Goal: Task Accomplishment & Management: Manage account settings

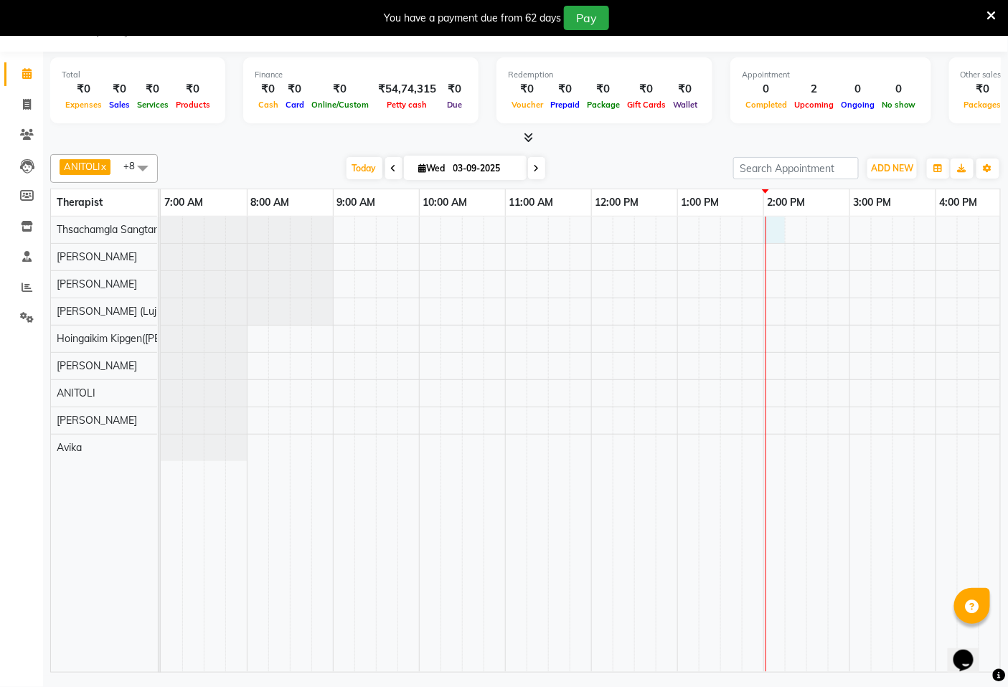
click at [775, 226] on div "[PERSON_NAME], TK01, 07:30 PM-08:30 PM, [GEOGRAPHIC_DATA] - 60 [PERSON_NAME][GE…" at bounding box center [849, 444] width 1377 height 455
select select "49489"
select select "tentative"
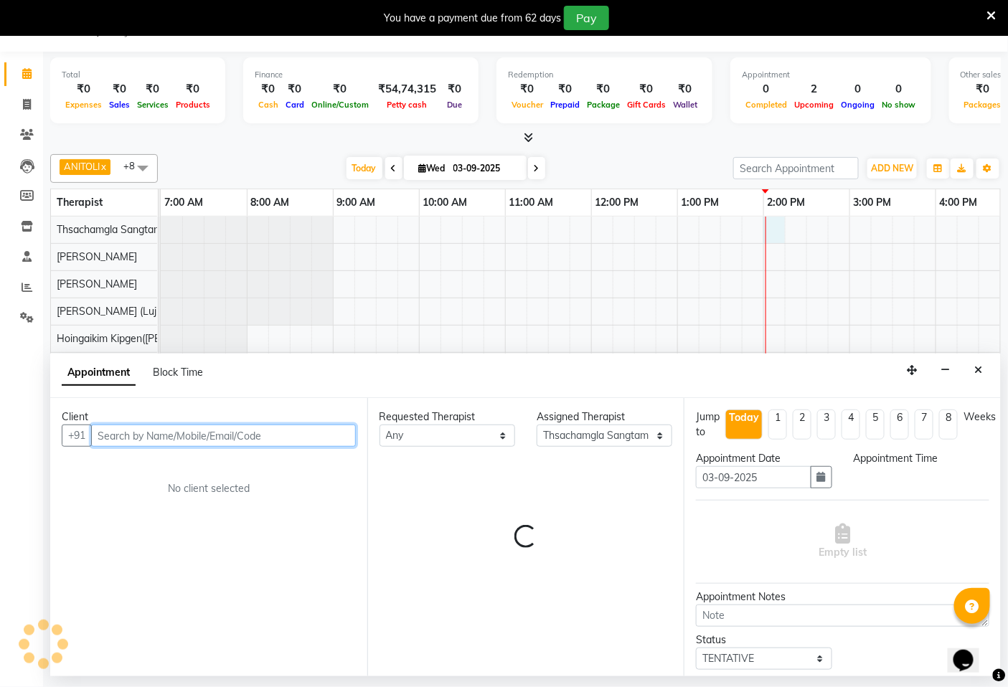
select select "840"
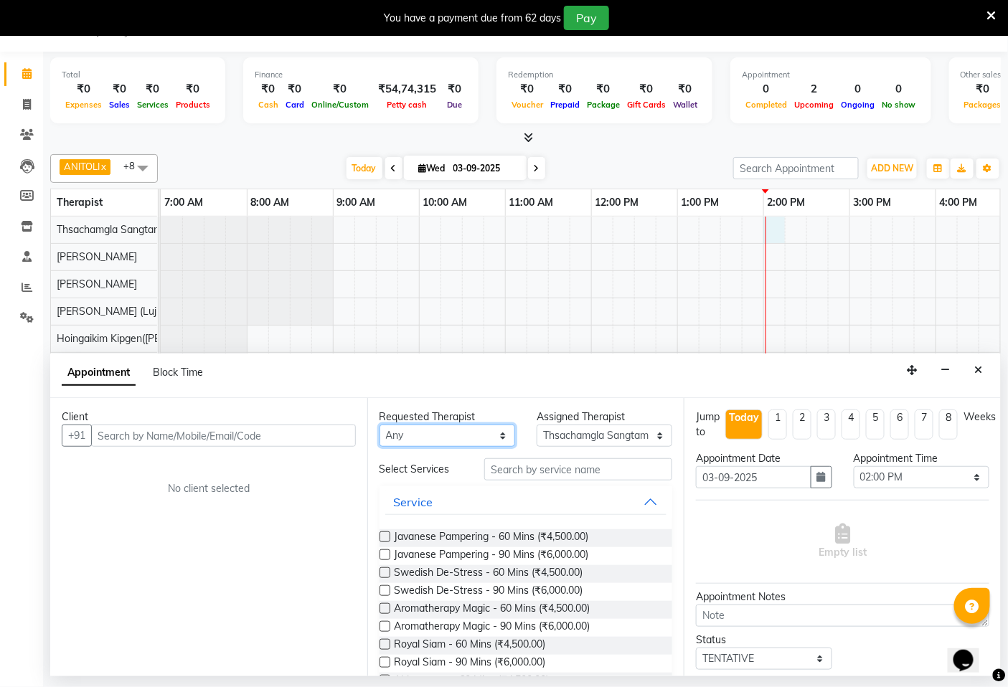
click at [497, 435] on select "Any Abin [PERSON_NAME]([PERSON_NAME]) [PERSON_NAME] ([PERSON_NAME]) [PERSON_NAM…" at bounding box center [447, 436] width 136 height 22
select select "58496"
click at [379, 425] on select "Any Abin [PERSON_NAME]([PERSON_NAME]) [PERSON_NAME] ([PERSON_NAME]) [PERSON_NAM…" at bounding box center [447, 436] width 136 height 22
select select "58496"
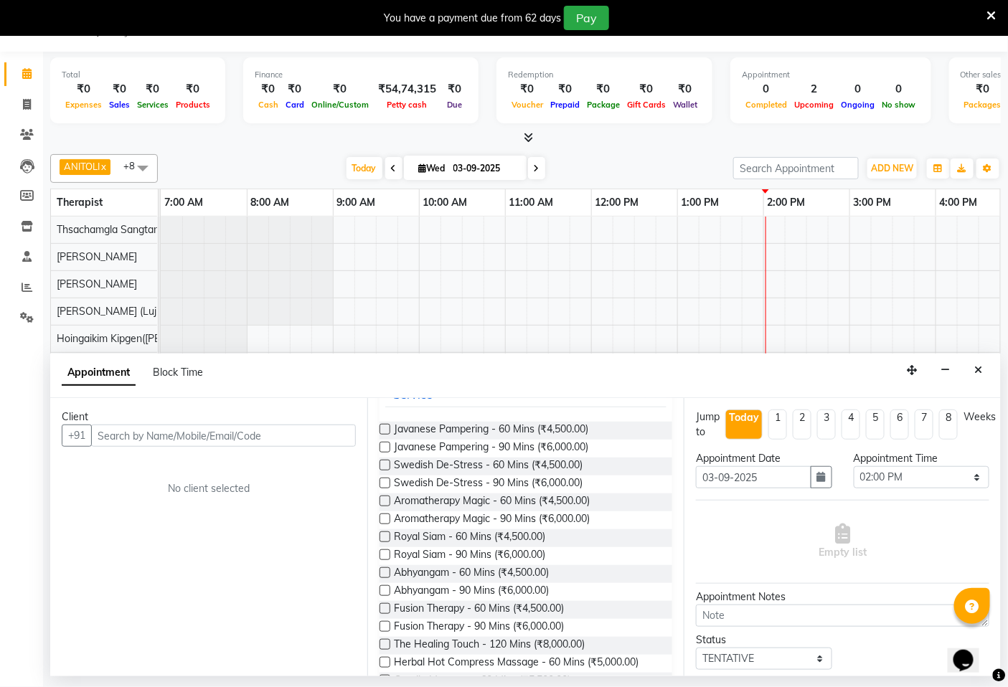
scroll to position [239, 0]
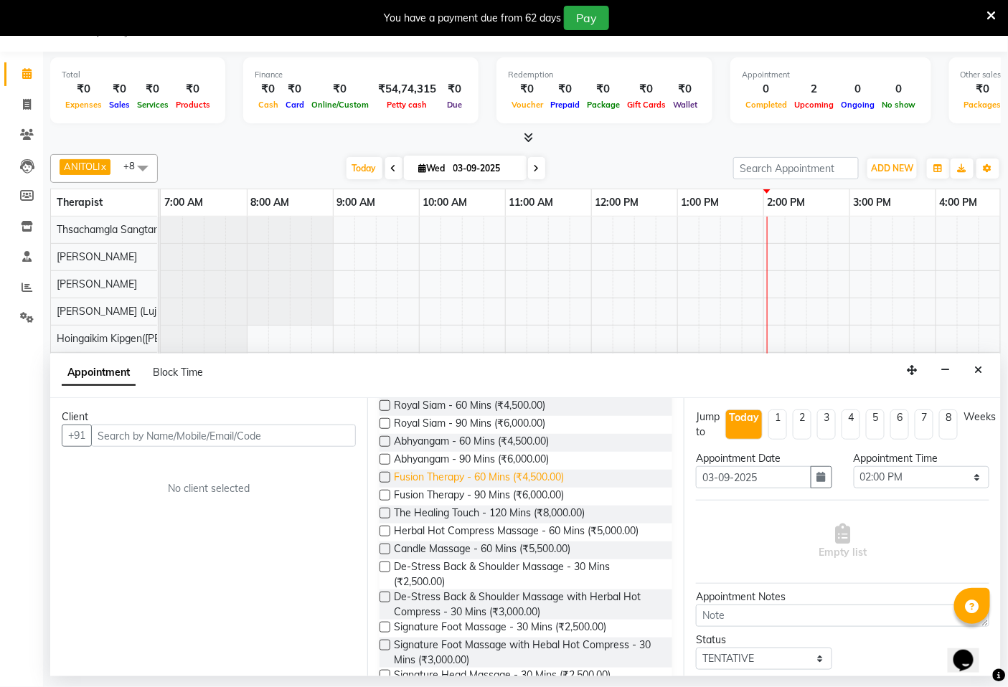
click at [443, 478] on span "Fusion Therapy - 60 Mins (₹4,500.00)" at bounding box center [479, 479] width 170 height 18
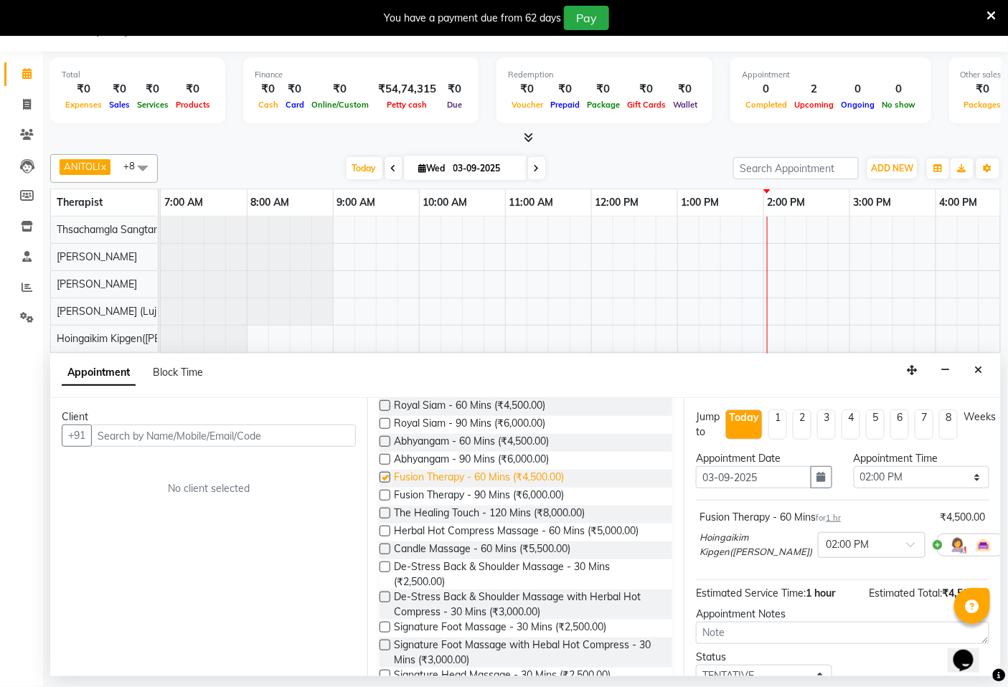
checkbox input "false"
click at [907, 481] on select "Select 08:00 AM 08:15 AM 08:30 AM 08:45 AM 09:00 AM 09:15 AM 09:30 AM 09:45 AM …" at bounding box center [921, 477] width 136 height 22
click at [853, 466] on select "Select 08:00 AM 08:15 AM 08:30 AM 08:45 AM 09:00 AM 09:15 AM 09:30 AM 09:45 AM …" at bounding box center [921, 477] width 136 height 22
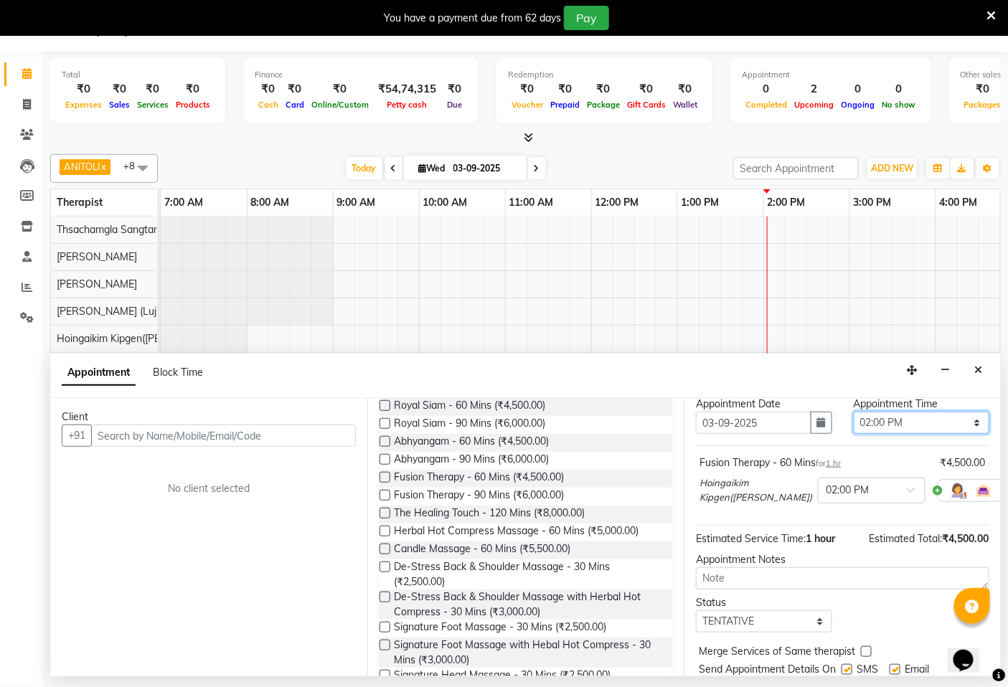
scroll to position [80, 0]
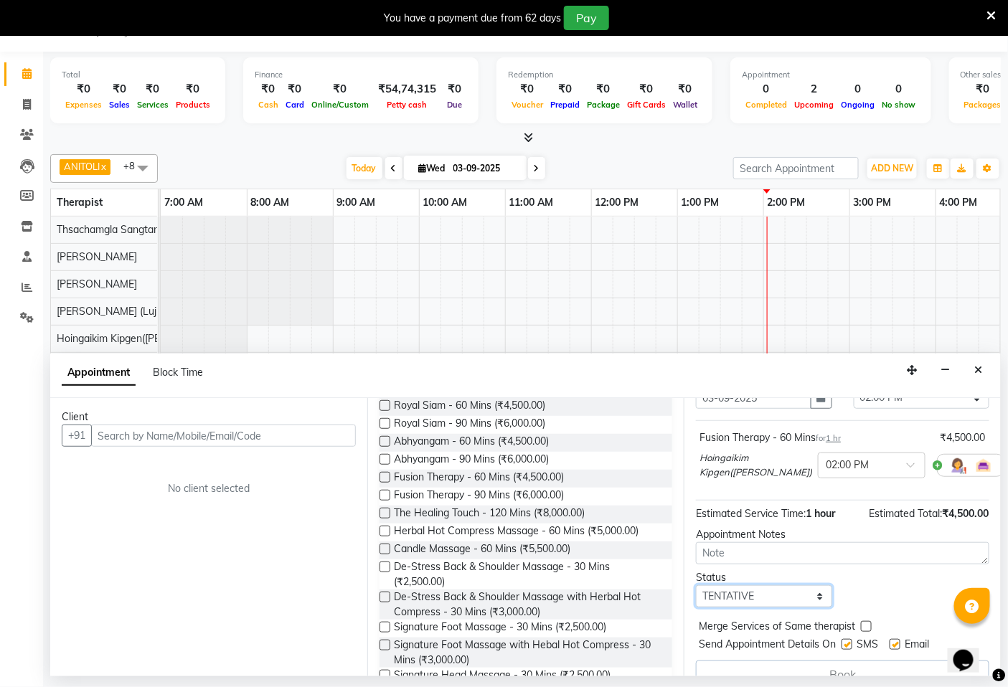
click at [814, 597] on select "Select TENTATIVE CONFIRM CHECK-IN UPCOMING" at bounding box center [764, 596] width 136 height 22
click at [618, 410] on div "Royal Siam - 60 Mins (₹4,500.00)" at bounding box center [525, 407] width 293 height 18
click at [743, 555] on textarea at bounding box center [842, 553] width 293 height 22
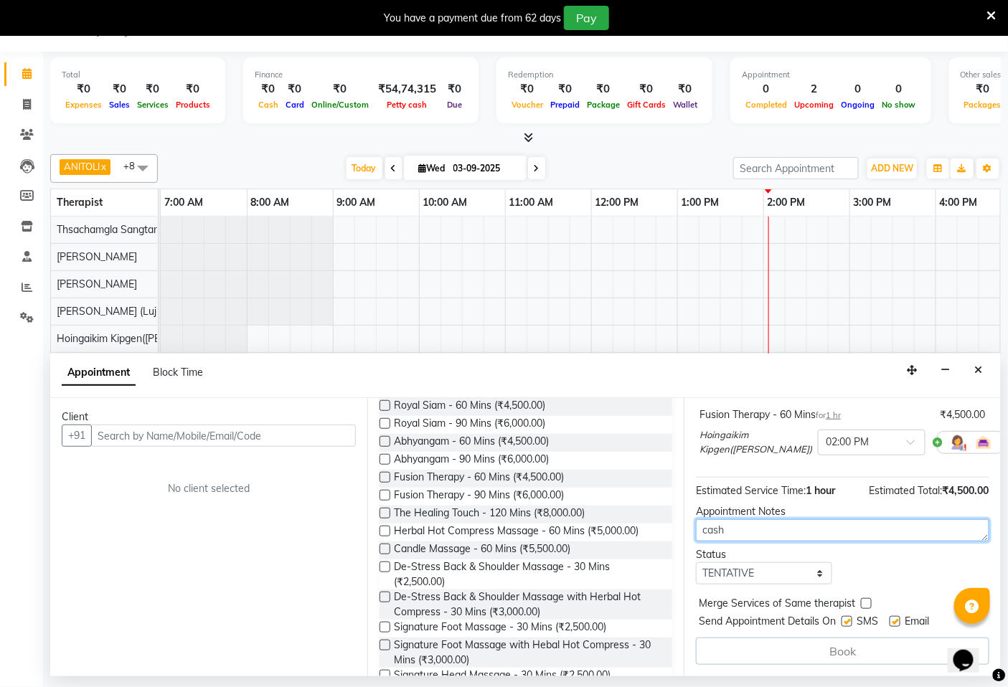
type textarea "cash"
click at [851, 624] on label at bounding box center [846, 621] width 11 height 11
click at [851, 624] on input "checkbox" at bounding box center [845, 622] width 9 height 9
checkbox input "false"
click at [894, 625] on label at bounding box center [894, 621] width 11 height 11
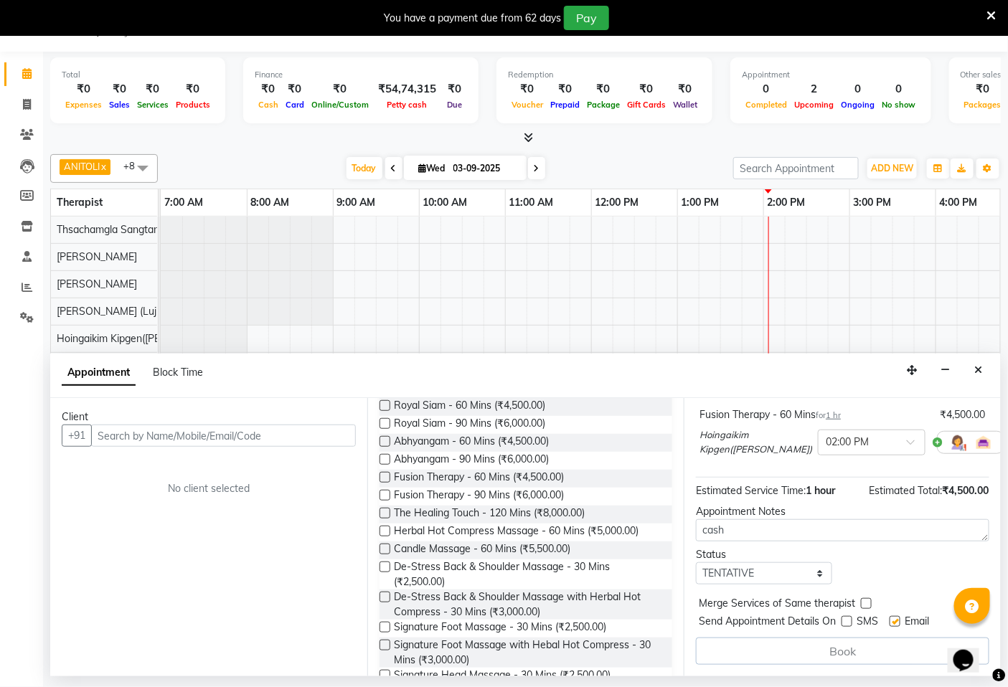
click at [894, 625] on input "checkbox" at bounding box center [893, 622] width 9 height 9
checkbox input "false"
click at [112, 437] on input "text" at bounding box center [223, 436] width 265 height 22
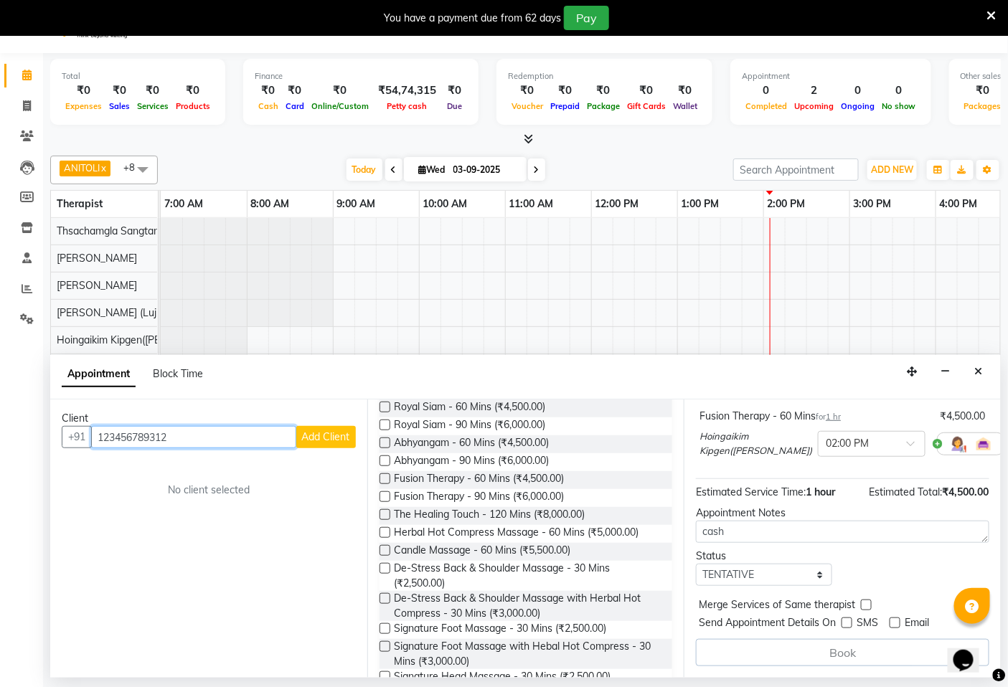
scroll to position [36, 0]
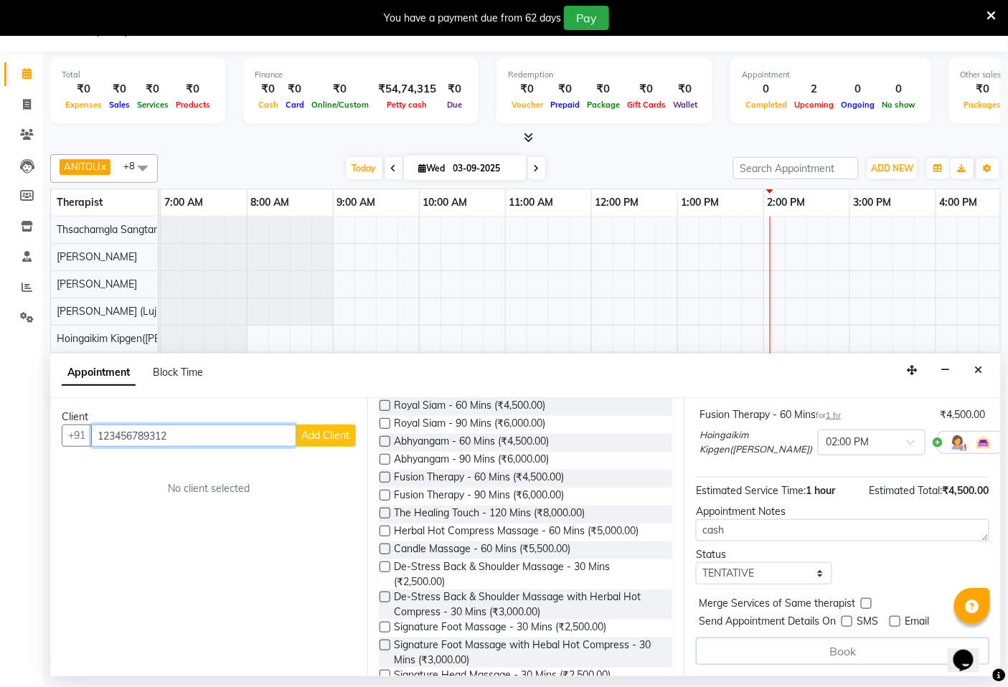
type input "123456789312"
click at [342, 438] on span "Add Client" at bounding box center [326, 435] width 48 height 13
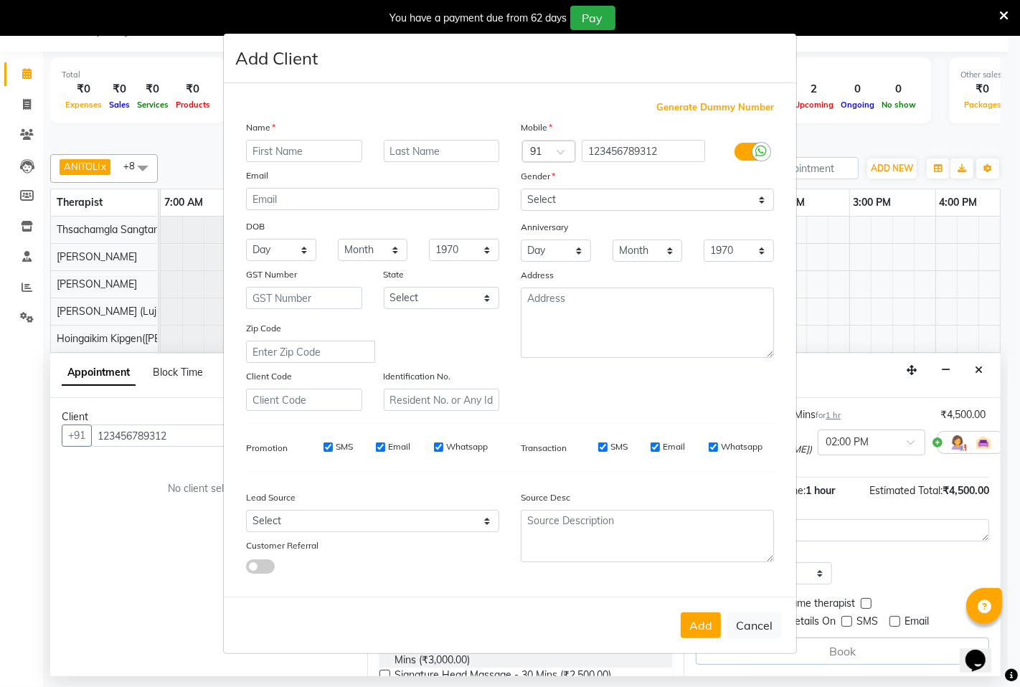
click at [298, 146] on input "text" at bounding box center [304, 151] width 116 height 22
type input "[PERSON_NAME]"
click at [761, 202] on select "Select [DEMOGRAPHIC_DATA] [DEMOGRAPHIC_DATA] Other Prefer Not To Say" at bounding box center [647, 200] width 253 height 22
select select "[DEMOGRAPHIC_DATA]"
click at [521, 189] on select "Select [DEMOGRAPHIC_DATA] [DEMOGRAPHIC_DATA] Other Prefer Not To Say" at bounding box center [647, 200] width 253 height 22
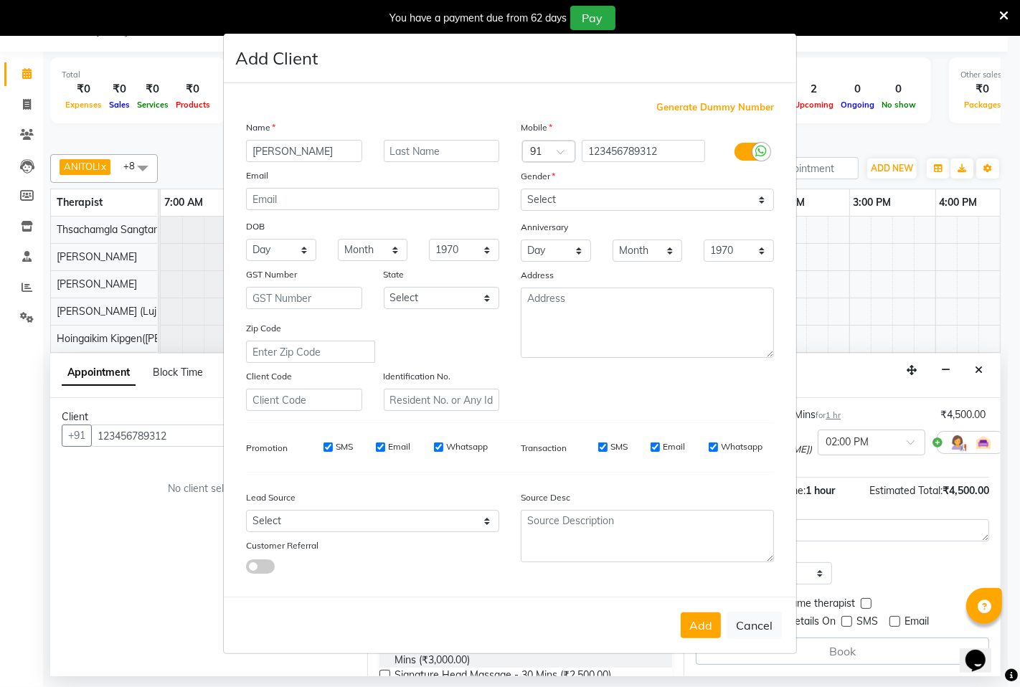
click at [332, 443] on input "SMS" at bounding box center [327, 447] width 9 height 9
checkbox input "false"
click at [394, 448] on label "Email" at bounding box center [399, 446] width 22 height 13
click at [385, 448] on input "Email" at bounding box center [380, 447] width 9 height 9
checkbox input "false"
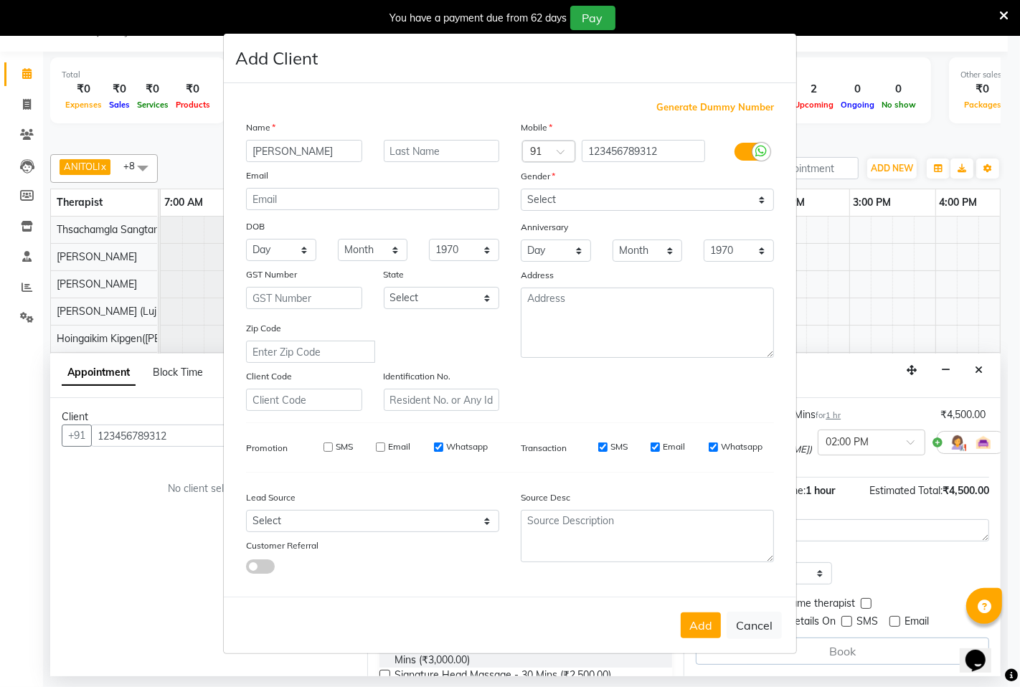
click at [443, 448] on div "Whatsapp" at bounding box center [461, 446] width 54 height 13
click at [601, 448] on input "SMS" at bounding box center [602, 447] width 9 height 9
checkbox input "false"
click at [663, 445] on div "Email" at bounding box center [668, 446] width 34 height 13
click at [719, 448] on div "Whatsapp" at bounding box center [736, 446] width 54 height 13
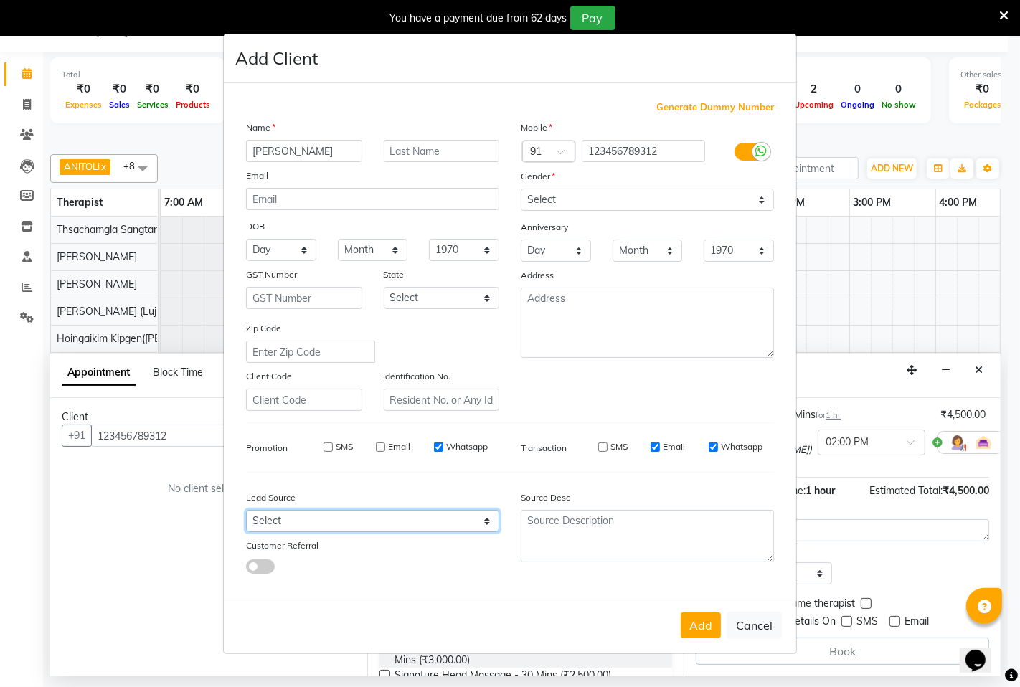
click at [491, 521] on select "Select Walk-in Referral Internet Friend Word of Mouth Advertisement Facebook Ju…" at bounding box center [372, 521] width 253 height 22
click at [151, 524] on ngb-modal-window "Add Client Generate Dummy Number Name [PERSON_NAME] Email DOB Day 01 02 03 04 0…" at bounding box center [510, 343] width 1020 height 687
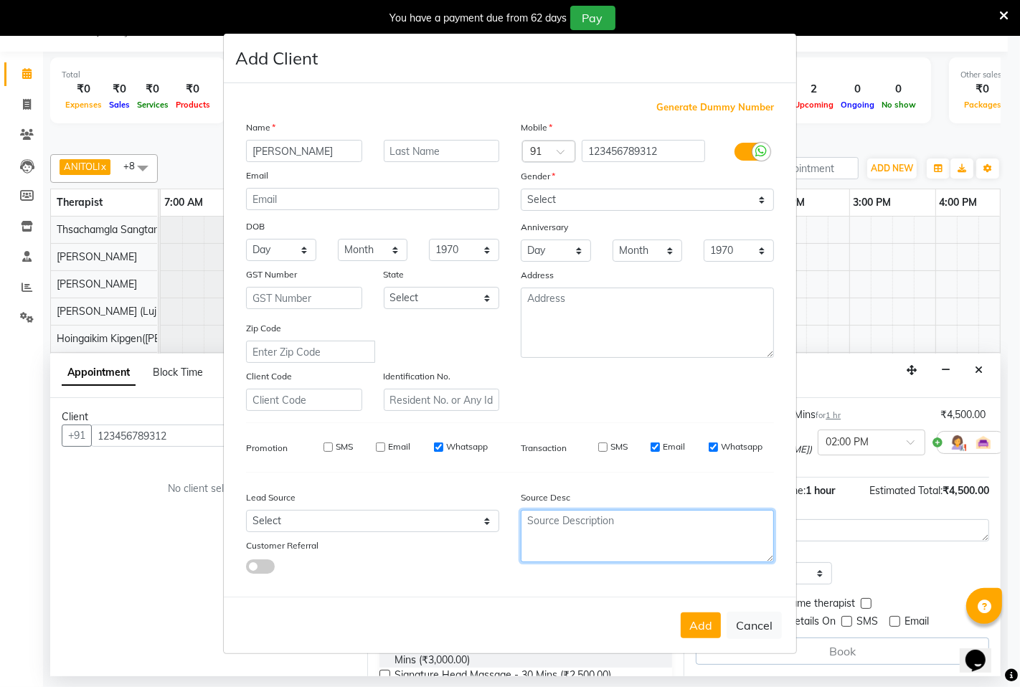
click at [549, 524] on textarea at bounding box center [647, 536] width 253 height 52
click at [211, 545] on ngb-modal-window "Add Client Generate Dummy Number Name [PERSON_NAME] Email DOB Day 01 02 03 04 0…" at bounding box center [510, 343] width 1020 height 687
click at [658, 448] on input "Email" at bounding box center [655, 447] width 9 height 9
checkbox input "false"
click at [709, 449] on input "Whatsapp" at bounding box center [713, 447] width 9 height 9
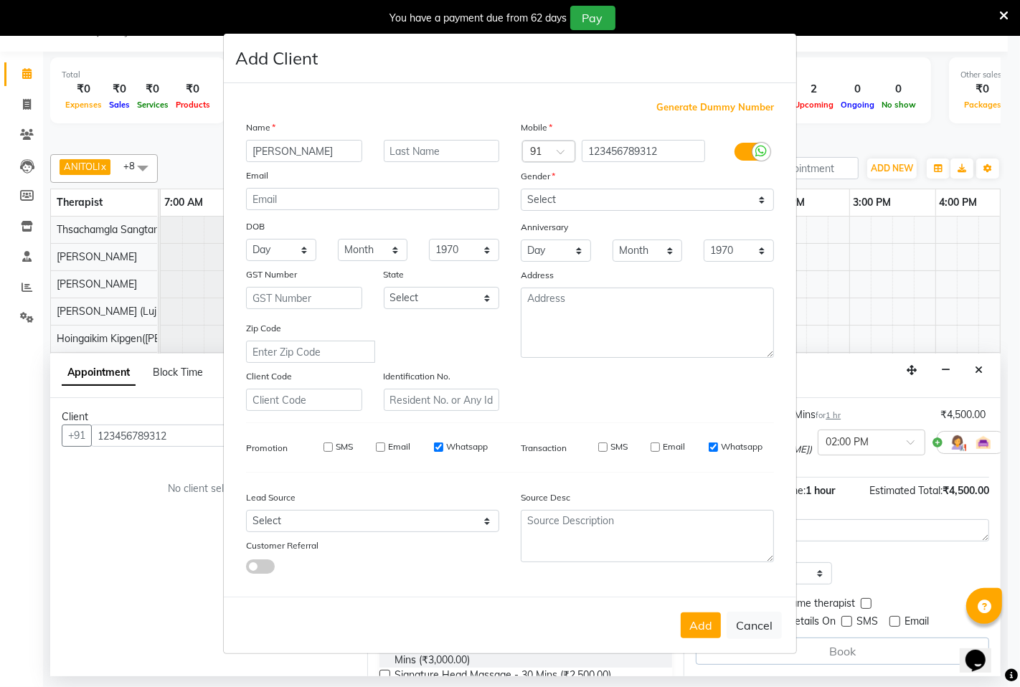
checkbox input "false"
click at [436, 446] on input "Whatsapp" at bounding box center [438, 447] width 9 height 9
checkbox input "false"
click at [759, 626] on button "Cancel" at bounding box center [754, 625] width 55 height 27
select select
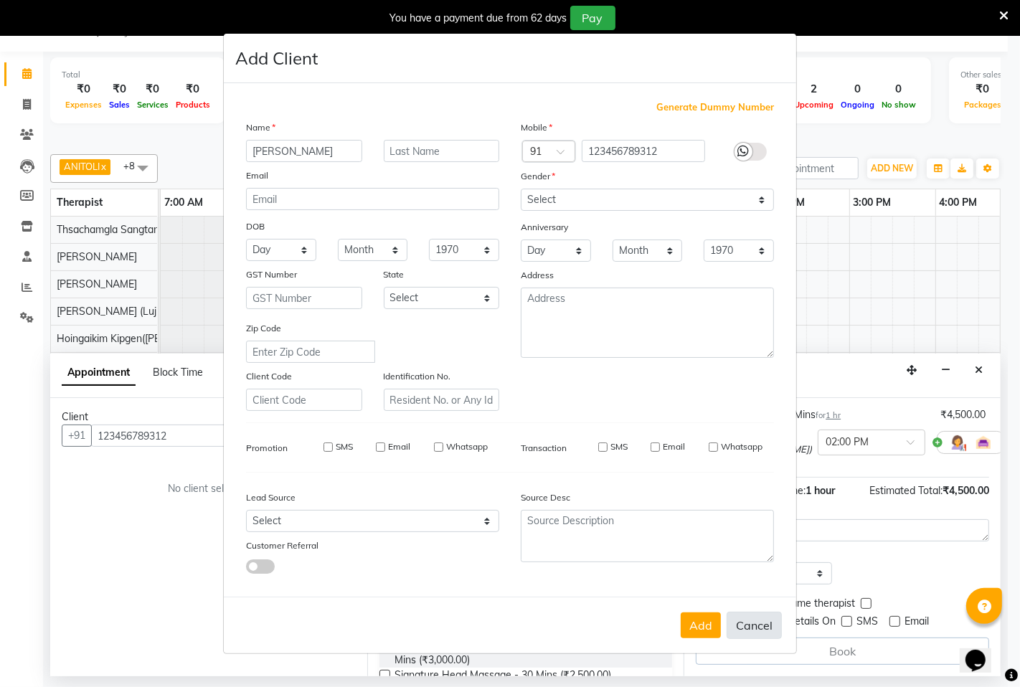
select select
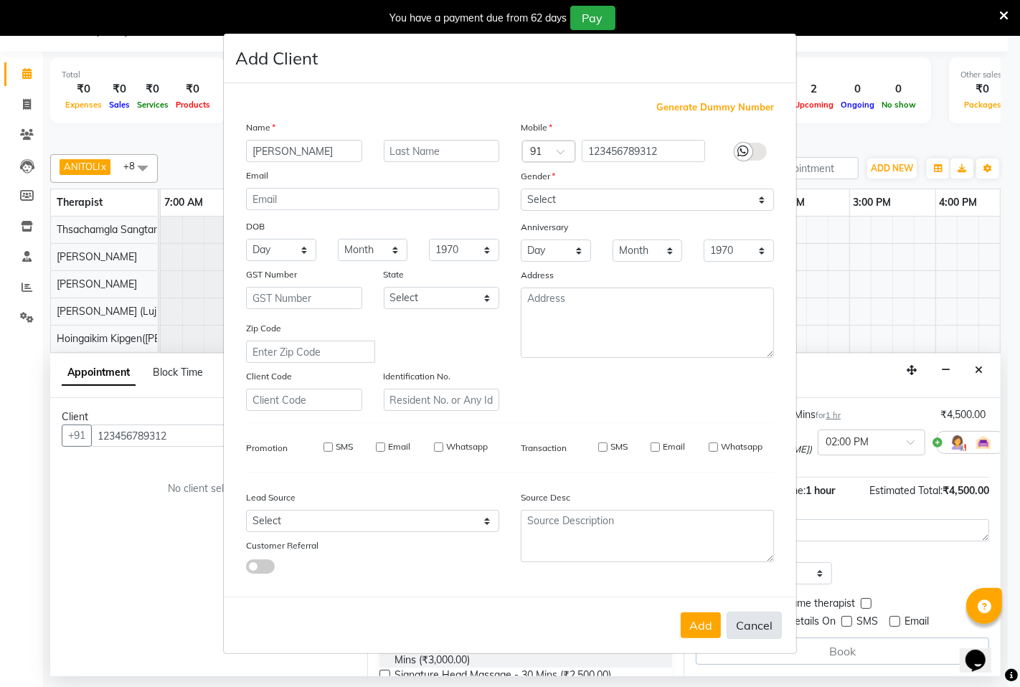
select select
checkbox input "false"
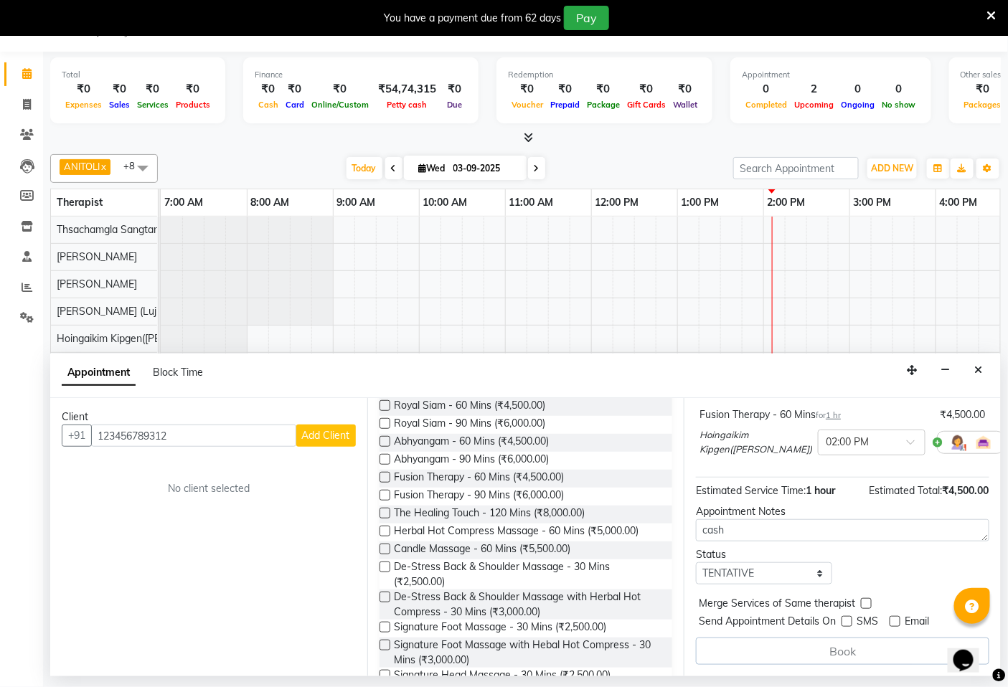
drag, startPoint x: 1004, startPoint y: 417, endPoint x: 197, endPoint y: 581, distance: 823.3
click at [197, 581] on div "Client [PHONE_NUMBER] Add Client No client selected" at bounding box center [208, 537] width 317 height 278
click at [980, 366] on icon "Close" at bounding box center [979, 370] width 8 height 10
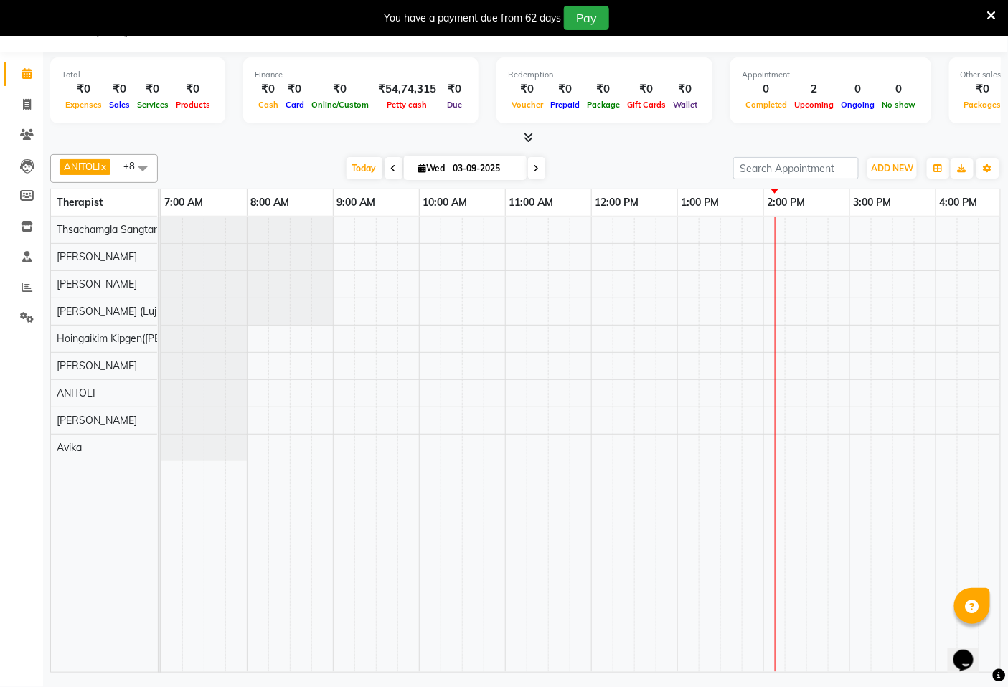
click at [786, 231] on div "[PERSON_NAME], TK01, 07:30 PM-08:30 PM, [GEOGRAPHIC_DATA] - 60 [PERSON_NAME][GE…" at bounding box center [849, 444] width 1377 height 455
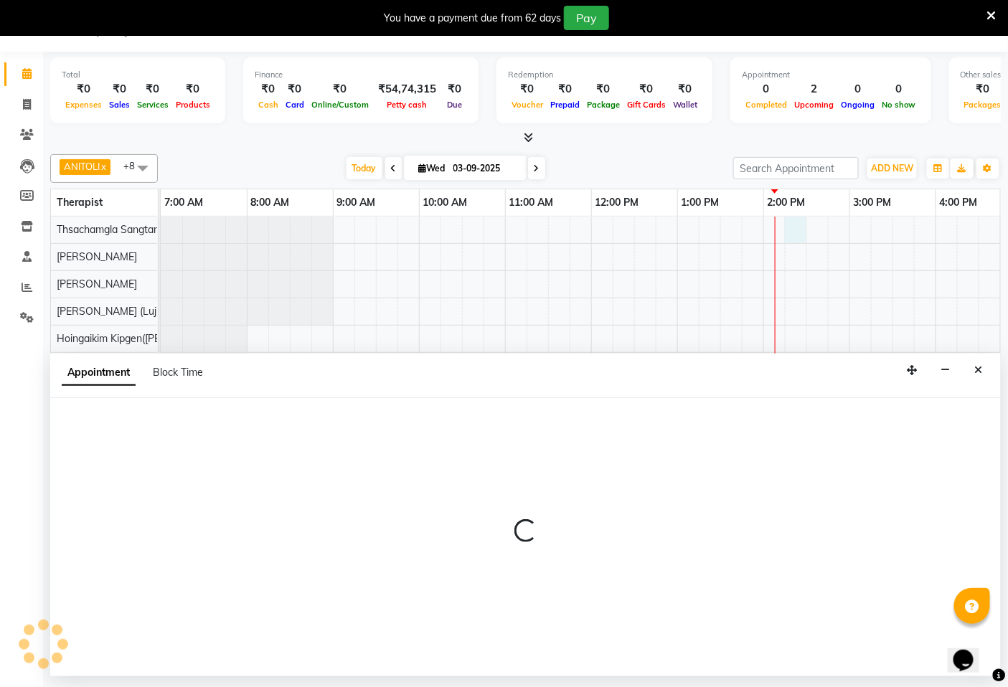
select select "49489"
select select "855"
select select "tentative"
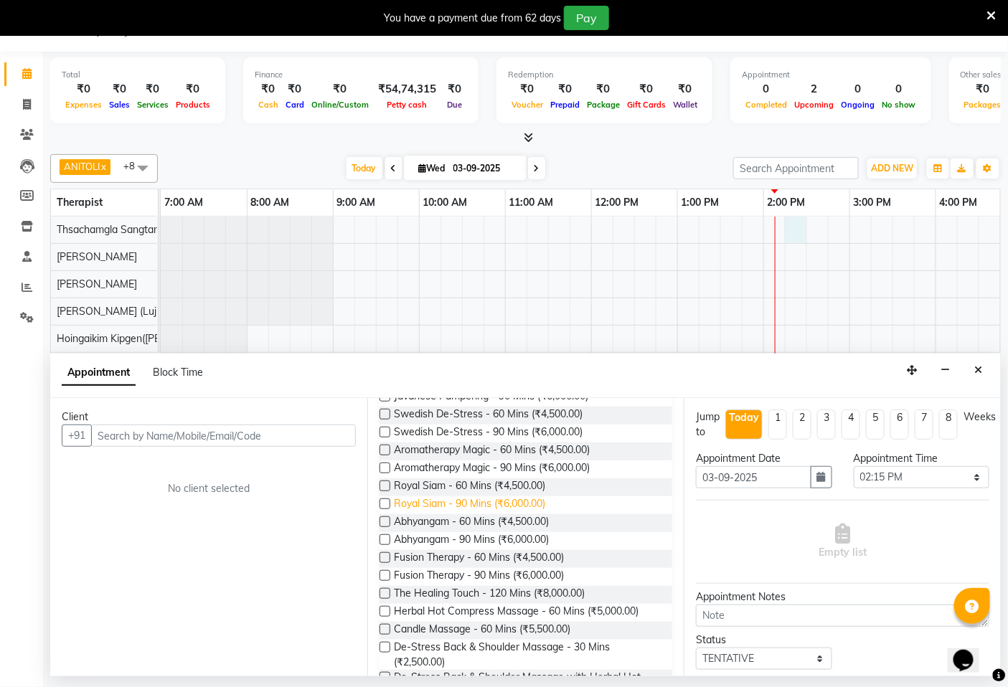
scroll to position [159, 0]
click at [411, 558] on span "Fusion Therapy - 60 Mins (₹4,500.00)" at bounding box center [479, 558] width 170 height 18
checkbox input "false"
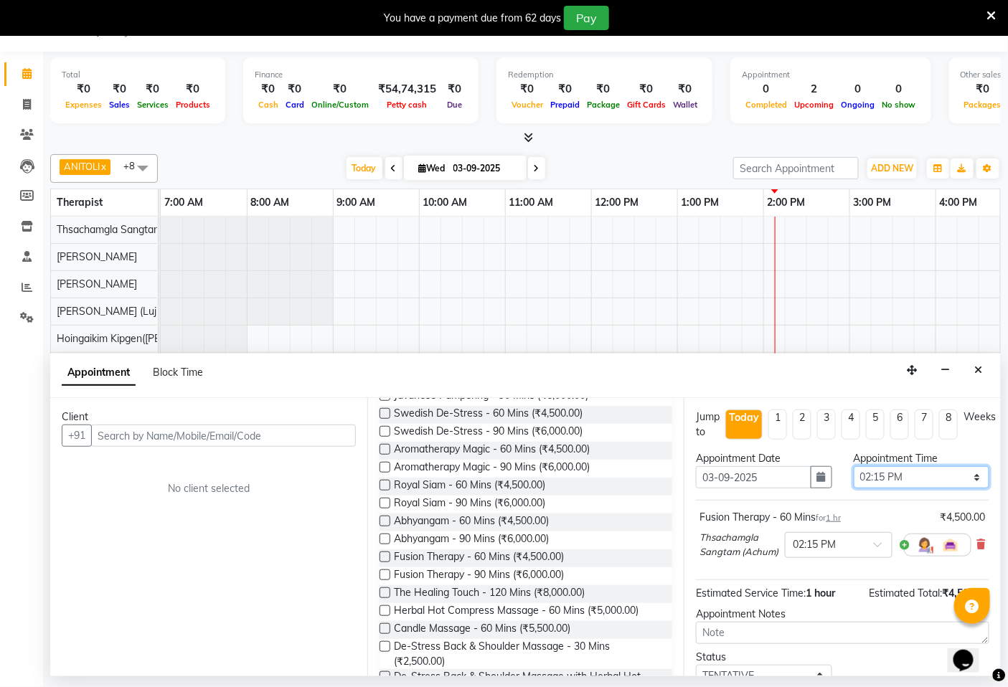
click at [968, 478] on select "Select 08:00 AM 08:15 AM 08:30 AM 08:45 AM 09:00 AM 09:15 AM 09:30 AM 09:45 AM …" at bounding box center [921, 477] width 136 height 22
select select "840"
click at [853, 466] on select "Select 08:00 AM 08:15 AM 08:30 AM 08:45 AM 09:00 AM 09:15 AM 09:30 AM 09:45 AM …" at bounding box center [921, 477] width 136 height 22
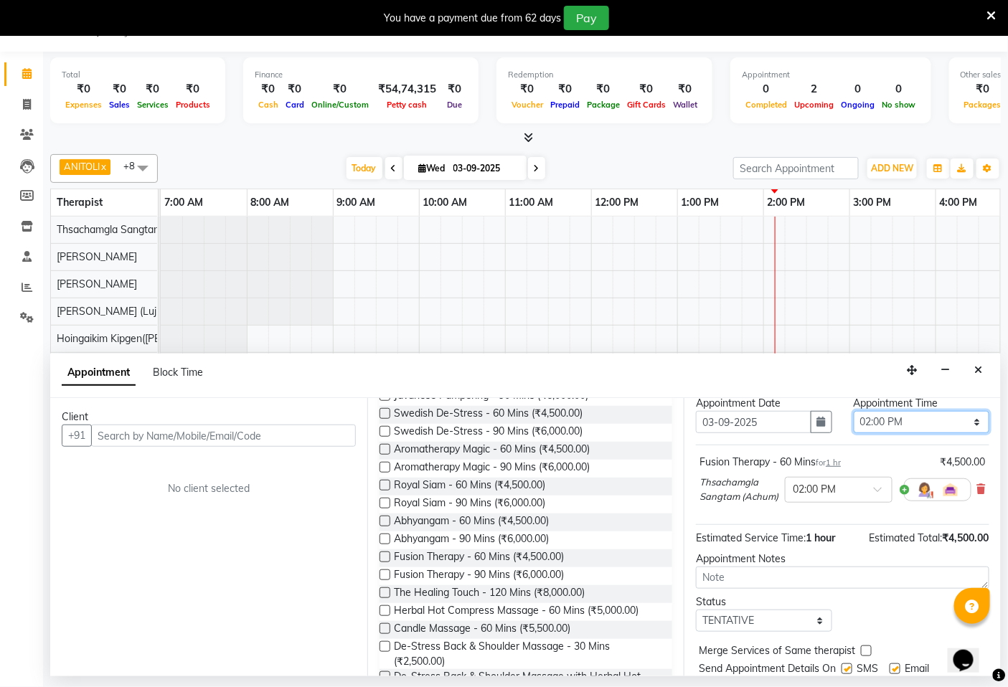
scroll to position [116, 0]
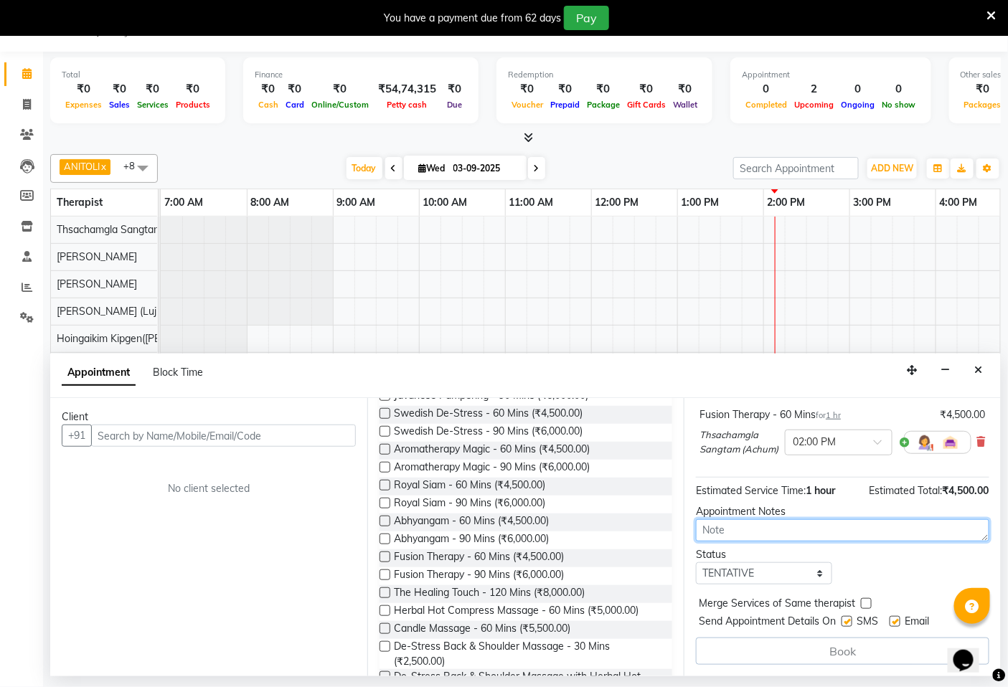
click at [746, 522] on textarea at bounding box center [842, 530] width 293 height 22
type textarea "cash"
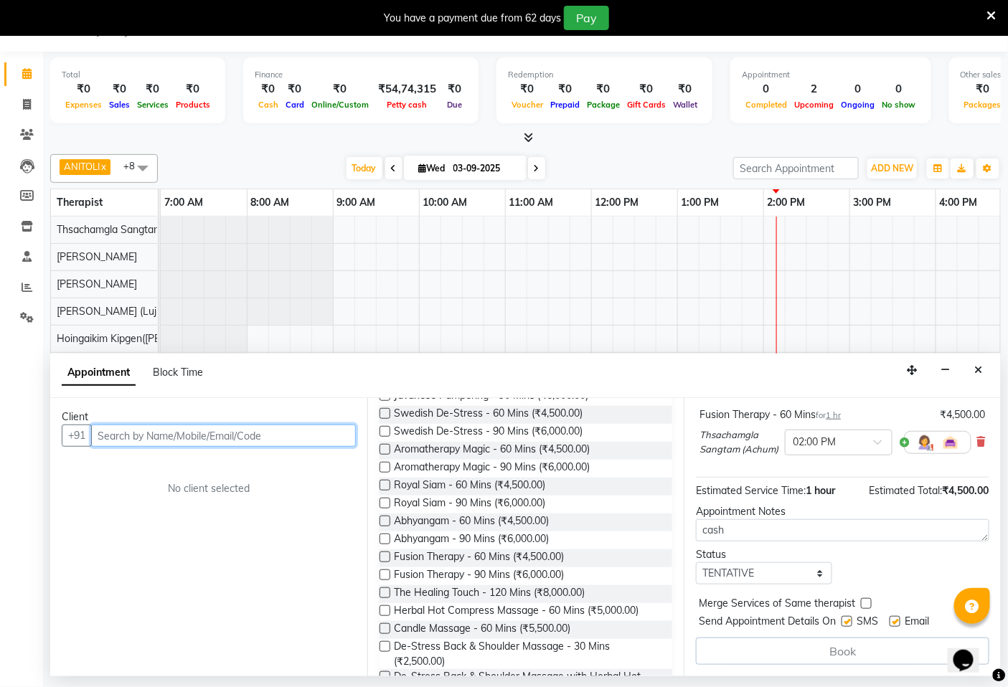
click at [231, 435] on input "text" at bounding box center [223, 436] width 265 height 22
type input "123123123"
click at [321, 438] on span "Add Client" at bounding box center [326, 435] width 48 height 13
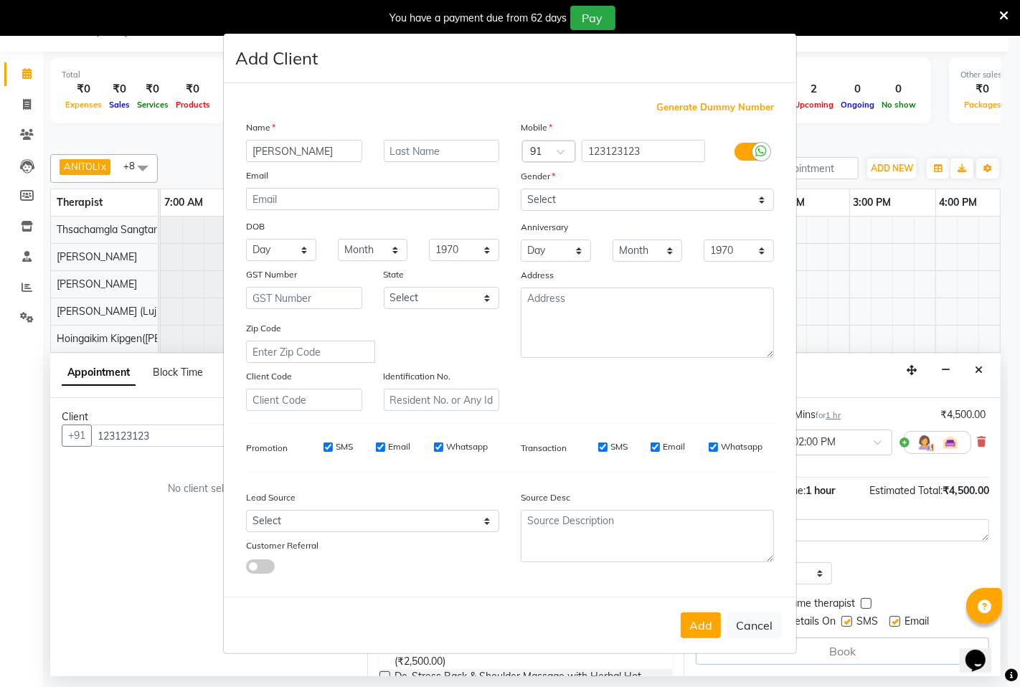
type input "[PERSON_NAME]"
click at [764, 195] on select "Select [DEMOGRAPHIC_DATA] [DEMOGRAPHIC_DATA] Other Prefer Not To Say" at bounding box center [647, 200] width 253 height 22
select select "[DEMOGRAPHIC_DATA]"
click at [521, 189] on select "Select [DEMOGRAPHIC_DATA] [DEMOGRAPHIC_DATA] Other Prefer Not To Say" at bounding box center [647, 200] width 253 height 22
click at [334, 443] on div "SMS" at bounding box center [327, 446] width 49 height 13
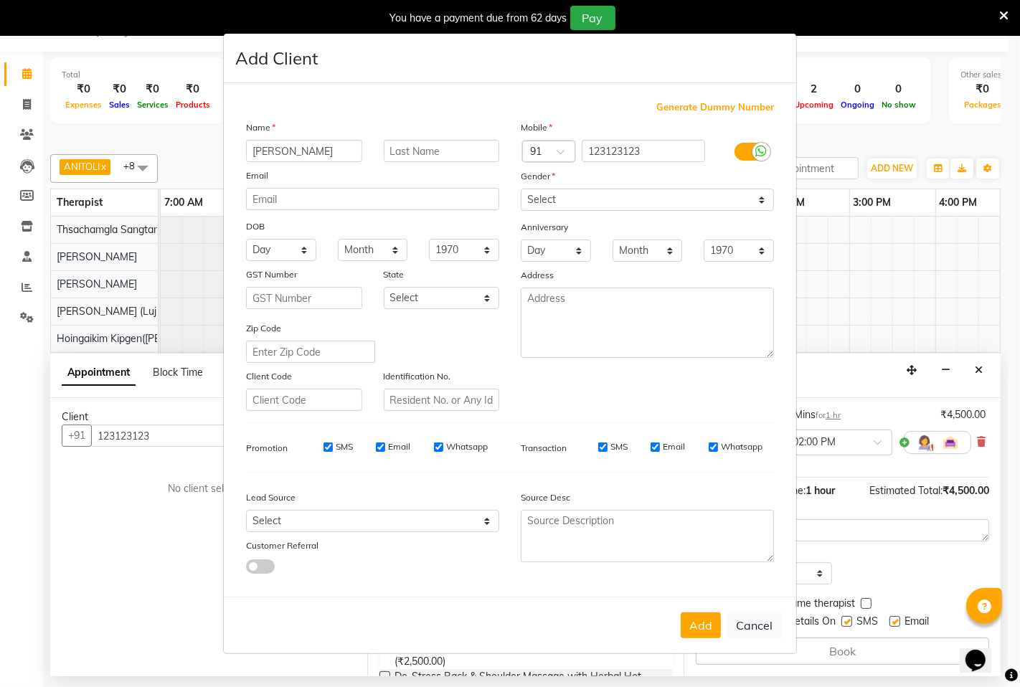
click at [375, 448] on div "SMS Email Whatsapp" at bounding box center [395, 446] width 207 height 13
click at [323, 448] on div "SMS" at bounding box center [327, 446] width 49 height 13
drag, startPoint x: 379, startPoint y: 448, endPoint x: 404, endPoint y: 445, distance: 25.3
click at [399, 446] on div "Email" at bounding box center [393, 446] width 34 height 13
click at [438, 448] on input "Whatsapp" at bounding box center [438, 447] width 9 height 9
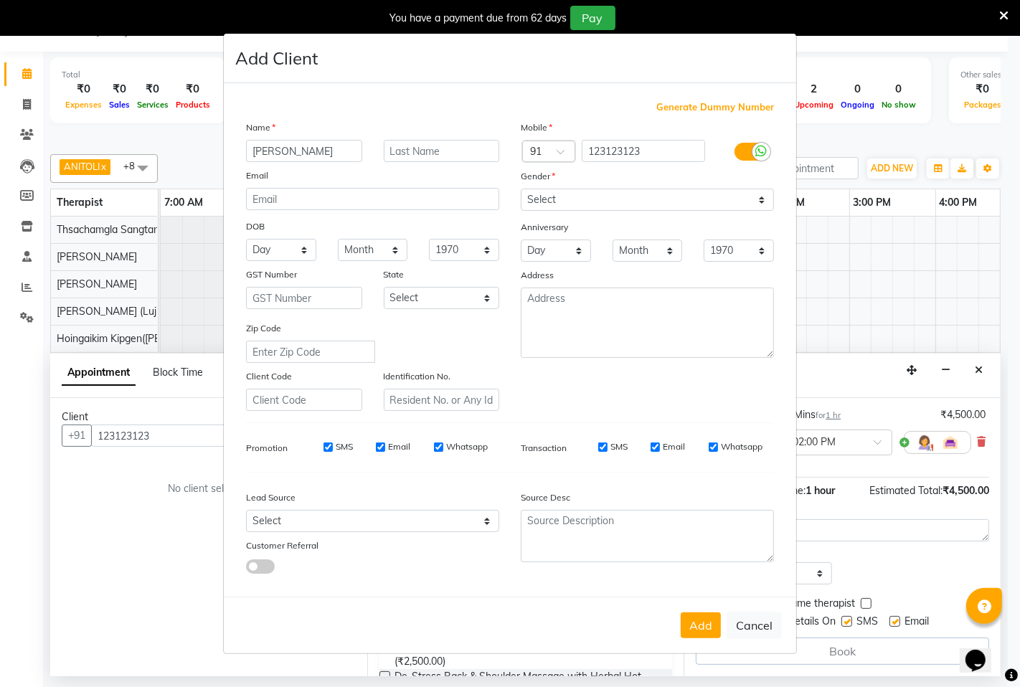
checkbox input "false"
click at [610, 448] on div "SMS" at bounding box center [602, 446] width 49 height 13
click at [622, 448] on label "SMS" at bounding box center [618, 446] width 17 height 13
click at [600, 443] on div "SMS" at bounding box center [602, 446] width 49 height 13
click at [661, 447] on div "Email" at bounding box center [668, 446] width 34 height 13
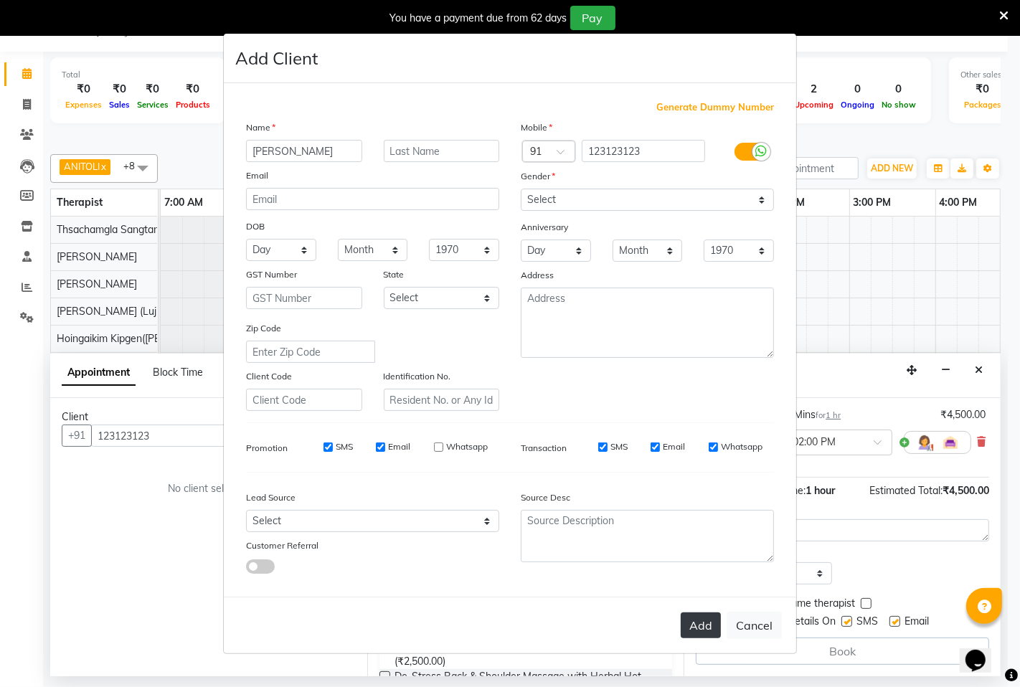
click at [700, 620] on button "Add" at bounding box center [701, 625] width 40 height 26
select select
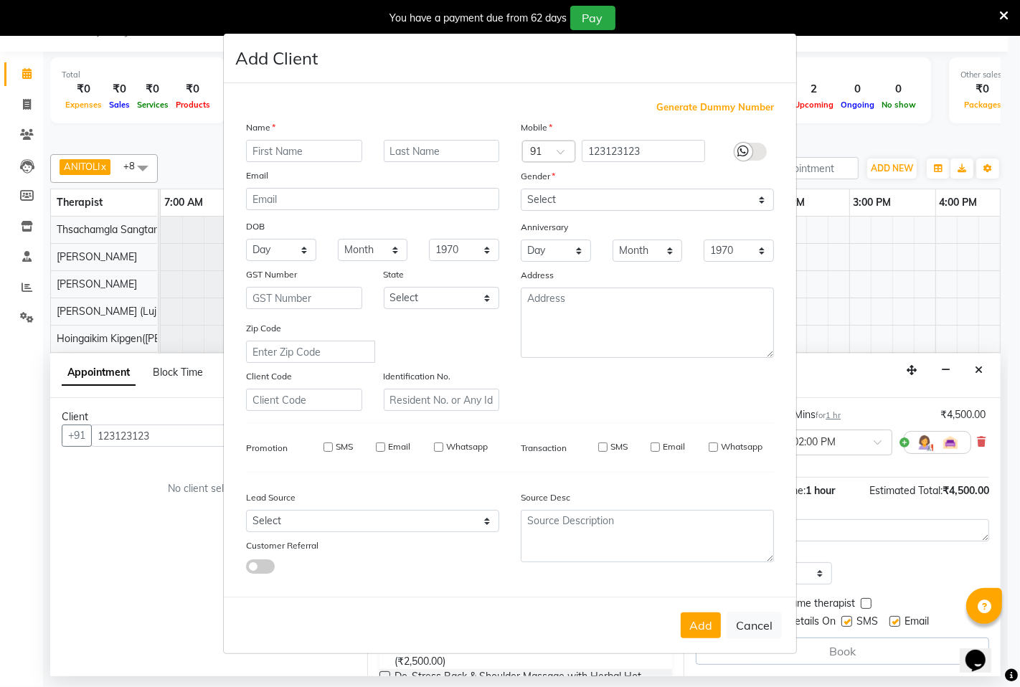
select select
checkbox input "false"
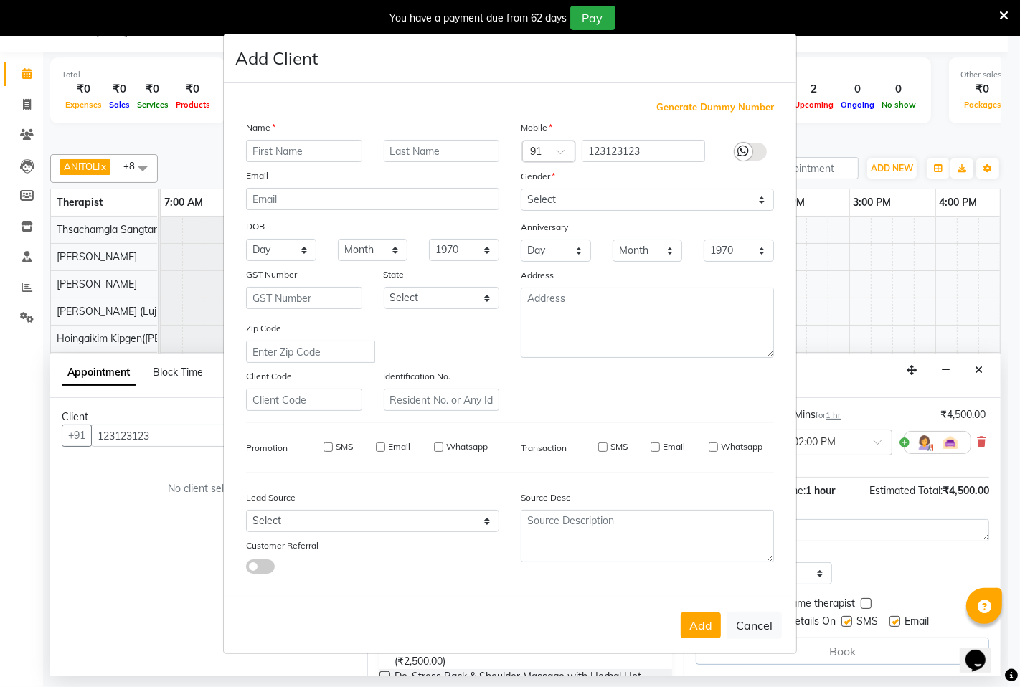
checkbox input "false"
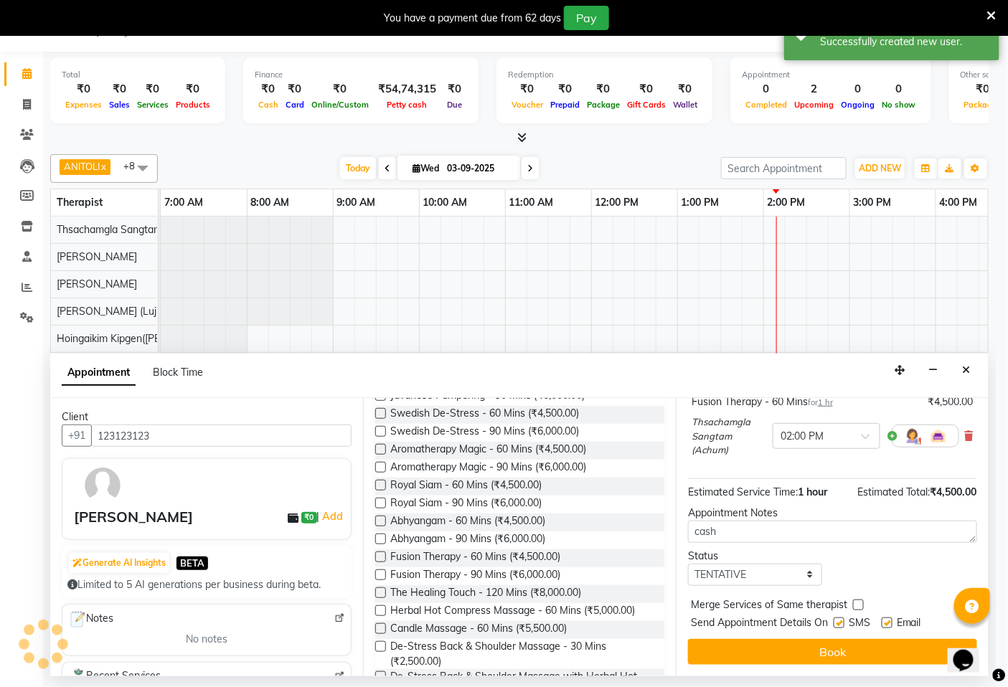
scroll to position [115, 0]
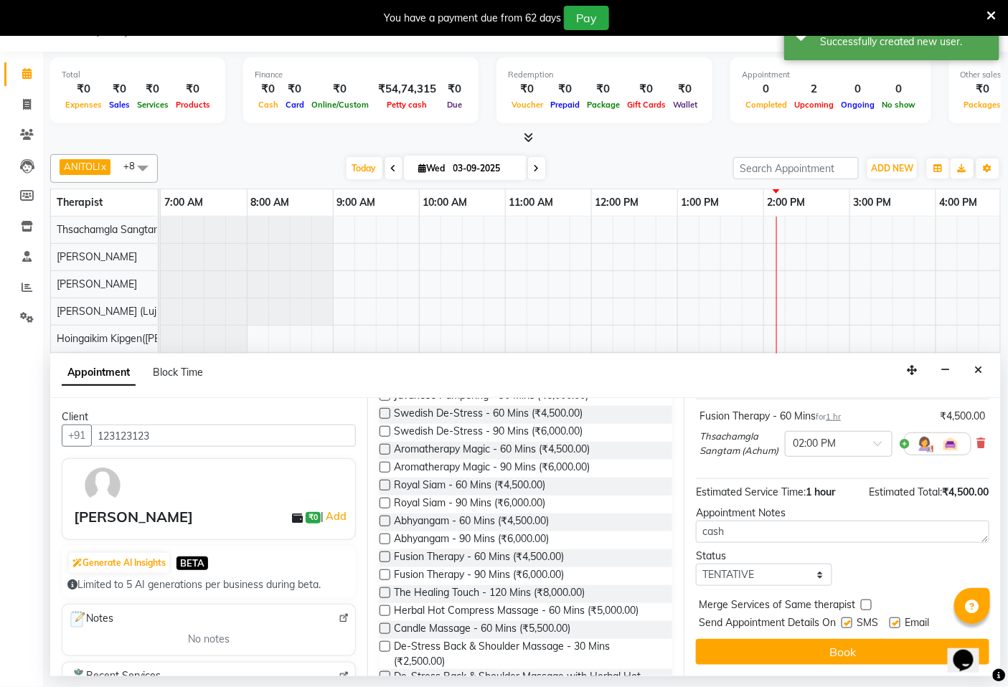
click at [849, 625] on label at bounding box center [846, 623] width 11 height 11
click at [849, 625] on input "checkbox" at bounding box center [845, 624] width 9 height 9
checkbox input "false"
click at [899, 624] on label at bounding box center [894, 623] width 11 height 11
click at [899, 624] on input "checkbox" at bounding box center [893, 624] width 9 height 9
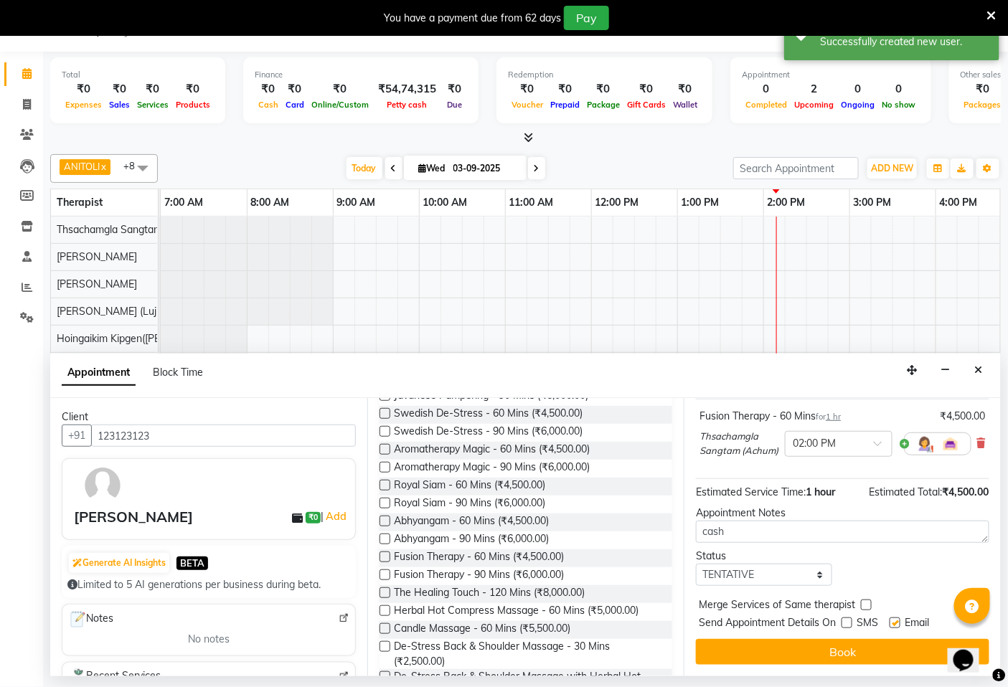
checkbox input "false"
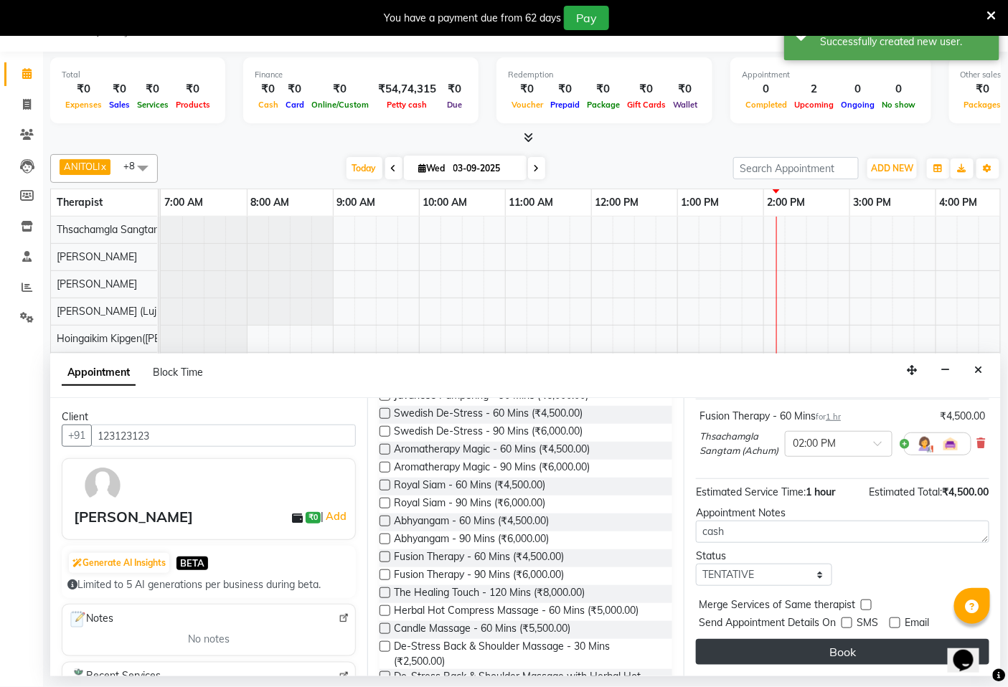
click at [865, 650] on button "Book" at bounding box center [842, 652] width 293 height 26
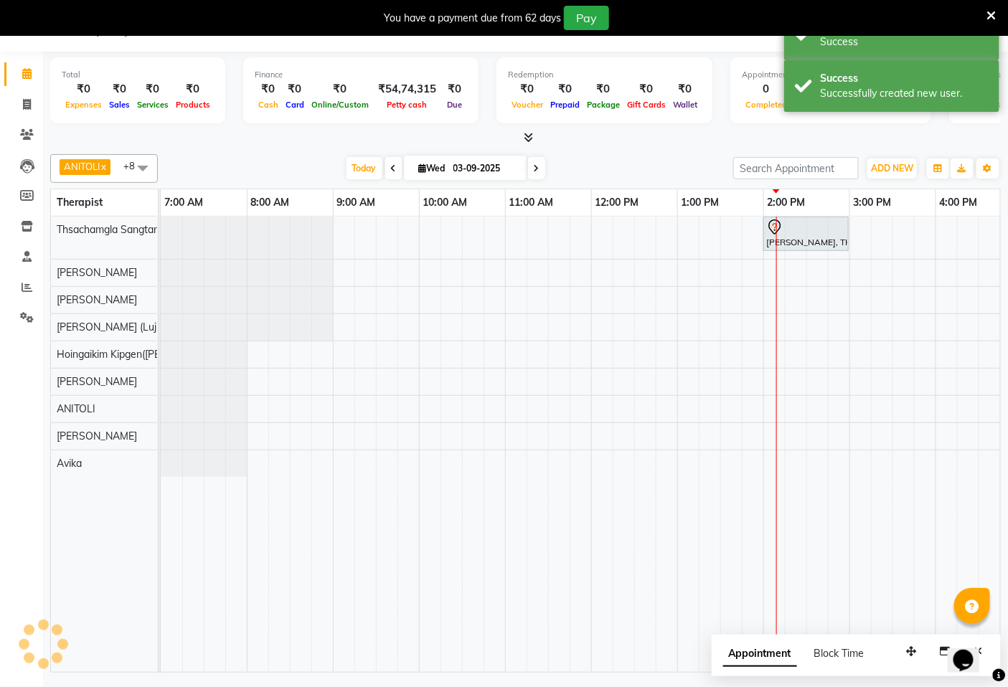
scroll to position [0, 0]
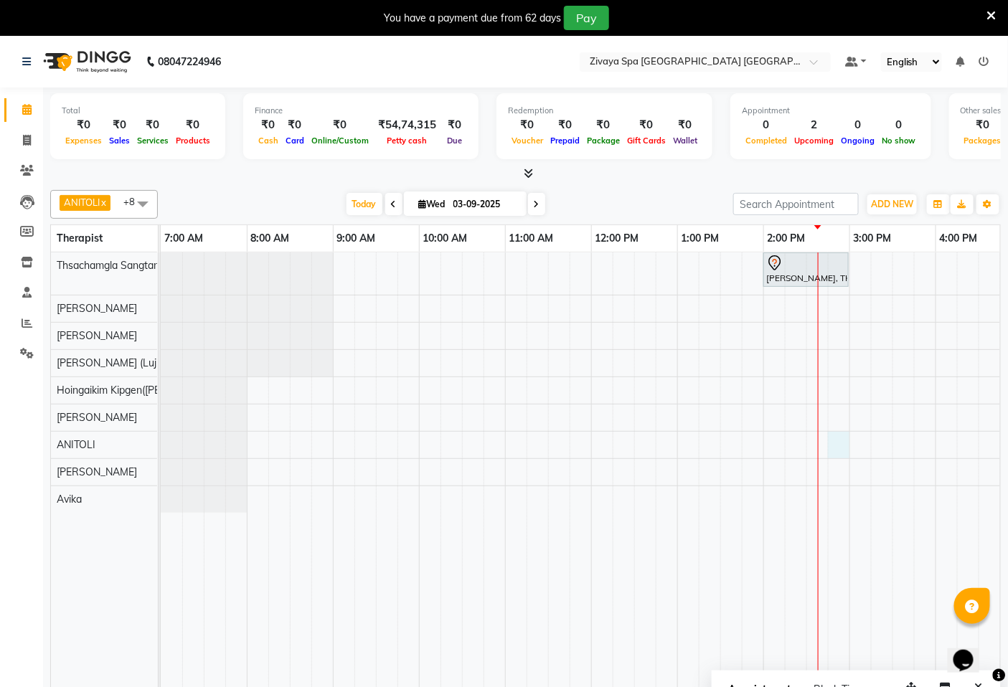
click at [836, 441] on div "[PERSON_NAME], TK02, 02:00 PM-03:00 PM, Fusion Therapy - 60 [GEOGRAPHIC_DATA][P…" at bounding box center [849, 479] width 1377 height 455
select select "71800"
select select "885"
select select "tentative"
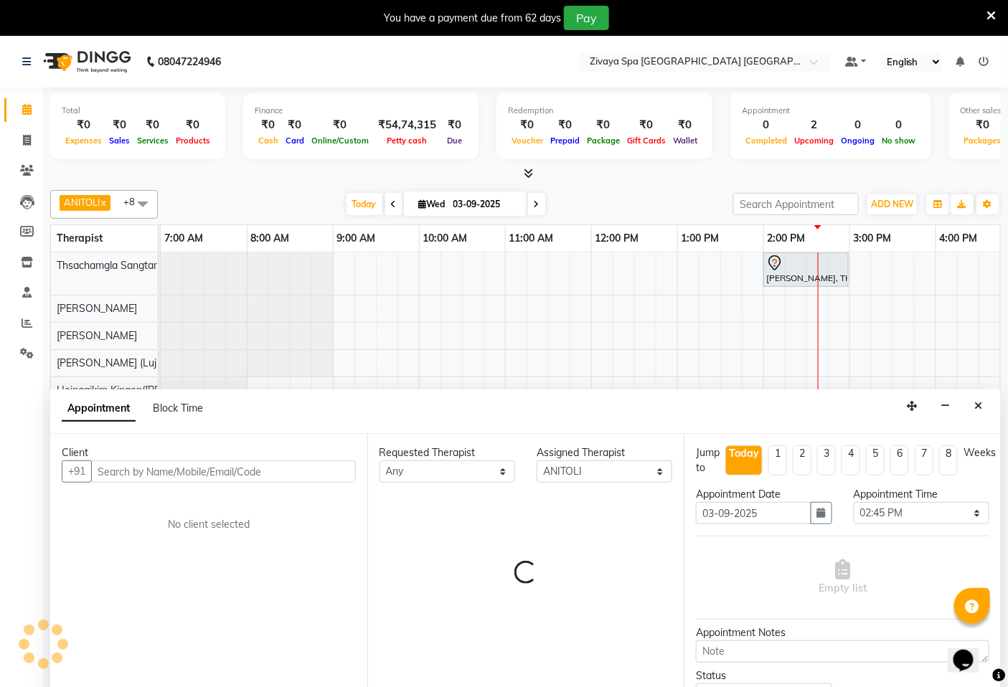
scroll to position [36, 0]
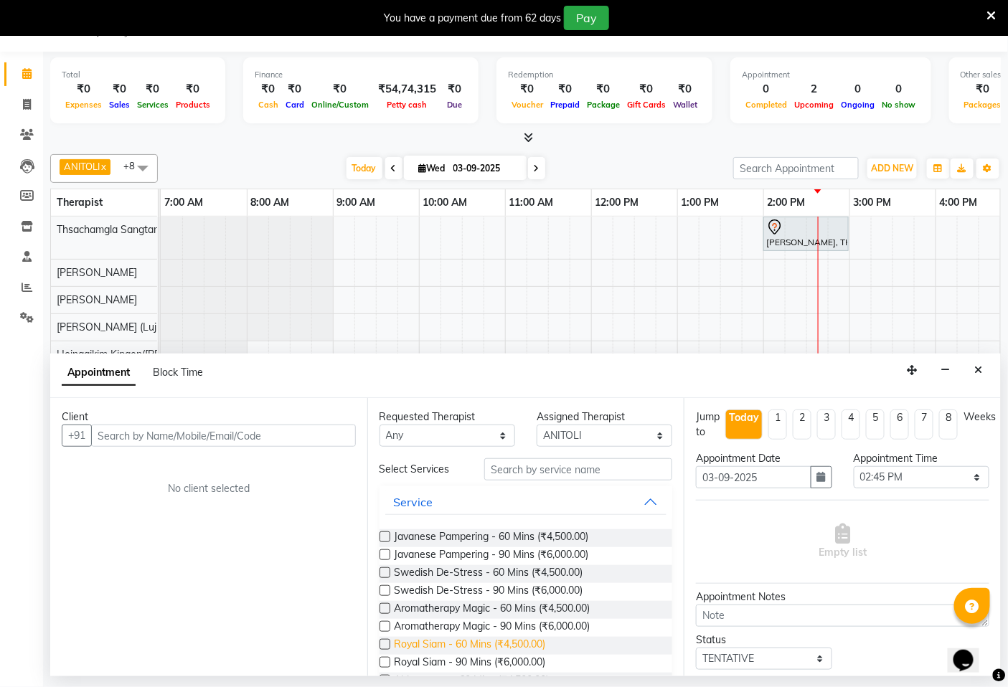
click at [433, 640] on span "Royal Siam - 60 Mins (₹4,500.00)" at bounding box center [469, 646] width 151 height 18
checkbox input "false"
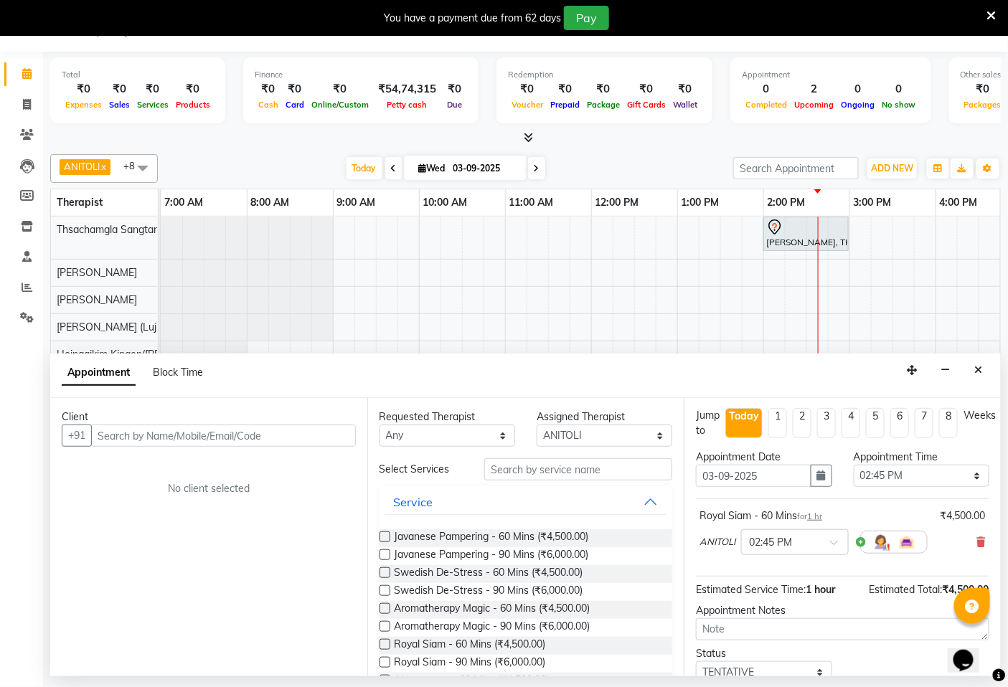
scroll to position [0, 0]
click at [793, 547] on input "text" at bounding box center [780, 542] width 63 height 15
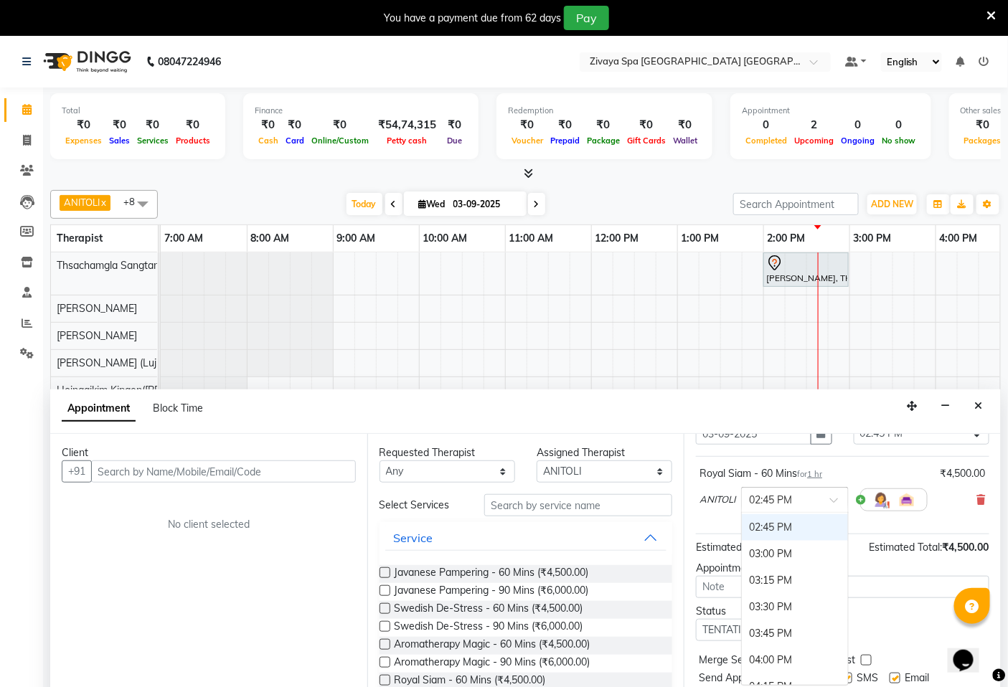
scroll to position [684, 0]
click at [770, 556] on div "02:45 PM" at bounding box center [795, 559] width 106 height 27
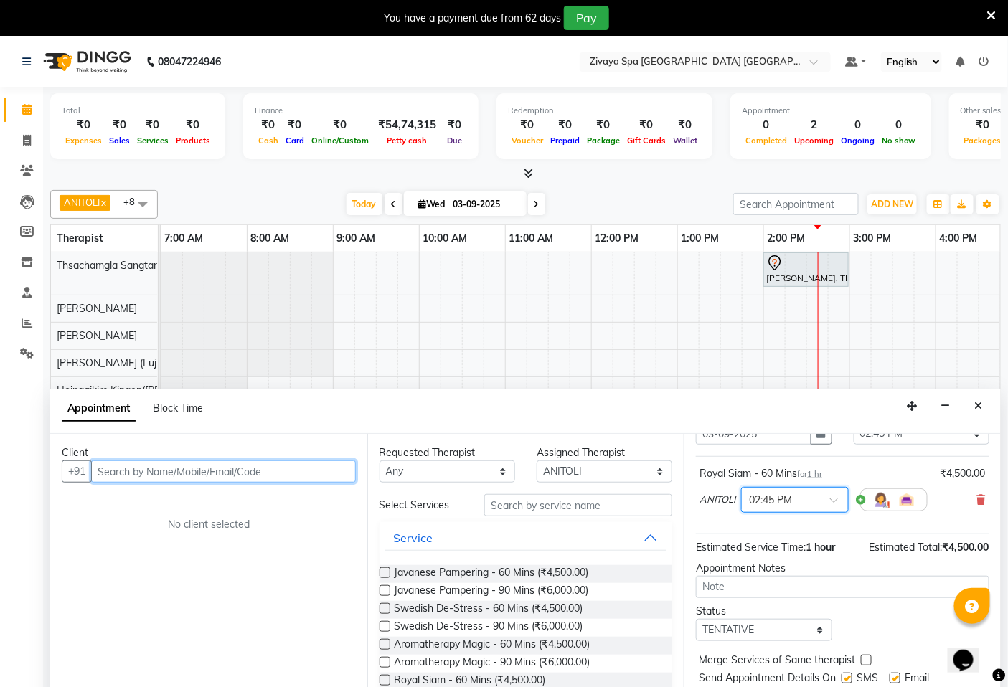
click at [204, 465] on input "text" at bounding box center [223, 471] width 265 height 22
type input "123123124"
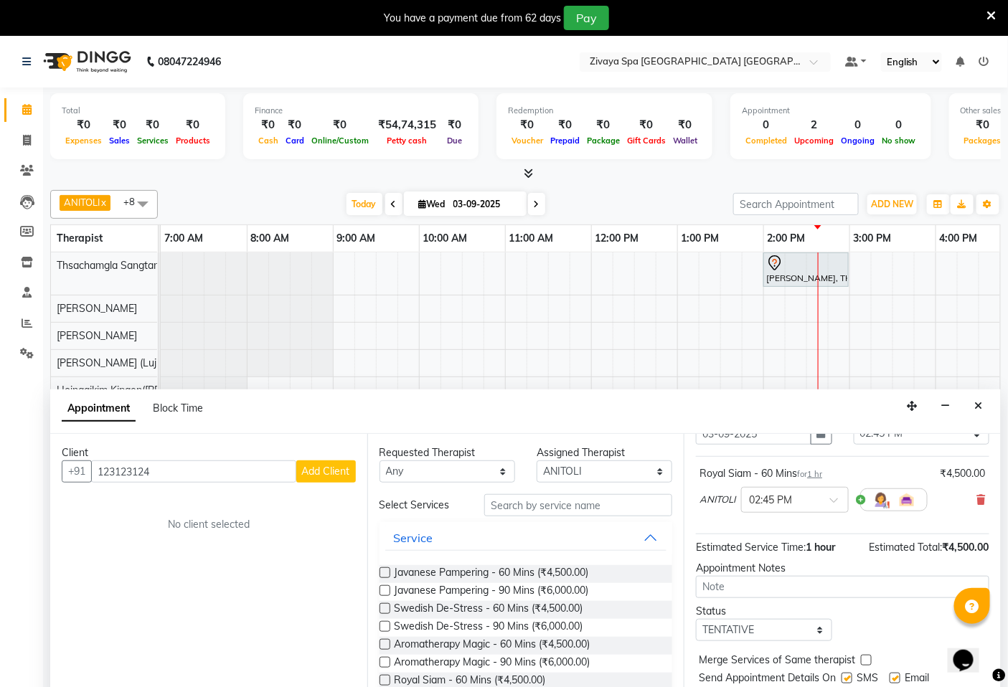
click at [335, 477] on span "Add Client" at bounding box center [326, 471] width 48 height 13
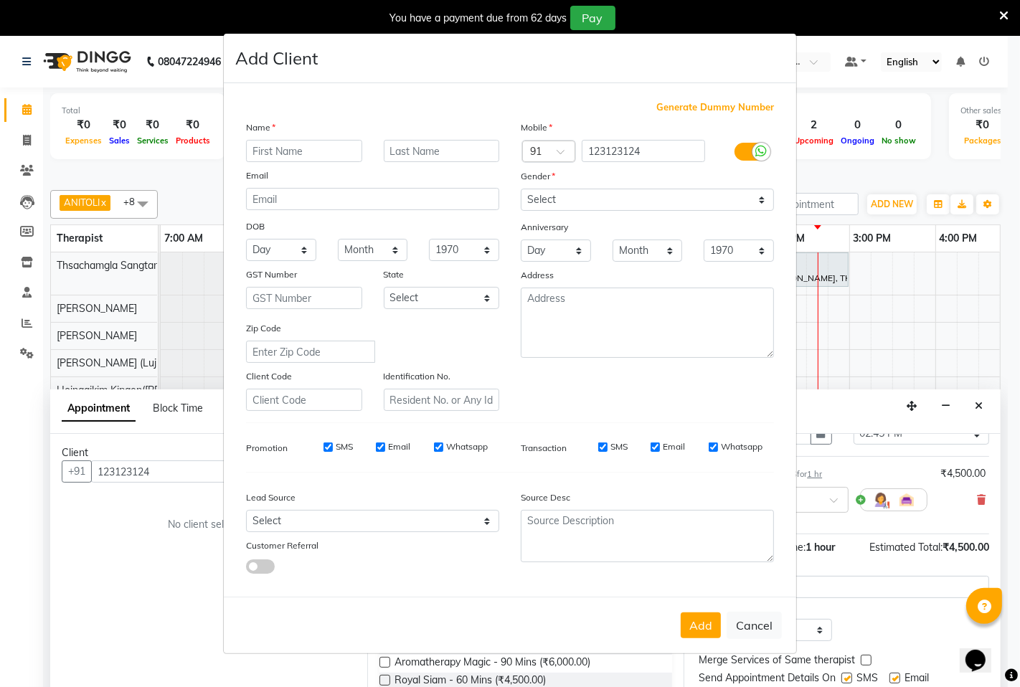
click at [311, 158] on input "text" at bounding box center [304, 151] width 116 height 22
type input "[PERSON_NAME]"
click at [755, 199] on select "Select [DEMOGRAPHIC_DATA] [DEMOGRAPHIC_DATA] Other Prefer Not To Say" at bounding box center [647, 200] width 253 height 22
select select "[DEMOGRAPHIC_DATA]"
click at [521, 189] on select "Select [DEMOGRAPHIC_DATA] [DEMOGRAPHIC_DATA] Other Prefer Not To Say" at bounding box center [647, 200] width 253 height 22
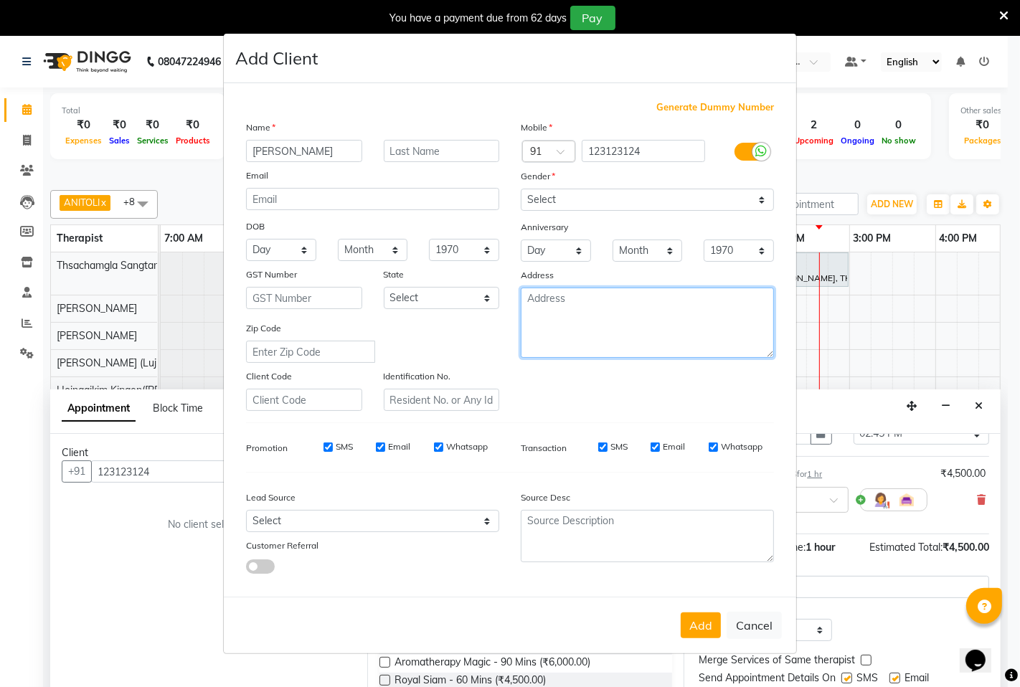
click at [535, 316] on textarea at bounding box center [647, 323] width 253 height 70
click at [337, 448] on label "SMS" at bounding box center [344, 446] width 17 height 13
click at [333, 448] on input "SMS" at bounding box center [327, 447] width 9 height 9
checkbox input "false"
click at [384, 450] on div "Email" at bounding box center [393, 446] width 34 height 13
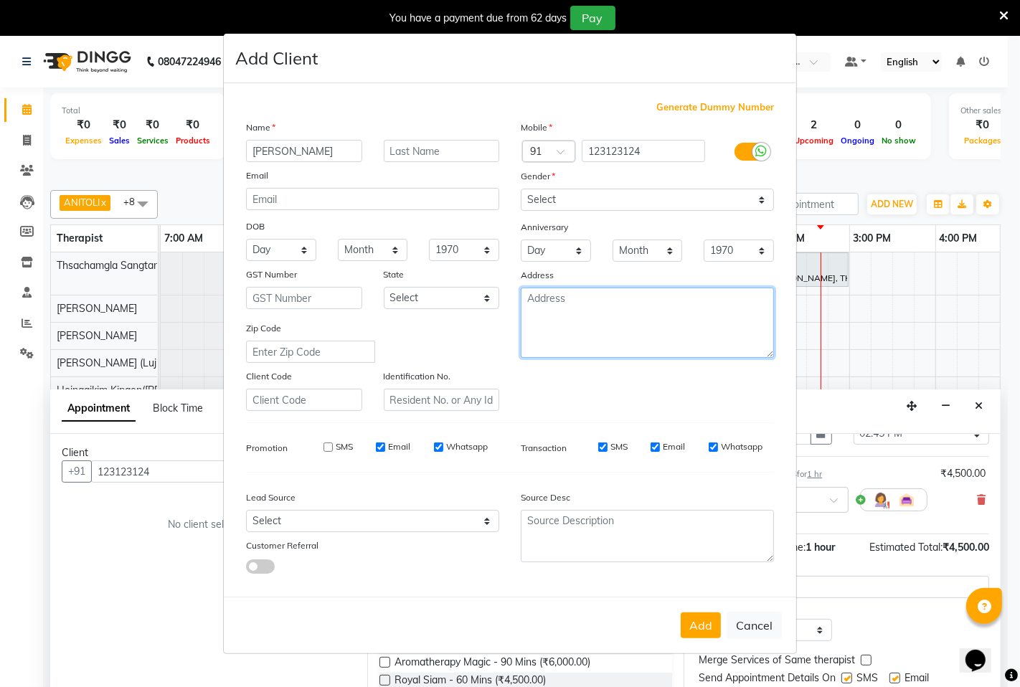
click at [549, 306] on textarea at bounding box center [647, 323] width 253 height 70
type textarea "c"
click at [717, 103] on span "Generate Dummy Number" at bounding box center [715, 107] width 118 height 14
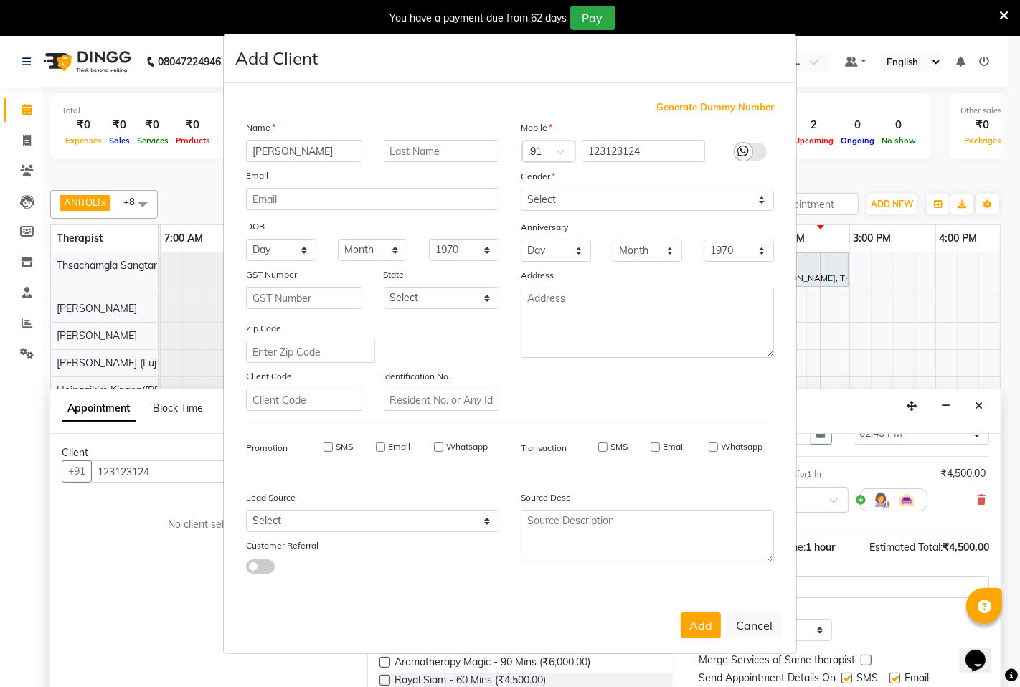
type input "1284800000043"
checkbox input "false"
click at [701, 631] on button "Add" at bounding box center [701, 625] width 40 height 26
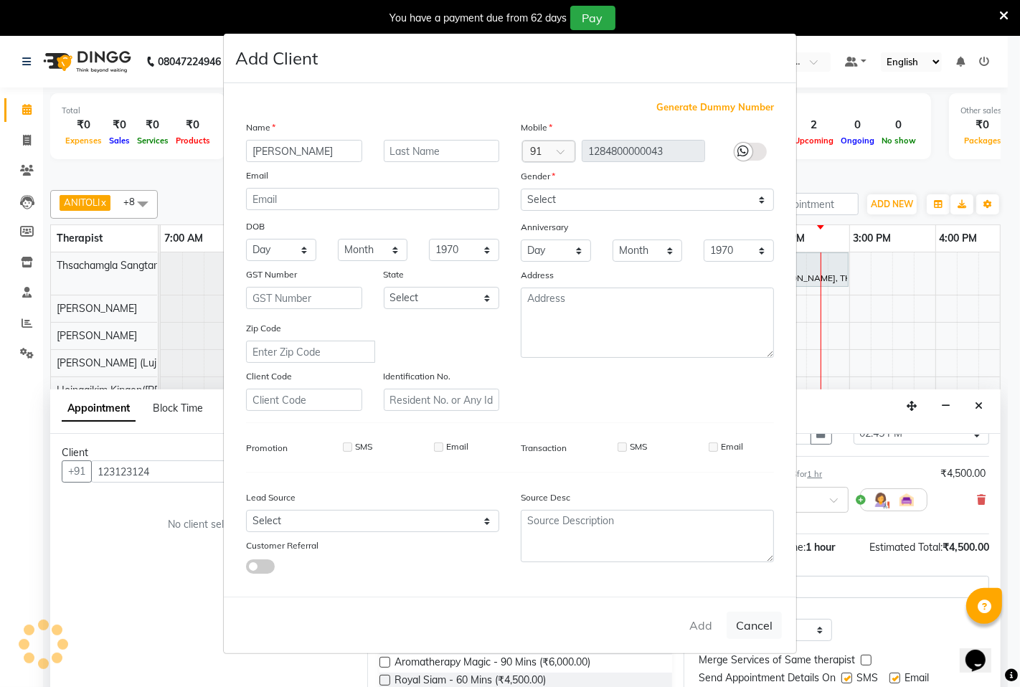
type input "1284800000043"
select select
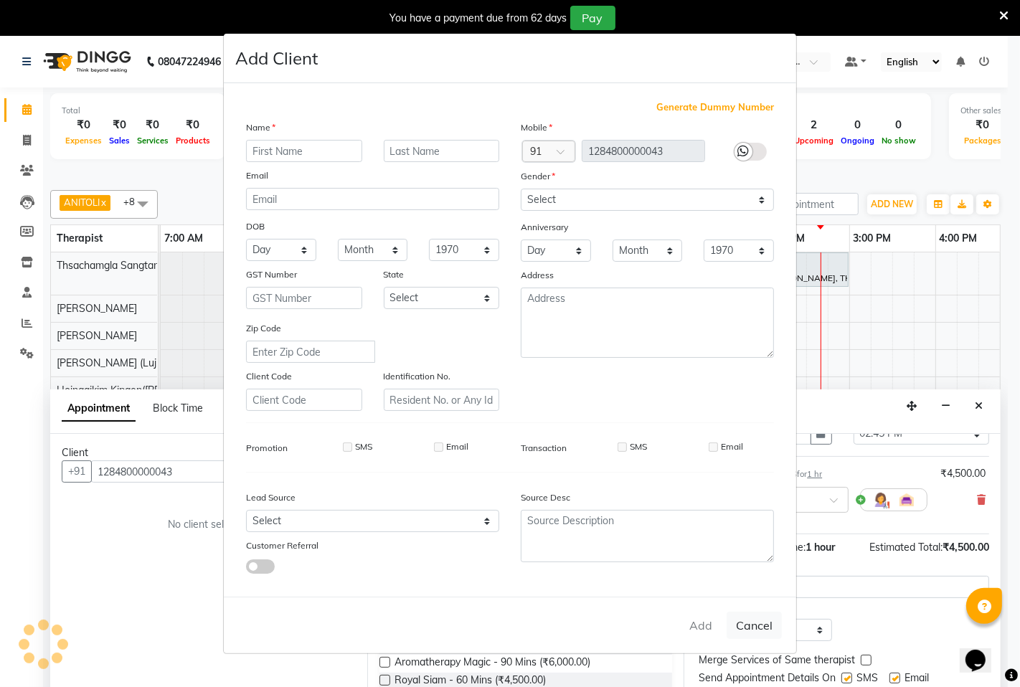
select select
checkbox input "false"
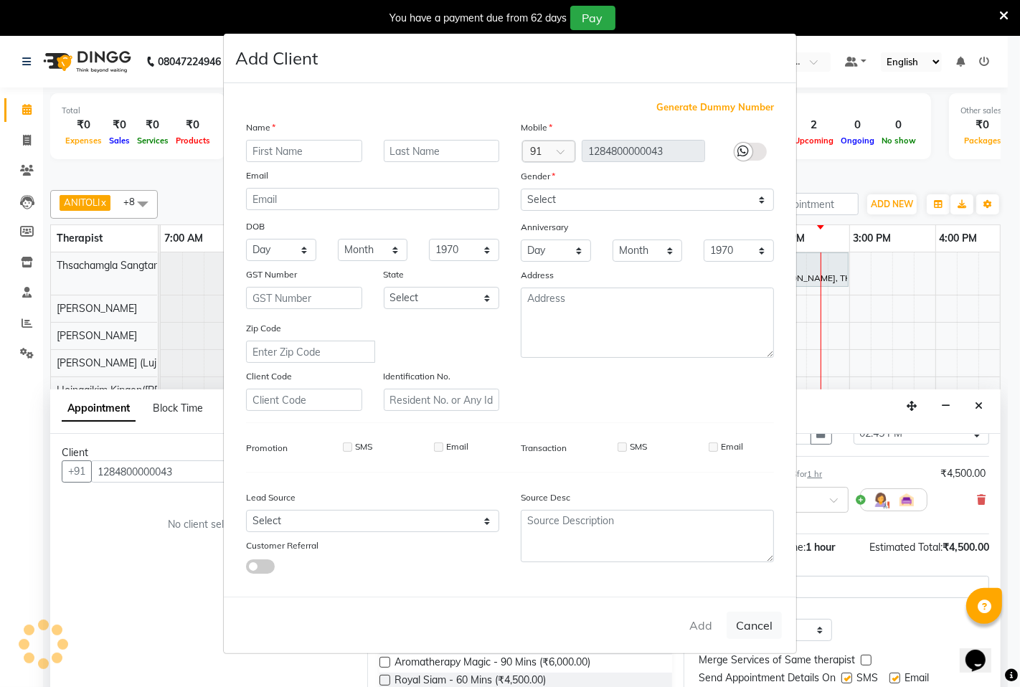
checkbox input "false"
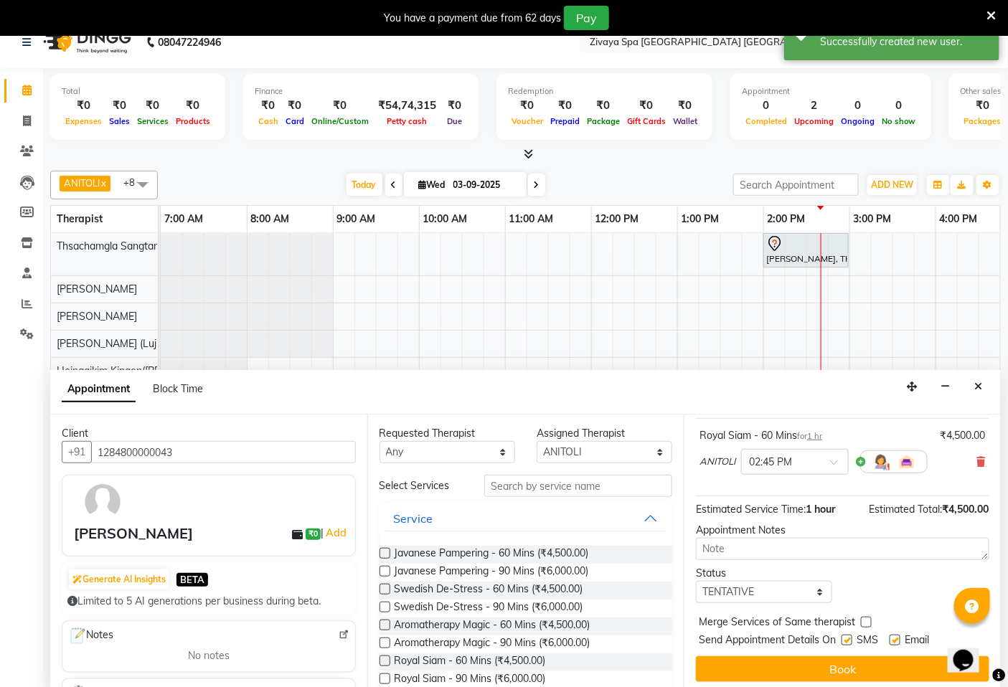
scroll to position [36, 0]
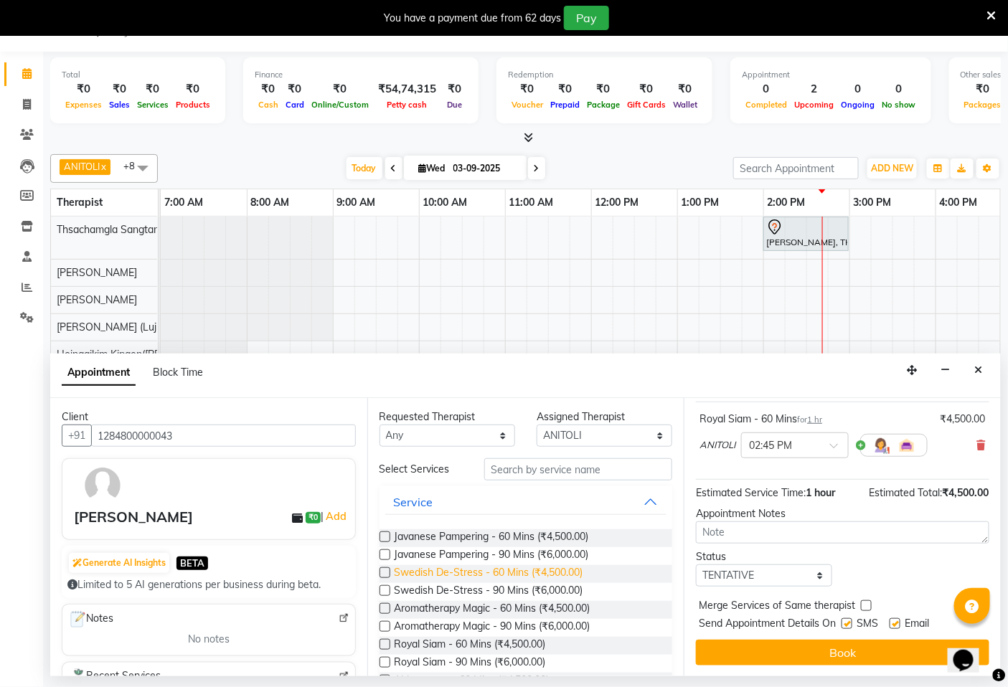
click at [438, 571] on span "Swedish De-Stress - 60 Mins (₹4,500.00)" at bounding box center [488, 574] width 189 height 18
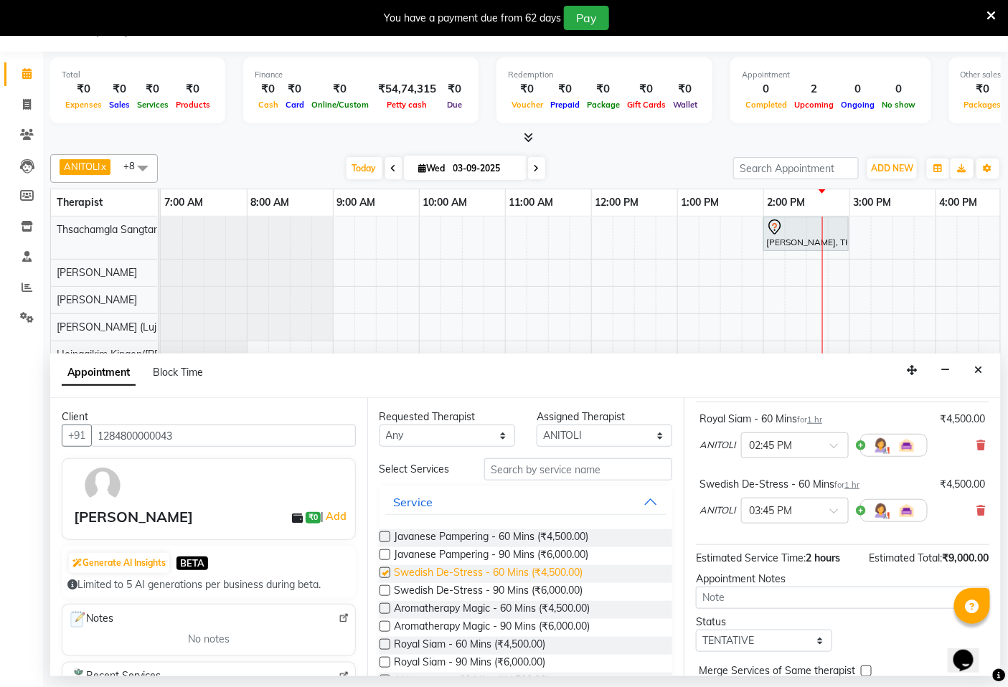
checkbox input "false"
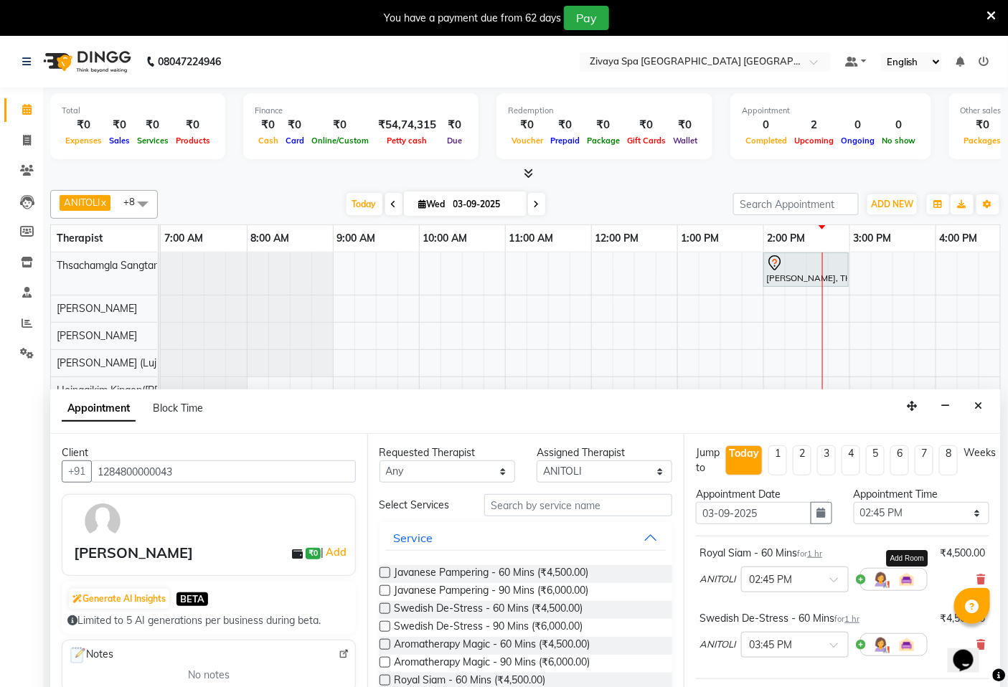
scroll to position [80, 0]
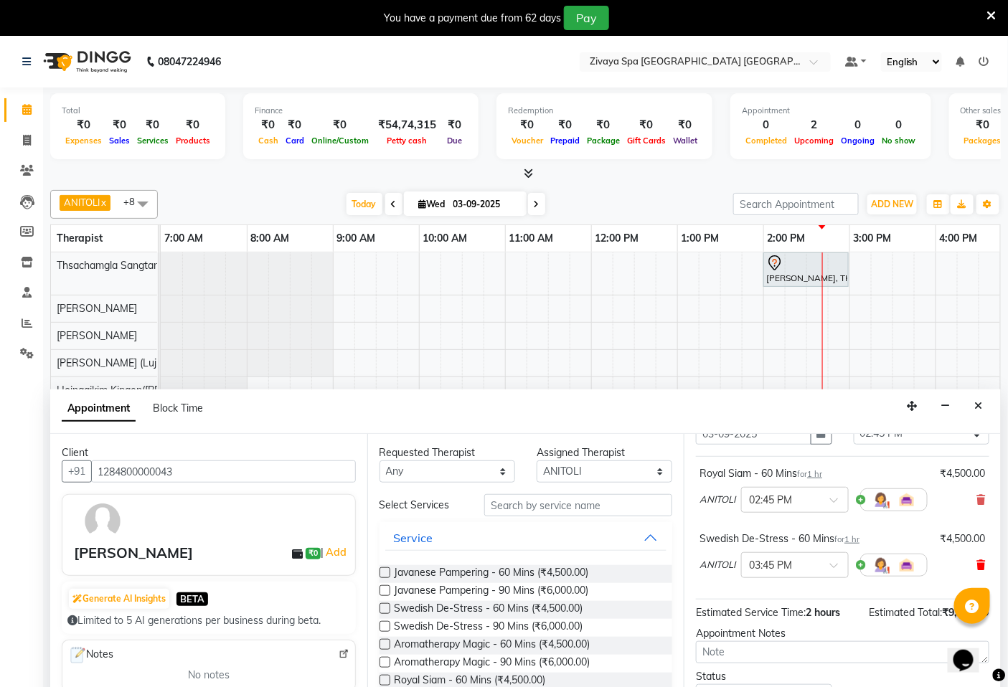
click at [977, 565] on icon at bounding box center [981, 565] width 9 height 10
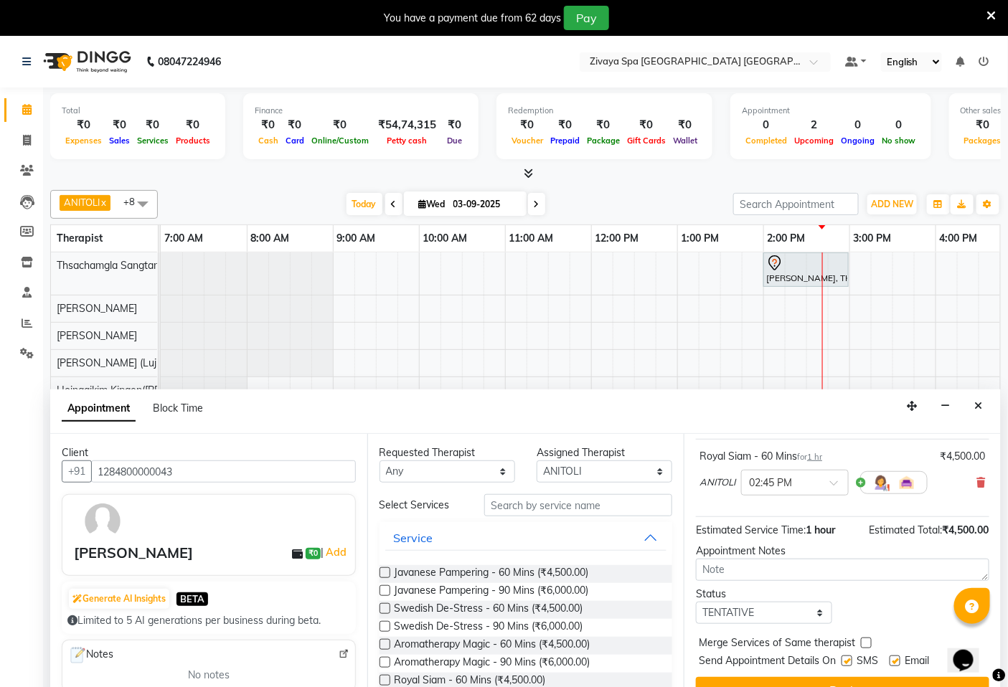
scroll to position [98, 0]
click at [859, 676] on button "Book" at bounding box center [842, 689] width 293 height 26
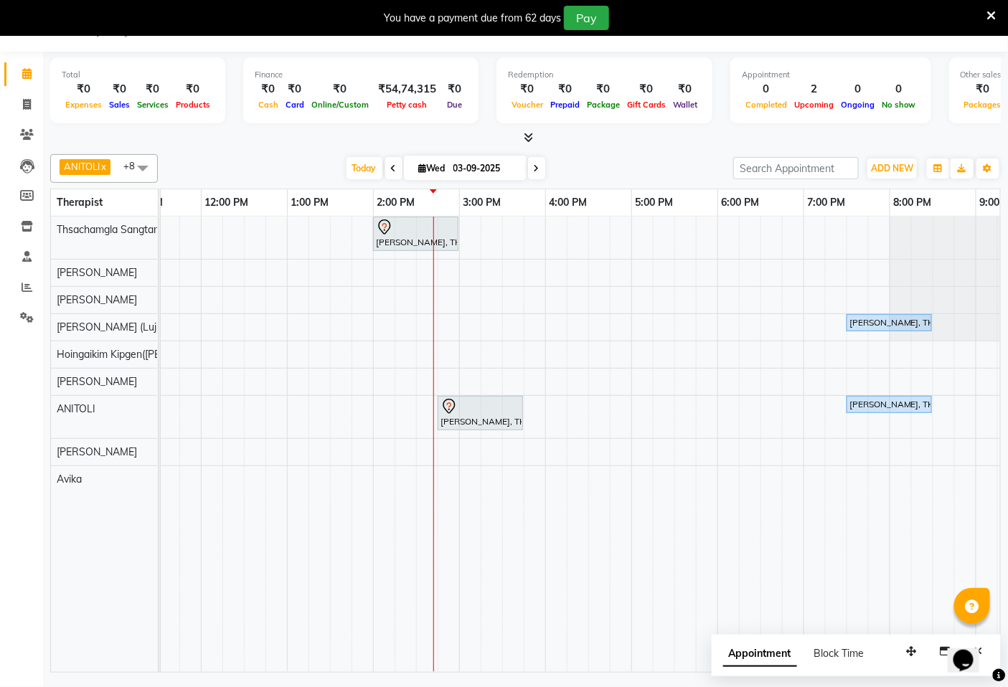
scroll to position [0, 466]
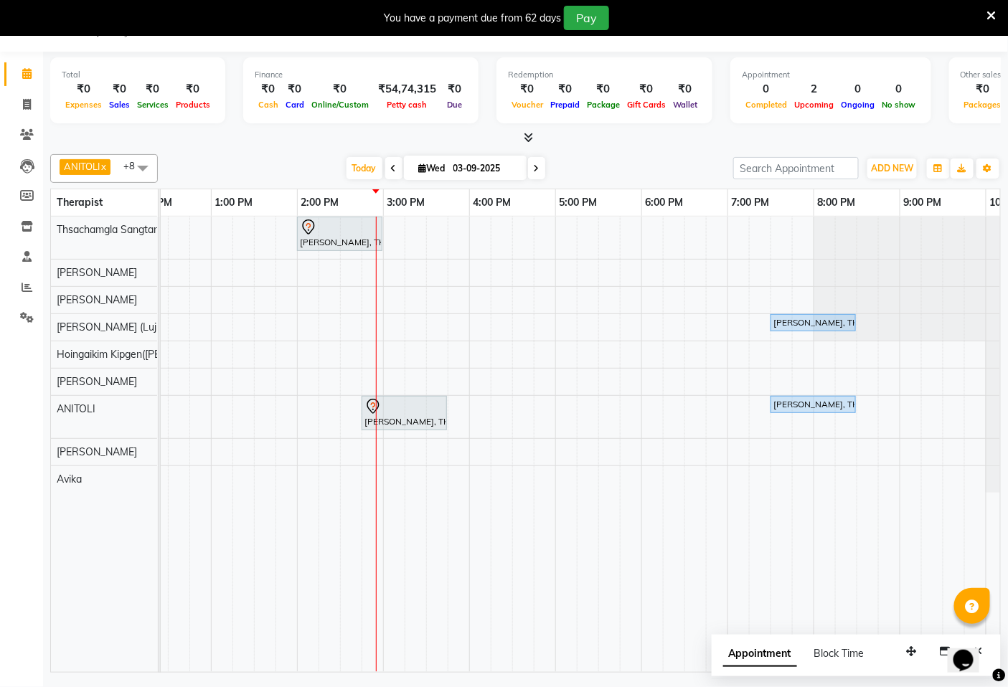
click at [950, 563] on tr at bounding box center [382, 444] width 1377 height 455
click at [971, 592] on div at bounding box center [972, 606] width 36 height 36
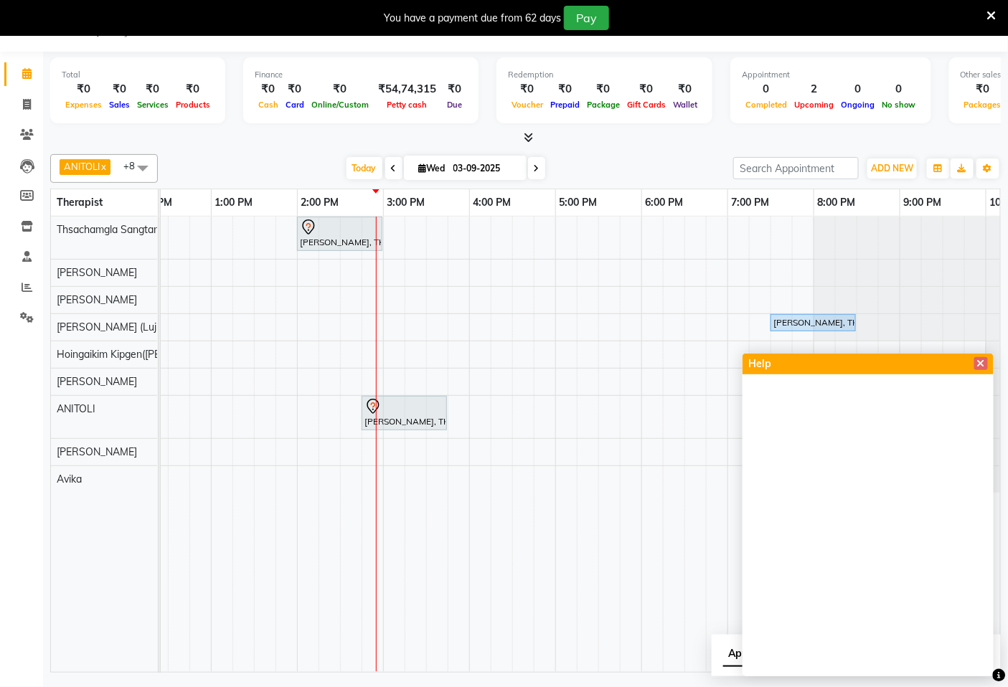
click at [218, 564] on td at bounding box center [222, 444] width 22 height 455
click at [986, 359] on span at bounding box center [981, 363] width 14 height 13
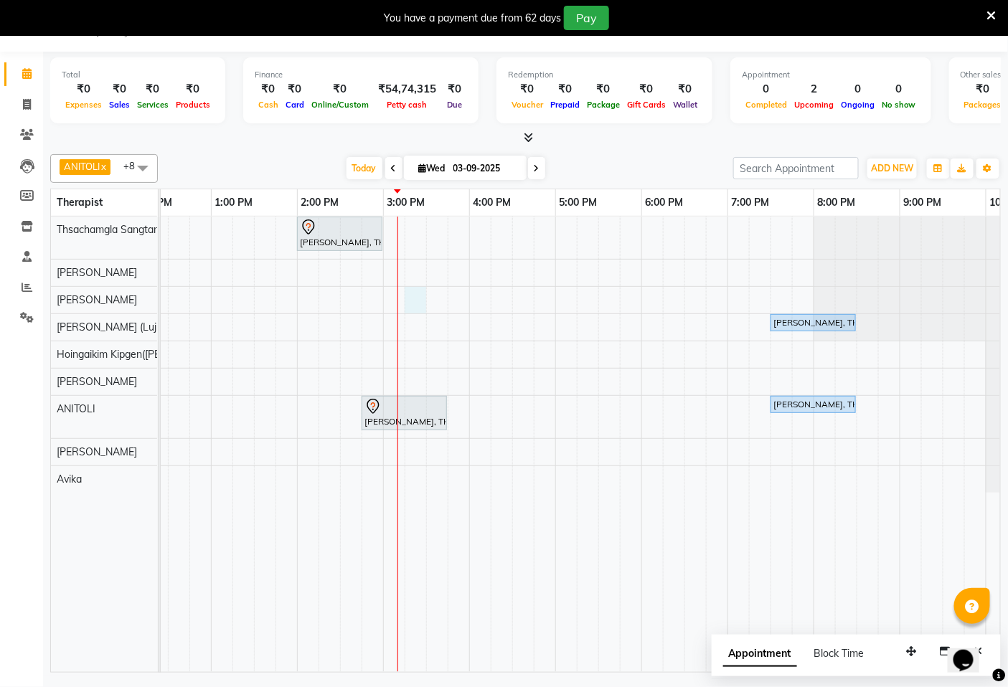
click at [409, 295] on div "[PERSON_NAME], TK02, 02:00 PM-03:00 PM, Fusion Therapy - 60 [GEOGRAPHIC_DATA][P…" at bounding box center [382, 444] width 1377 height 455
select select "49491"
select select "tentative"
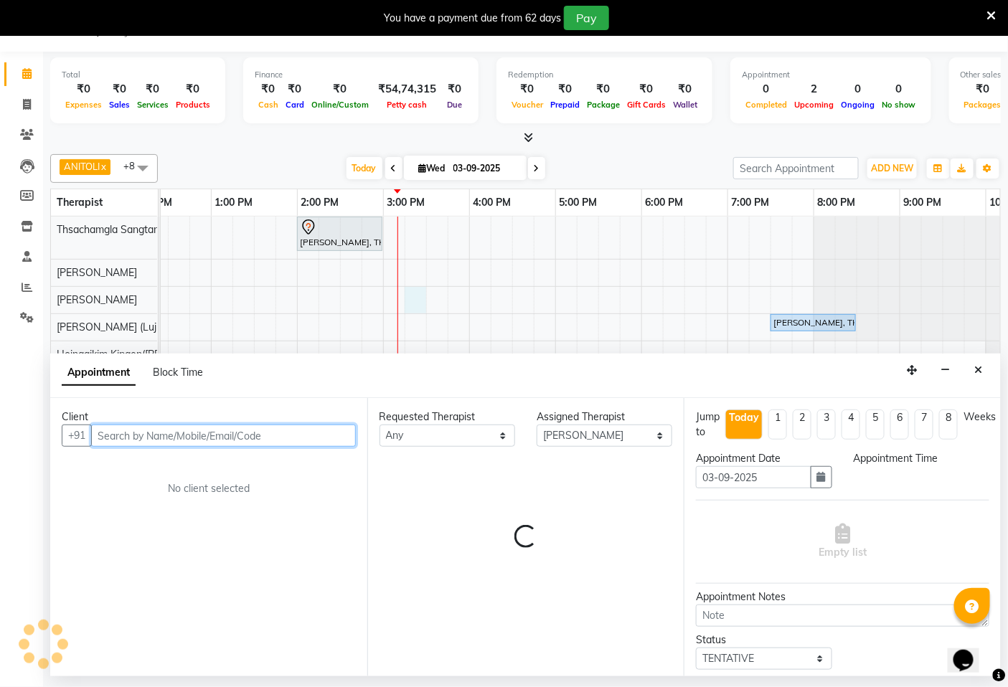
select select "915"
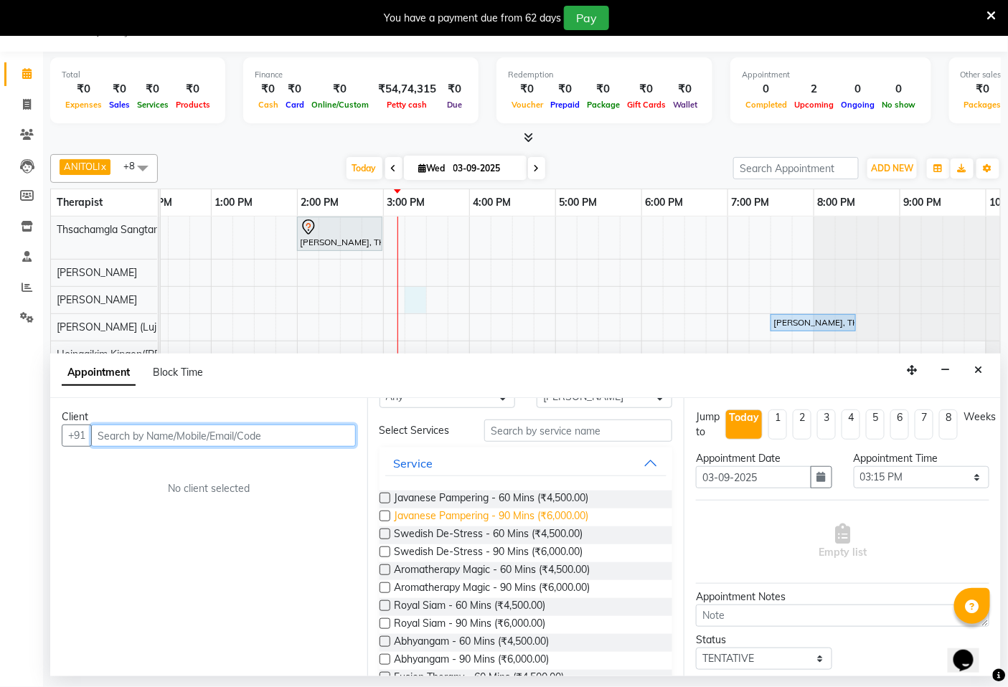
scroll to position [0, 0]
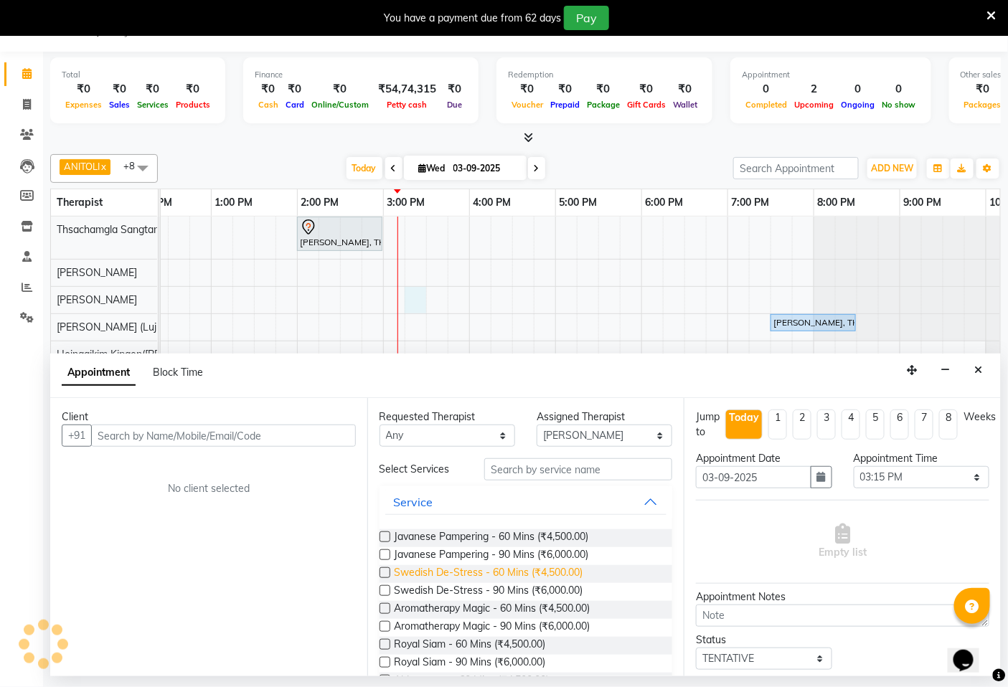
click at [471, 574] on span "Swedish De-Stress - 60 Mins (₹4,500.00)" at bounding box center [488, 574] width 189 height 18
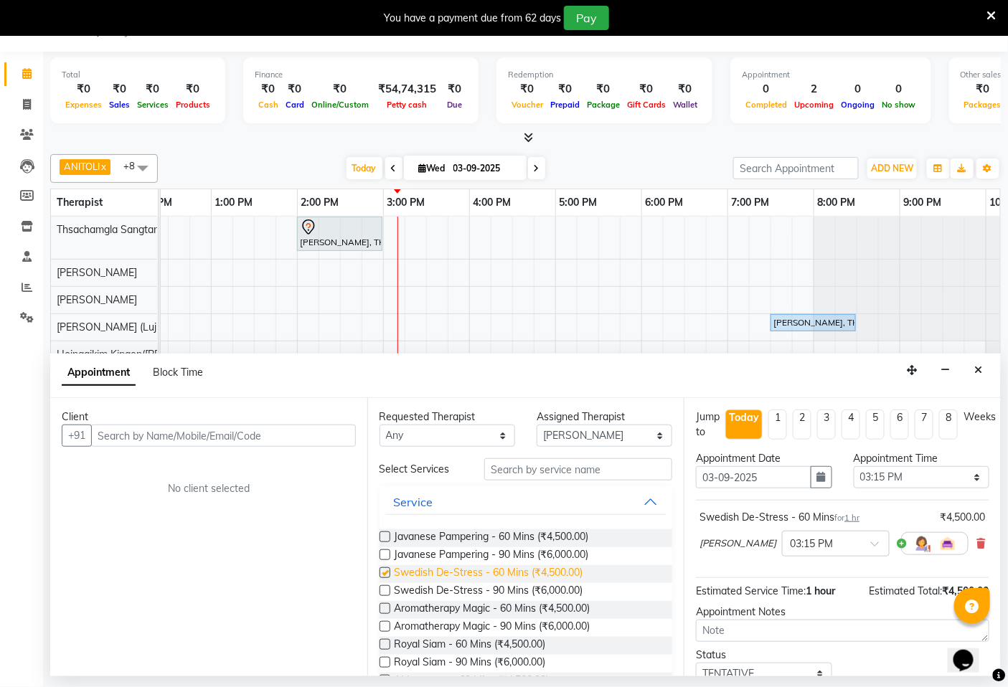
checkbox input "false"
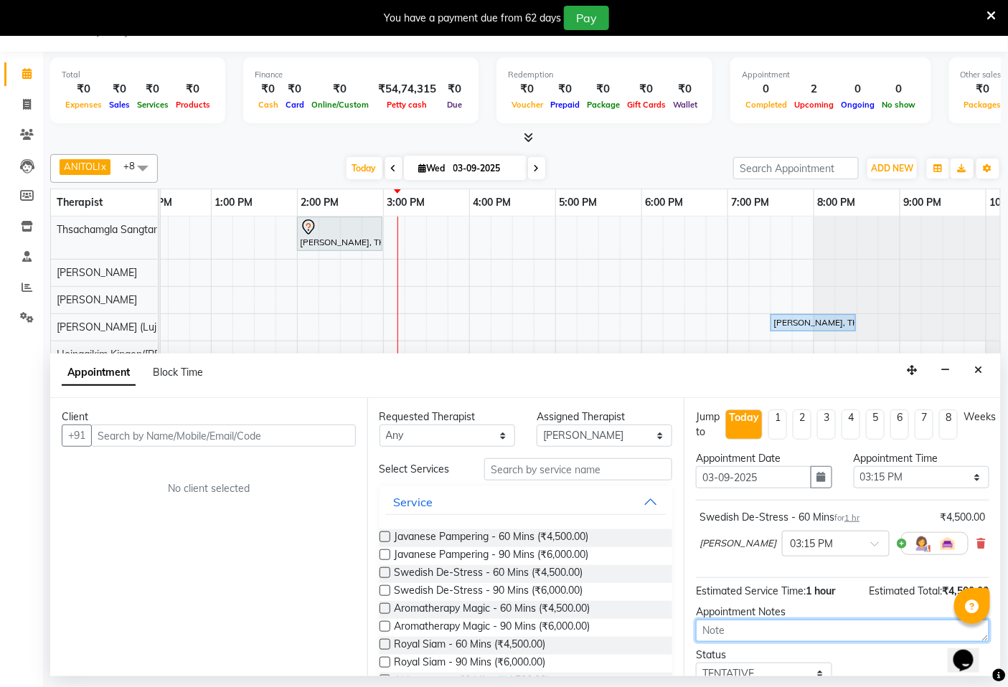
click at [794, 635] on textarea at bounding box center [842, 631] width 293 height 22
type textarea "upi"
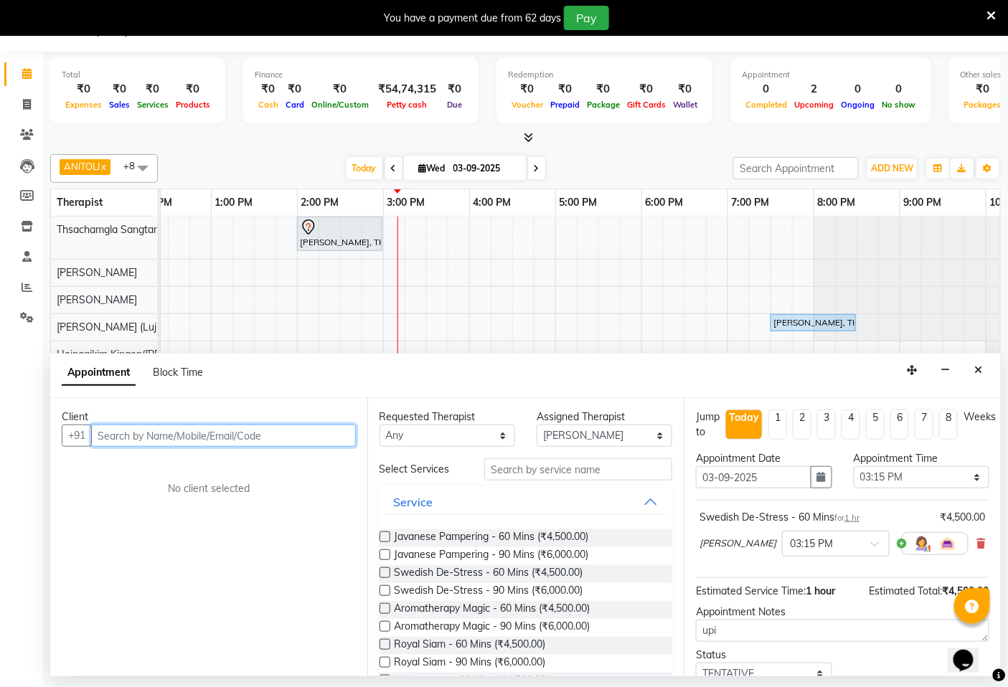
click at [194, 437] on input "text" at bounding box center [223, 436] width 265 height 22
type input "9611044033"
click at [335, 435] on span "Add Client" at bounding box center [326, 435] width 48 height 13
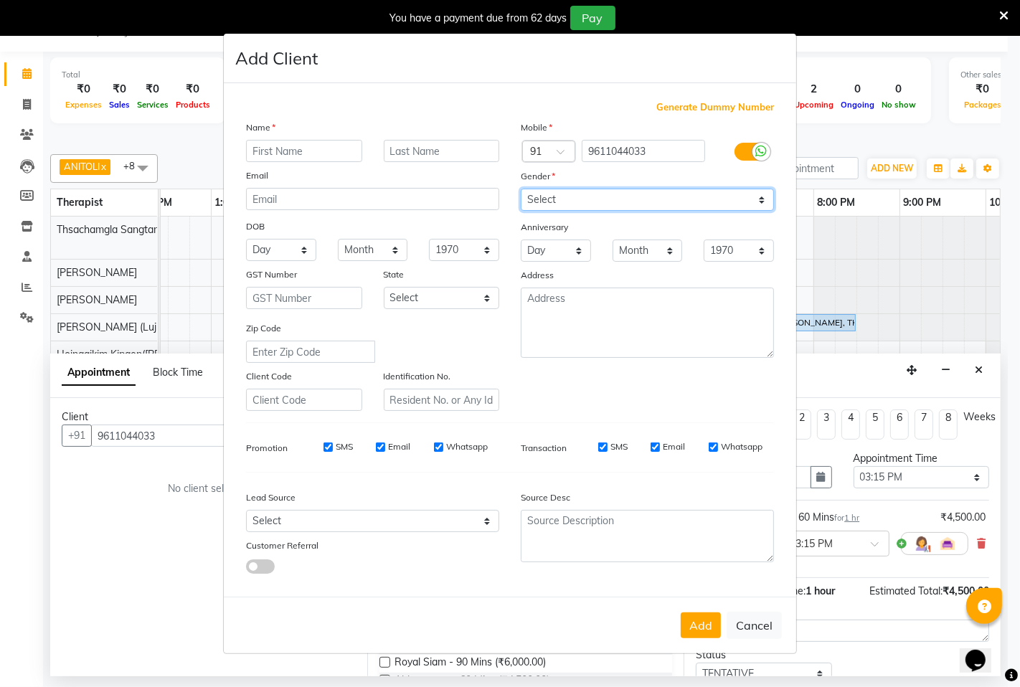
click at [713, 197] on select "Select [DEMOGRAPHIC_DATA] [DEMOGRAPHIC_DATA] Other Prefer Not To Say" at bounding box center [647, 200] width 253 height 22
select select "[DEMOGRAPHIC_DATA]"
click at [521, 189] on select "Select [DEMOGRAPHIC_DATA] [DEMOGRAPHIC_DATA] Other Prefer Not To Say" at bounding box center [647, 200] width 253 height 22
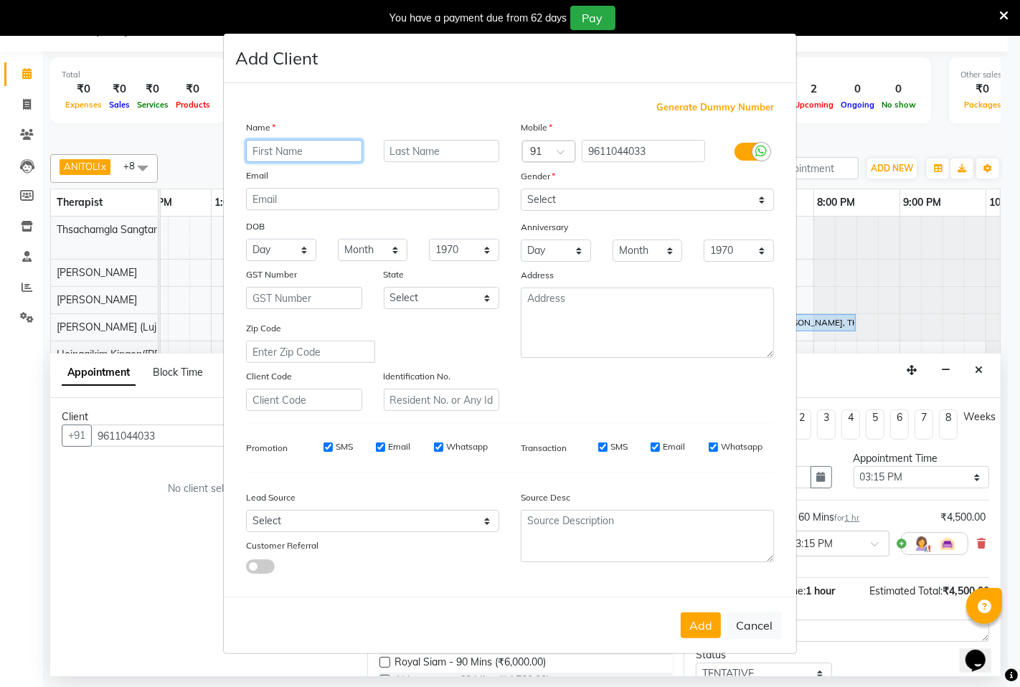
click at [300, 141] on input "text" at bounding box center [304, 151] width 116 height 22
type input "atul"
click at [334, 450] on div "SMS" at bounding box center [327, 446] width 49 height 13
click at [331, 443] on input "SMS" at bounding box center [327, 447] width 9 height 9
checkbox input "false"
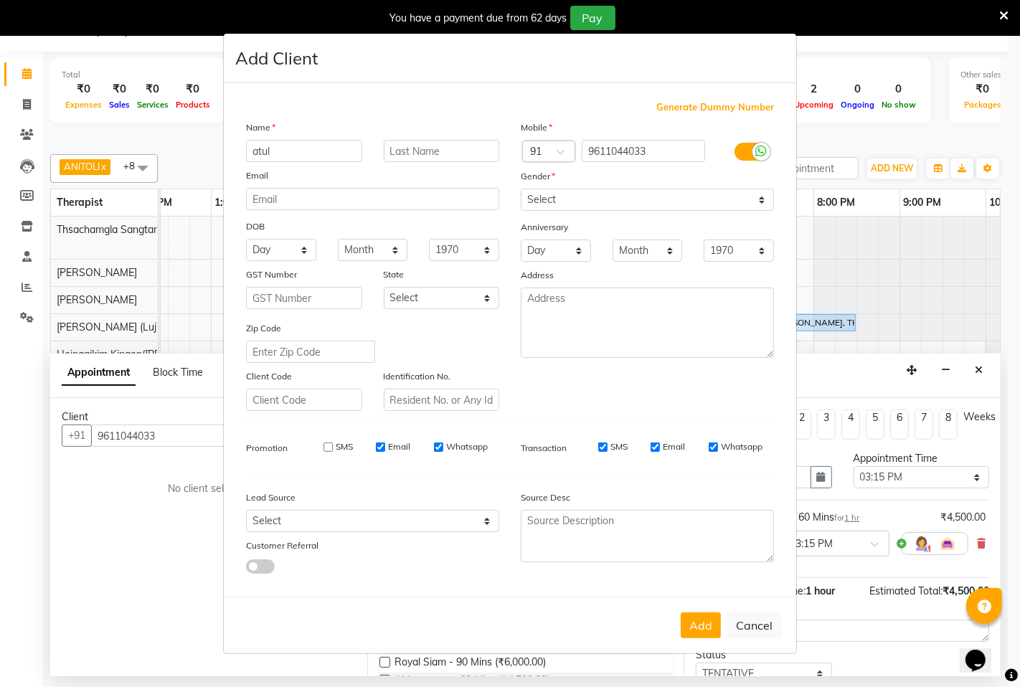
click at [380, 447] on input "Email" at bounding box center [380, 447] width 9 height 9
checkbox input "false"
click at [443, 448] on div "Whatsapp" at bounding box center [461, 446] width 54 height 13
click at [440, 445] on input "Whatsapp" at bounding box center [438, 447] width 9 height 9
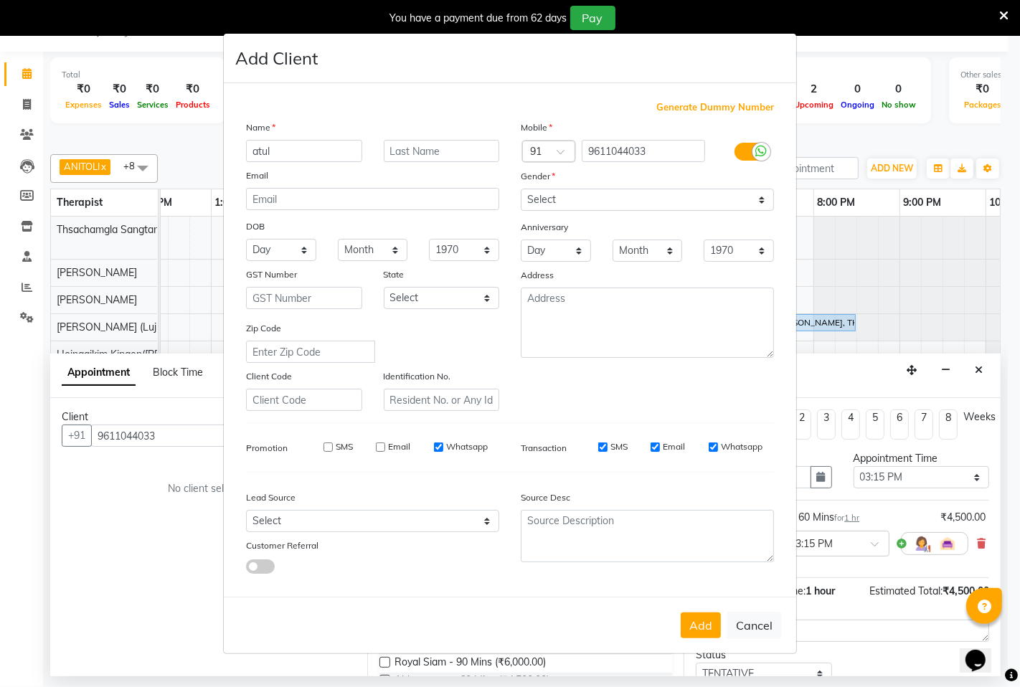
click at [440, 445] on input "Whatsapp" at bounding box center [438, 447] width 9 height 9
checkbox input "false"
click at [701, 631] on button "Add" at bounding box center [701, 625] width 40 height 26
select select
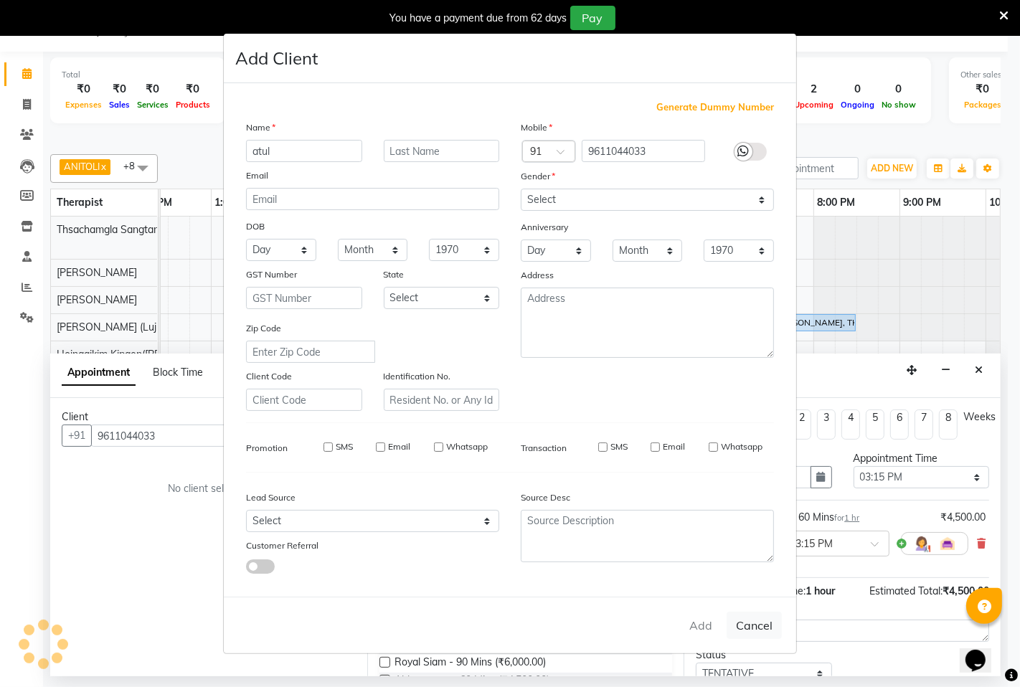
select select
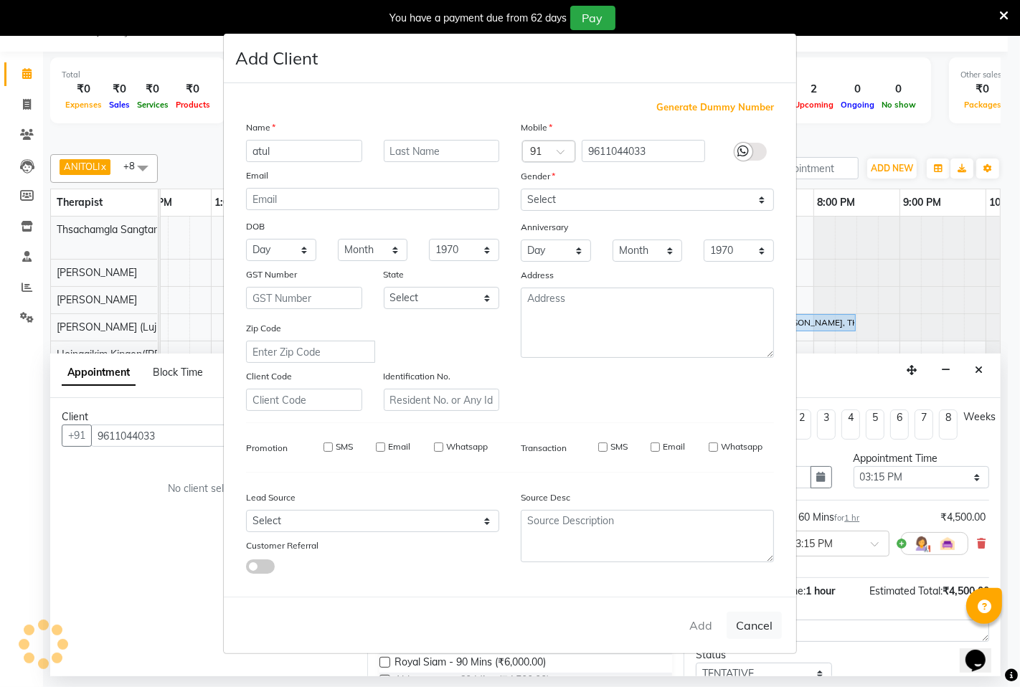
checkbox input "false"
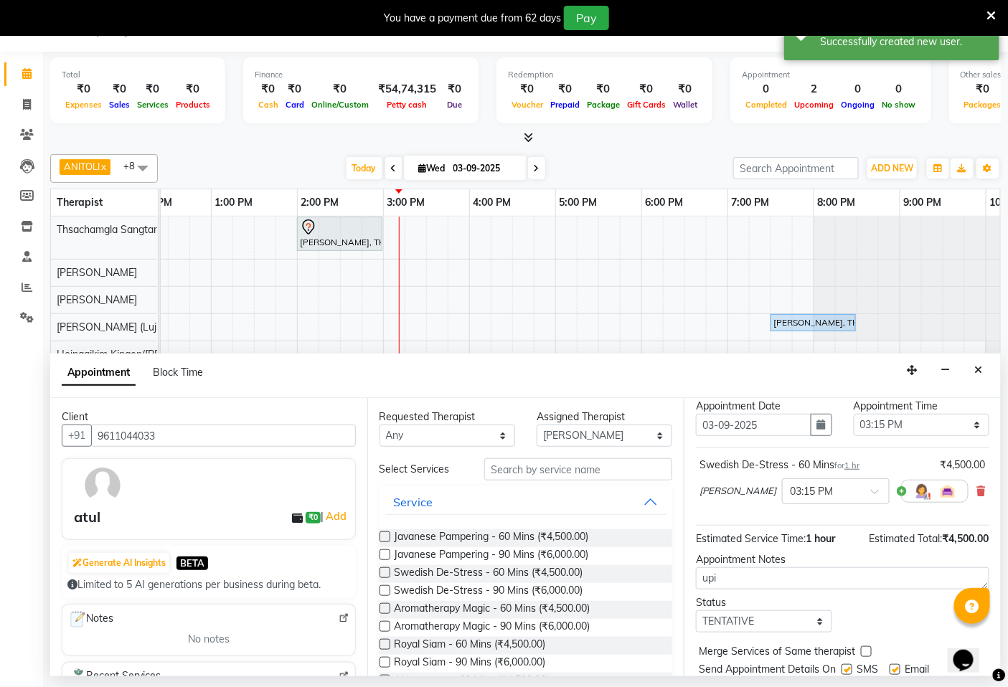
scroll to position [98, 0]
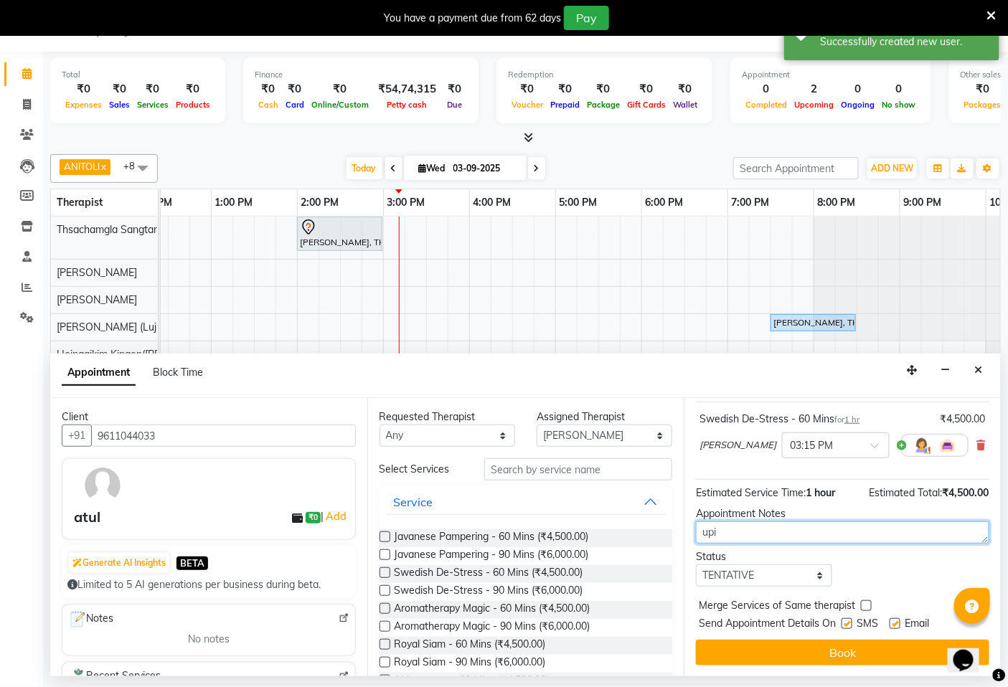
click at [714, 529] on textarea "upi" at bounding box center [842, 532] width 293 height 22
type textarea "i"
click at [723, 534] on textarea "i" at bounding box center [842, 532] width 293 height 22
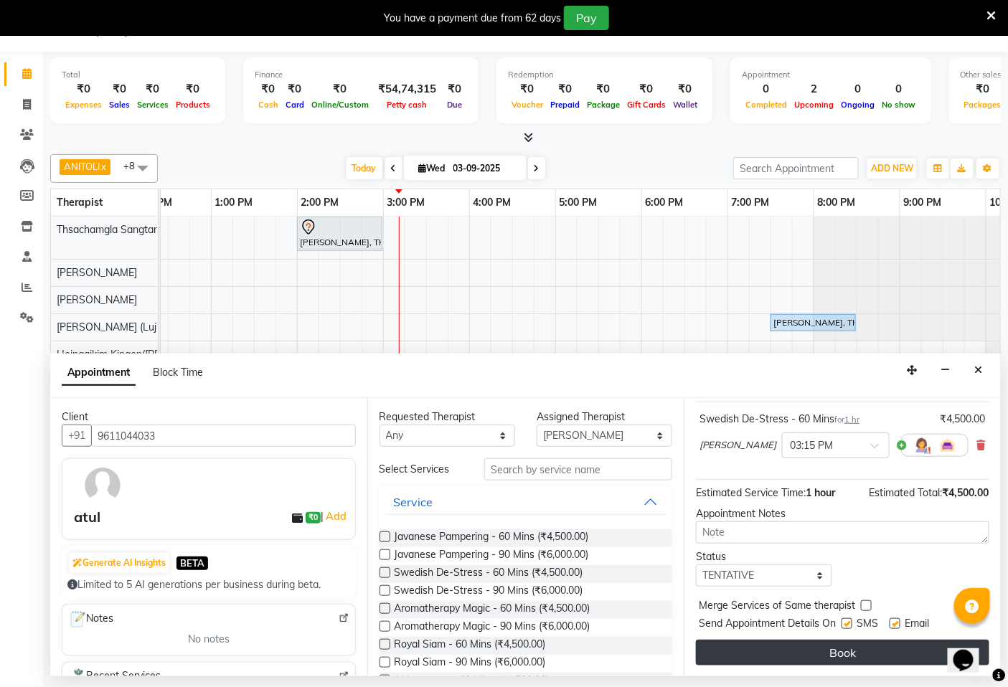
click at [850, 651] on button "Book" at bounding box center [842, 653] width 293 height 26
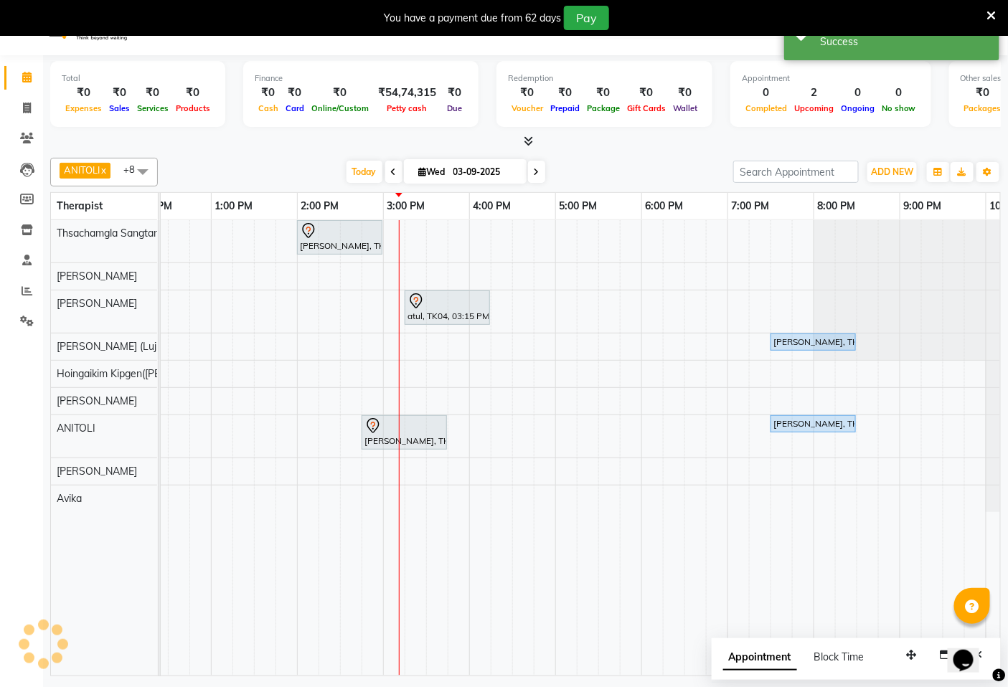
scroll to position [0, 0]
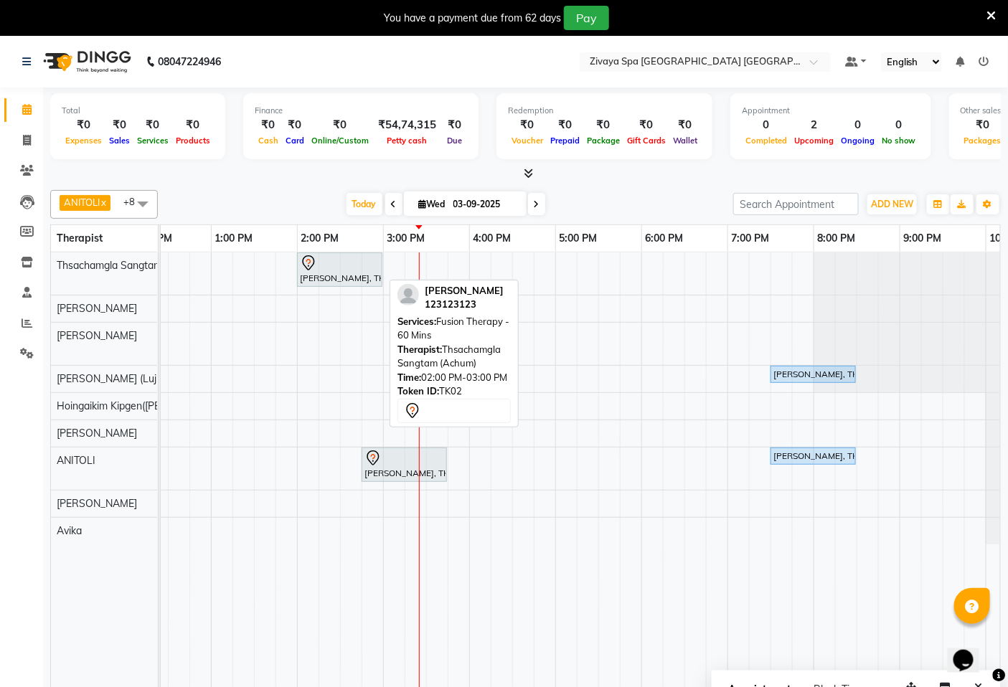
click at [349, 278] on div "[PERSON_NAME], TK02, 02:00 PM-03:00 PM, Fusion Therapy - 60 Mins" at bounding box center [339, 270] width 82 height 30
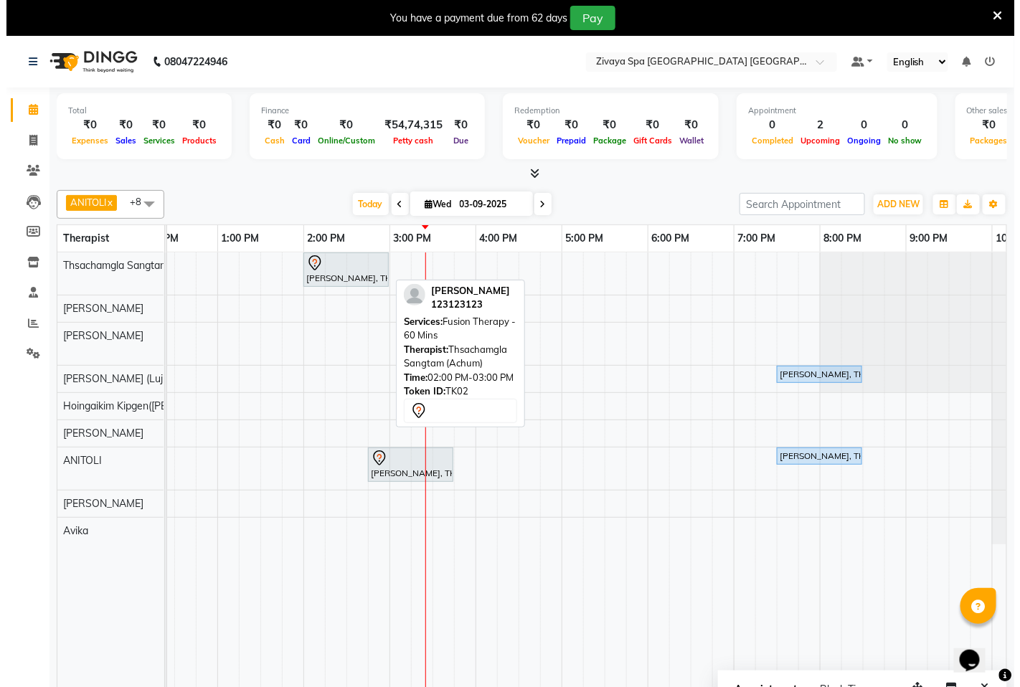
select select "7"
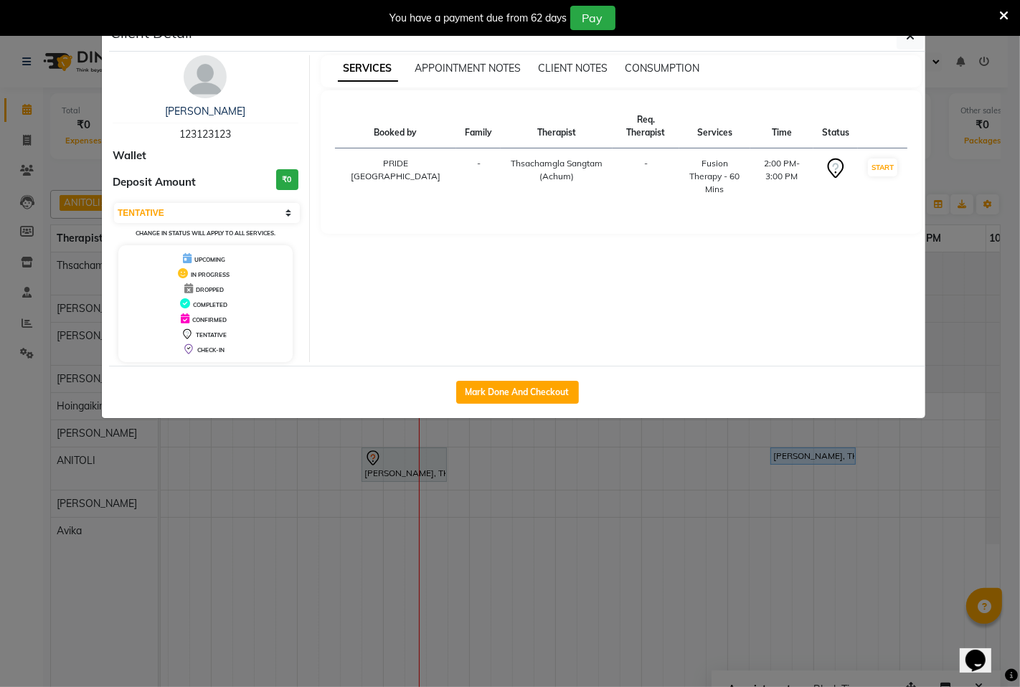
click at [647, 619] on ngb-modal-window "Client Detail [PERSON_NAME] 123123123 Wallet Deposit Amount ₹0 Select IN SERVIC…" at bounding box center [510, 343] width 1020 height 687
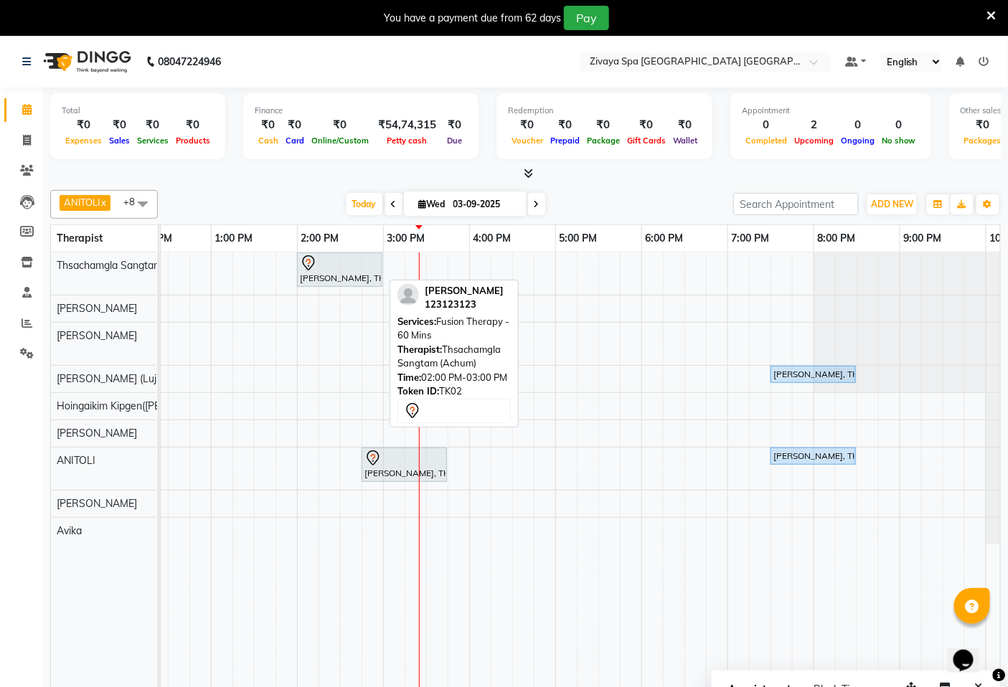
click at [320, 283] on div "[PERSON_NAME], TK02, 02:00 PM-03:00 PM, Fusion Therapy - 60 Mins" at bounding box center [339, 270] width 82 height 30
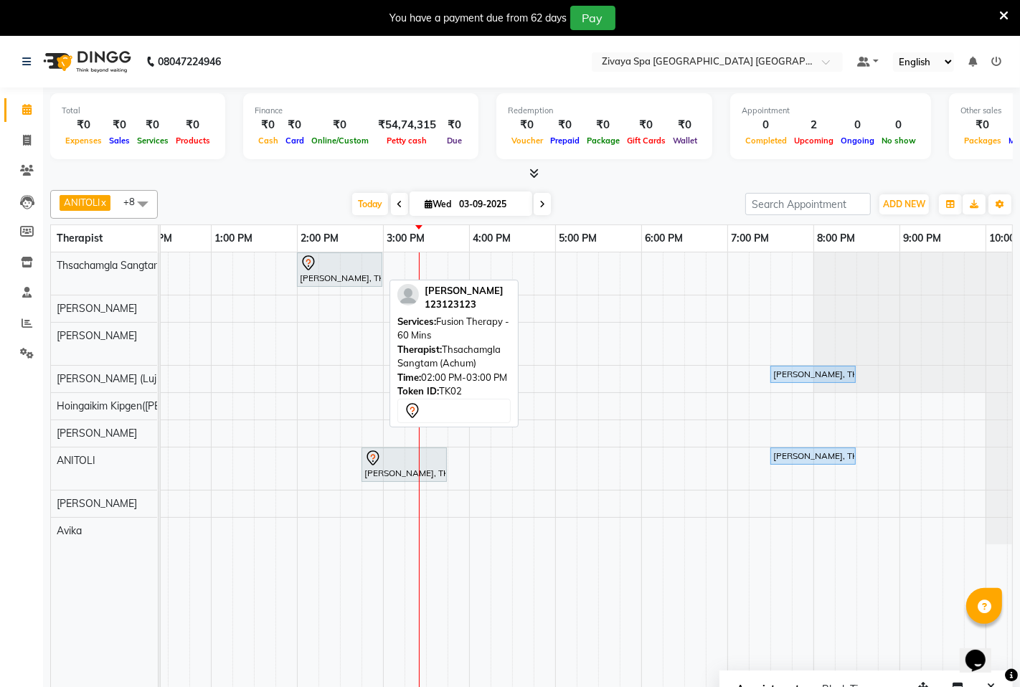
select select "7"
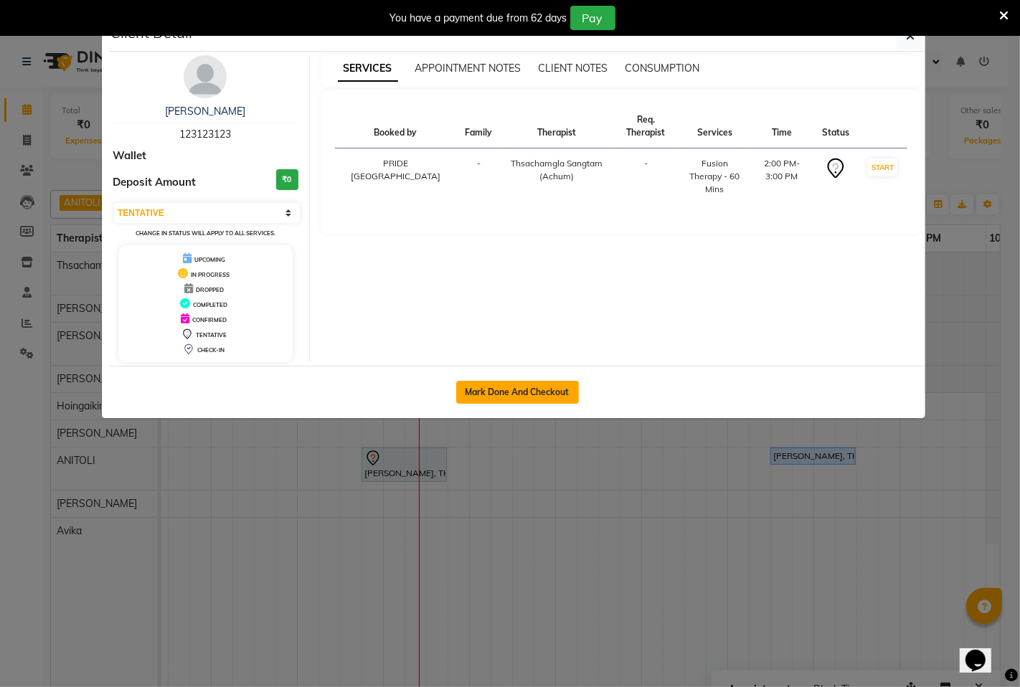
click at [511, 393] on button "Mark Done And Checkout" at bounding box center [517, 392] width 123 height 23
select select "service"
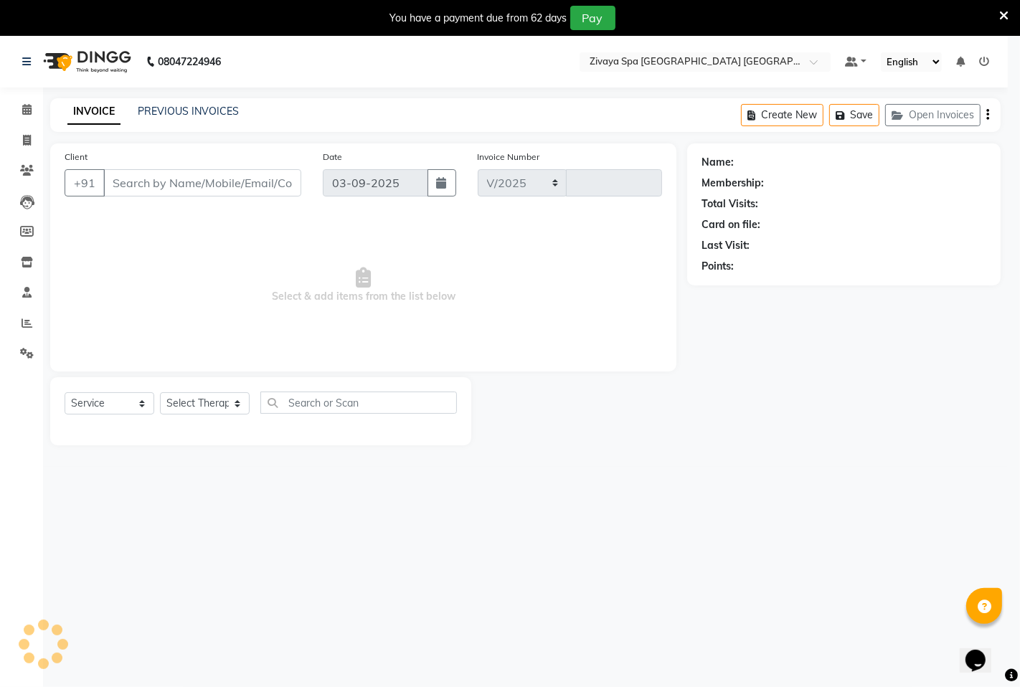
select select "6501"
type input "1467"
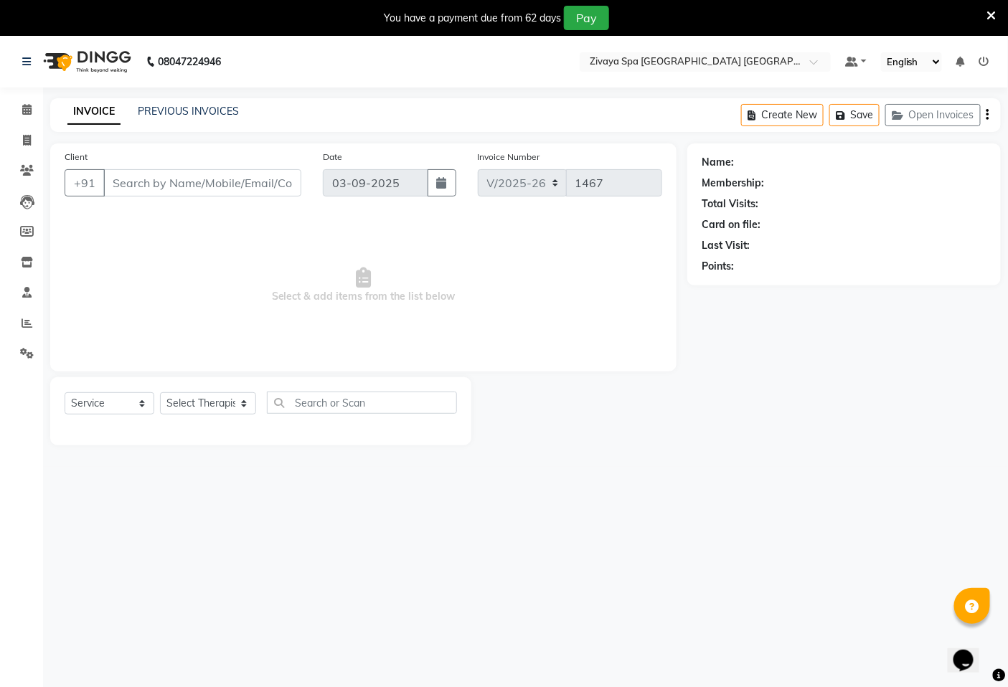
type input "123123123"
select select "49489"
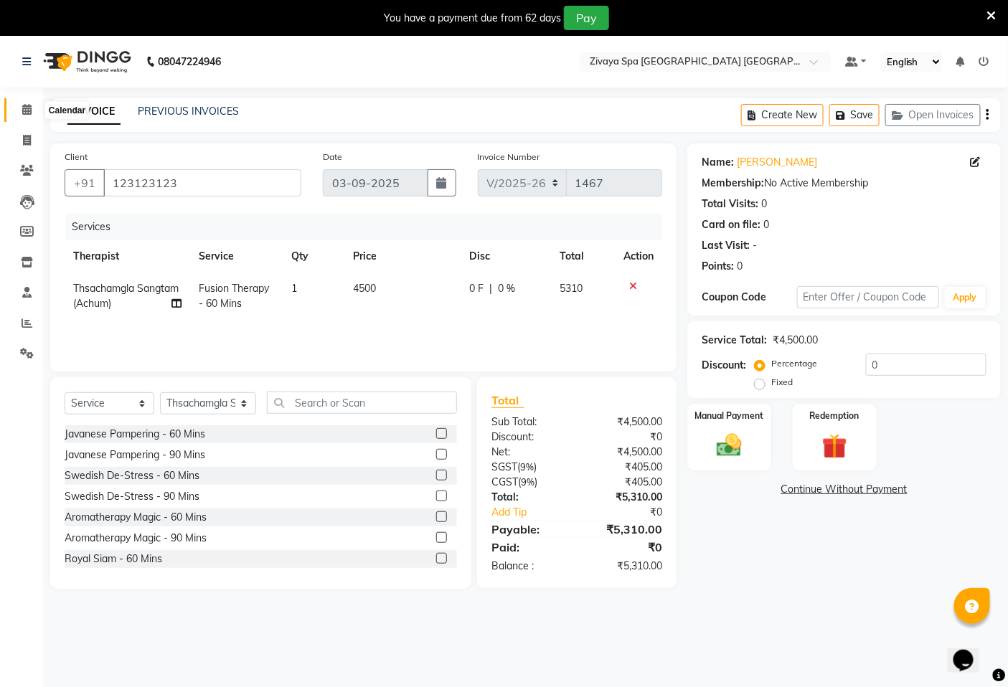
click at [27, 106] on icon at bounding box center [26, 109] width 9 height 11
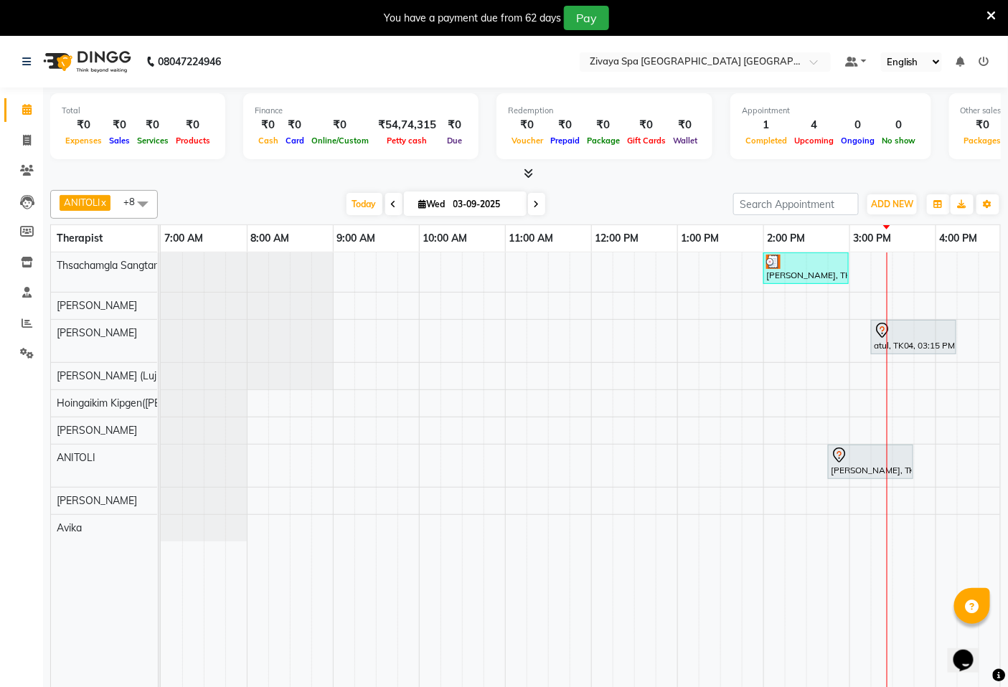
drag, startPoint x: 809, startPoint y: 263, endPoint x: 786, endPoint y: 398, distance: 136.8
click at [786, 398] on div "[PERSON_NAME], TK02, 02:00 PM-03:00 PM, Fusion Therapy - 60 Mins atul, TK04, 03…" at bounding box center [849, 479] width 1377 height 455
drag, startPoint x: 787, startPoint y: 261, endPoint x: 768, endPoint y: 399, distance: 139.8
click at [768, 399] on div "[PERSON_NAME], TK02, 02:00 PM-03:00 PM, Fusion Therapy - 60 Mins atul, TK04, 03…" at bounding box center [849, 479] width 1377 height 455
drag, startPoint x: 777, startPoint y: 256, endPoint x: 811, endPoint y: 415, distance: 162.2
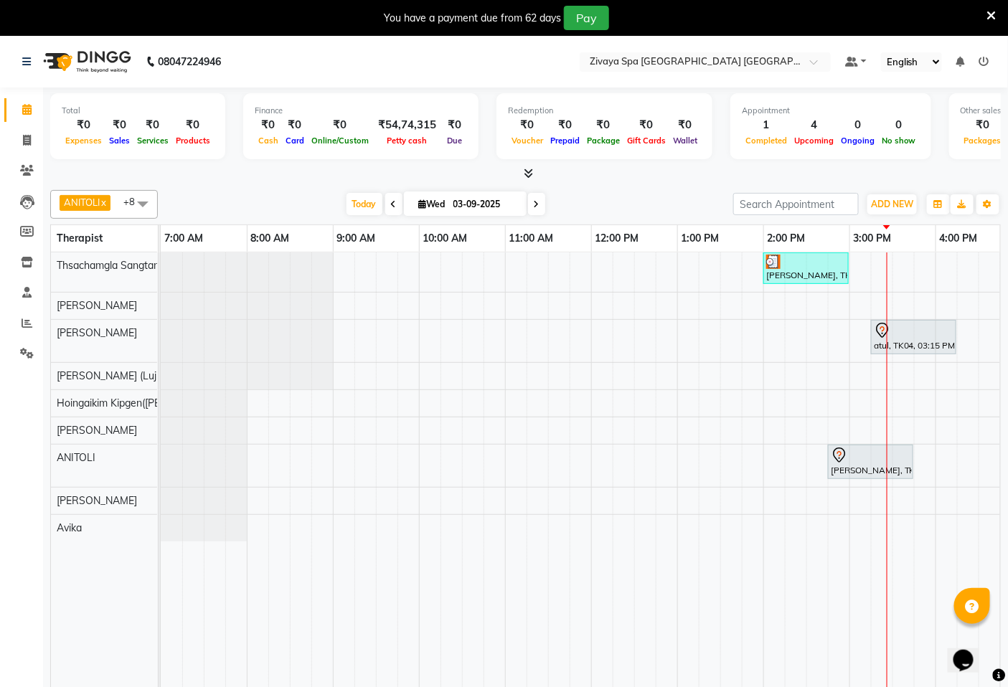
click at [811, 415] on div "[PERSON_NAME], TK02, 02:00 PM-03:00 PM, Fusion Therapy - 60 Mins atul, TK04, 03…" at bounding box center [849, 479] width 1377 height 455
drag, startPoint x: 811, startPoint y: 263, endPoint x: 785, endPoint y: 410, distance: 149.4
click at [785, 410] on div "[PERSON_NAME], TK02, 02:00 PM-03:00 PM, Fusion Therapy - 60 Mins atul, TK04, 03…" at bounding box center [849, 479] width 1377 height 455
drag, startPoint x: 823, startPoint y: 257, endPoint x: 915, endPoint y: 259, distance: 92.5
click at [915, 262] on div "[PERSON_NAME], TK02, 02:00 PM-03:00 PM, Fusion Therapy - 60 Mins atul, TK04, 03…" at bounding box center [849, 479] width 1377 height 455
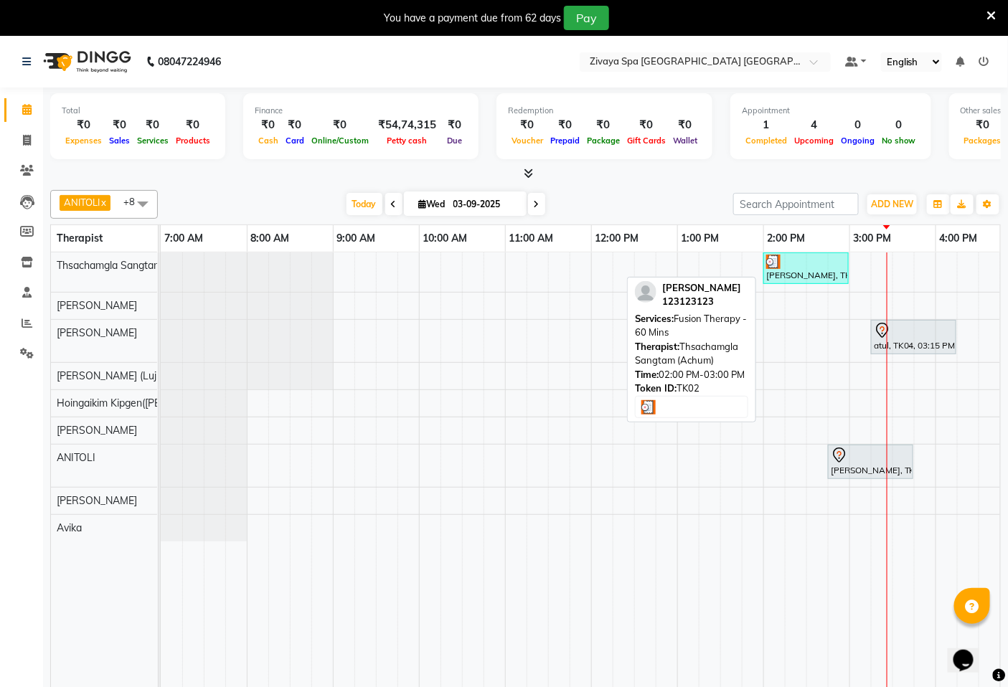
click at [816, 260] on div at bounding box center [806, 262] width 80 height 14
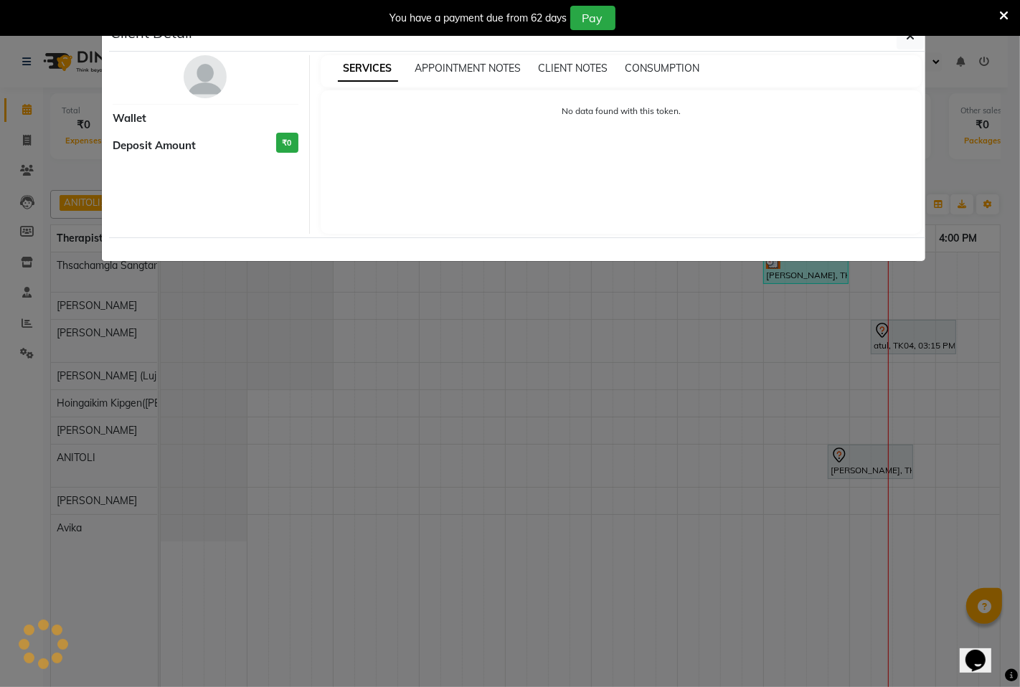
select select "3"
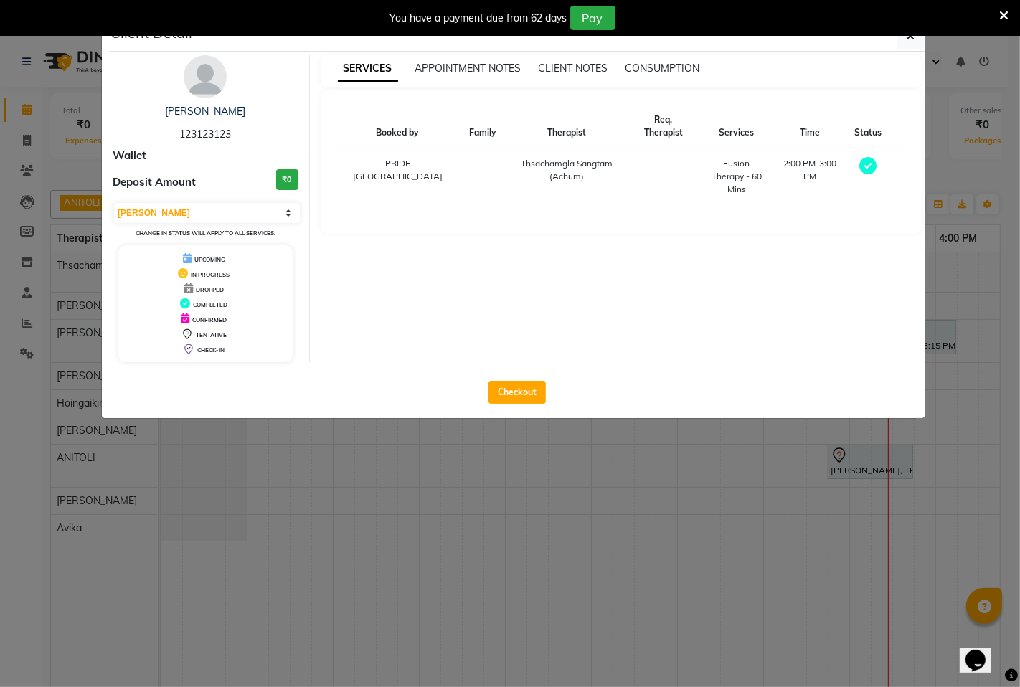
drag, startPoint x: 513, startPoint y: 389, endPoint x: 512, endPoint y: 445, distance: 55.9
click at [514, 388] on button "Checkout" at bounding box center [516, 392] width 57 height 23
select select "service"
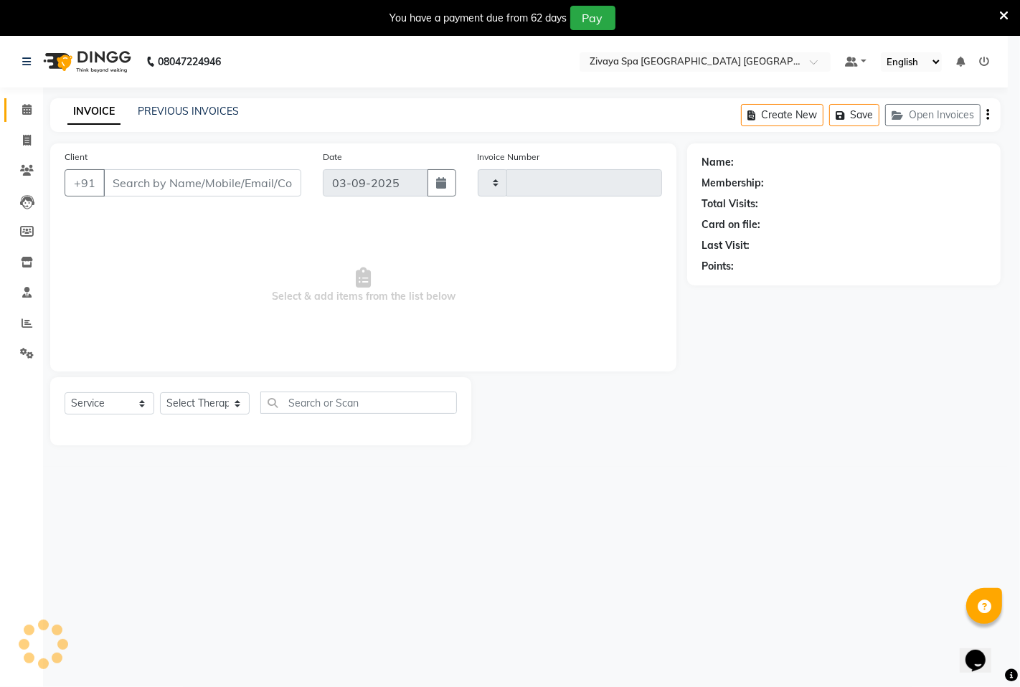
type input "1467"
select select "6501"
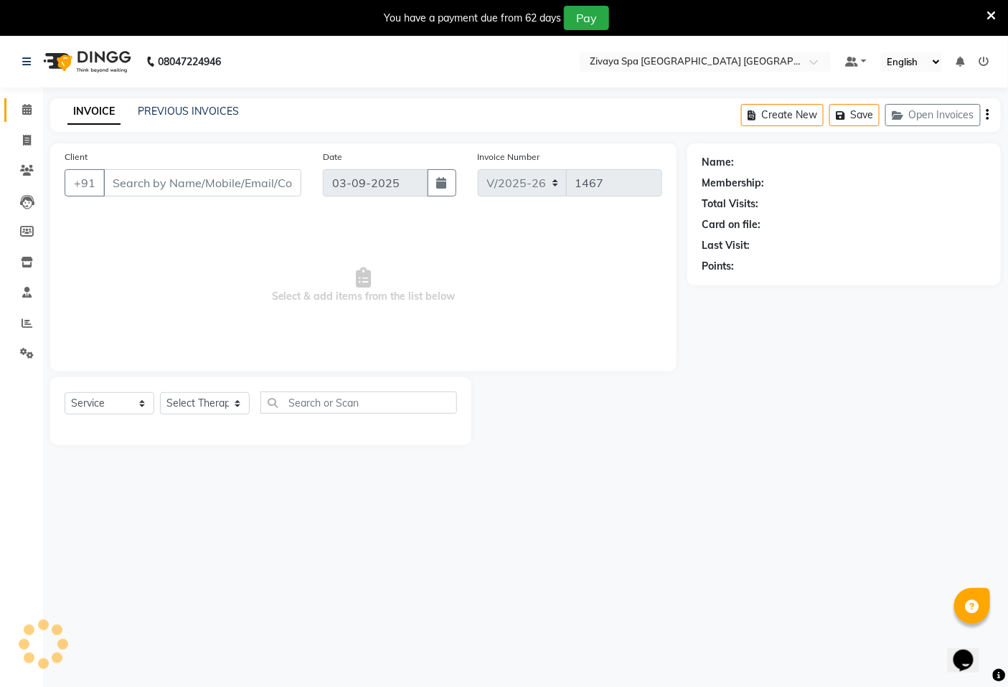
type input "123123123"
select select "49489"
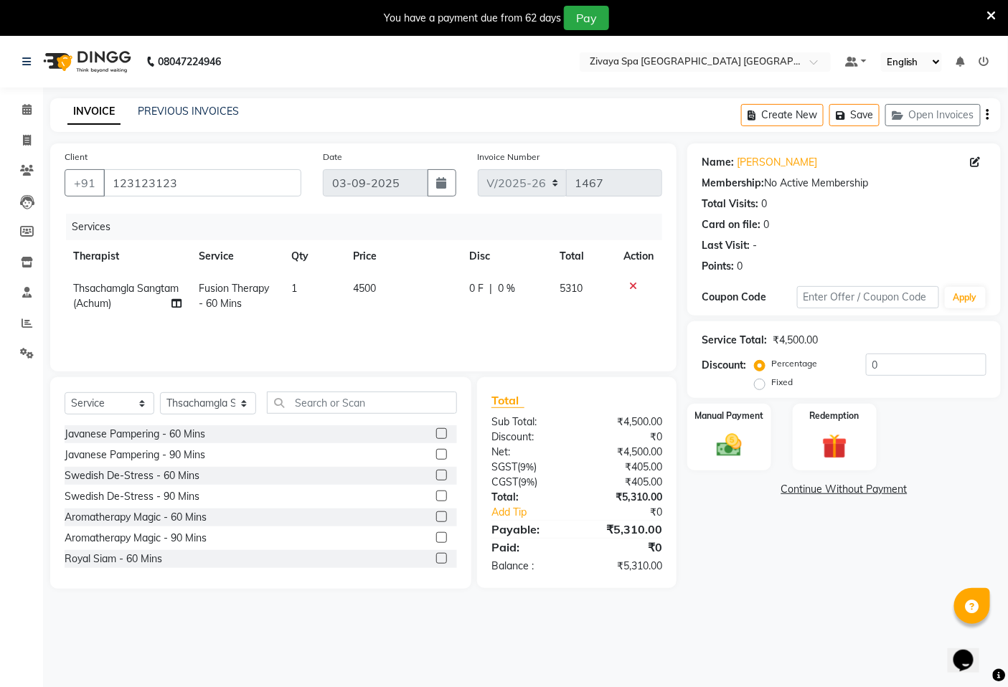
click at [634, 284] on icon at bounding box center [633, 286] width 8 height 10
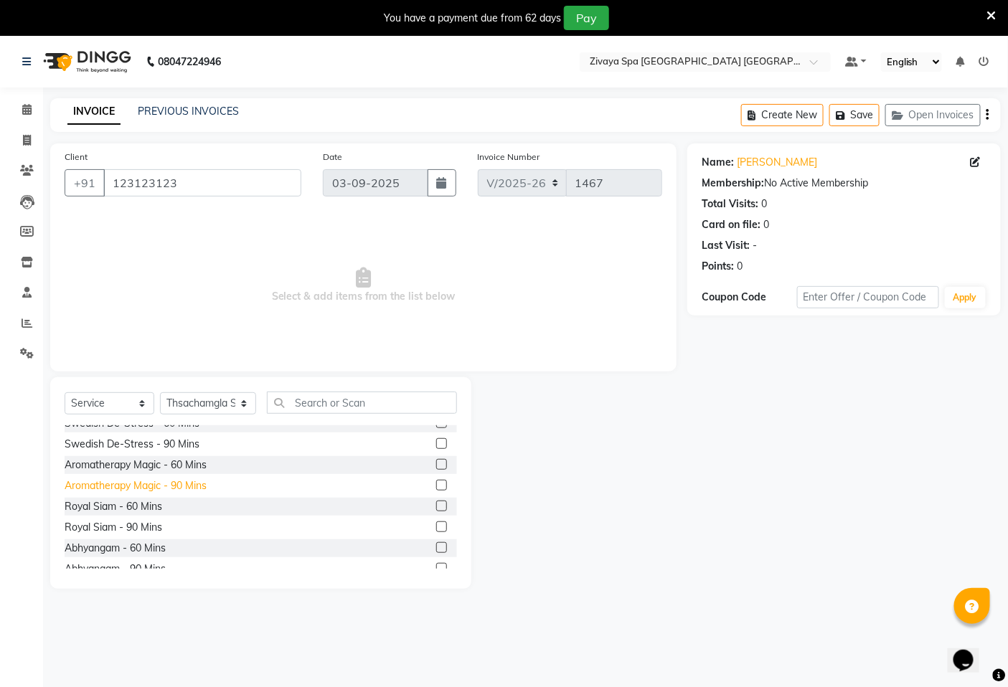
scroll to position [159, 0]
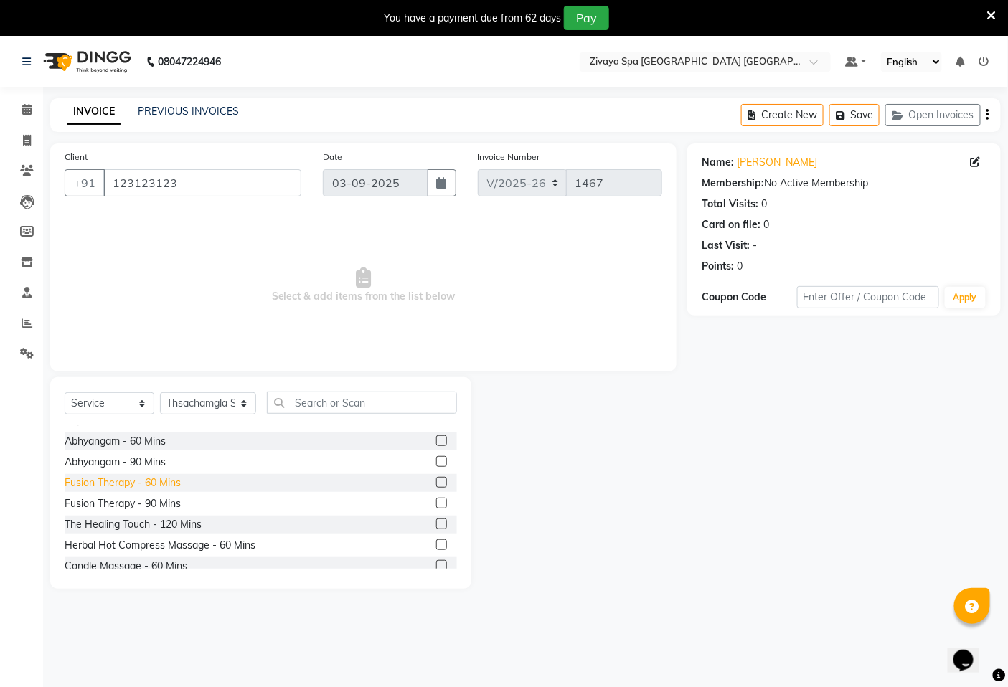
click at [86, 479] on div "Fusion Therapy - 60 Mins" at bounding box center [123, 483] width 116 height 15
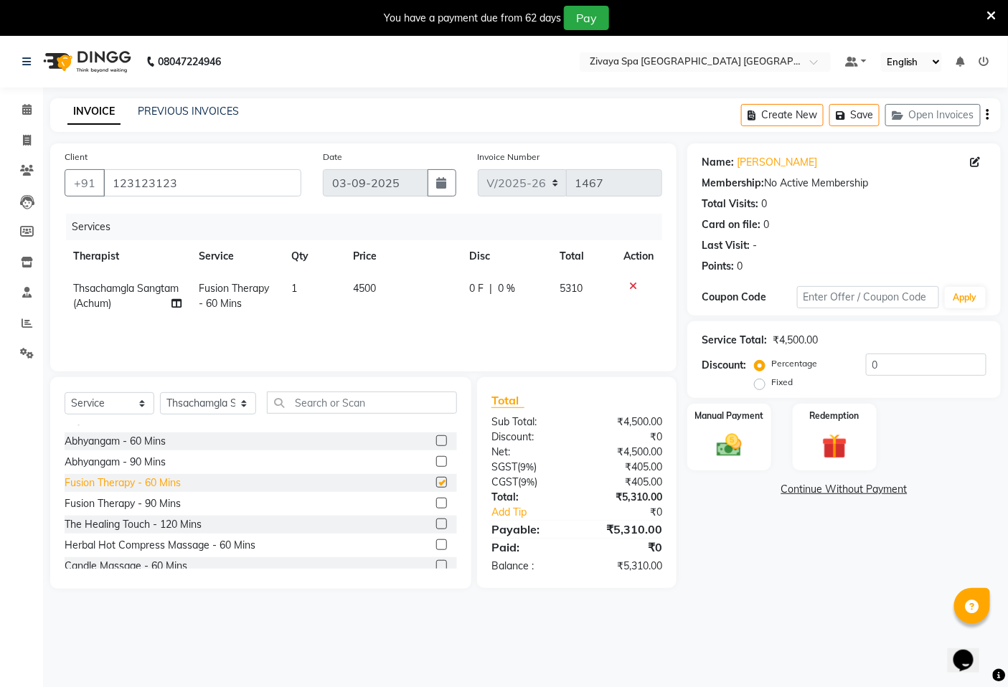
checkbox input "false"
click at [197, 417] on div "Select Service Product Membership Package Voucher Prepaid Gift Card Select Ther…" at bounding box center [261, 409] width 392 height 34
click at [972, 161] on icon at bounding box center [975, 162] width 10 height 10
select select "[DEMOGRAPHIC_DATA]"
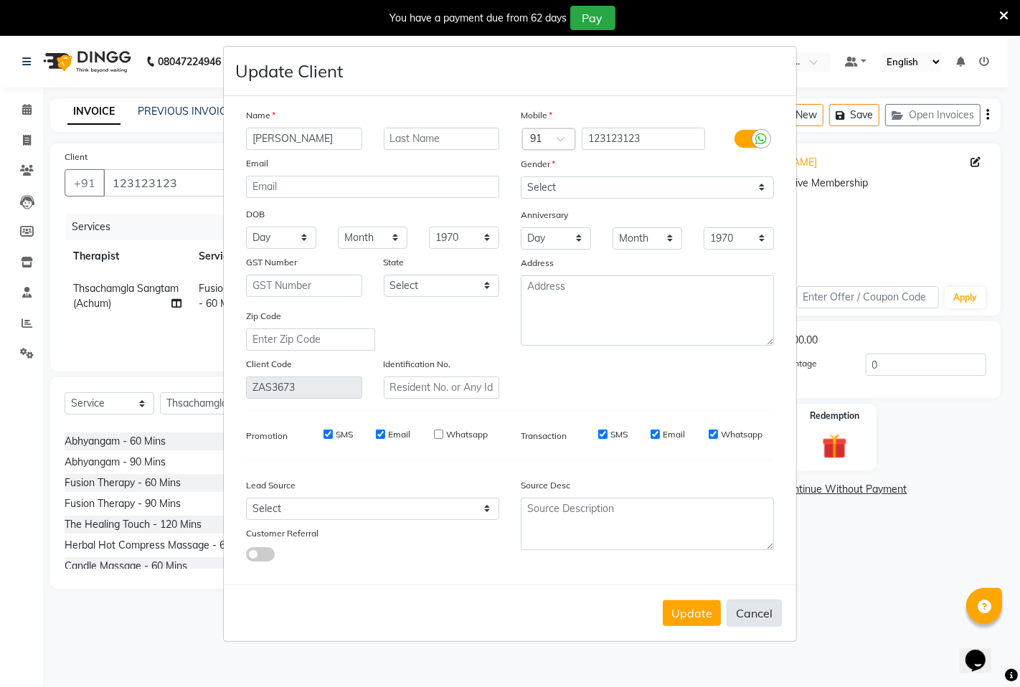
drag, startPoint x: 749, startPoint y: 612, endPoint x: 572, endPoint y: 605, distance: 178.0
click at [749, 612] on button "Cancel" at bounding box center [754, 613] width 55 height 27
select select
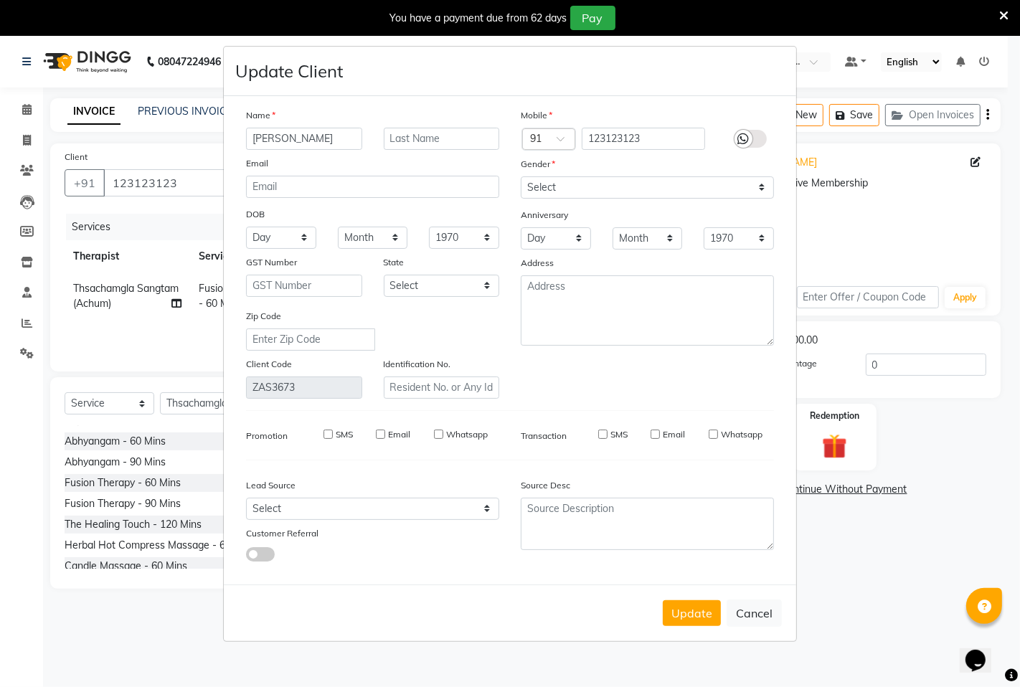
select select
checkbox input "false"
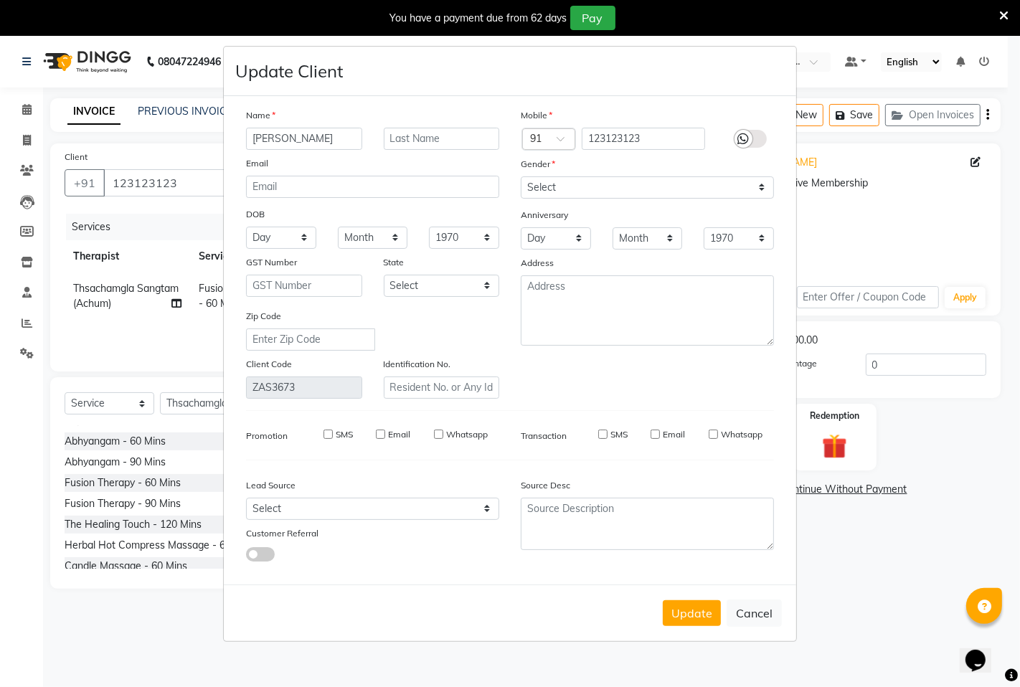
checkbox input "false"
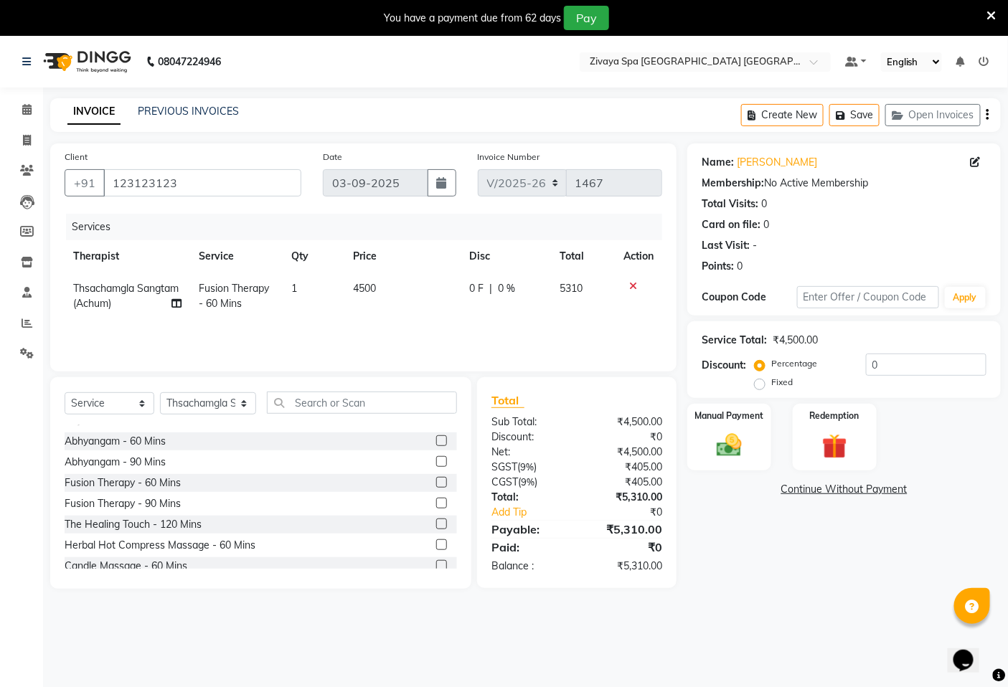
click at [103, 284] on span "Thsachamgla Sangtam (Achum)" at bounding box center [125, 296] width 105 height 28
select select "49489"
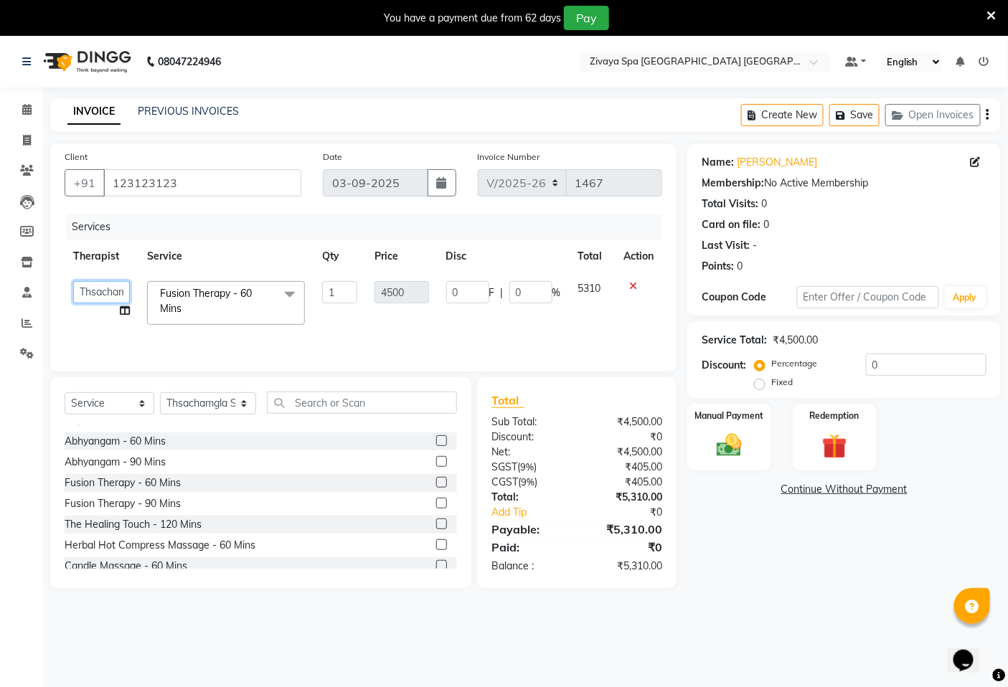
click at [110, 292] on select "Abin [PERSON_NAME]([PERSON_NAME]) [PERSON_NAME] ([PERSON_NAME]) [PERSON_NAME] […" at bounding box center [101, 292] width 57 height 22
select select "58496"
click at [578, 592] on main "INVOICE PREVIOUS INVOICES Create New Save Open Invoices Client [PHONE_NUMBER] D…" at bounding box center [525, 354] width 965 height 512
click at [848, 110] on icon "button" at bounding box center [843, 115] width 14 height 10
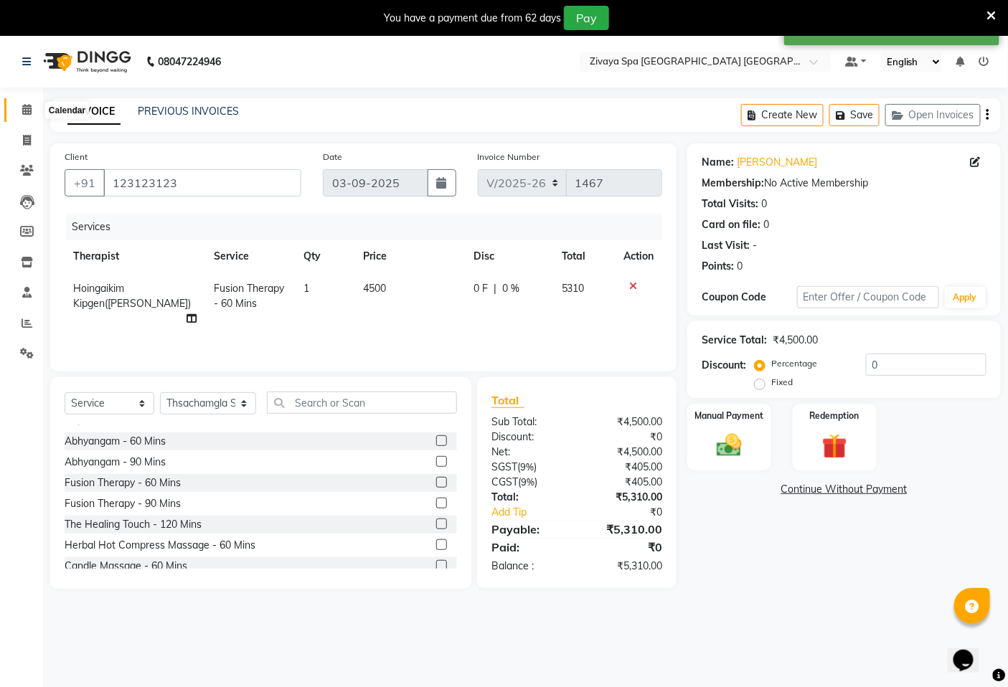
click at [33, 111] on span at bounding box center [26, 110] width 25 height 16
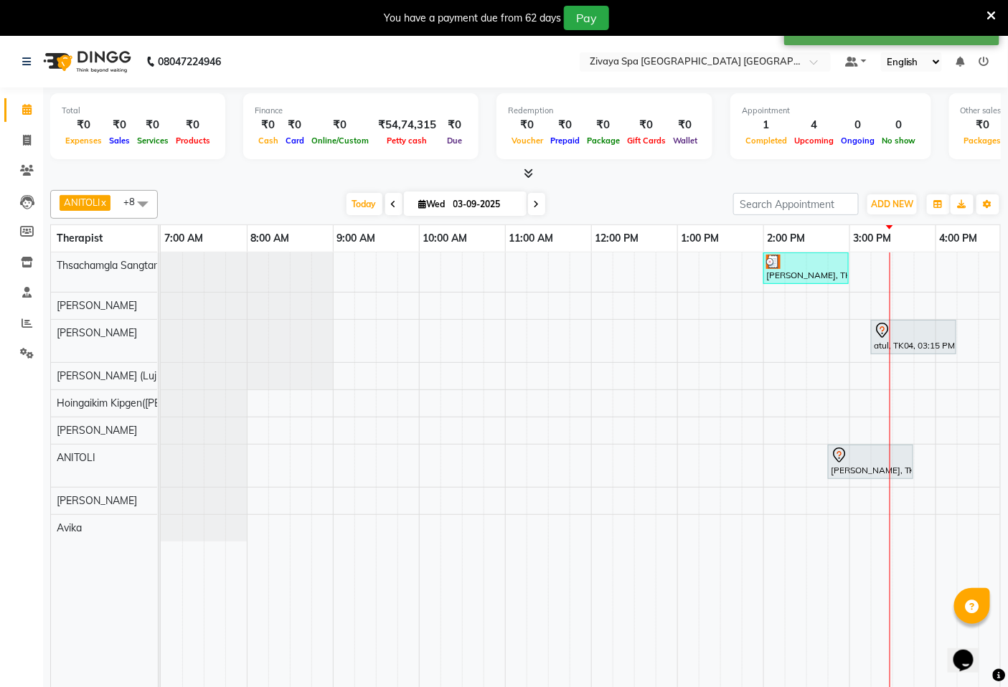
click at [990, 9] on icon at bounding box center [991, 15] width 9 height 13
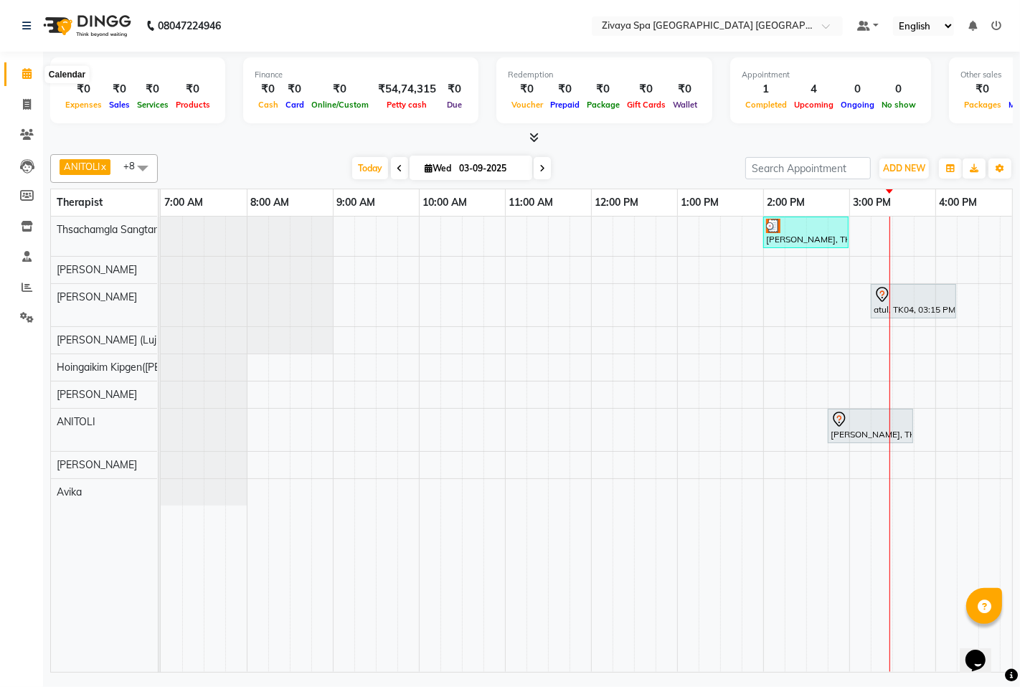
click at [37, 80] on span at bounding box center [26, 74] width 25 height 16
click at [27, 72] on icon at bounding box center [26, 73] width 9 height 11
click at [24, 63] on link "Calendar" at bounding box center [21, 74] width 34 height 24
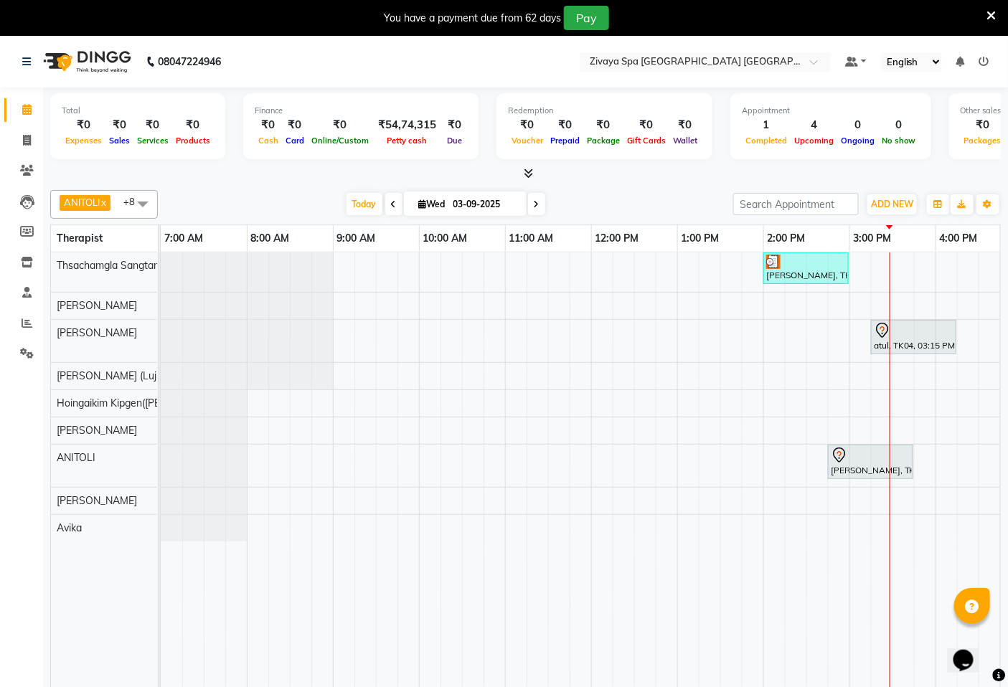
drag, startPoint x: 795, startPoint y: 269, endPoint x: 761, endPoint y: 321, distance: 61.7
click at [761, 321] on div "[PERSON_NAME], TK02, 02:00 PM-03:00 PM, Fusion Therapy - 60 Mins atul, TK04, 03…" at bounding box center [849, 479] width 1377 height 455
drag, startPoint x: 800, startPoint y: 341, endPoint x: 786, endPoint y: 399, distance: 59.7
click at [850, 423] on div "[PERSON_NAME], TK02, 02:00 PM-03:00 PM, Fusion Therapy - 60 Mins atul, TK04, 03…" at bounding box center [849, 479] width 1377 height 455
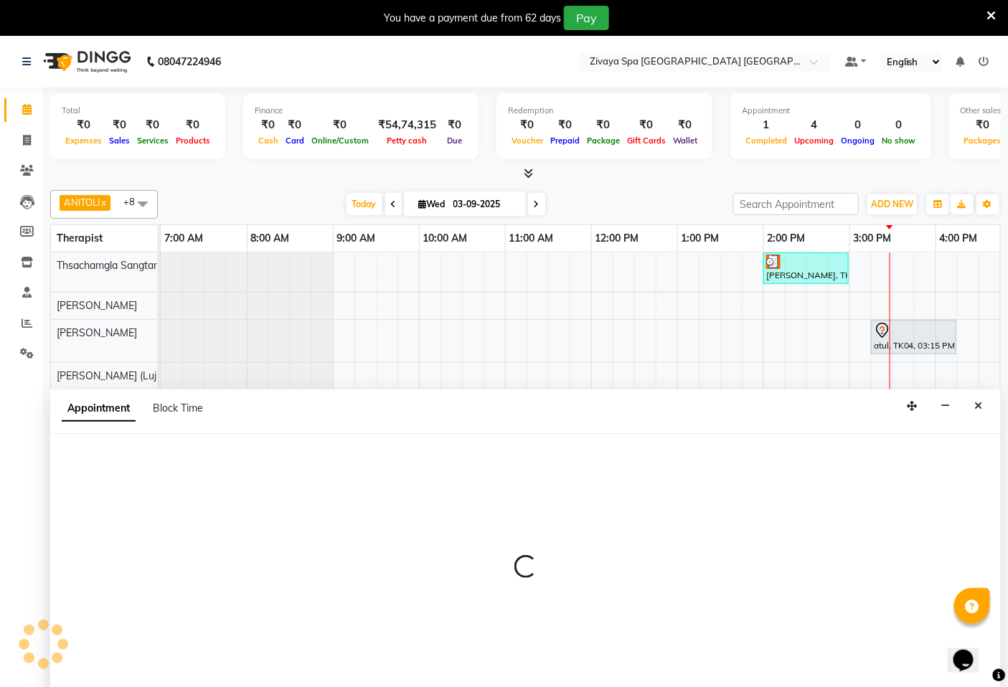
select select "58747"
select select "900"
select select "tentative"
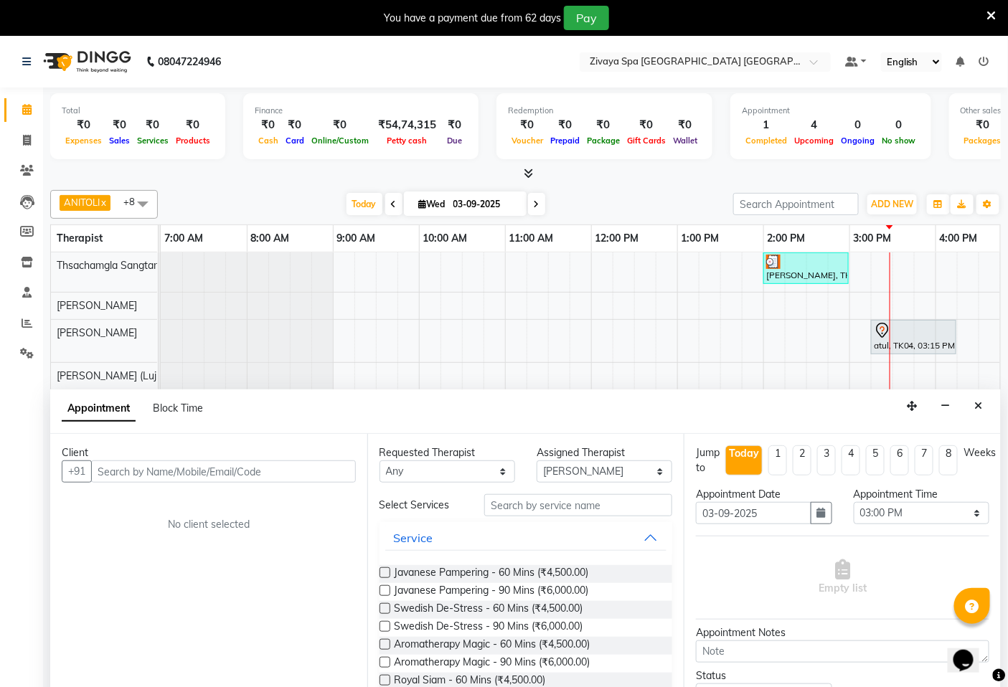
scroll to position [36, 0]
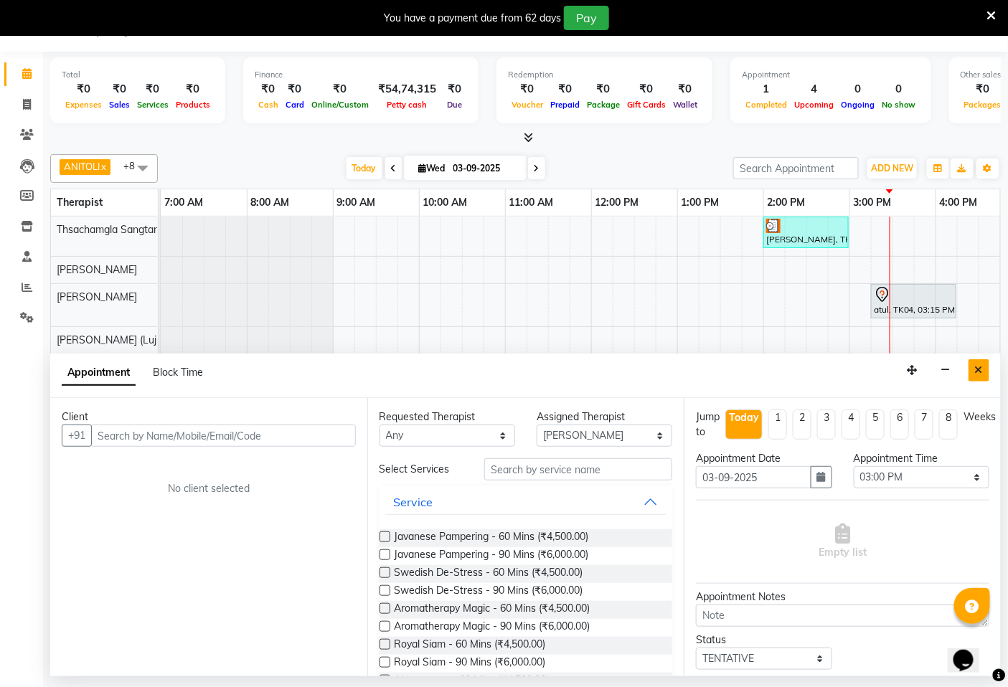
click at [975, 367] on icon "Close" at bounding box center [979, 370] width 8 height 10
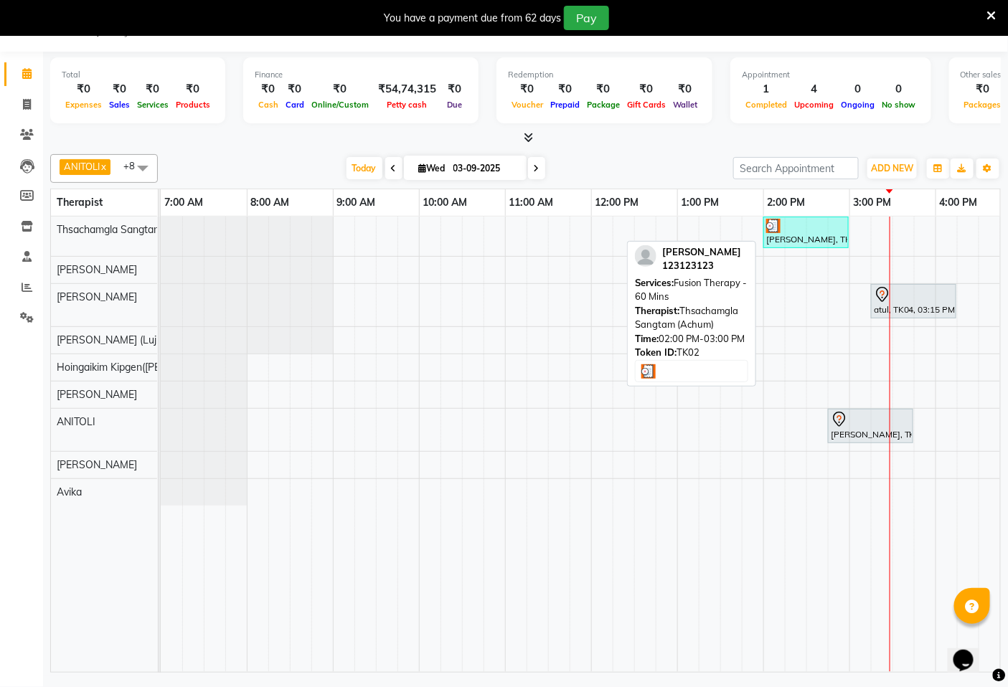
click at [807, 230] on div at bounding box center [806, 226] width 80 height 14
select select "3"
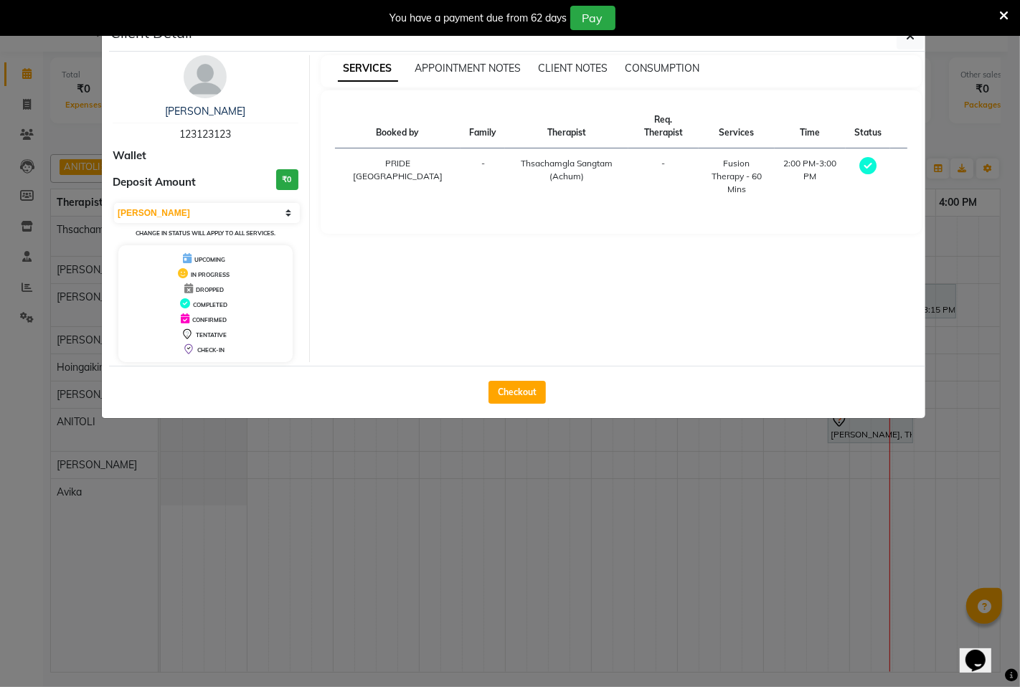
click at [513, 375] on div "Checkout" at bounding box center [517, 392] width 816 height 52
click at [516, 389] on button "Checkout" at bounding box center [516, 392] width 57 height 23
select select "service"
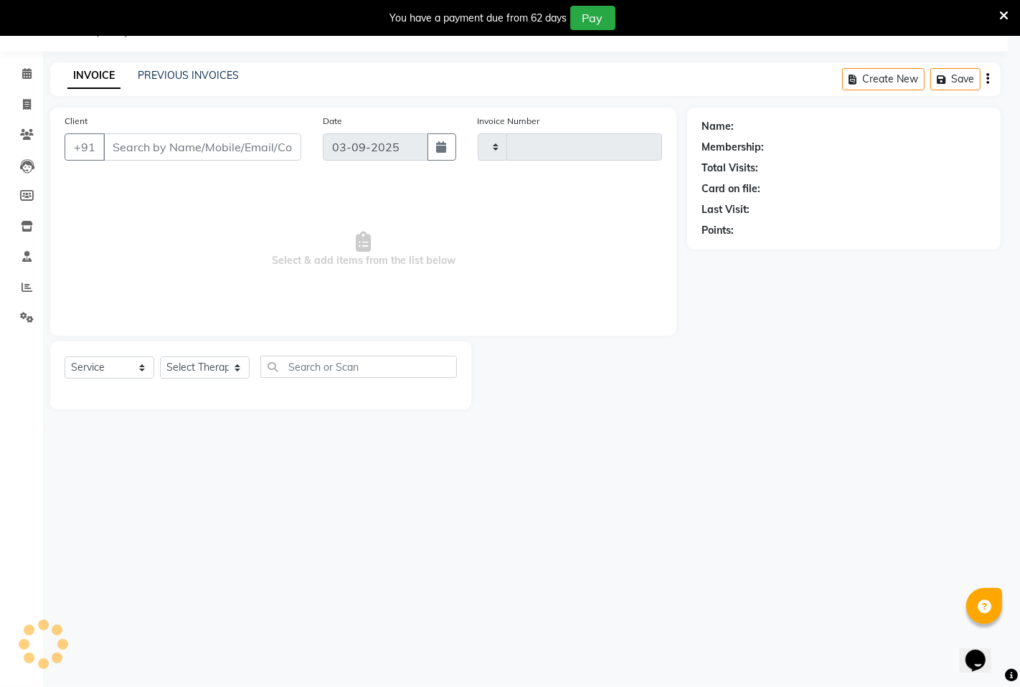
type input "1467"
select select "6501"
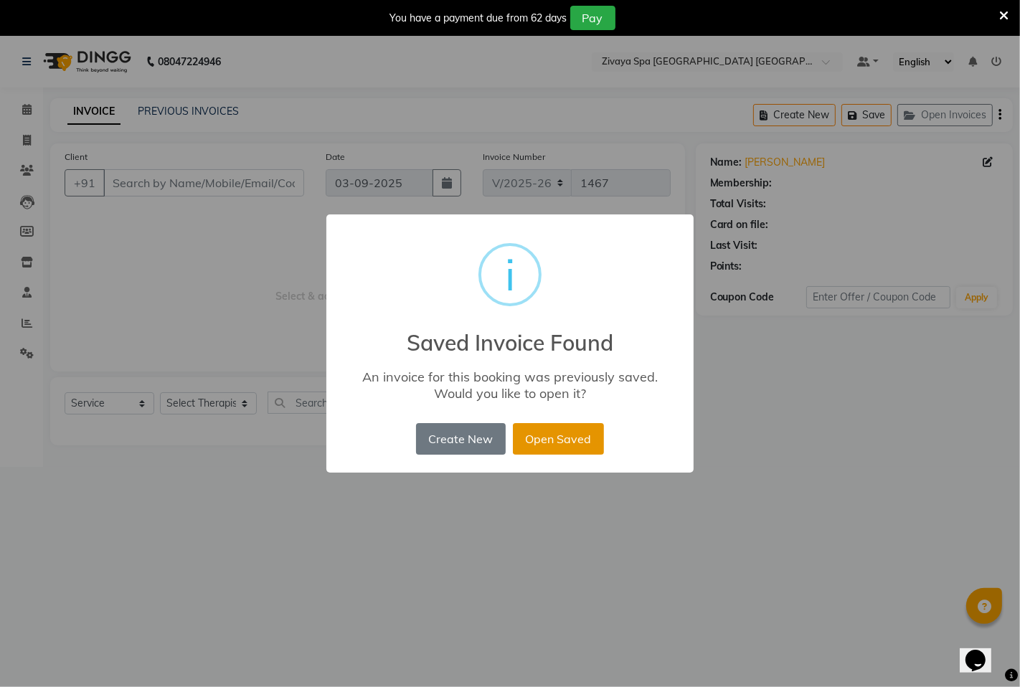
click at [572, 440] on button "Open Saved" at bounding box center [558, 439] width 91 height 32
type input "123123123"
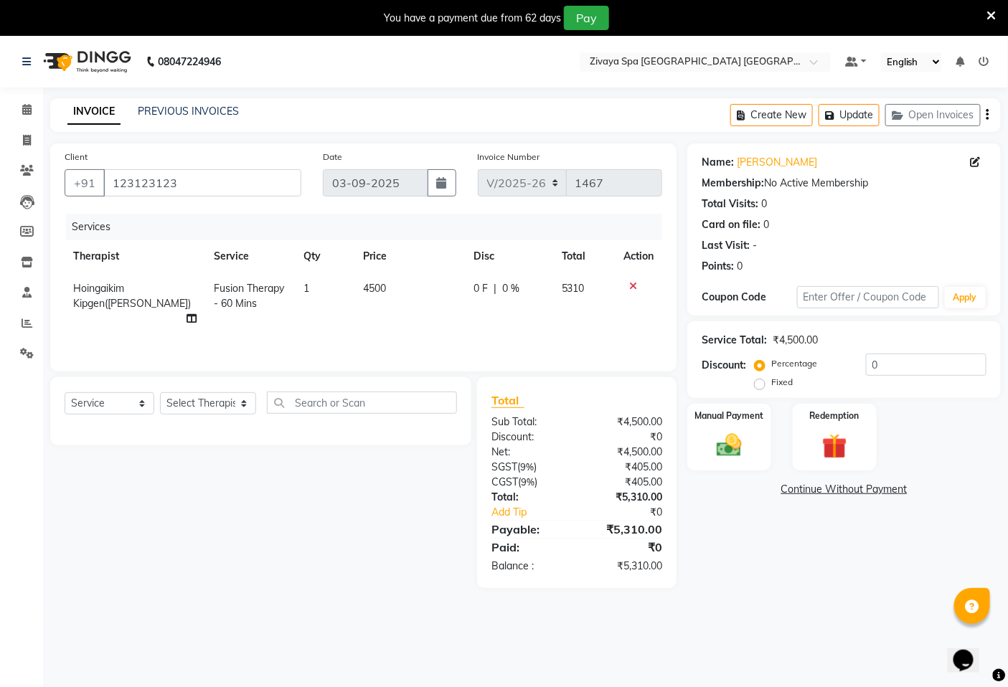
click at [771, 382] on label "Fixed" at bounding box center [782, 382] width 22 height 13
click at [764, 382] on input "Fixed" at bounding box center [762, 382] width 10 height 10
radio input "true"
click at [727, 441] on img at bounding box center [729, 445] width 43 height 30
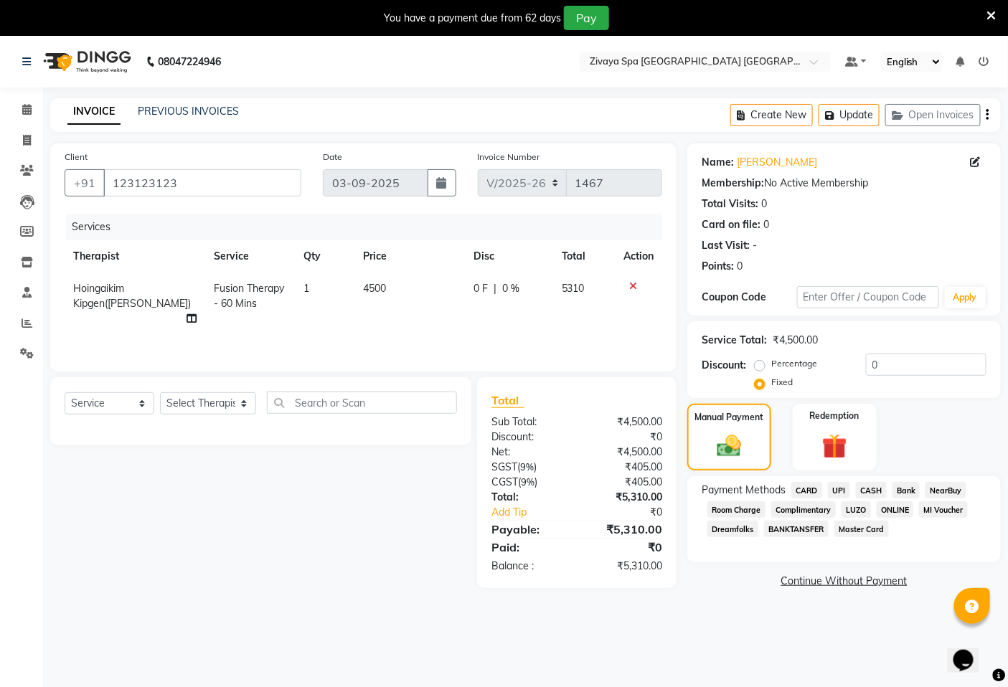
click at [864, 492] on span "CASH" at bounding box center [871, 490] width 31 height 16
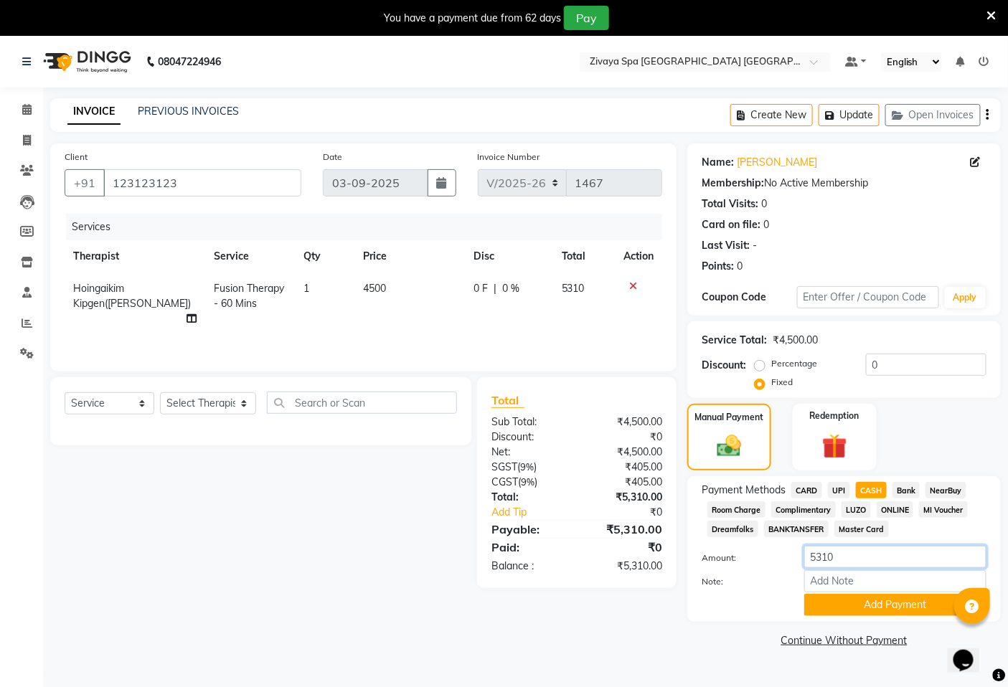
drag, startPoint x: 845, startPoint y: 550, endPoint x: 791, endPoint y: 545, distance: 54.0
click at [791, 545] on div "Payment Methods CARD UPI CASH Bank NearBuy Room Charge Complimentary LUZO ONLIN…" at bounding box center [843, 549] width 285 height 134
type input "4500"
click at [862, 597] on button "Add Payment" at bounding box center [895, 605] width 182 height 22
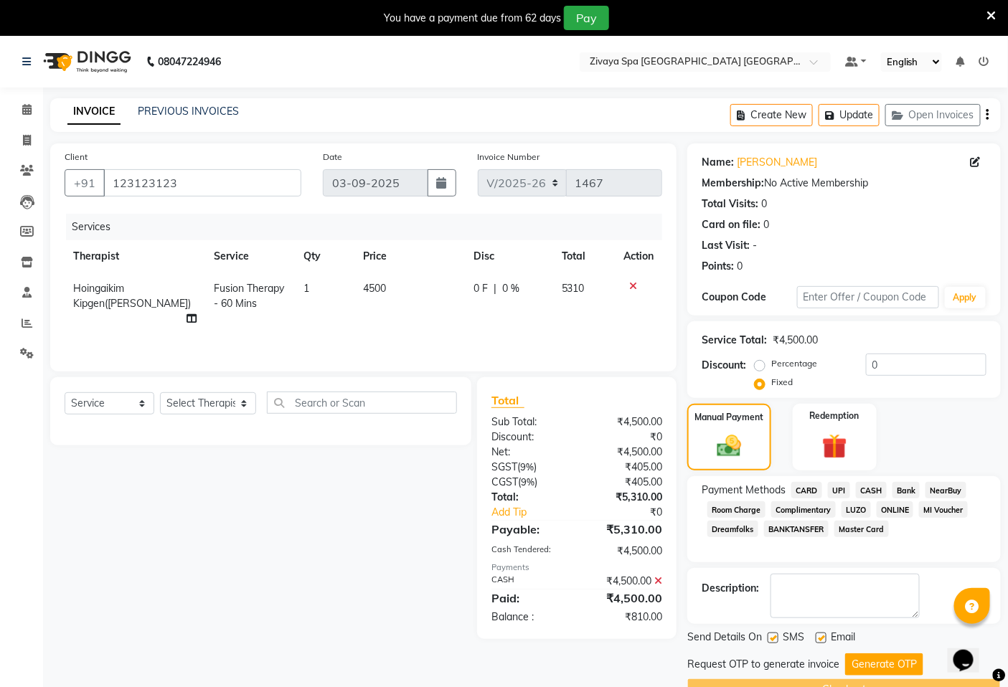
click at [618, 598] on div "₹4,500.00" at bounding box center [625, 598] width 96 height 17
drag, startPoint x: 629, startPoint y: 620, endPoint x: 657, endPoint y: 624, distance: 28.2
click at [657, 624] on div "₹810.00" at bounding box center [625, 617] width 96 height 15
click at [639, 640] on div "Client [PHONE_NUMBER] Date [DATE] Invoice Number V/2025 V/[PHONE_NUMBER] Servic…" at bounding box center [363, 421] width 648 height 557
click at [634, 654] on div "Client [PHONE_NUMBER] Date [DATE] Invoice Number V/2025 V/[PHONE_NUMBER] Servic…" at bounding box center [363, 421] width 648 height 557
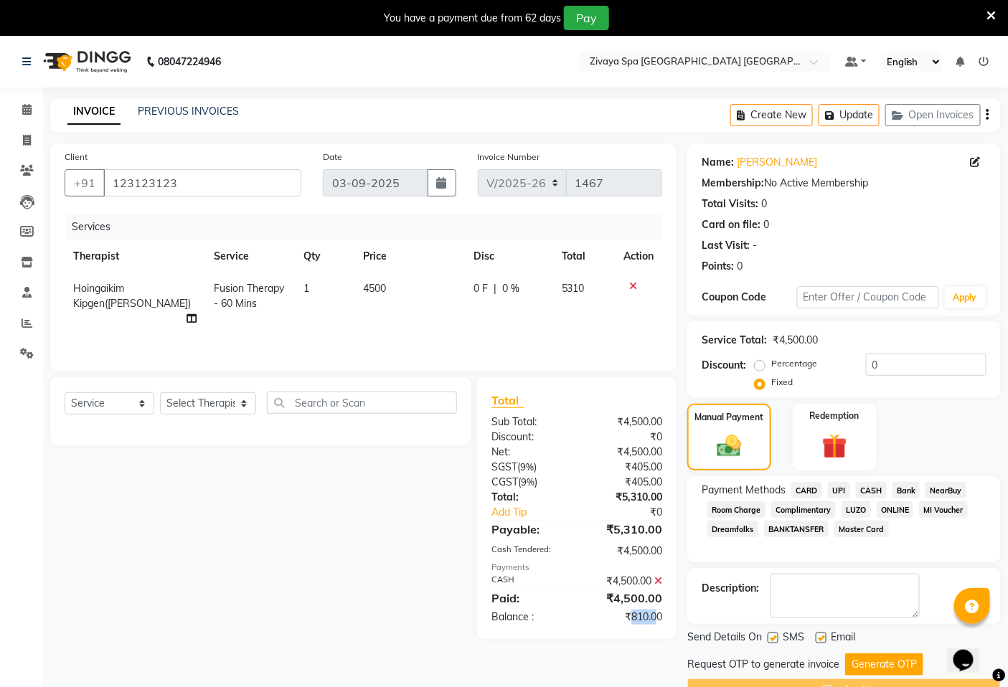
click at [637, 653] on div "Client [PHONE_NUMBER] Date [DATE] Invoice Number V/2025 V/[PHONE_NUMBER] Servic…" at bounding box center [363, 421] width 648 height 557
click at [642, 651] on div "Client [PHONE_NUMBER] Date [DATE] Invoice Number V/2025 V/[PHONE_NUMBER] Servic…" at bounding box center [363, 421] width 648 height 557
drag, startPoint x: 625, startPoint y: 619, endPoint x: 668, endPoint y: 620, distance: 43.8
click at [668, 620] on div "₹810.00" at bounding box center [625, 617] width 96 height 15
copy div "₹810.00"
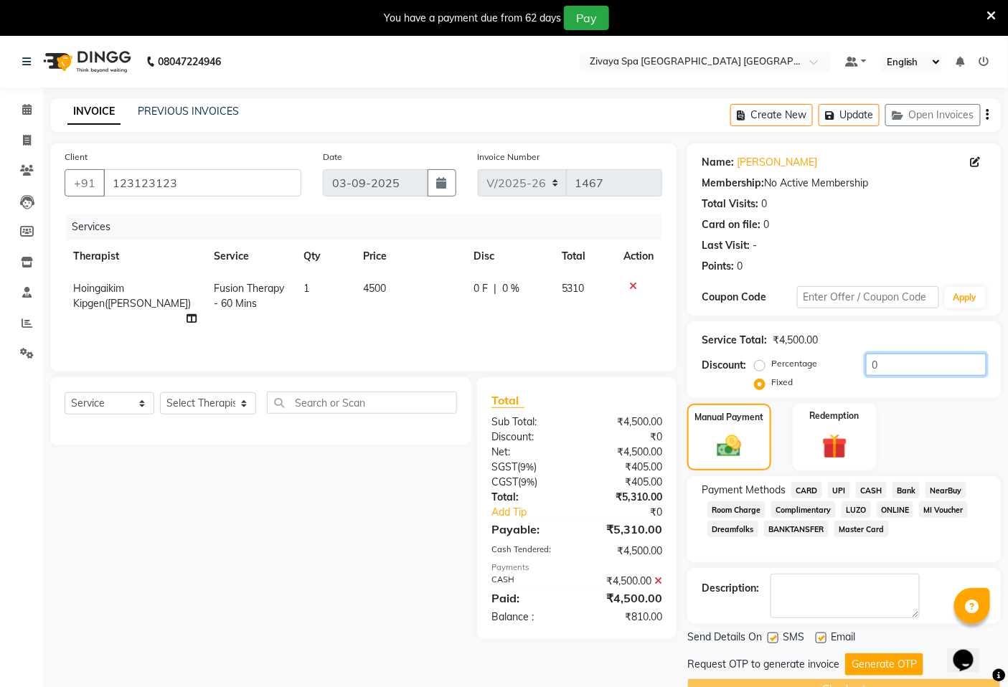
click at [880, 362] on input "0" at bounding box center [926, 365] width 120 height 22
paste input "810.00"
type input "0810.00"
click at [877, 663] on button "Generate OTP" at bounding box center [884, 664] width 78 height 22
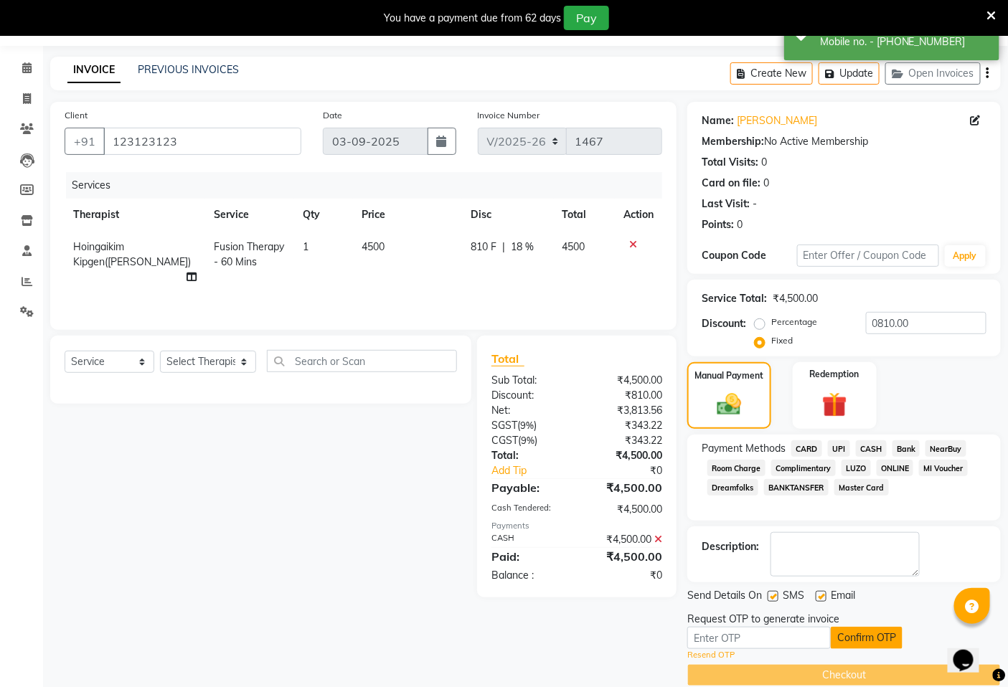
scroll to position [62, 0]
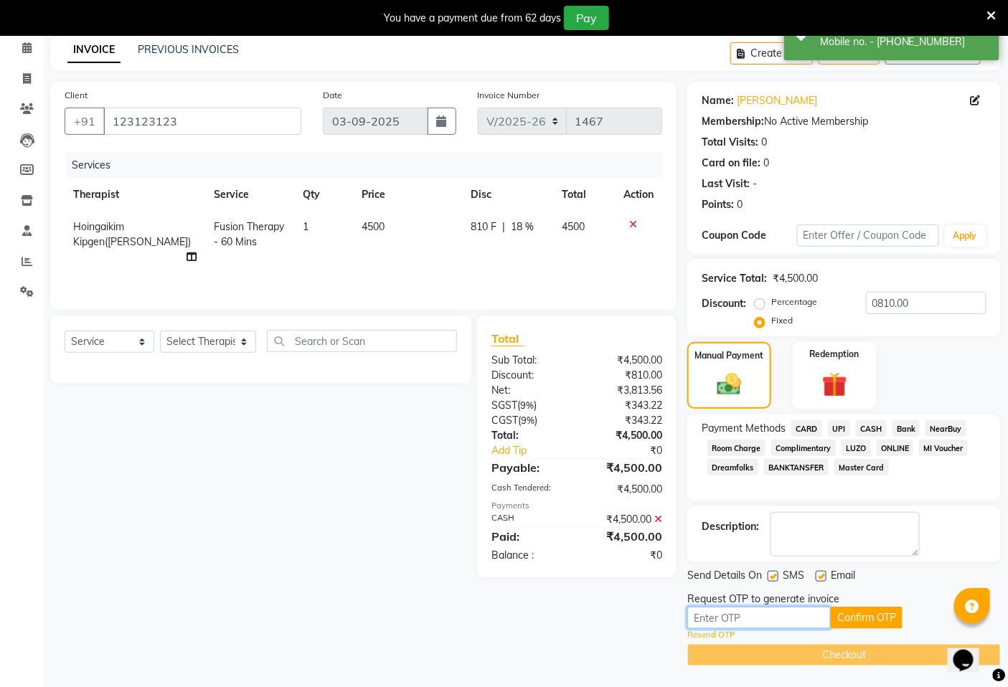
click at [744, 614] on input "text" at bounding box center [758, 618] width 143 height 22
type input "8379"
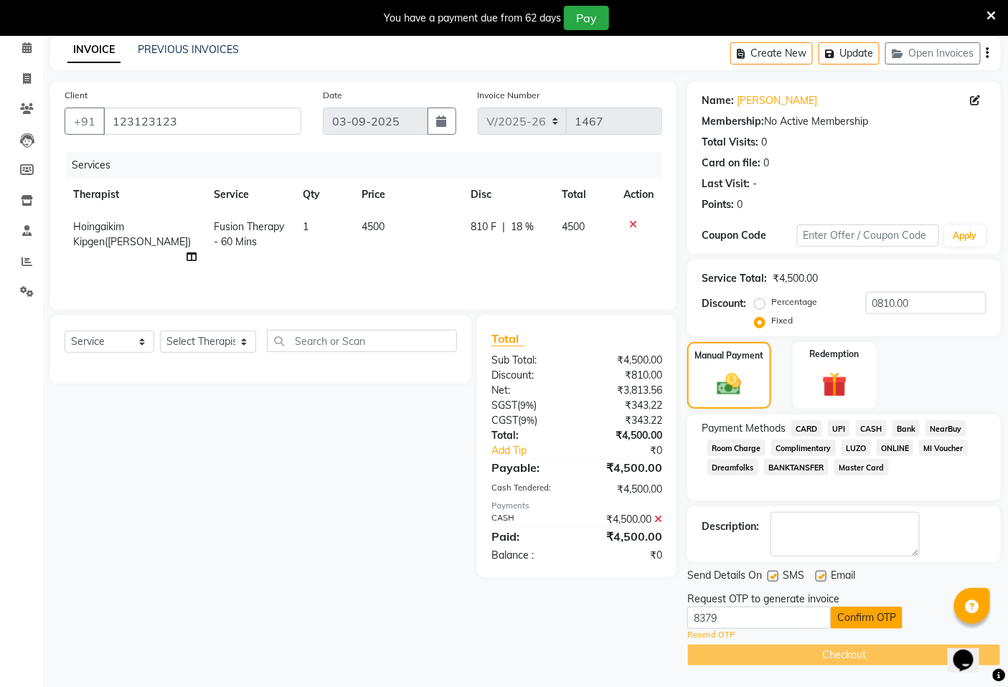
click at [874, 620] on button "Confirm OTP" at bounding box center [867, 618] width 72 height 22
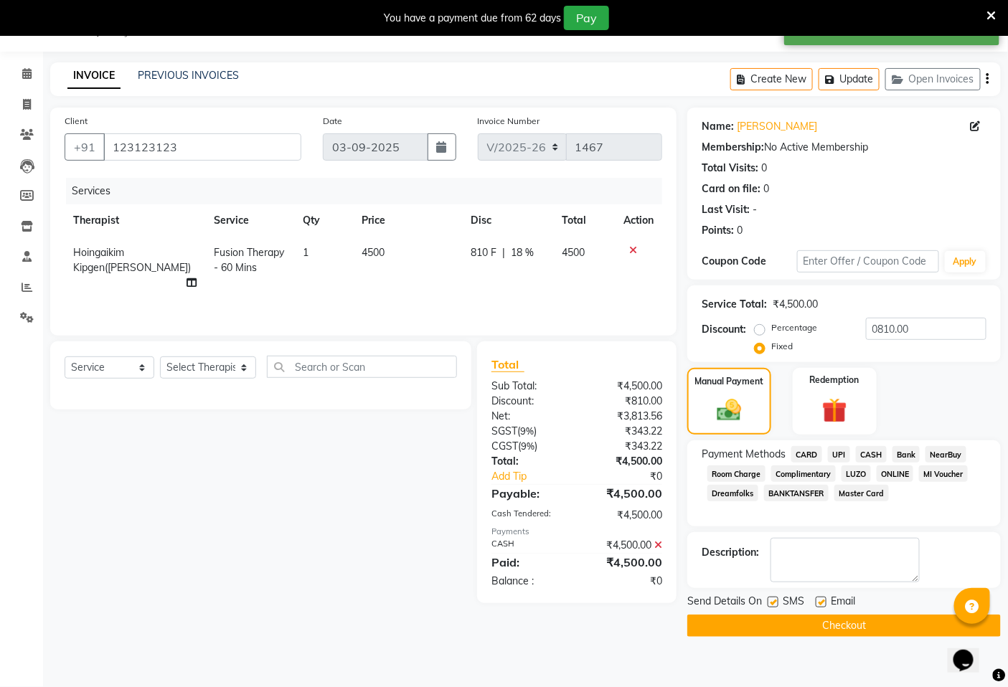
click at [871, 628] on button "Checkout" at bounding box center [843, 626] width 313 height 22
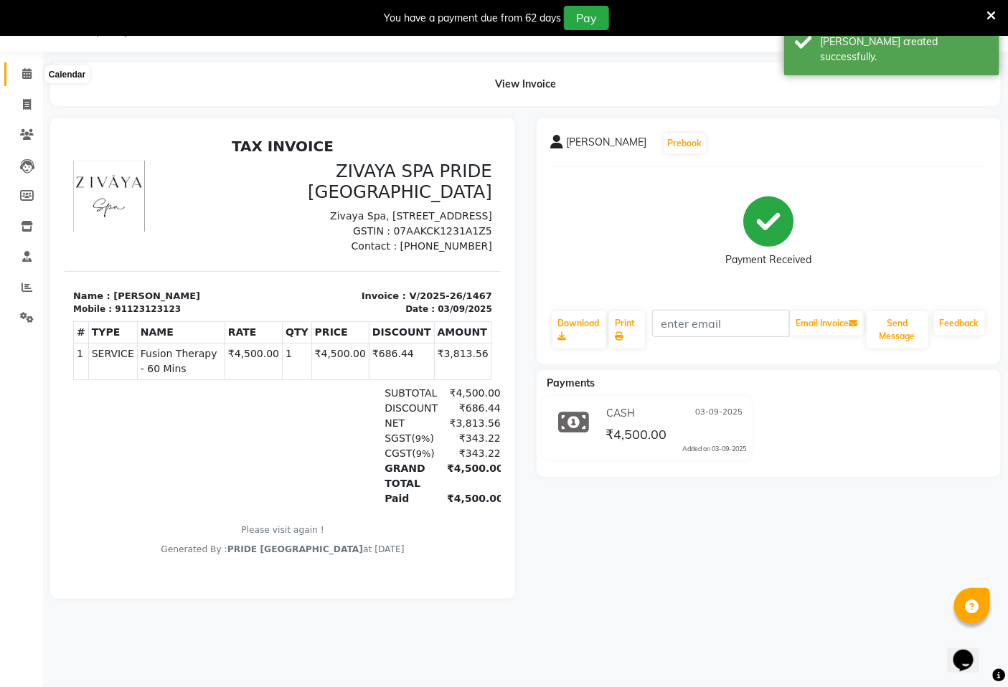
click at [25, 79] on icon at bounding box center [26, 73] width 9 height 11
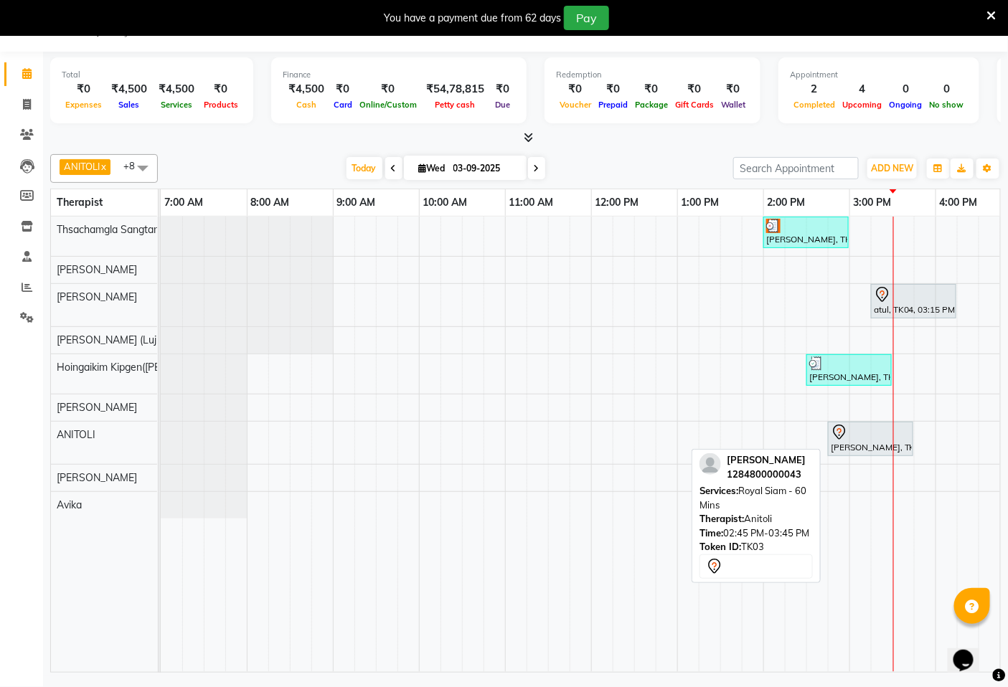
click at [866, 446] on div "[PERSON_NAME], TK03, 02:45 PM-03:45 PM, Royal Siam - 60 Mins" at bounding box center [870, 439] width 82 height 30
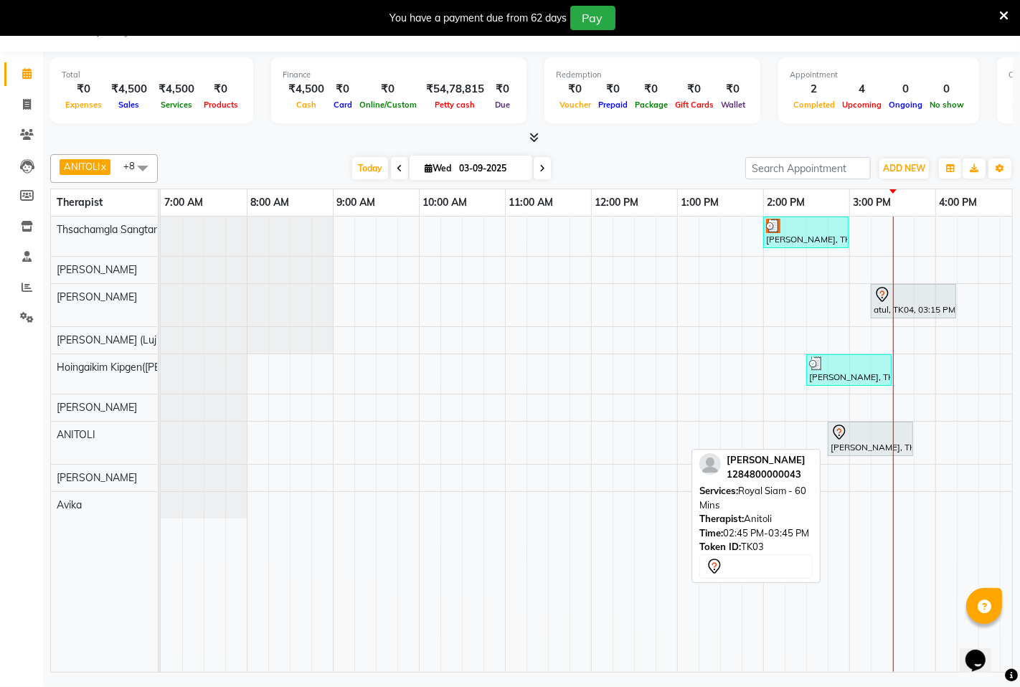
select select "7"
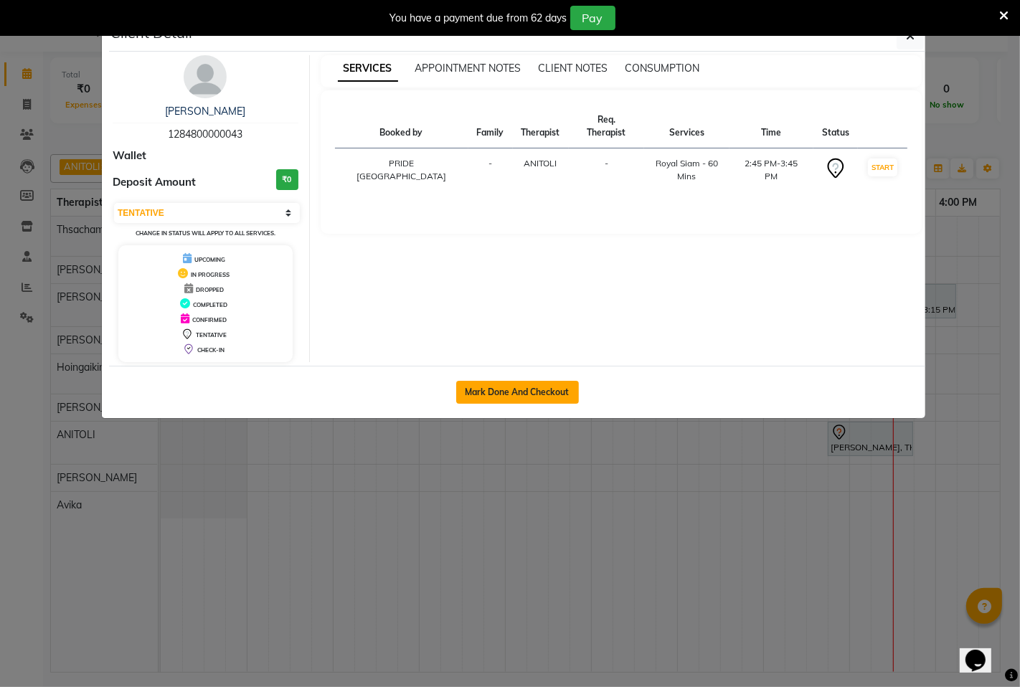
click at [504, 387] on button "Mark Done And Checkout" at bounding box center [517, 392] width 123 height 23
select select "service"
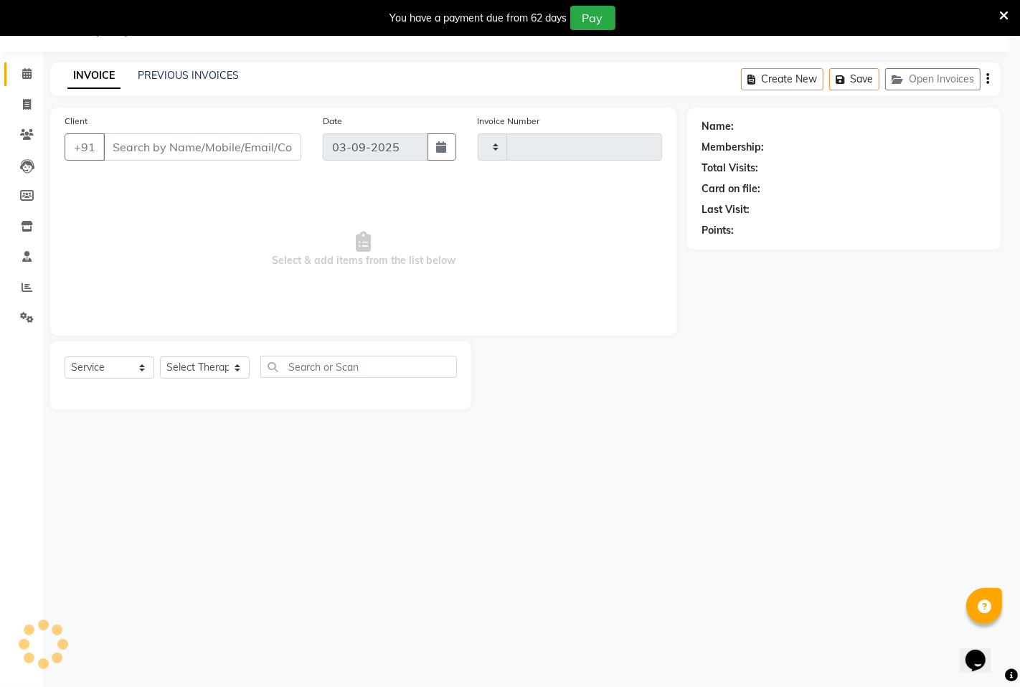
type input "1468"
select select "6501"
type input "1284800000043"
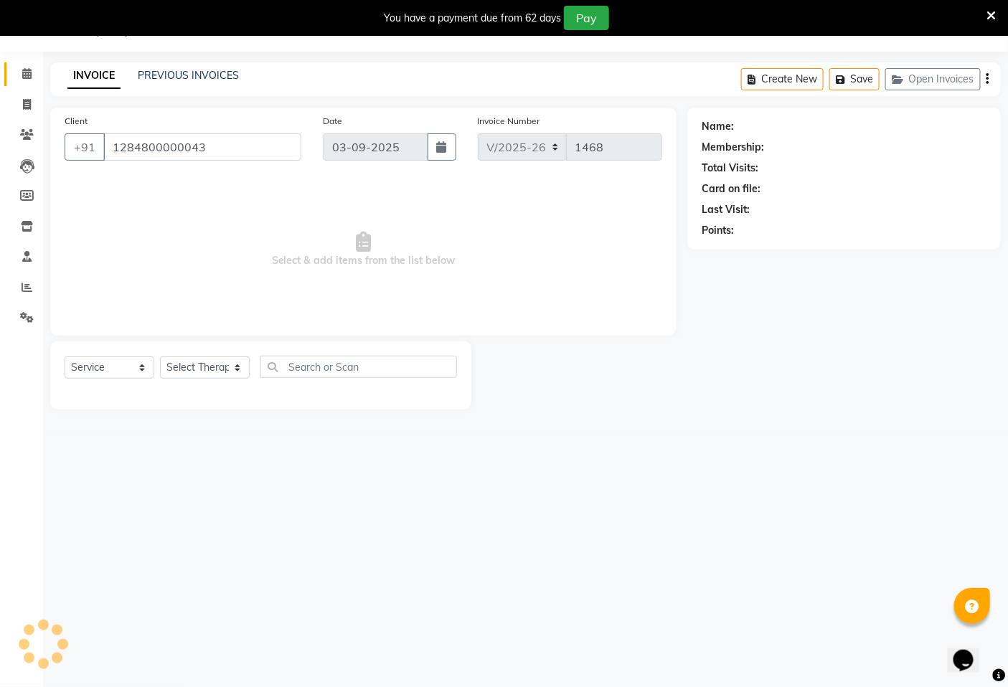
select select "71800"
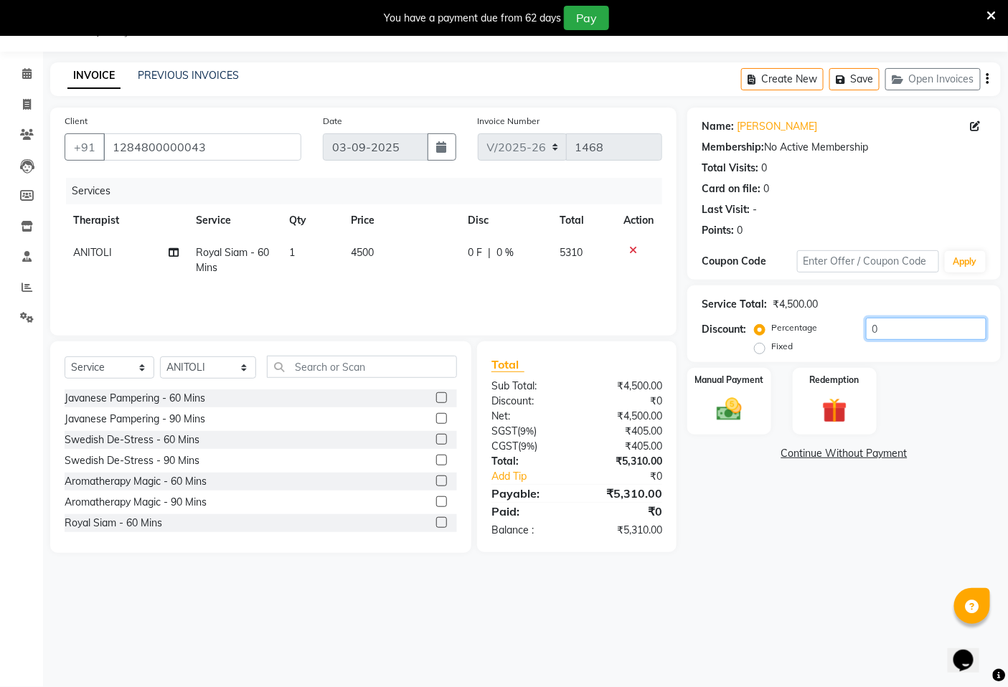
click at [880, 336] on input "0" at bounding box center [926, 329] width 120 height 22
type input "1"
click at [27, 79] on icon at bounding box center [26, 73] width 9 height 11
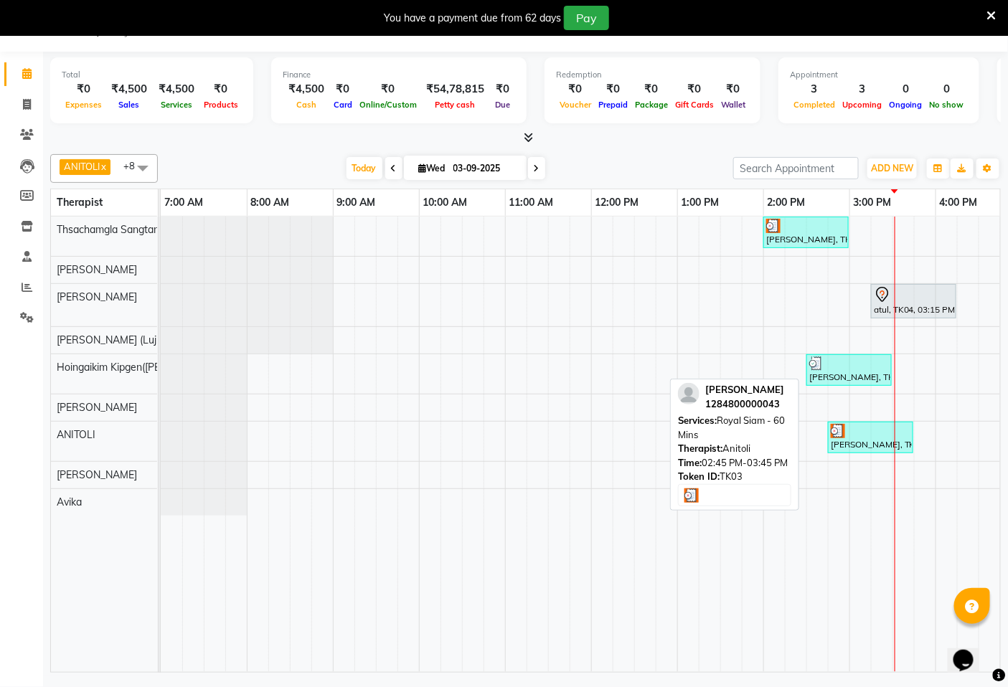
click at [851, 427] on div at bounding box center [871, 431] width 80 height 14
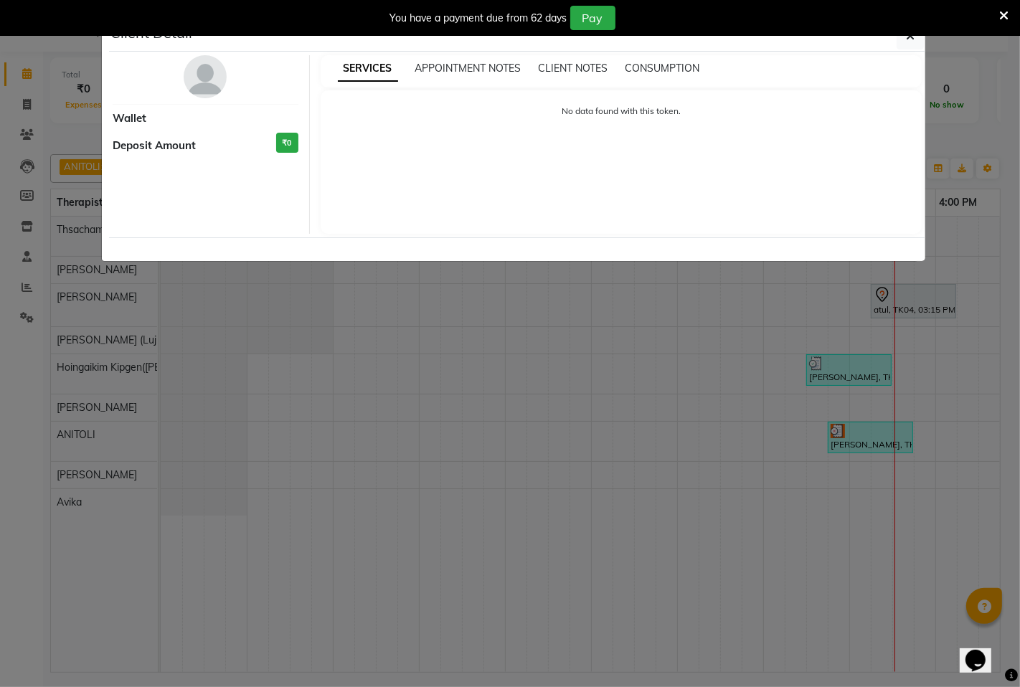
select select "3"
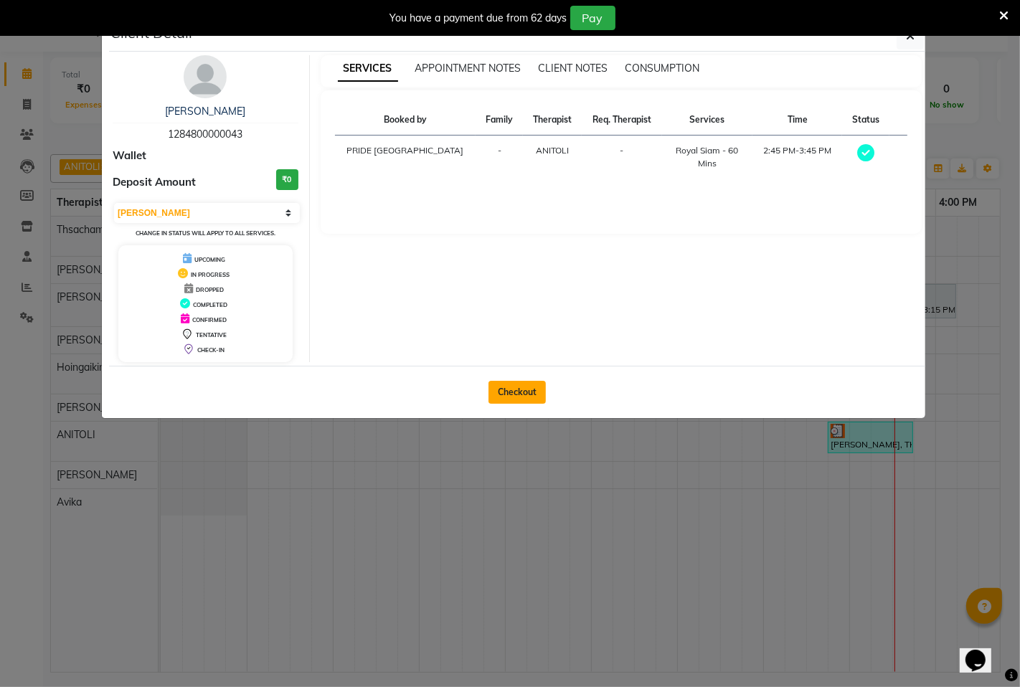
click at [496, 390] on button "Checkout" at bounding box center [516, 392] width 57 height 23
select select "service"
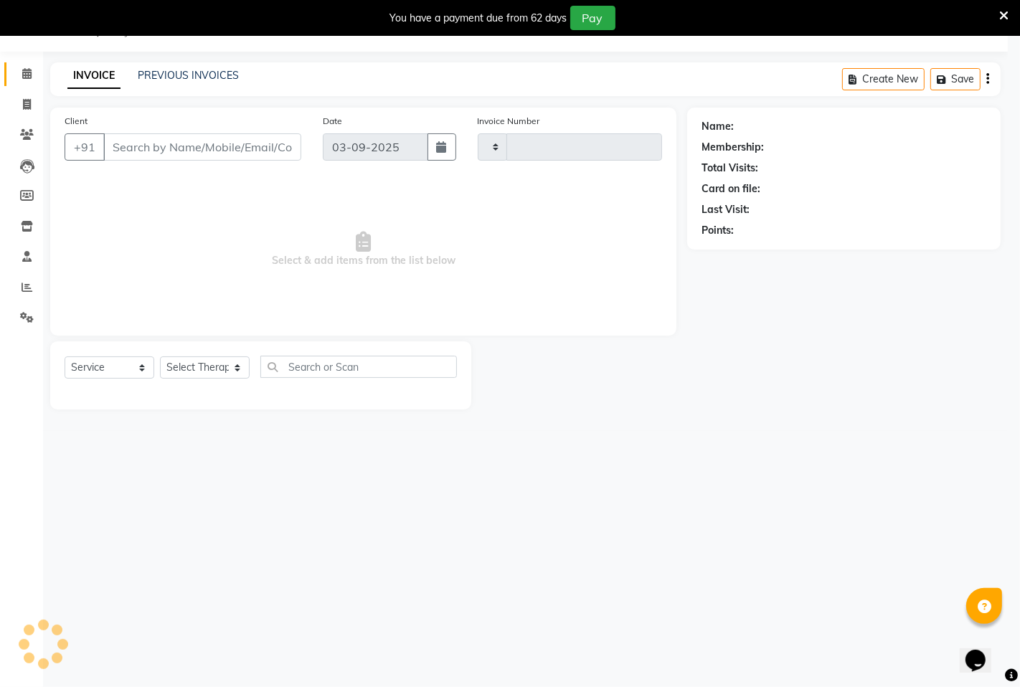
type input "1468"
select select "6501"
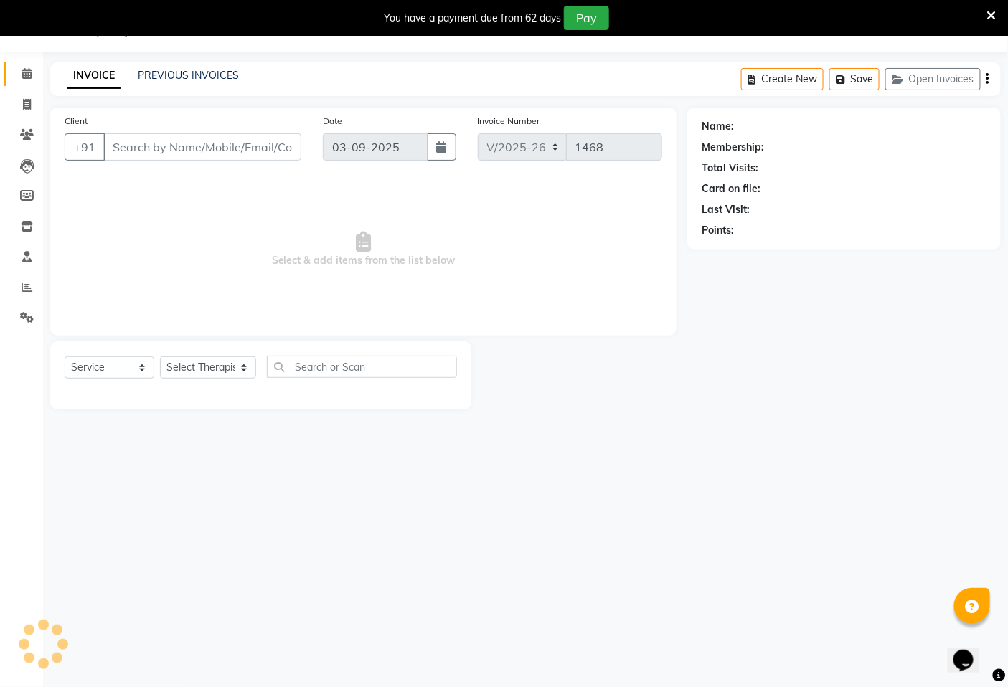
type input "1284800000043"
select select "71800"
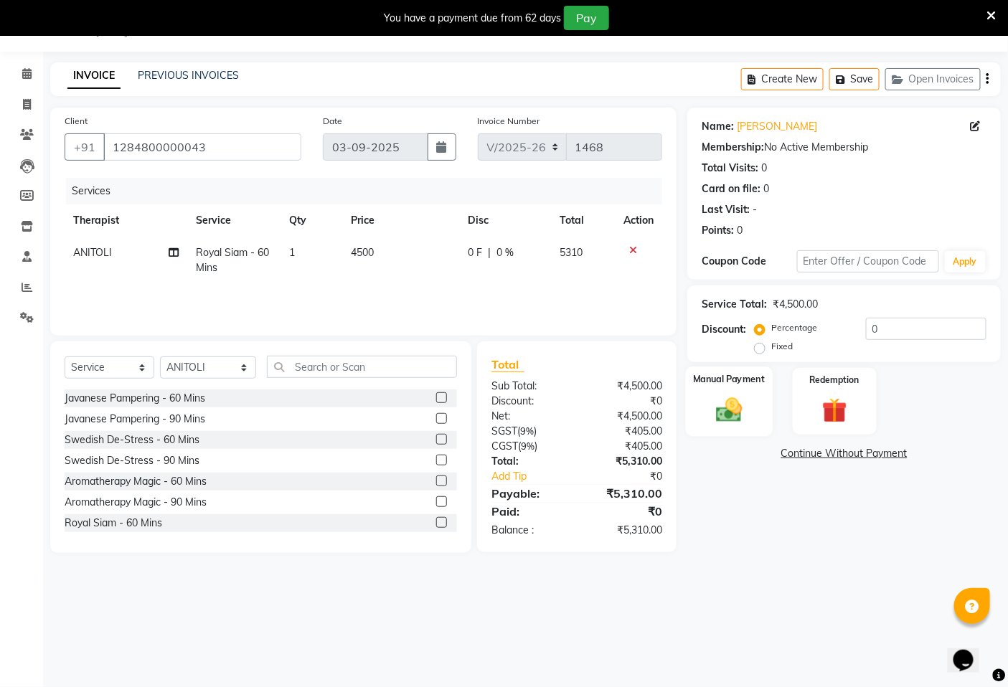
click at [709, 402] on img at bounding box center [729, 409] width 43 height 30
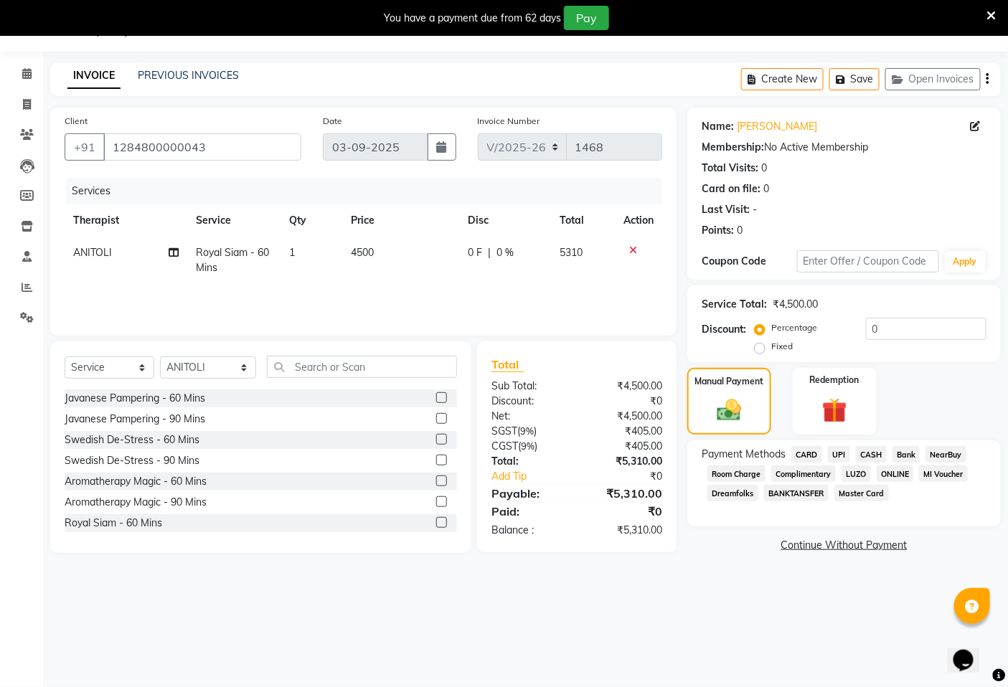
click at [806, 452] on span "CARD" at bounding box center [806, 454] width 31 height 16
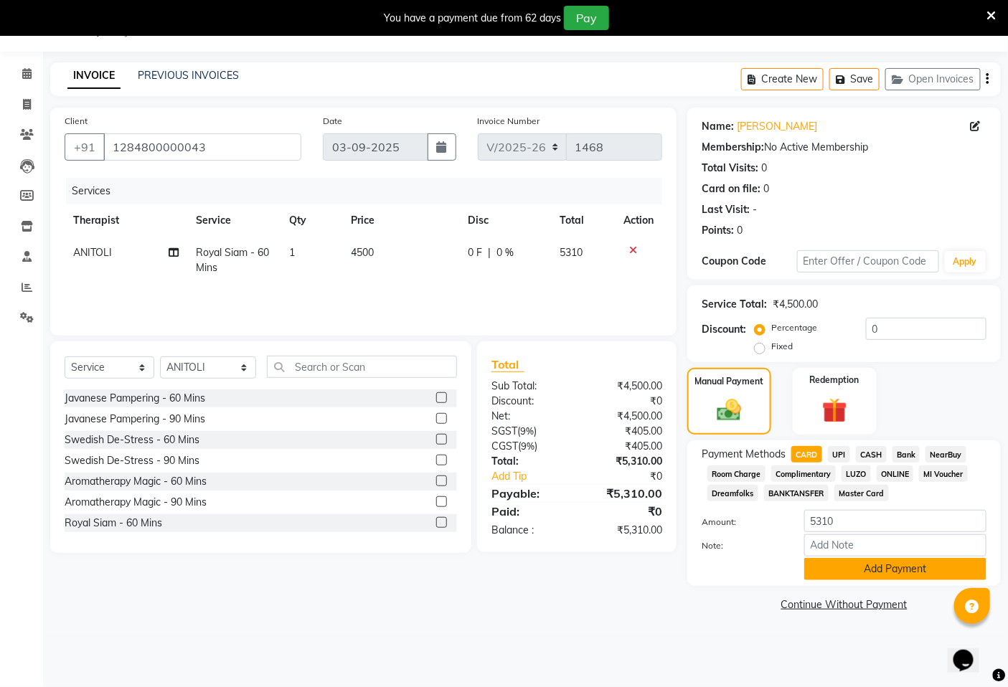
click at [865, 576] on button "Add Payment" at bounding box center [895, 569] width 182 height 22
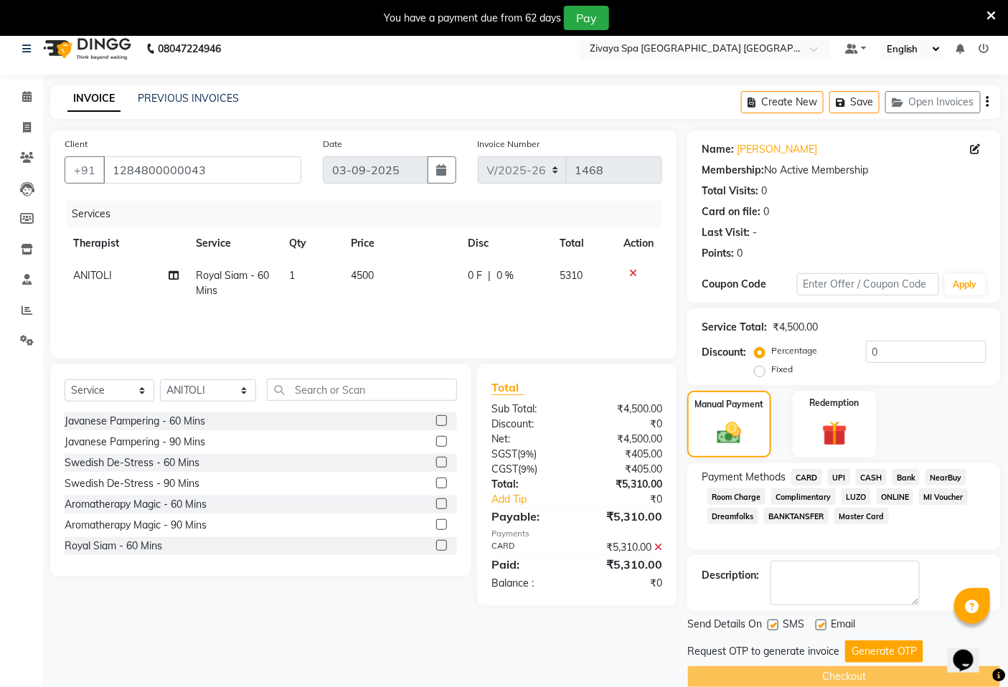
scroll to position [36, 0]
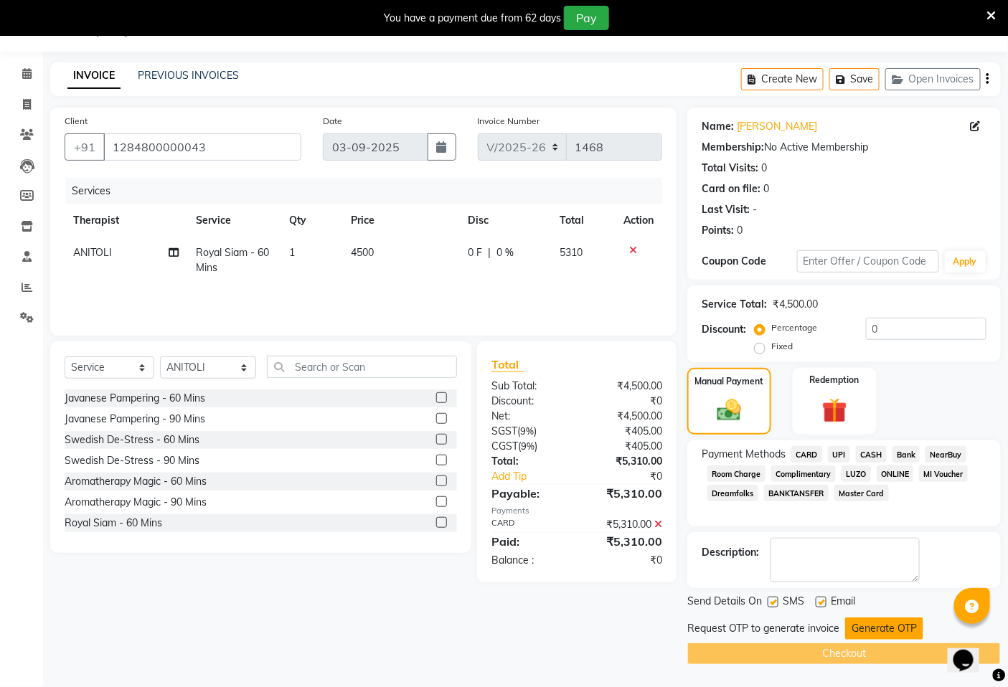
click at [895, 633] on button "Generate OTP" at bounding box center [884, 629] width 78 height 22
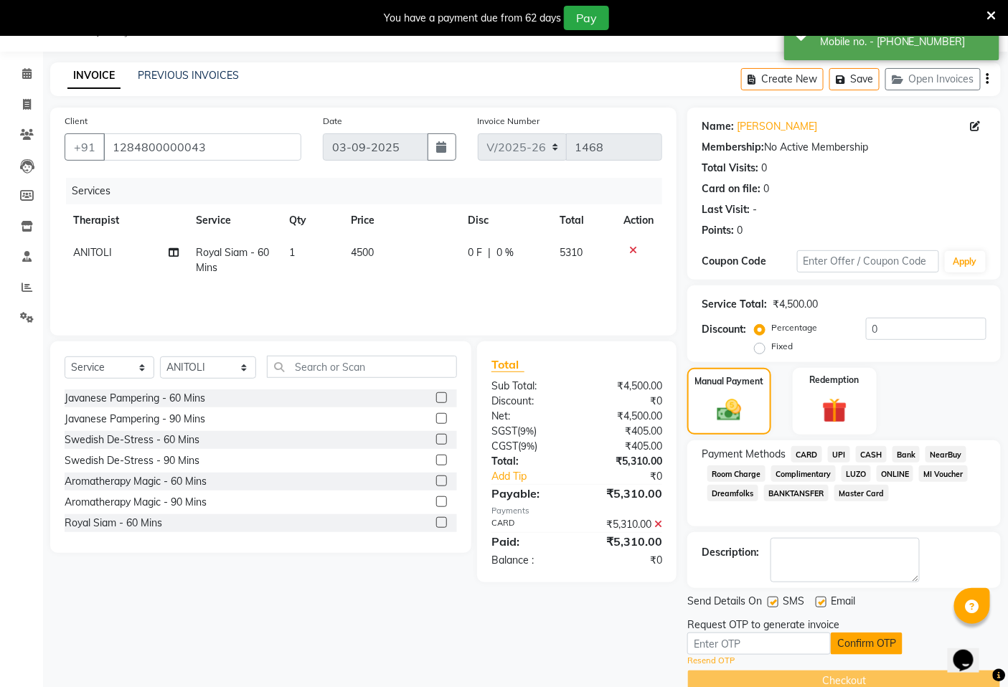
scroll to position [62, 0]
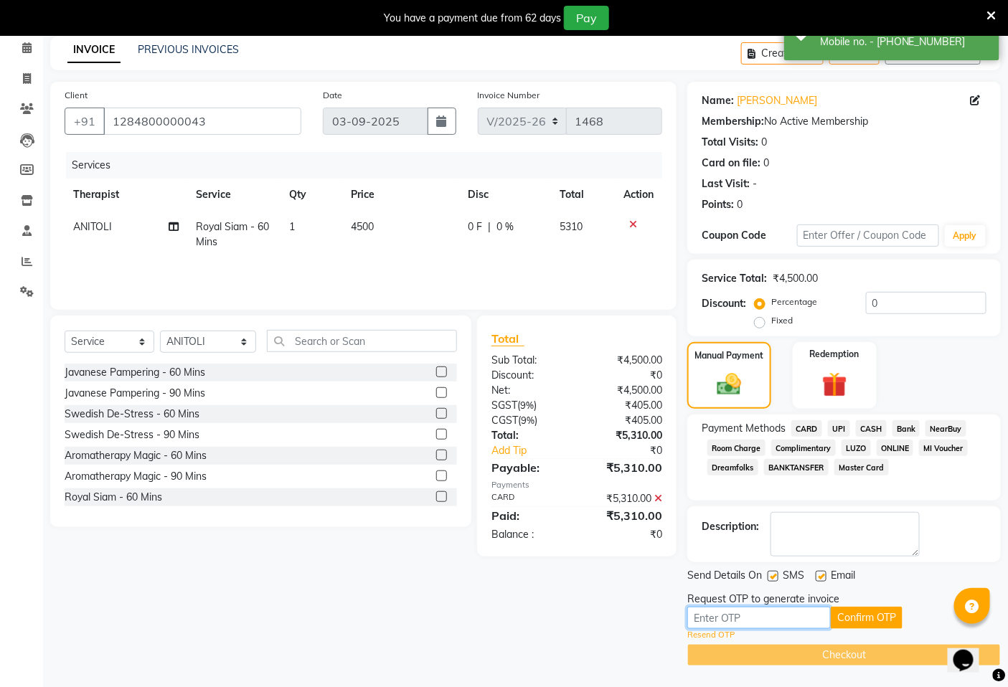
click at [728, 618] on input "text" at bounding box center [758, 618] width 143 height 22
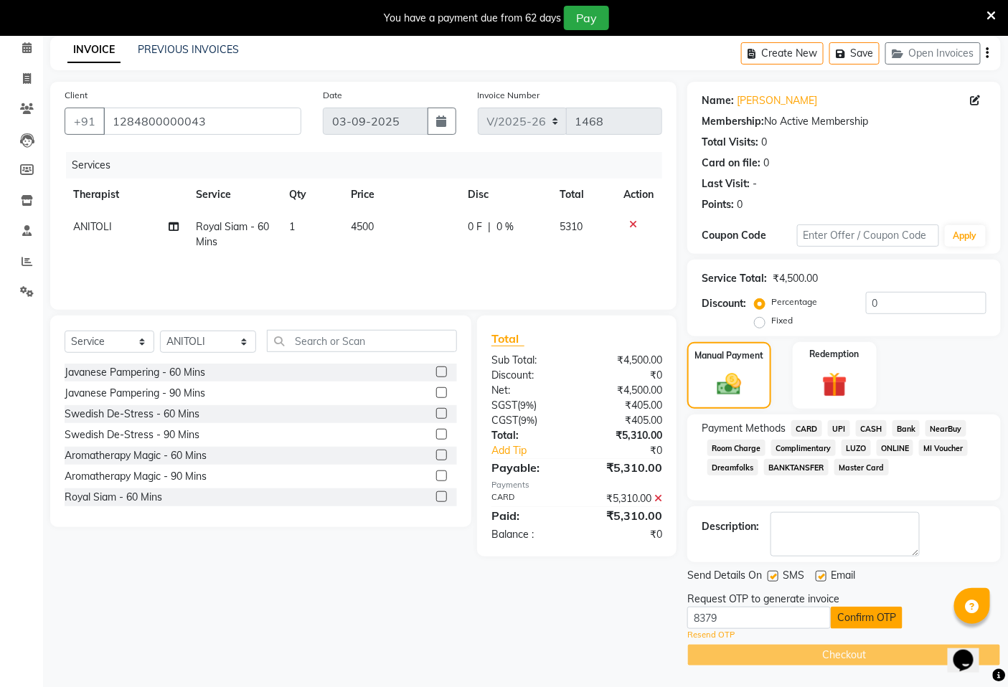
click at [897, 622] on button "Confirm OTP" at bounding box center [867, 618] width 72 height 22
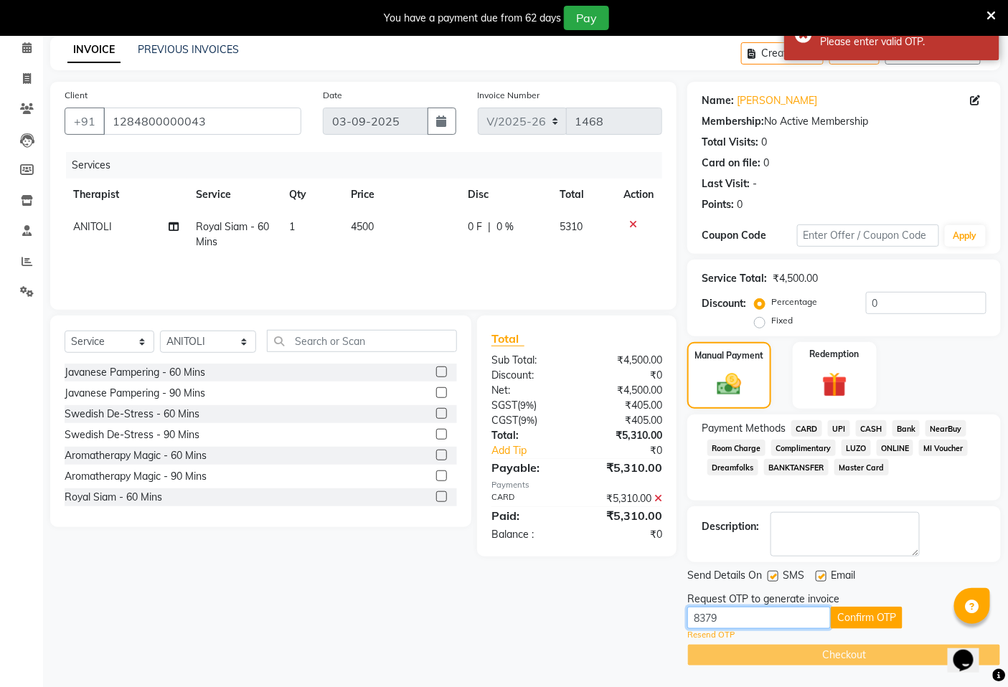
click at [725, 613] on input "8379" at bounding box center [758, 618] width 143 height 22
type input "8"
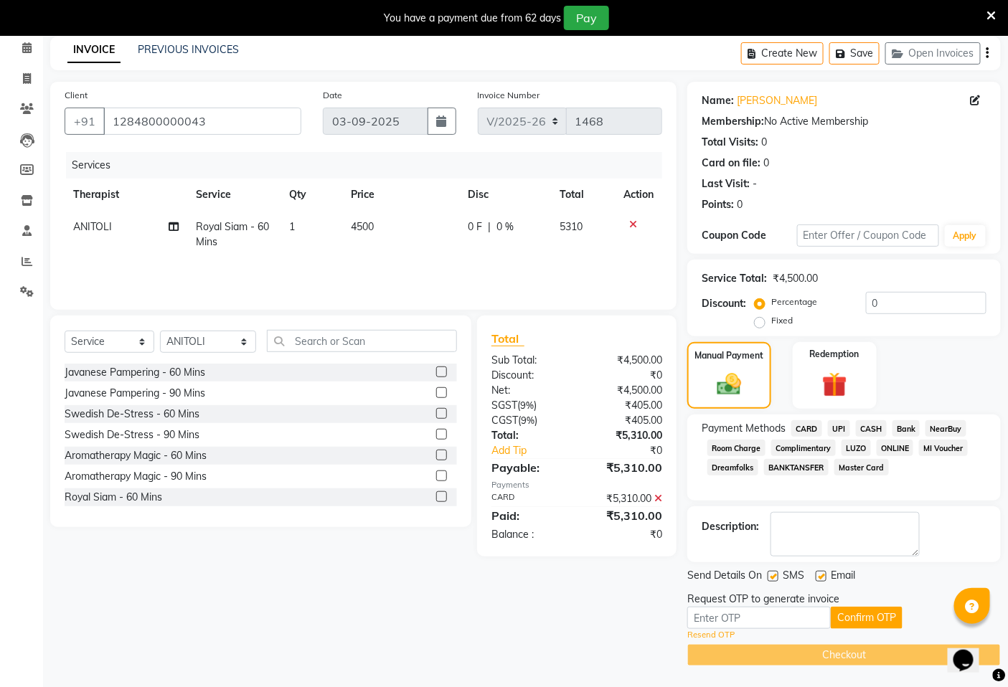
click at [771, 316] on label "Fixed" at bounding box center [782, 320] width 22 height 13
click at [764, 316] on input "Fixed" at bounding box center [762, 321] width 10 height 10
radio input "true"
click at [732, 389] on img at bounding box center [729, 384] width 41 height 29
click at [812, 425] on span "CARD" at bounding box center [806, 428] width 31 height 16
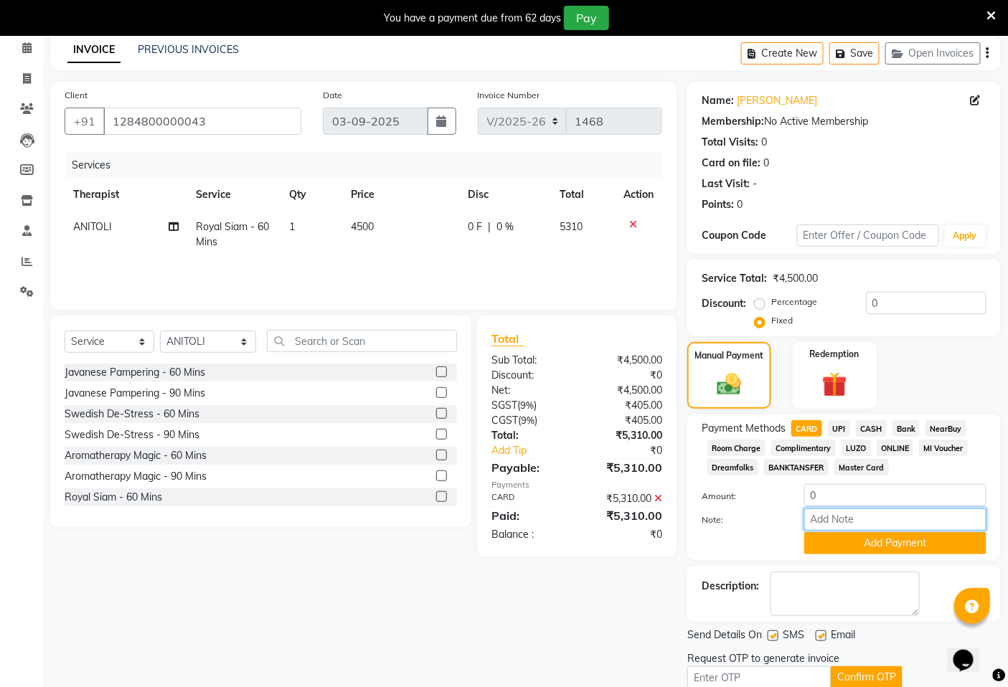
drag, startPoint x: 850, startPoint y: 502, endPoint x: 800, endPoint y: 490, distance: 51.7
click at [800, 490] on div "Amount: 0 Note: Add Payment" at bounding box center [843, 519] width 285 height 70
drag, startPoint x: 825, startPoint y: 503, endPoint x: 805, endPoint y: 497, distance: 20.2
click at [805, 497] on input "0" at bounding box center [895, 495] width 182 height 22
type input "7"
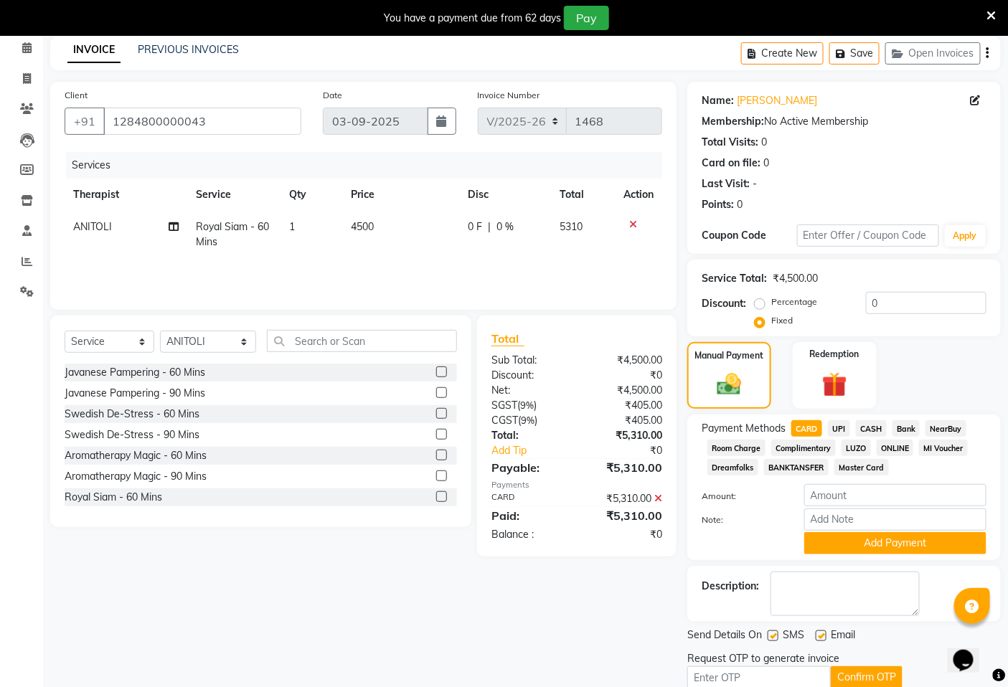
click at [771, 306] on label "Percentage" at bounding box center [794, 301] width 46 height 13
click at [764, 306] on input "Percentage" at bounding box center [762, 302] width 10 height 10
radio input "true"
click at [706, 399] on div "Manual Payment" at bounding box center [729, 376] width 87 height 70
click at [815, 426] on span "CARD" at bounding box center [806, 428] width 31 height 16
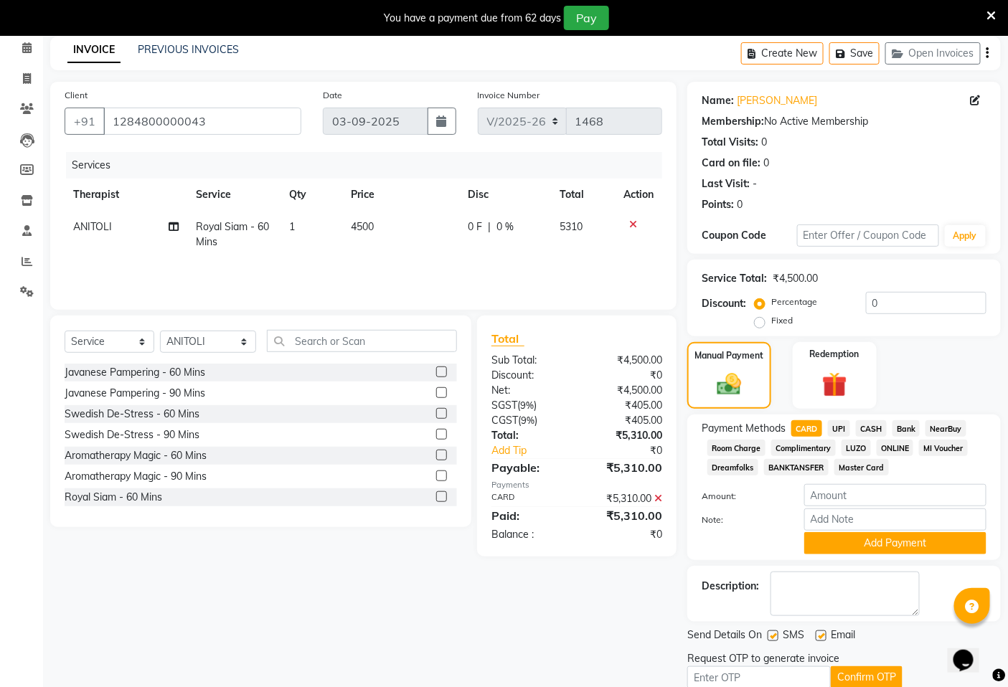
type input "0"
click at [891, 578] on textarea at bounding box center [844, 594] width 149 height 44
click at [24, 44] on icon at bounding box center [26, 47] width 9 height 11
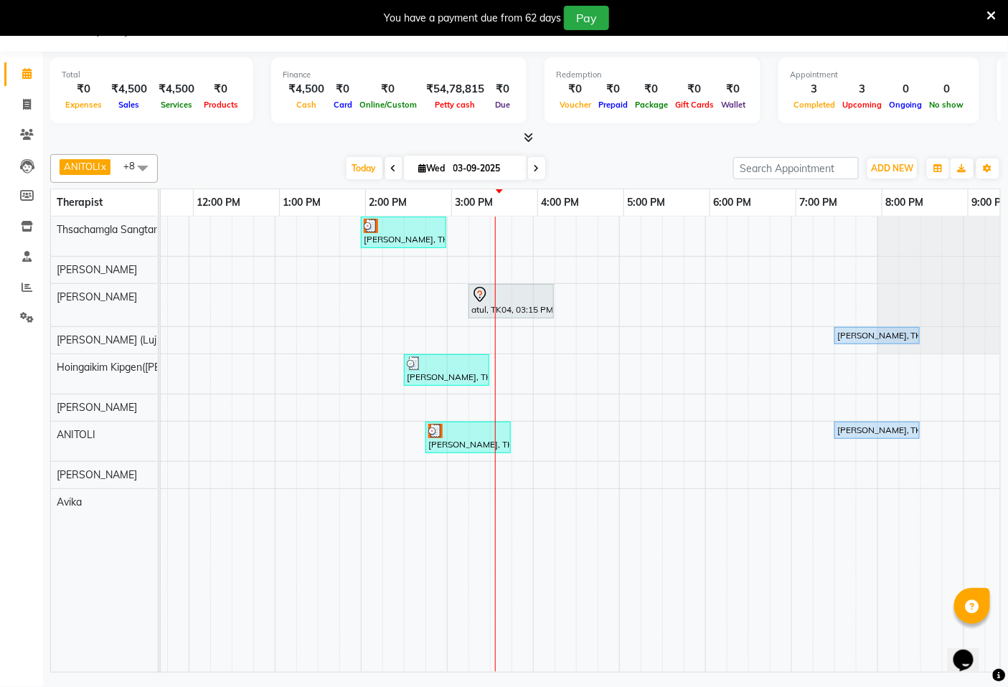
scroll to position [0, 402]
click at [499, 219] on div "[PERSON_NAME], TK02, 02:00 PM-03:00 PM, Fusion Therapy - 60 Mins atul, TK04, 03…" at bounding box center [446, 444] width 1377 height 455
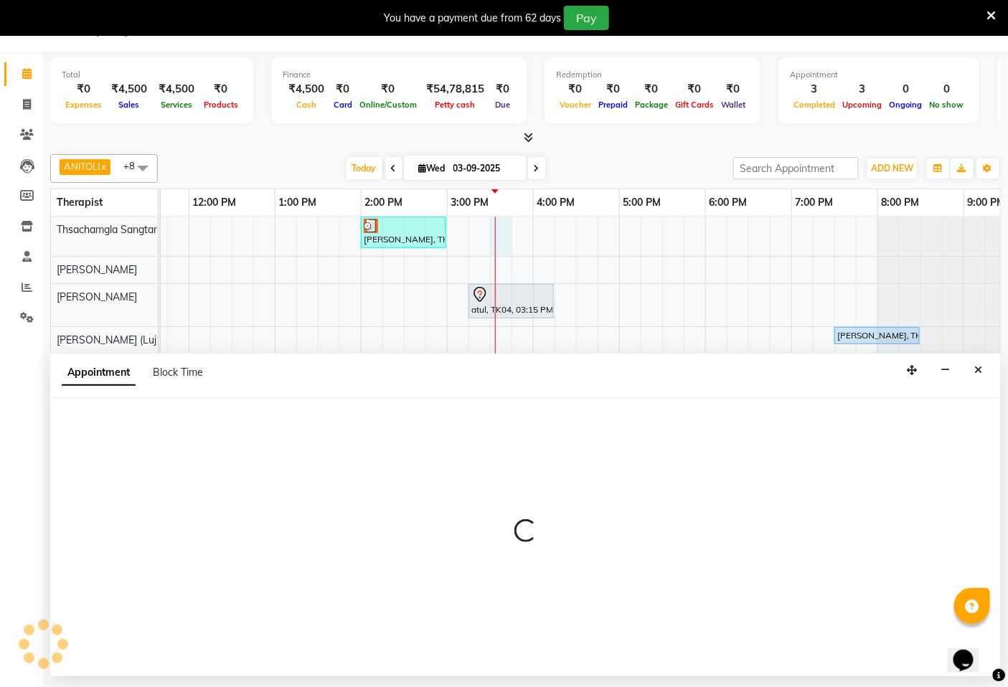
select select "49489"
select select "930"
select select "tentative"
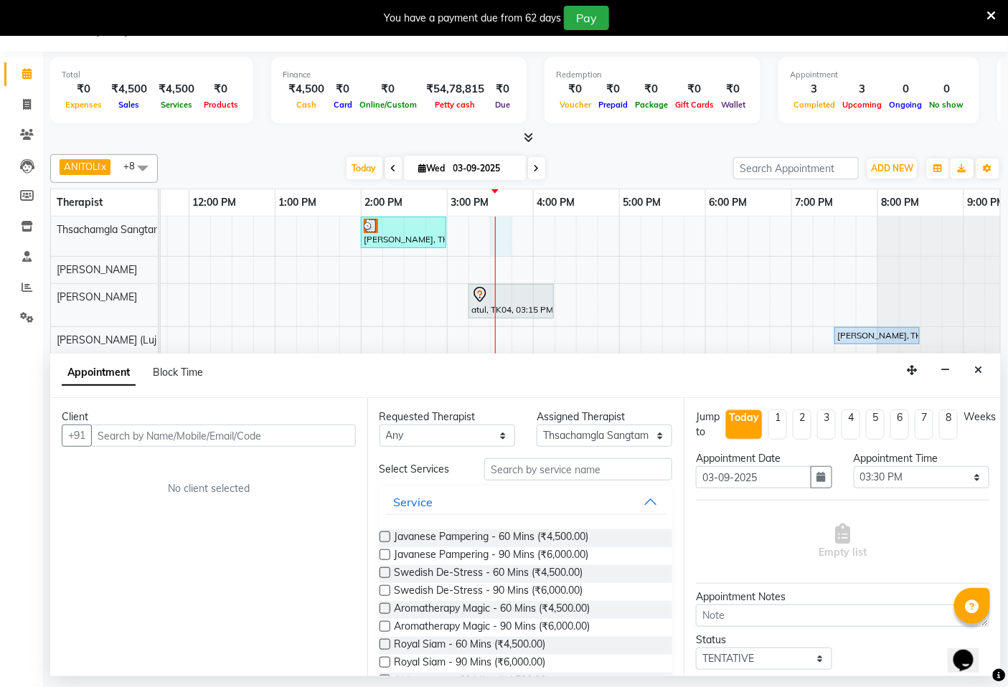
click at [137, 433] on input "text" at bounding box center [223, 436] width 265 height 22
type input "8894294454"
click at [331, 443] on button "Add Client" at bounding box center [326, 436] width 60 height 22
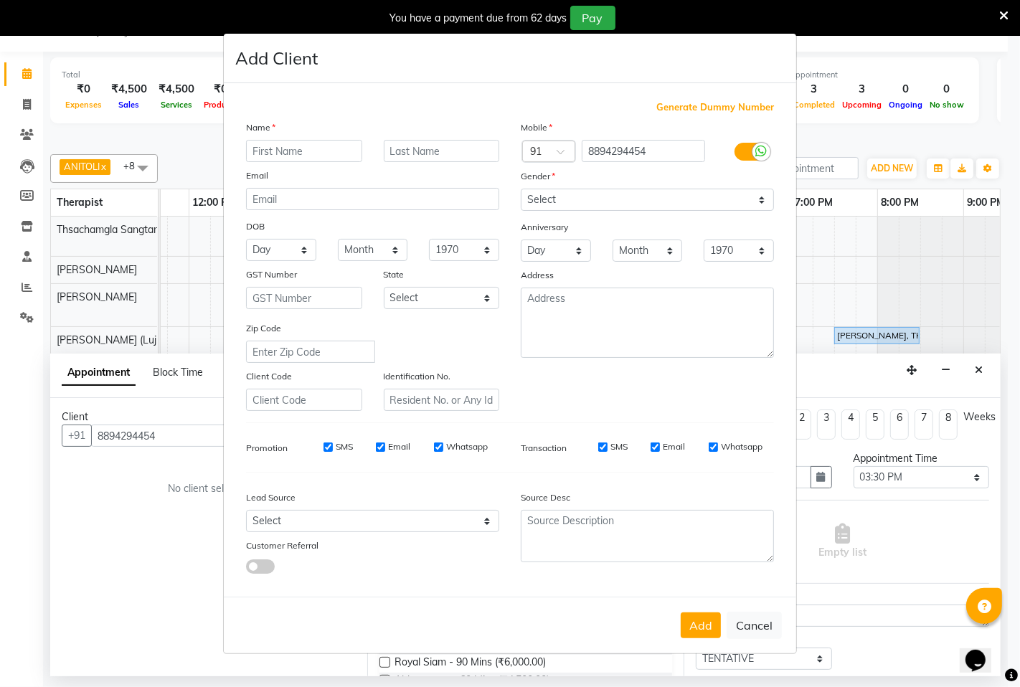
click at [255, 145] on input "text" at bounding box center [304, 151] width 116 height 22
type input "s"
type input "ashish"
click at [760, 204] on select "Select [DEMOGRAPHIC_DATA] [DEMOGRAPHIC_DATA] Other Prefer Not To Say" at bounding box center [647, 200] width 253 height 22
select select "[DEMOGRAPHIC_DATA]"
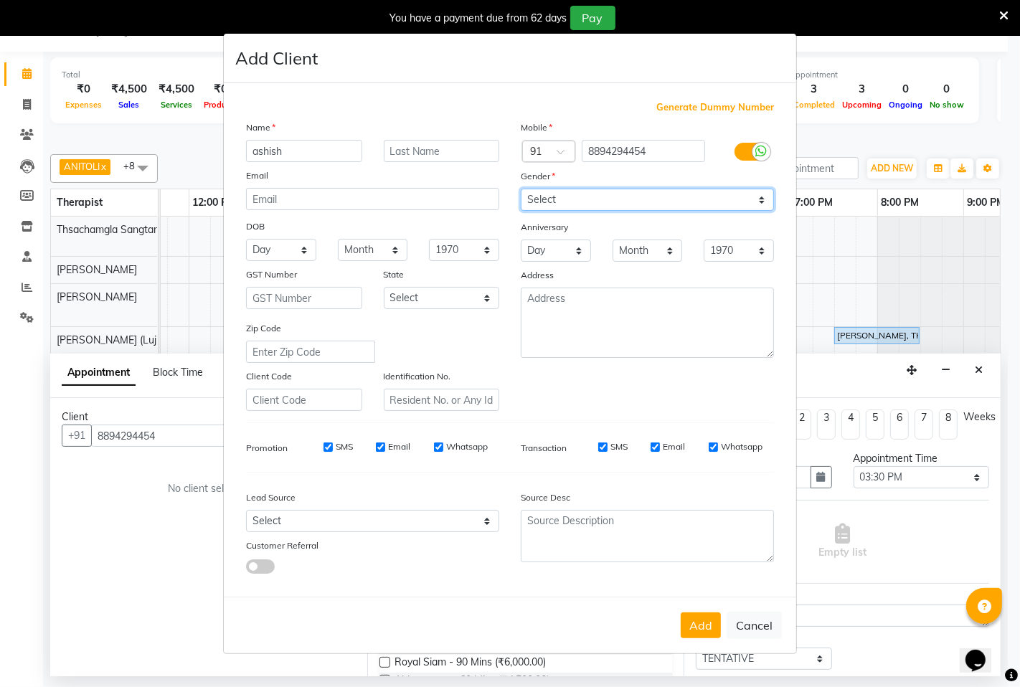
click at [521, 189] on select "Select [DEMOGRAPHIC_DATA] [DEMOGRAPHIC_DATA] Other Prefer Not To Say" at bounding box center [647, 200] width 253 height 22
click at [321, 448] on div "SMS" at bounding box center [327, 446] width 49 height 13
click at [331, 447] on input "SMS" at bounding box center [327, 447] width 9 height 9
checkbox input "false"
click at [384, 453] on div "Email" at bounding box center [393, 446] width 34 height 13
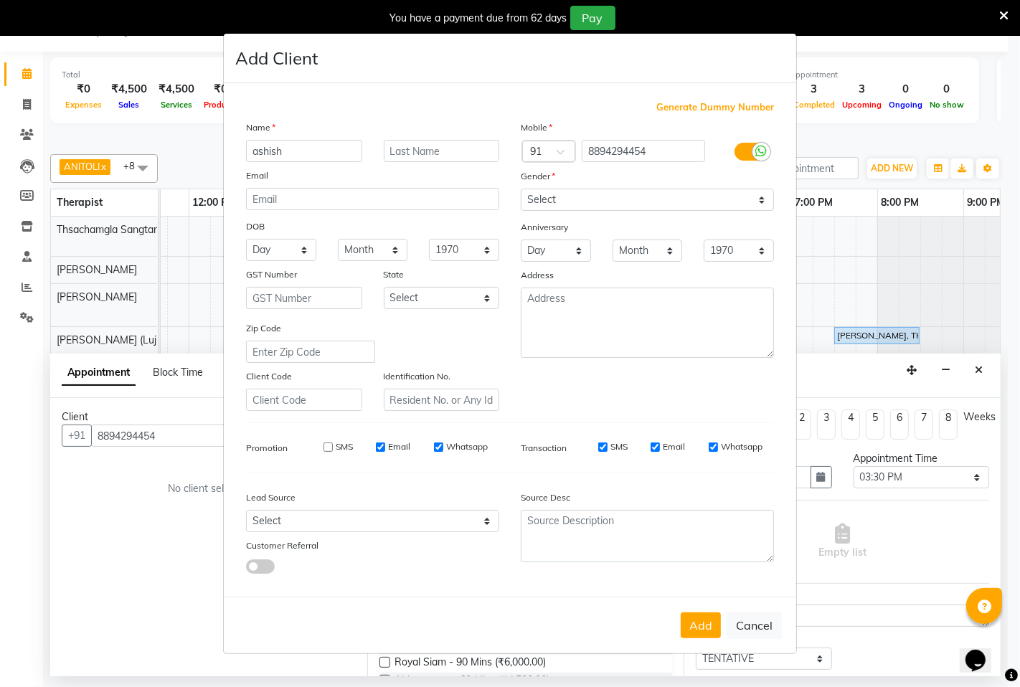
click at [383, 450] on input "Email" at bounding box center [380, 447] width 9 height 9
checkbox input "false"
click at [435, 448] on input "Whatsapp" at bounding box center [438, 447] width 9 height 9
checkbox input "false"
click at [712, 624] on button "Add" at bounding box center [701, 625] width 40 height 26
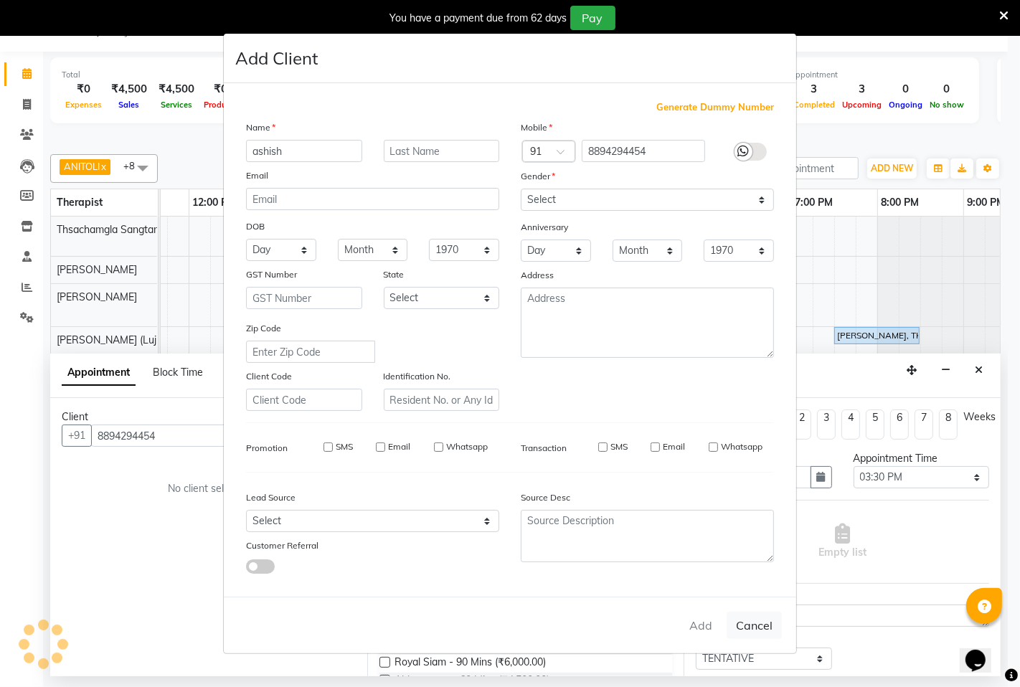
select select
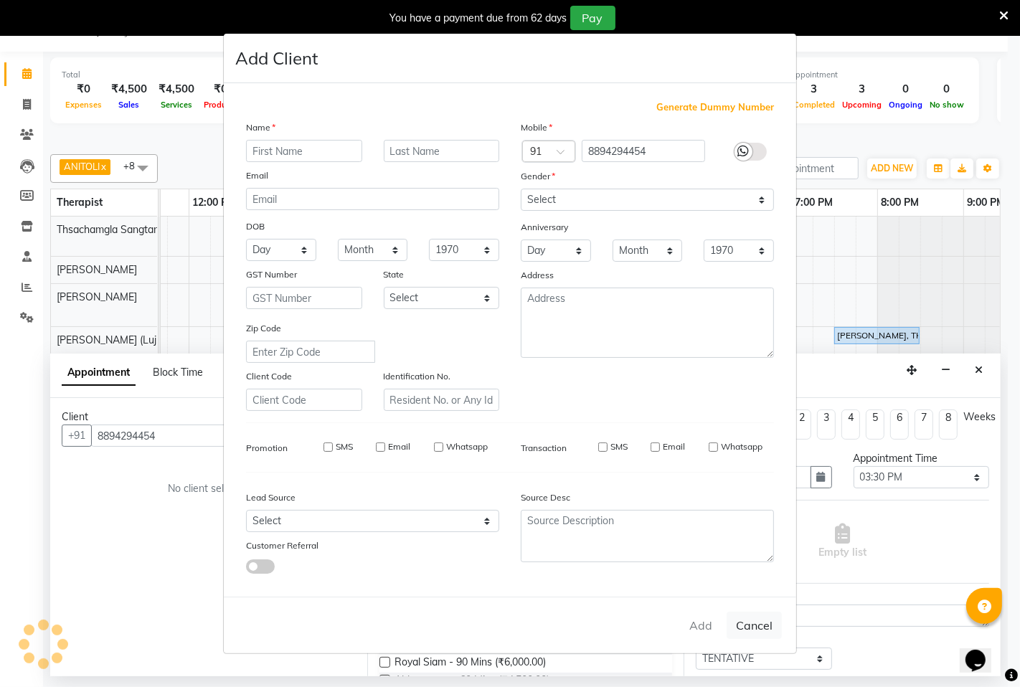
select select
checkbox input "false"
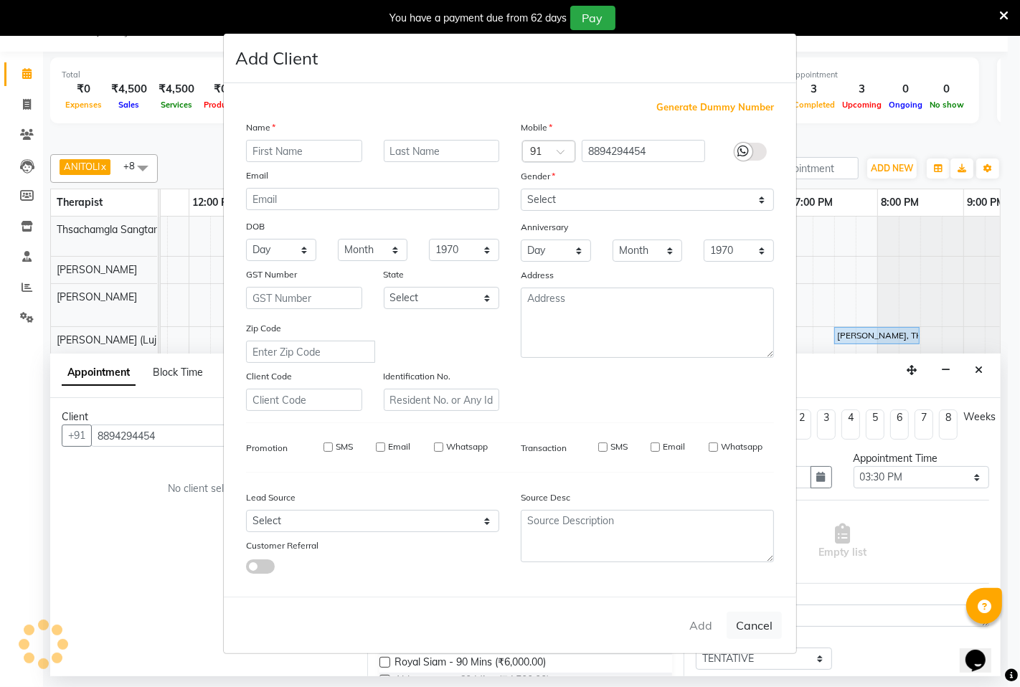
checkbox input "false"
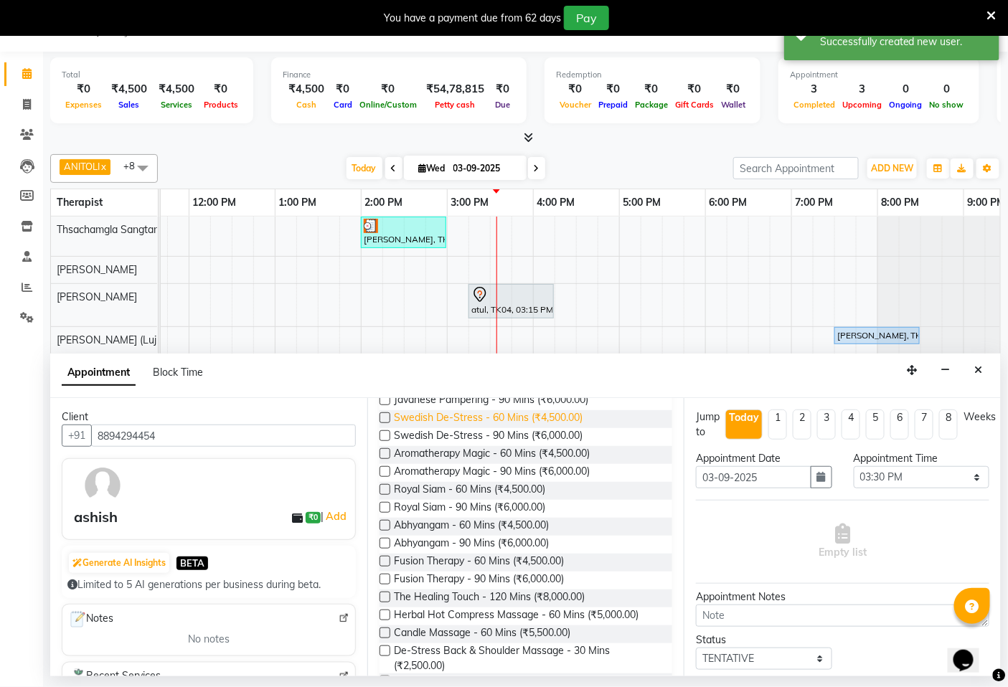
scroll to position [239, 0]
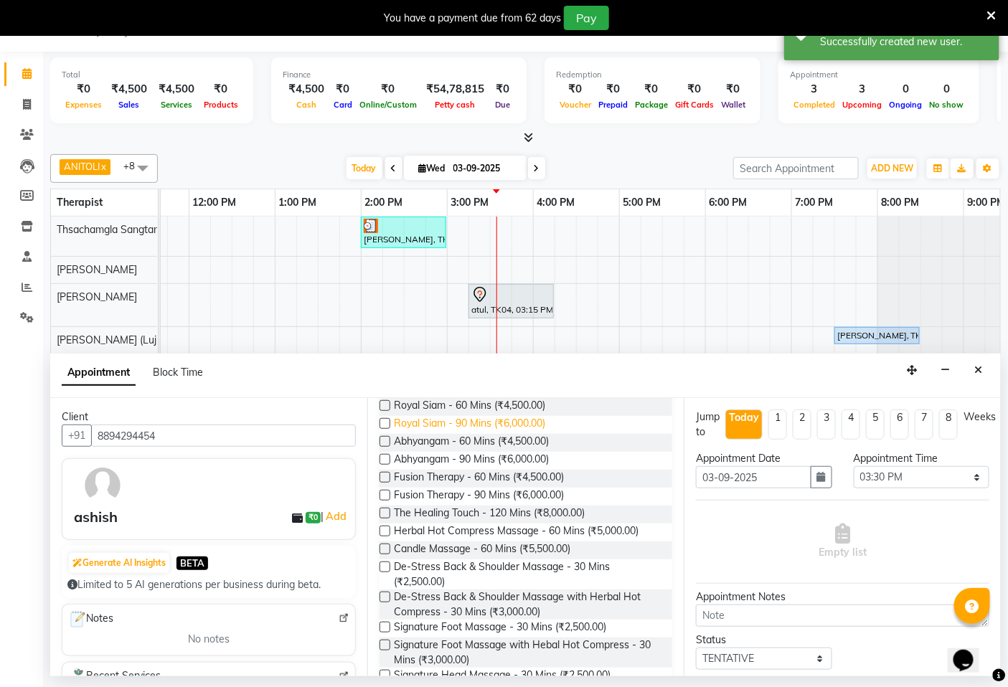
click at [417, 432] on span "Royal Siam - 90 Mins (₹6,000.00)" at bounding box center [469, 425] width 151 height 18
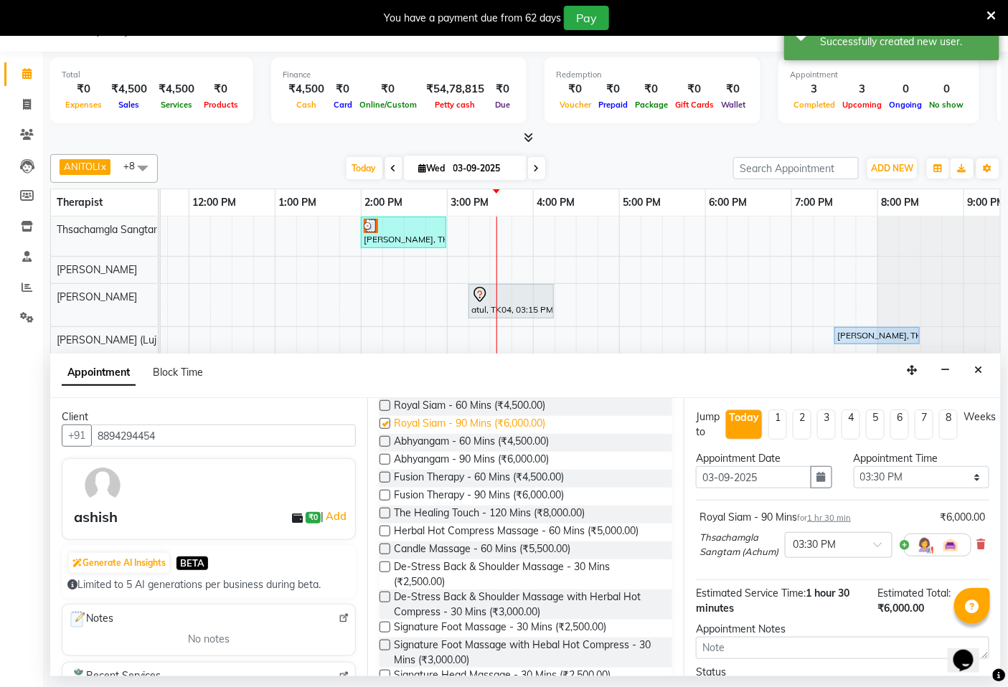
checkbox input "false"
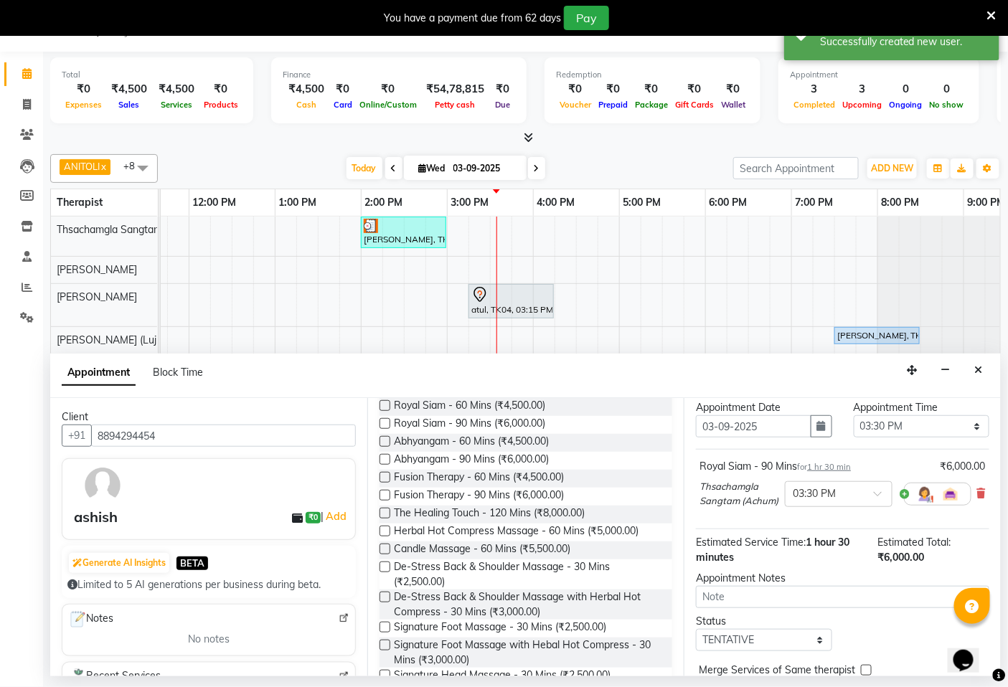
scroll to position [130, 0]
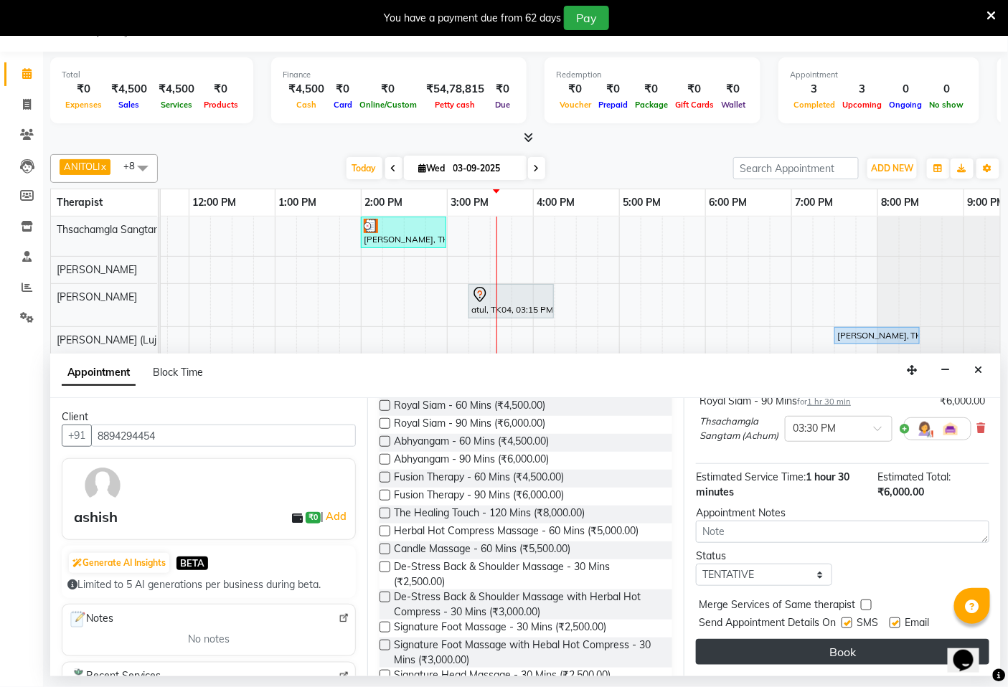
click at [828, 645] on button "Book" at bounding box center [842, 652] width 293 height 26
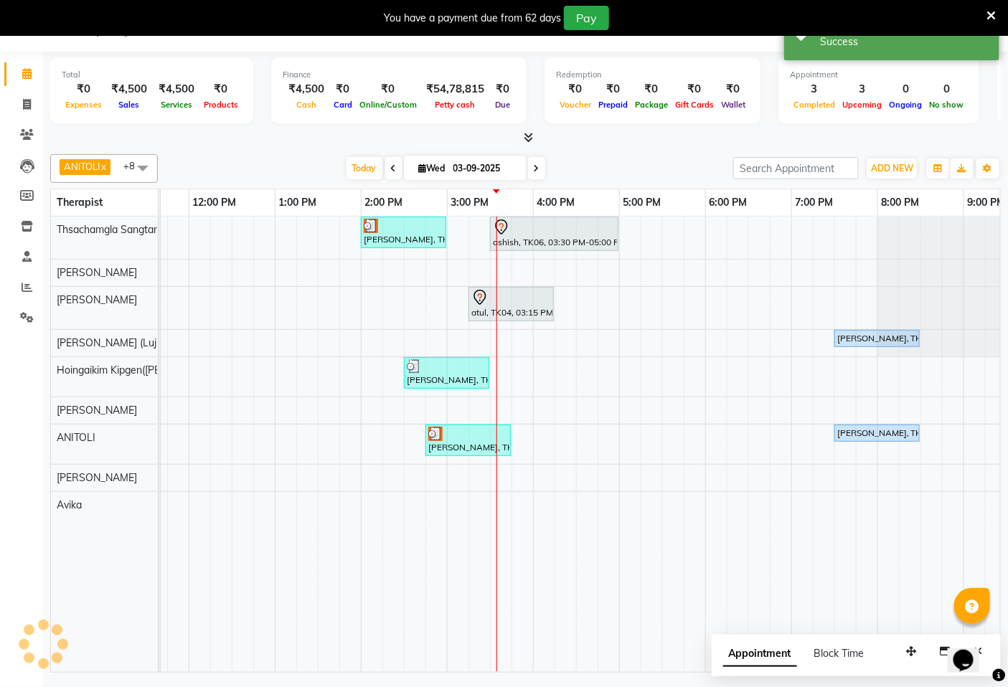
scroll to position [0, 0]
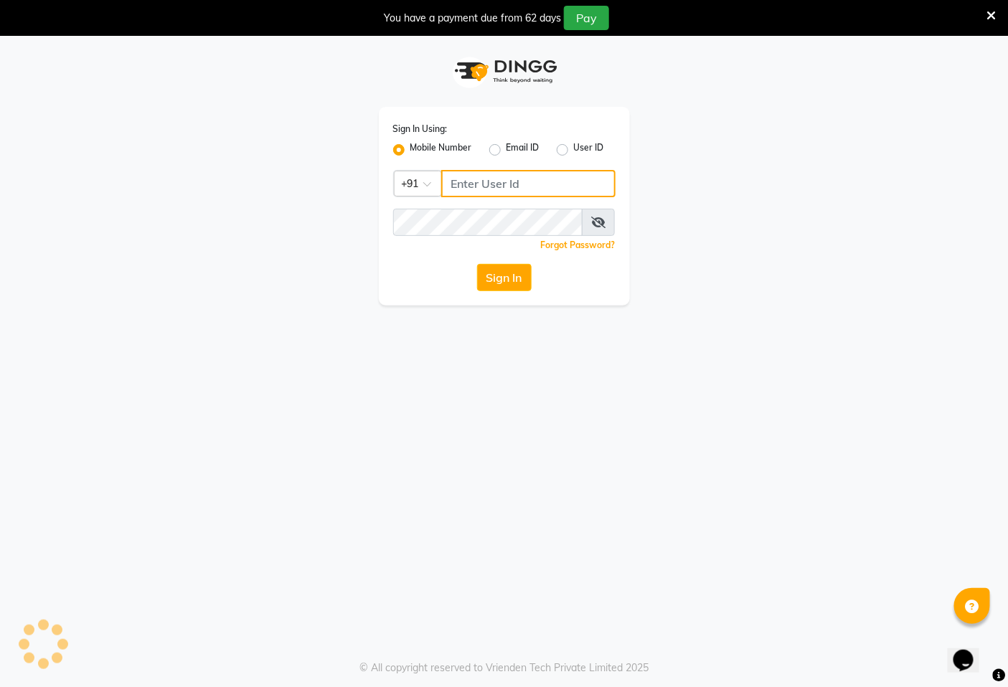
type input "7389901811"
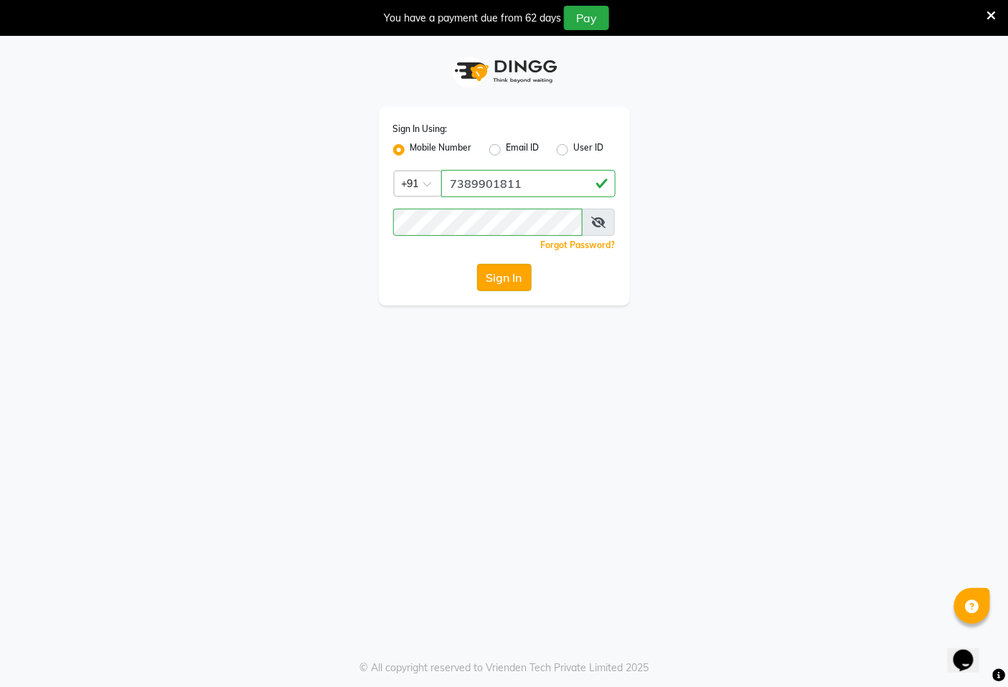
click at [519, 275] on button "Sign In" at bounding box center [504, 277] width 55 height 27
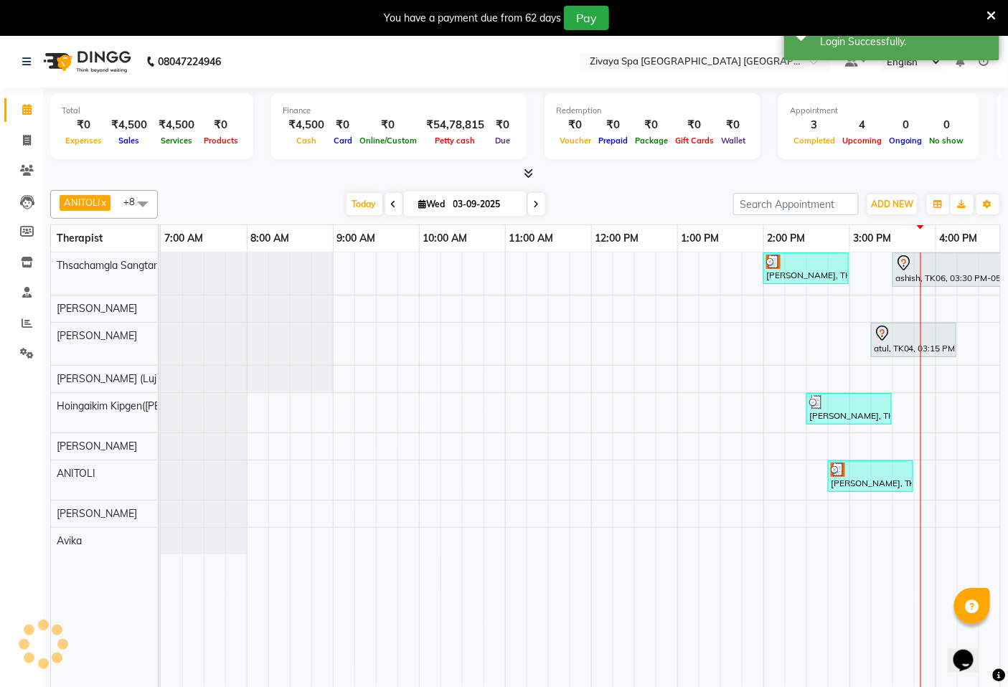
scroll to position [0, 538]
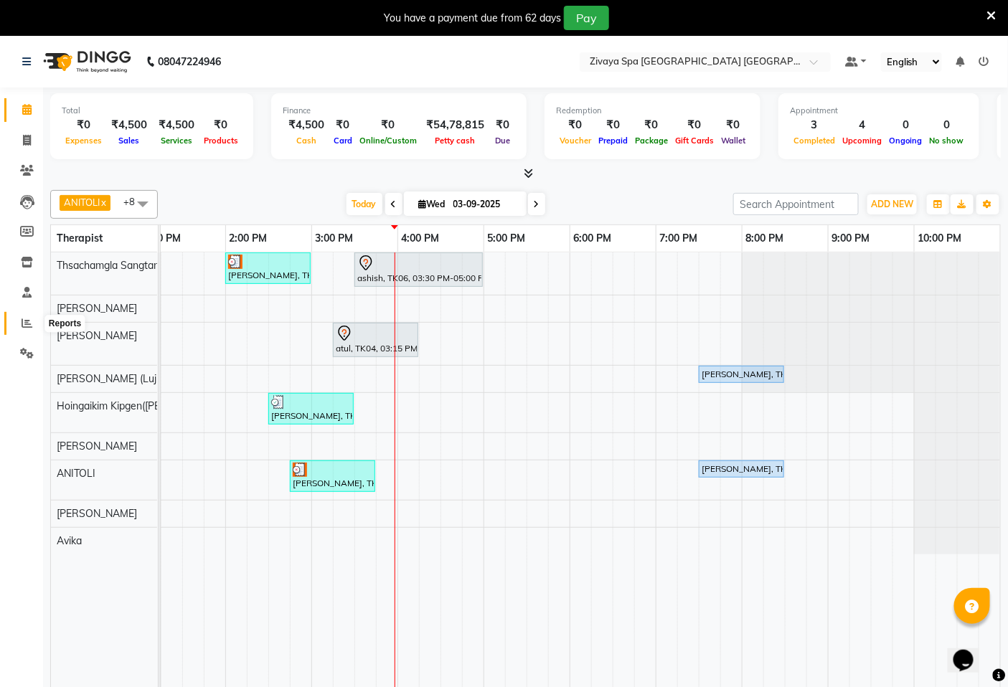
click at [31, 326] on icon at bounding box center [27, 323] width 11 height 11
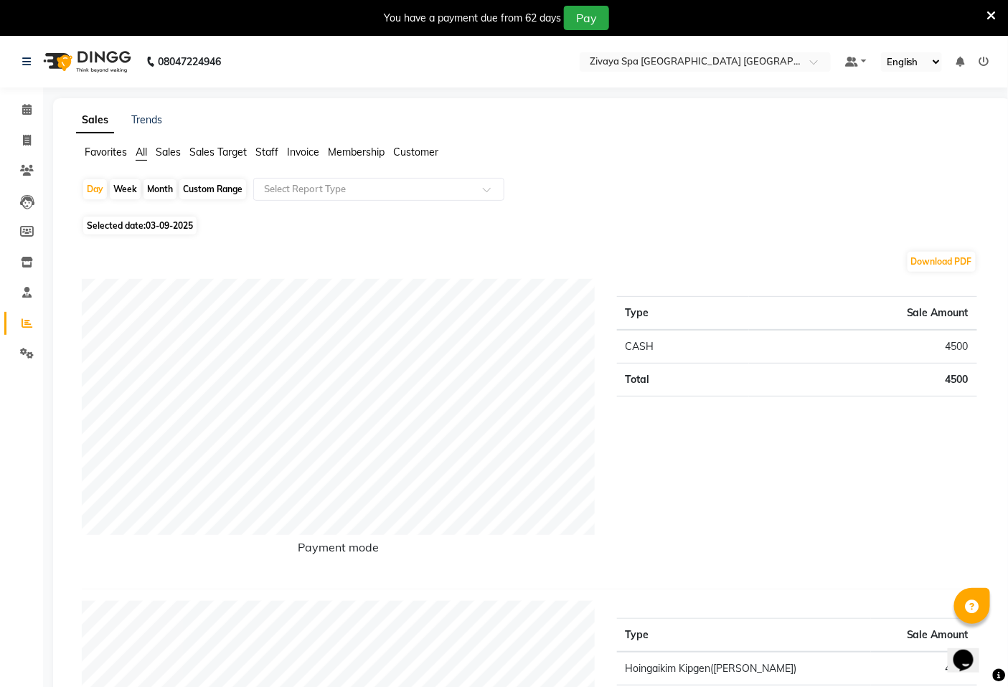
click at [165, 192] on div "Month" at bounding box center [159, 189] width 33 height 20
select select "9"
select select "2025"
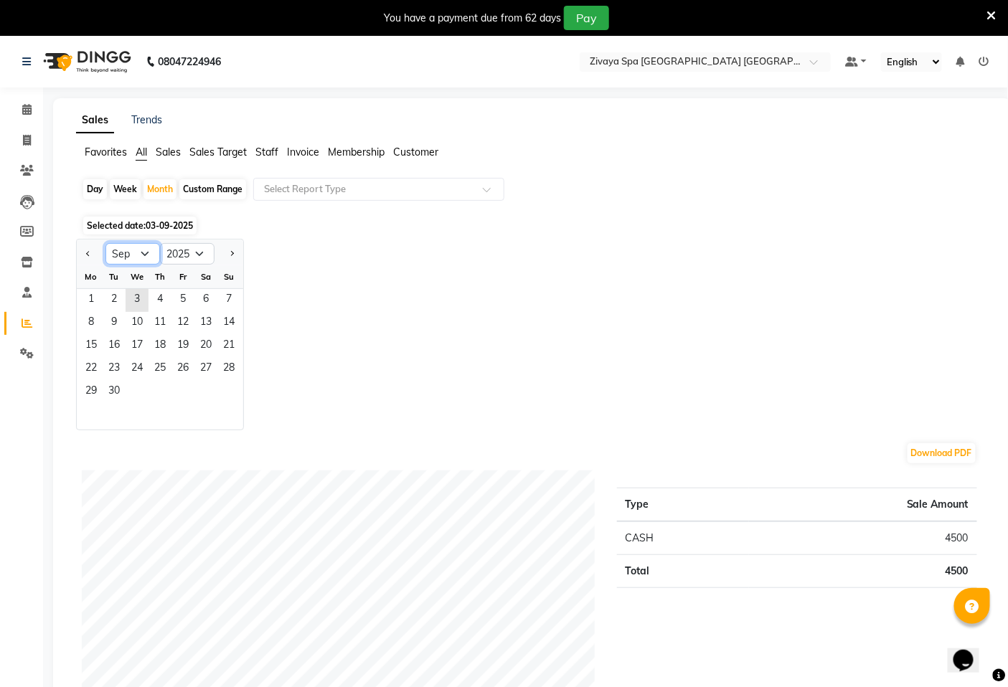
click at [143, 256] on select "Jan Feb Mar Apr May Jun [DATE] Aug Sep Oct Nov Dec" at bounding box center [132, 254] width 55 height 22
select select "8"
click at [105, 243] on select "Jan Feb Mar Apr May Jun [DATE] Aug Sep Oct Nov Dec" at bounding box center [132, 254] width 55 height 22
click at [181, 297] on span "1" at bounding box center [182, 300] width 23 height 23
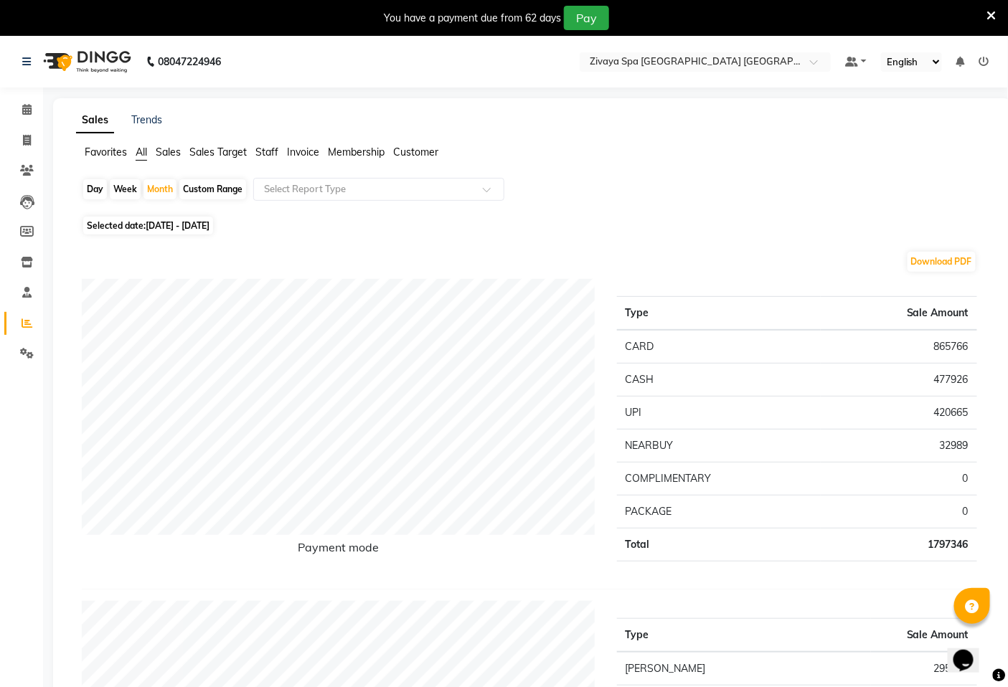
click at [212, 149] on span "Sales Target" at bounding box center [217, 152] width 57 height 13
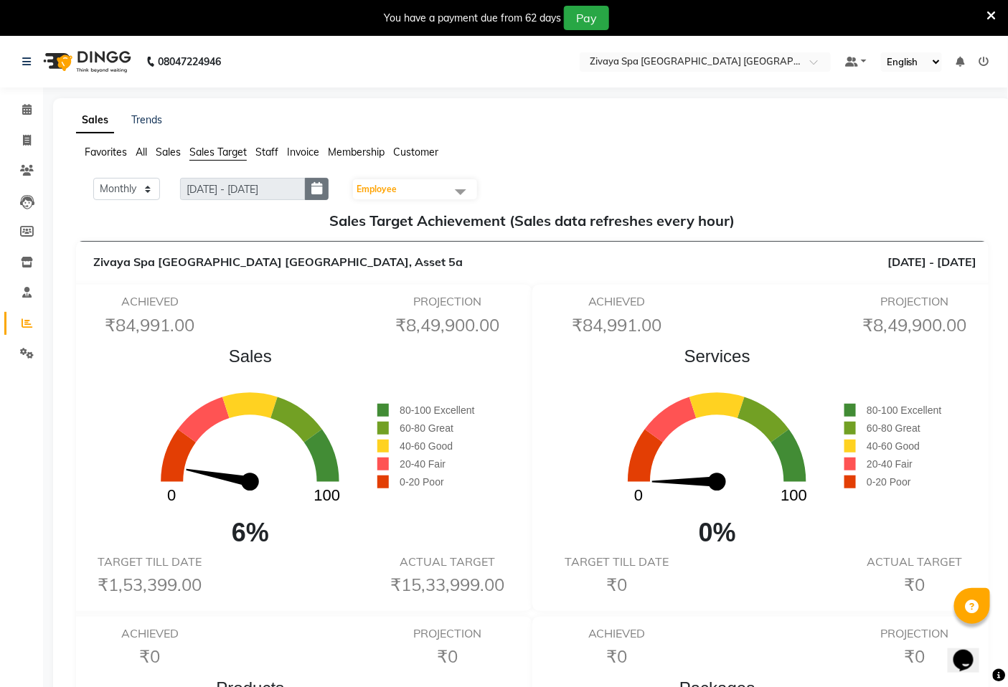
click at [322, 189] on icon "button" at bounding box center [316, 189] width 11 height 1
select select "9"
select select "2025"
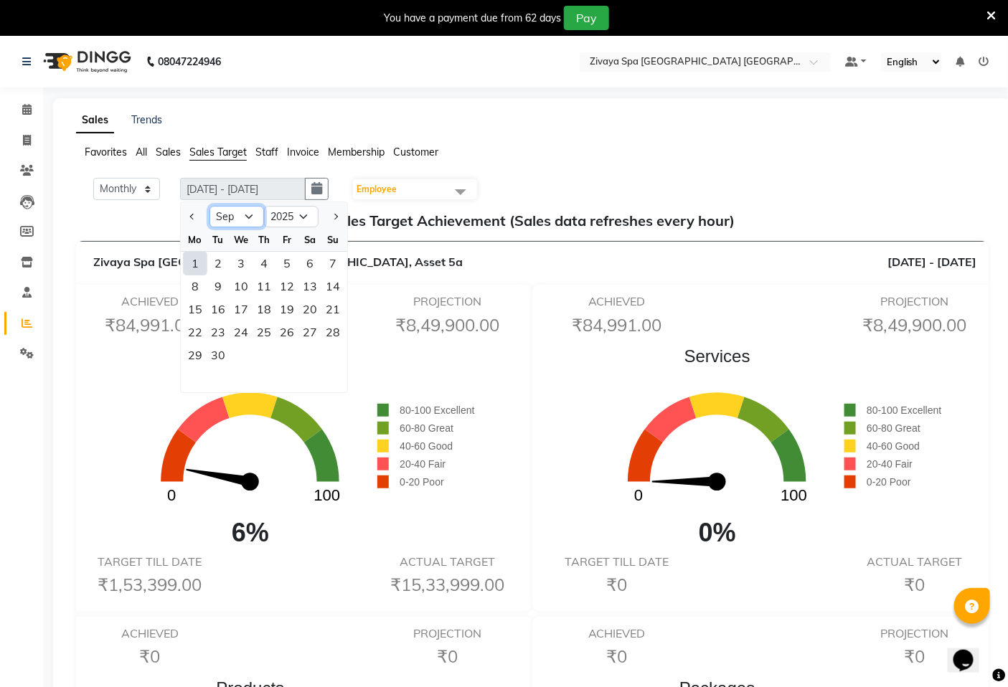
click at [240, 223] on select "Jan Feb Mar Apr May Jun [DATE] Aug Sep Oct Nov Dec" at bounding box center [236, 217] width 55 height 22
select select "8"
click at [210, 206] on select "Jan Feb Mar Apr May Jun [DATE] Aug Sep Oct Nov Dec" at bounding box center [236, 217] width 55 height 22
click at [334, 354] on div "31" at bounding box center [332, 355] width 23 height 23
type input "[DATE] - [DATE]"
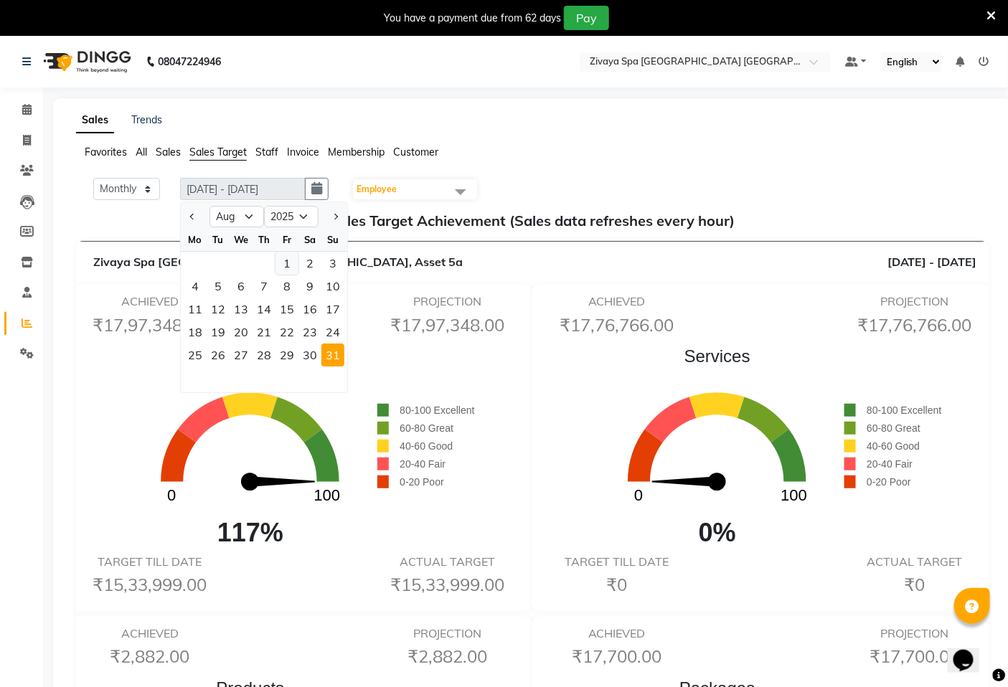
click at [289, 260] on div "1" at bounding box center [286, 263] width 23 height 23
click at [264, 148] on span "Staff" at bounding box center [266, 152] width 23 height 13
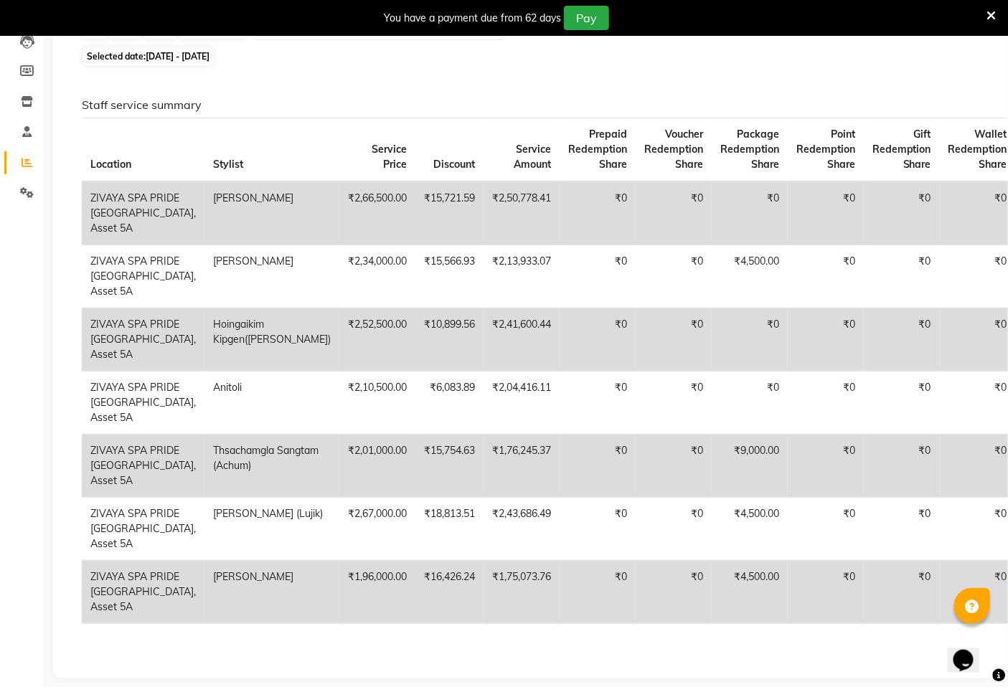
scroll to position [105, 0]
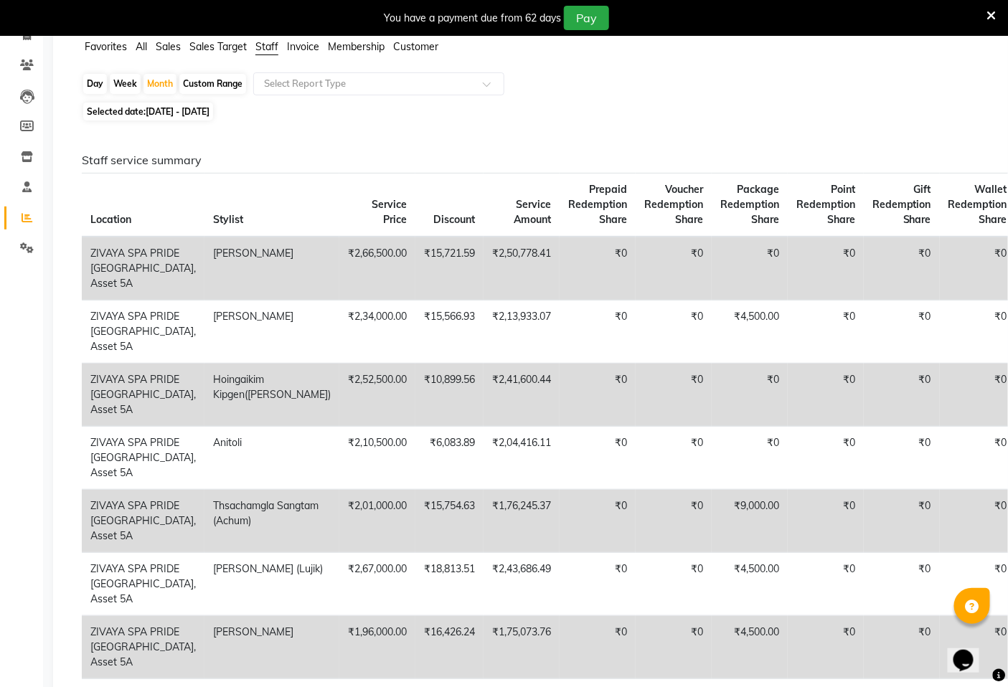
click at [125, 159] on h6 "Staff service summary" at bounding box center [529, 160] width 895 height 14
click at [167, 158] on h6 "Staff service summary" at bounding box center [529, 160] width 895 height 14
click at [215, 85] on div "Custom Range" at bounding box center [212, 84] width 67 height 20
select select "8"
select select "2025"
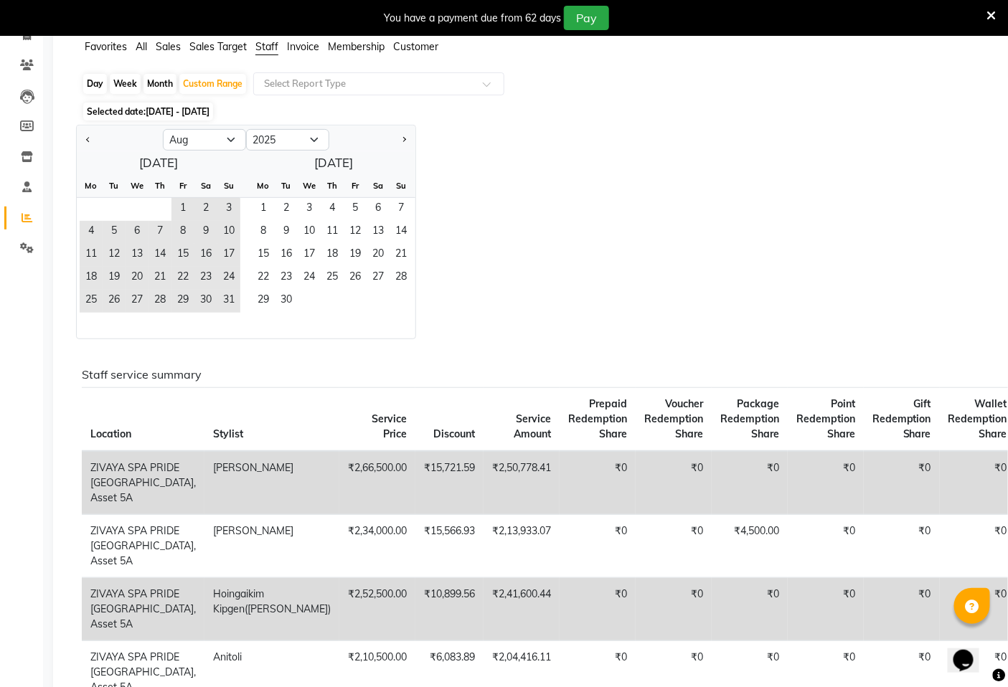
click at [159, 84] on div "Month" at bounding box center [159, 84] width 33 height 20
select select "8"
select select "2025"
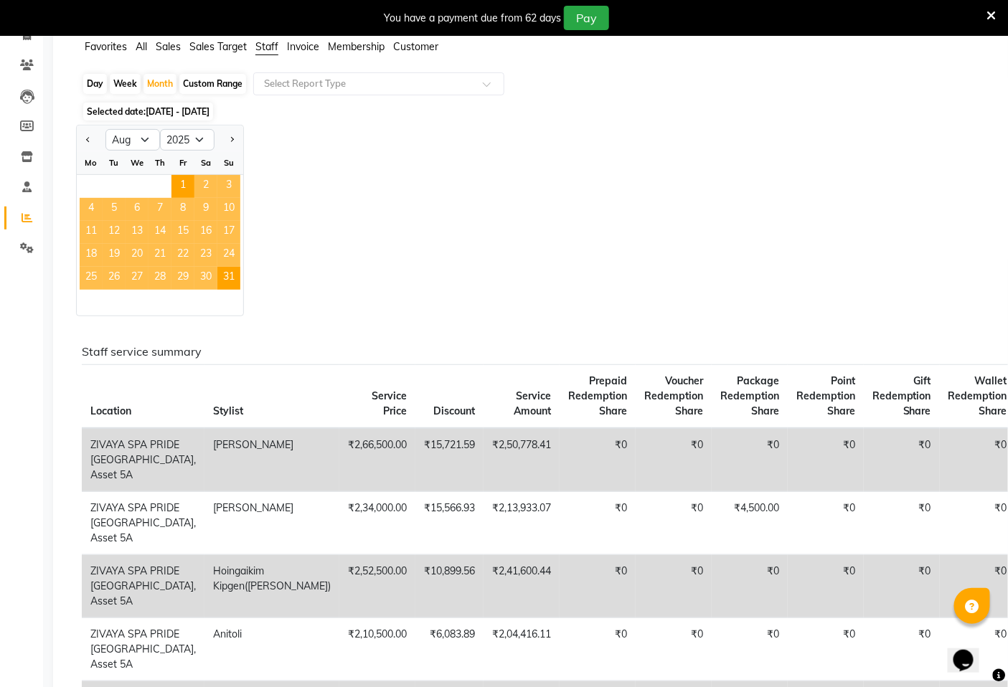
click at [154, 359] on h6 "Staff service summary" at bounding box center [529, 352] width 895 height 14
click at [235, 281] on span "31" at bounding box center [228, 278] width 23 height 23
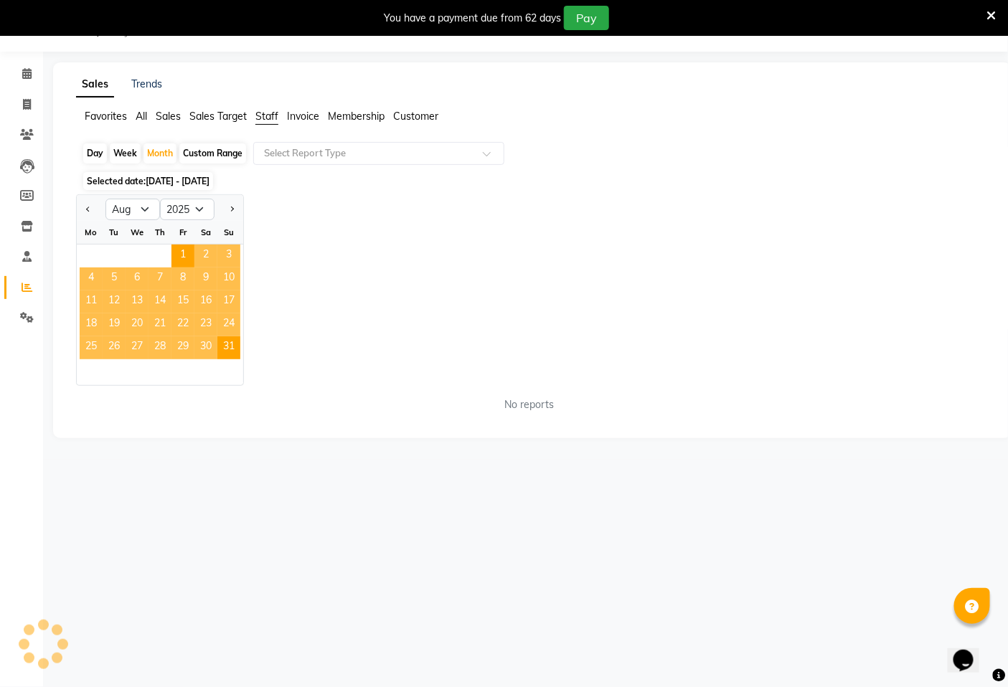
scroll to position [36, 0]
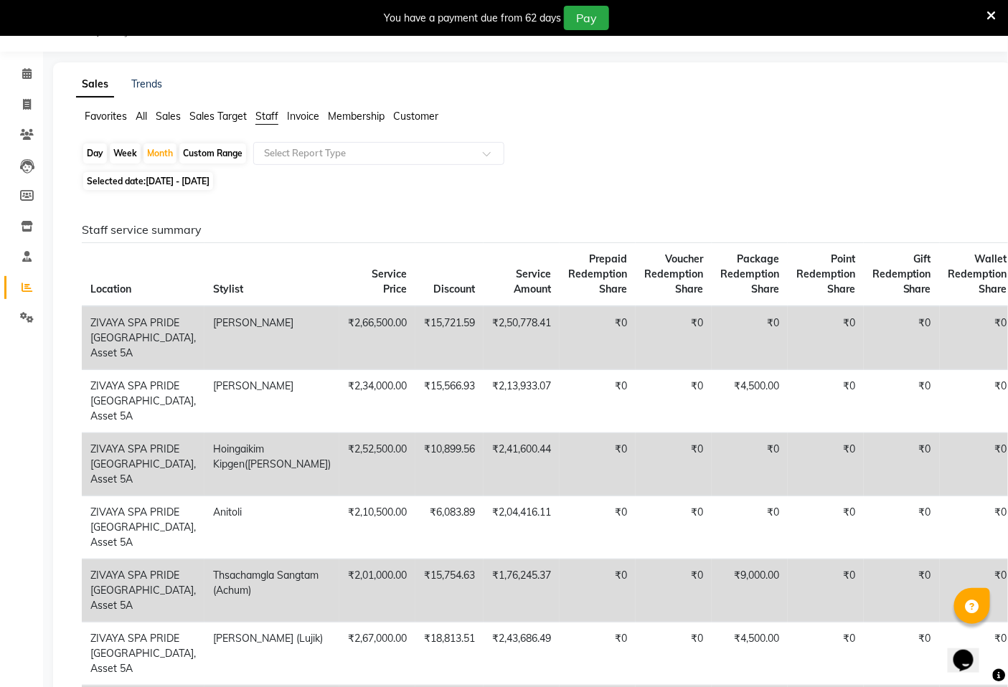
click at [168, 115] on span "Sales" at bounding box center [168, 116] width 25 height 13
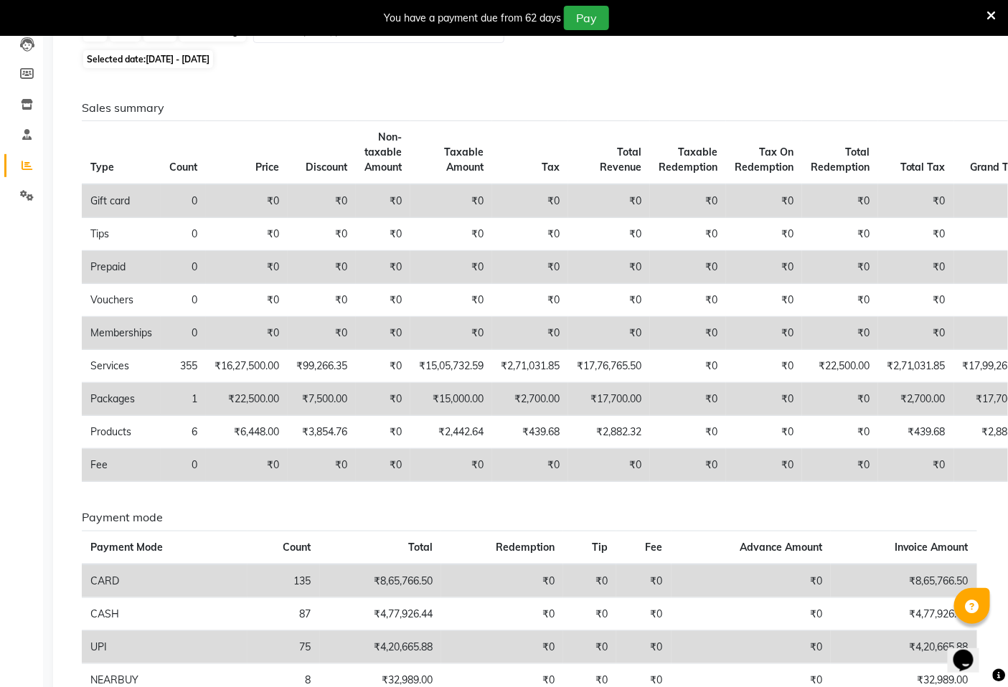
scroll to position [0, 0]
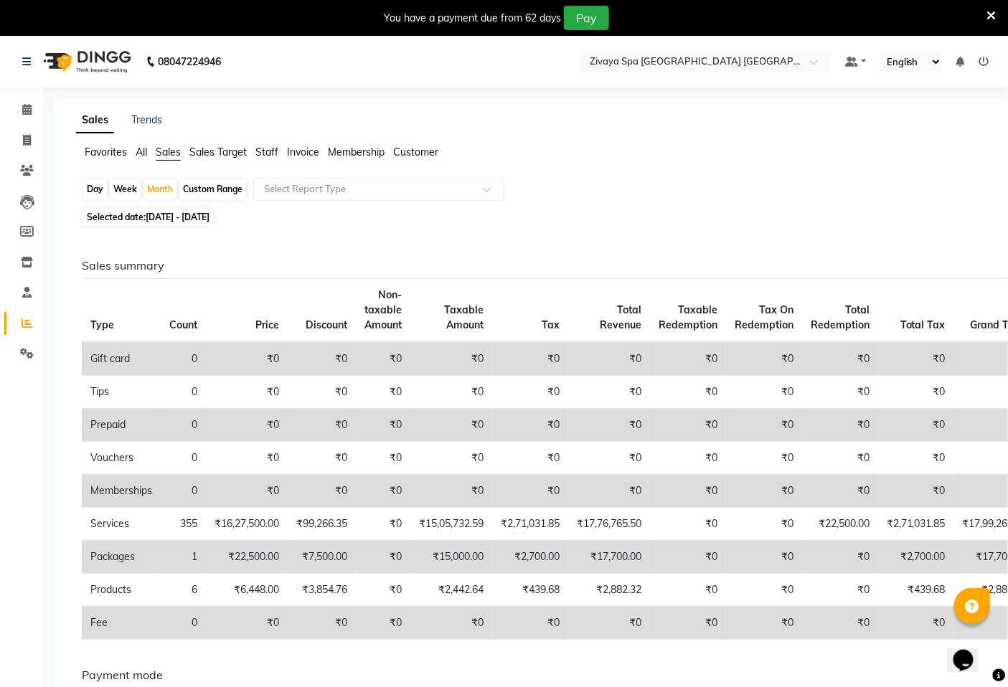
click at [199, 161] on div "Favorites All Sales Sales Target Staff Invoice Membership Customer" at bounding box center [532, 158] width 934 height 27
click at [209, 156] on span "Sales Target" at bounding box center [217, 152] width 57 height 13
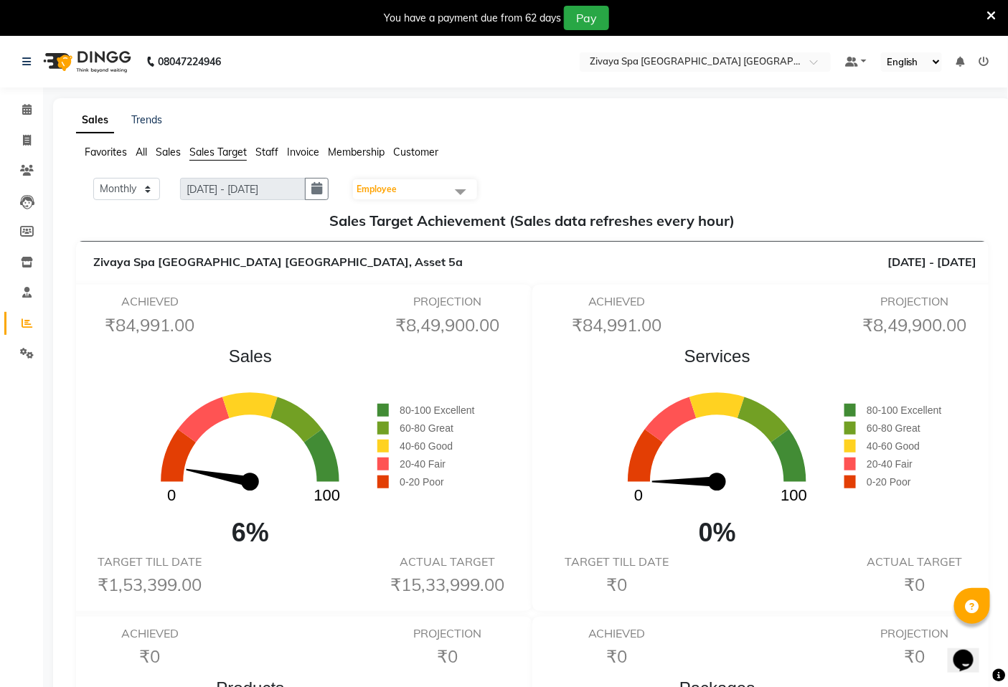
click at [266, 156] on span "Staff" at bounding box center [266, 152] width 23 height 13
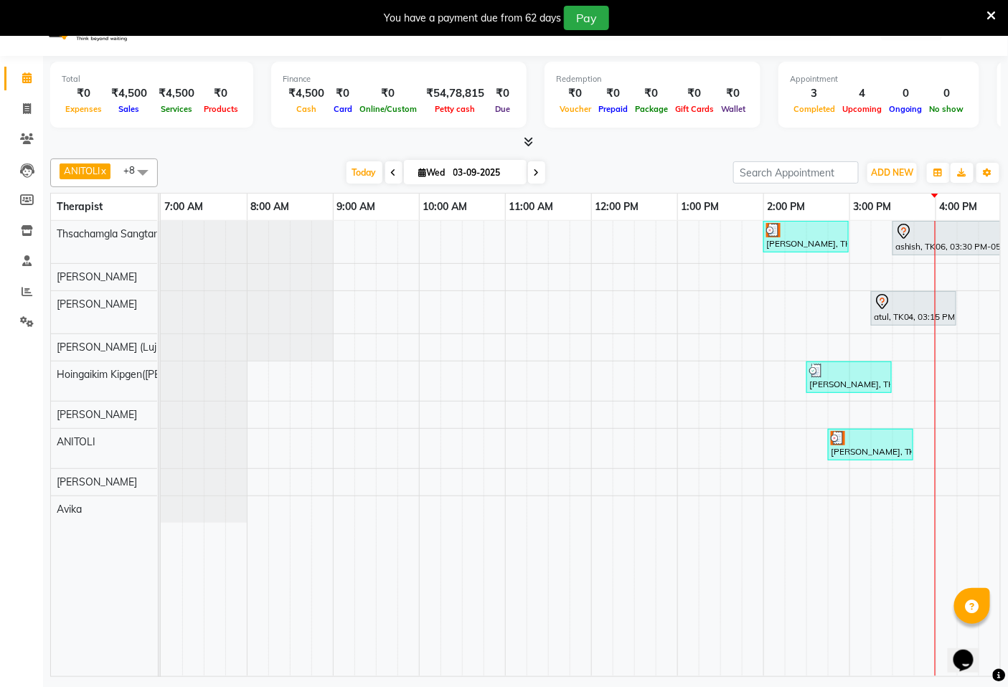
scroll to position [36, 0]
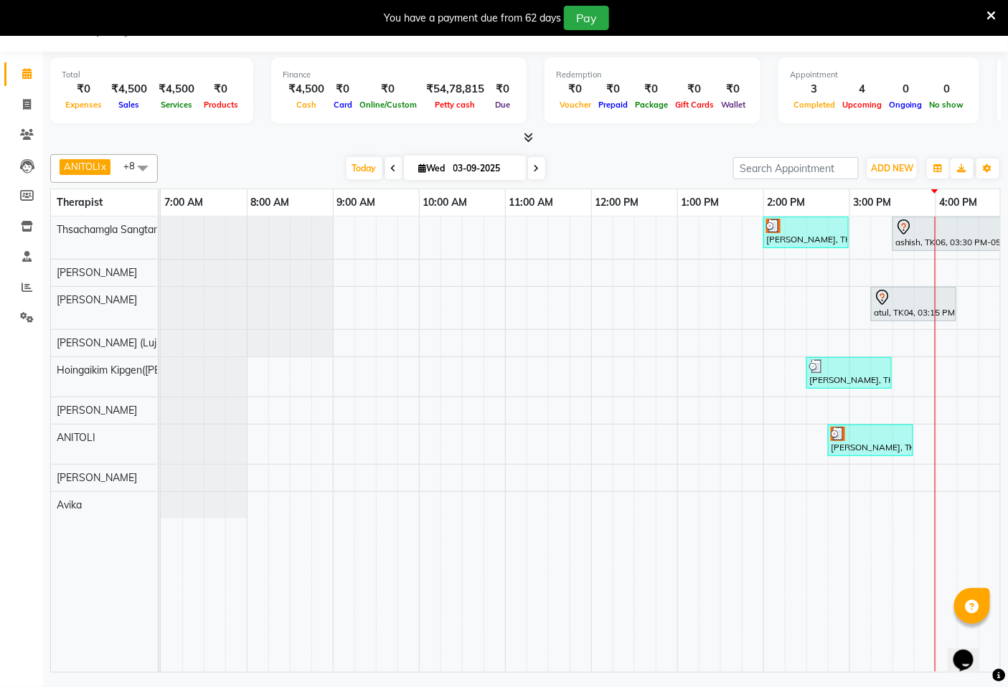
click at [947, 674] on div "Total ₹0 Expenses ₹4,500 Sales ₹4,500 Services ₹0 Products Finance ₹4,500 Cash …" at bounding box center [525, 364] width 965 height 625
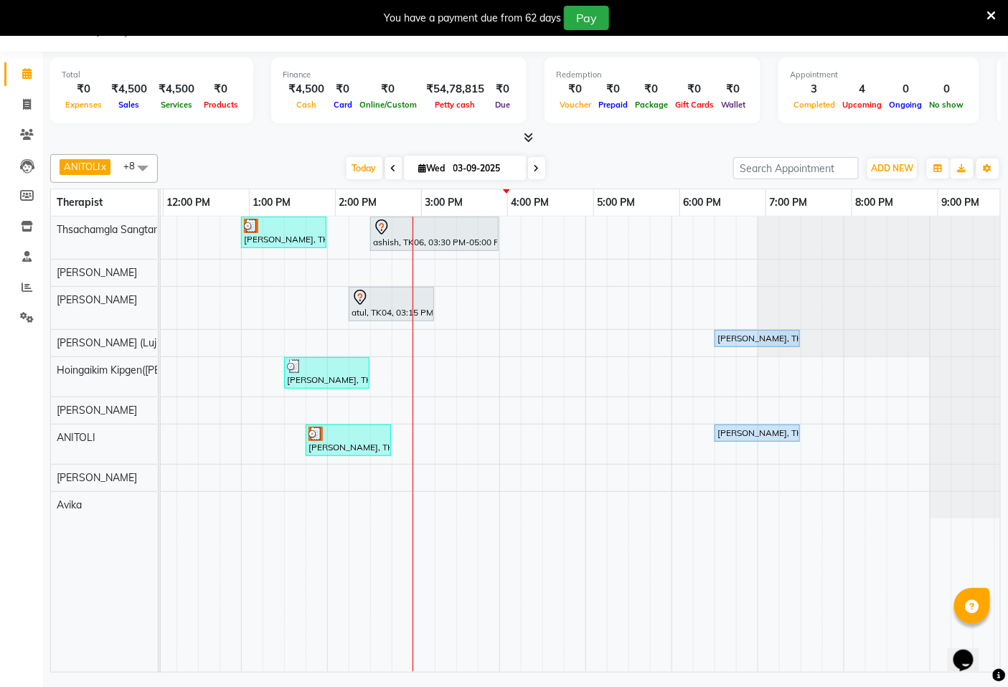
scroll to position [0, 522]
click at [476, 175] on input "03-09-2025" at bounding box center [485, 169] width 72 height 22
select select "9"
select select "2025"
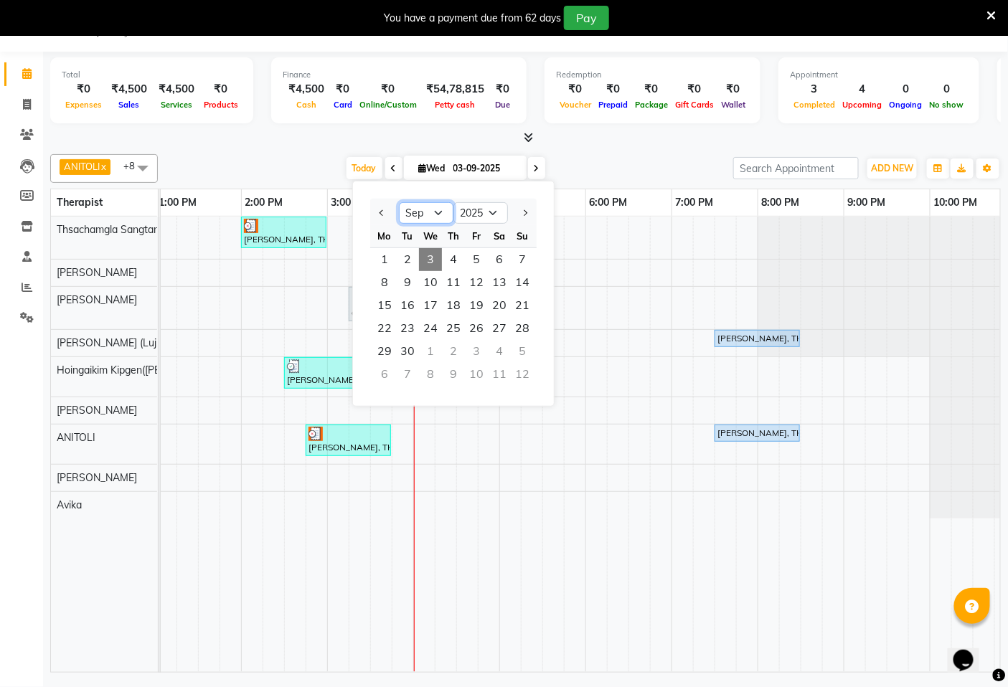
click at [431, 223] on select "Jan Feb Mar Apr May Jun Jul Aug Sep Oct Nov Dec" at bounding box center [426, 213] width 55 height 22
select select "8"
click at [399, 202] on select "Jan Feb Mar Apr May Jun Jul Aug Sep Oct Nov Dec" at bounding box center [426, 213] width 55 height 22
click at [470, 261] on span "1" at bounding box center [476, 259] width 23 height 23
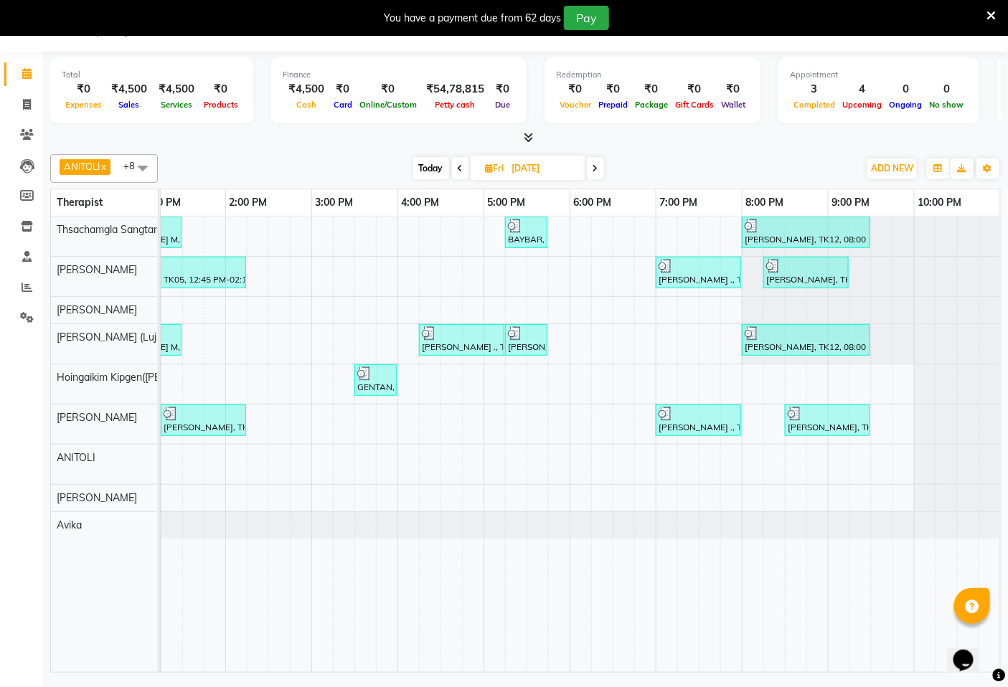
scroll to position [0, 549]
click at [595, 171] on icon at bounding box center [595, 168] width 6 height 9
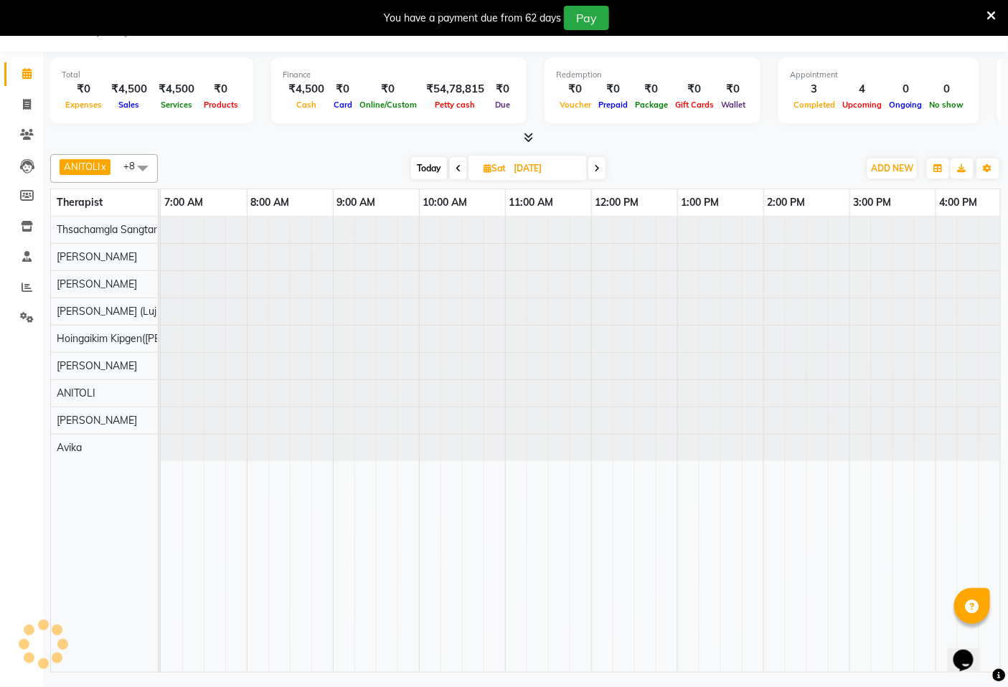
scroll to position [0, 538]
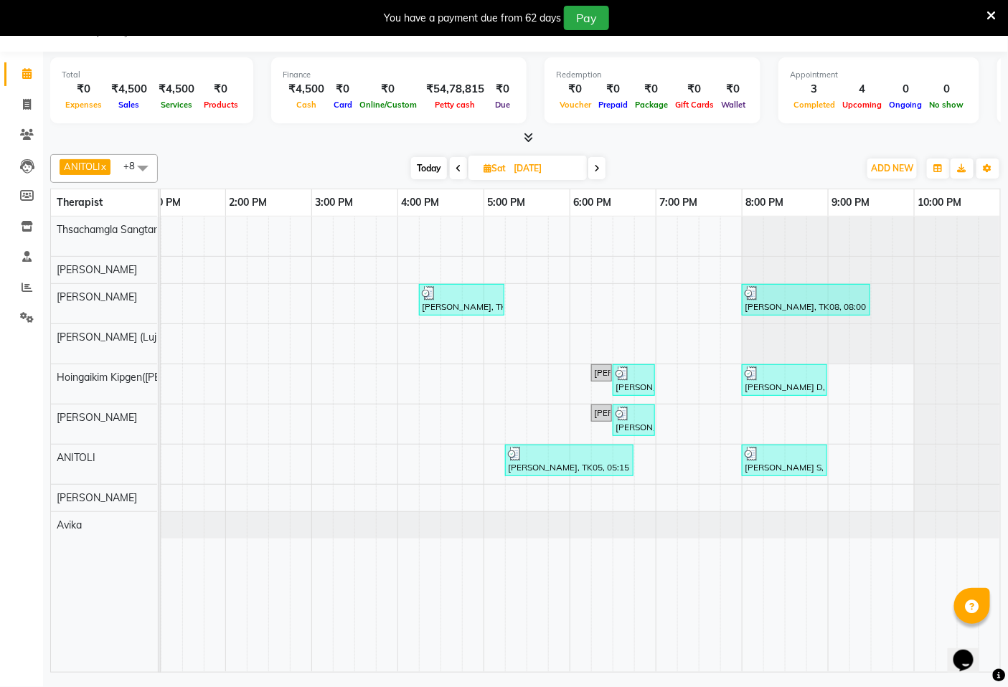
drag, startPoint x: 601, startPoint y: 160, endPoint x: 589, endPoint y: 180, distance: 23.5
click at [600, 163] on span at bounding box center [596, 168] width 17 height 22
type input "03-08-2025"
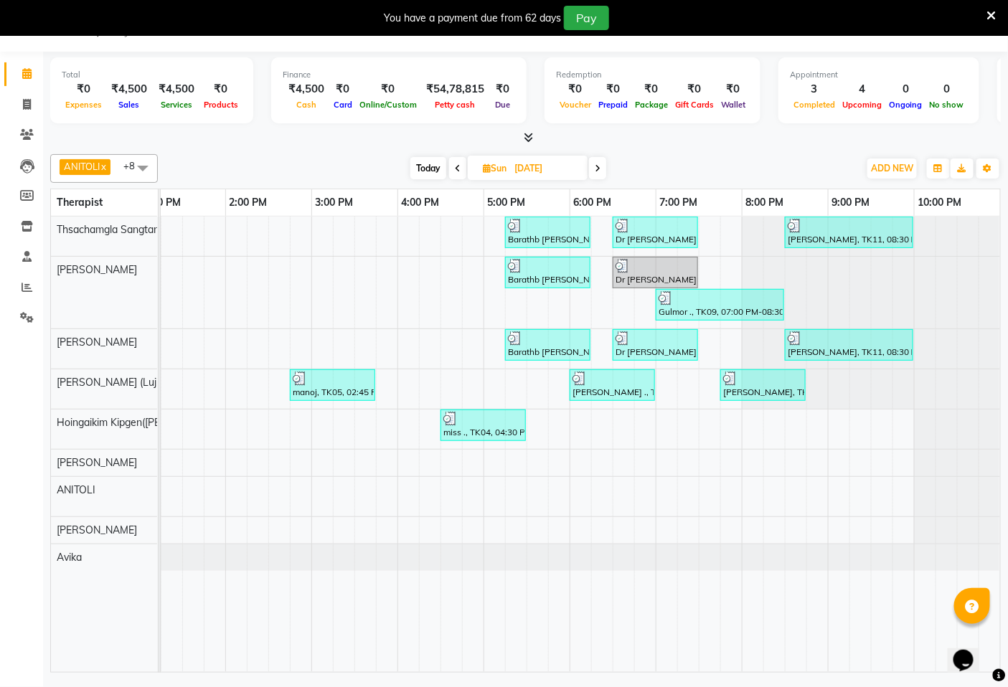
scroll to position [0, 549]
click at [16, 290] on span at bounding box center [26, 288] width 25 height 16
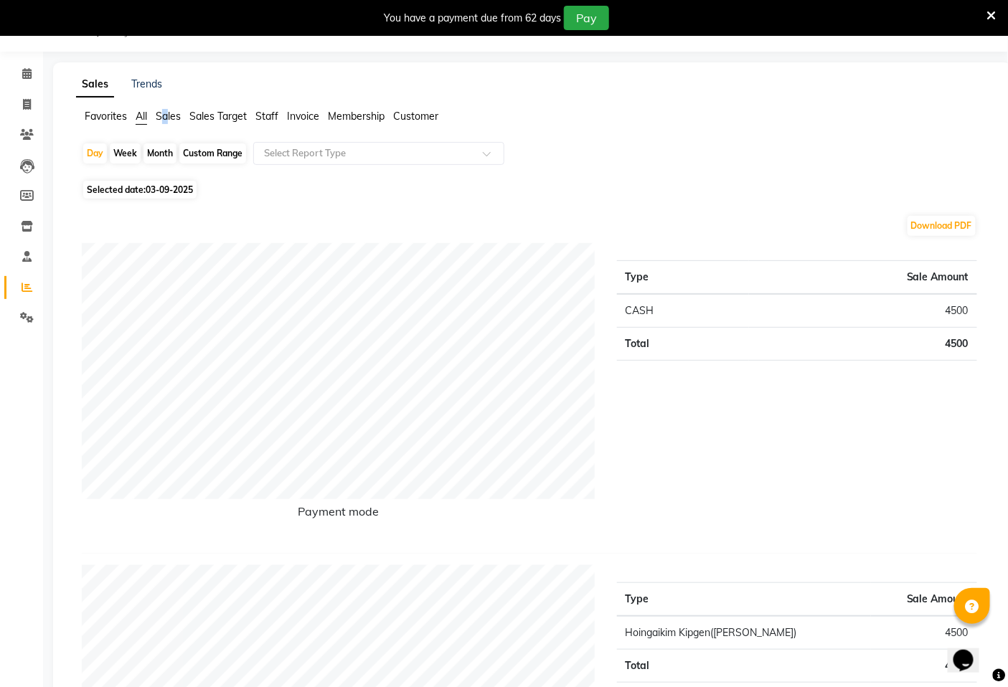
click at [165, 113] on span "Sales" at bounding box center [168, 116] width 25 height 13
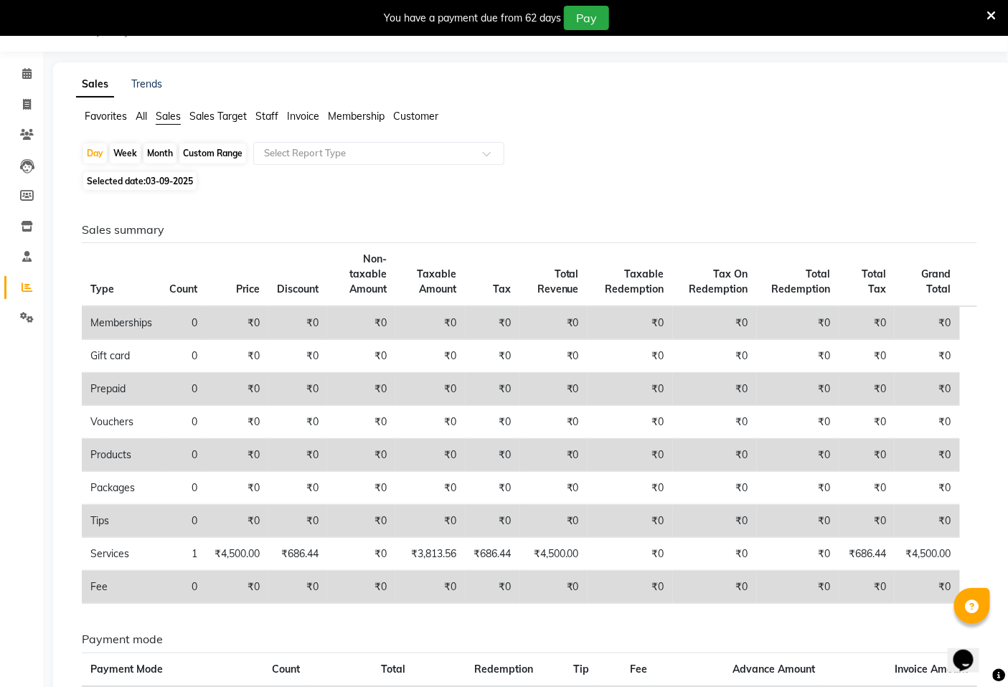
click at [270, 115] on span "Staff" at bounding box center [266, 116] width 23 height 13
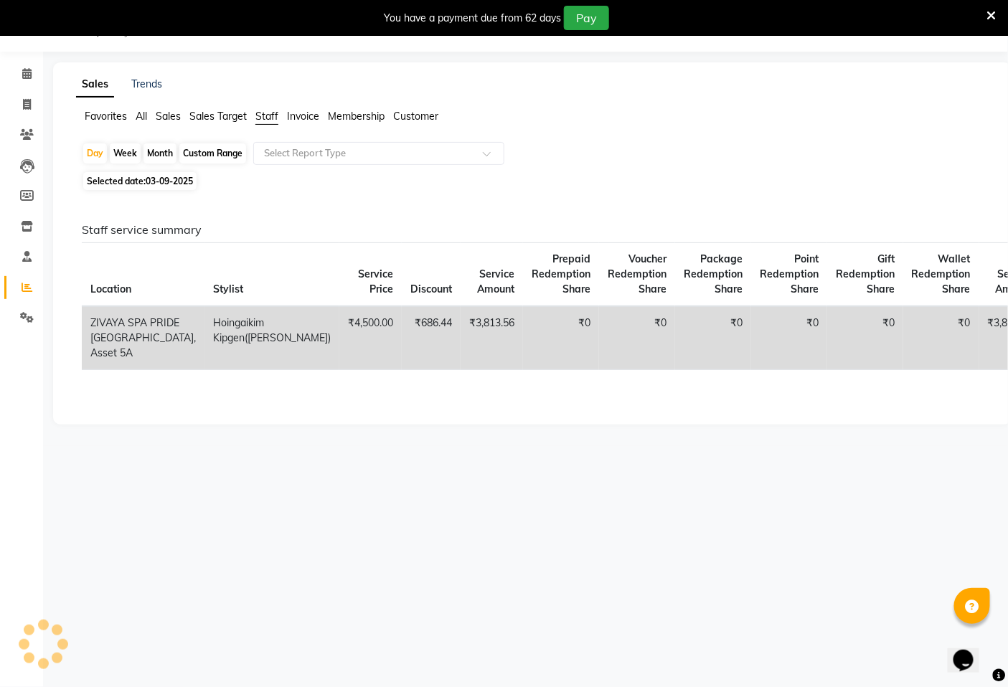
click at [148, 156] on div "Month" at bounding box center [159, 153] width 33 height 20
select select "9"
select select "2025"
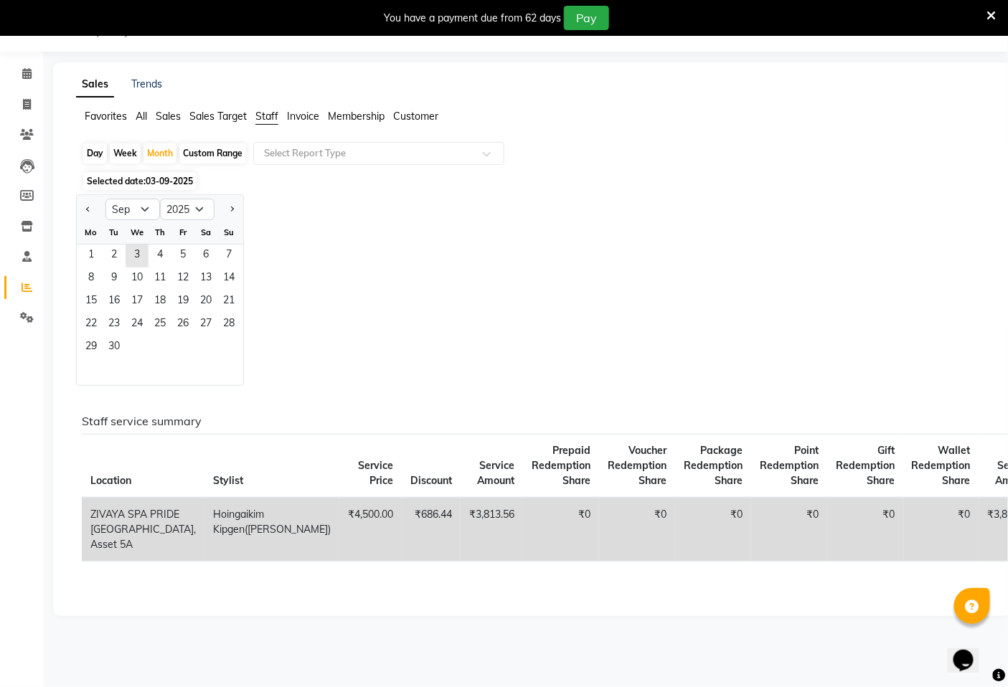
click at [175, 183] on span "03-09-2025" at bounding box center [169, 181] width 47 height 11
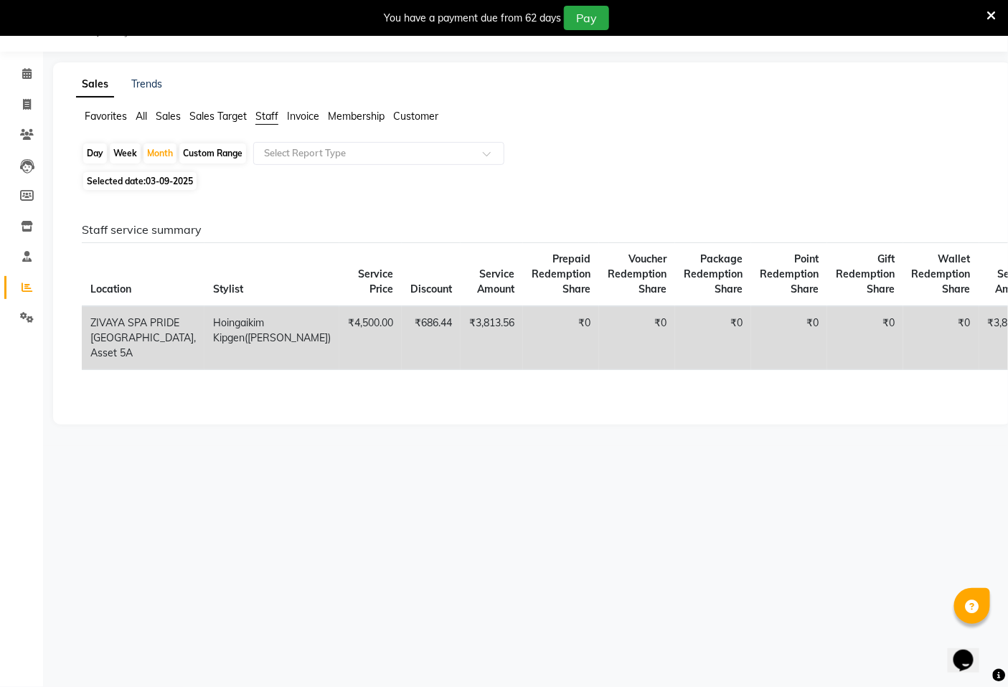
click at [175, 183] on span "03-09-2025" at bounding box center [169, 181] width 47 height 11
select select "9"
select select "2025"
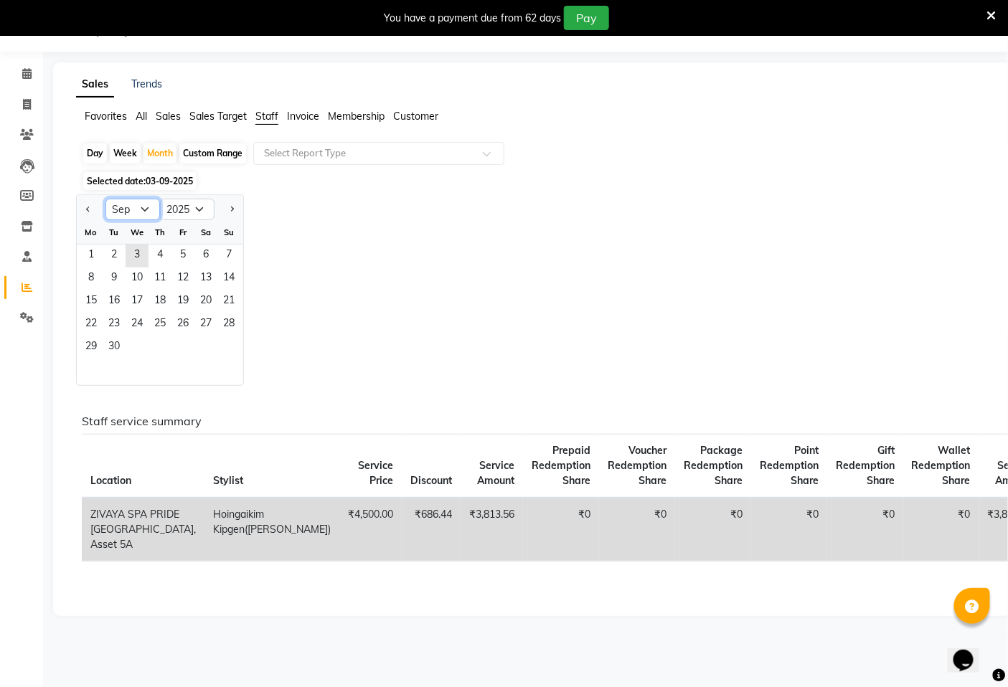
click at [146, 212] on select "Jan Feb Mar Apr May Jun Jul Aug Sep Oct Nov Dec" at bounding box center [132, 210] width 55 height 22
select select "8"
click at [105, 199] on select "Jan Feb Mar Apr May Jun Jul Aug Sep Oct Nov Dec" at bounding box center [132, 210] width 55 height 22
click at [175, 252] on span "1" at bounding box center [182, 256] width 23 height 23
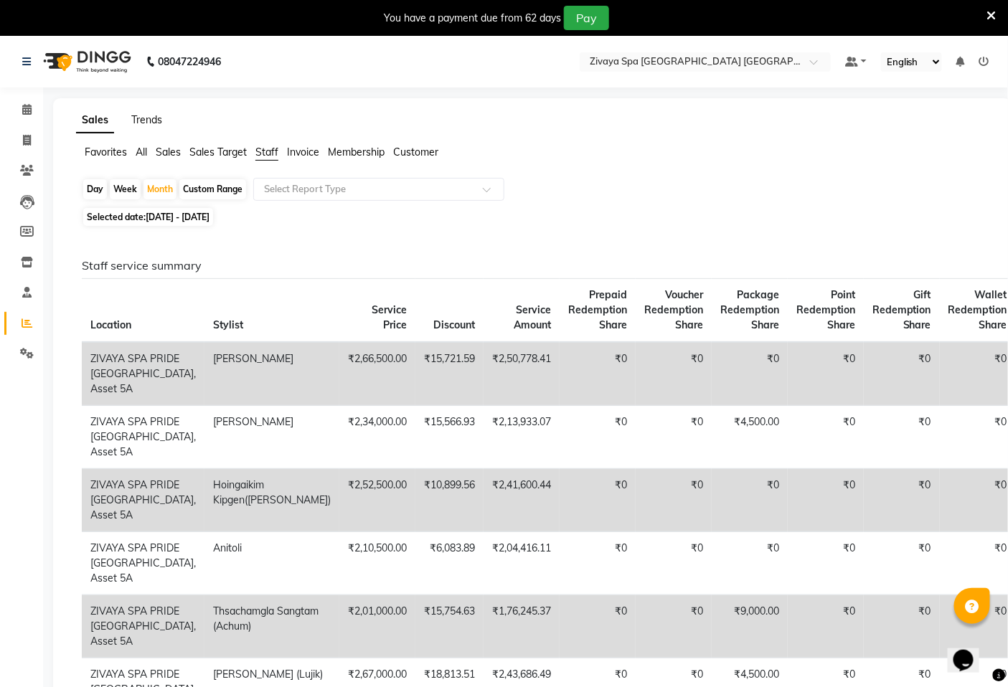
click at [146, 118] on link "Trends" at bounding box center [146, 119] width 31 height 13
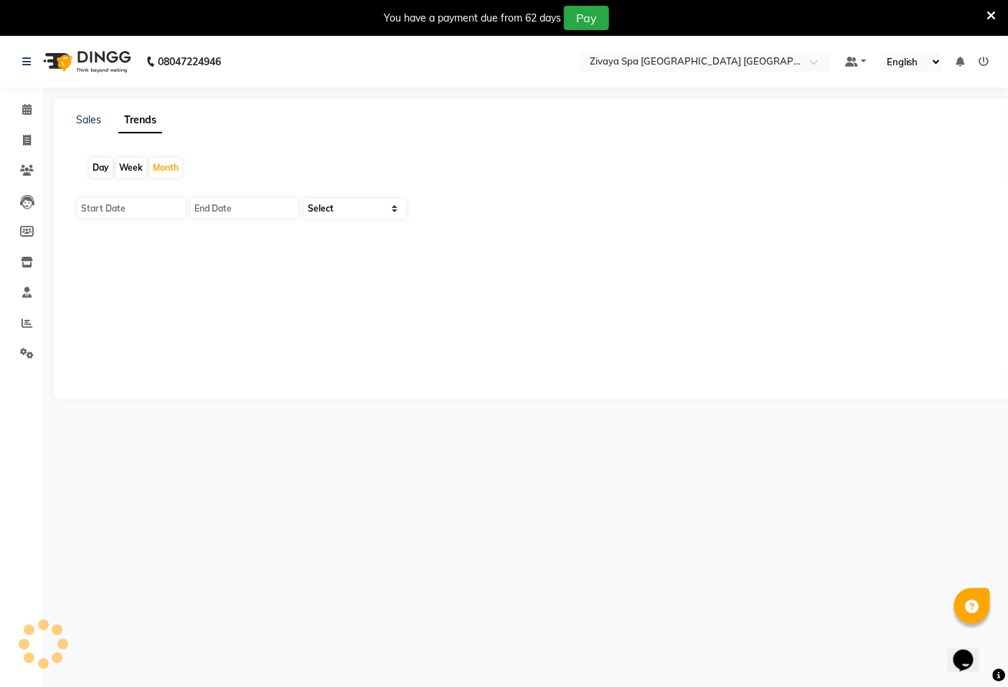
type input "01-09-2025"
type input "30-09-2025"
click at [99, 125] on link "Sales" at bounding box center [88, 119] width 25 height 13
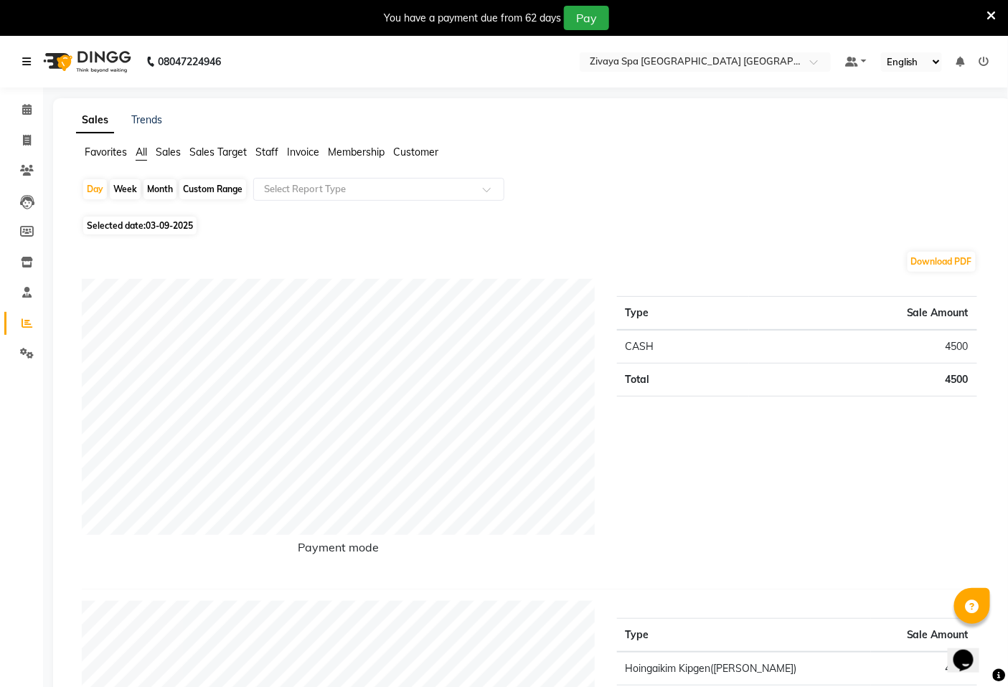
click at [22, 53] on link at bounding box center [29, 62] width 14 height 40
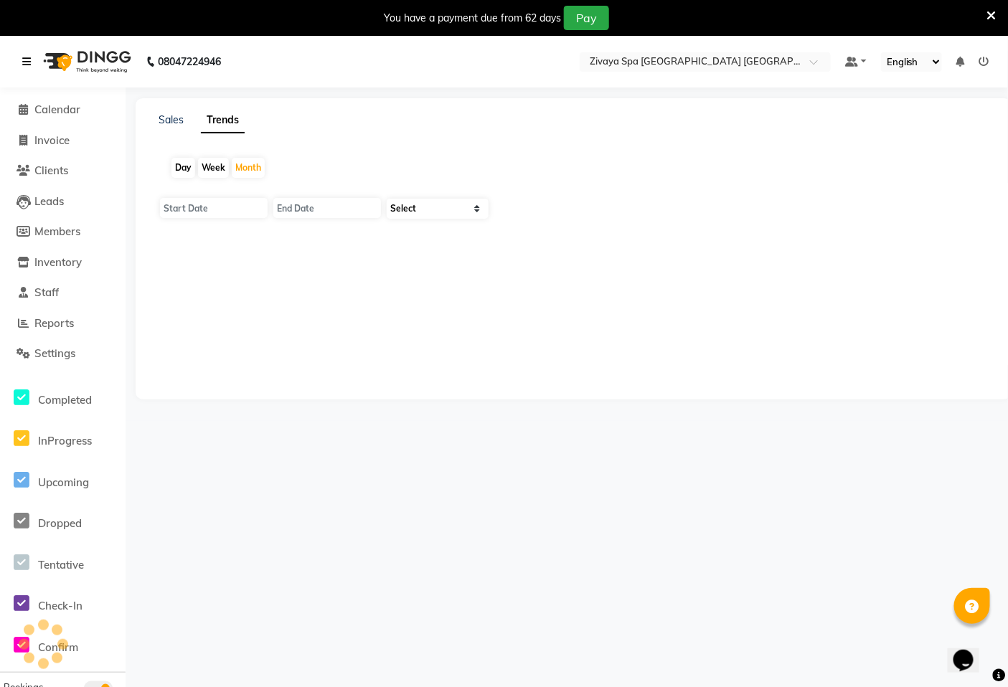
type input "01-09-2025"
type input "30-09-2025"
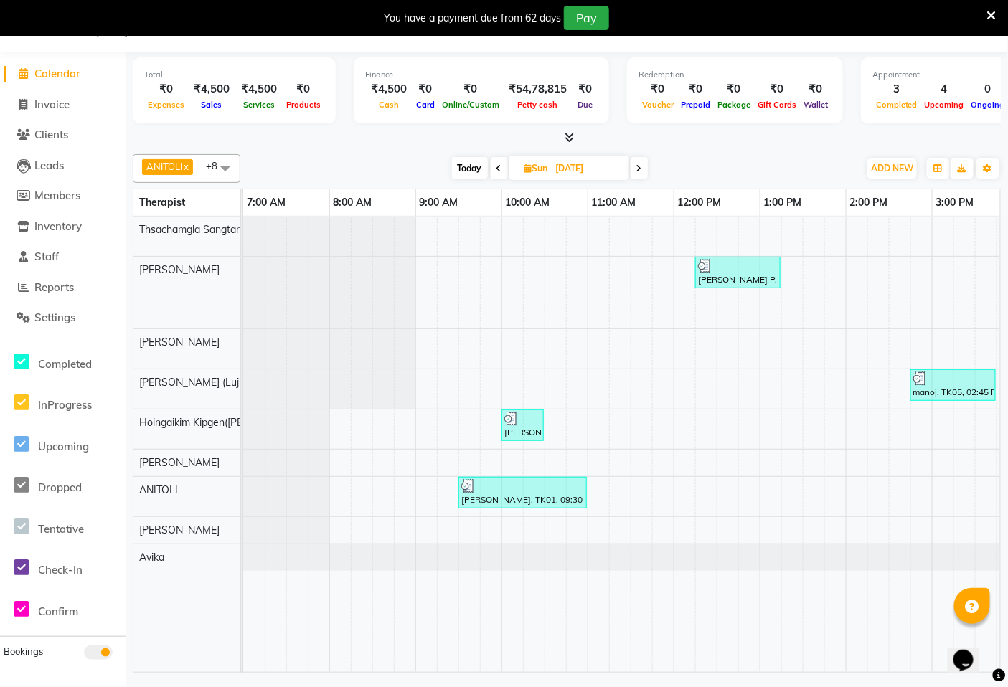
click at [496, 169] on icon at bounding box center [499, 168] width 6 height 9
type input "02-08-2025"
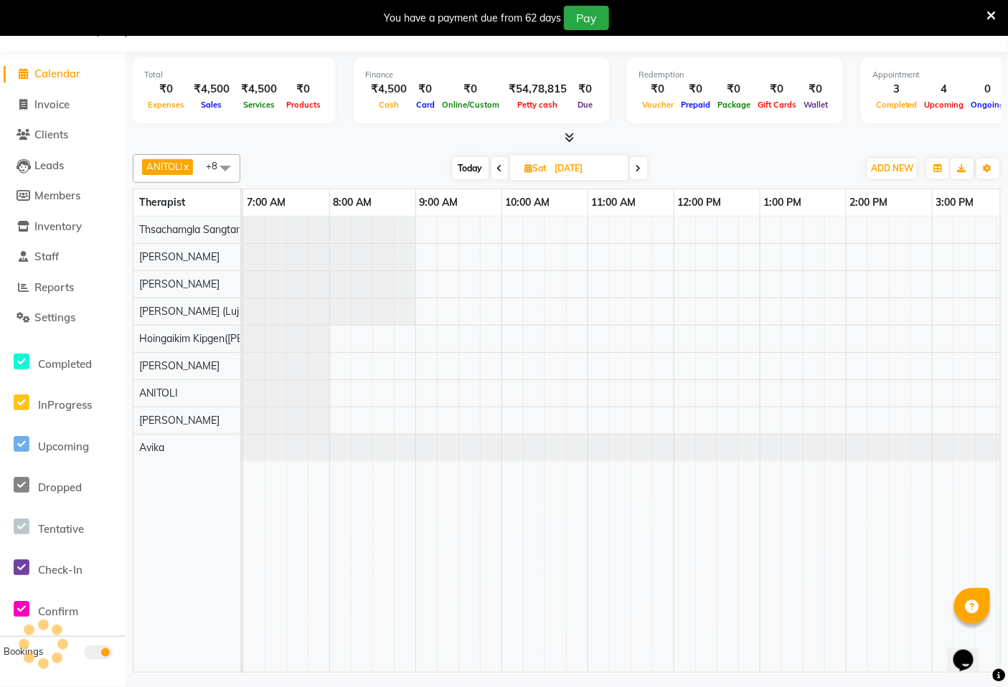
scroll to position [0, 620]
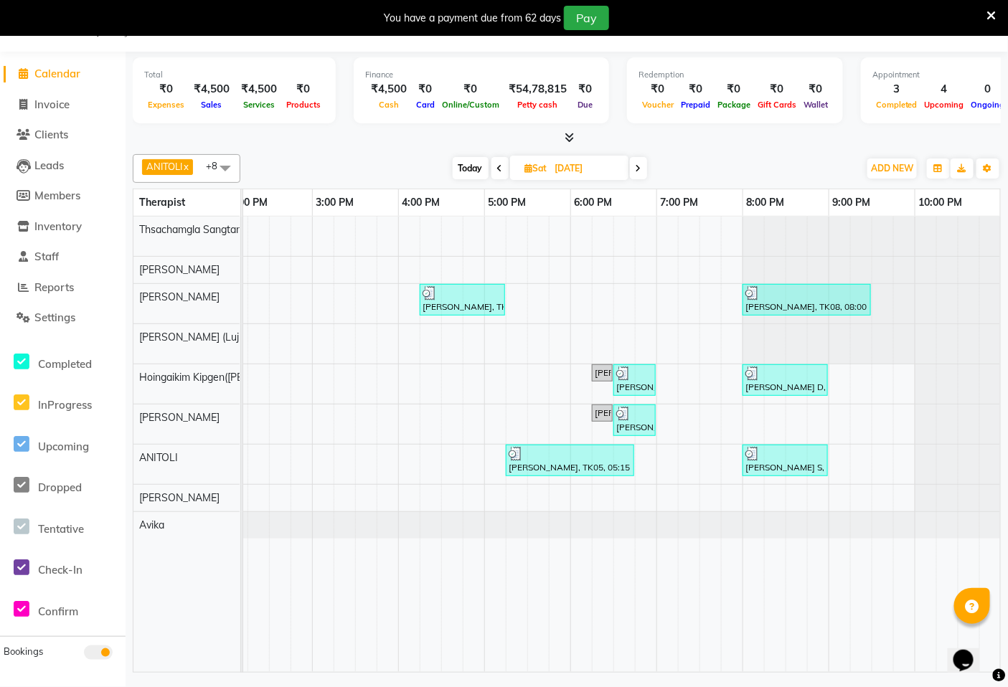
click at [226, 170] on span at bounding box center [225, 167] width 29 height 27
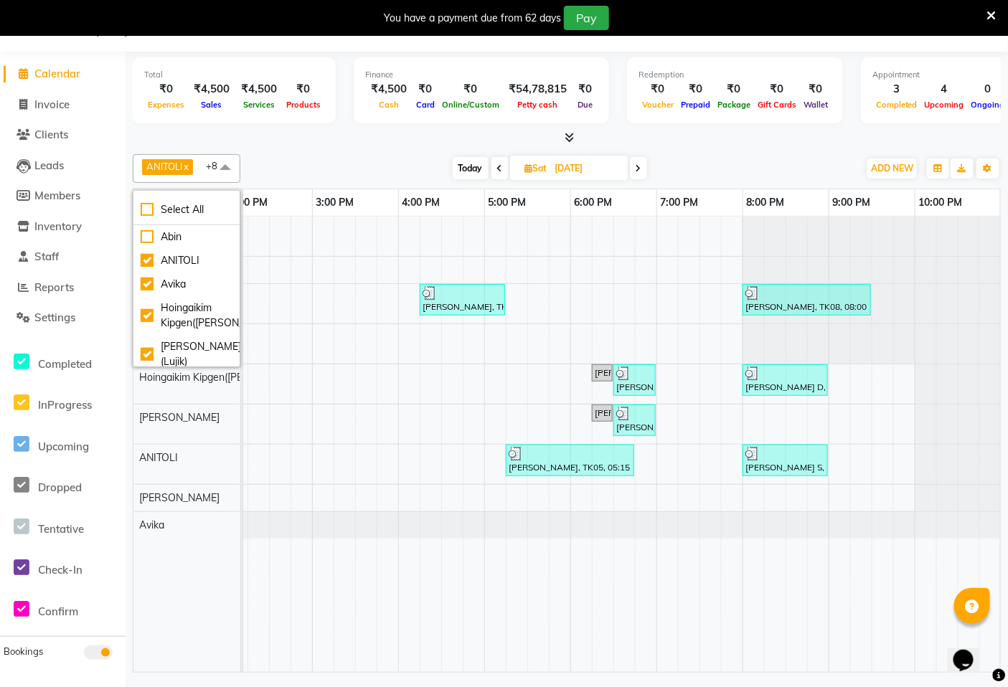
click at [303, 151] on div "ANITOLI x Hoingaikim Kipgen(Rosie) x Lujikliu Kamei (Lujik) x Monika x MS. YAM …" at bounding box center [567, 410] width 868 height 524
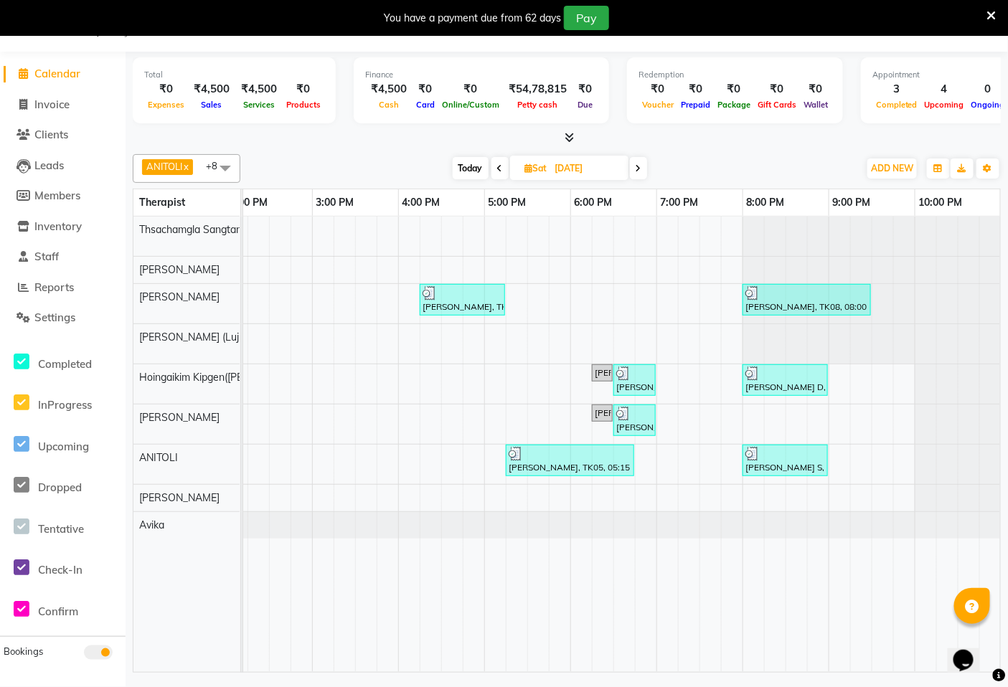
click at [548, 167] on span "Sat" at bounding box center [535, 168] width 29 height 11
select select "8"
select select "2025"
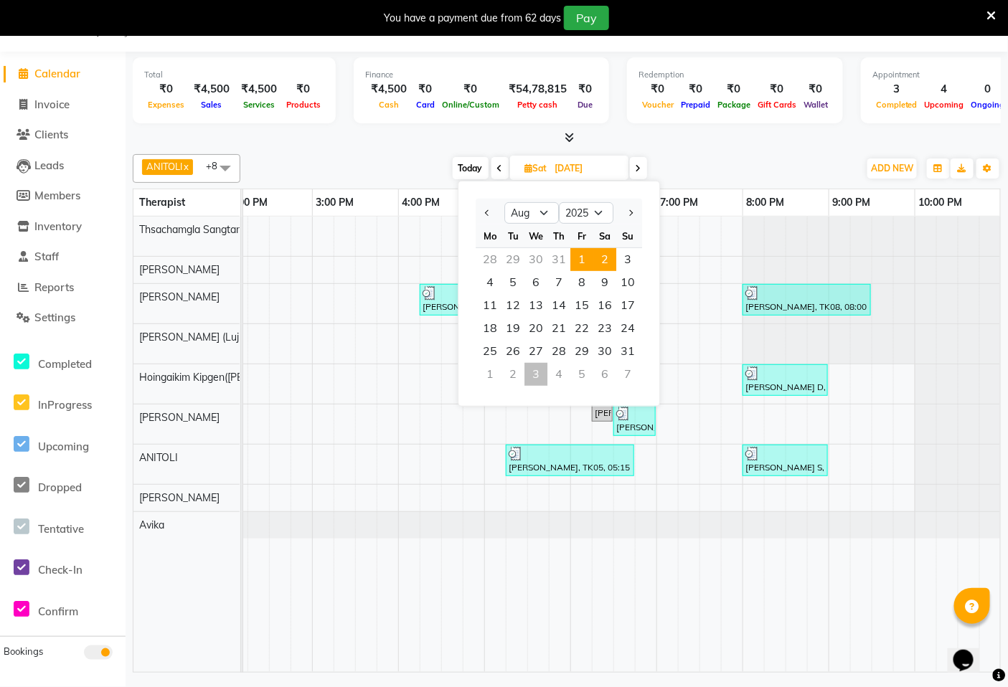
click at [585, 263] on span "1" at bounding box center [581, 259] width 23 height 23
type input "01-08-2025"
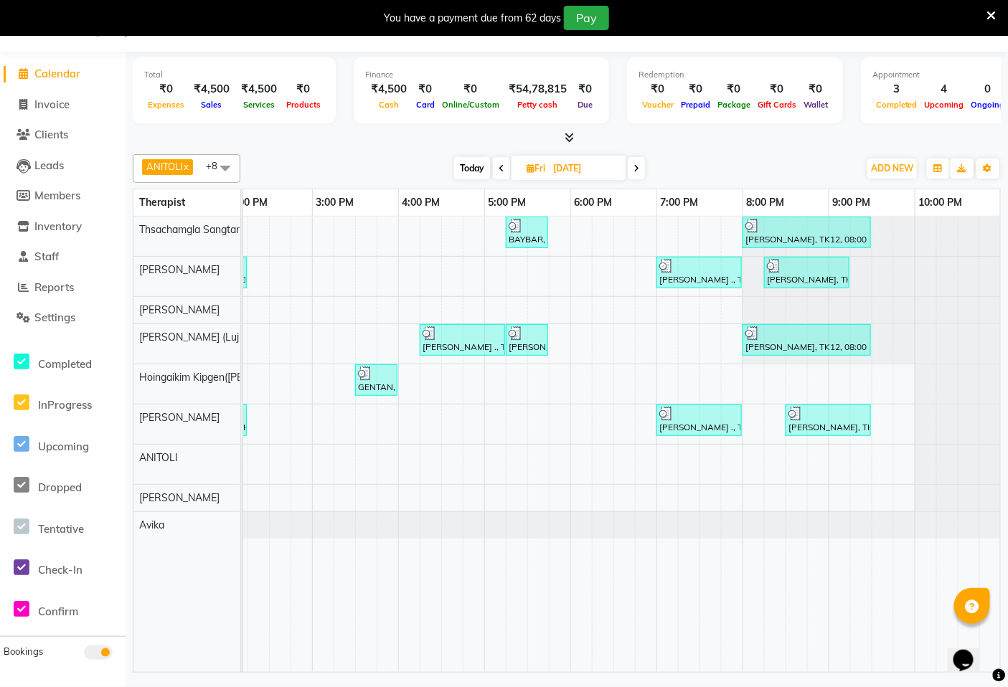
click at [562, 168] on input "01-08-2025" at bounding box center [585, 169] width 72 height 22
select select "8"
select select "2025"
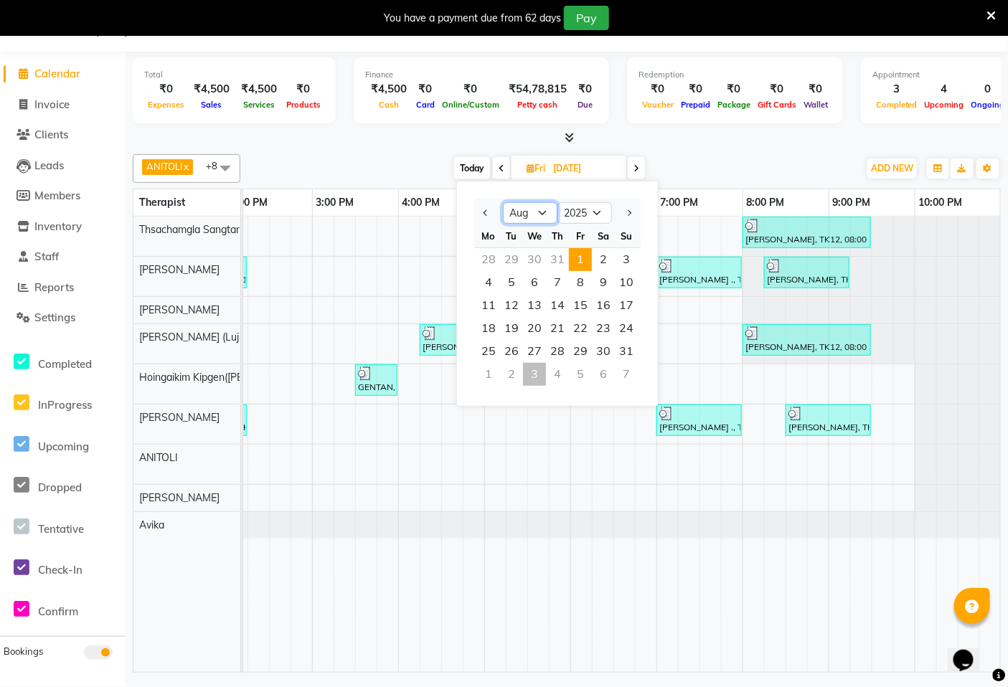
click at [536, 214] on select "Jan Feb Mar Apr May Jun Jul Aug Sep Oct Nov Dec" at bounding box center [530, 213] width 55 height 22
select select "9"
click at [503, 202] on select "Jan Feb Mar Apr May Jun Jul Aug Sep Oct Nov Dec" at bounding box center [530, 213] width 55 height 22
click at [527, 260] on span "3" at bounding box center [534, 259] width 23 height 23
type input "03-09-2025"
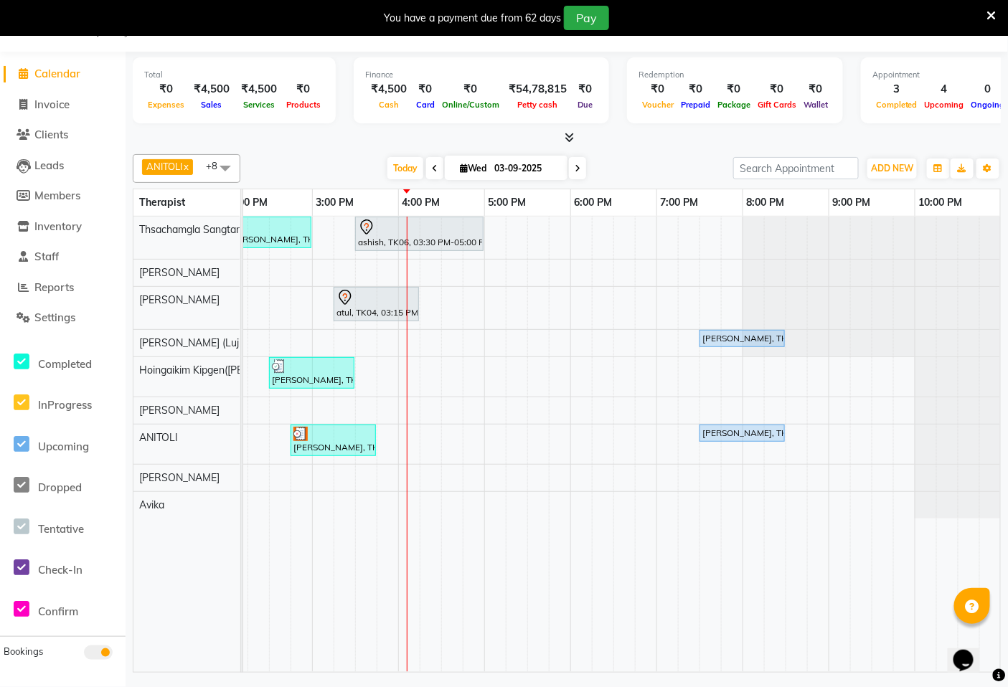
click at [479, 165] on span "Wed" at bounding box center [473, 168] width 34 height 11
select select "9"
select select "2025"
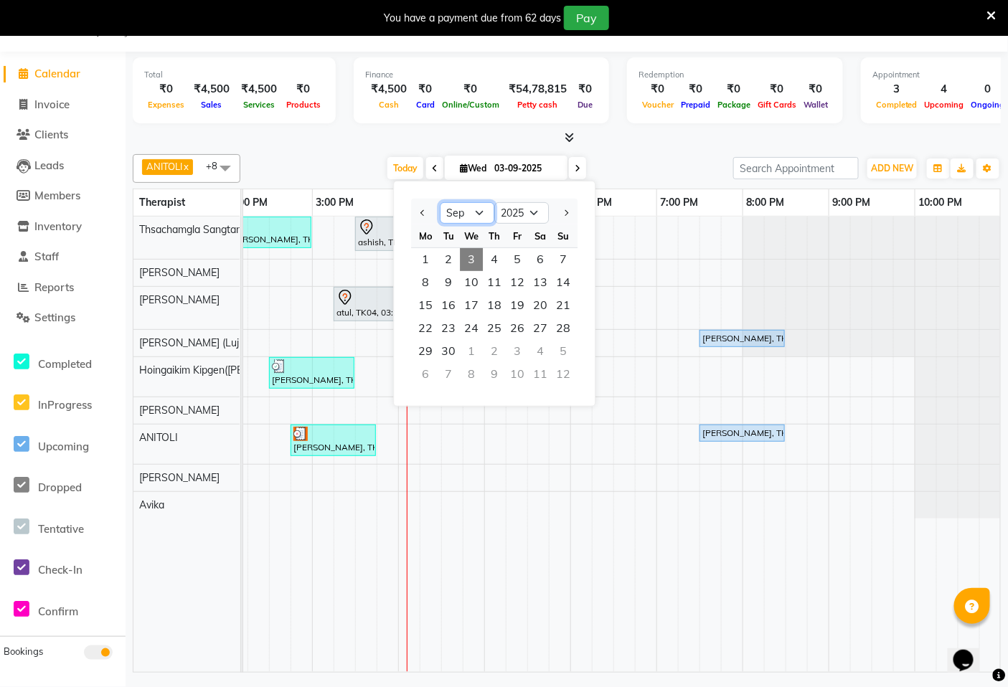
click at [475, 209] on select "Jan Feb Mar Apr May Jun Jul Aug Sep Oct Nov Dec" at bounding box center [467, 213] width 55 height 22
select select "8"
click at [440, 202] on select "Jan Feb Mar Apr May Jun Jul Aug Sep Oct Nov Dec" at bounding box center [467, 213] width 55 height 22
click at [507, 254] on span "1" at bounding box center [517, 259] width 23 height 23
type input "01-08-2025"
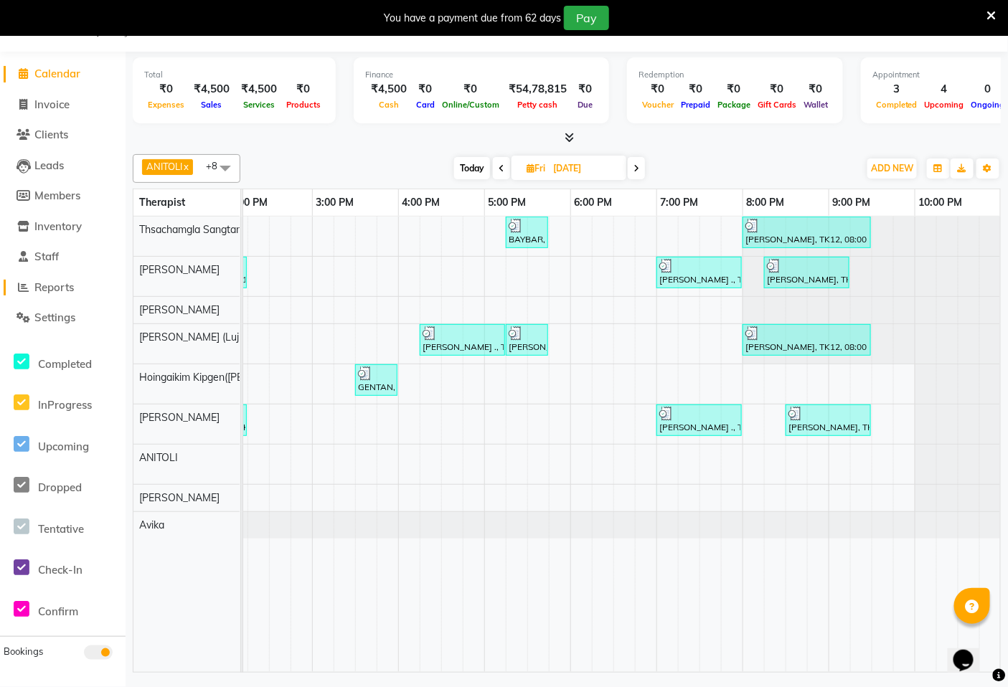
click at [44, 289] on span "Reports" at bounding box center [53, 287] width 39 height 14
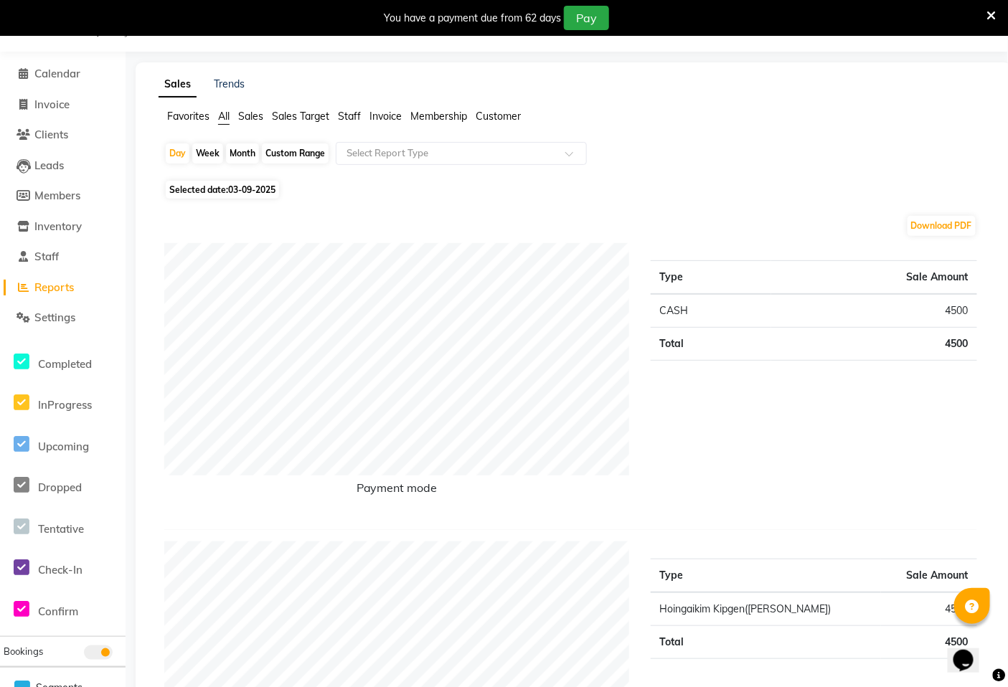
click at [352, 111] on span "Staff" at bounding box center [349, 116] width 23 height 13
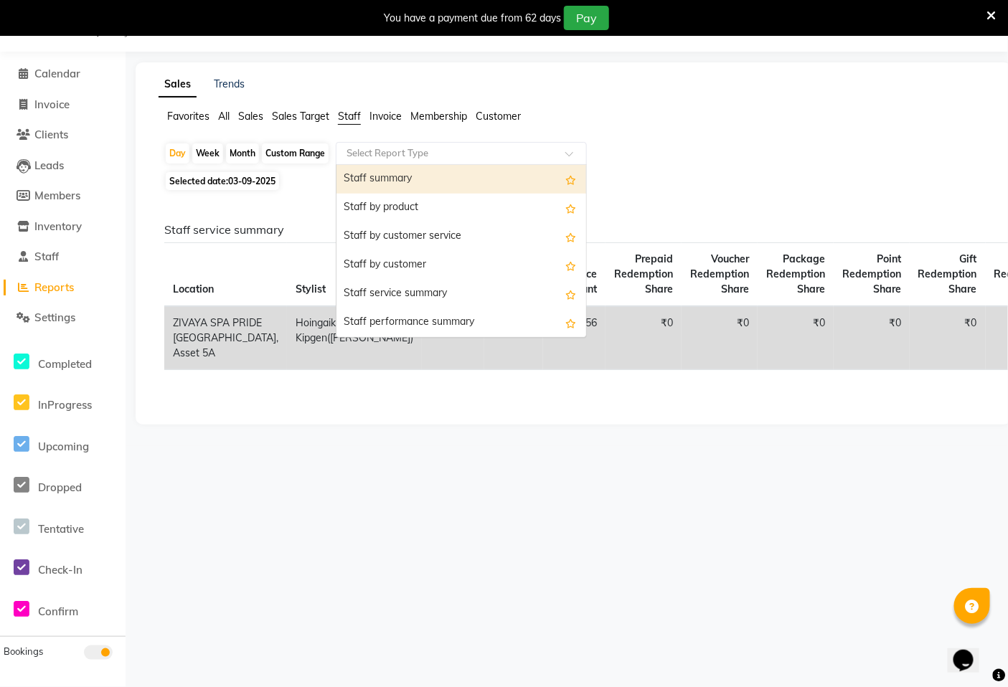
click at [389, 148] on input "text" at bounding box center [447, 153] width 207 height 14
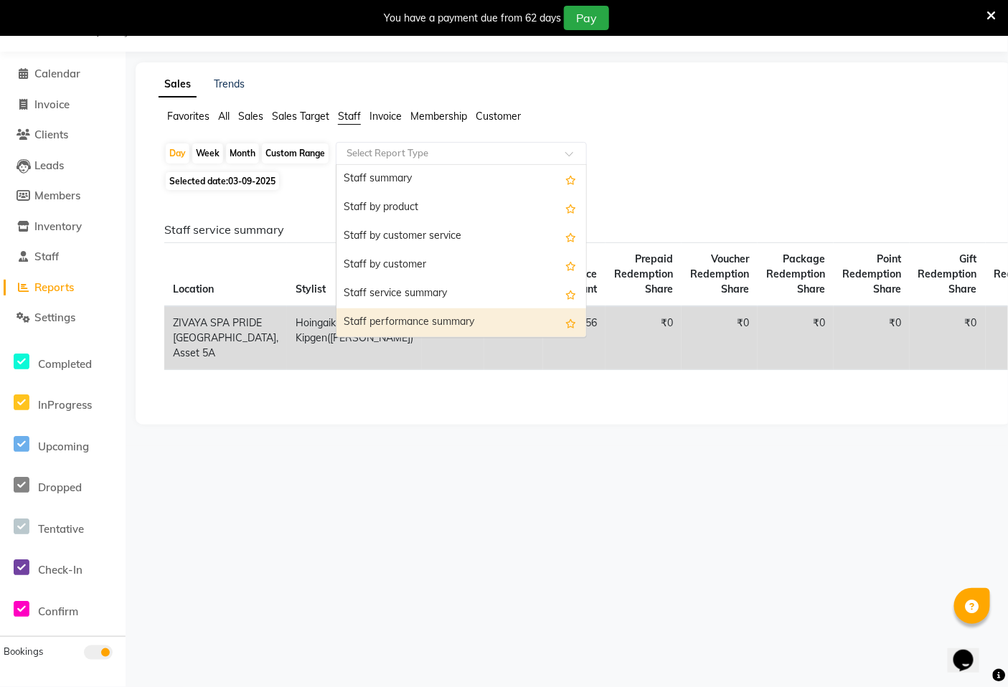
click at [405, 318] on div "Staff performance summary" at bounding box center [461, 322] width 250 height 29
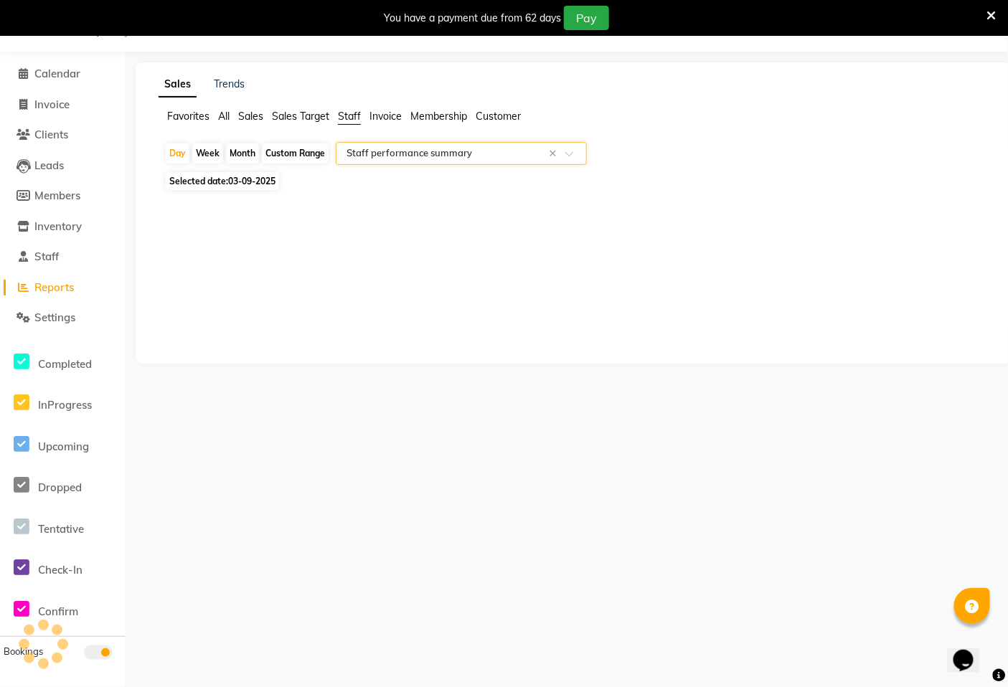
click at [306, 151] on div "Custom Range" at bounding box center [295, 153] width 67 height 20
select select "9"
select select "2025"
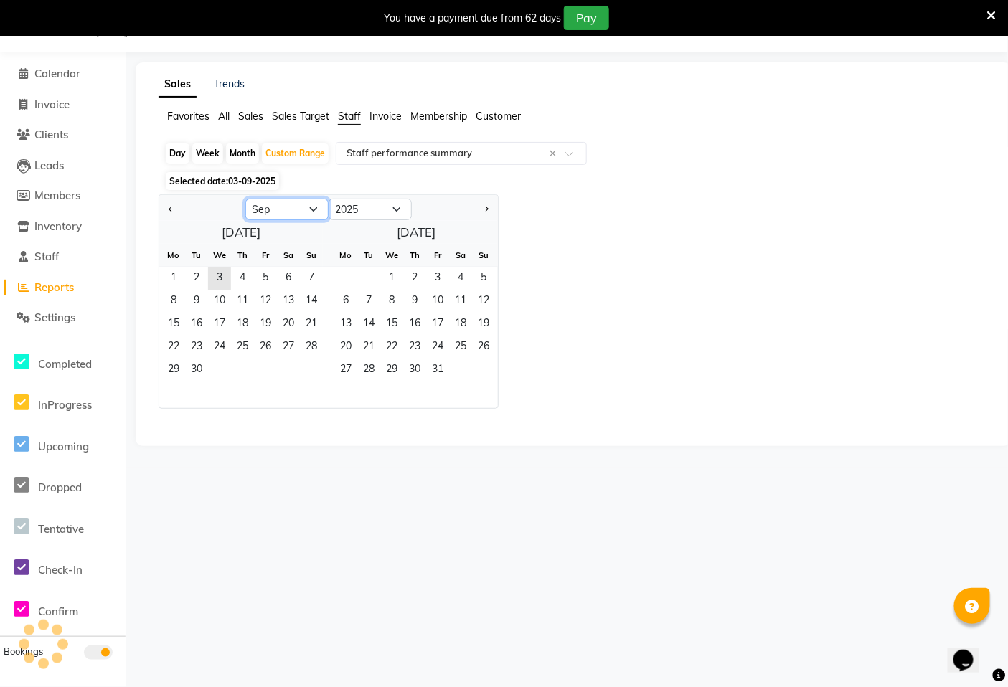
click at [296, 204] on select "Jan Feb Mar Apr May Jun Jul Aug Sep Oct Nov Dec" at bounding box center [286, 210] width 83 height 22
select select "8"
click at [245, 199] on select "Jan Feb Mar Apr May Jun Jul Aug Sep Oct Nov Dec" at bounding box center [286, 210] width 83 height 22
click at [264, 275] on span "1" at bounding box center [265, 279] width 23 height 23
click at [318, 377] on span "31" at bounding box center [311, 370] width 23 height 23
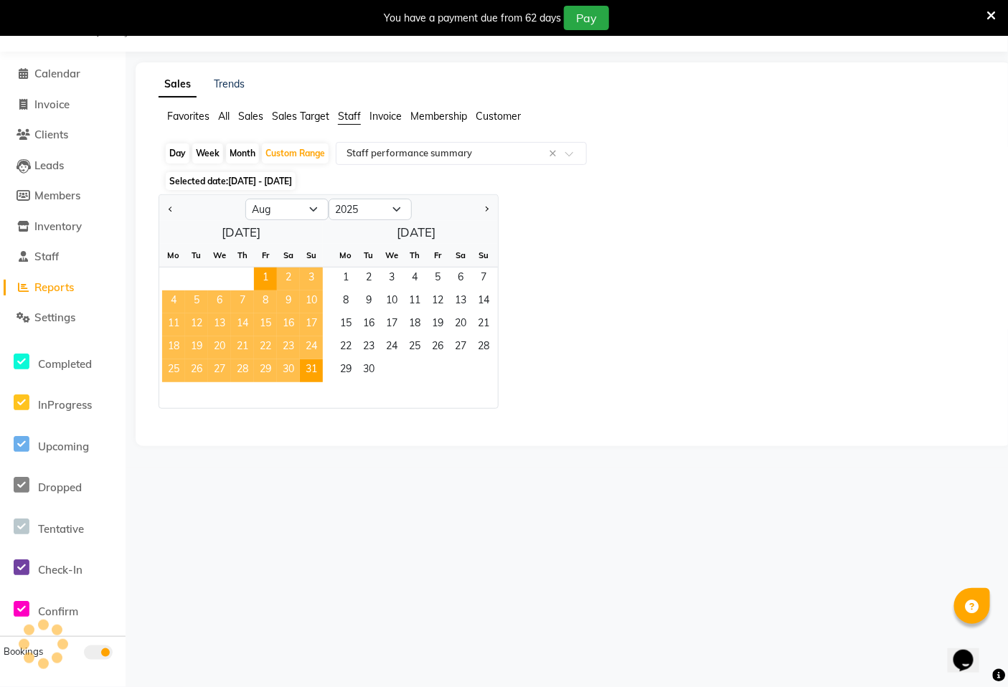
select select "filtered_report"
select select "csv"
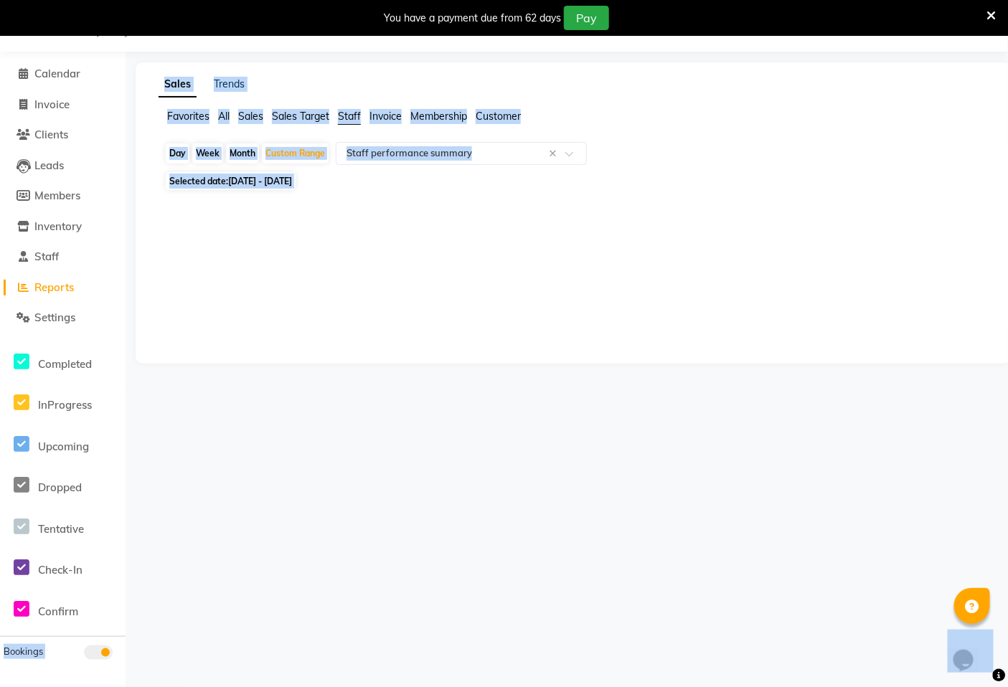
scroll to position [89, 0]
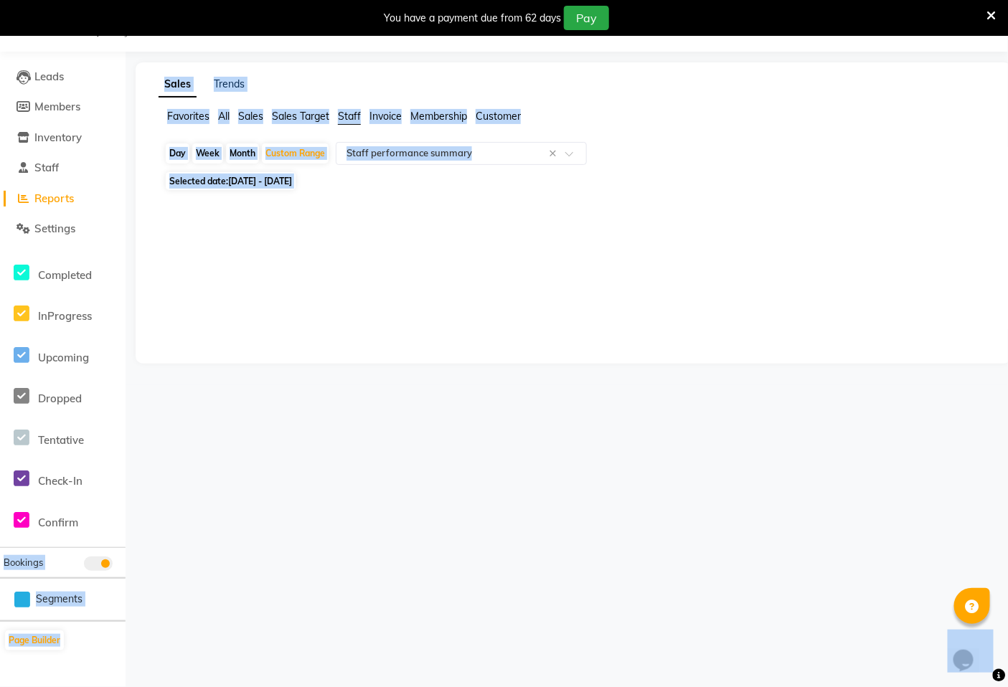
drag, startPoint x: 113, startPoint y: 646, endPoint x: 836, endPoint y: 661, distance: 723.1
click at [862, 651] on html "08047224946 Select Location × Zivaya Spa Pride Plaza New Delhi, Asset 5a Defaul…" at bounding box center [504, 307] width 1008 height 687
click at [865, 360] on div "Sales Trends Favorites All Sales Sales Target Staff Invoice Membership Customer…" at bounding box center [574, 212] width 876 height 301
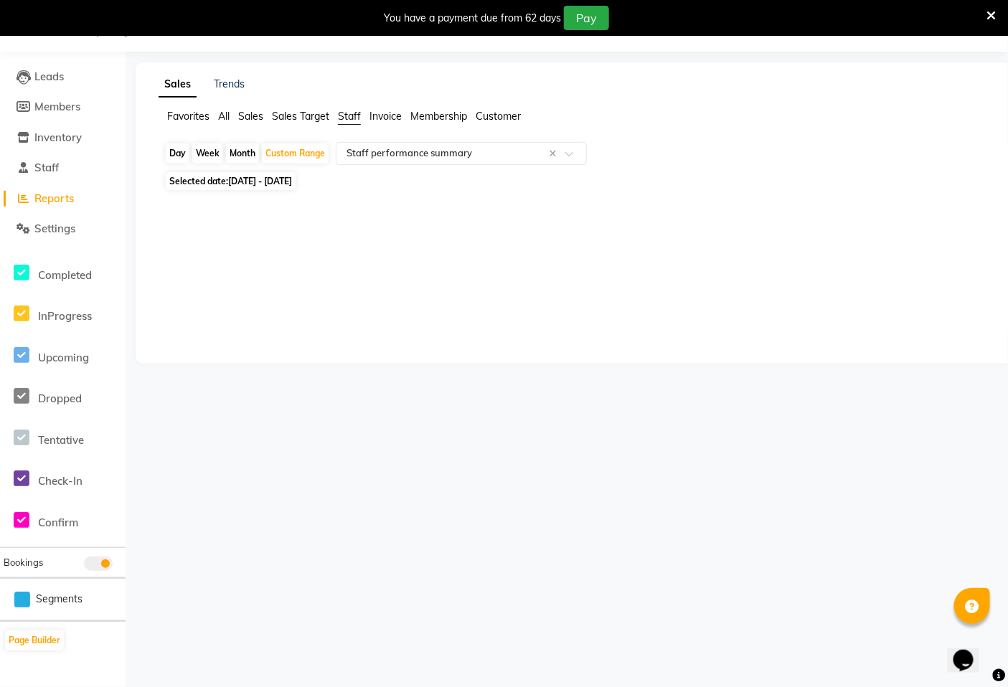
click at [991, 17] on icon at bounding box center [991, 15] width 9 height 13
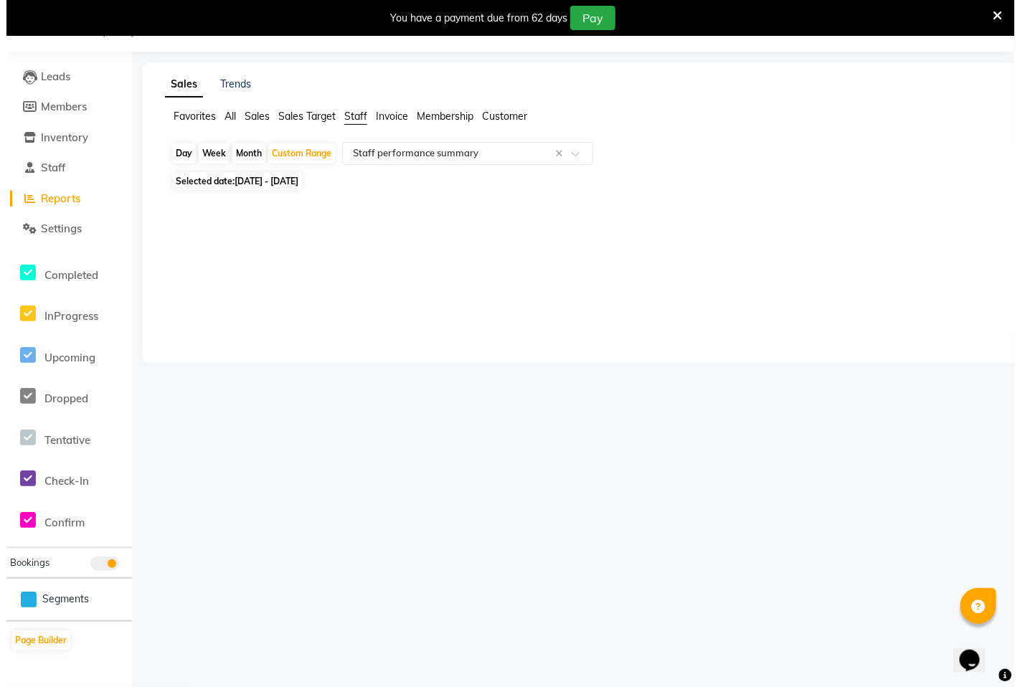
scroll to position [0, 0]
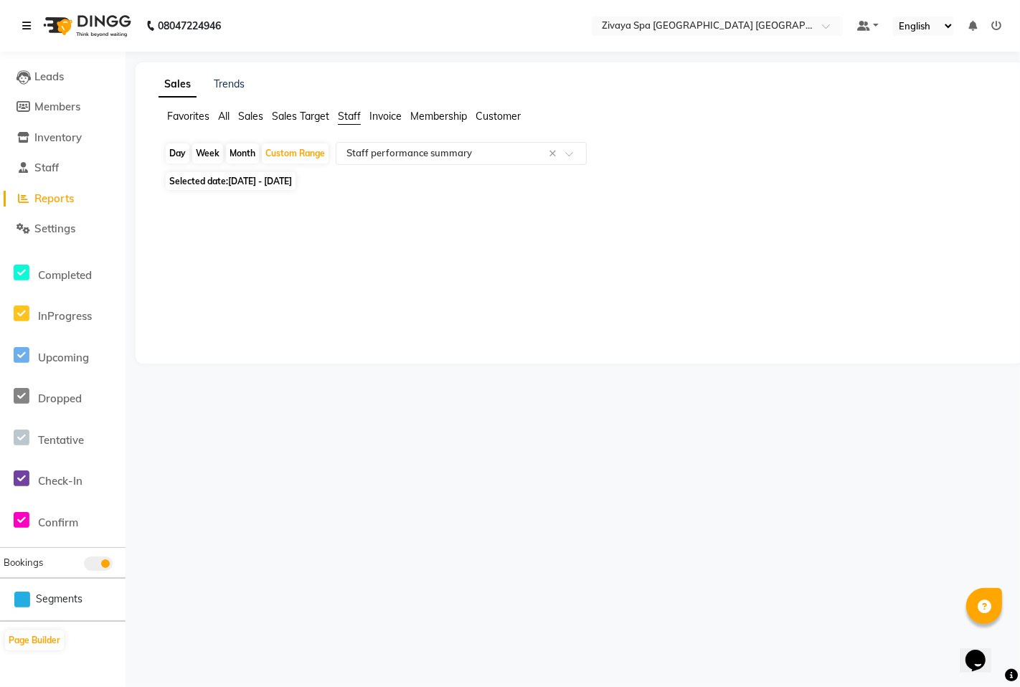
click at [22, 24] on icon at bounding box center [26, 26] width 9 height 10
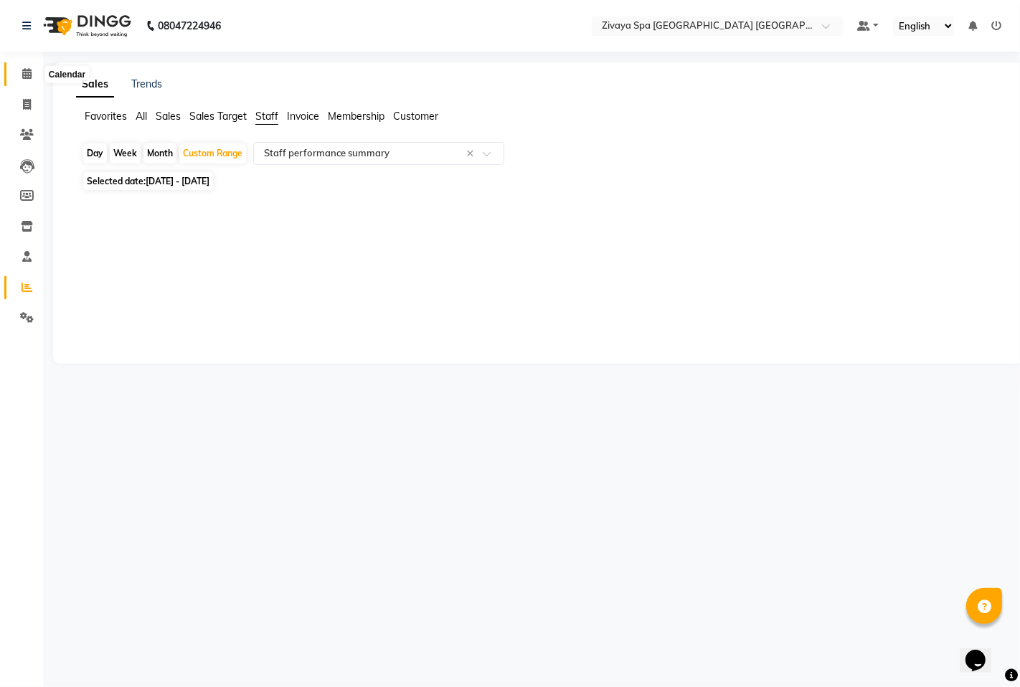
click at [24, 70] on icon at bounding box center [26, 73] width 9 height 11
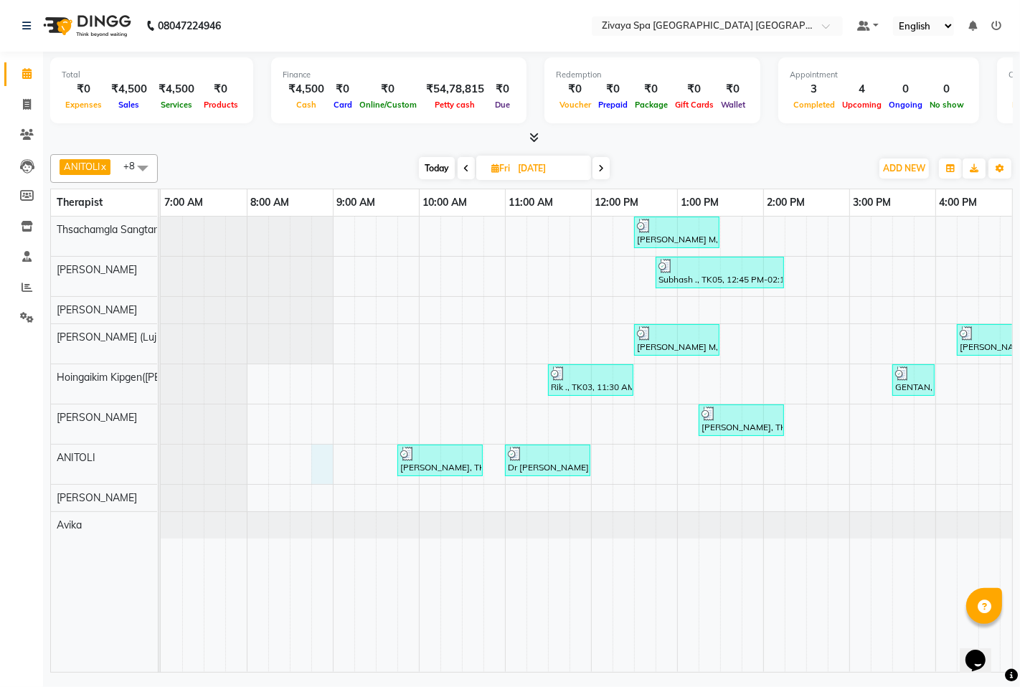
click at [316, 474] on div "G S Misra M, TK04, 12:30 PM-01:30 PM, Aromatherapy Magic - 60 Mins BAYBAR, TK09…" at bounding box center [849, 444] width 1377 height 455
select select "71800"
select select "tentative"
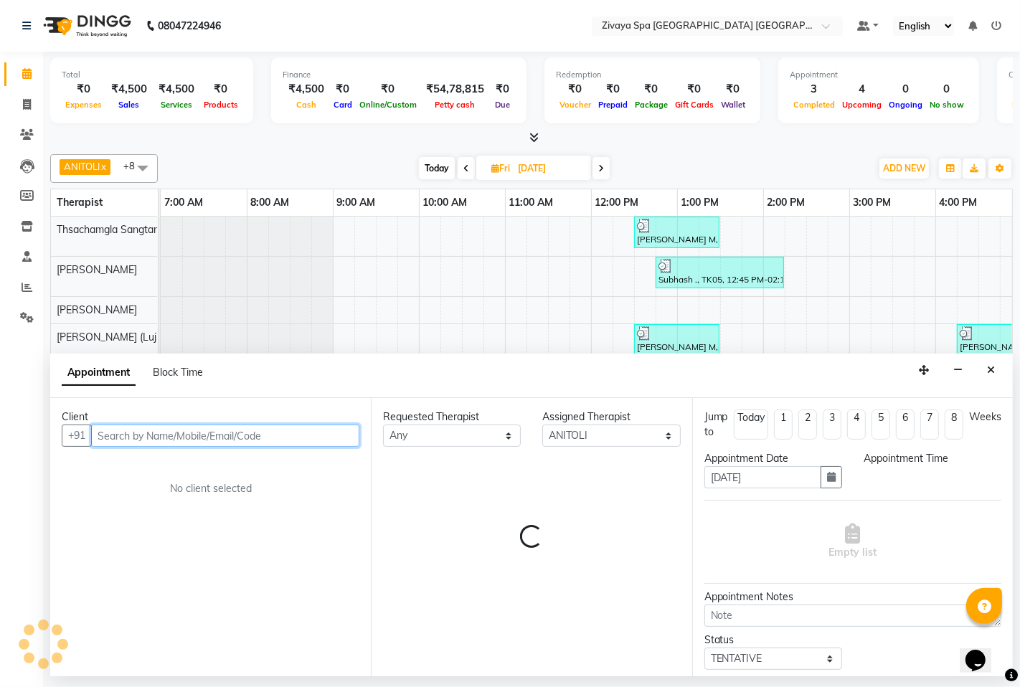
select select "525"
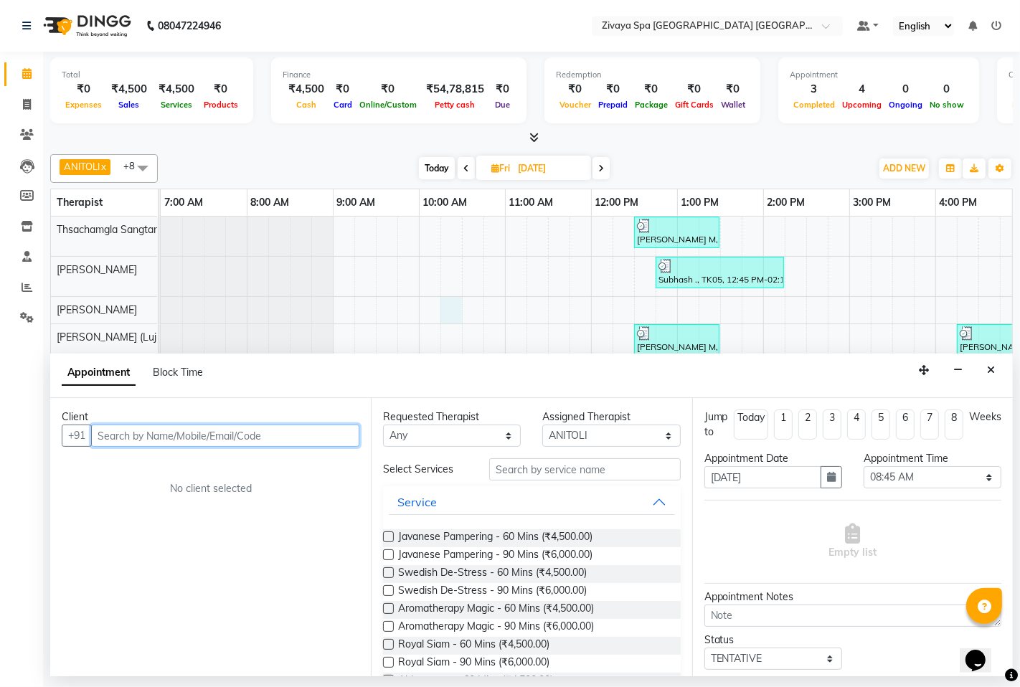
click at [456, 299] on div "G S Misra M, TK04, 12:30 PM-01:30 PM, Aromatherapy Magic - 60 Mins BAYBAR, TK09…" at bounding box center [849, 444] width 1377 height 455
click at [988, 370] on icon "Close" at bounding box center [991, 370] width 8 height 10
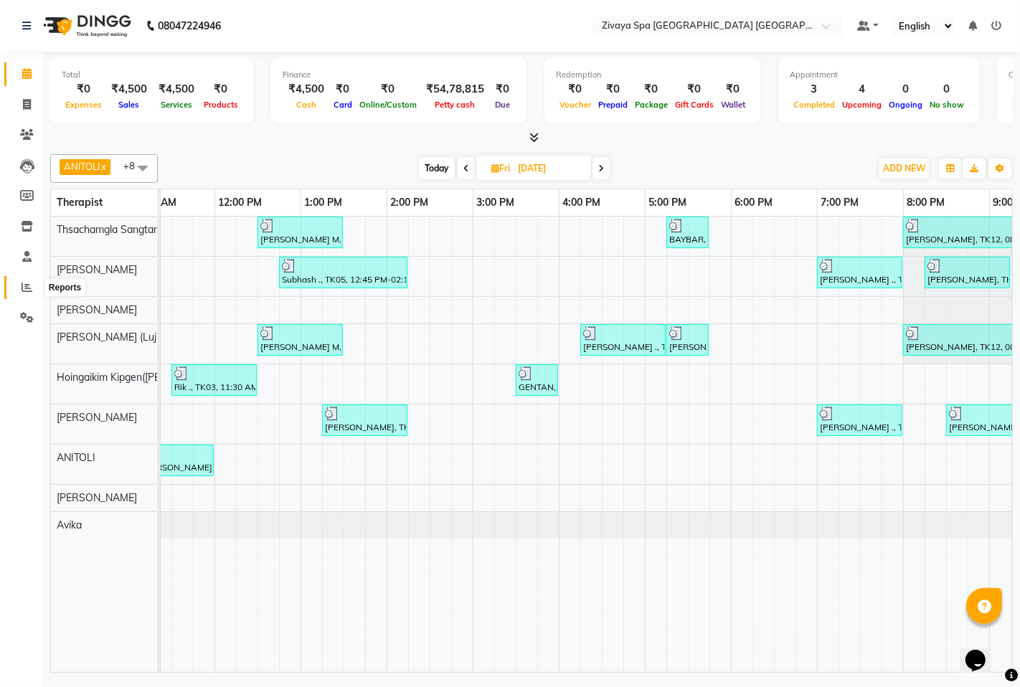
click at [27, 290] on icon at bounding box center [27, 287] width 11 height 11
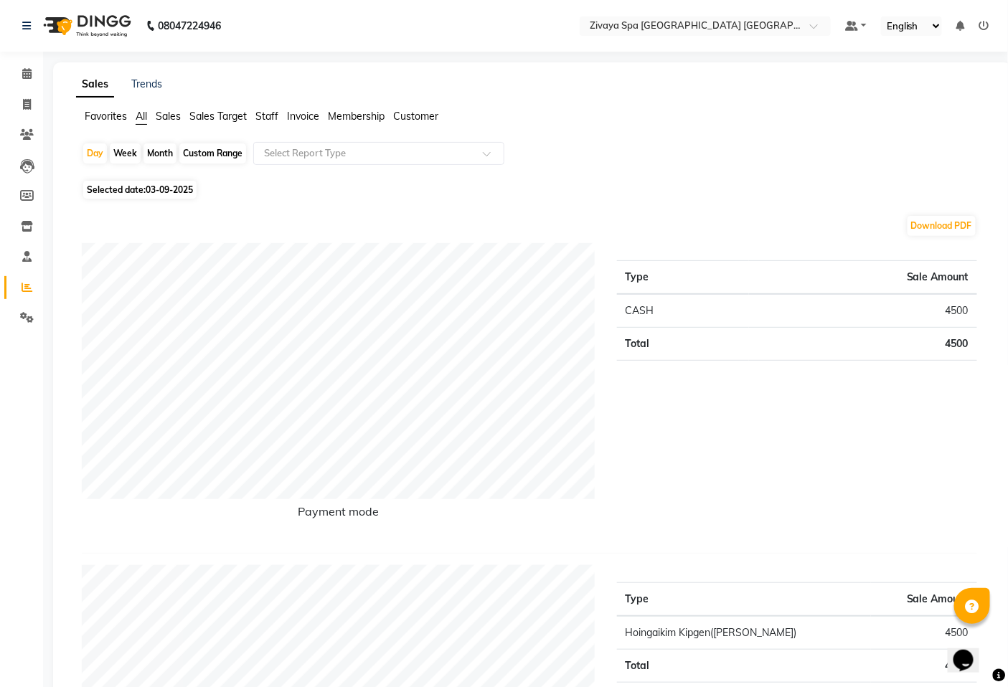
click at [260, 112] on span "Staff" at bounding box center [266, 116] width 23 height 13
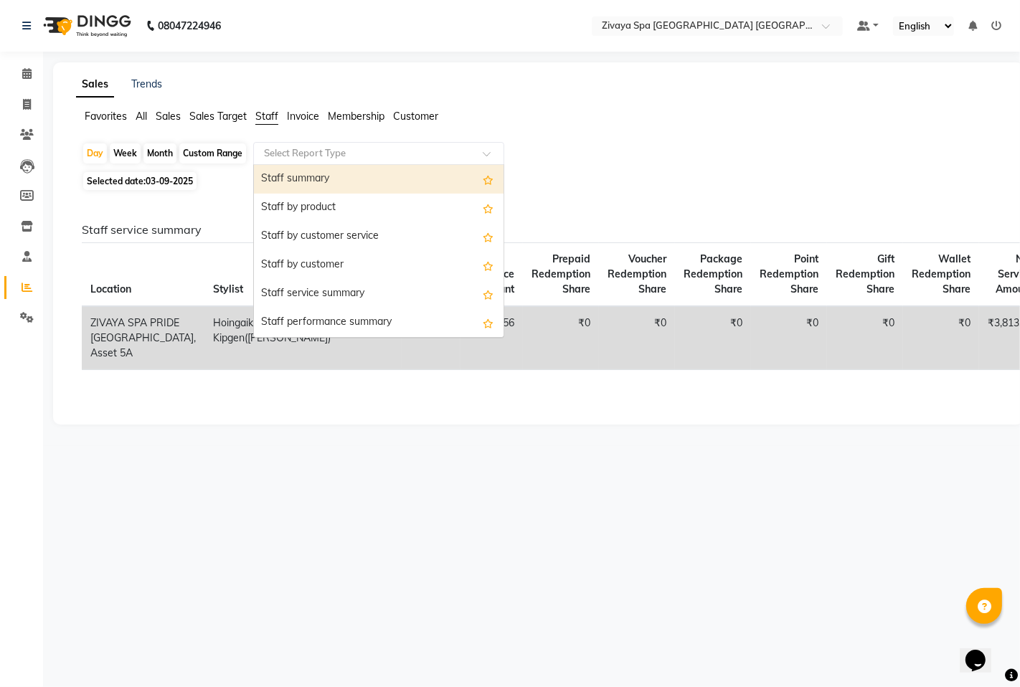
click at [293, 151] on input "text" at bounding box center [364, 153] width 207 height 14
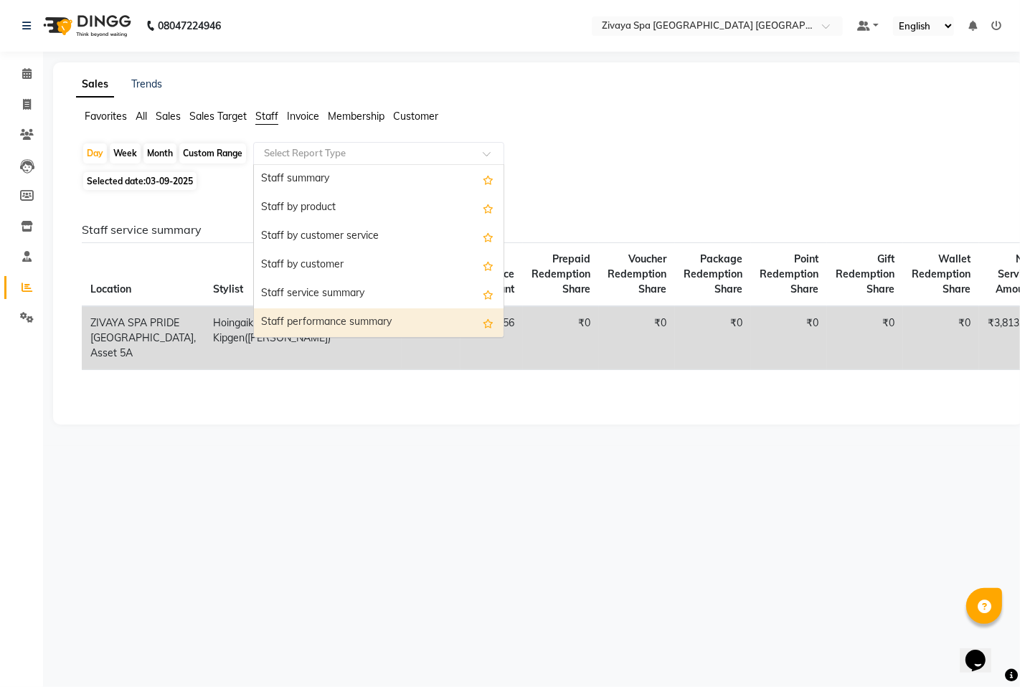
click at [374, 328] on div "Staff performance summary" at bounding box center [379, 322] width 250 height 29
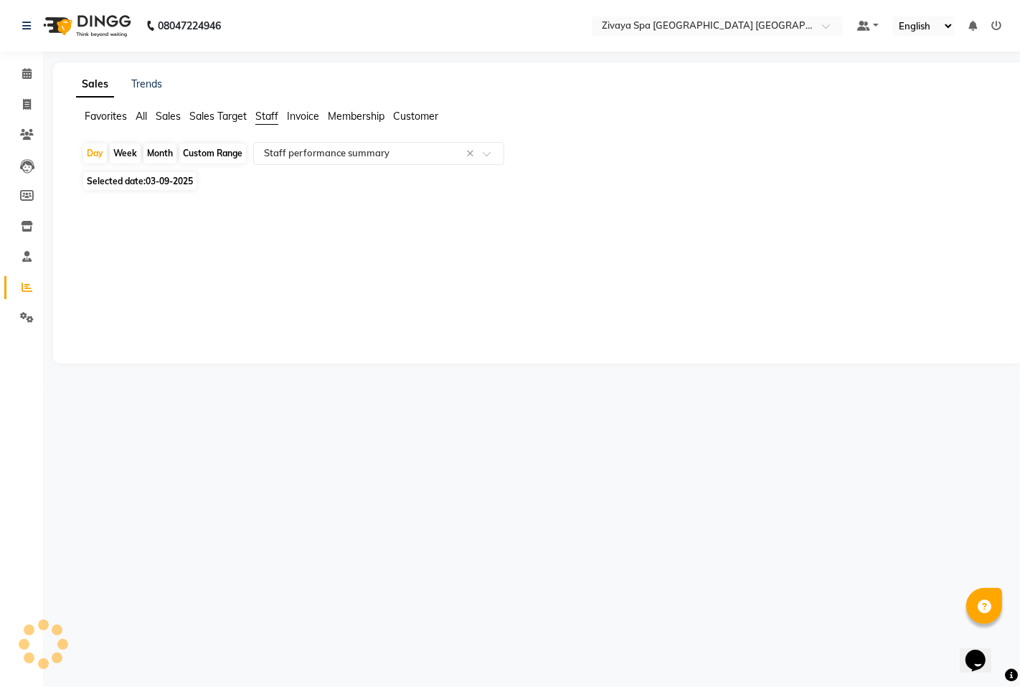
click at [199, 153] on div "Custom Range" at bounding box center [212, 153] width 67 height 20
select select "9"
select select "2025"
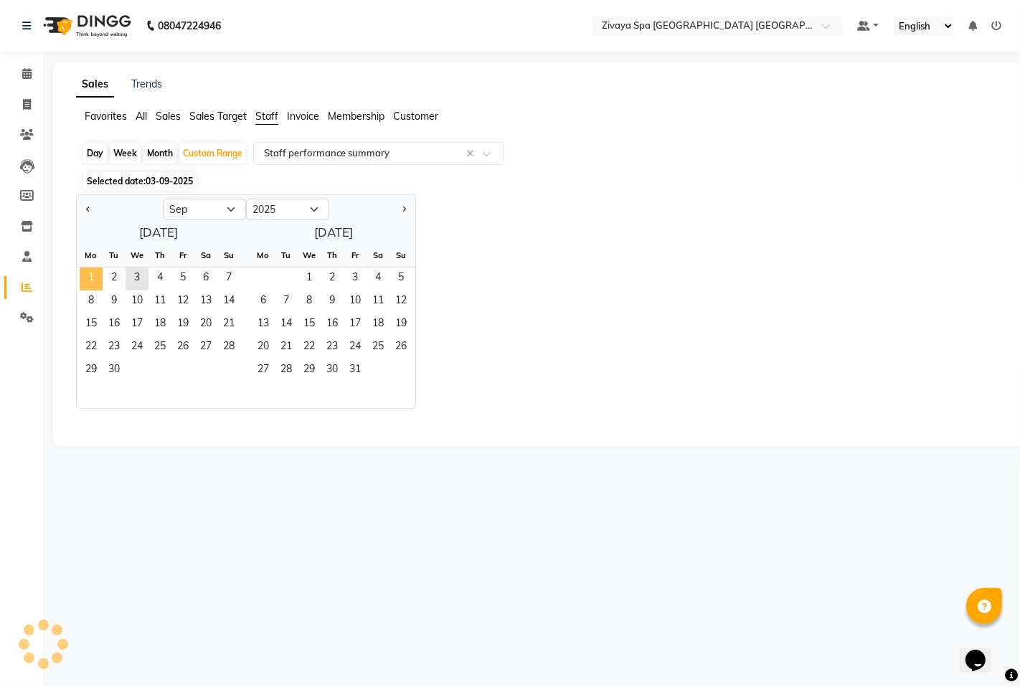
click at [90, 280] on span "1" at bounding box center [91, 279] width 23 height 23
click at [235, 210] on select "Jan Feb Mar Apr May Jun Jul Aug Sep Oct Nov Dec" at bounding box center [204, 210] width 83 height 22
select select "8"
click at [163, 199] on select "Jan Feb Mar Apr May Jun Jul Aug Sep Oct Nov Dec" at bounding box center [204, 210] width 83 height 22
click at [187, 270] on span "1" at bounding box center [182, 279] width 23 height 23
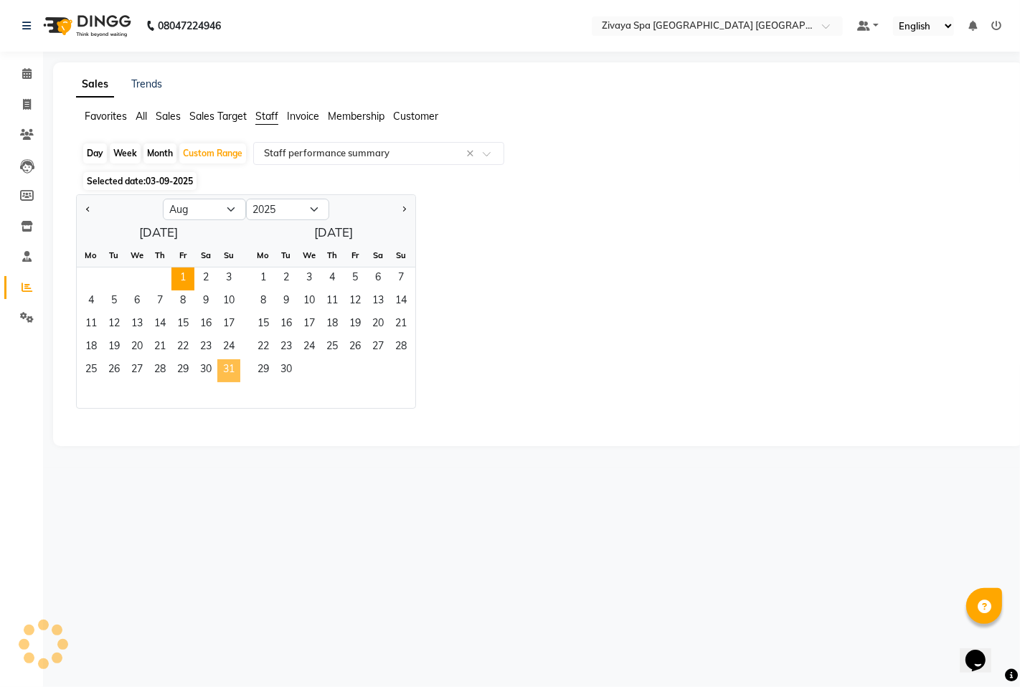
click at [237, 377] on span "31" at bounding box center [228, 370] width 23 height 23
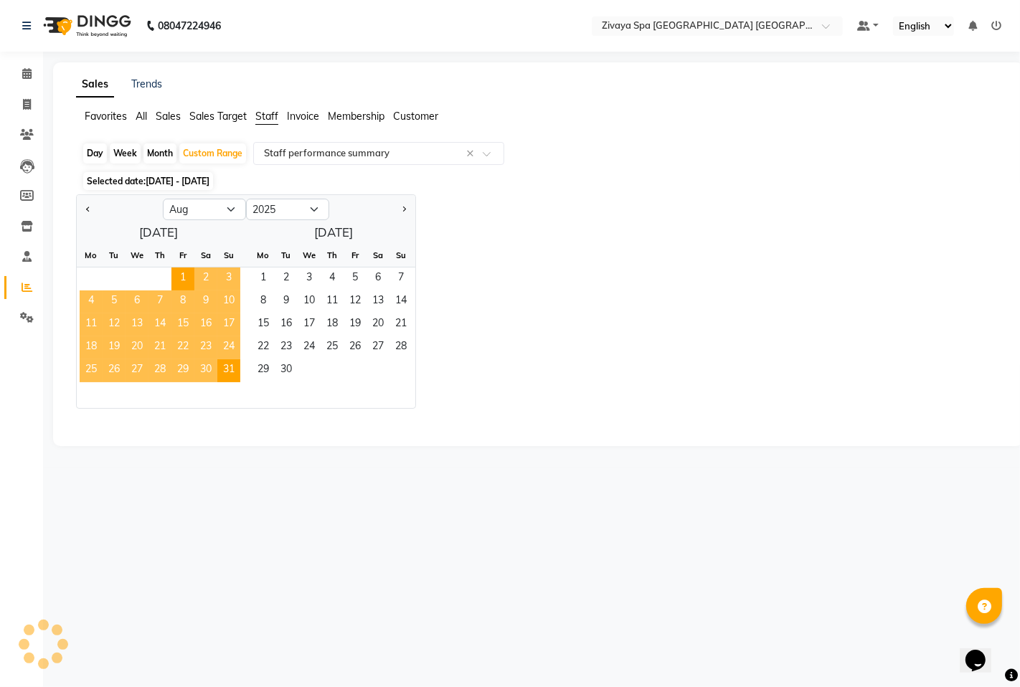
select select "filtered_report"
select select "csv"
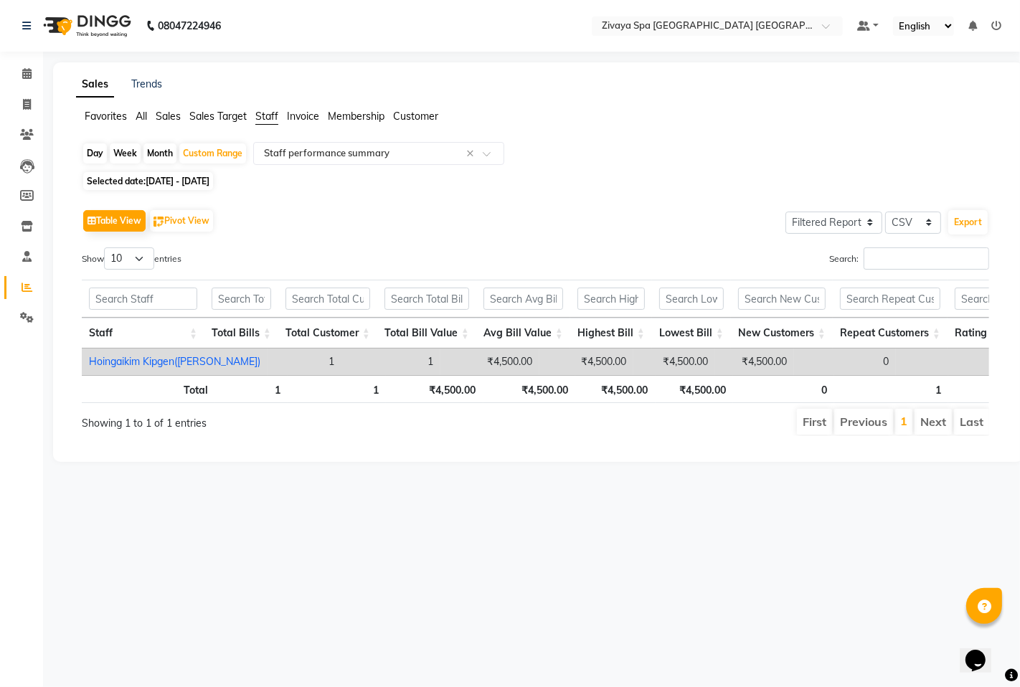
click at [310, 483] on main "Sales Trends Favorites All Sales Sales Target Staff Invoice Membership Customer…" at bounding box center [531, 272] width 977 height 421
drag, startPoint x: 131, startPoint y: 558, endPoint x: 138, endPoint y: 567, distance: 11.8
click at [138, 567] on div "08047224946 Select Location × Zivaya Spa Pride Plaza New Delhi, Asset 5a Defaul…" at bounding box center [510, 343] width 1020 height 687
click at [156, 596] on div "08047224946 Select Location × Zivaya Spa Pride Plaza New Delhi, Asset 5a Defaul…" at bounding box center [510, 343] width 1020 height 687
click at [563, 647] on div "08047224946 Select Location × Zivaya Spa Pride Plaza New Delhi, Asset 5a Defaul…" at bounding box center [510, 343] width 1020 height 687
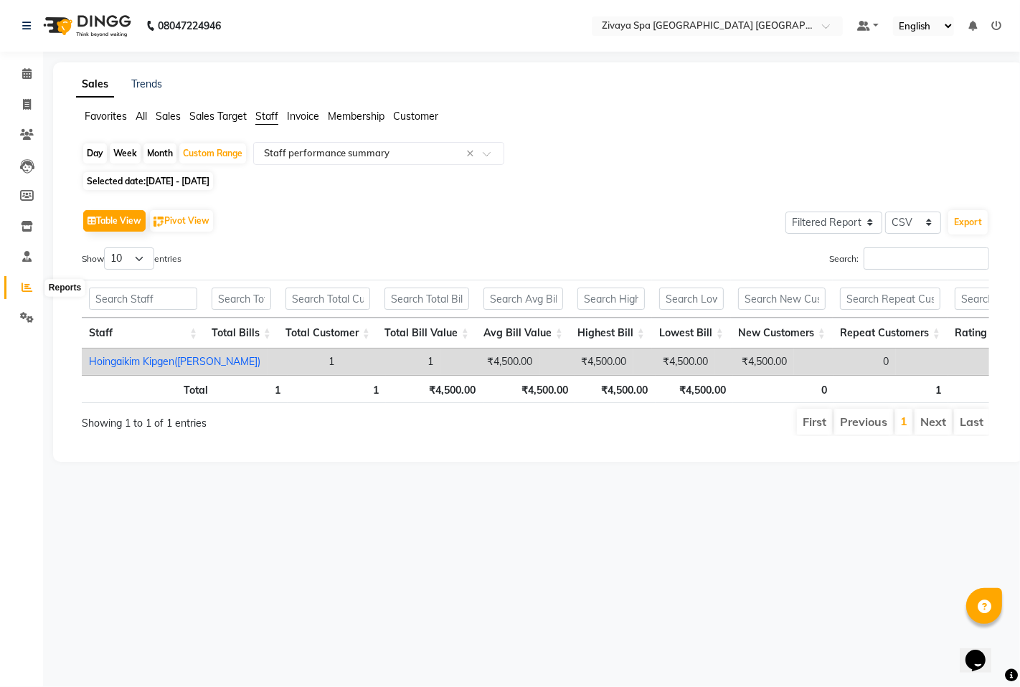
click at [25, 295] on span at bounding box center [26, 288] width 25 height 16
click at [29, 287] on icon at bounding box center [27, 287] width 11 height 11
click at [153, 179] on span "01-08-2025 - 31-08-2025" at bounding box center [178, 181] width 64 height 11
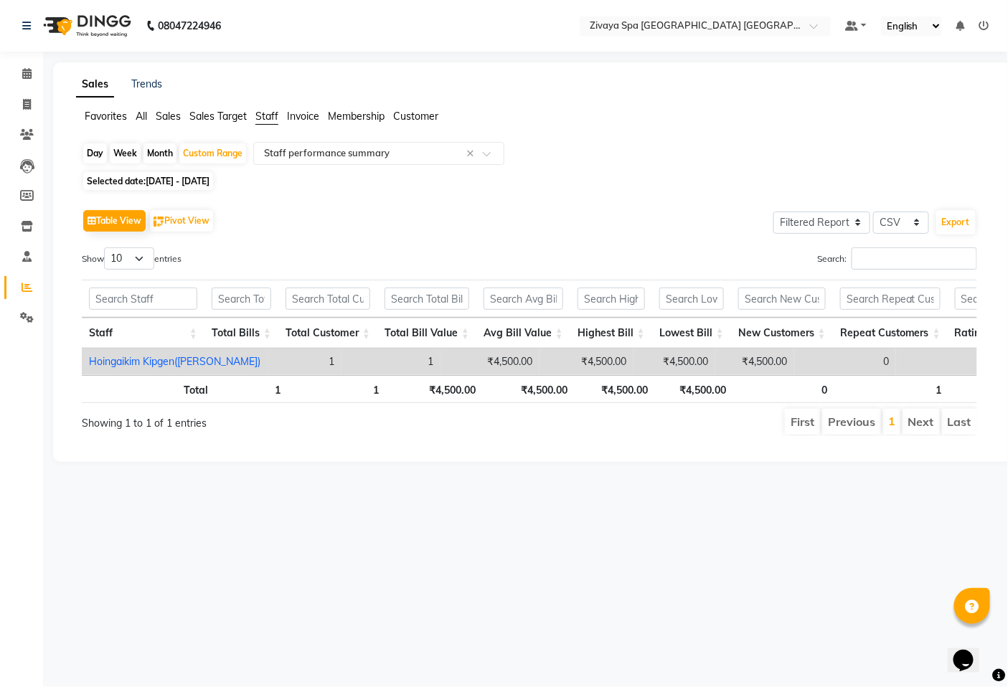
select select "8"
select select "2025"
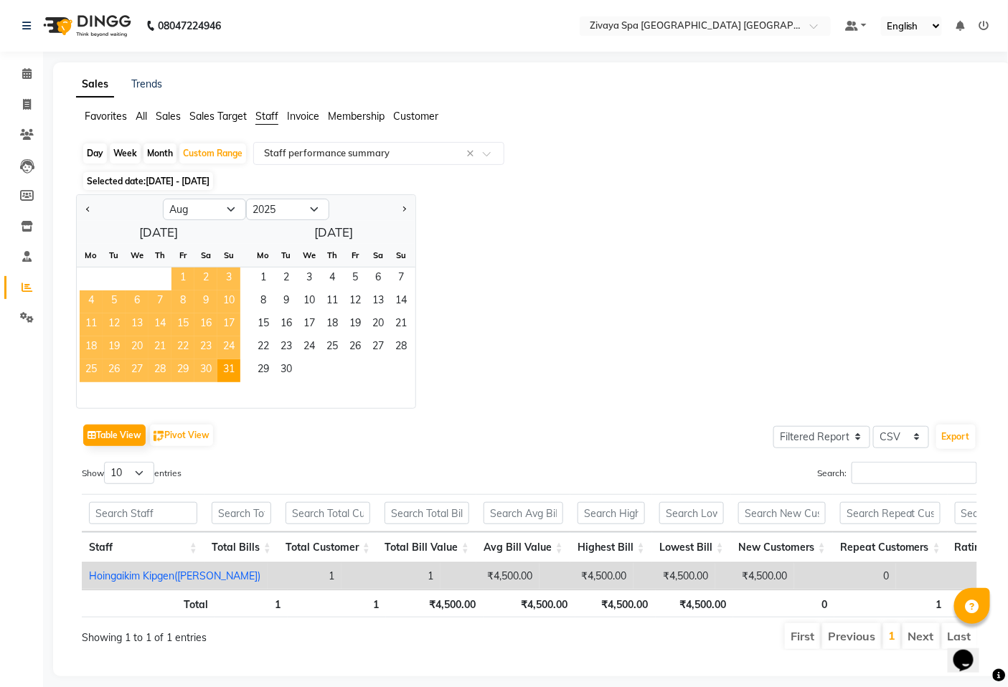
click at [186, 275] on span "1" at bounding box center [182, 279] width 23 height 23
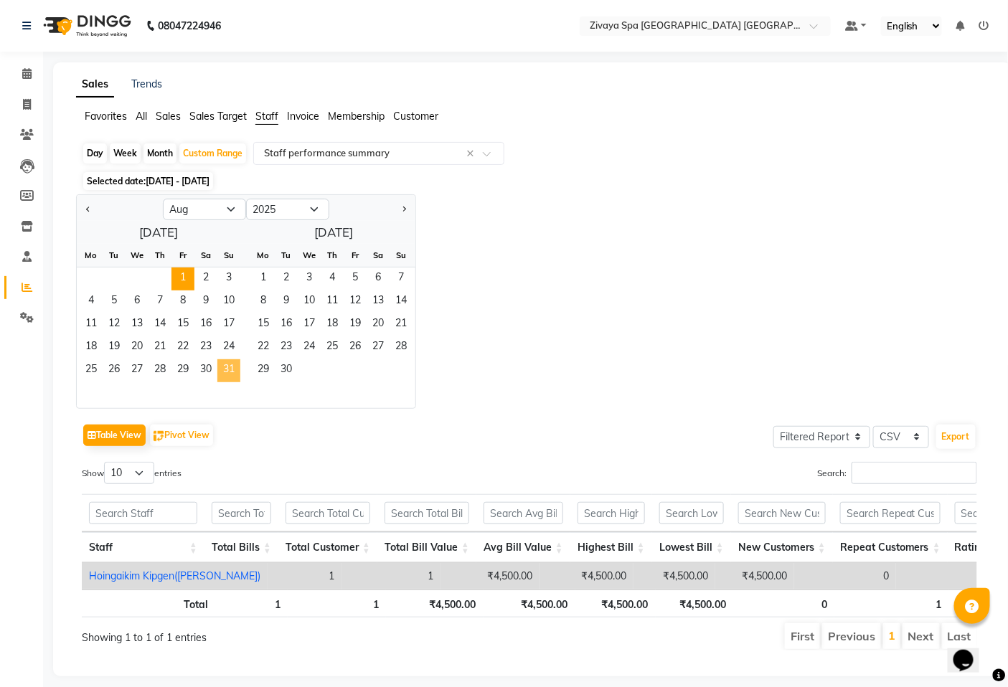
click at [232, 372] on span "31" at bounding box center [228, 370] width 23 height 23
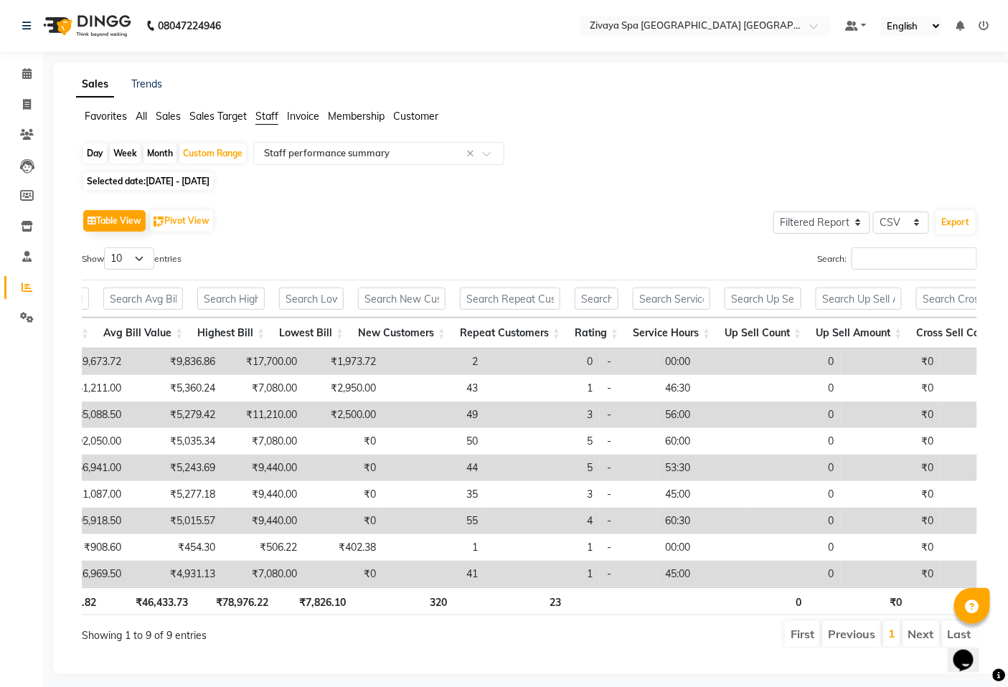
scroll to position [0, 496]
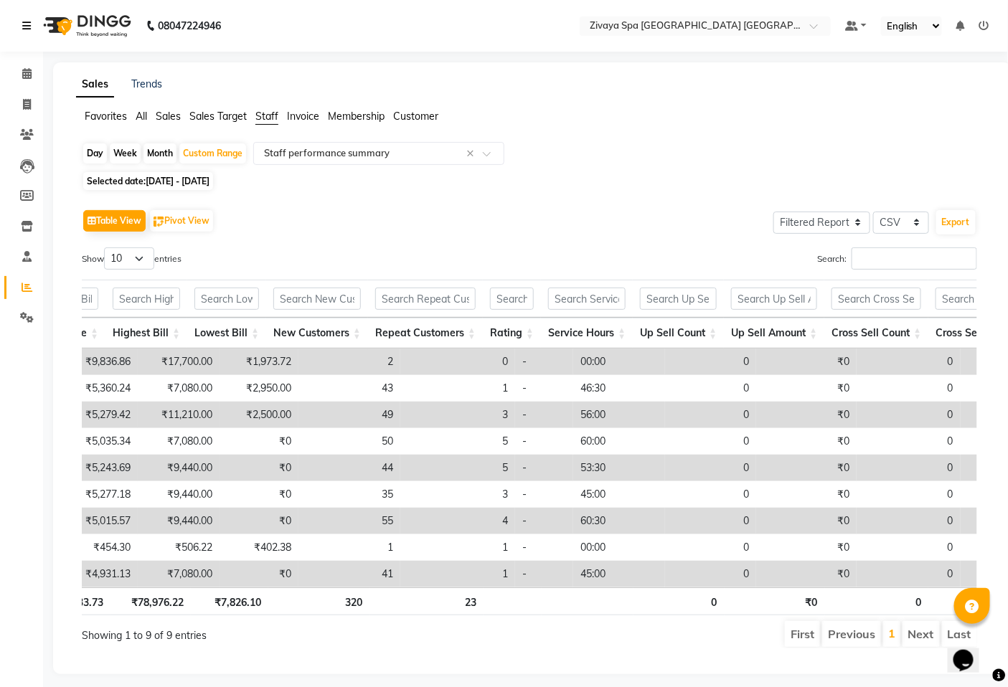
click at [31, 24] on link at bounding box center [29, 26] width 14 height 40
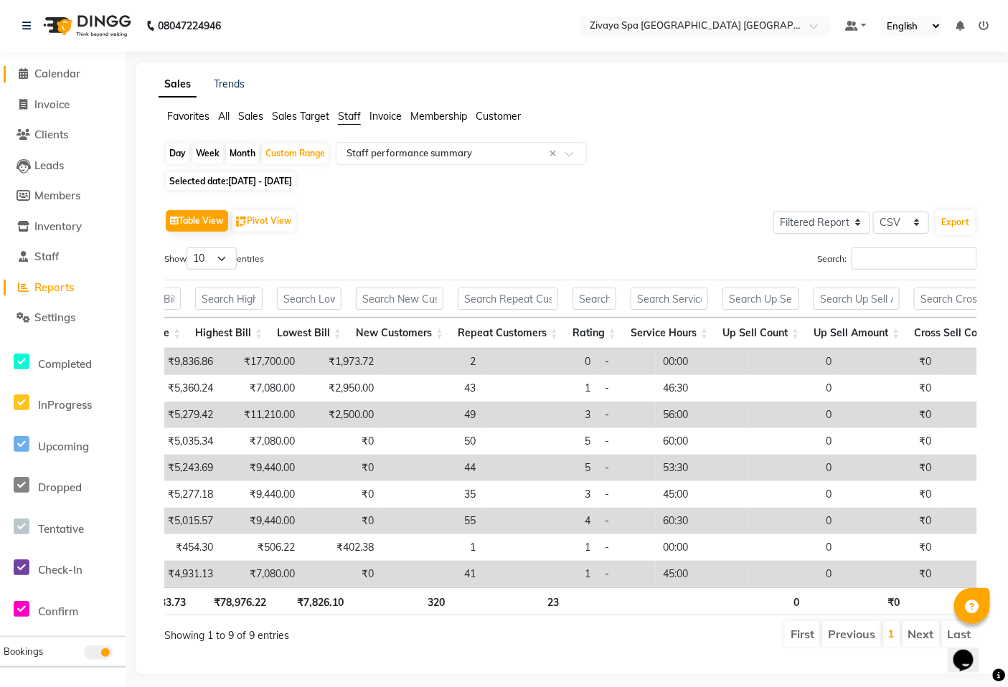
click at [40, 74] on span "Calendar" at bounding box center [57, 74] width 46 height 14
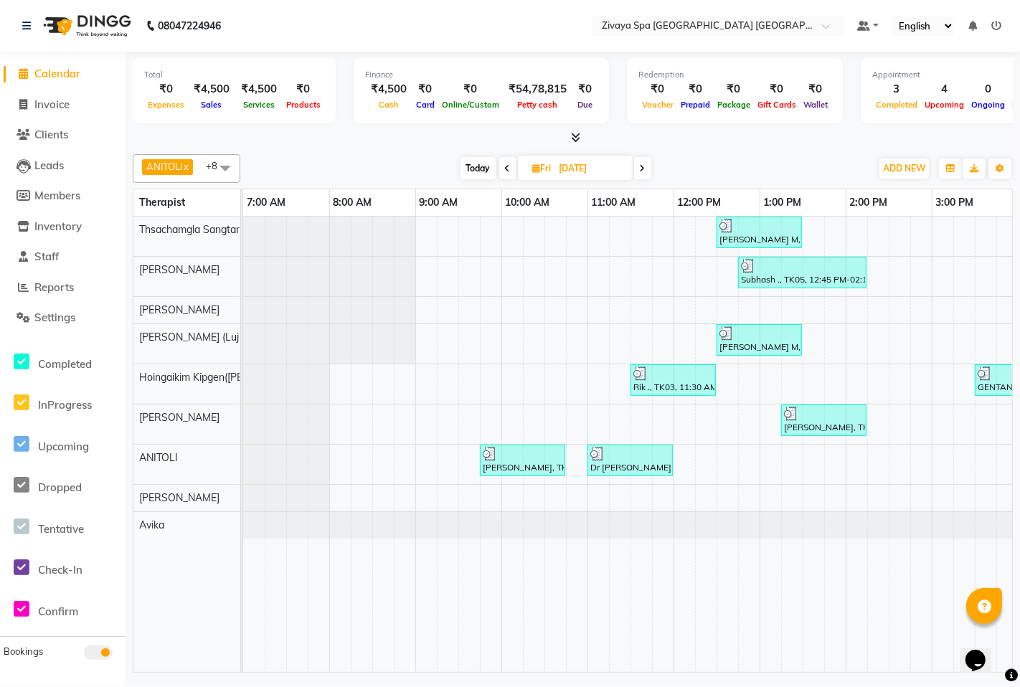
click at [640, 169] on span at bounding box center [642, 168] width 17 height 22
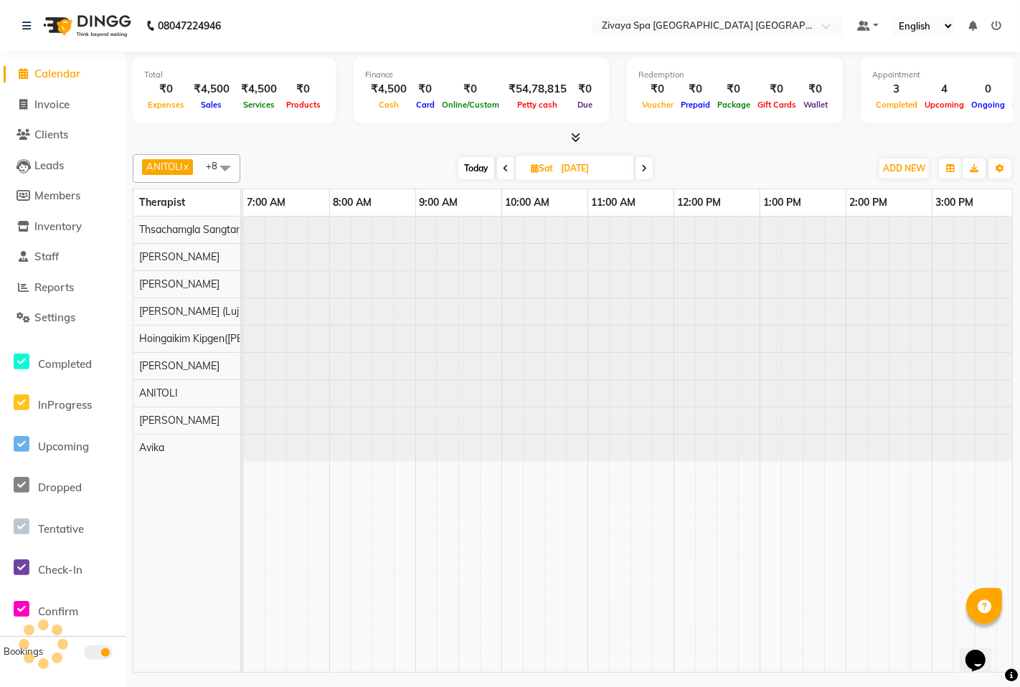
scroll to position [0, 607]
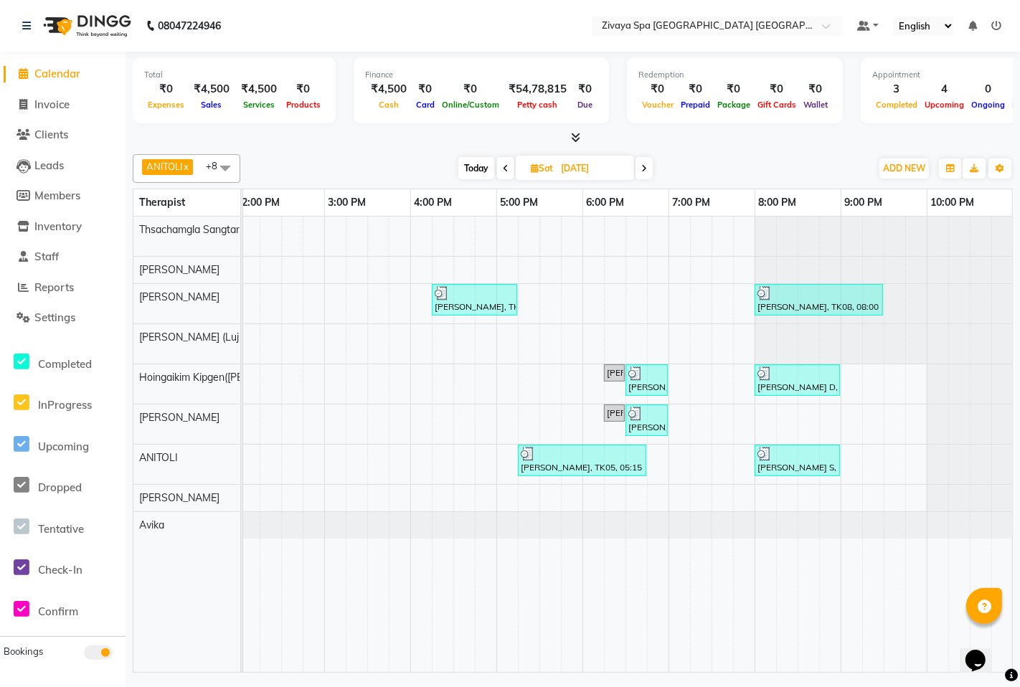
click at [640, 169] on span at bounding box center [643, 168] width 17 height 22
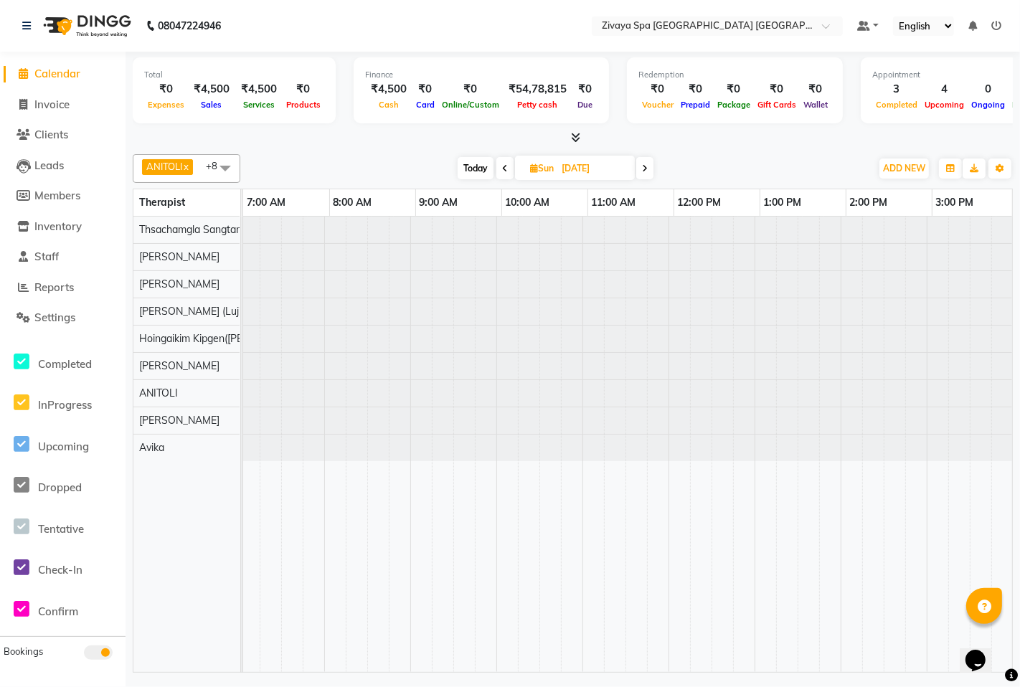
scroll to position [0, 0]
click at [640, 169] on span at bounding box center [644, 168] width 17 height 22
type input "04-08-2025"
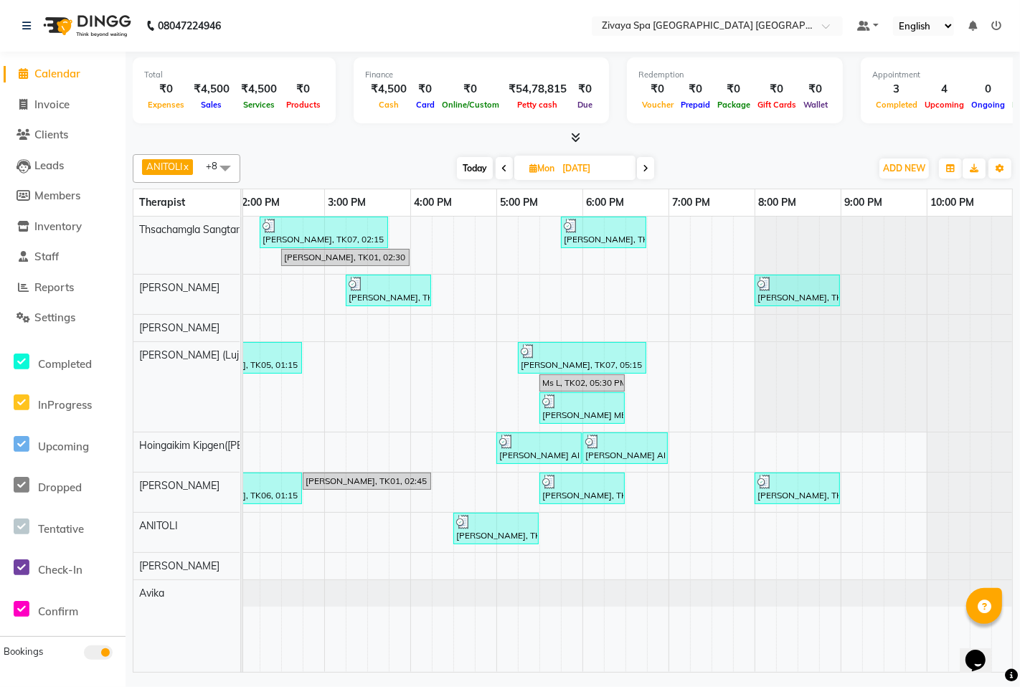
click at [574, 174] on input "04-08-2025" at bounding box center [594, 169] width 72 height 22
select select "8"
select select "2025"
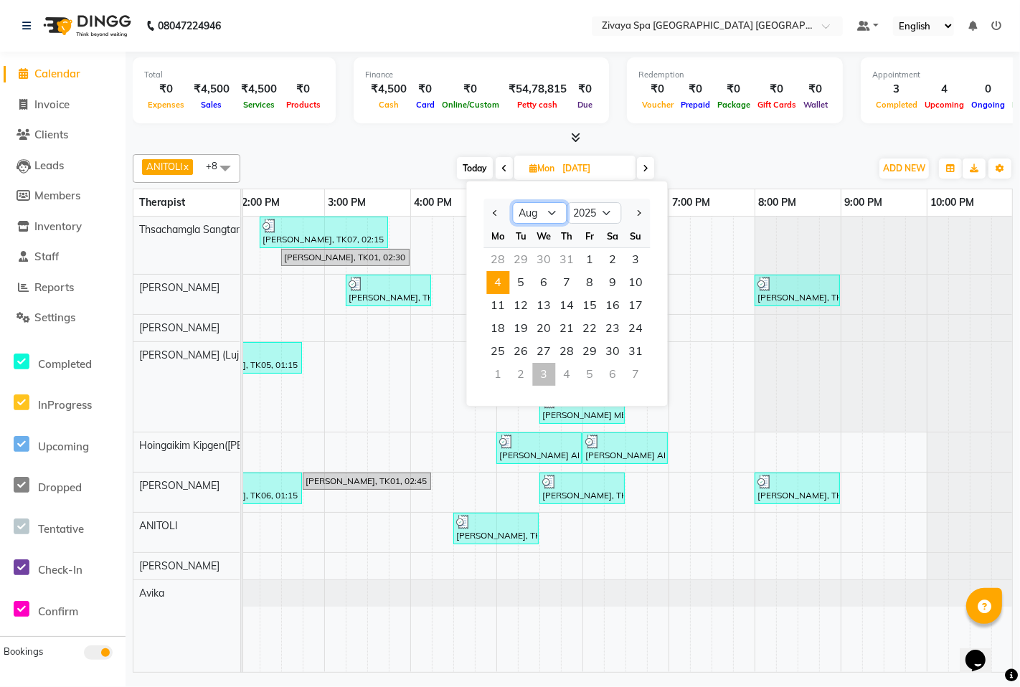
click at [553, 209] on select "Jan Feb Mar Apr May Jun Jul Aug Sep Oct Nov Dec" at bounding box center [539, 213] width 55 height 22
select select "9"
click at [512, 202] on select "Jan Feb Mar Apr May Jun Jul Aug Sep Oct Nov Dec" at bounding box center [539, 213] width 55 height 22
click at [549, 262] on span "3" at bounding box center [543, 259] width 23 height 23
type input "03-09-2025"
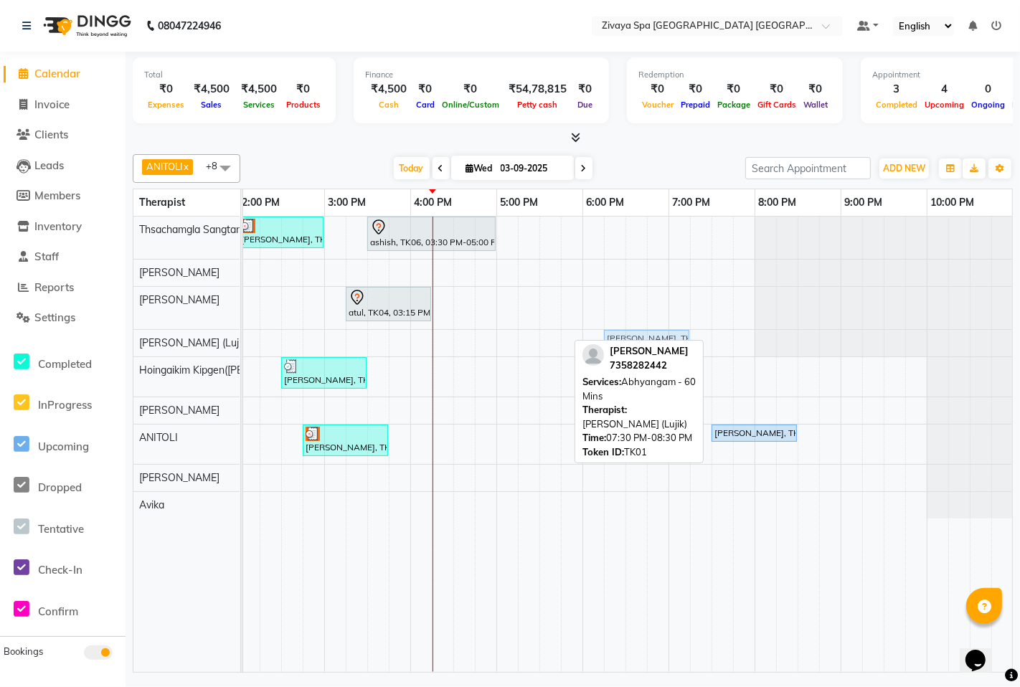
drag, startPoint x: 747, startPoint y: 331, endPoint x: 644, endPoint y: 340, distance: 103.0
click at [644, 340] on div "ANITOLI x Hoingaikim Kipgen(Rosie) x Lujikliu Kamei (Lujik) x Monika x MS. YAM …" at bounding box center [573, 410] width 880 height 524
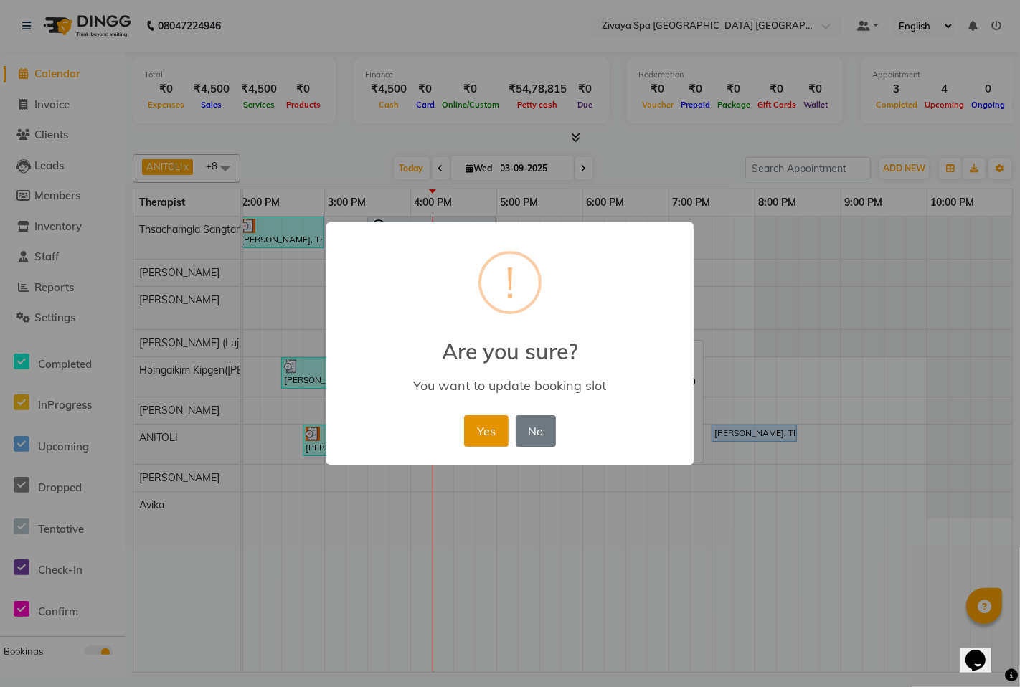
click at [475, 431] on button "Yes" at bounding box center [486, 431] width 44 height 32
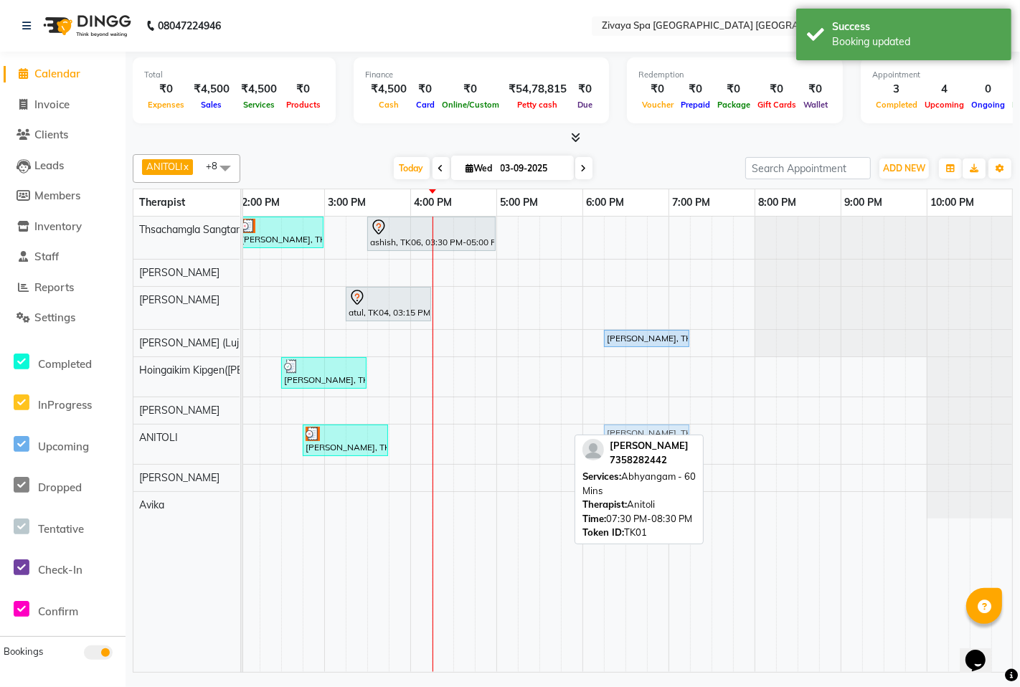
drag, startPoint x: 744, startPoint y: 431, endPoint x: 631, endPoint y: 430, distance: 112.6
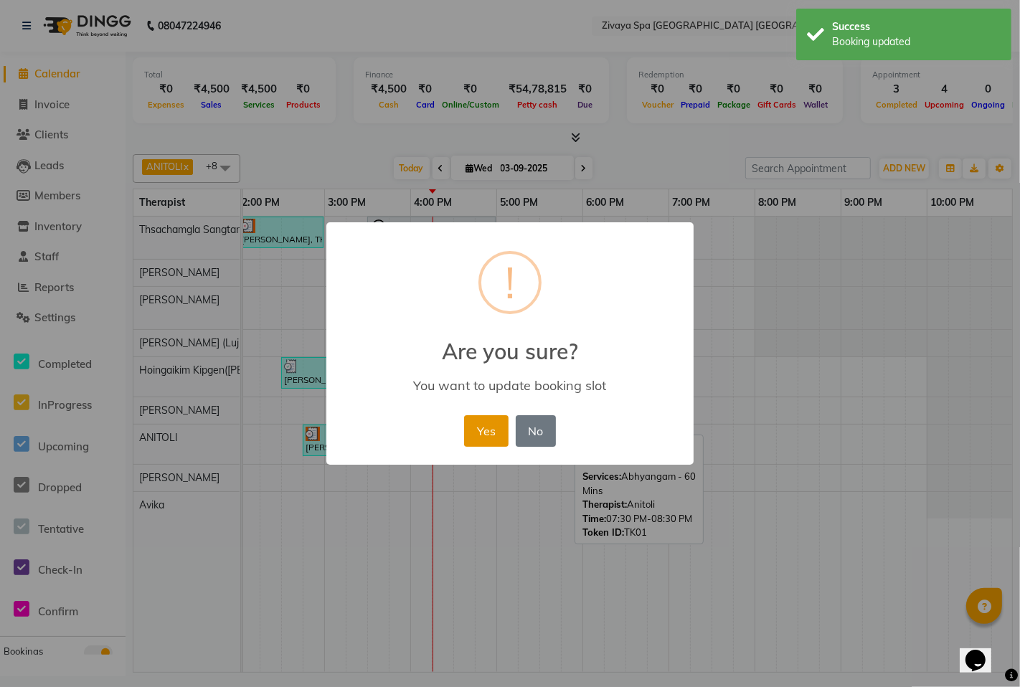
click at [472, 427] on button "Yes" at bounding box center [486, 431] width 44 height 32
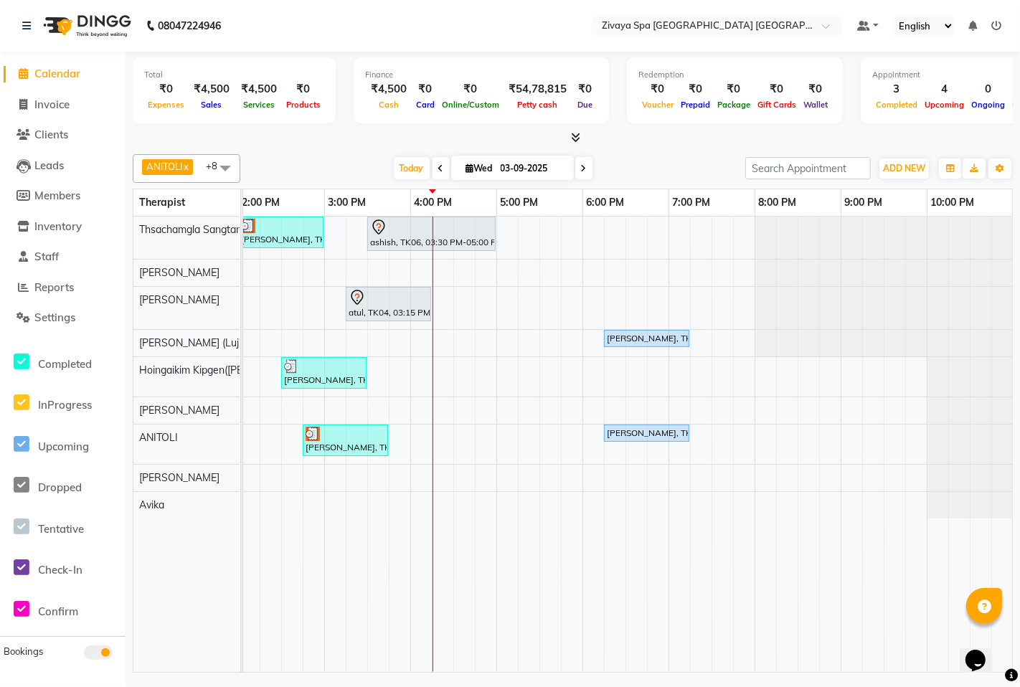
click at [20, 19] on div "08047224946" at bounding box center [121, 26] width 220 height 40
click at [30, 288] on span at bounding box center [24, 288] width 22 height 16
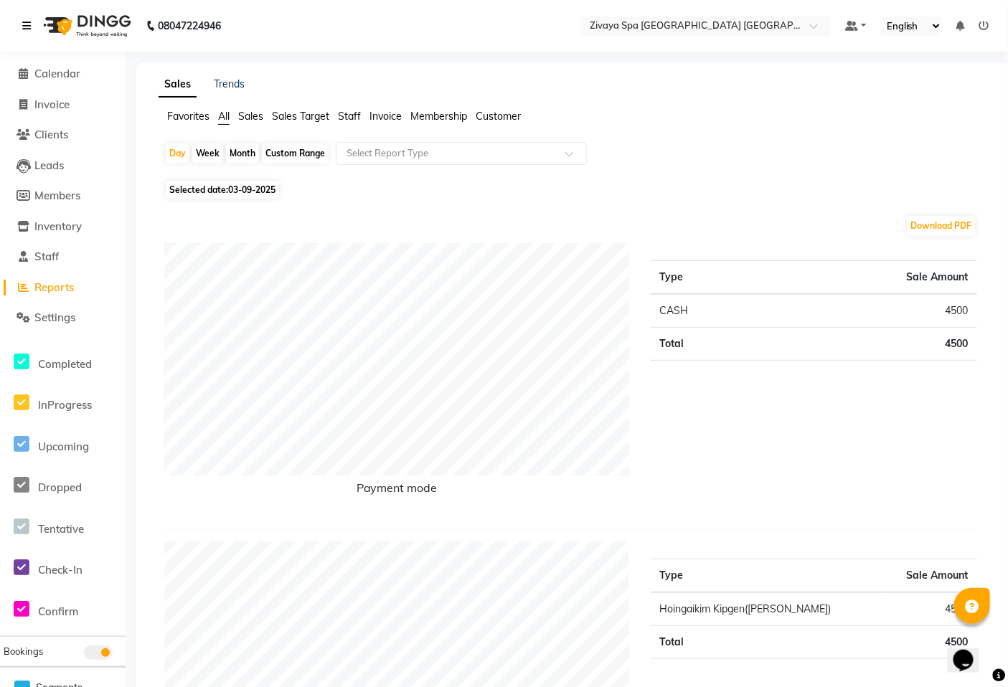
click at [27, 29] on icon at bounding box center [26, 26] width 9 height 10
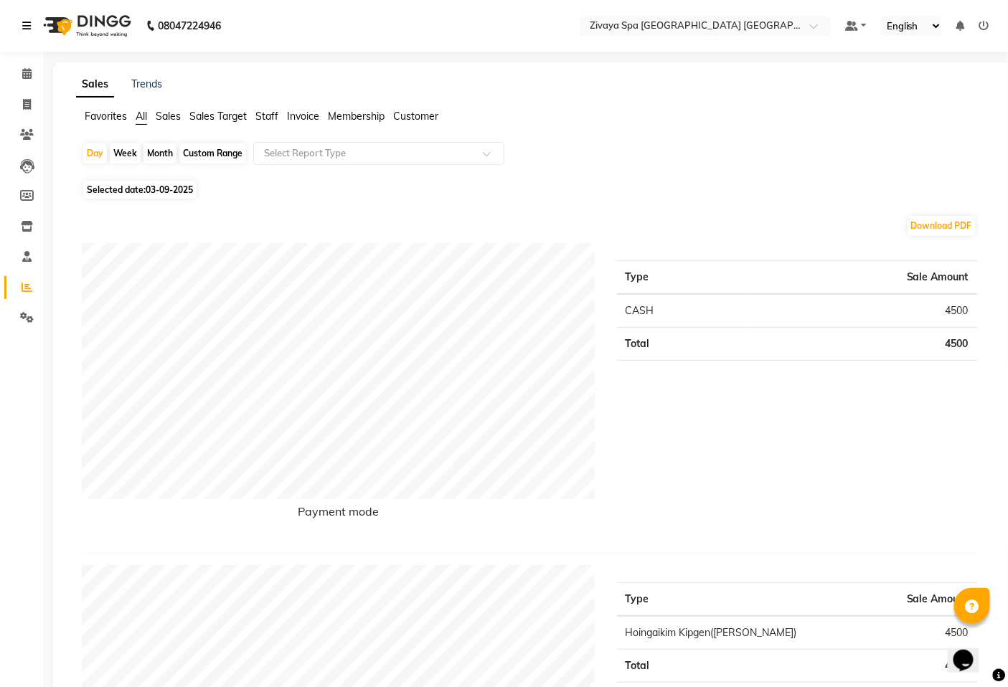
click at [29, 27] on icon at bounding box center [26, 26] width 9 height 10
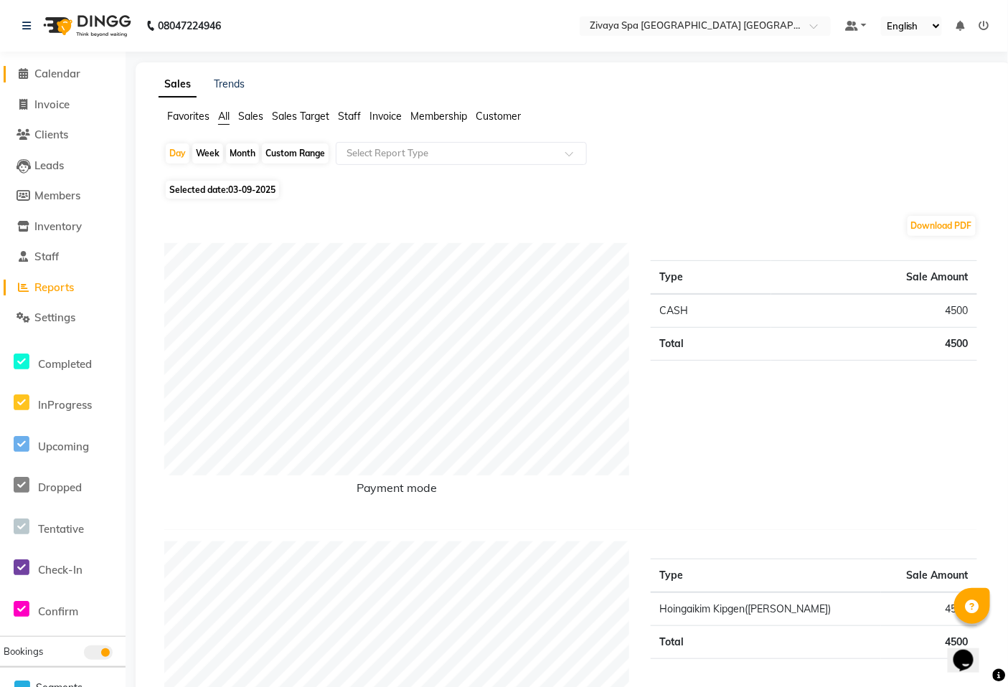
click at [27, 69] on span at bounding box center [24, 74] width 22 height 16
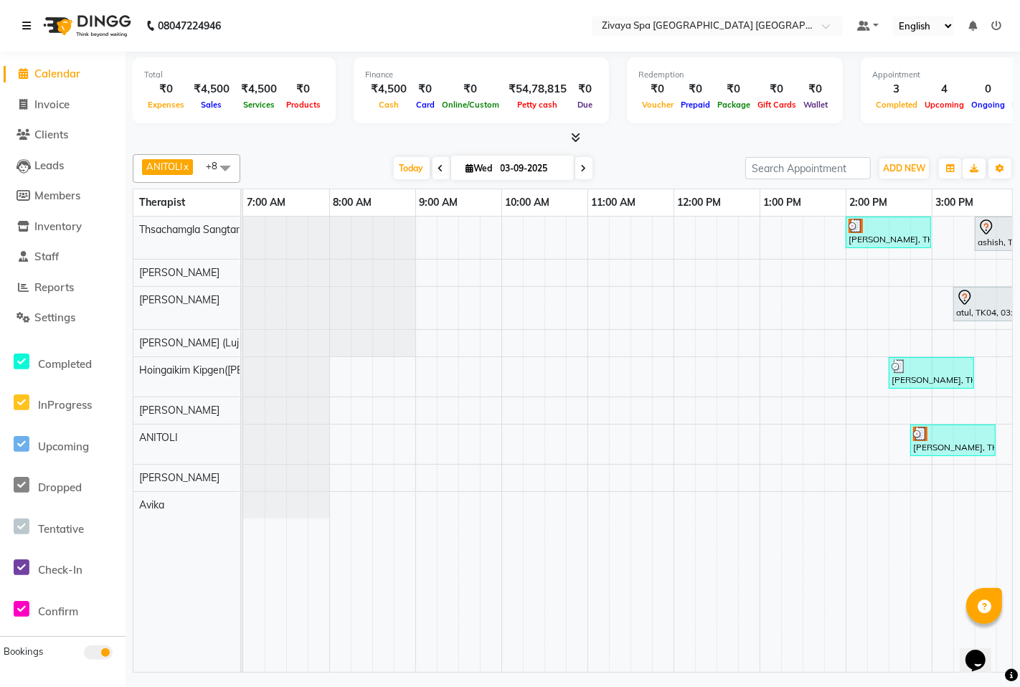
click at [22, 24] on icon at bounding box center [26, 26] width 9 height 10
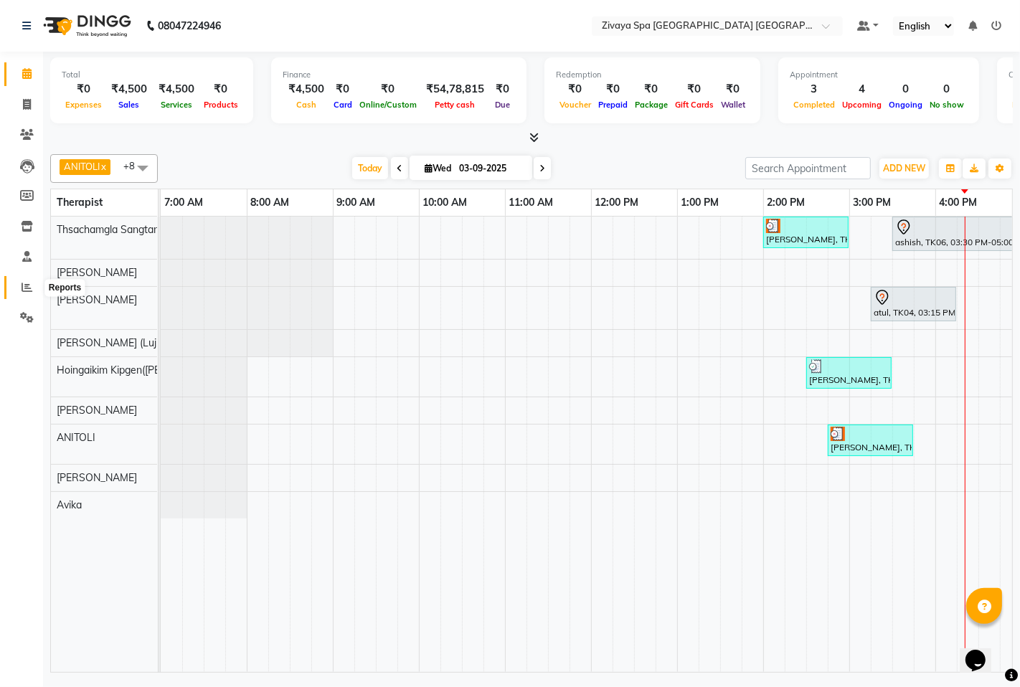
click at [24, 289] on icon at bounding box center [27, 287] width 11 height 11
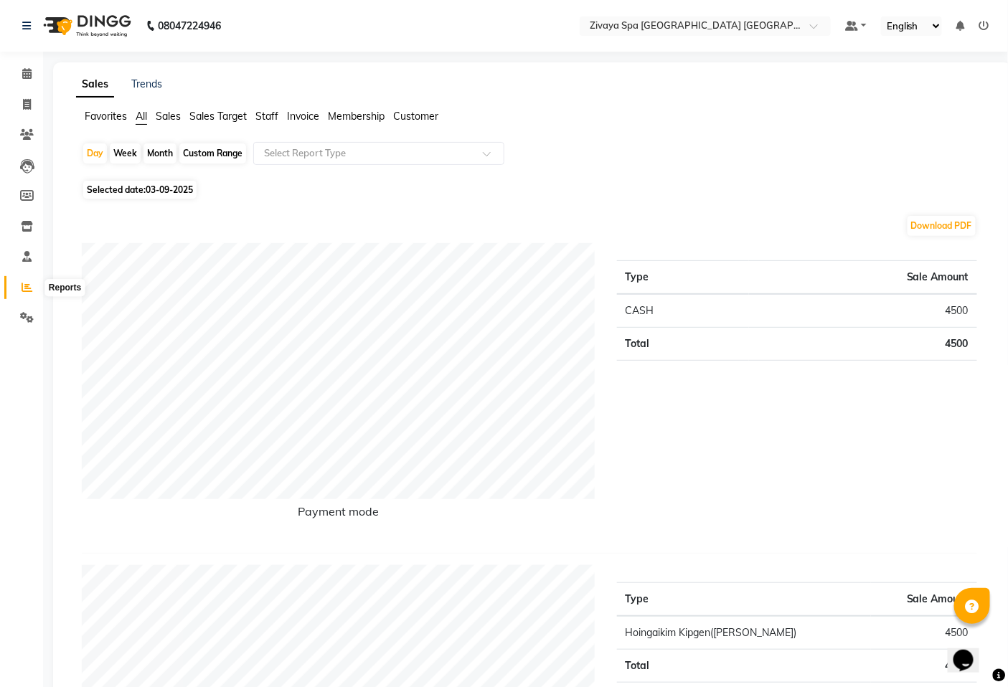
click at [19, 283] on span at bounding box center [26, 288] width 25 height 16
click at [264, 120] on span "Staff" at bounding box center [266, 116] width 23 height 13
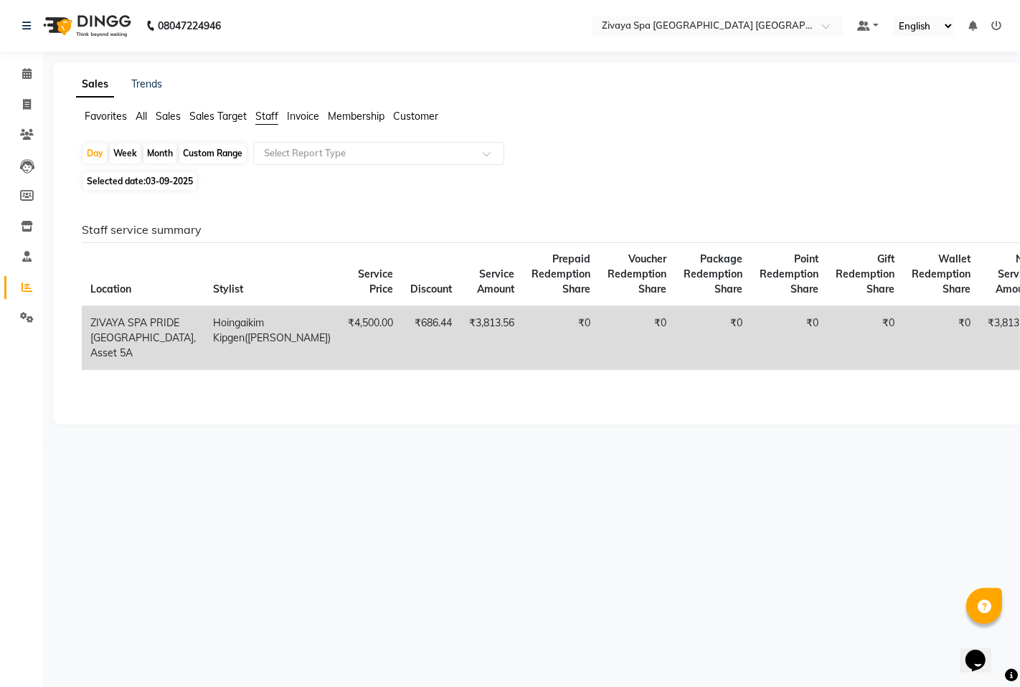
click at [844, 96] on div "Sales Trends Favorites All Sales Sales Target Staff Invoice Membership Customer…" at bounding box center [538, 243] width 970 height 362
click at [27, 70] on icon at bounding box center [26, 73] width 9 height 11
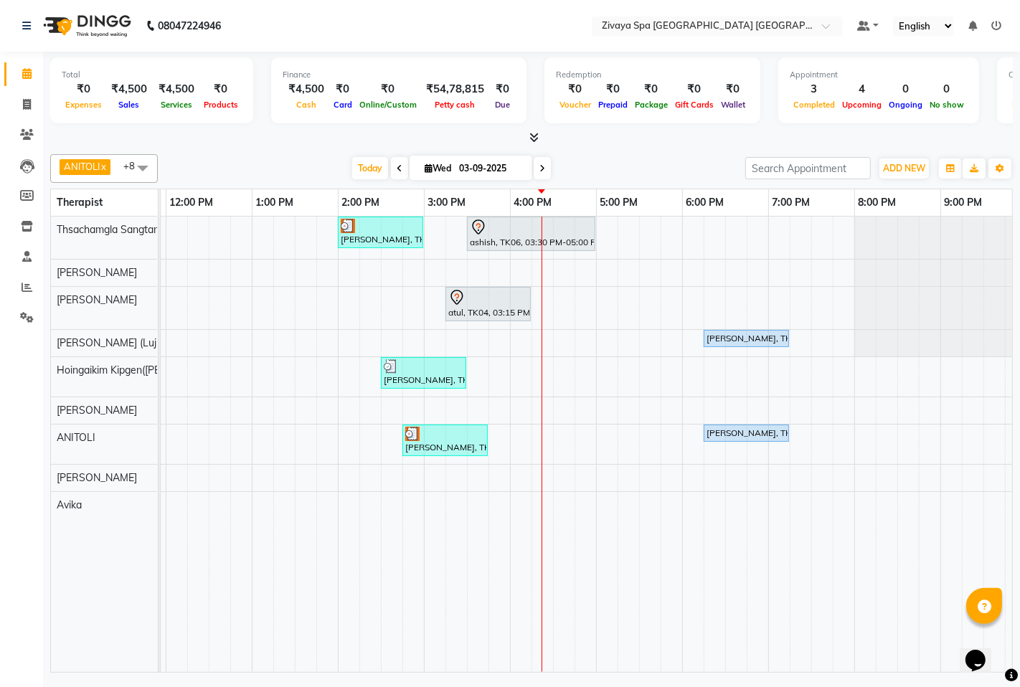
scroll to position [0, 454]
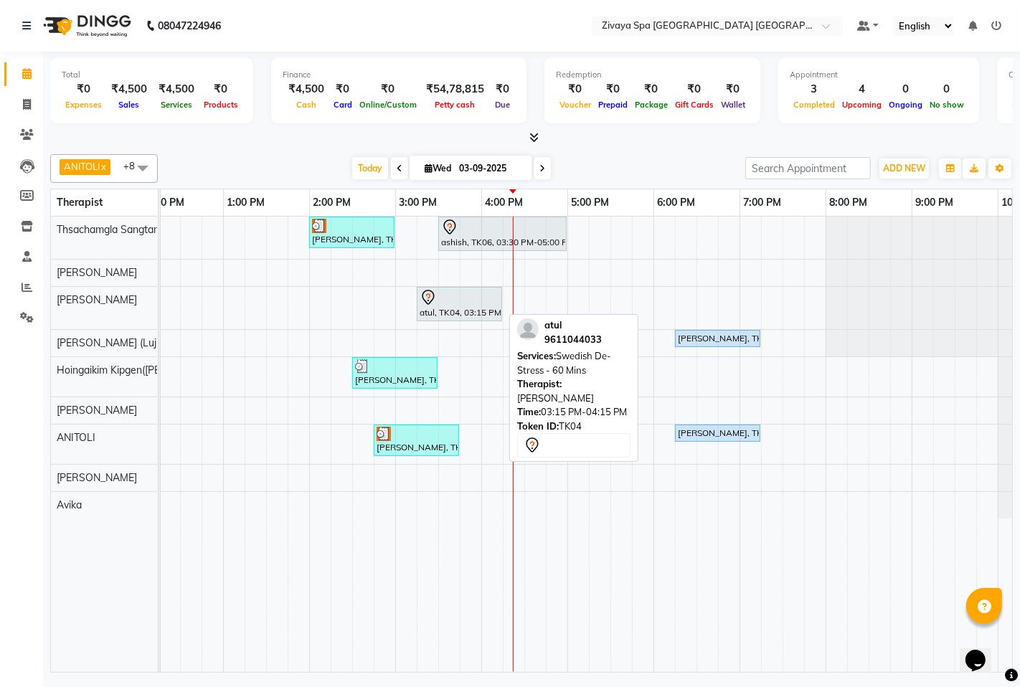
click at [467, 303] on div at bounding box center [460, 297] width 80 height 17
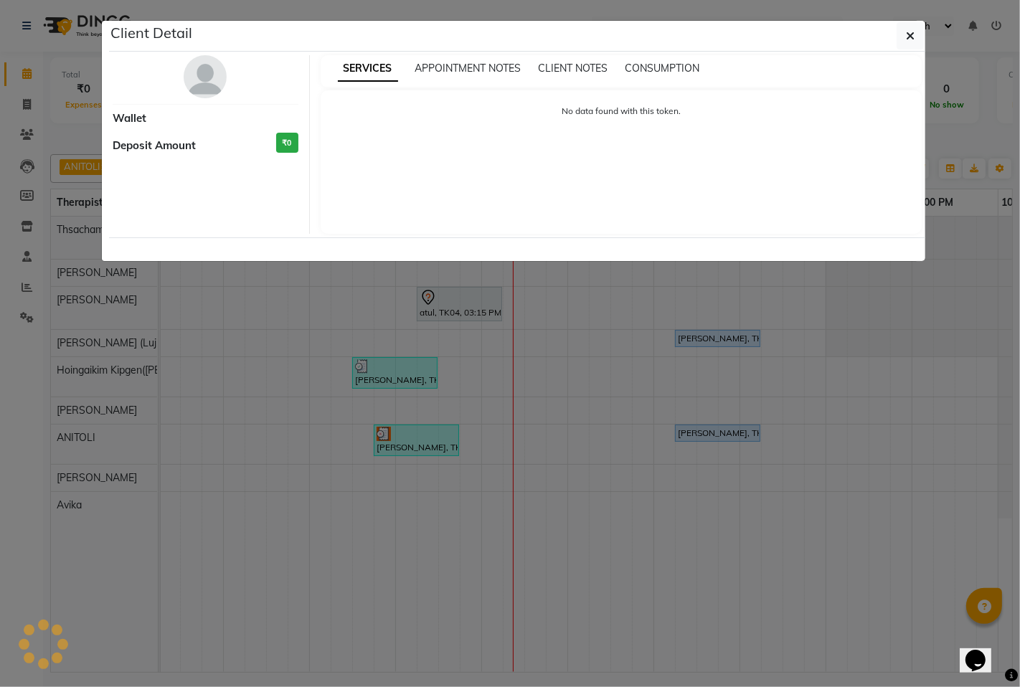
select select "7"
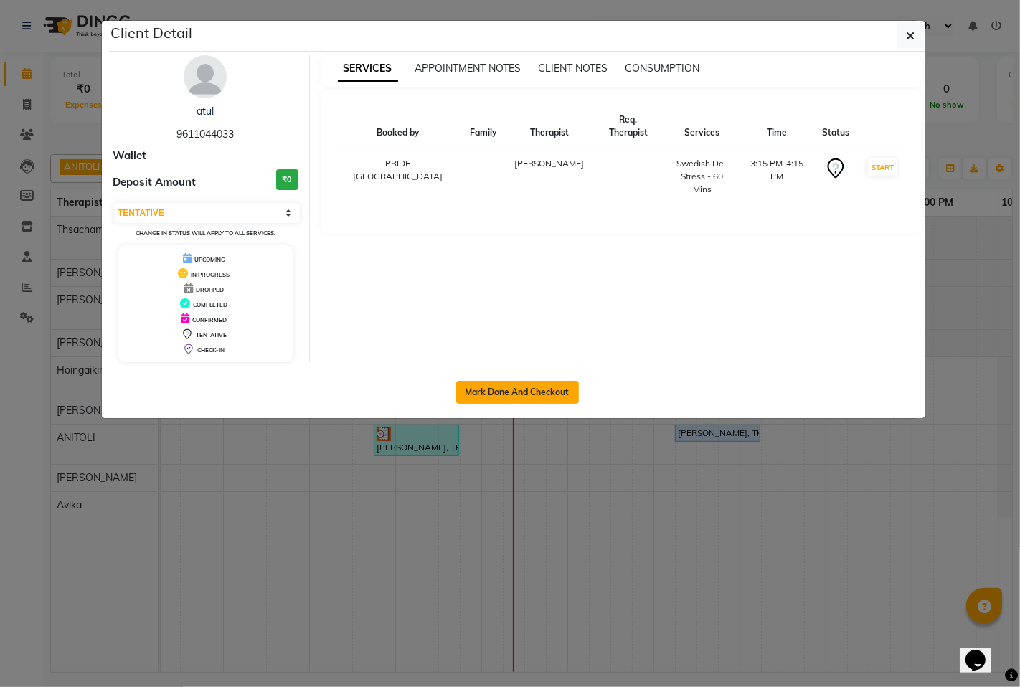
click at [541, 389] on button "Mark Done And Checkout" at bounding box center [517, 392] width 123 height 23
select select "service"
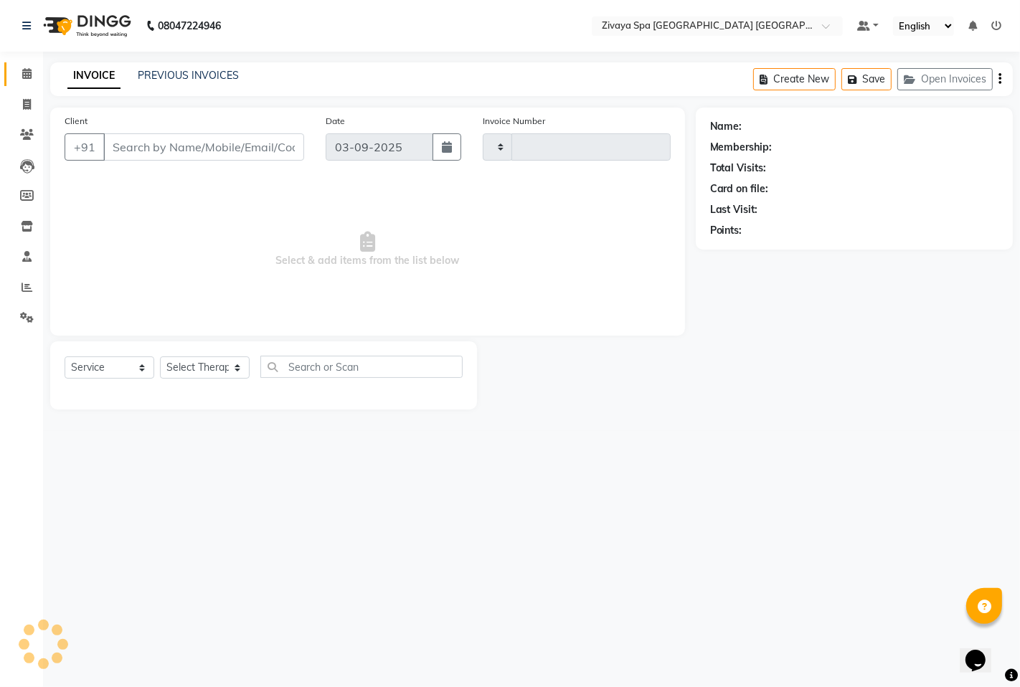
type input "1468"
select select "6501"
type input "9611044033"
select select "49491"
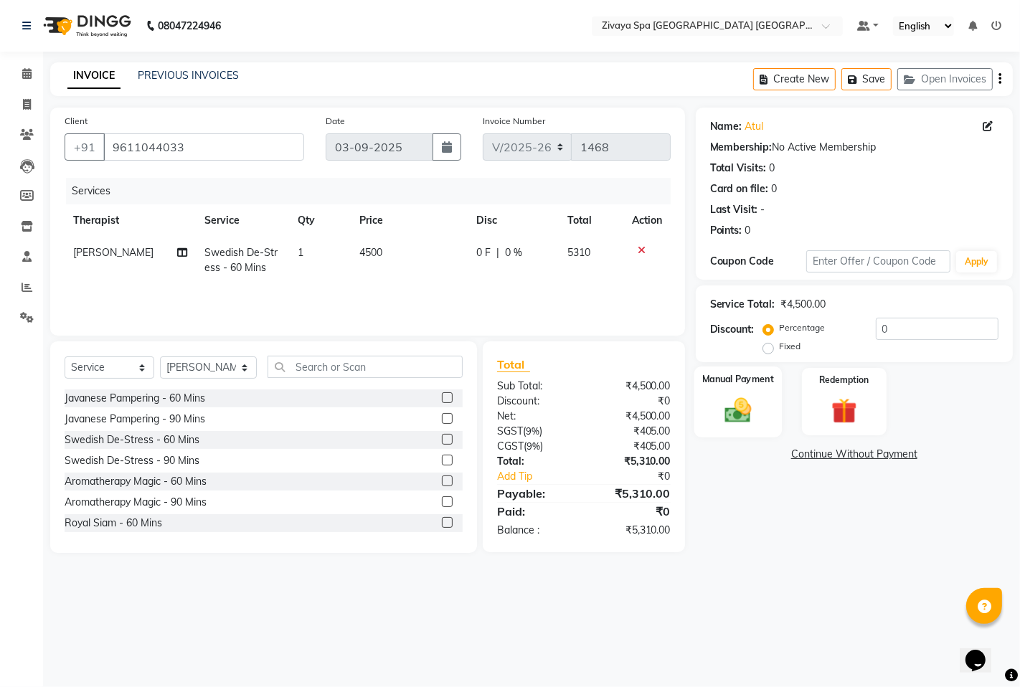
click at [741, 416] on img at bounding box center [738, 409] width 44 height 31
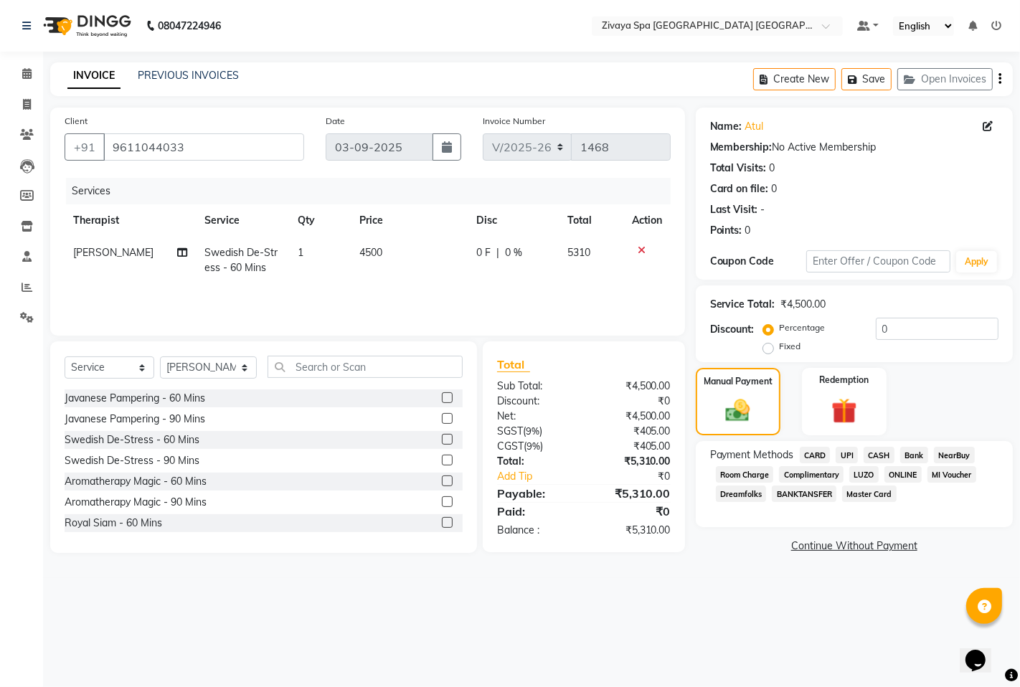
click at [847, 455] on span "UPI" at bounding box center [847, 455] width 22 height 16
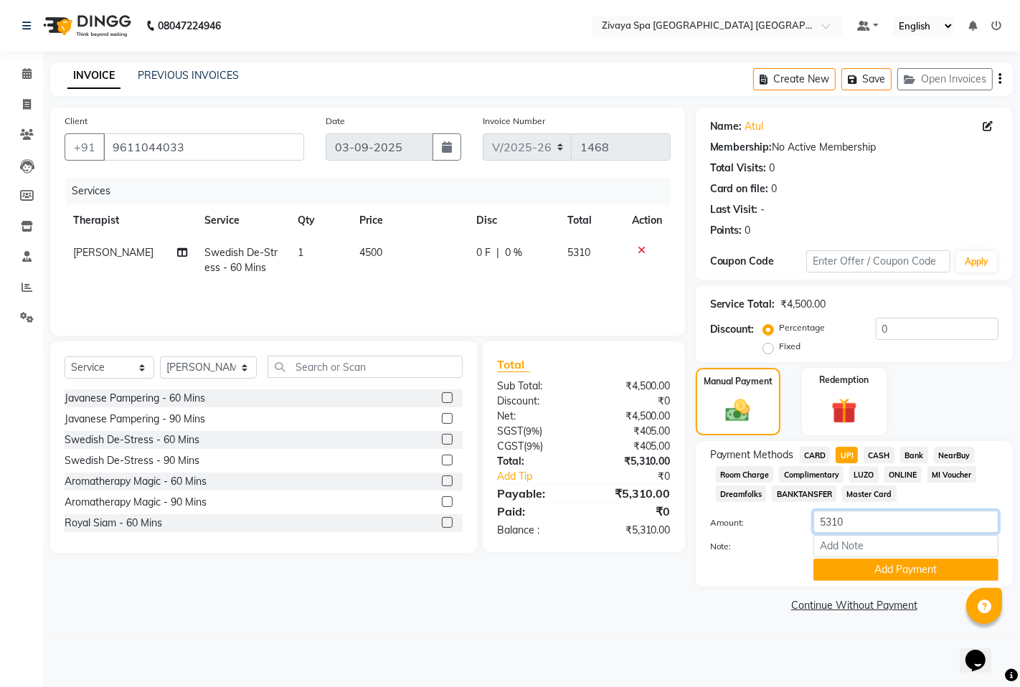
click at [848, 531] on input "5310" at bounding box center [905, 522] width 185 height 22
type input "5"
type input "4513"
click at [853, 567] on button "Add Payment" at bounding box center [905, 570] width 185 height 22
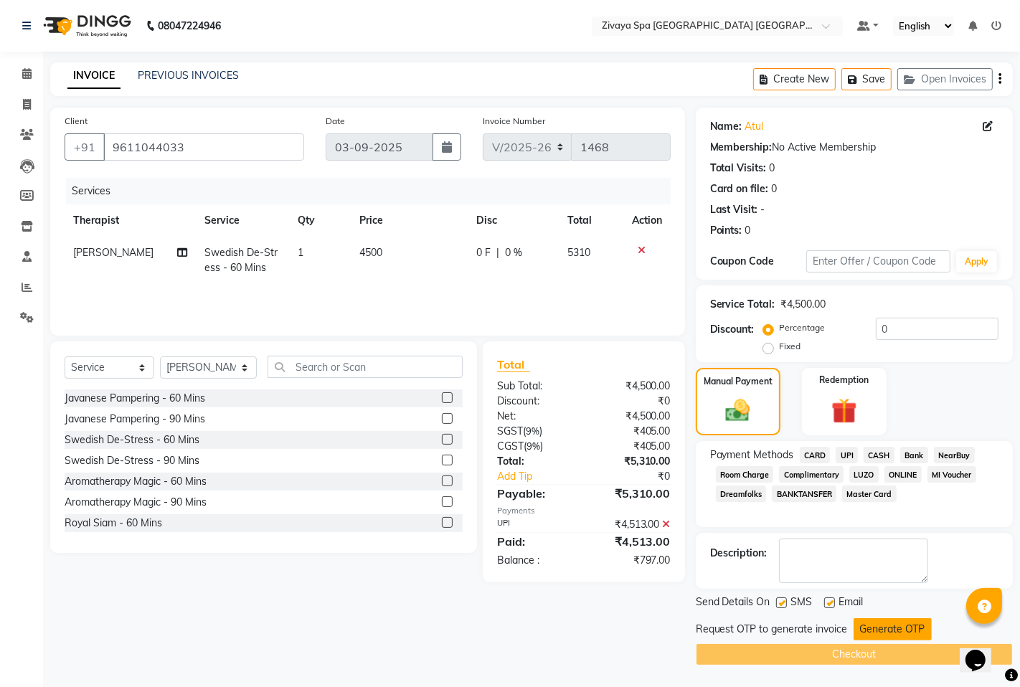
click at [886, 631] on button "Generate OTP" at bounding box center [892, 629] width 78 height 22
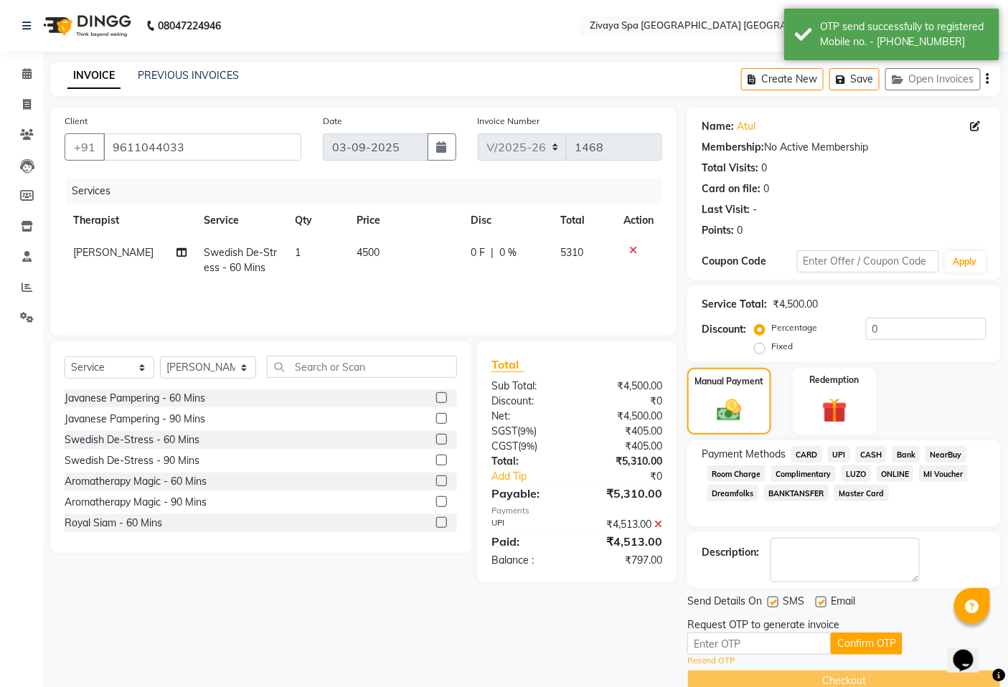
click at [630, 549] on div "₹4,513.00" at bounding box center [625, 541] width 96 height 17
click at [638, 562] on div "₹797.00" at bounding box center [625, 560] width 96 height 15
copy div "797.00"
click at [882, 330] on input "0" at bounding box center [926, 329] width 120 height 22
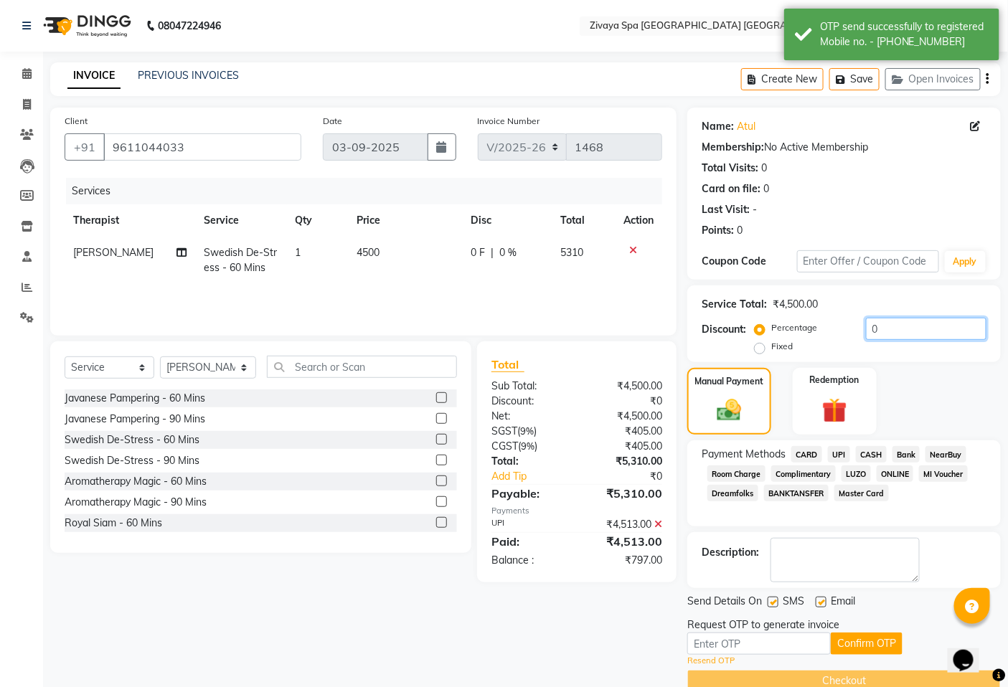
paste input "10"
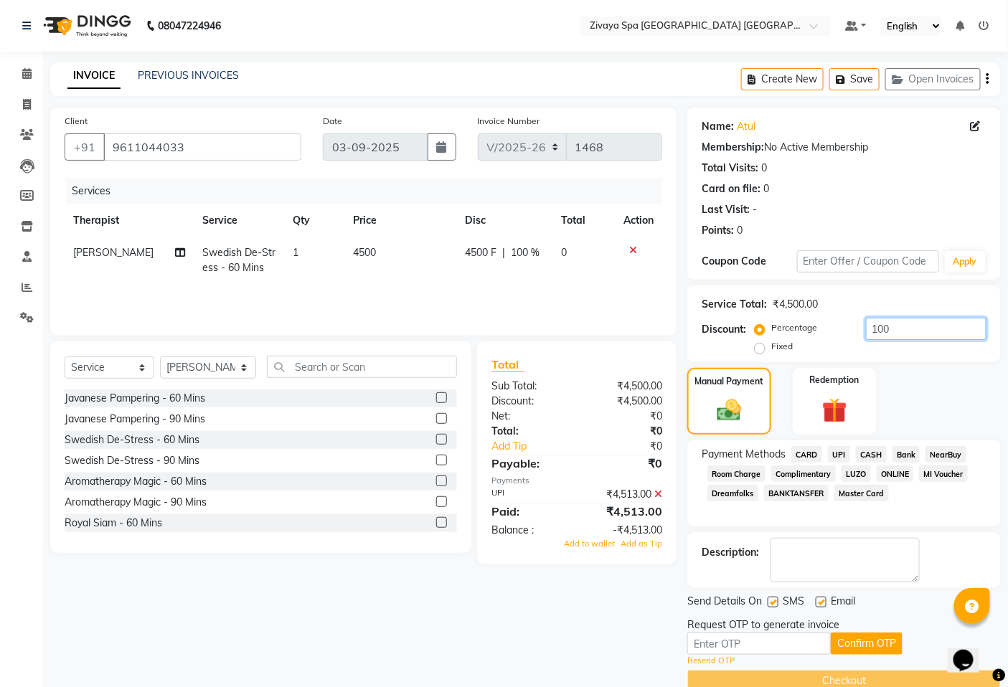
type input "100"
click at [802, 641] on input "text" at bounding box center [758, 644] width 143 height 22
click at [711, 658] on link "Resend OTP" at bounding box center [710, 661] width 47 height 12
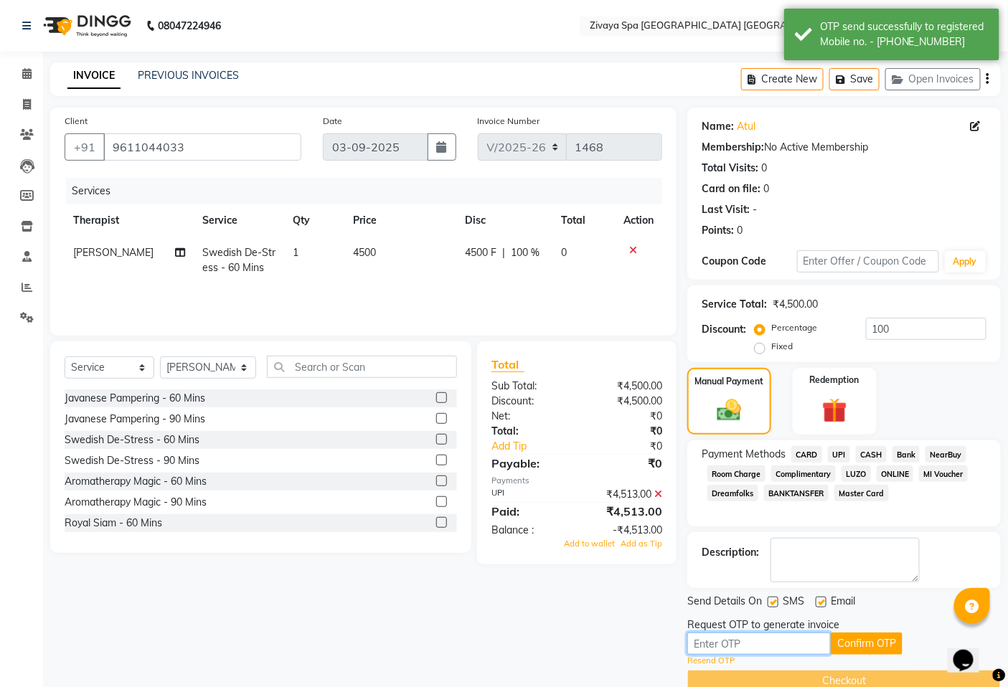
click at [718, 643] on input "text" at bounding box center [758, 644] width 143 height 22
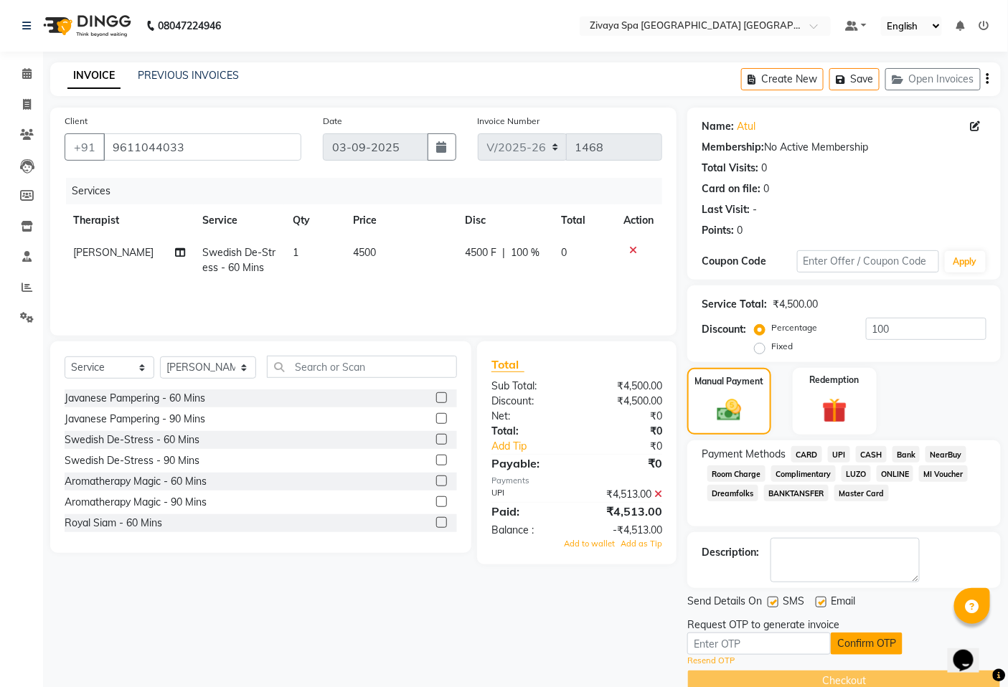
click at [859, 649] on button "Confirm OTP" at bounding box center [867, 644] width 72 height 22
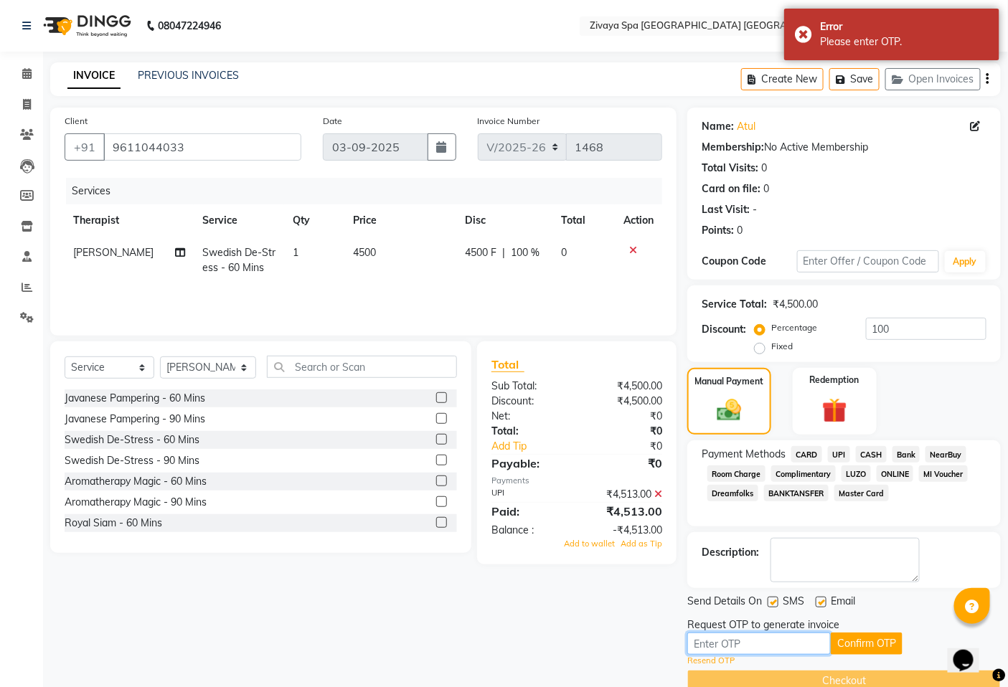
click at [735, 648] on input "text" at bounding box center [758, 644] width 143 height 22
click at [718, 662] on link "Resend OTP" at bounding box center [710, 661] width 47 height 12
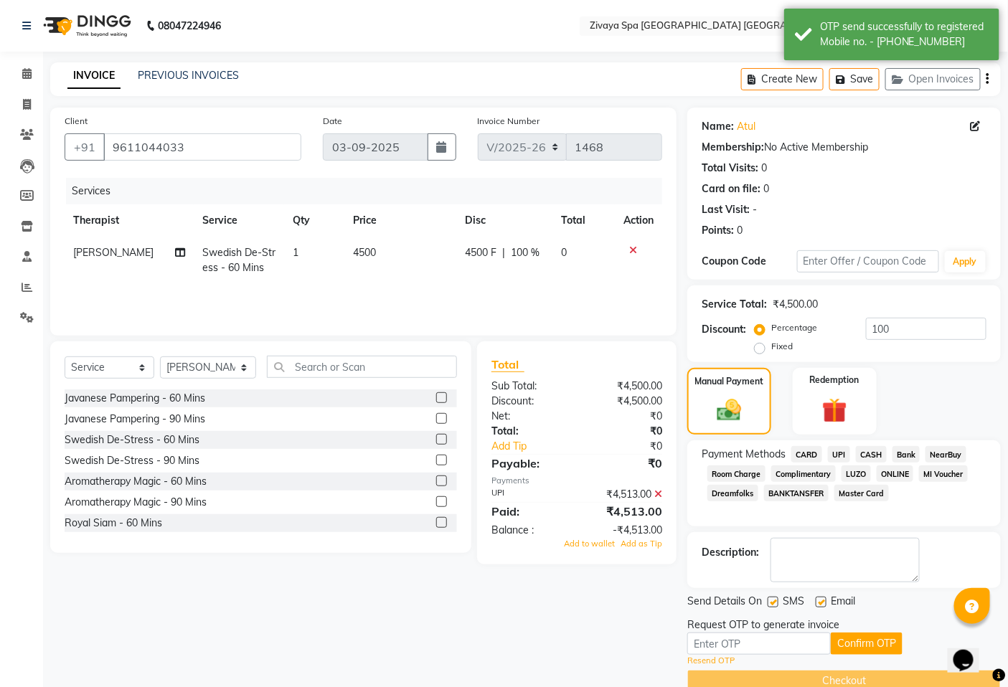
click at [771, 349] on label "Fixed" at bounding box center [782, 346] width 22 height 13
click at [758, 349] on input "Fixed" at bounding box center [762, 346] width 10 height 10
radio input "true"
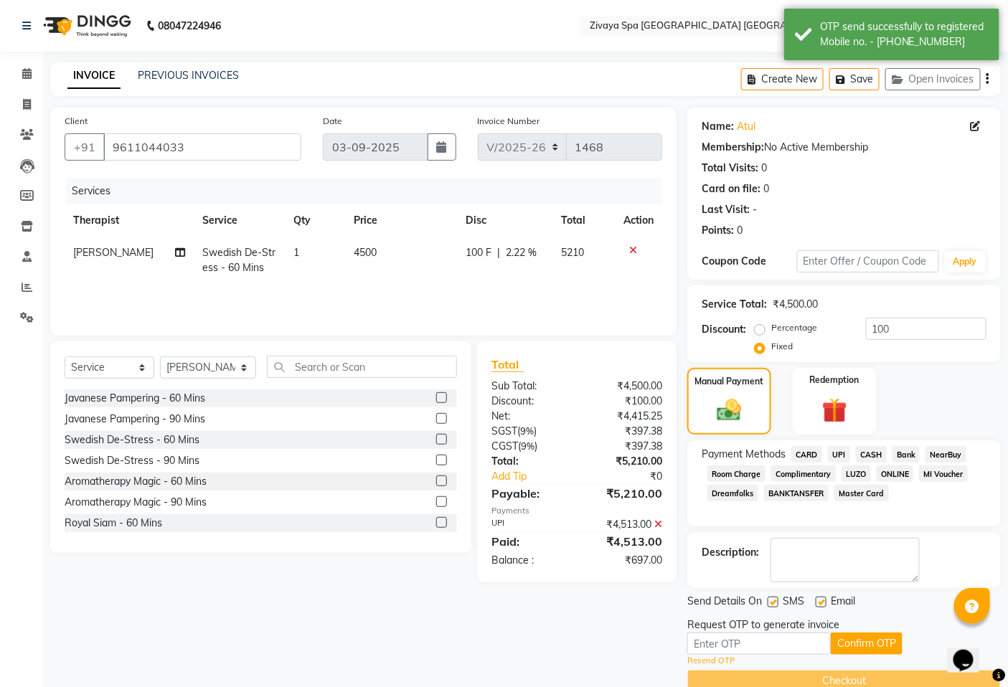
click at [635, 561] on div "₹697.00" at bounding box center [625, 560] width 96 height 15
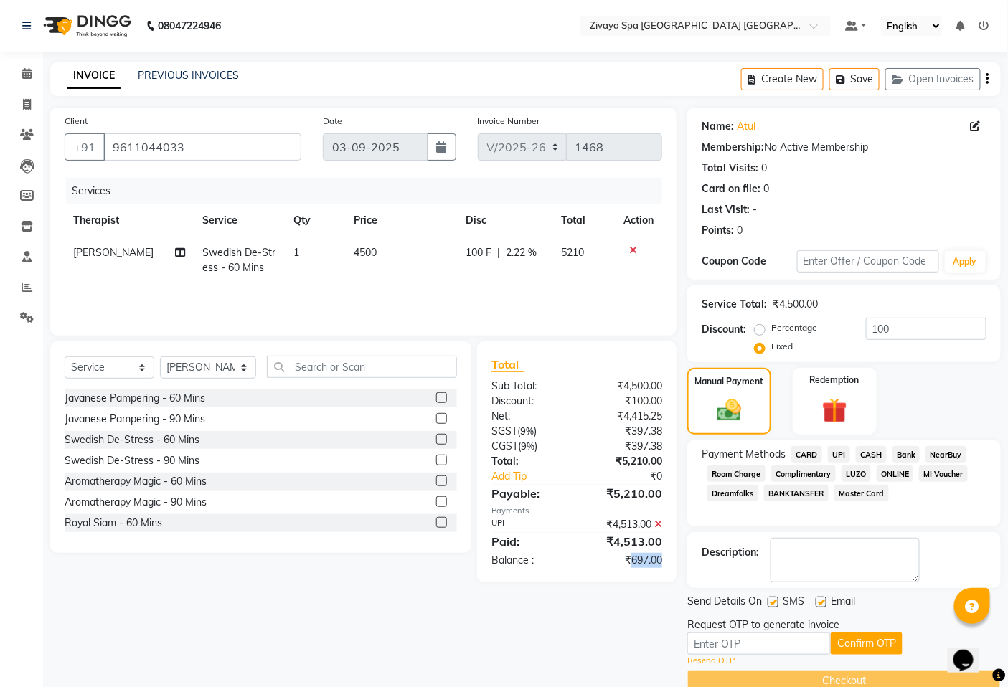
click at [635, 561] on div "₹697.00" at bounding box center [625, 560] width 96 height 15
copy div "697.00"
click at [878, 328] on input "100" at bounding box center [926, 329] width 120 height 22
paste input "697.00"
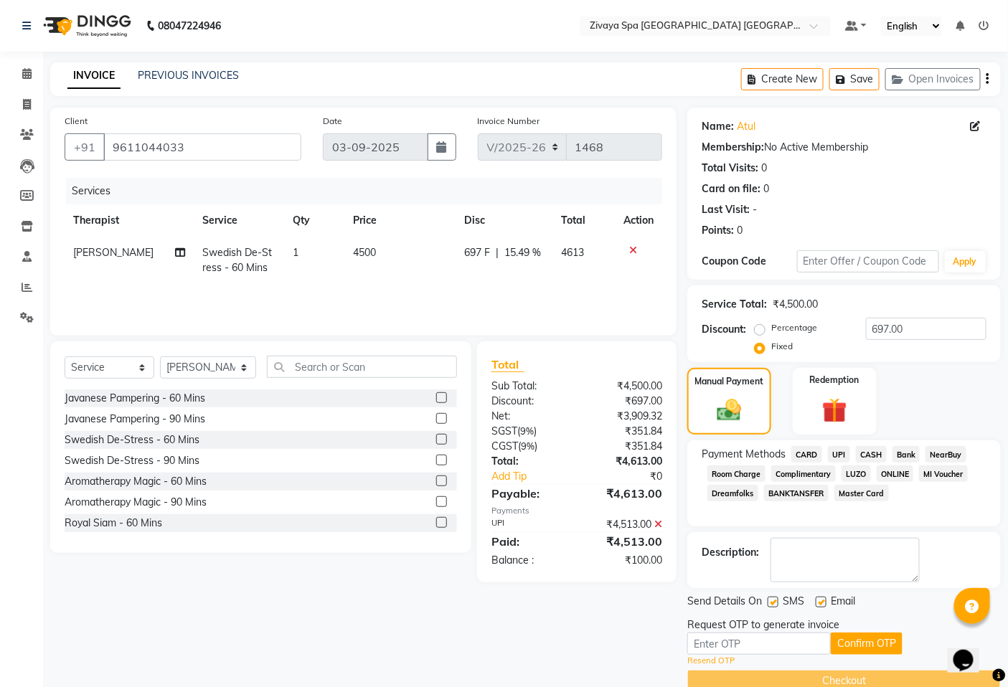
click at [634, 562] on div "₹100.00" at bounding box center [625, 560] width 96 height 15
copy div "100.00"
click at [904, 323] on input "697.00" at bounding box center [926, 329] width 120 height 22
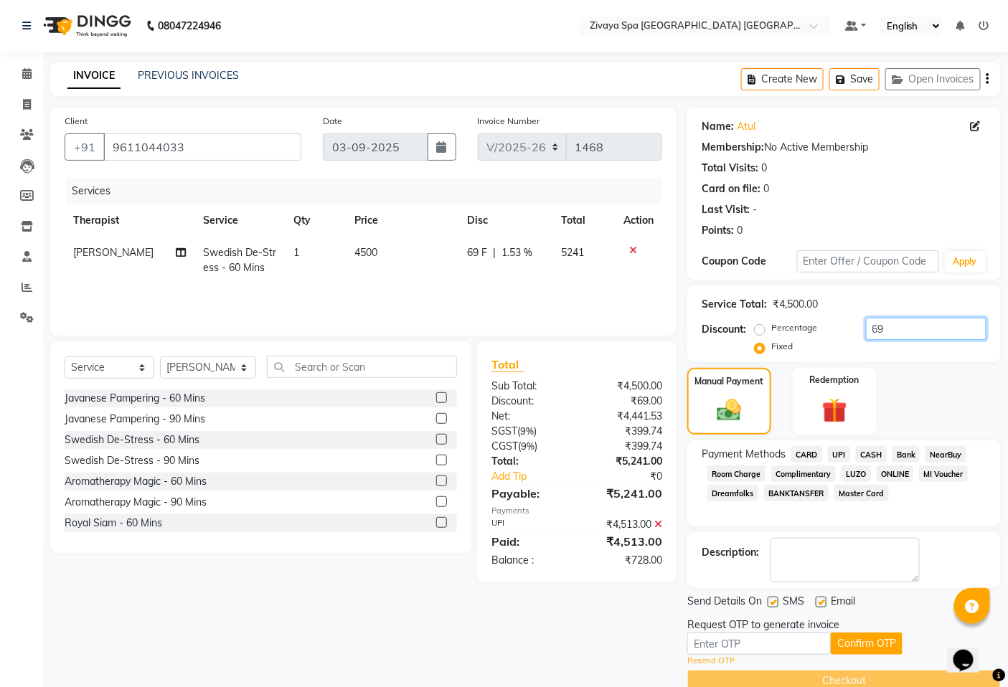
type input "6"
click at [20, 77] on span at bounding box center [26, 74] width 25 height 16
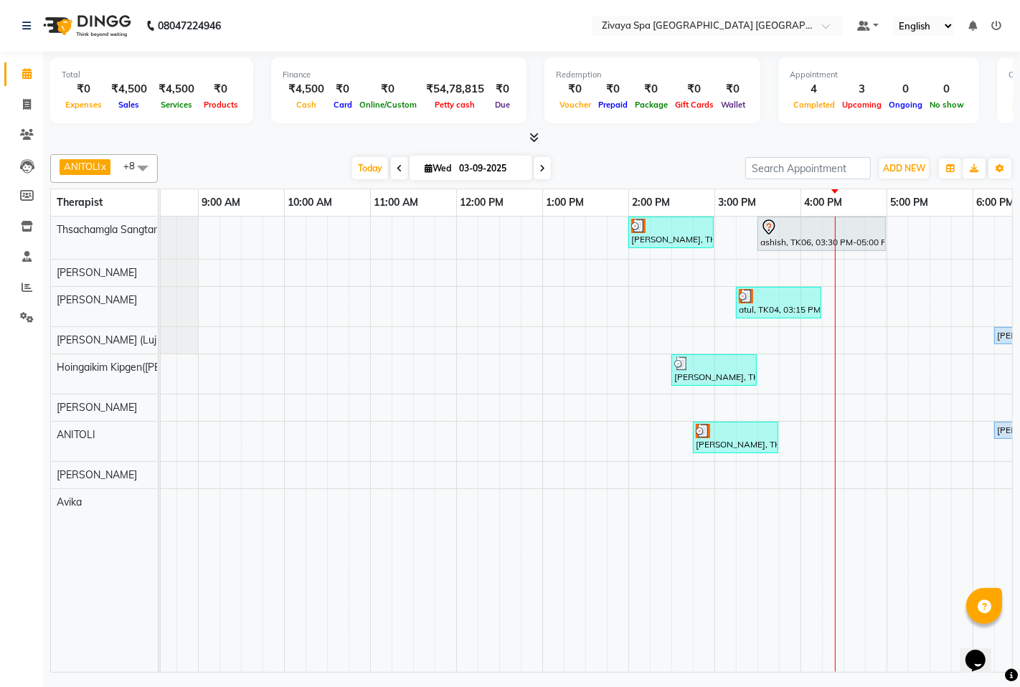
scroll to position [0, 307]
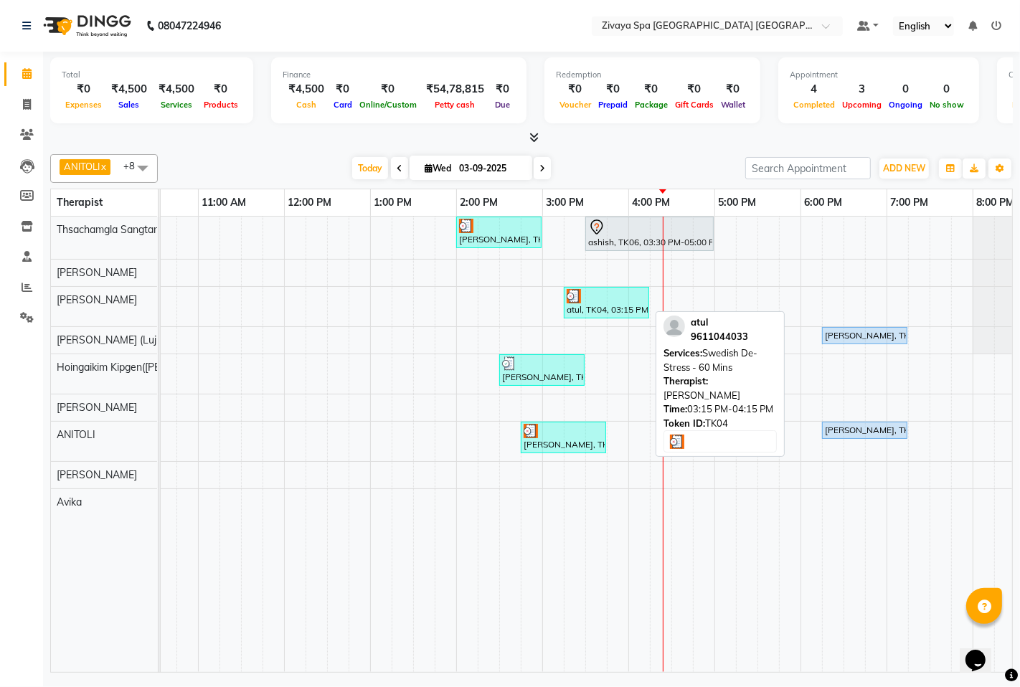
click at [580, 305] on div "atul, TK04, 03:15 PM-04:15 PM, Swedish De-Stress - 60 Mins" at bounding box center [606, 302] width 82 height 27
select select "3"
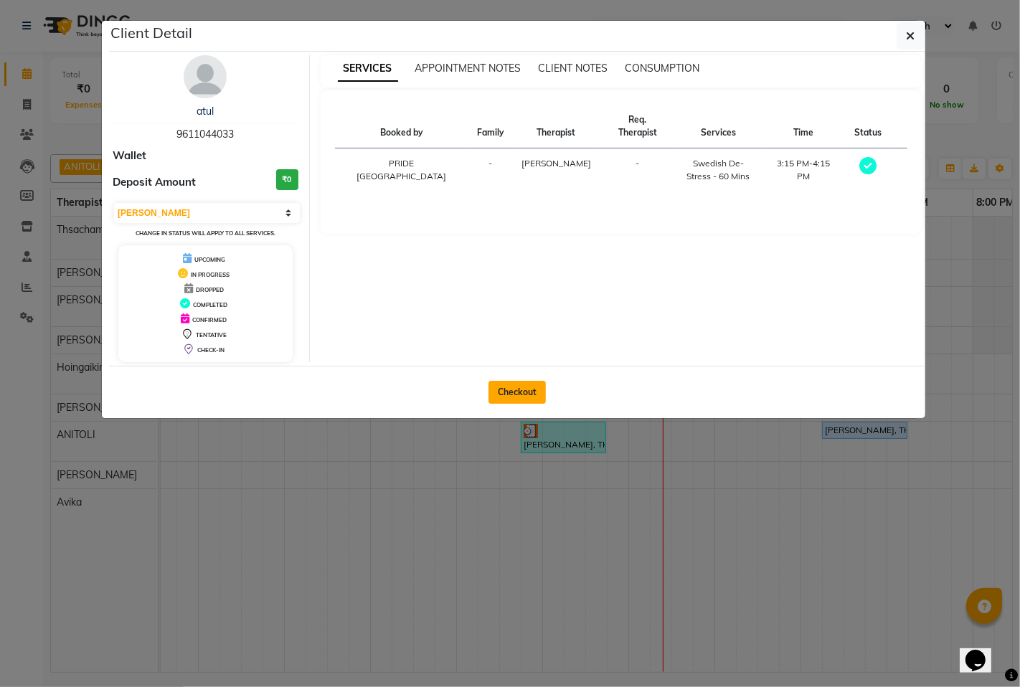
click at [508, 385] on button "Checkout" at bounding box center [516, 392] width 57 height 23
select select "6501"
select select "service"
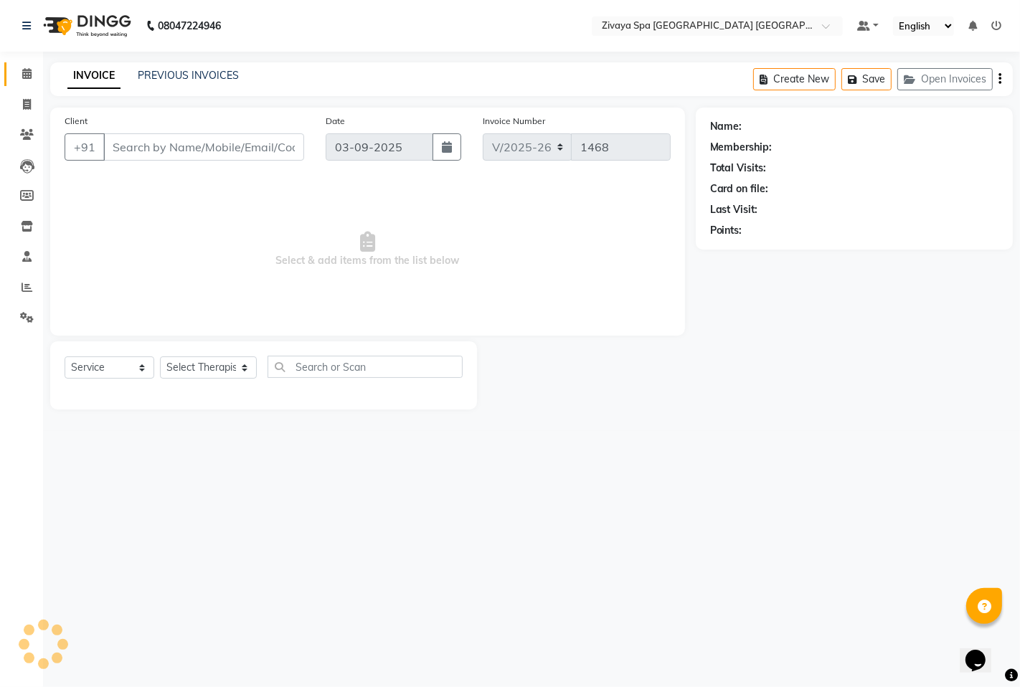
type input "9611044033"
select select "49491"
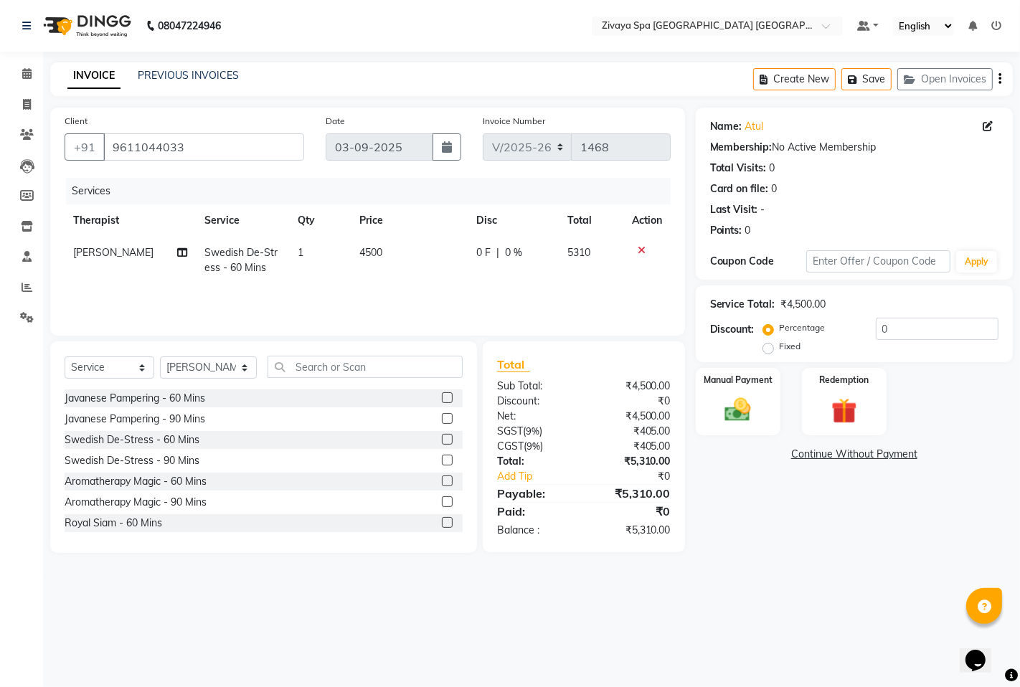
click at [780, 345] on label "Fixed" at bounding box center [791, 346] width 22 height 13
click at [770, 345] on input "Fixed" at bounding box center [771, 346] width 10 height 10
radio input "true"
click at [747, 405] on img at bounding box center [738, 409] width 44 height 31
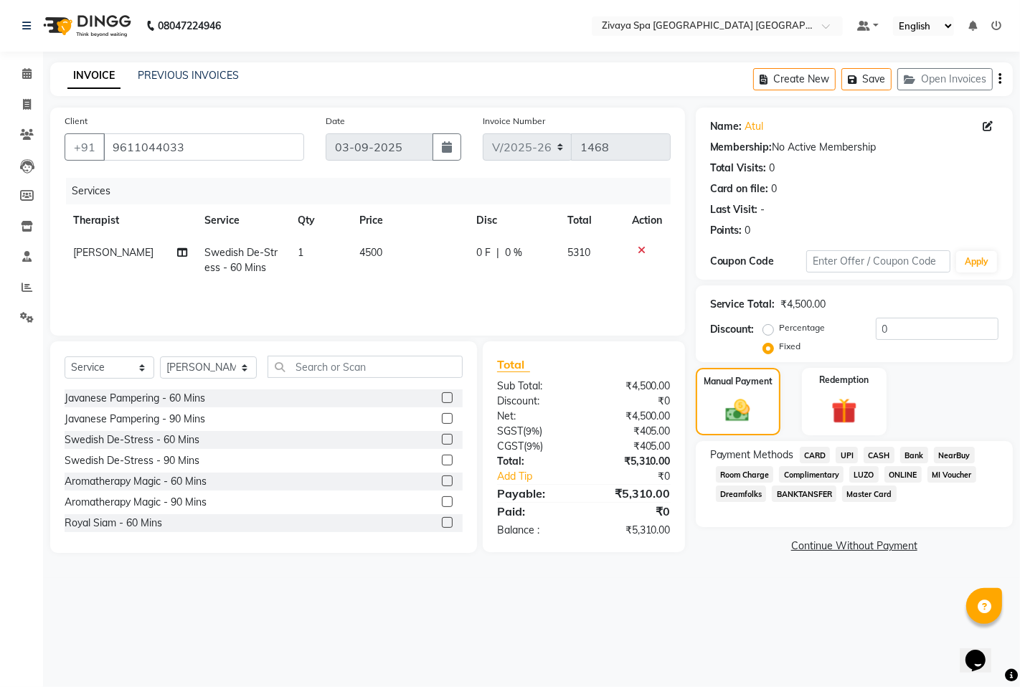
click at [849, 455] on span "UPI" at bounding box center [847, 455] width 22 height 16
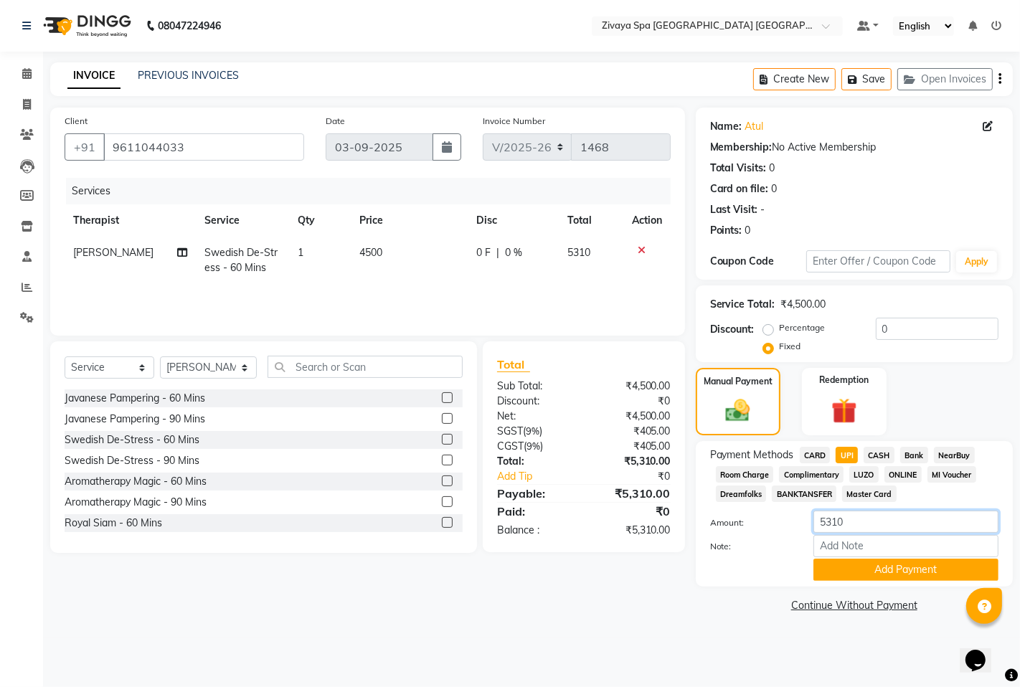
click at [842, 521] on input "5310" at bounding box center [905, 522] width 185 height 22
type input "4513"
click at [852, 575] on button "Add Payment" at bounding box center [905, 570] width 185 height 22
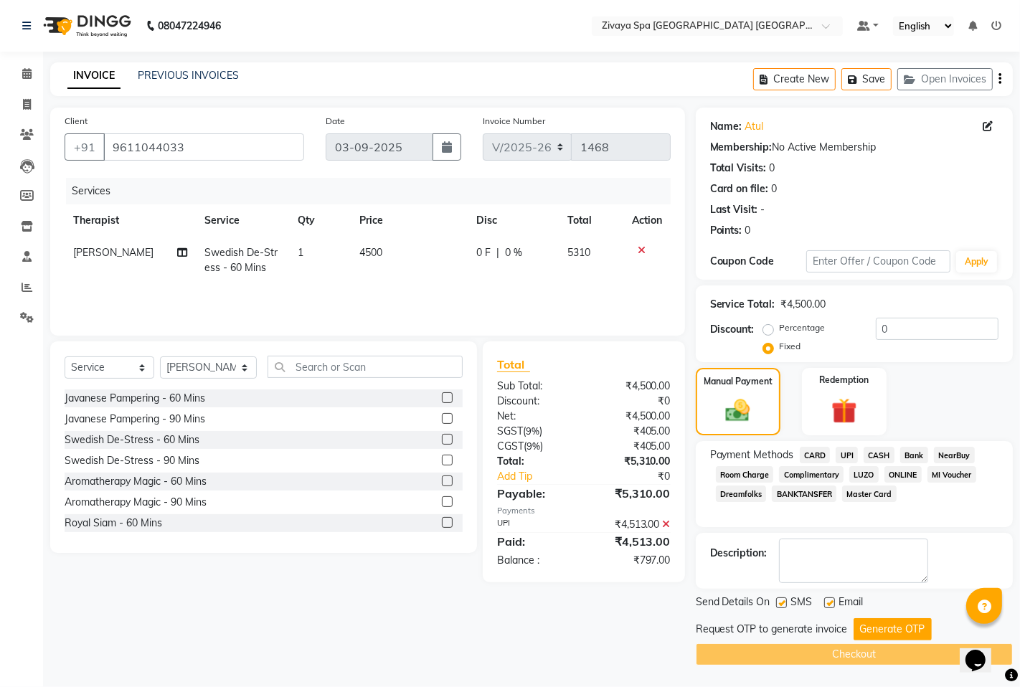
click at [638, 557] on div "₹797.00" at bounding box center [633, 560] width 98 height 15
copy div "₹797.00"
click at [876, 328] on input "0" at bounding box center [937, 329] width 123 height 22
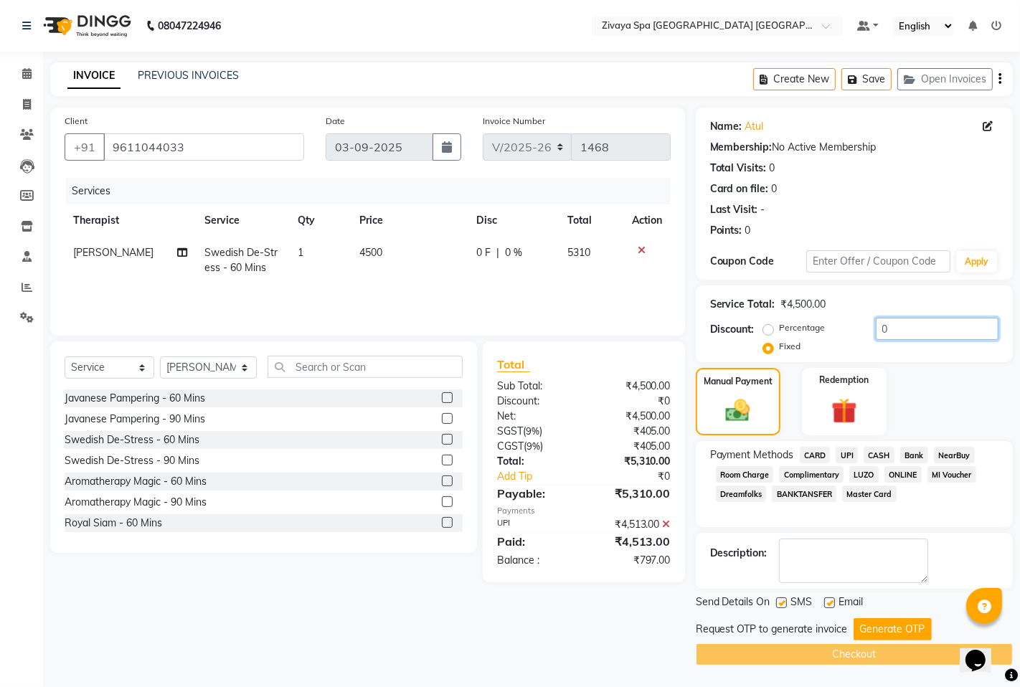
paste input "797.00"
type input "797.000"
click at [900, 630] on button "Generate OTP" at bounding box center [892, 629] width 78 height 22
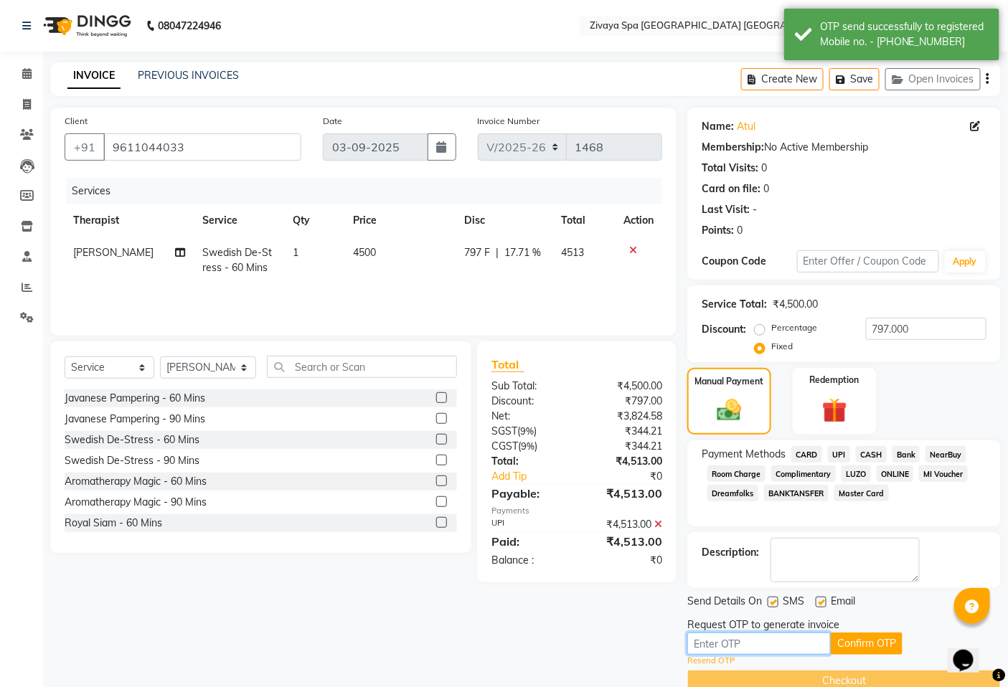
click at [714, 646] on input "text" at bounding box center [758, 644] width 143 height 22
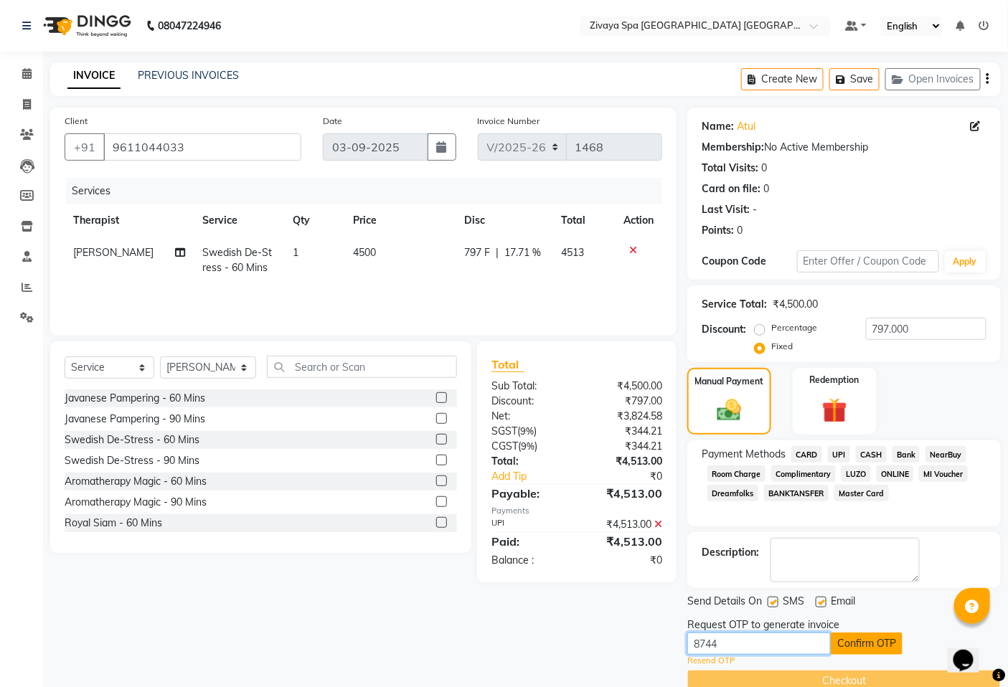
type input "8744"
click at [861, 640] on button "Confirm OTP" at bounding box center [867, 644] width 72 height 22
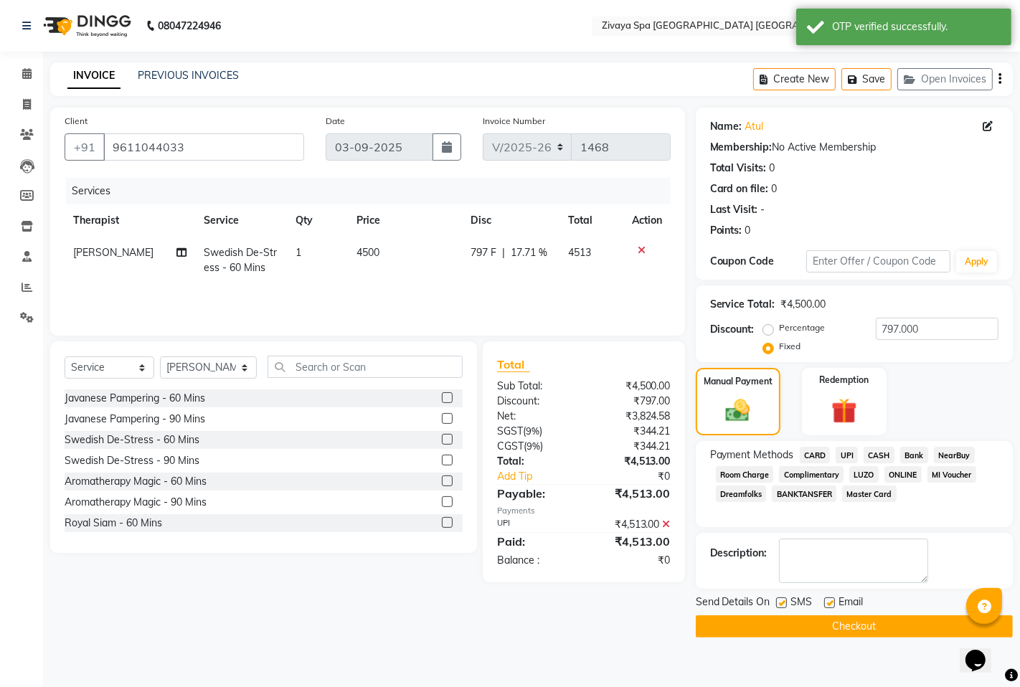
click at [855, 628] on button "Checkout" at bounding box center [854, 626] width 317 height 22
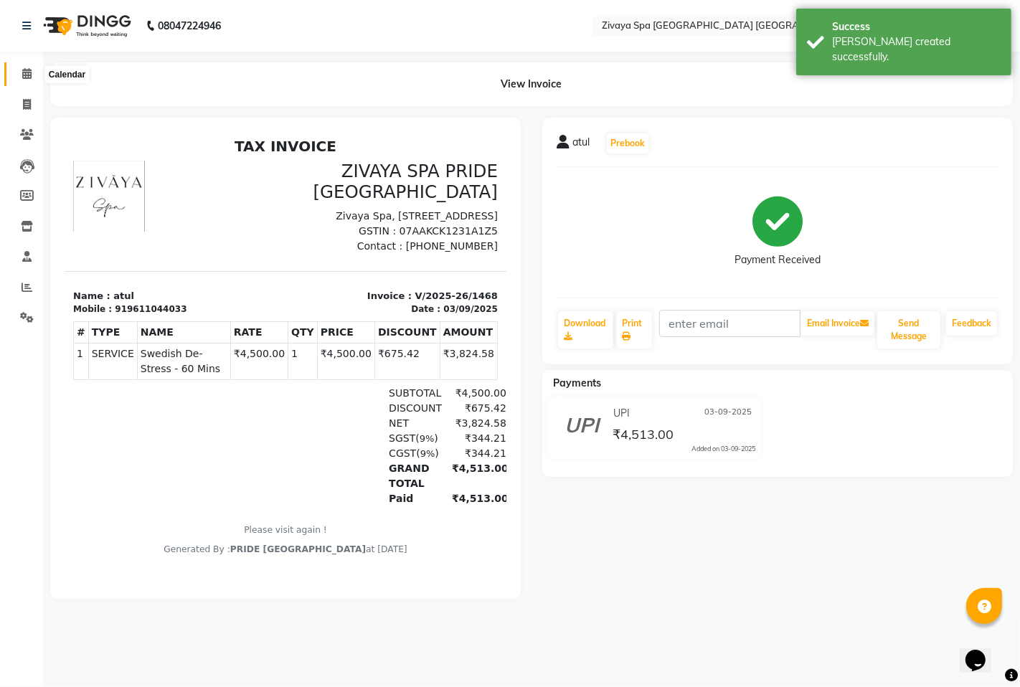
click at [32, 72] on span at bounding box center [26, 74] width 25 height 16
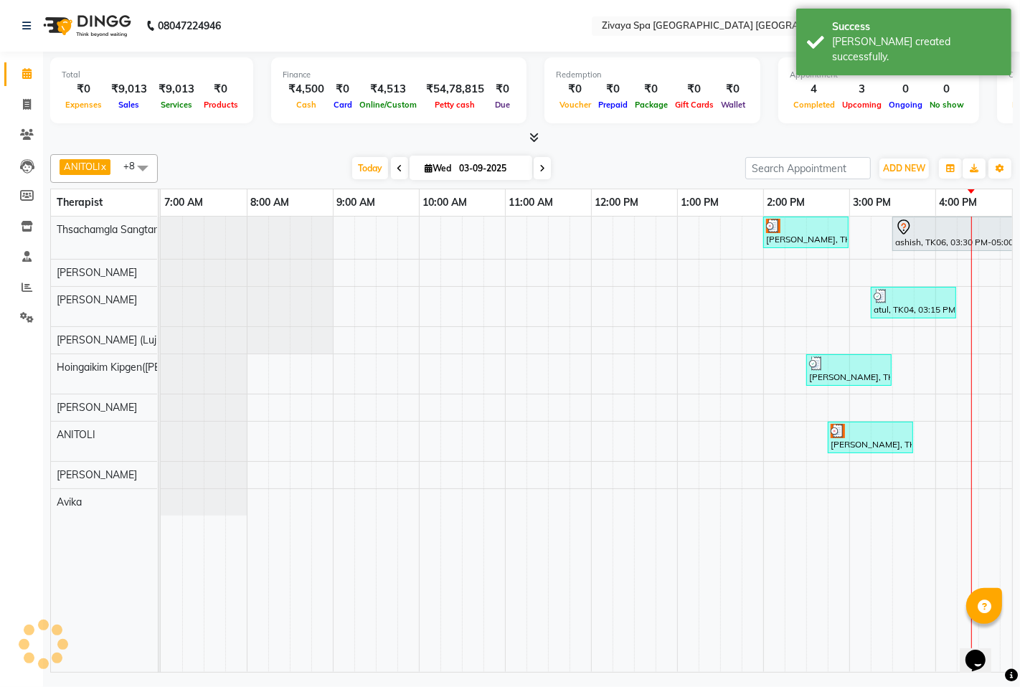
scroll to position [0, 526]
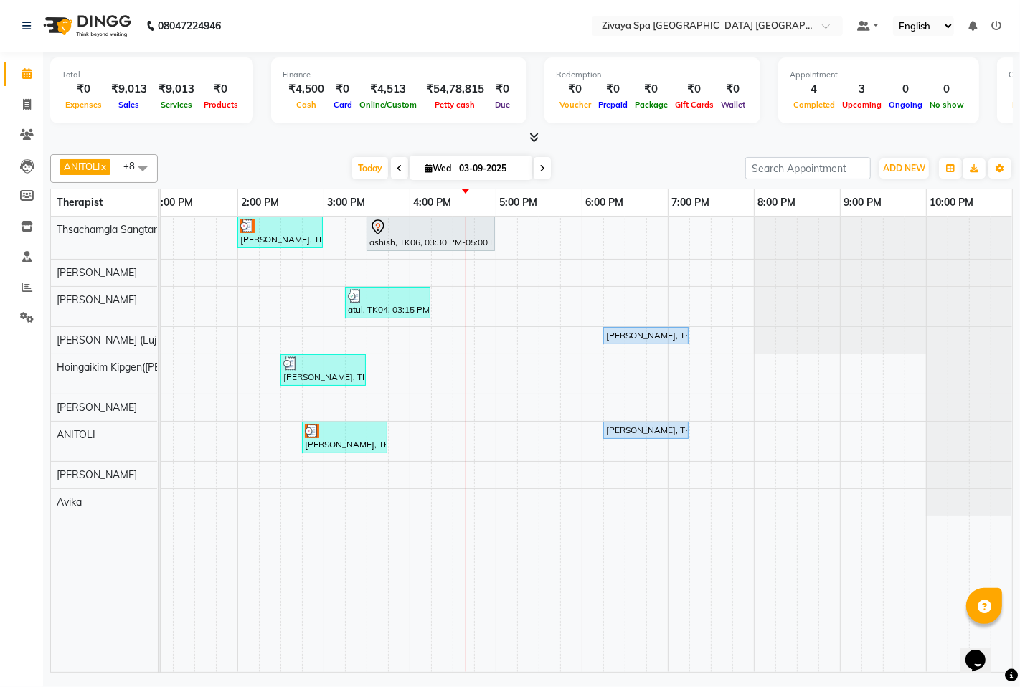
drag, startPoint x: 282, startPoint y: 368, endPoint x: 467, endPoint y: 371, distance: 185.1
click at [467, 371] on div "john, TK02, 02:00 PM-03:00 PM, Fusion Therapy - 60 Mins ashish, TK06, 03:30 PM-…" at bounding box center [323, 444] width 1377 height 455
click at [505, 437] on div "john, TK02, 02:00 PM-03:00 PM, Fusion Therapy - 60 Mins ashish, TK06, 03:30 PM-…" at bounding box center [323, 444] width 1377 height 455
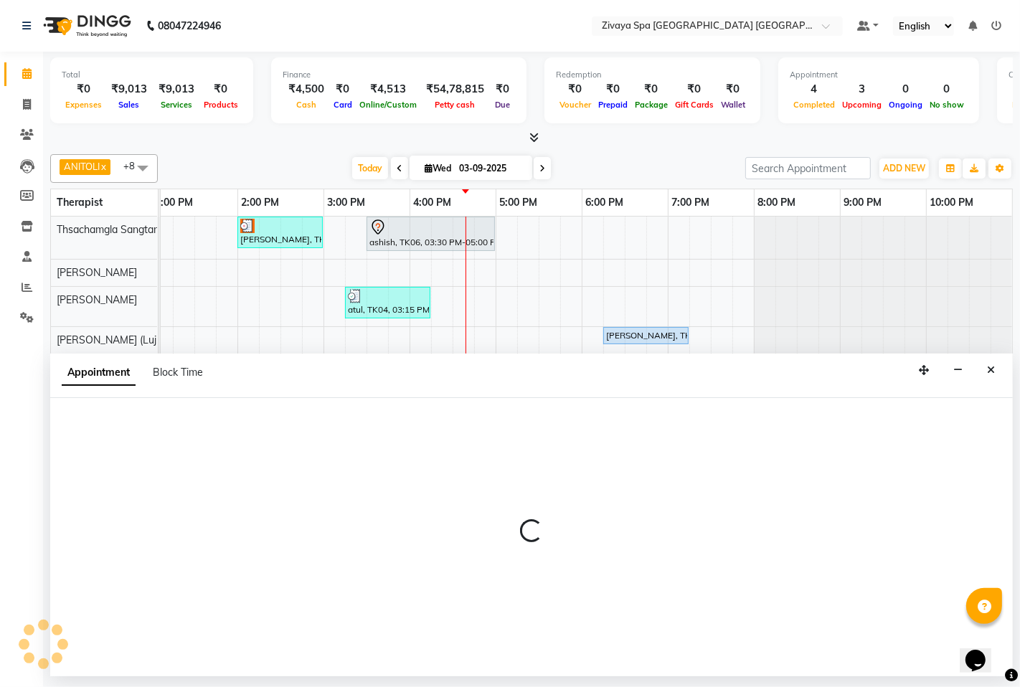
select select "71800"
select select "1020"
select select "tentative"
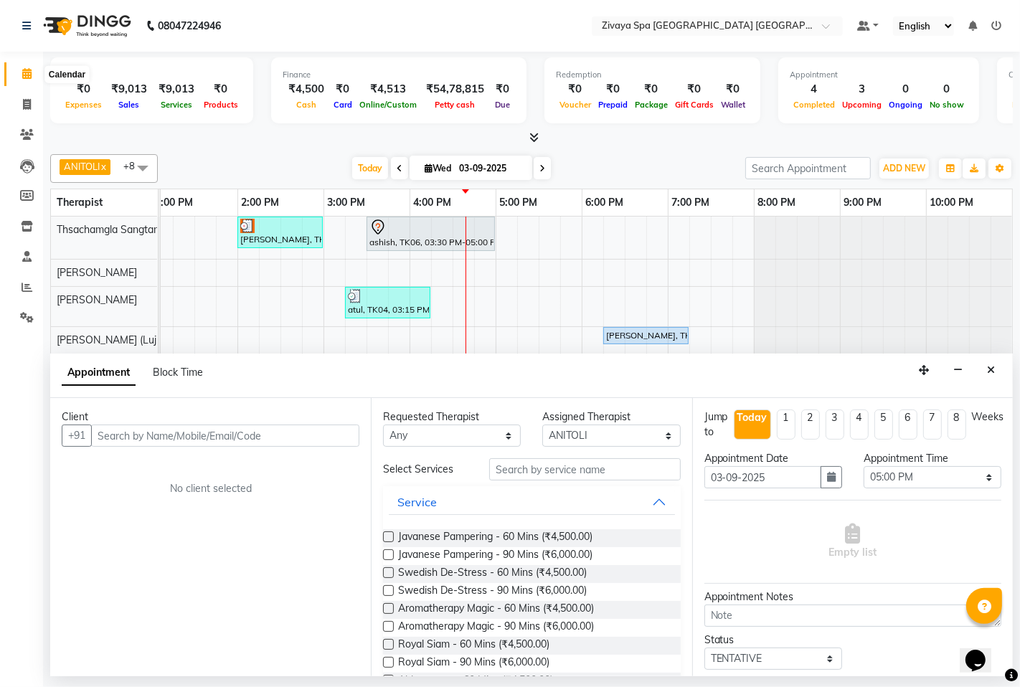
click at [25, 76] on icon at bounding box center [26, 73] width 9 height 11
click at [988, 372] on icon "Close" at bounding box center [991, 370] width 8 height 10
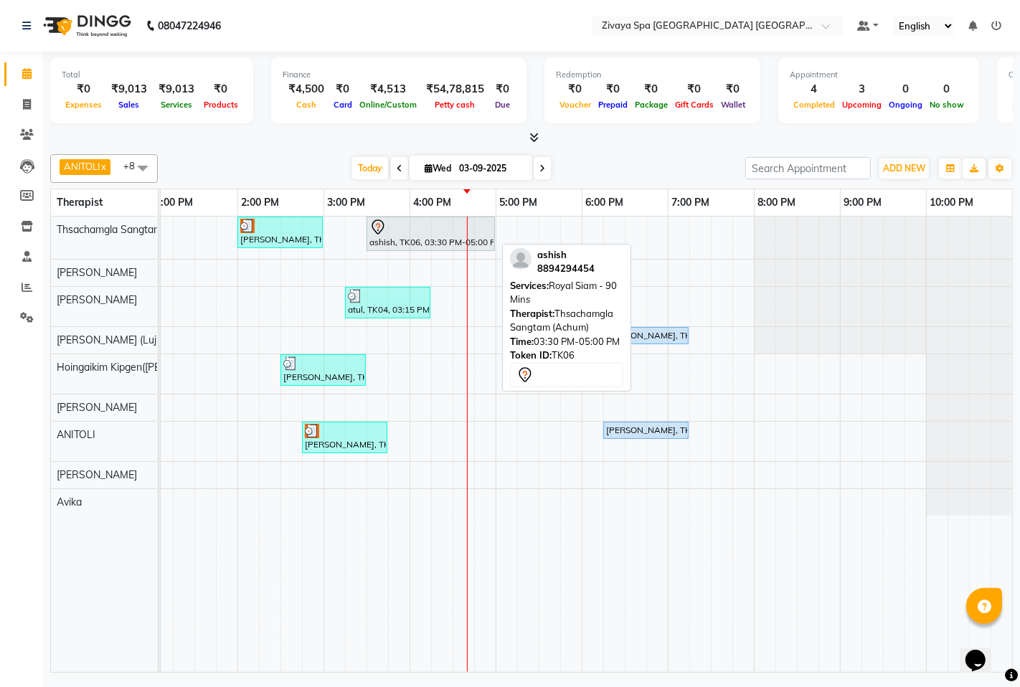
click at [460, 239] on div "ashish, TK06, 03:30 PM-05:00 PM, Royal Siam - 90 Mins" at bounding box center [431, 234] width 126 height 30
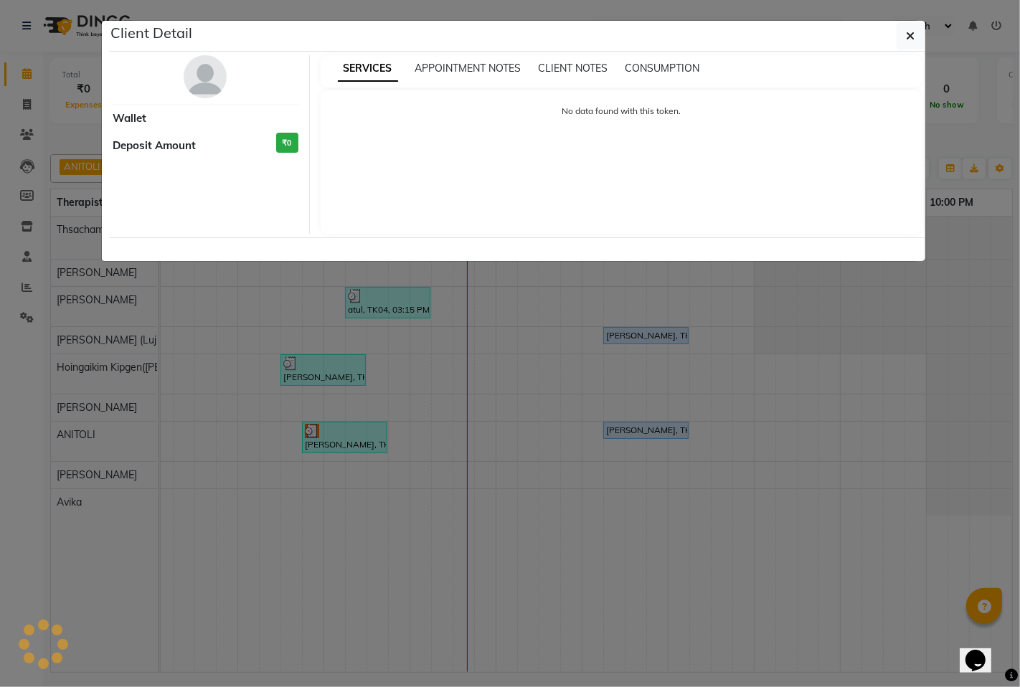
select select "7"
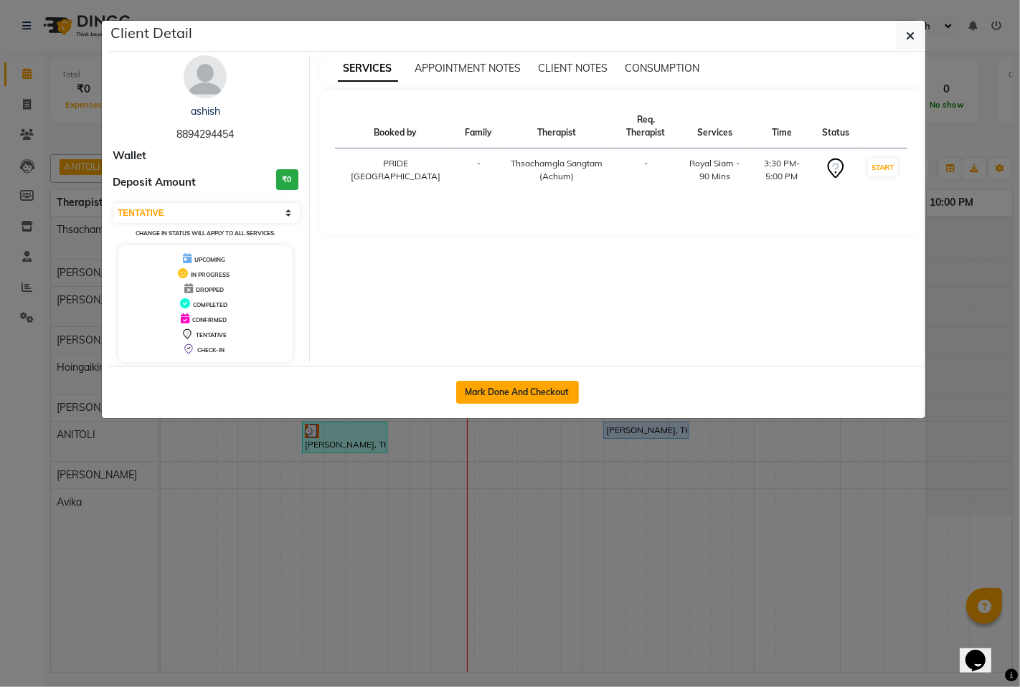
click at [485, 397] on button "Mark Done And Checkout" at bounding box center [517, 392] width 123 height 23
select select "service"
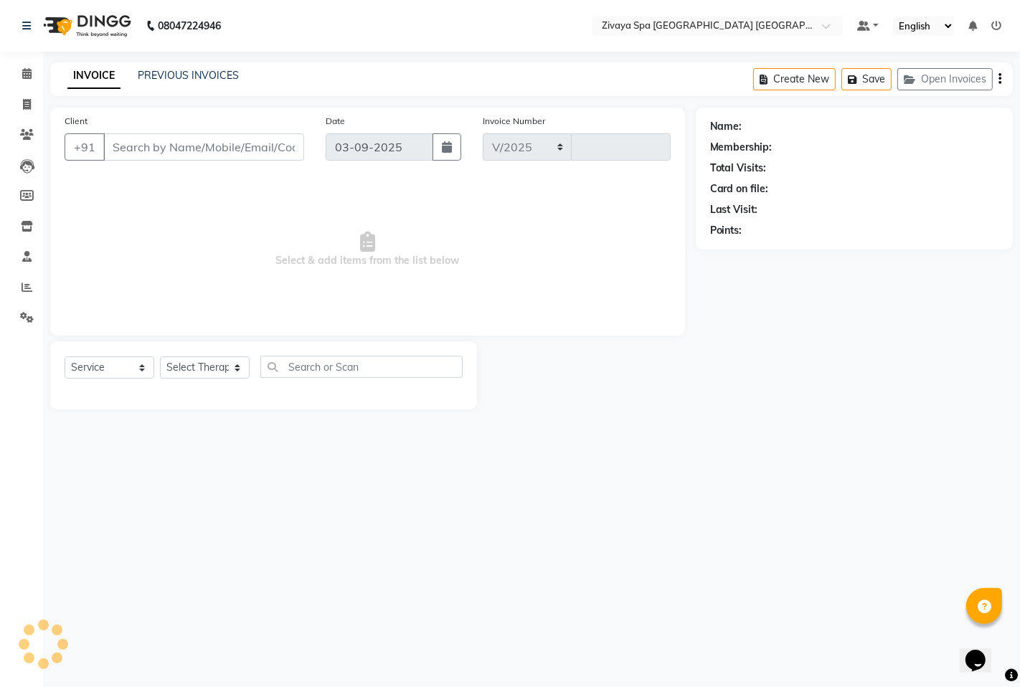
select select "6501"
type input "1469"
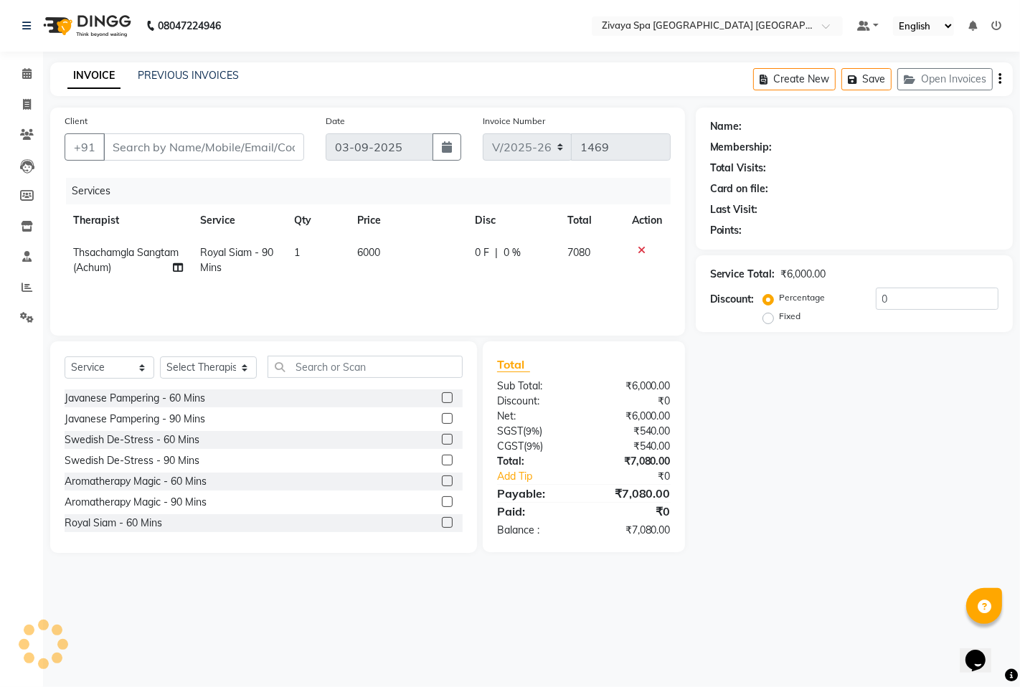
type input "8894294454"
select select "49489"
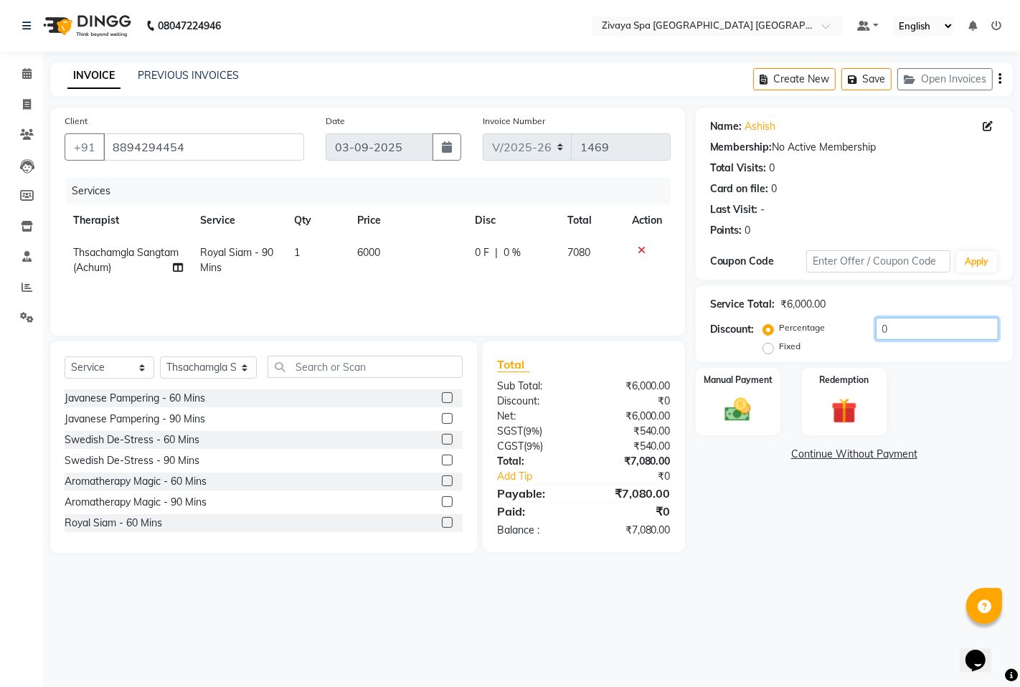
click at [912, 335] on input "0" at bounding box center [937, 329] width 123 height 22
click at [749, 412] on img at bounding box center [738, 409] width 44 height 31
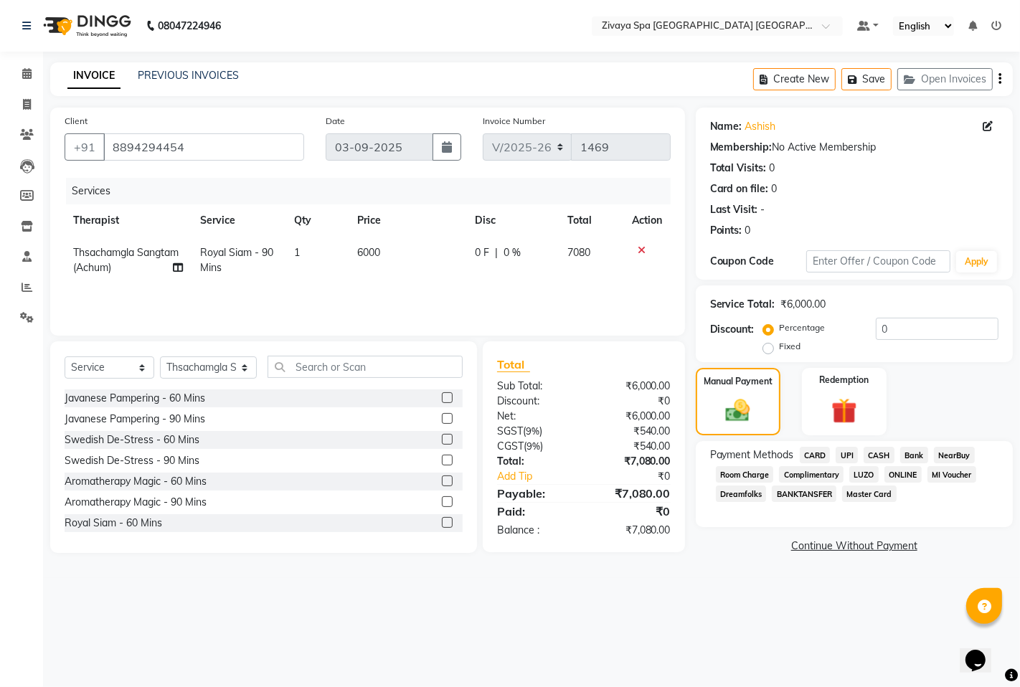
click at [780, 353] on label "Fixed" at bounding box center [791, 346] width 22 height 13
click at [766, 351] on input "Fixed" at bounding box center [771, 346] width 10 height 10
radio input "true"
click at [881, 450] on span "CASH" at bounding box center [879, 455] width 31 height 16
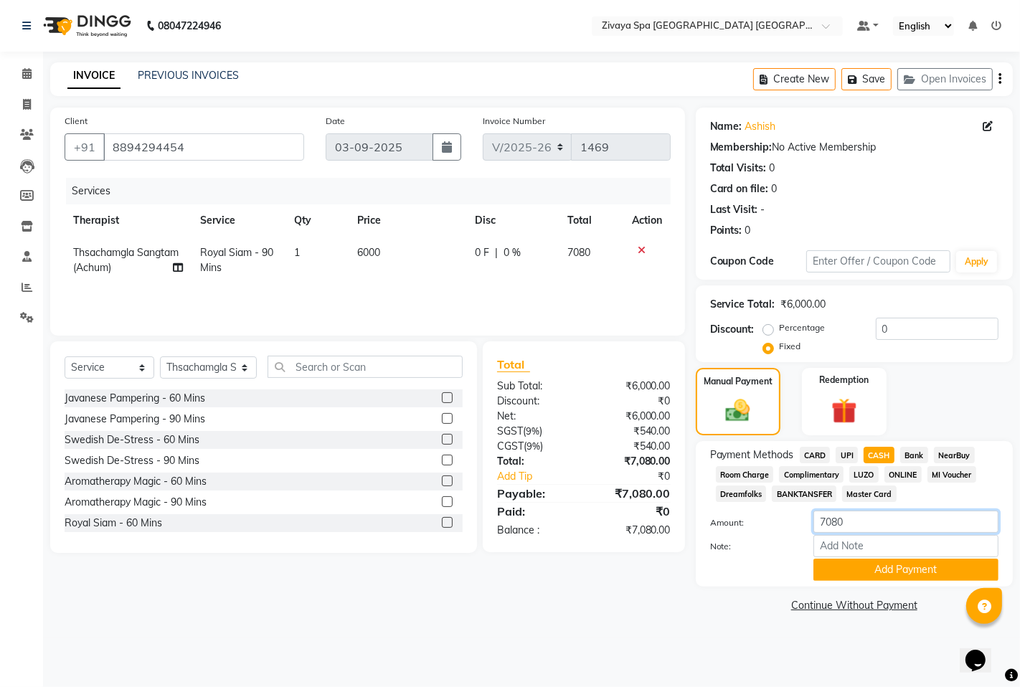
drag, startPoint x: 849, startPoint y: 524, endPoint x: 833, endPoint y: 517, distance: 18.0
click at [833, 517] on input "7080" at bounding box center [905, 522] width 185 height 22
type input "7000"
click at [919, 567] on button "Add Payment" at bounding box center [905, 570] width 185 height 22
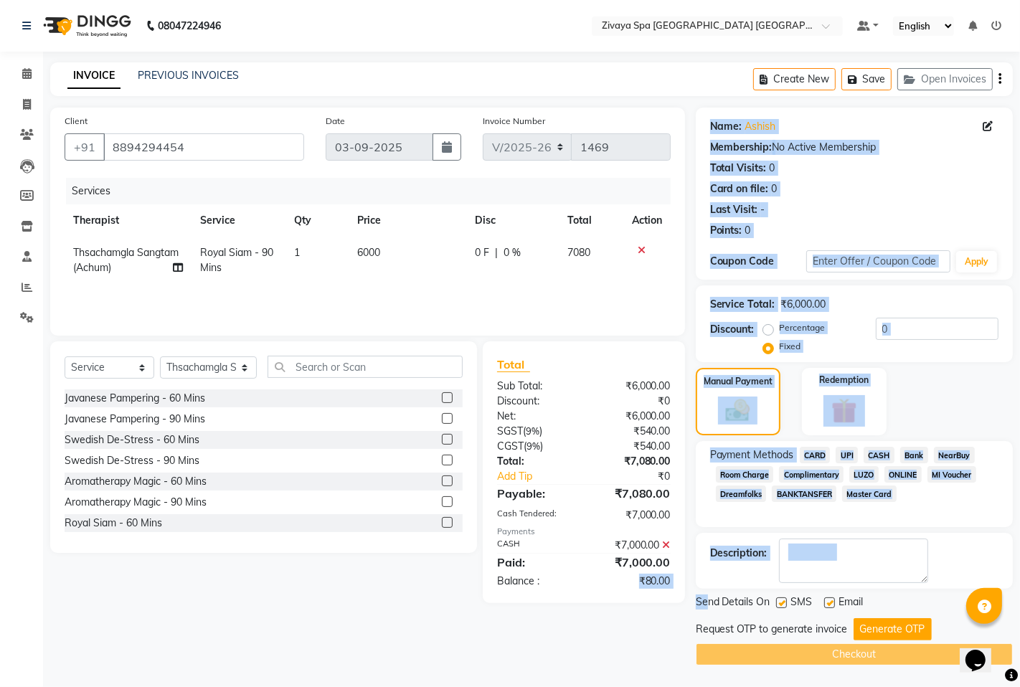
drag, startPoint x: 640, startPoint y: 575, endPoint x: 705, endPoint y: 592, distance: 67.3
click at [705, 592] on div "Client +91 8894294454 Date 03-09-2025 Invoice Number V/2025 V/2025-26 1469 Serv…" at bounding box center [531, 387] width 984 height 558
drag, startPoint x: 583, startPoint y: 618, endPoint x: 610, endPoint y: 597, distance: 33.7
click at [582, 618] on div "Client +91 8894294454 Date 03-09-2025 Invoice Number V/2025 V/2025-26 1469 Serv…" at bounding box center [367, 387] width 656 height 558
click at [655, 608] on div "Client +91 8894294454 Date 03-09-2025 Invoice Number V/2025 V/2025-26 1469 Serv…" at bounding box center [367, 387] width 656 height 558
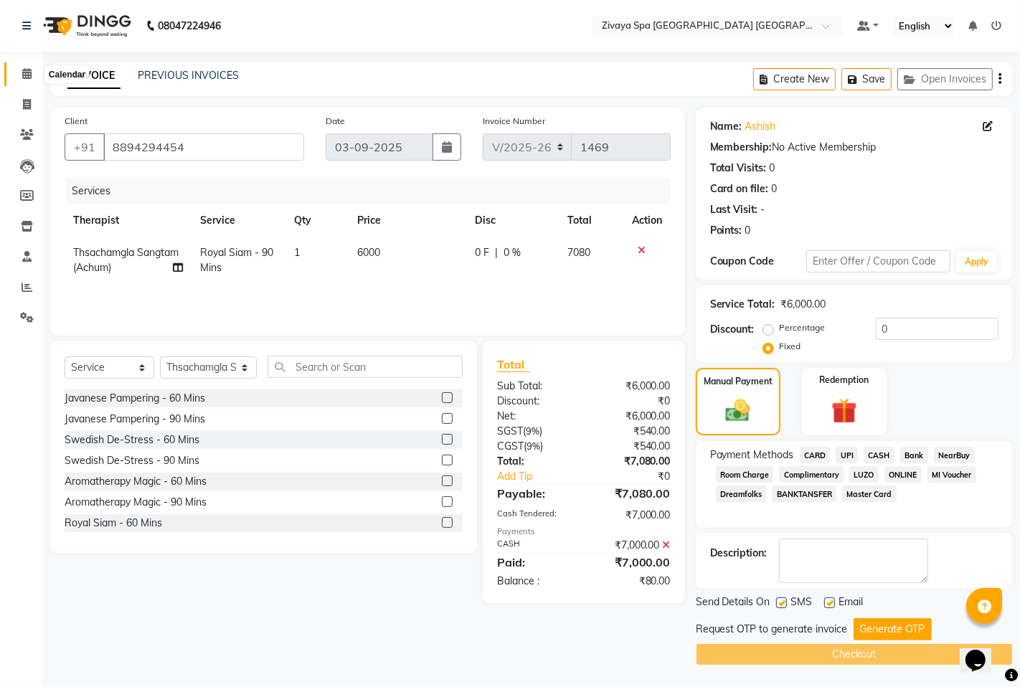
click at [19, 66] on span at bounding box center [26, 74] width 25 height 16
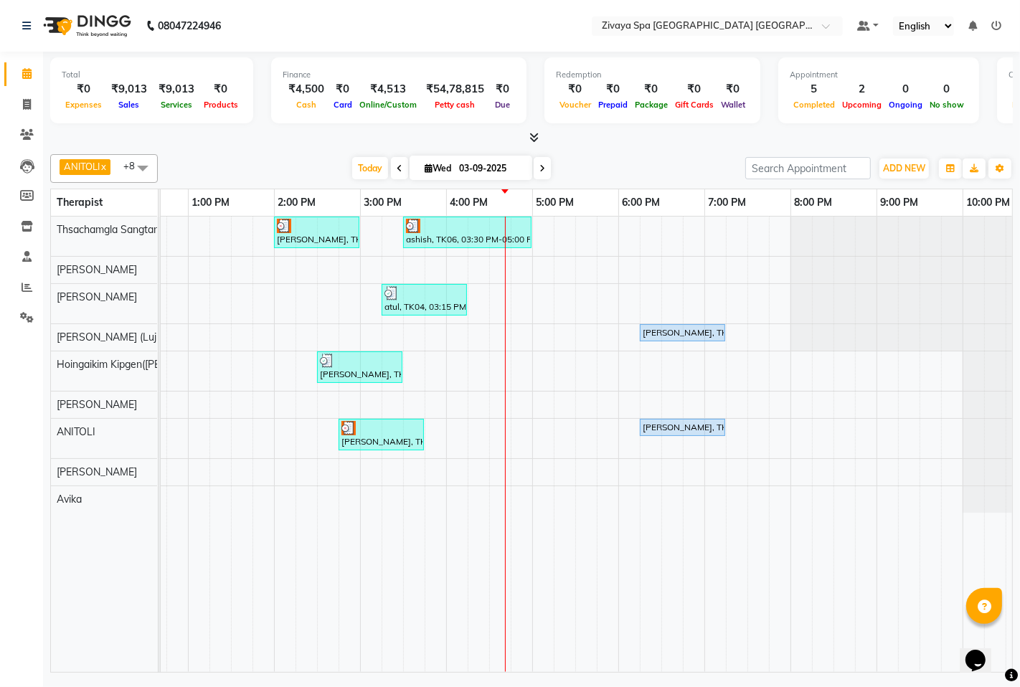
scroll to position [0, 526]
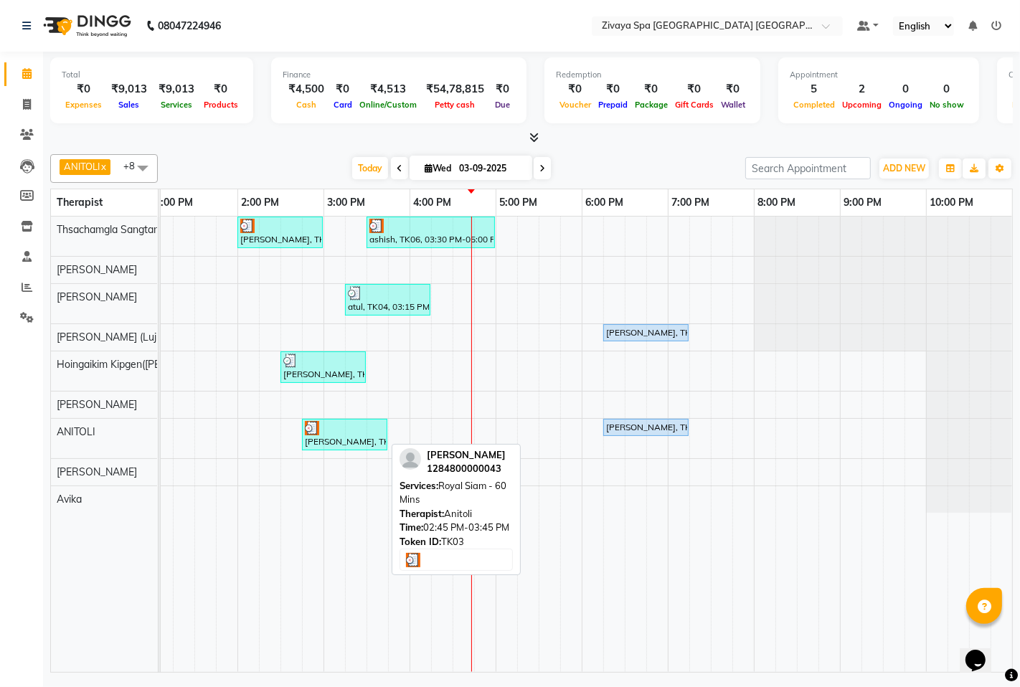
click at [344, 437] on div "[PERSON_NAME], TK03, 02:45 PM-03:45 PM, Royal Siam - 60 Mins" at bounding box center [344, 434] width 82 height 27
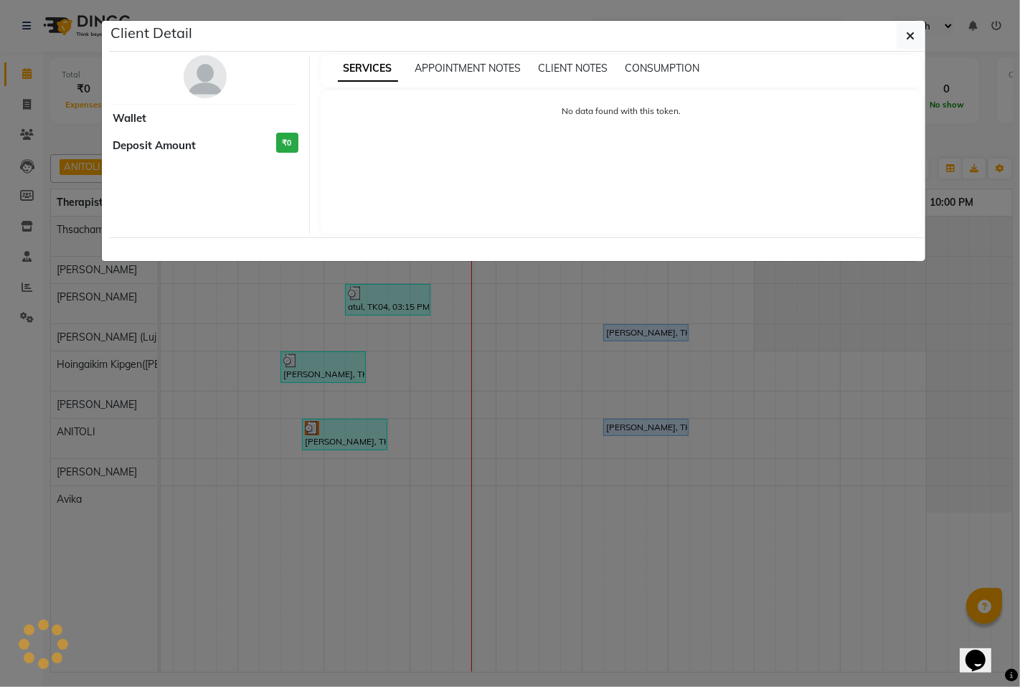
select select "3"
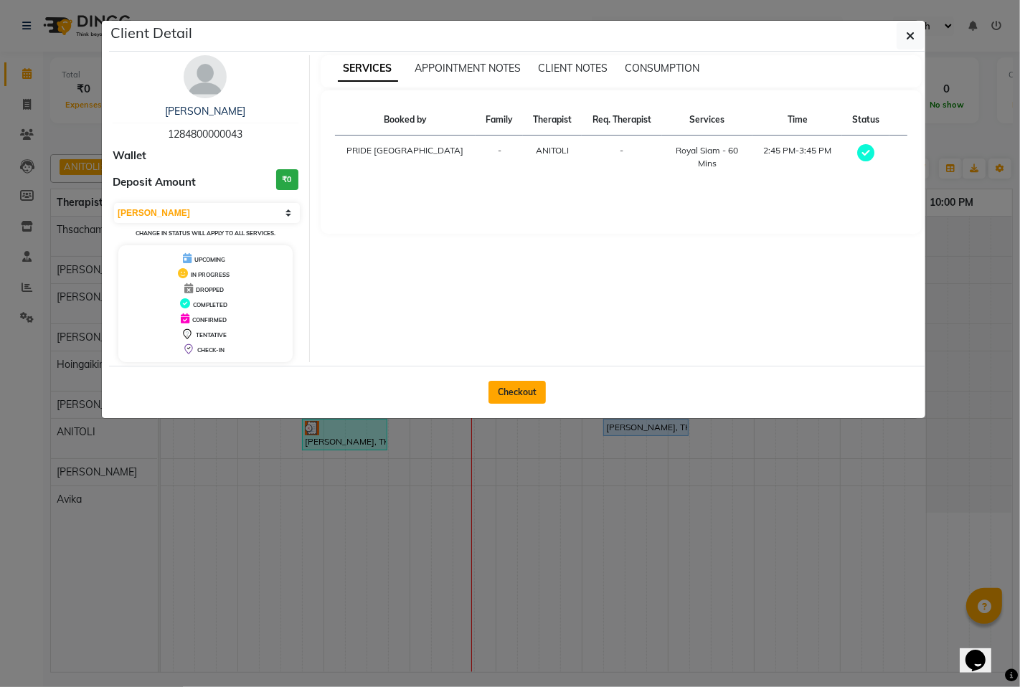
click at [498, 397] on button "Checkout" at bounding box center [516, 392] width 57 height 23
select select "service"
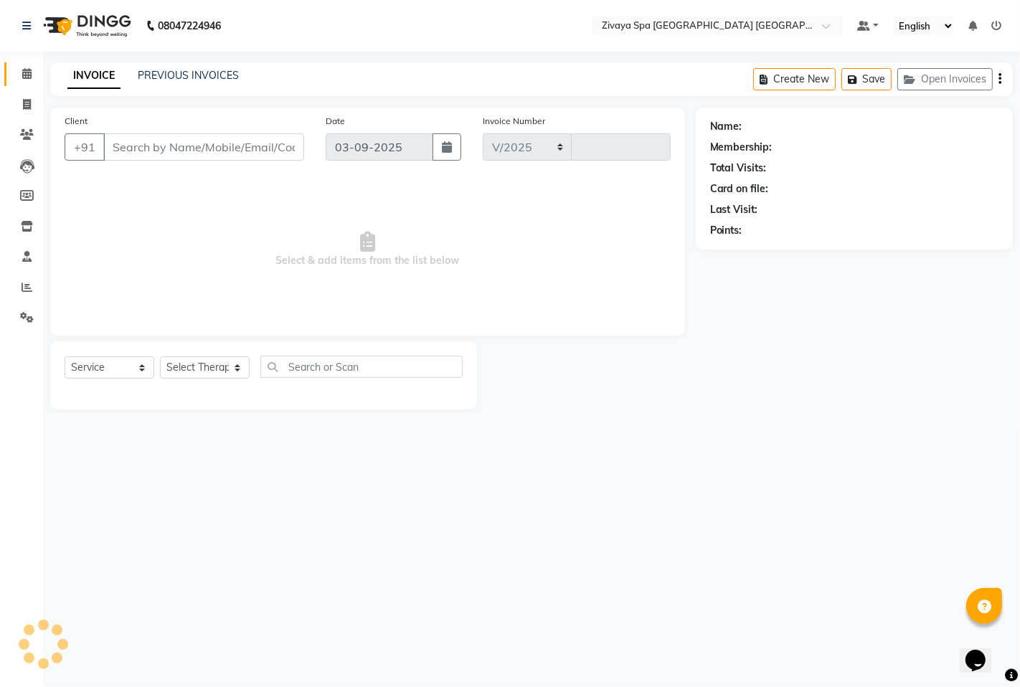
select select "6501"
type input "1469"
type input "1284800000043"
select select "71800"
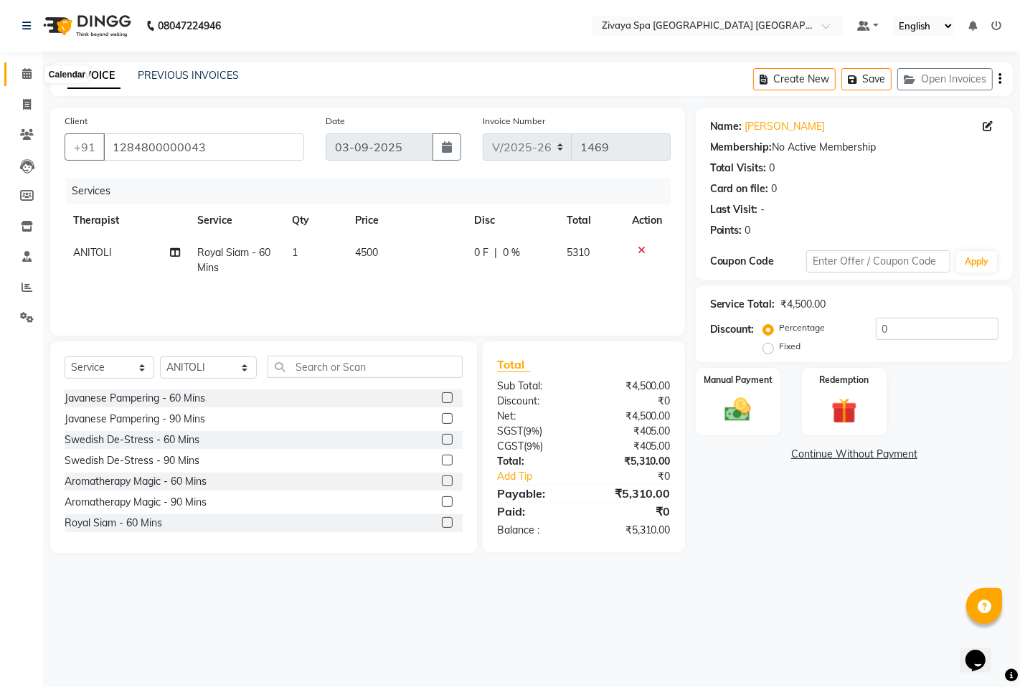
click at [19, 77] on span at bounding box center [26, 74] width 25 height 16
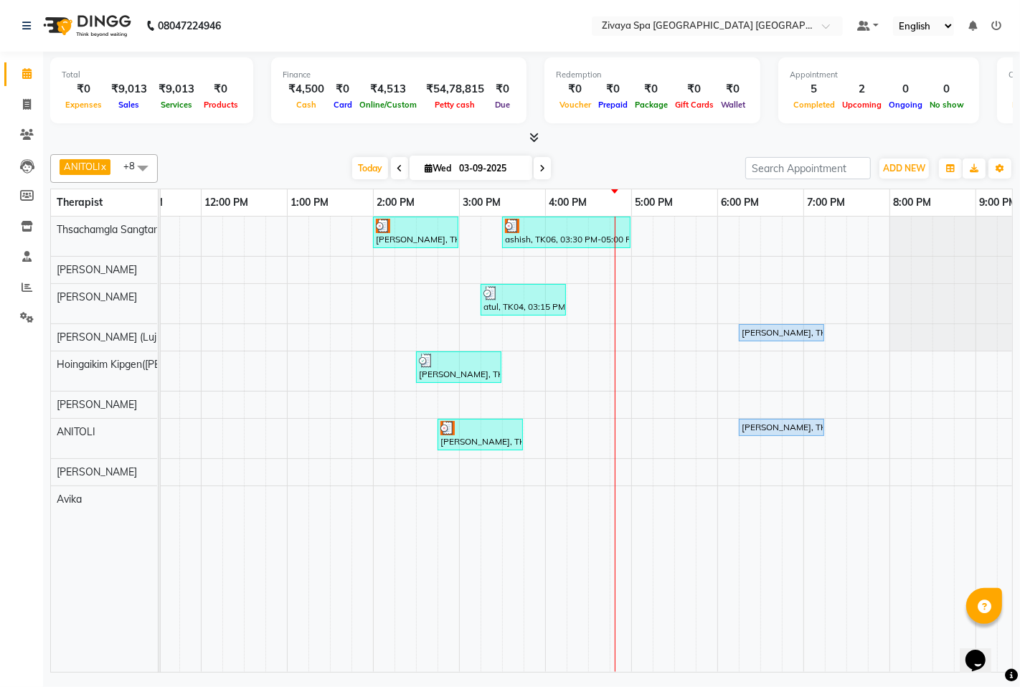
scroll to position [0, 399]
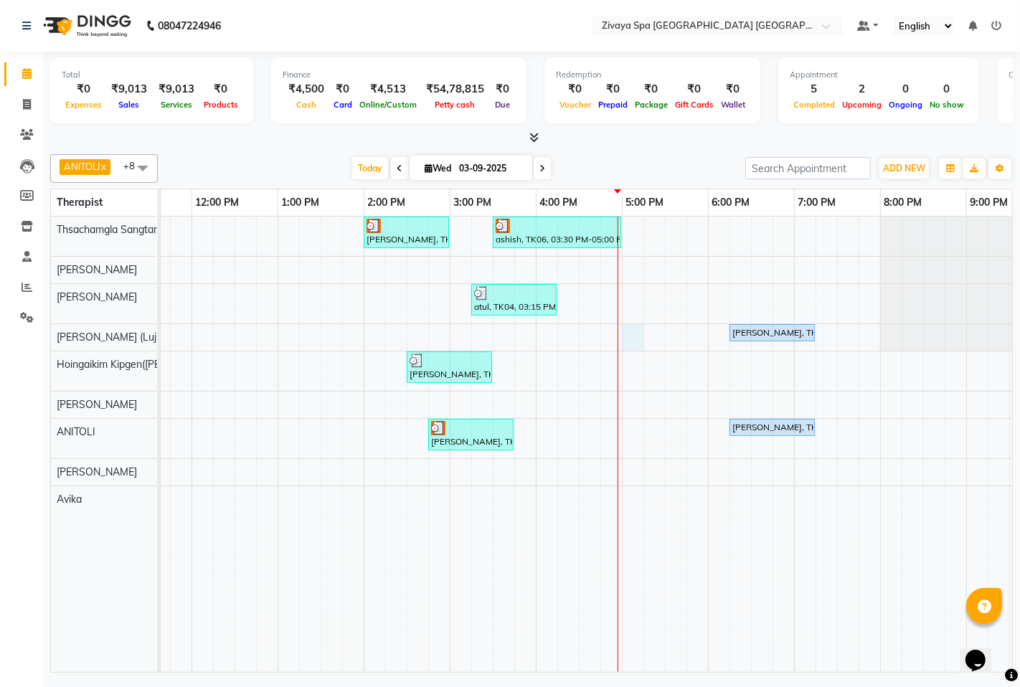
click at [628, 337] on div "john, TK02, 02:00 PM-03:00 PM, Fusion Therapy - 60 Mins ashish, TK06, 03:30 PM-…" at bounding box center [449, 444] width 1377 height 455
select select "49493"
select select "1020"
select select "tentative"
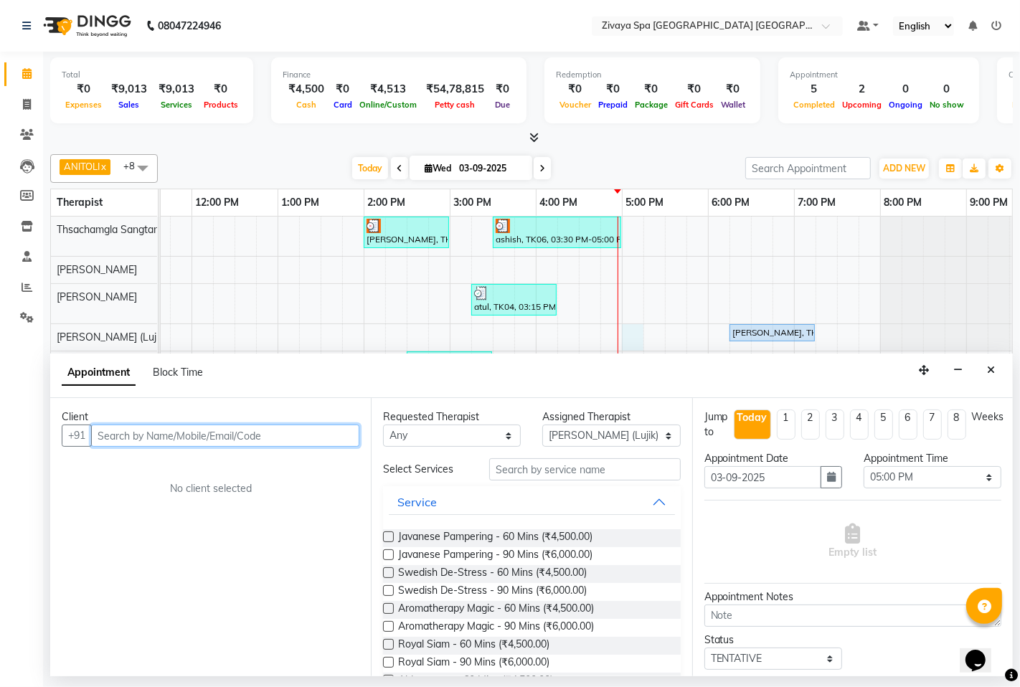
click at [298, 440] on input "text" at bounding box center [225, 436] width 268 height 22
type input "98191492089"
click at [340, 435] on span "Add Client" at bounding box center [330, 435] width 48 height 13
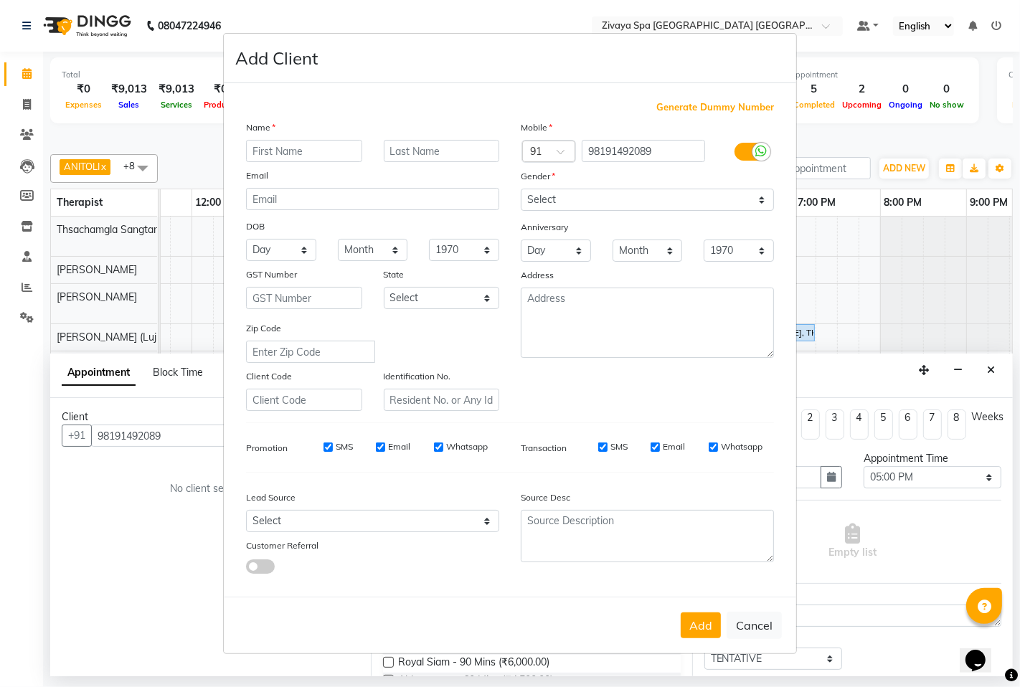
click at [257, 154] on input "text" at bounding box center [304, 151] width 116 height 22
type input "dr. anup"
click at [588, 208] on select "Select [DEMOGRAPHIC_DATA] [DEMOGRAPHIC_DATA] Other Prefer Not To Say" at bounding box center [647, 200] width 253 height 22
select select "[DEMOGRAPHIC_DATA]"
click at [521, 189] on select "Select [DEMOGRAPHIC_DATA] [DEMOGRAPHIC_DATA] Other Prefer Not To Say" at bounding box center [647, 200] width 253 height 22
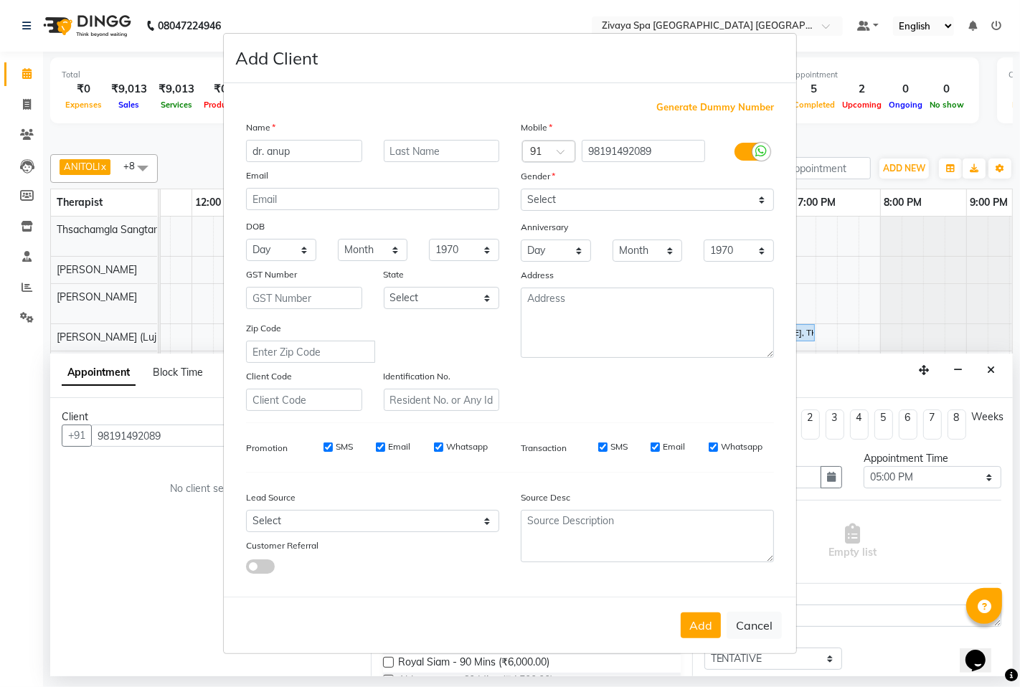
click at [330, 443] on input "SMS" at bounding box center [327, 447] width 9 height 9
checkbox input "false"
click at [375, 448] on div "SMS Email Whatsapp" at bounding box center [395, 446] width 207 height 13
click at [382, 443] on input "Email" at bounding box center [380, 447] width 9 height 9
checkbox input "false"
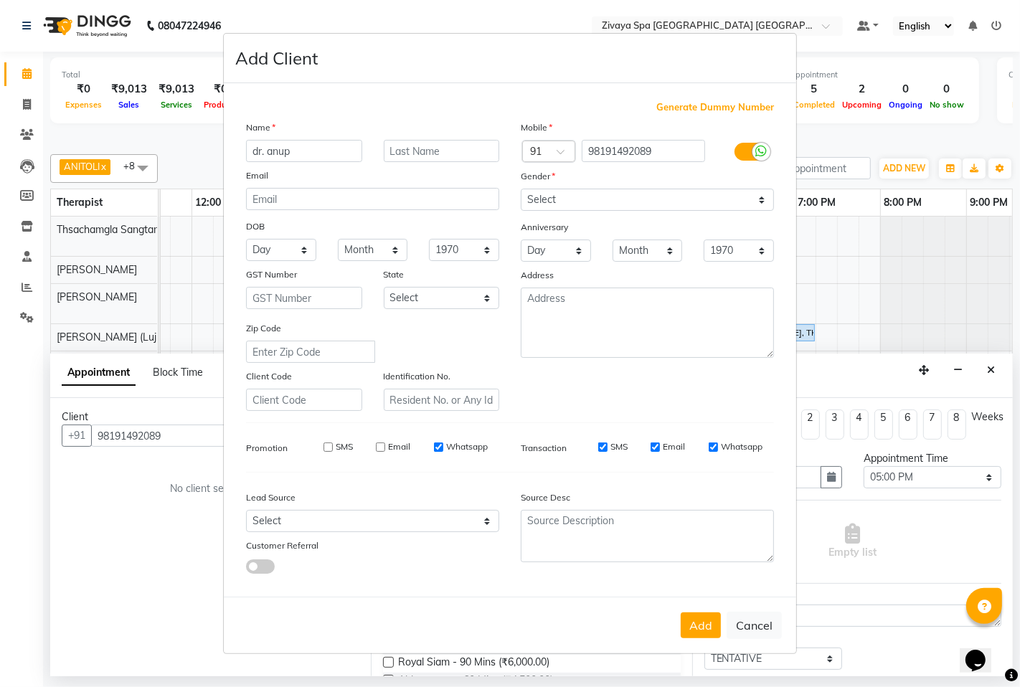
click at [439, 448] on input "Whatsapp" at bounding box center [438, 447] width 9 height 9
checkbox input "false"
click at [711, 627] on button "Add" at bounding box center [701, 625] width 40 height 26
select select
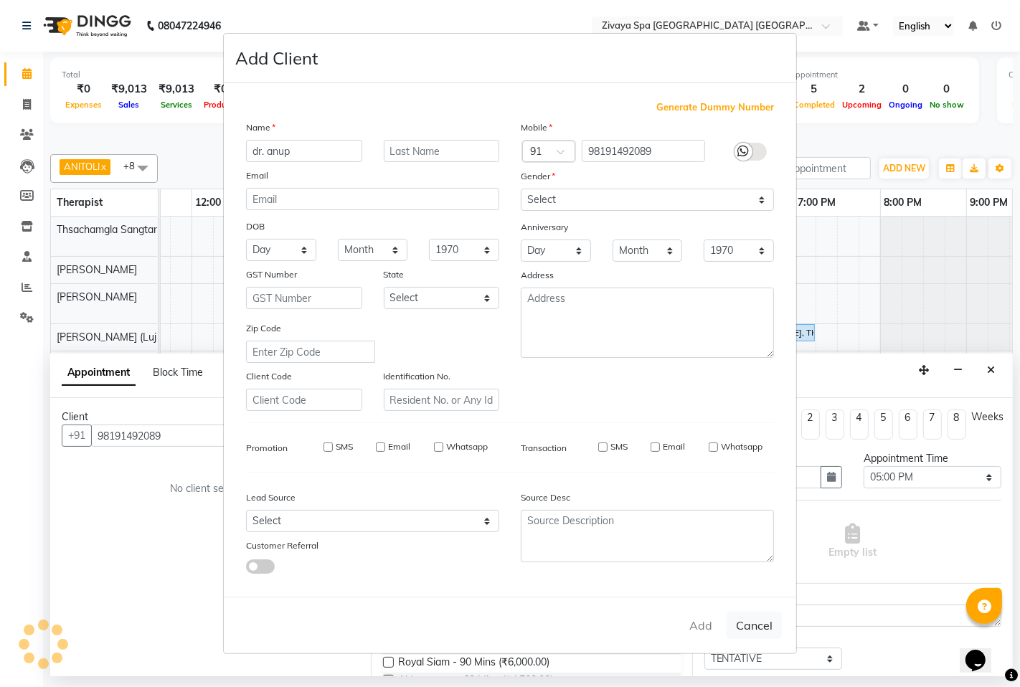
select select
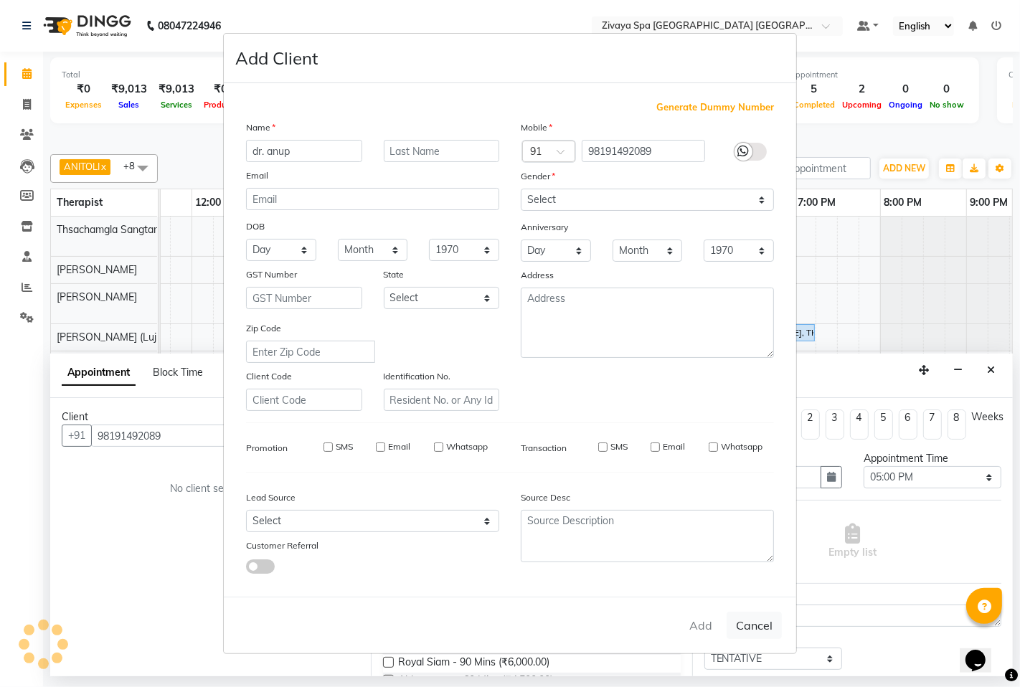
checkbox input "false"
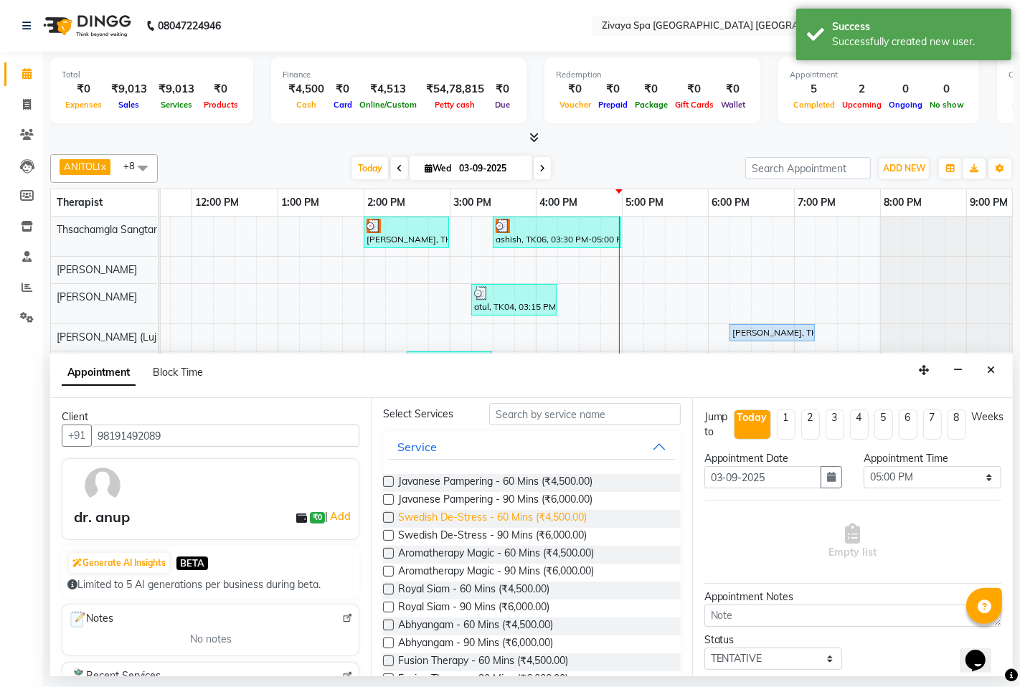
scroll to position [80, 0]
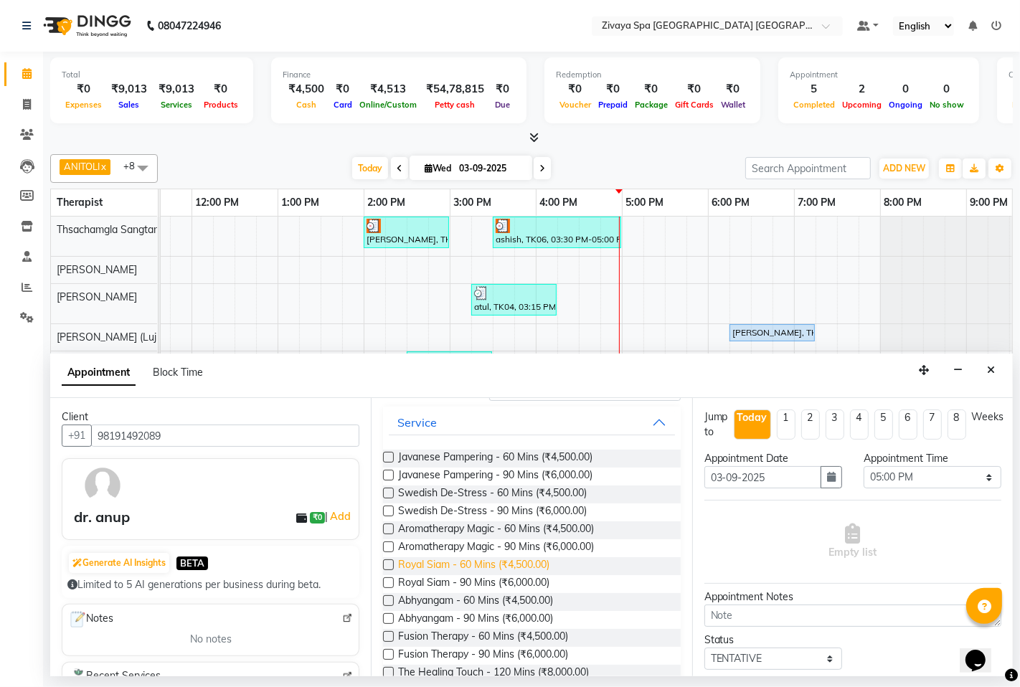
click at [470, 563] on span "Royal Siam - 60 Mins (₹4,500.00)" at bounding box center [473, 566] width 151 height 18
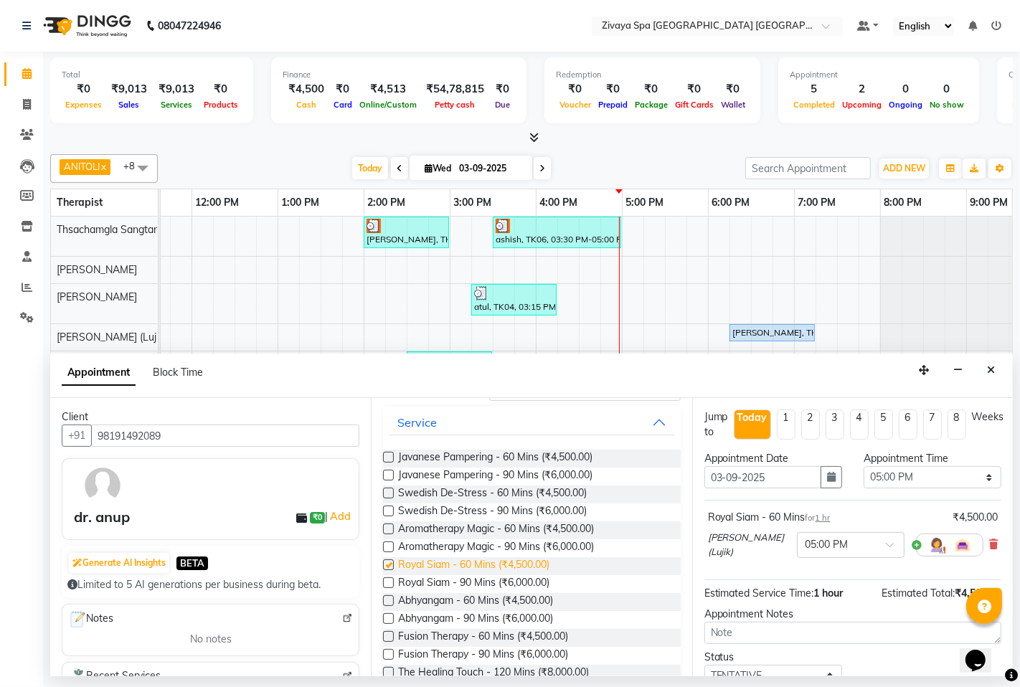
checkbox input "false"
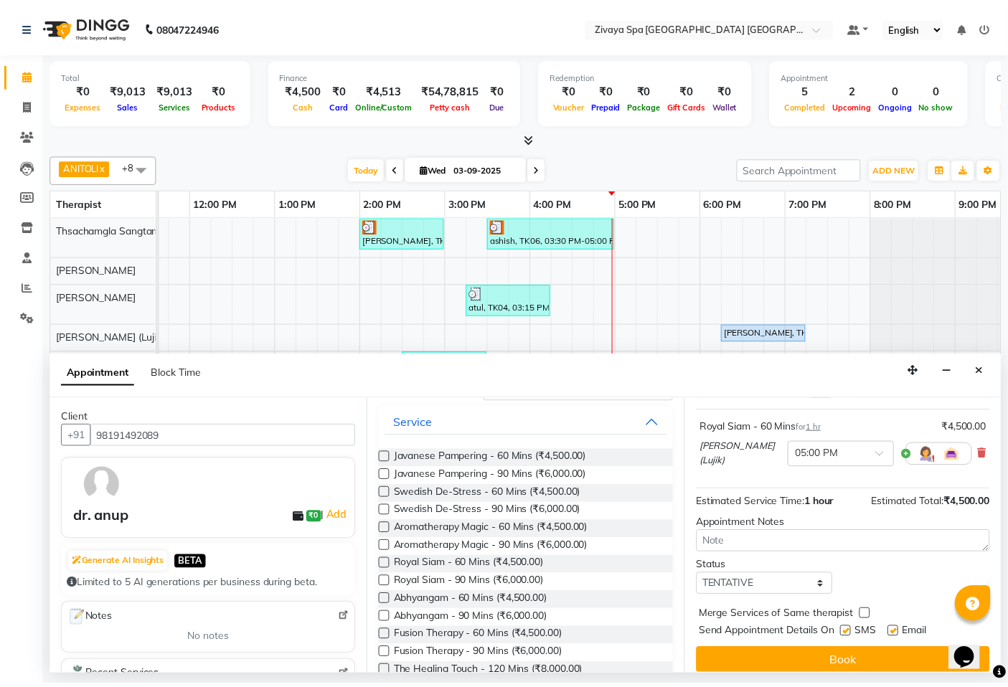
scroll to position [101, 0]
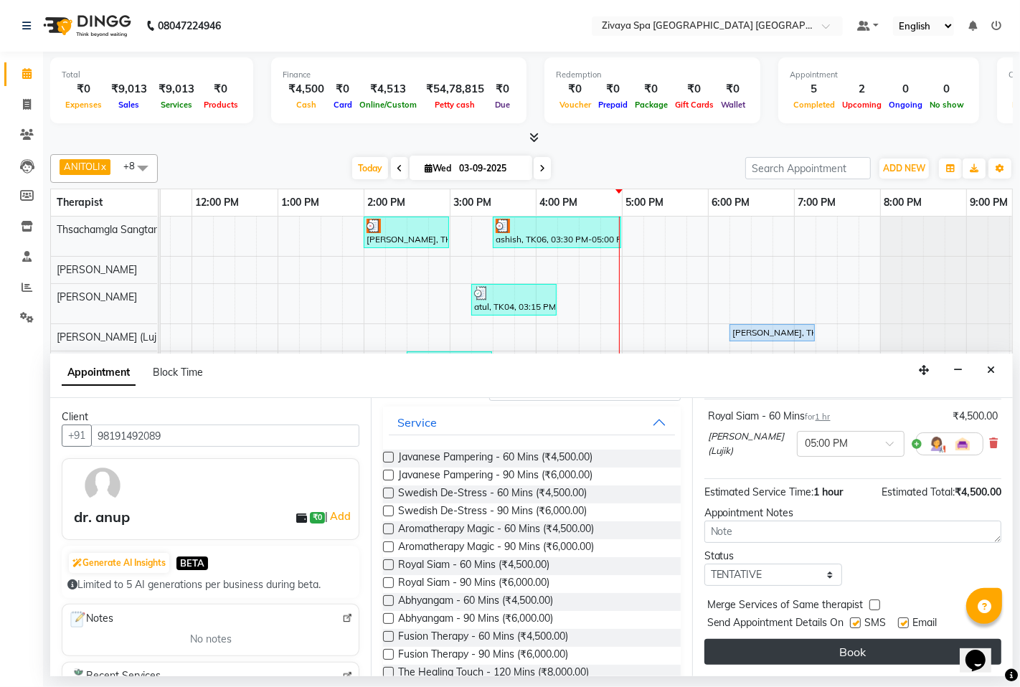
click at [832, 653] on button "Book" at bounding box center [852, 652] width 297 height 26
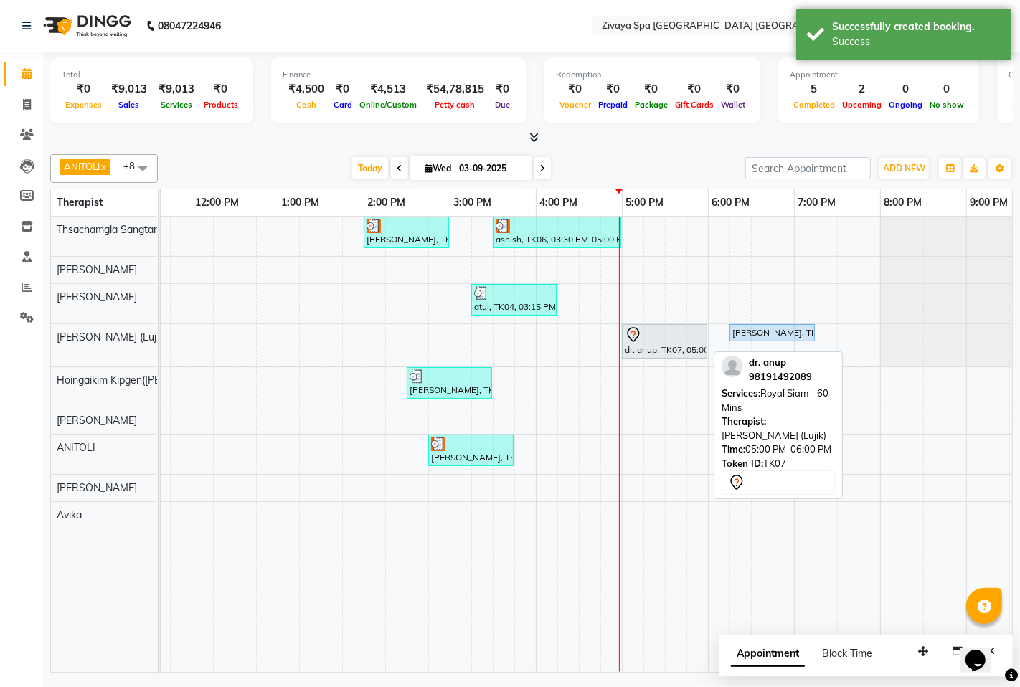
click at [658, 342] on div at bounding box center [665, 334] width 80 height 17
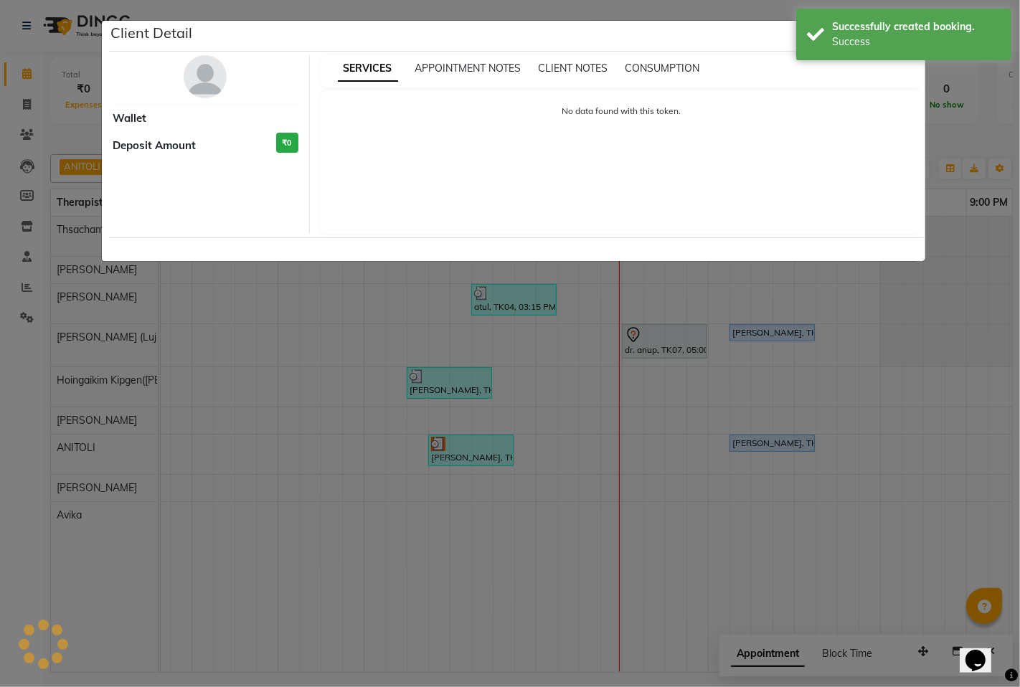
select select "7"
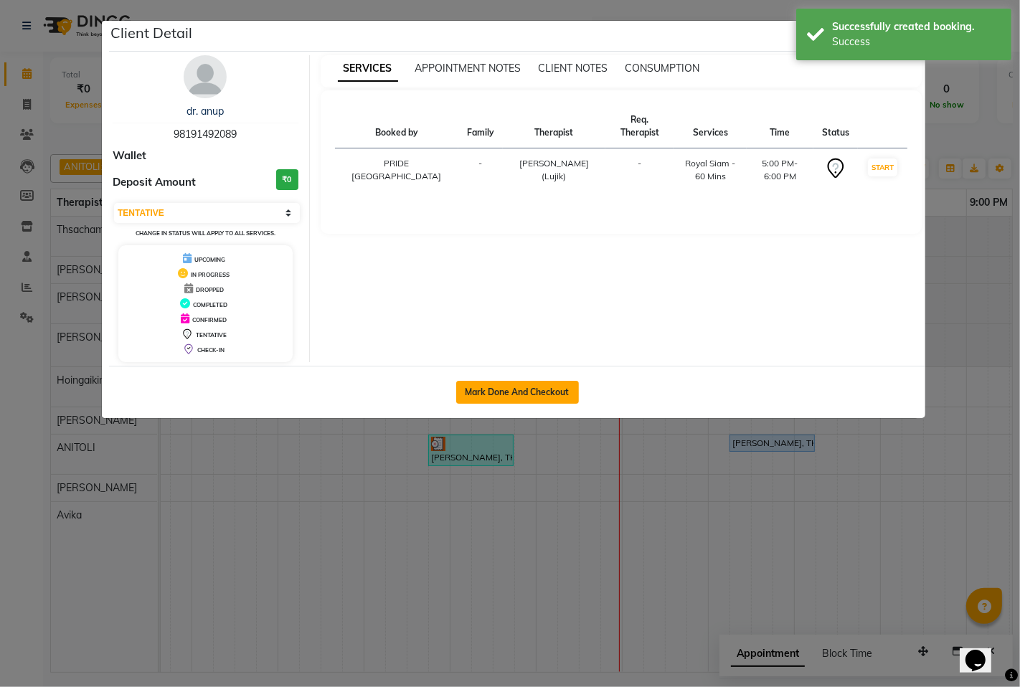
click at [538, 389] on button "Mark Done And Checkout" at bounding box center [517, 392] width 123 height 23
select select "service"
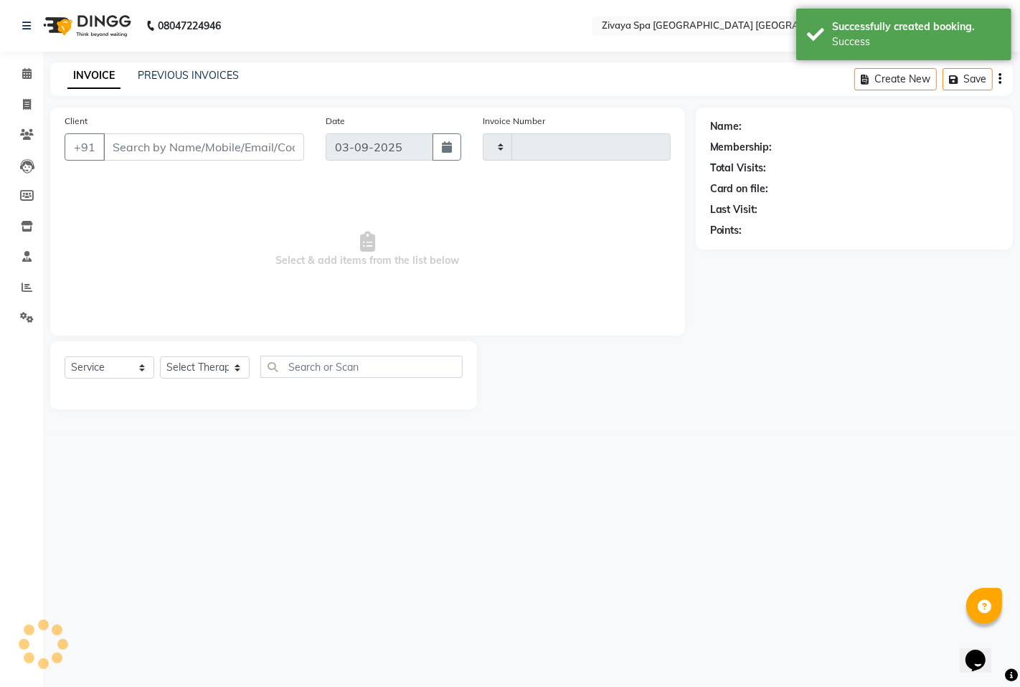
type input "1469"
select select "6501"
type input "98191492089"
select select "49493"
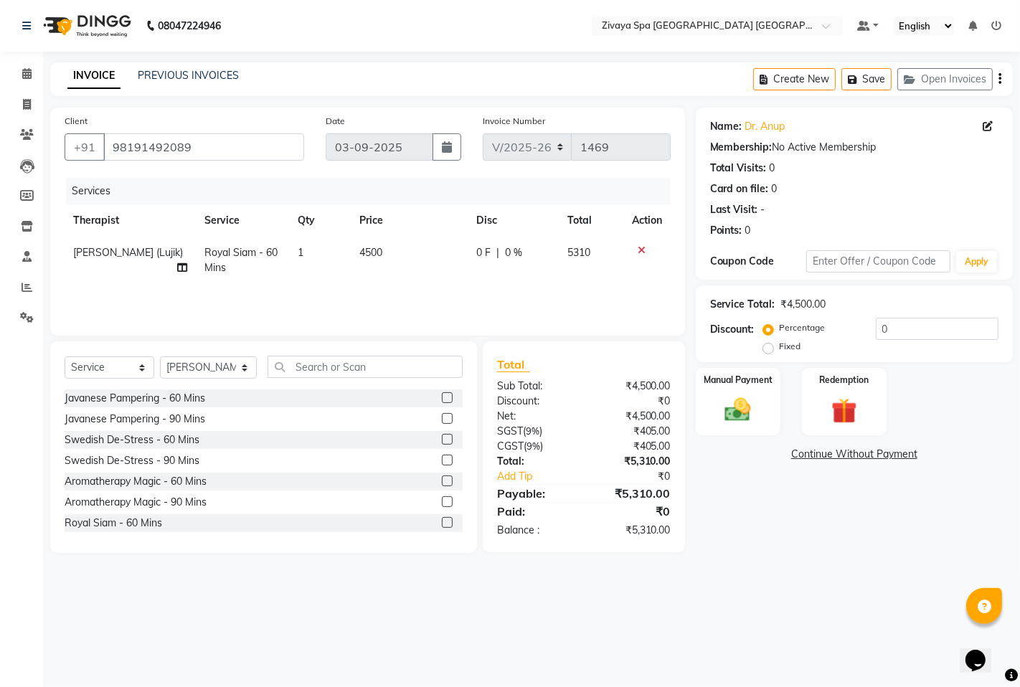
click at [780, 349] on label "Fixed" at bounding box center [791, 346] width 22 height 13
click at [766, 349] on input "Fixed" at bounding box center [771, 346] width 10 height 10
radio input "true"
click at [891, 332] on input "0" at bounding box center [937, 329] width 123 height 22
click at [723, 405] on img at bounding box center [738, 409] width 44 height 31
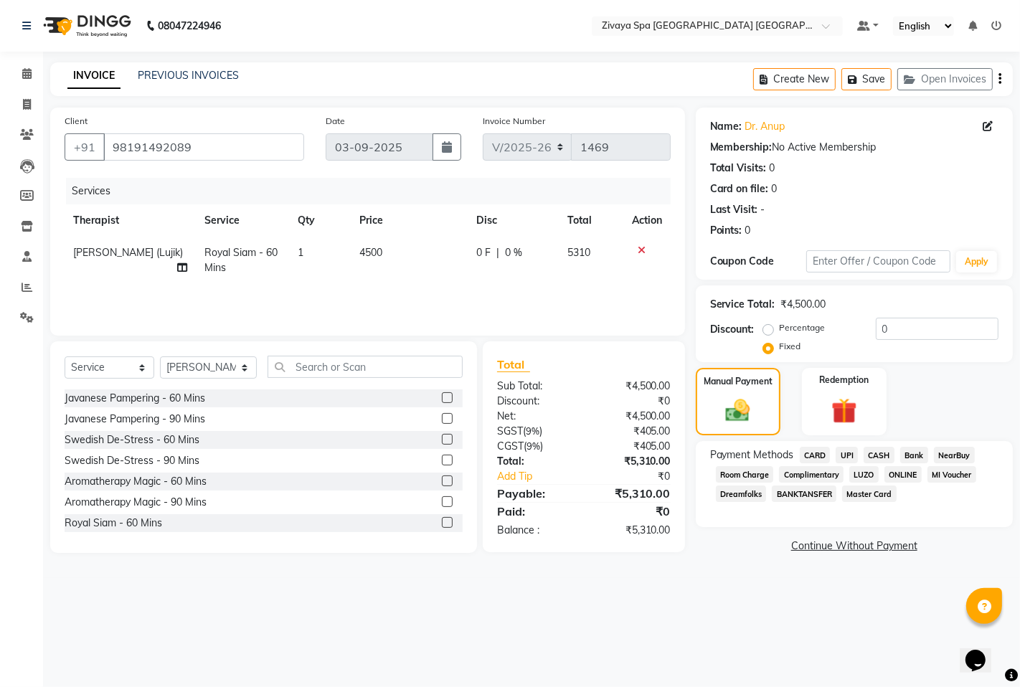
click at [848, 455] on span "UPI" at bounding box center [847, 455] width 22 height 16
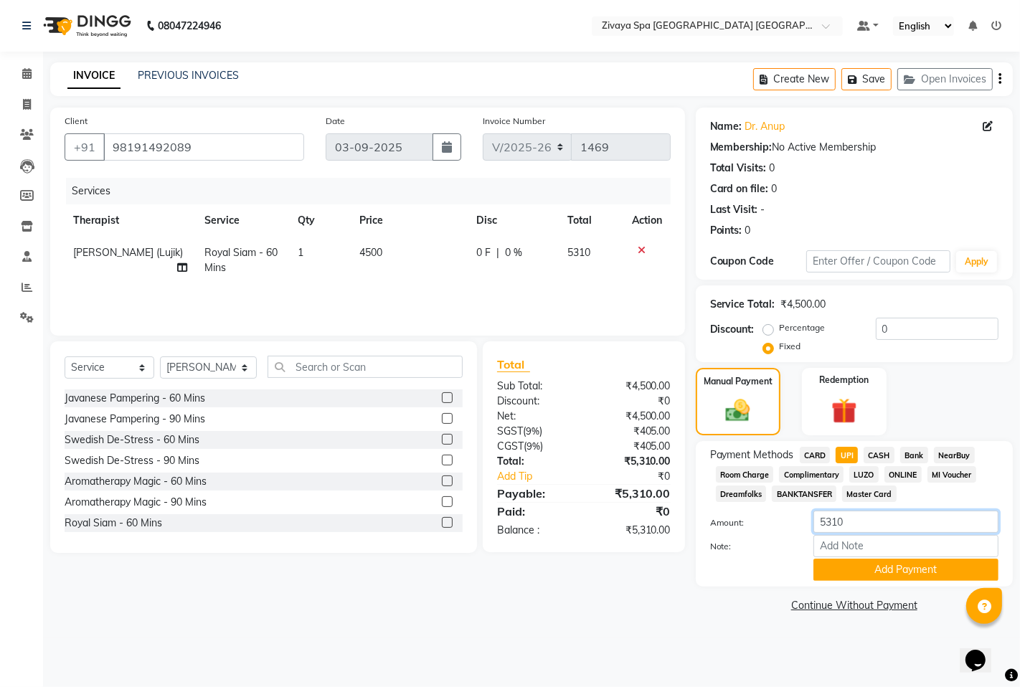
drag, startPoint x: 881, startPoint y: 529, endPoint x: 869, endPoint y: 518, distance: 15.7
click at [871, 521] on input "5310" at bounding box center [905, 522] width 185 height 22
type input "5"
type input "4779"
click at [884, 569] on button "Add Payment" at bounding box center [905, 570] width 185 height 22
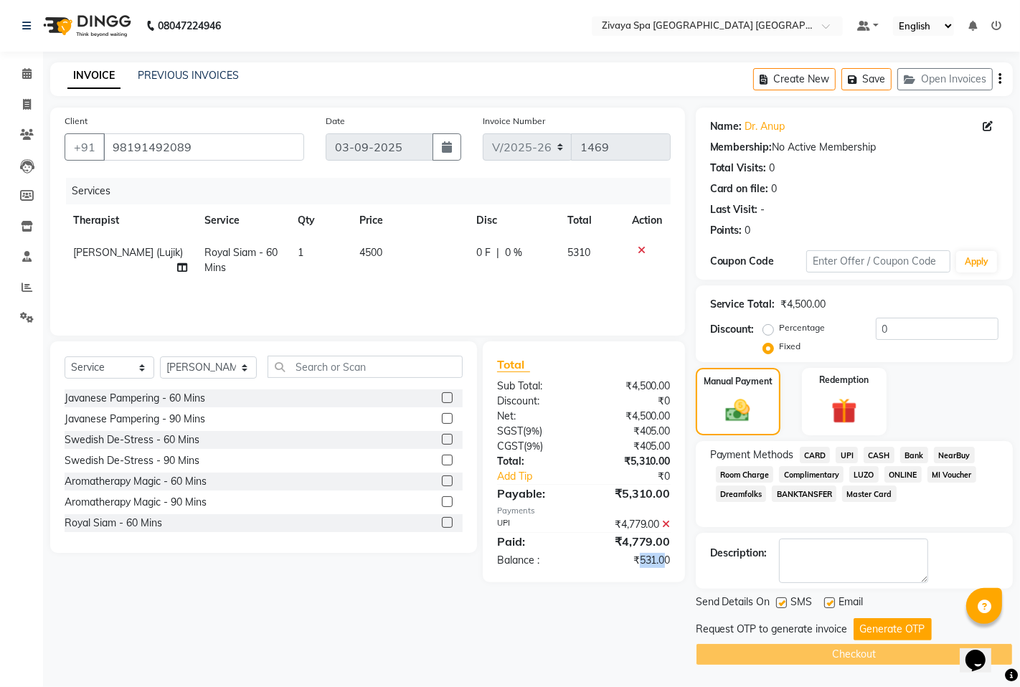
drag, startPoint x: 638, startPoint y: 562, endPoint x: 662, endPoint y: 564, distance: 23.8
click at [662, 564] on div "₹531.00" at bounding box center [633, 560] width 98 height 15
click at [809, 555] on textarea at bounding box center [853, 561] width 149 height 44
drag, startPoint x: 462, startPoint y: 624, endPoint x: 486, endPoint y: 658, distance: 41.8
click at [491, 638] on div "Client +91 98191492089 Date 03-09-2025 Invoice Number V/2025 V/2025-26 1469 Ser…" at bounding box center [367, 387] width 656 height 558
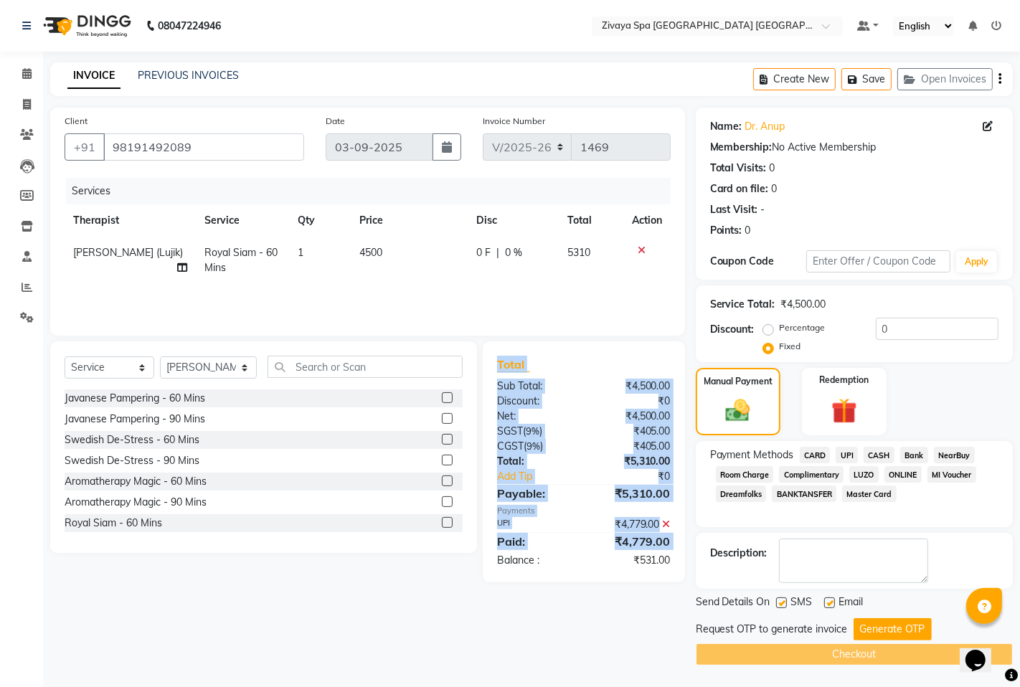
click at [469, 671] on main "INVOICE PREVIOUS INVOICES Create New Save Open Invoices Client +91 98191492089 …" at bounding box center [531, 374] width 977 height 625
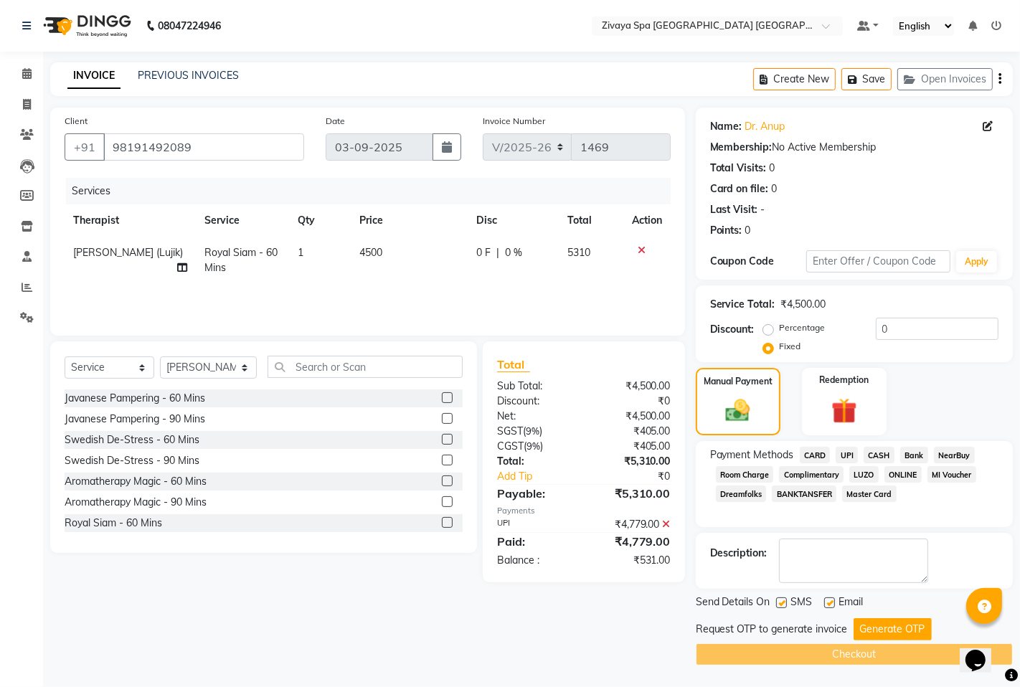
drag, startPoint x: 625, startPoint y: 574, endPoint x: 610, endPoint y: 531, distance: 46.3
click at [612, 546] on div "Total Sub Total: ₹4,500.00 Discount: ₹0 Net: ₹4,500.00 SGST ( 9% ) ₹405.00 CGST…" at bounding box center [584, 461] width 202 height 241
drag, startPoint x: 647, startPoint y: 593, endPoint x: 641, endPoint y: 577, distance: 17.5
click at [646, 592] on div "Client +91 98191492089 Date 03-09-2025 Invoice Number V/2025 V/2025-26 1469 Ser…" at bounding box center [367, 387] width 656 height 558
drag, startPoint x: 640, startPoint y: 554, endPoint x: 690, endPoint y: 554, distance: 50.2
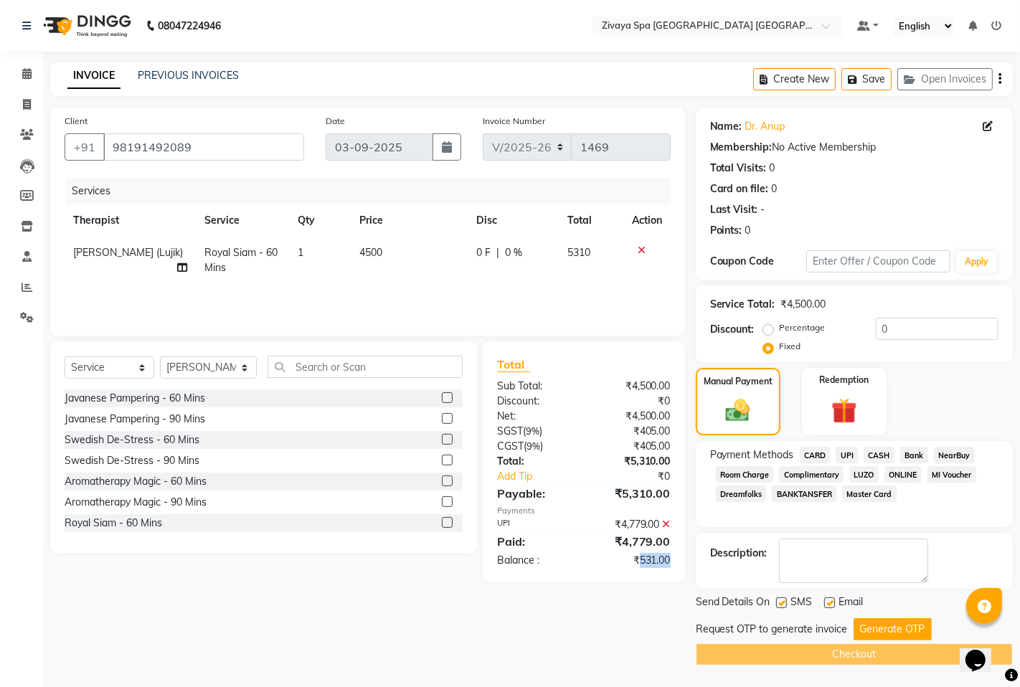
click at [690, 554] on div "Total Sub Total: ₹4,500.00 Discount: ₹0 Net: ₹4,500.00 SGST ( 9% ) ₹405.00 CGST…" at bounding box center [586, 461] width 219 height 241
copy div "531.00"
drag, startPoint x: 902, startPoint y: 331, endPoint x: 861, endPoint y: 312, distance: 45.6
click at [842, 336] on div "Percentage Fixed 0" at bounding box center [882, 337] width 232 height 39
paste input "531.0"
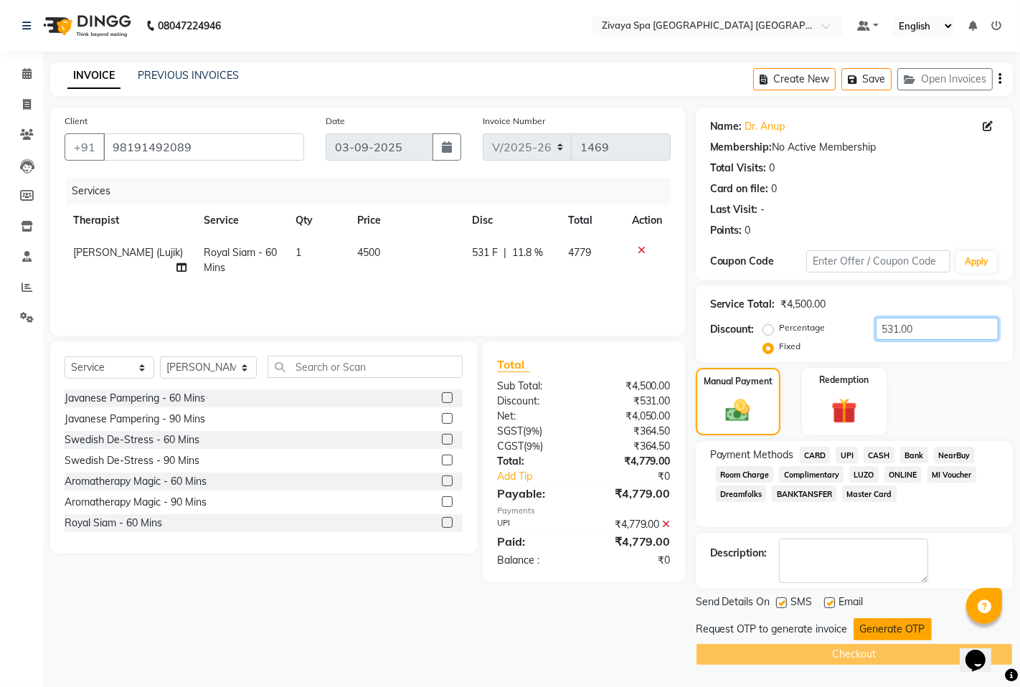
type input "531.00"
click at [883, 626] on button "Generate OTP" at bounding box center [892, 629] width 78 height 22
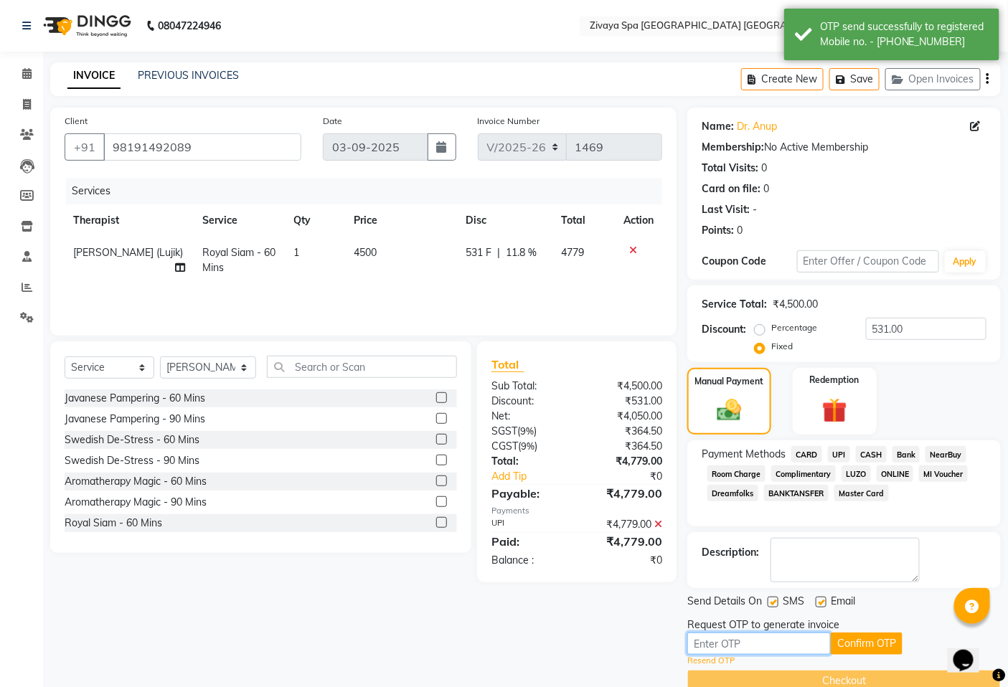
click at [793, 644] on input "text" at bounding box center [758, 644] width 143 height 22
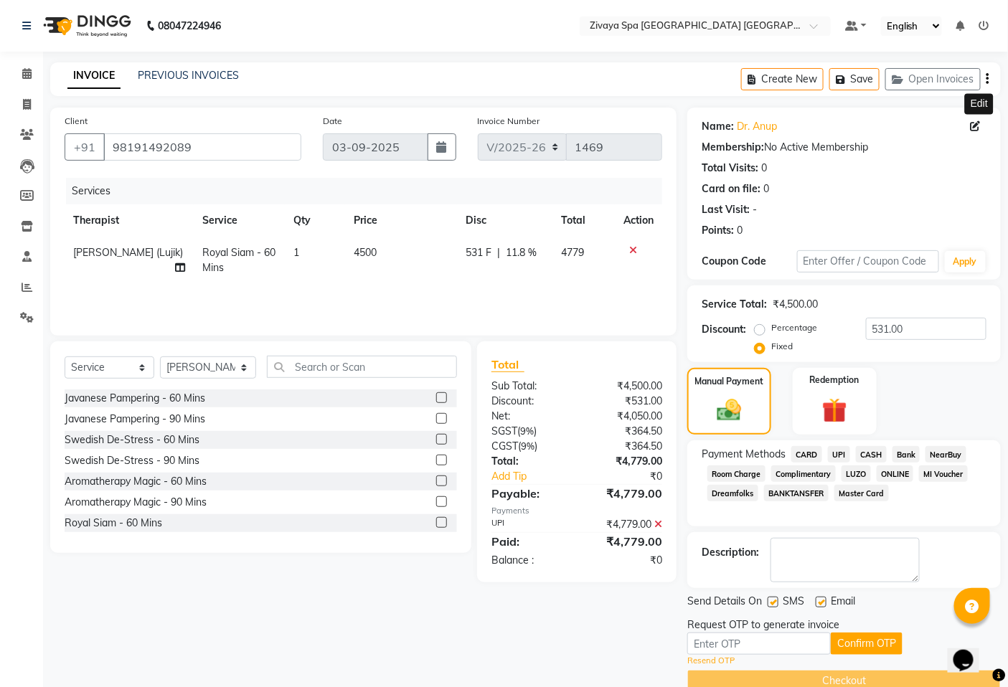
click at [976, 127] on icon at bounding box center [975, 126] width 10 height 10
select select "[DEMOGRAPHIC_DATA]"
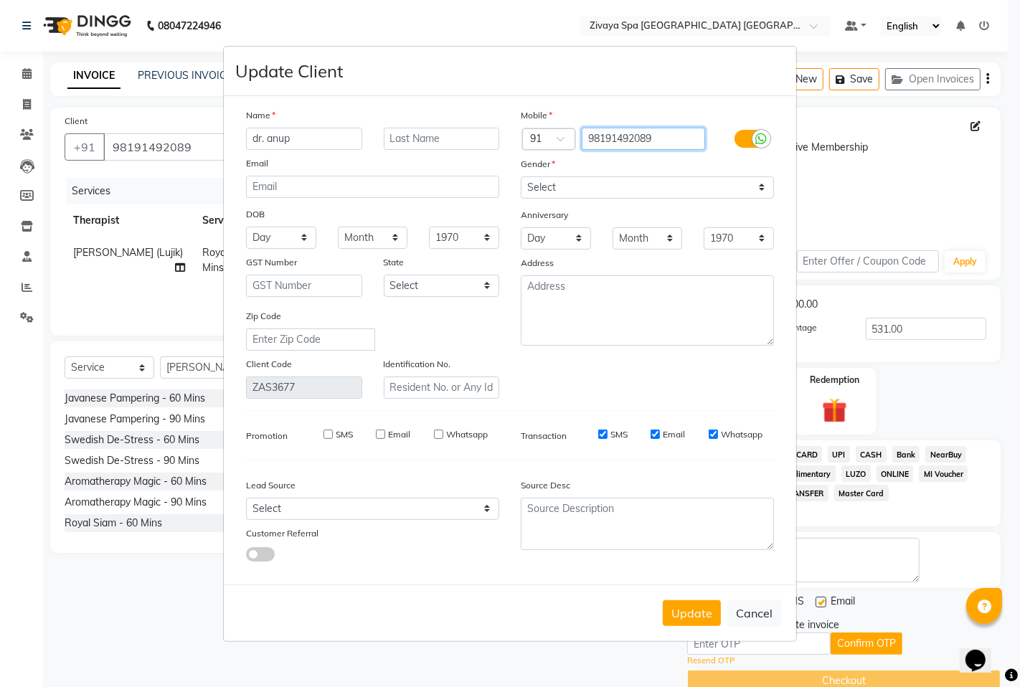
click at [684, 136] on input "98191492089" at bounding box center [644, 139] width 124 height 22
type input "9819149208"
click at [685, 611] on button "Update" at bounding box center [692, 613] width 58 height 26
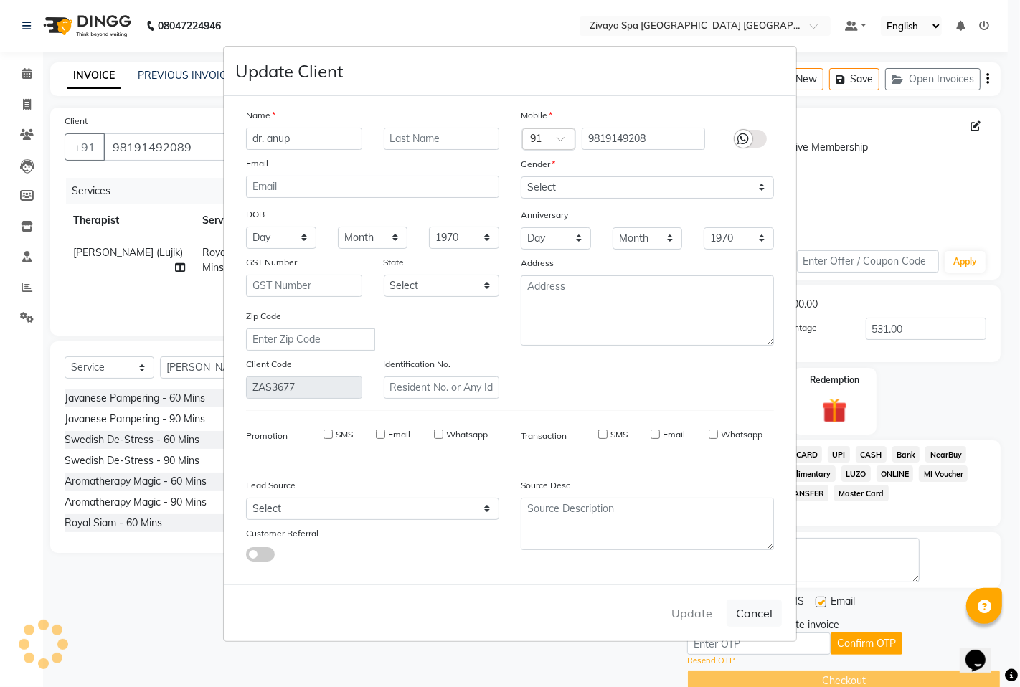
type input "9819149208"
select select
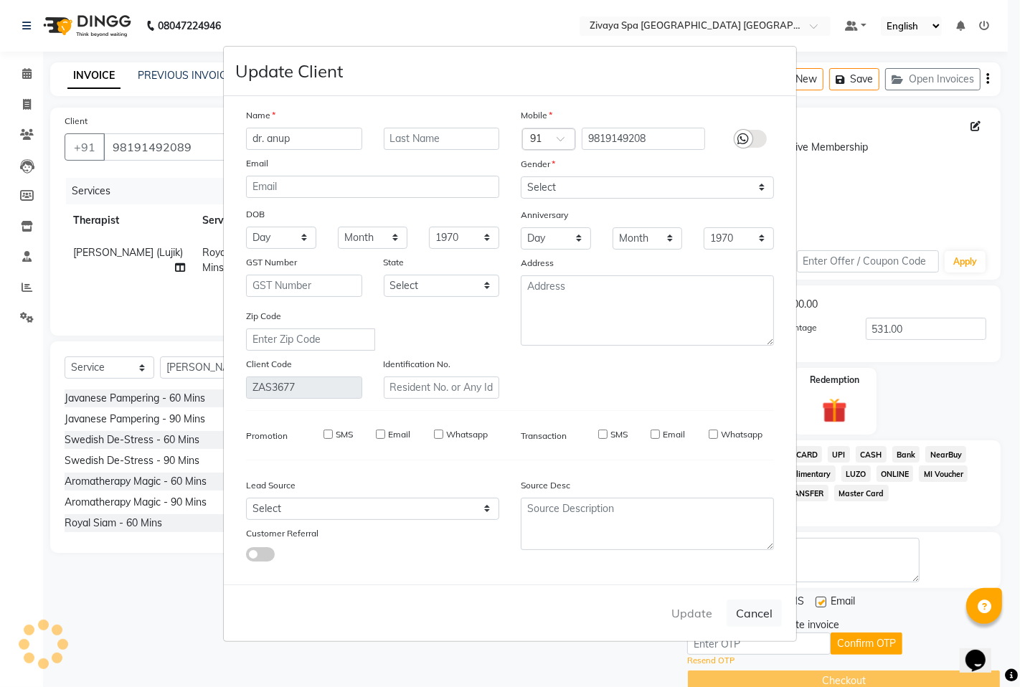
select select
checkbox input "false"
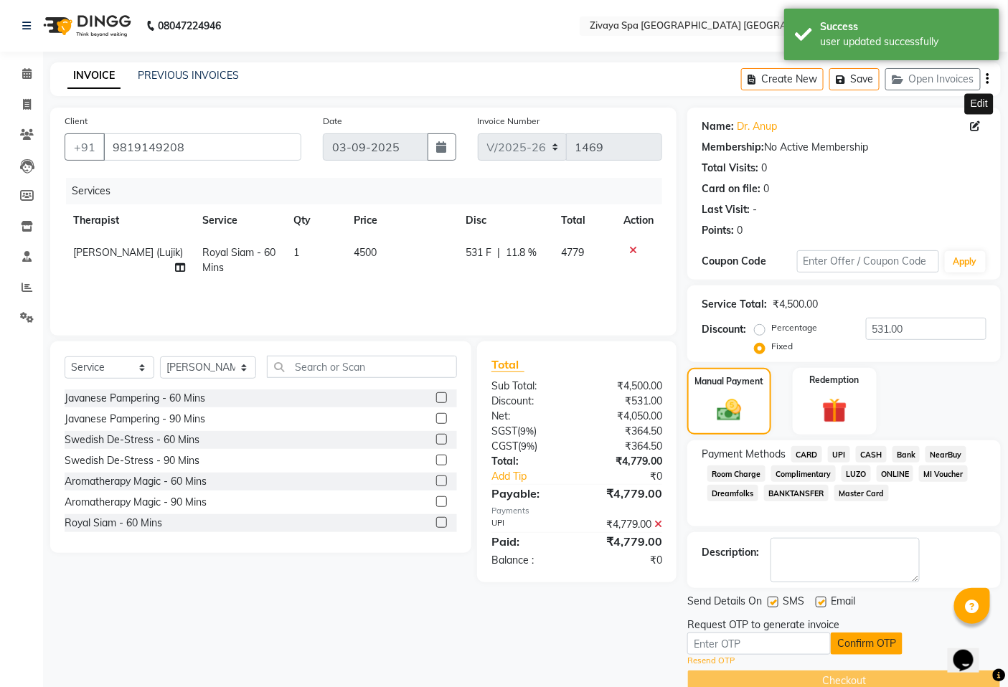
click at [856, 648] on button "Confirm OTP" at bounding box center [867, 644] width 72 height 22
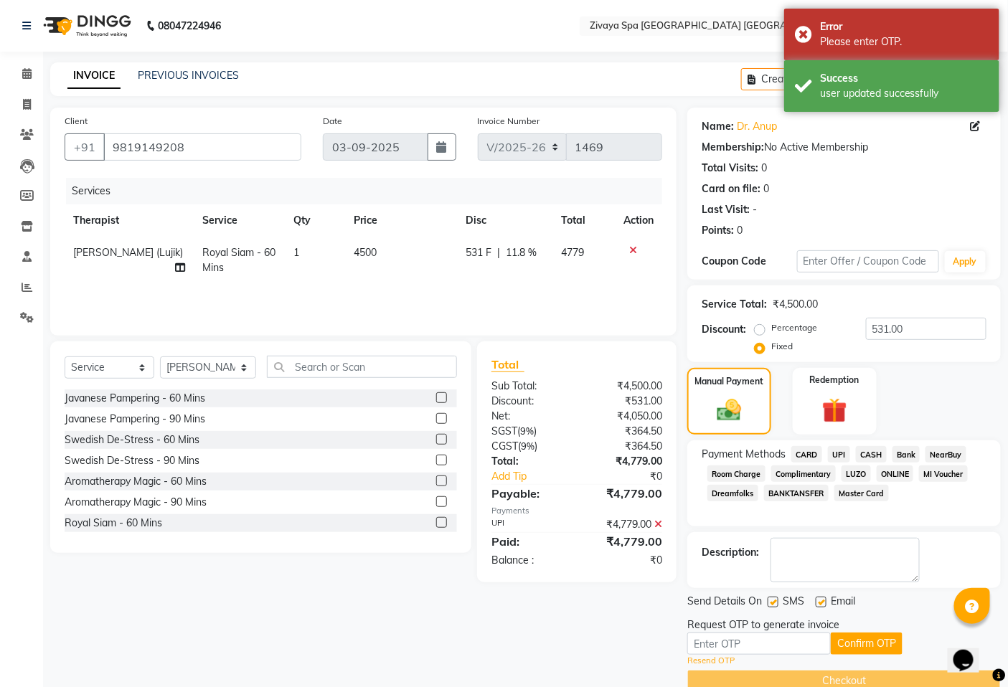
click at [706, 658] on link "Resend OTP" at bounding box center [710, 661] width 47 height 12
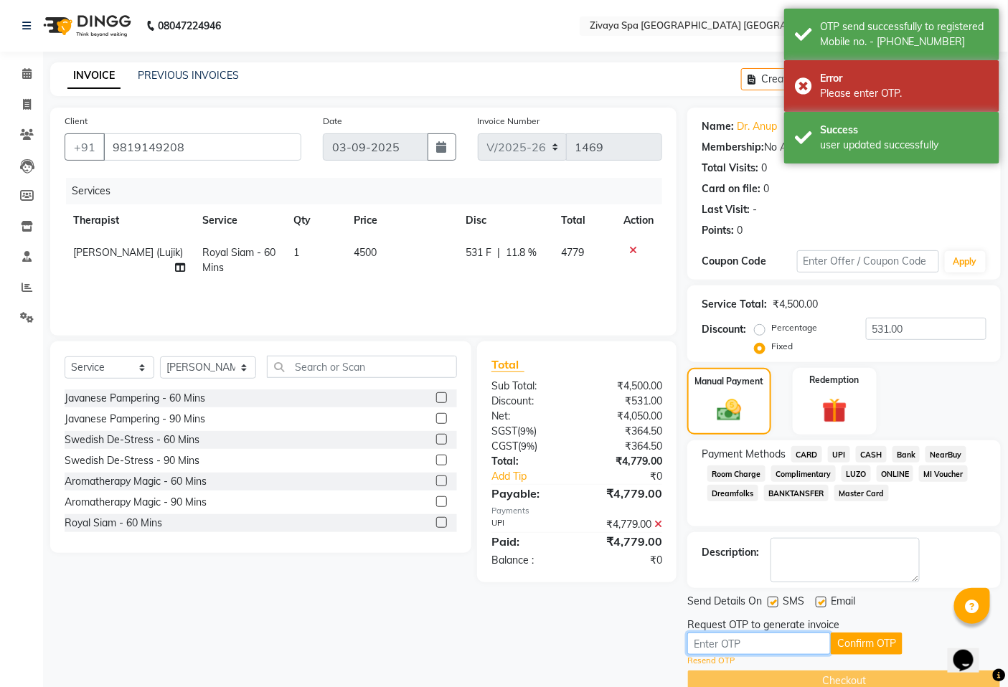
click at [734, 641] on input "text" at bounding box center [758, 644] width 143 height 22
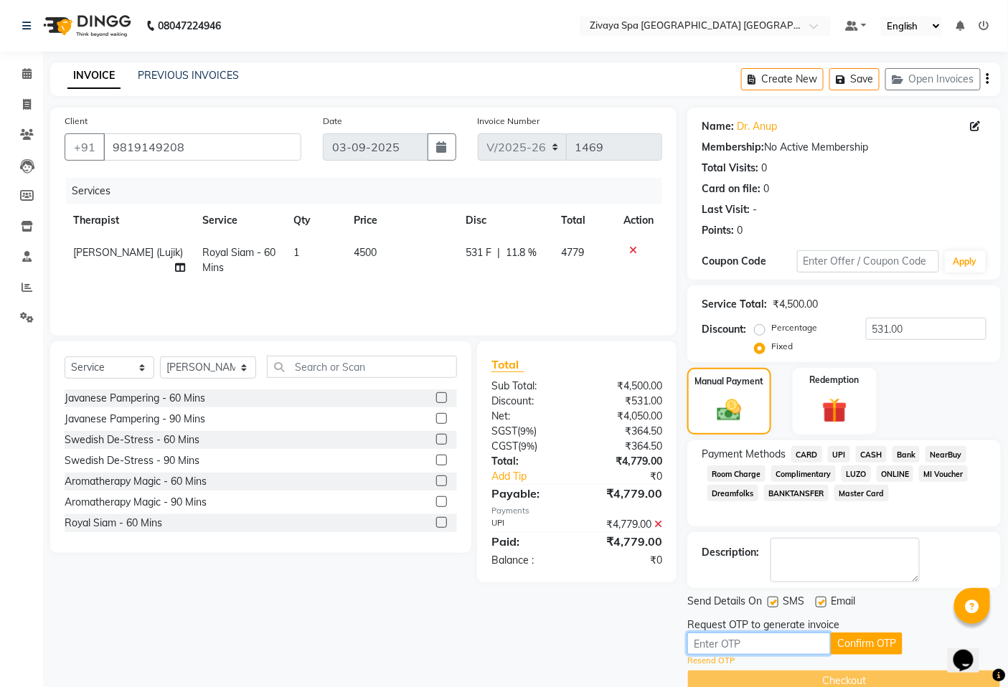
scroll to position [26, 0]
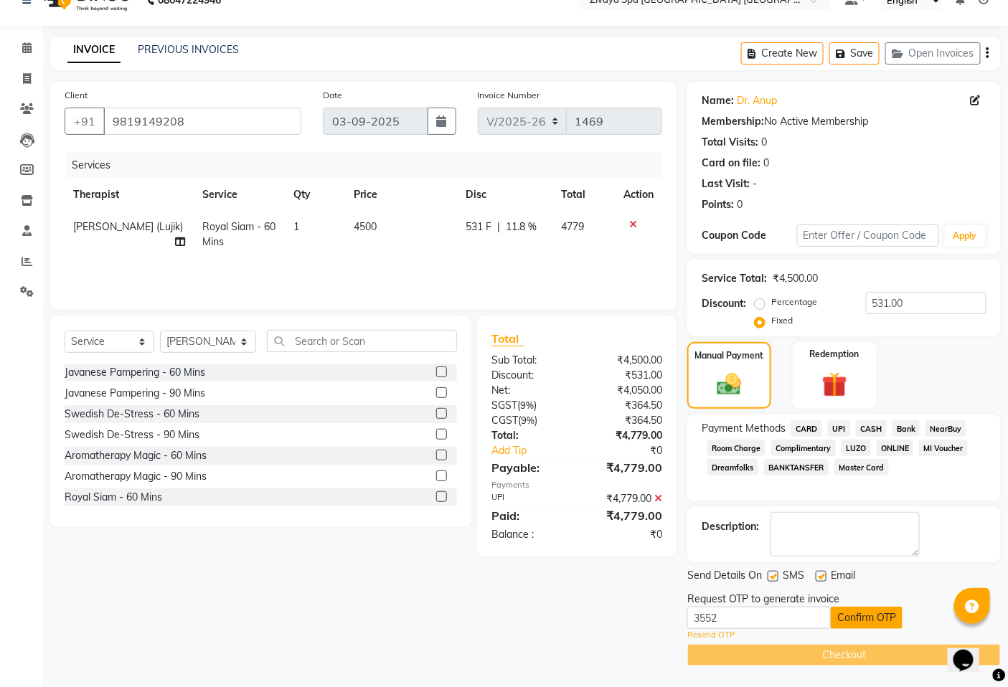
click at [866, 613] on button "Confirm OTP" at bounding box center [867, 618] width 72 height 22
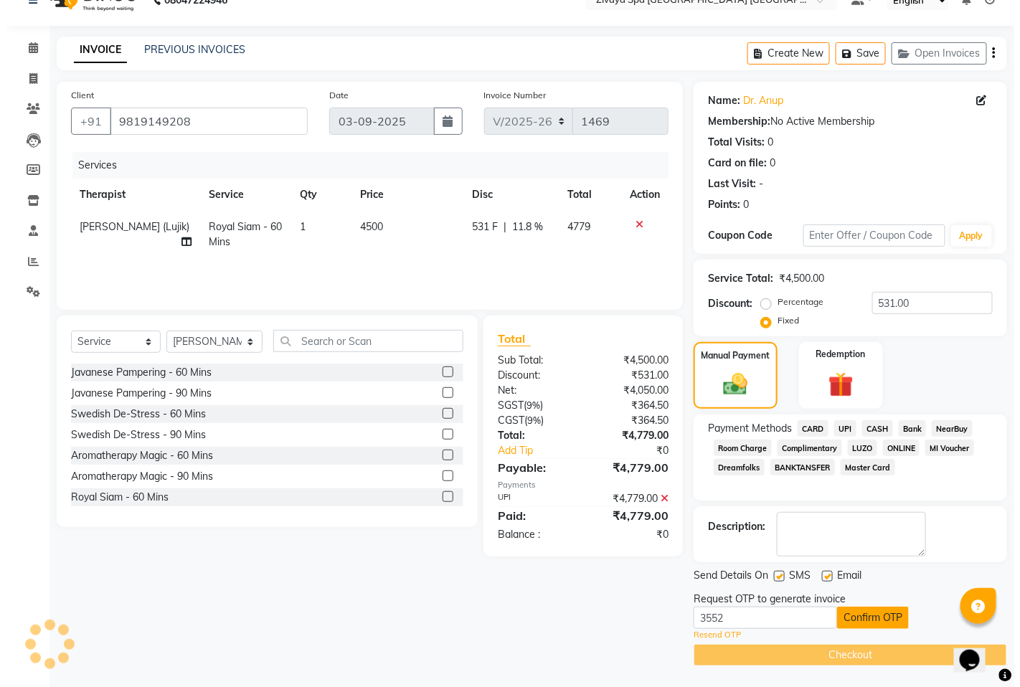
scroll to position [0, 0]
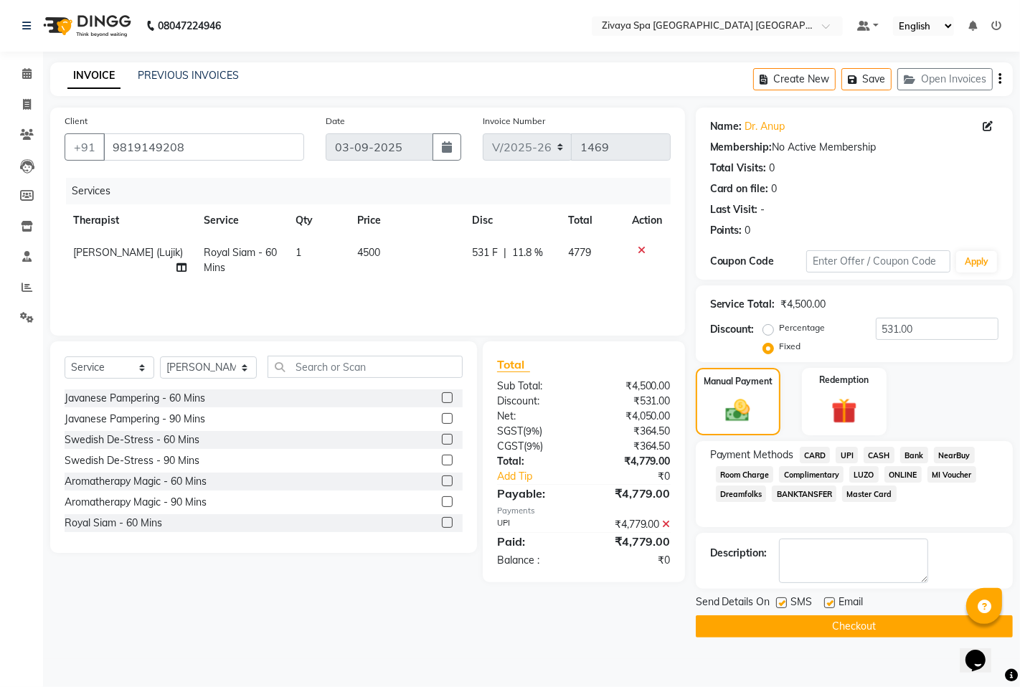
click at [858, 626] on button "Checkout" at bounding box center [854, 626] width 317 height 22
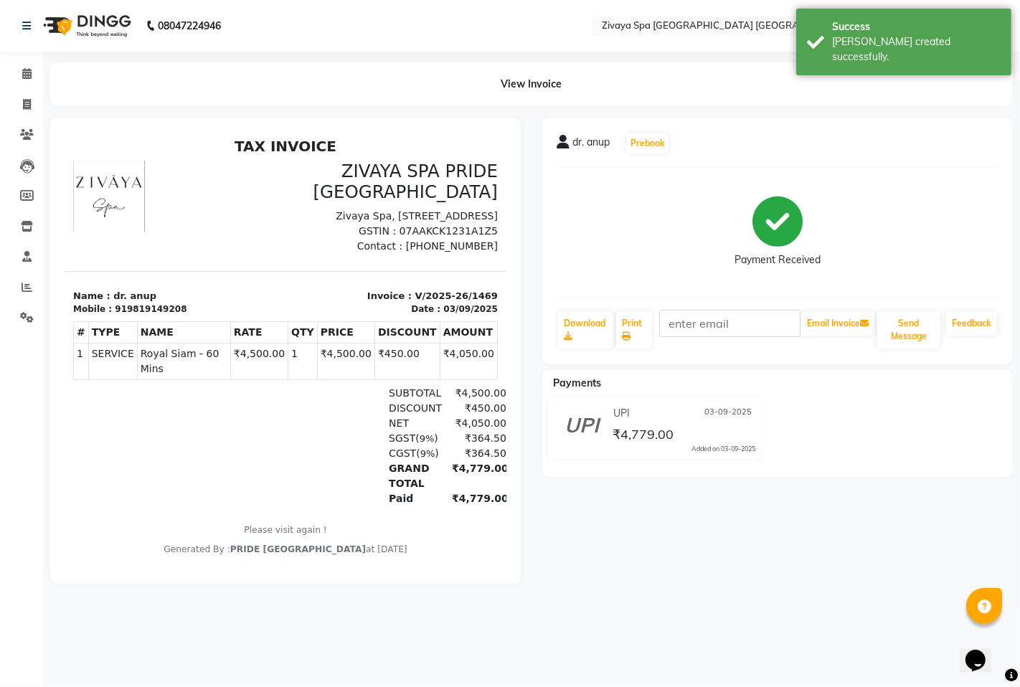
drag, startPoint x: 4, startPoint y: 1, endPoint x: 386, endPoint y: 82, distance: 390.9
click at [386, 82] on div "View Invoice" at bounding box center [531, 84] width 962 height 44
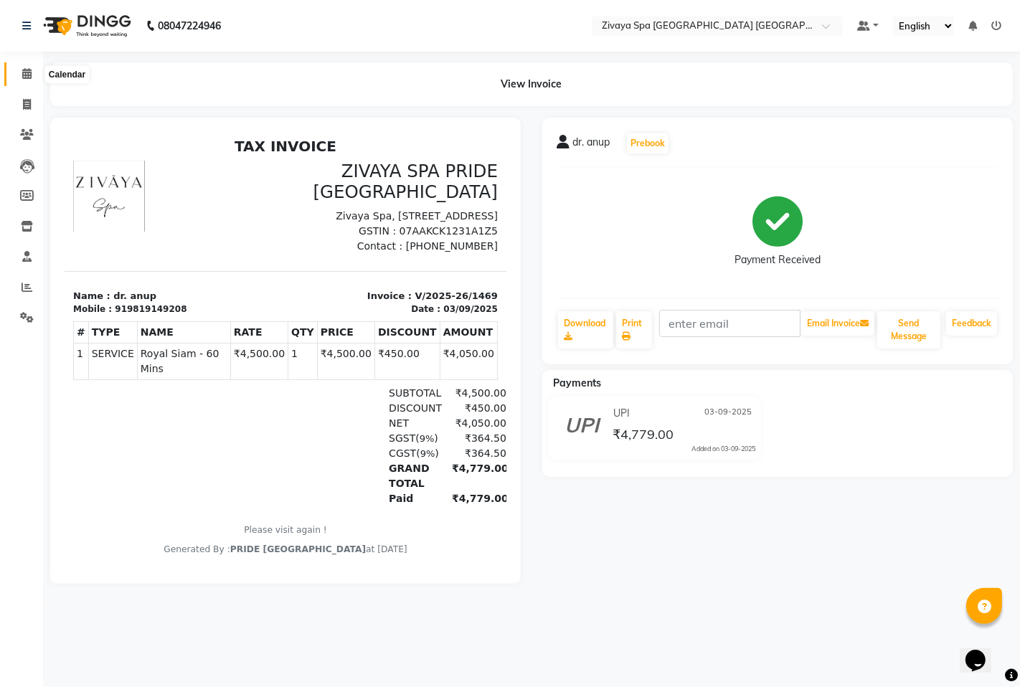
click at [29, 72] on icon at bounding box center [26, 73] width 9 height 11
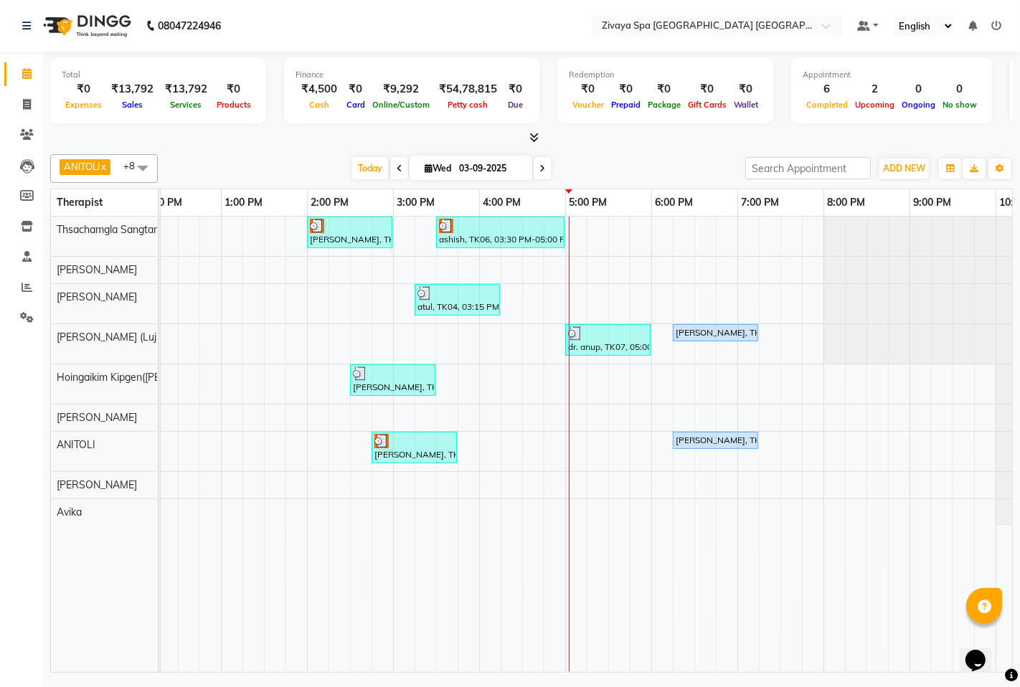
scroll to position [0, 448]
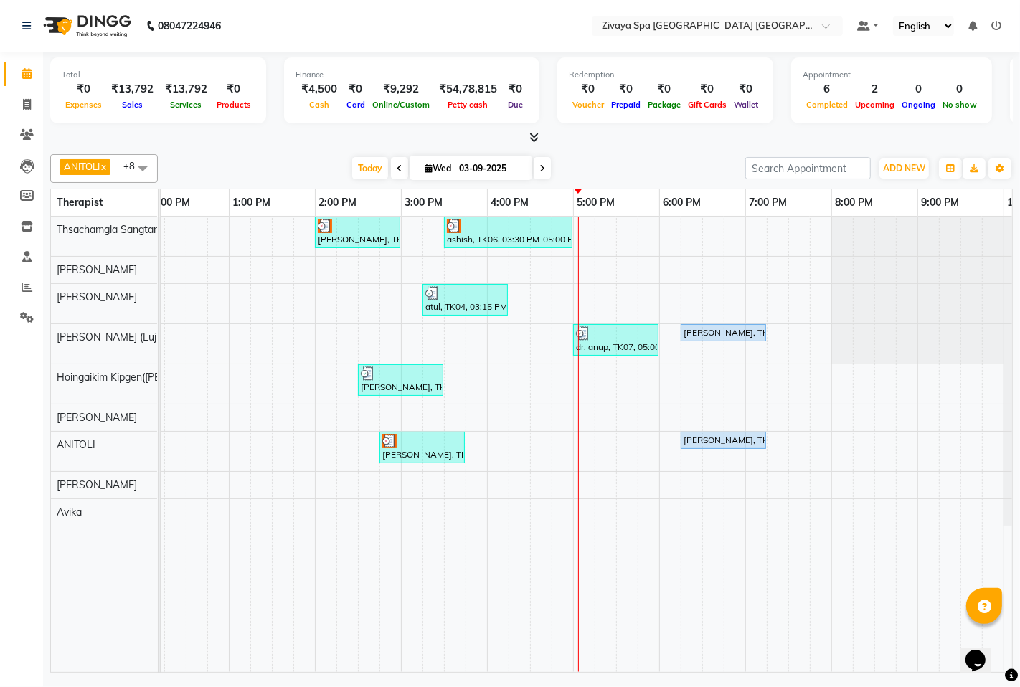
click at [512, 204] on link "4:00 PM" at bounding box center [510, 202] width 45 height 21
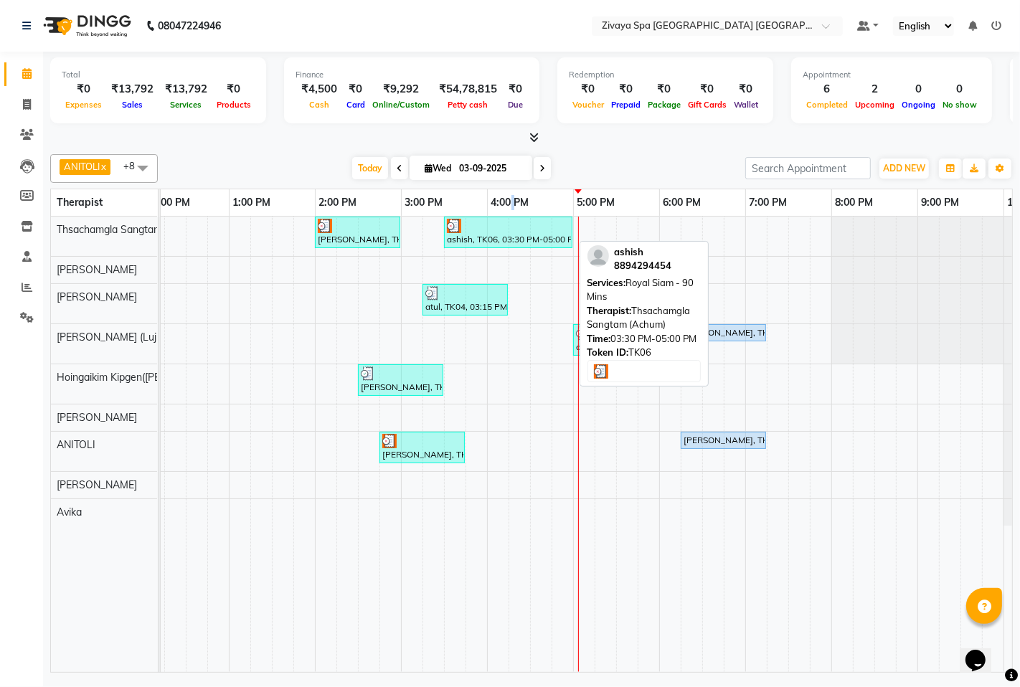
click at [501, 231] on div at bounding box center [508, 226] width 123 height 14
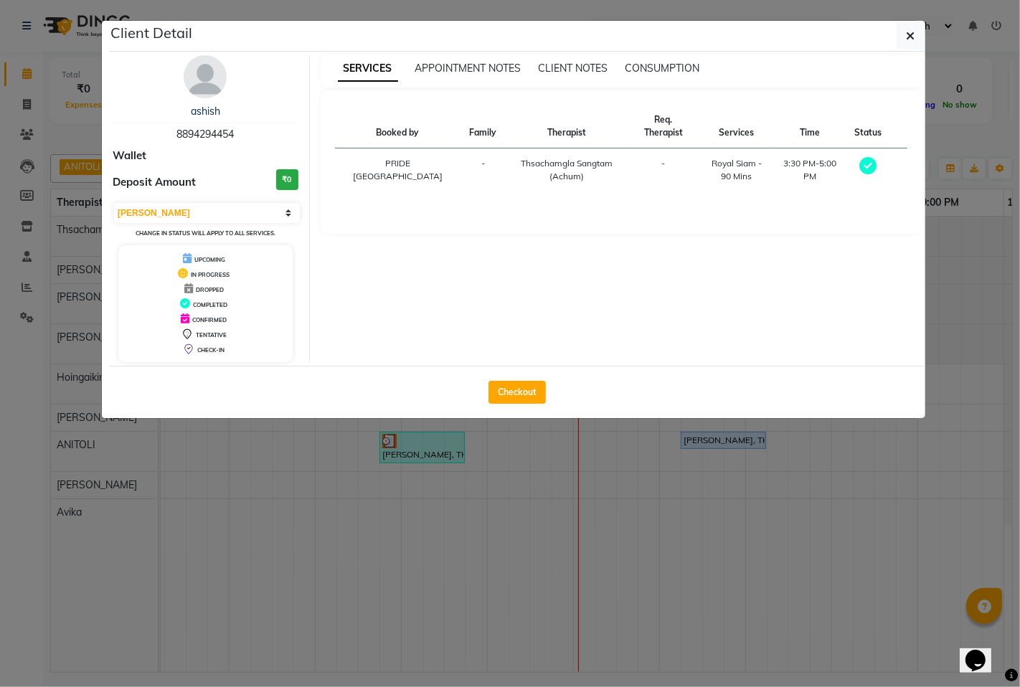
drag, startPoint x: 491, startPoint y: 389, endPoint x: 524, endPoint y: 429, distance: 51.5
click at [491, 384] on button "Checkout" at bounding box center [516, 392] width 57 height 23
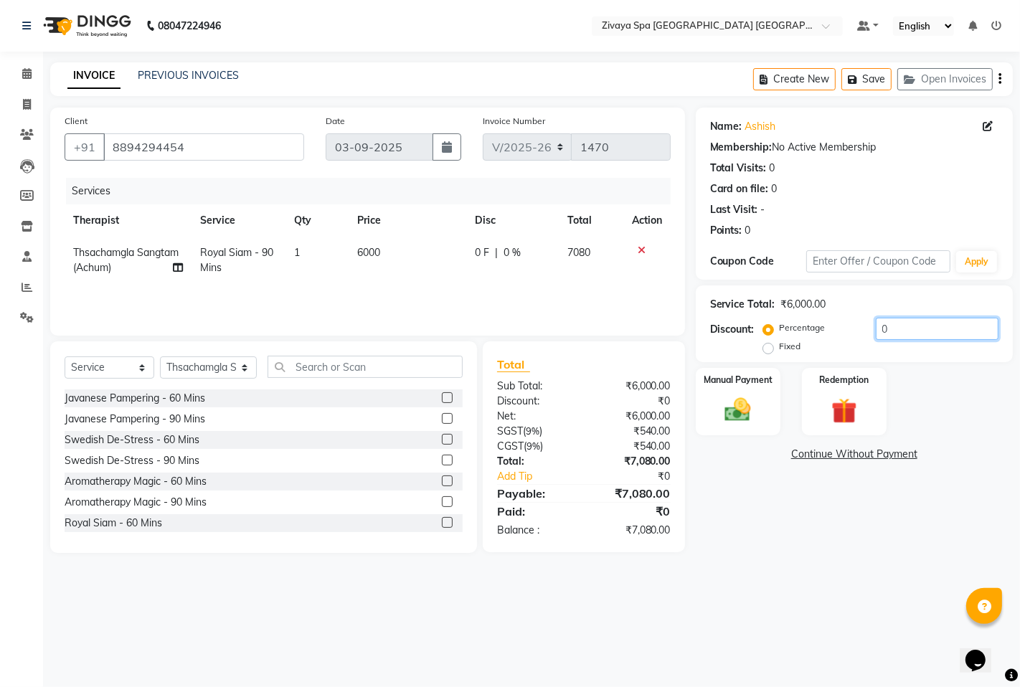
click at [902, 321] on input "0" at bounding box center [937, 329] width 123 height 22
click at [761, 354] on div "Discount: Percentage Fixed 0" at bounding box center [854, 337] width 288 height 39
click at [780, 347] on label "Fixed" at bounding box center [791, 346] width 22 height 13
click at [770, 347] on input "Fixed" at bounding box center [771, 346] width 10 height 10
click at [734, 399] on img at bounding box center [738, 409] width 44 height 31
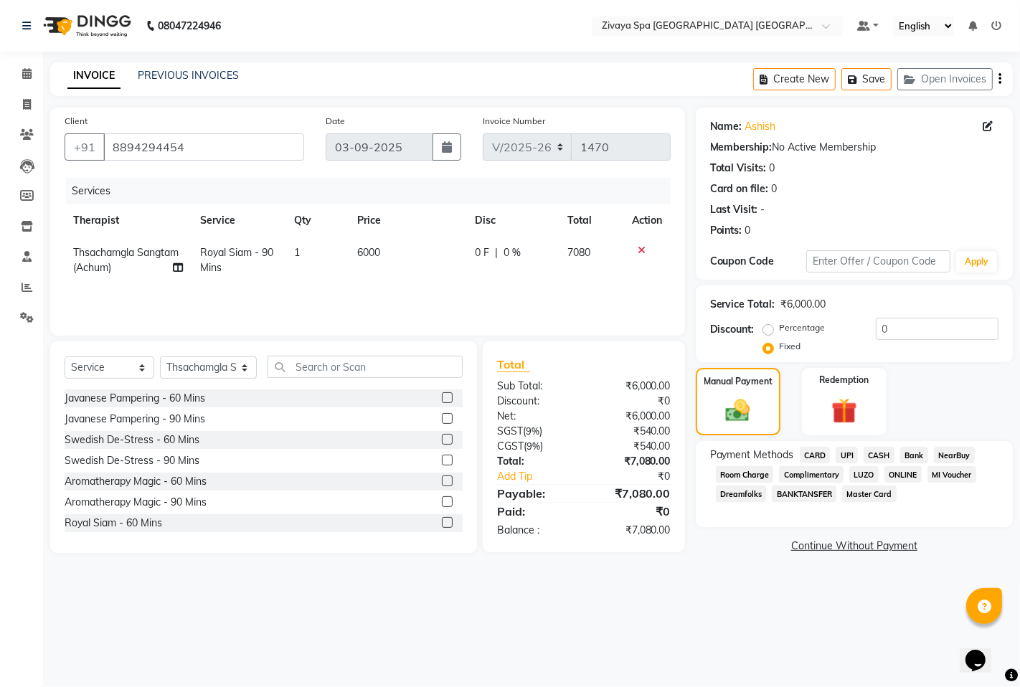
click at [839, 454] on span "UPI" at bounding box center [847, 455] width 22 height 16
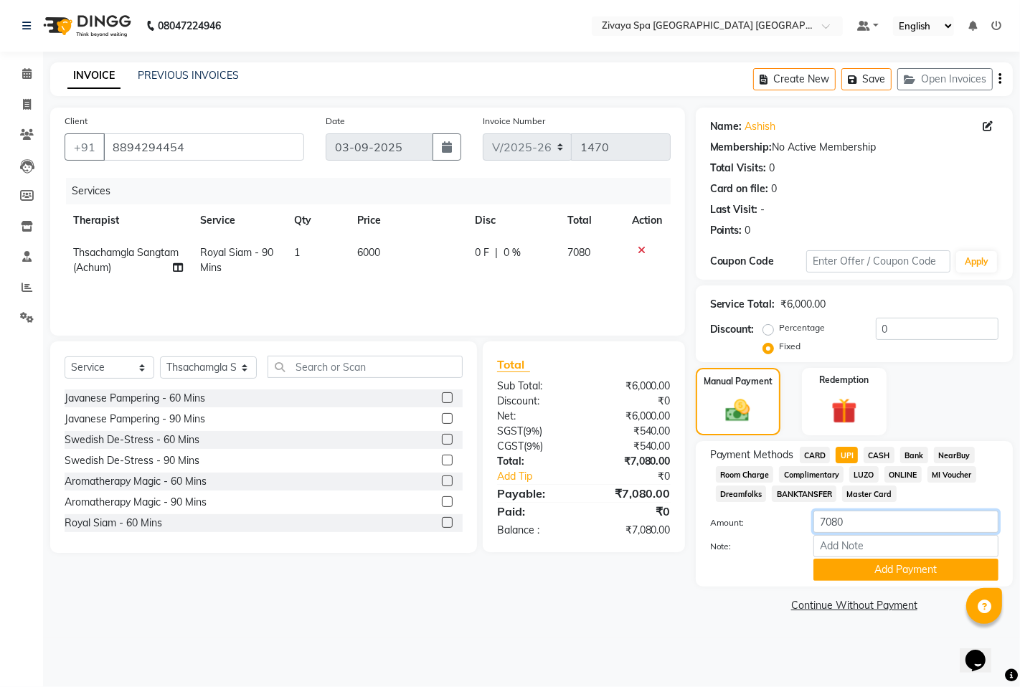
drag, startPoint x: 861, startPoint y: 528, endPoint x: 809, endPoint y: 522, distance: 52.7
click at [809, 522] on div "7080" at bounding box center [906, 522] width 207 height 22
click at [927, 575] on button "Add Payment" at bounding box center [905, 570] width 185 height 22
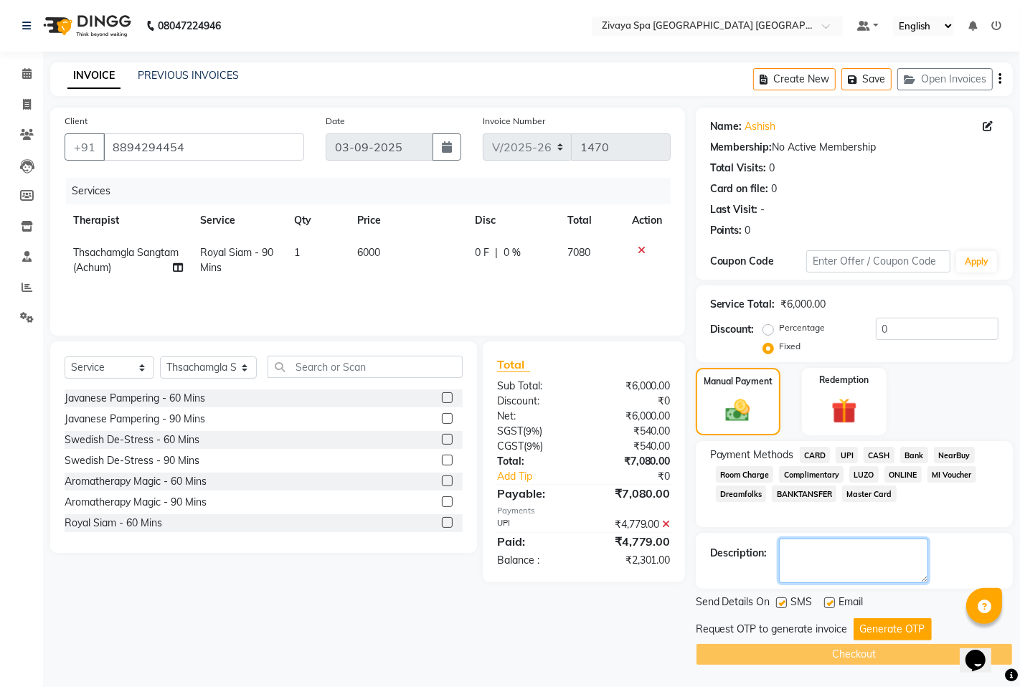
click at [813, 549] on textarea at bounding box center [853, 561] width 149 height 44
click at [780, 331] on label "Percentage" at bounding box center [803, 327] width 46 height 13
click at [770, 331] on input "Percentage" at bounding box center [771, 328] width 10 height 10
click at [730, 425] on img at bounding box center [738, 410] width 42 height 29
click at [848, 452] on span "UPI" at bounding box center [847, 455] width 22 height 16
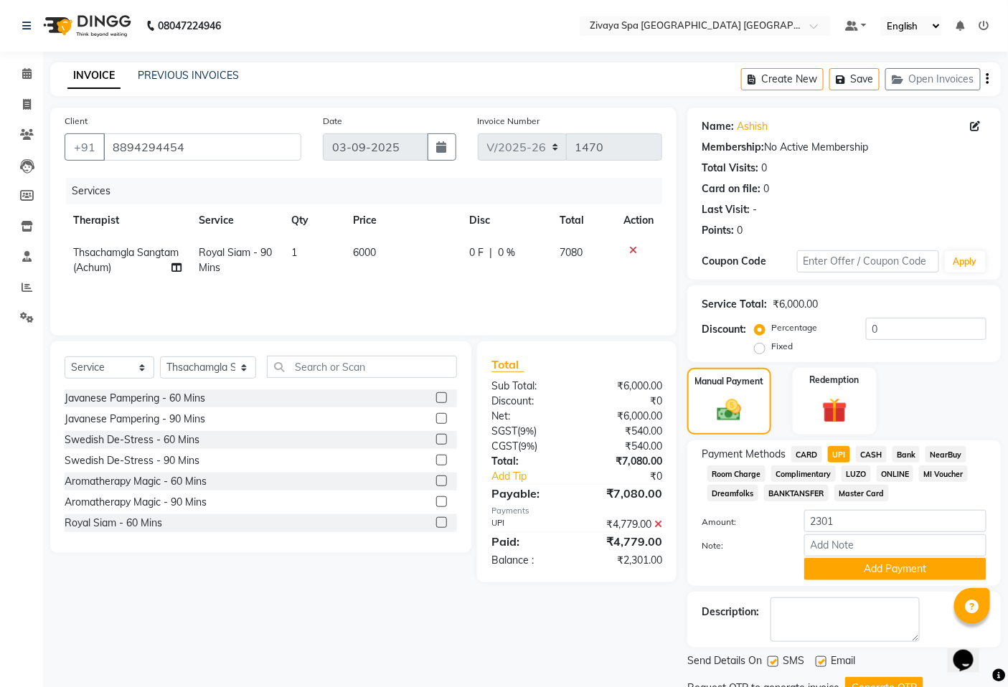
click at [890, 561] on button "Add Payment" at bounding box center [895, 569] width 182 height 22
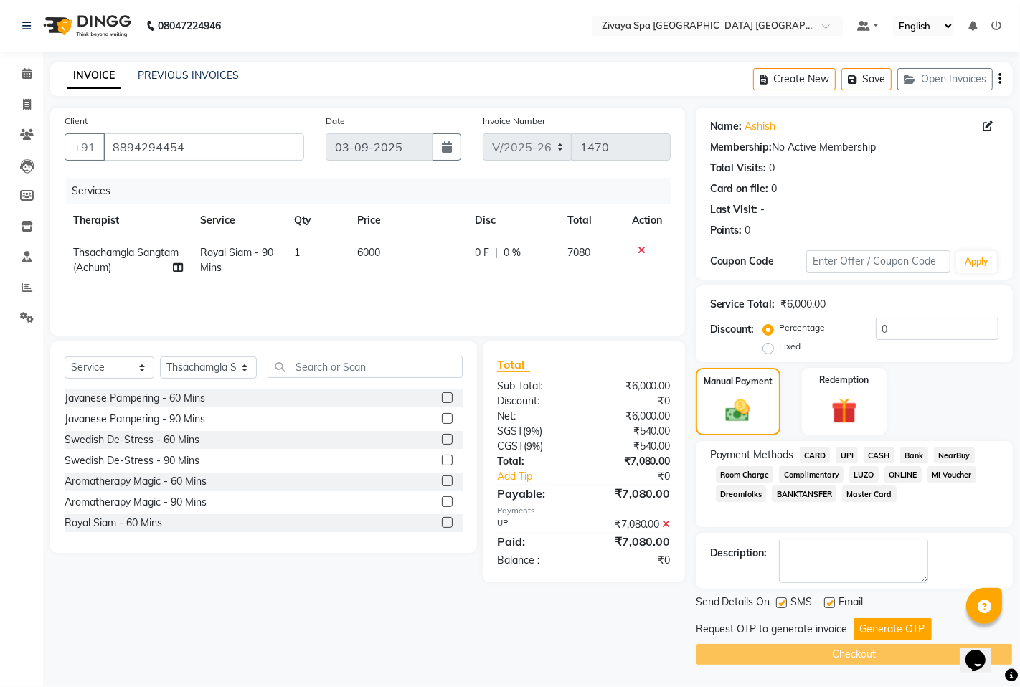
click at [780, 350] on label "Fixed" at bounding box center [791, 346] width 22 height 13
click at [766, 350] on input "Fixed" at bounding box center [771, 346] width 10 height 10
click at [840, 458] on span "UPI" at bounding box center [847, 455] width 22 height 16
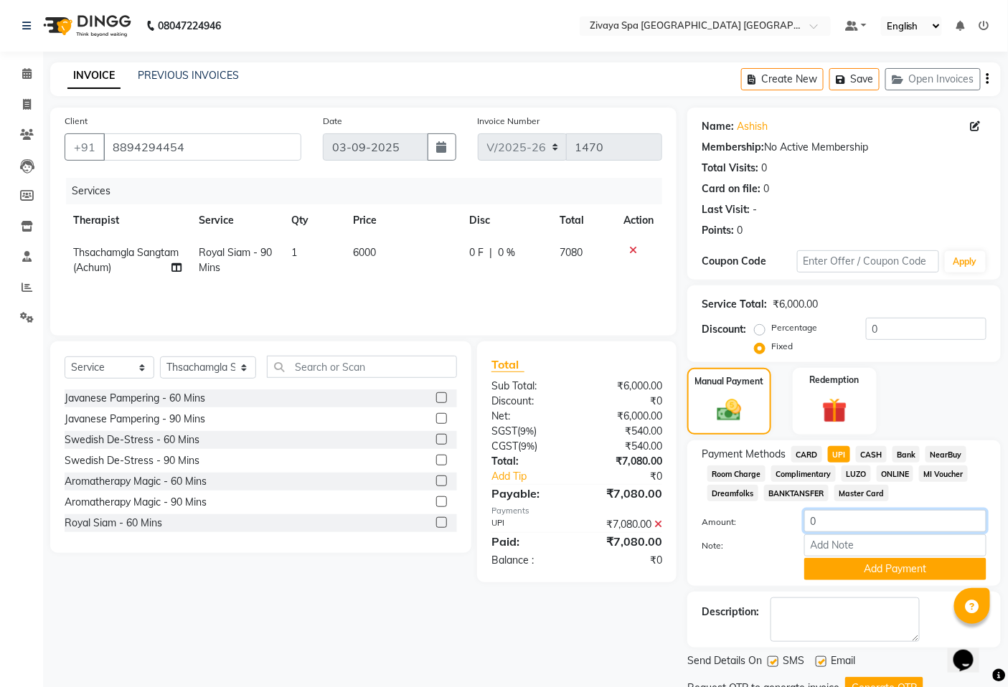
drag, startPoint x: 826, startPoint y: 518, endPoint x: 798, endPoint y: 517, distance: 28.0
click at [798, 517] on div "0" at bounding box center [895, 521] width 204 height 22
click at [794, 332] on label "Percentage" at bounding box center [794, 327] width 46 height 13
click at [767, 332] on input "Percentage" at bounding box center [762, 328] width 10 height 10
click at [776, 350] on label "Fixed" at bounding box center [782, 346] width 22 height 13
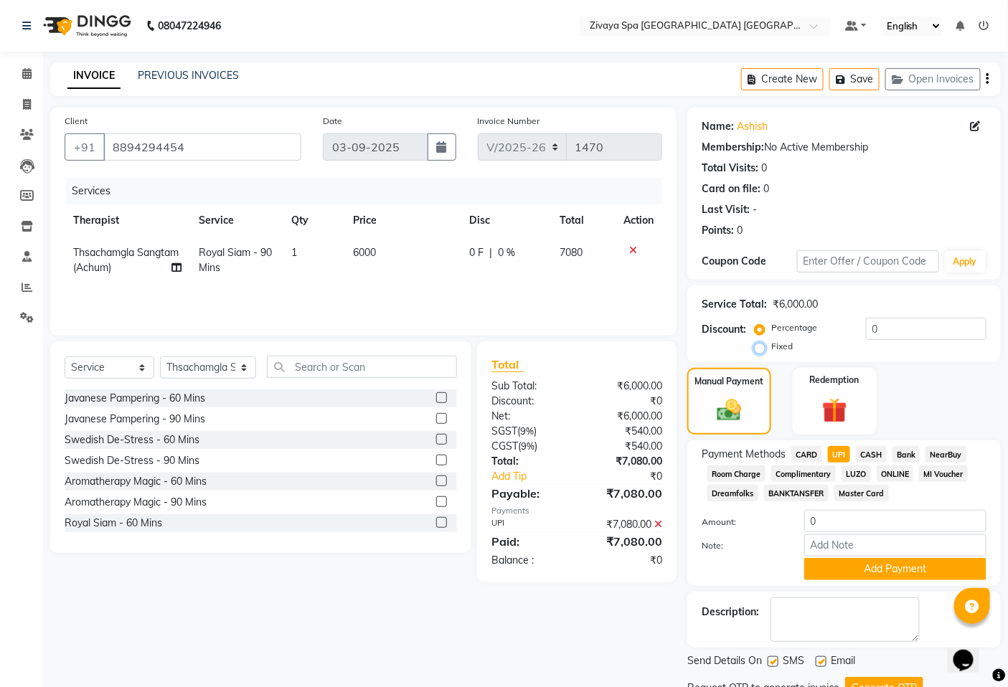
click at [767, 350] on input "Fixed" at bounding box center [762, 346] width 10 height 10
click at [24, 72] on icon at bounding box center [26, 73] width 9 height 11
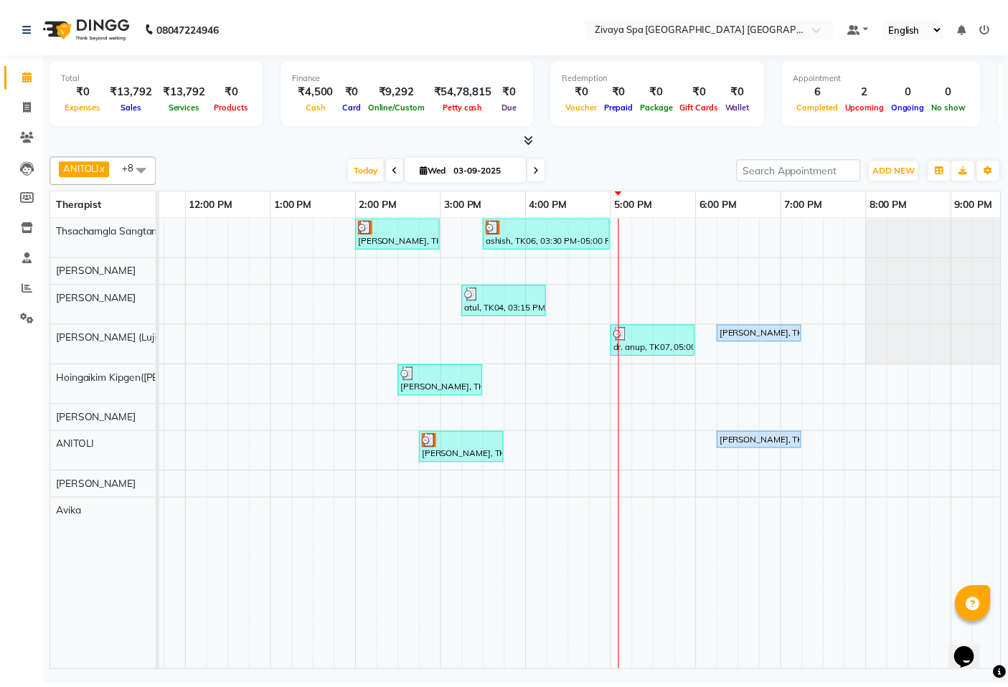
scroll to position [0, 493]
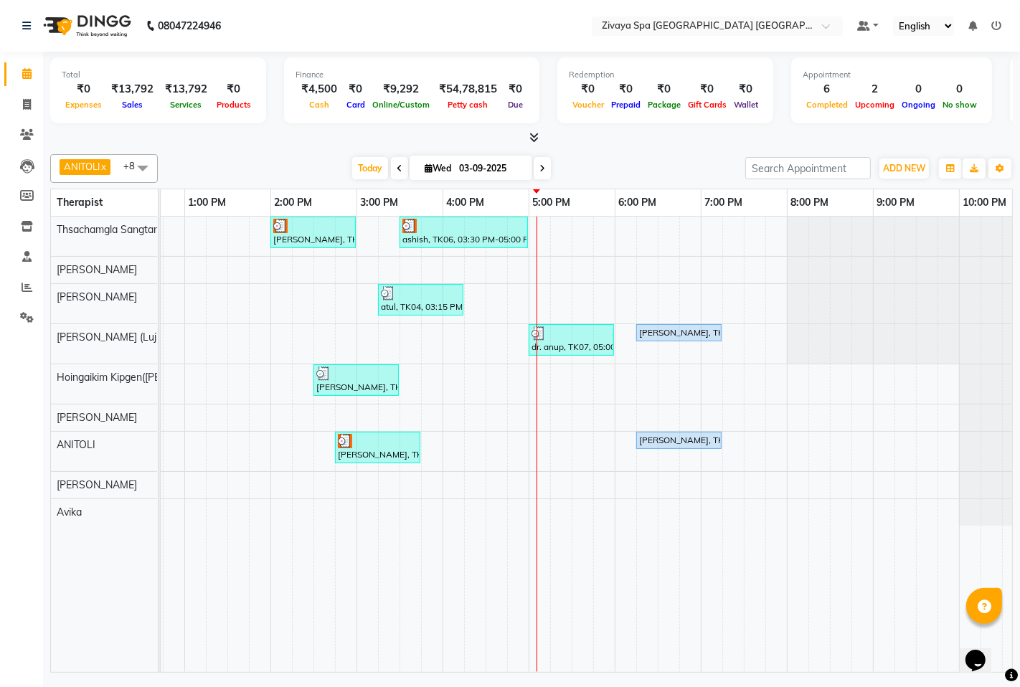
drag, startPoint x: 585, startPoint y: 660, endPoint x: 878, endPoint y: 572, distance: 306.3
click at [878, 572] on tr at bounding box center [356, 444] width 1377 height 455
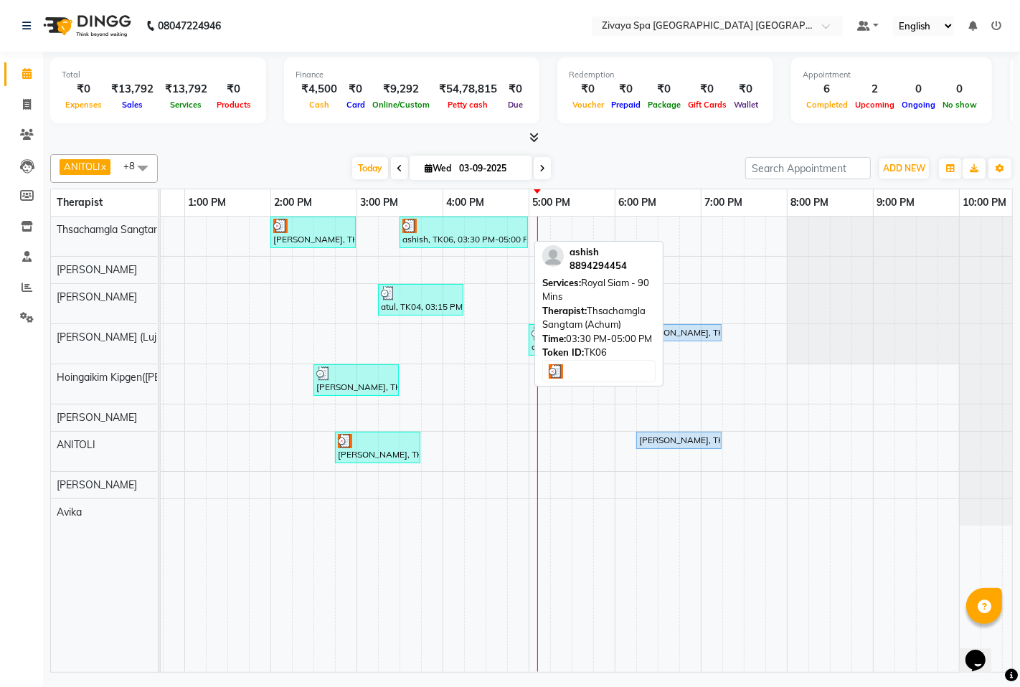
click at [479, 240] on div "ashish, TK06, 03:30 PM-05:00 PM, Royal Siam - 90 Mins" at bounding box center [464, 232] width 126 height 27
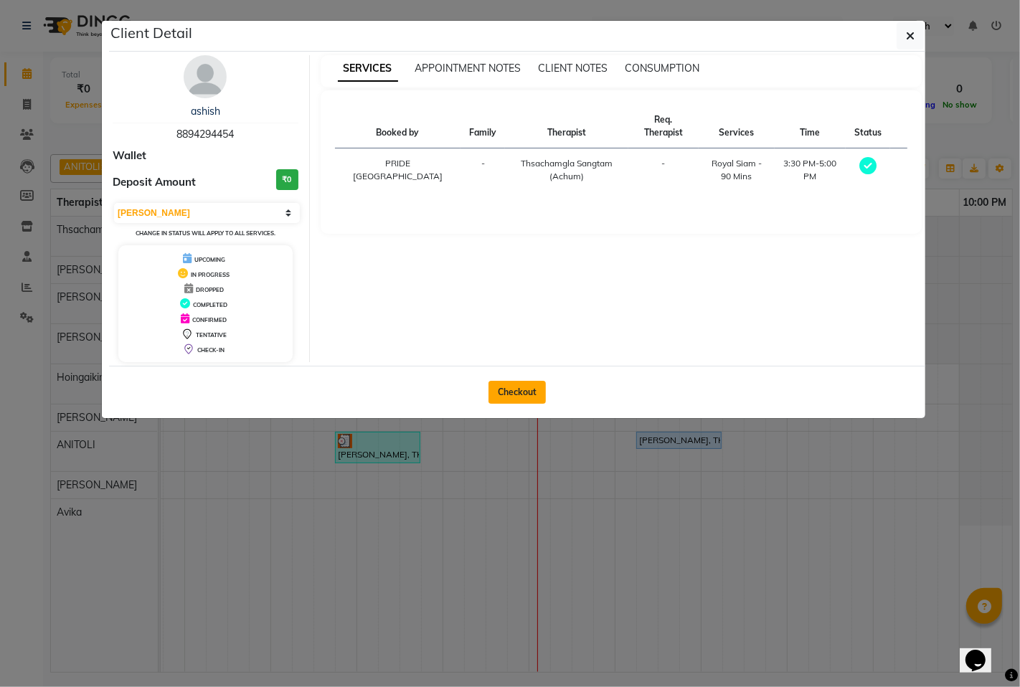
click at [528, 388] on button "Checkout" at bounding box center [516, 392] width 57 height 23
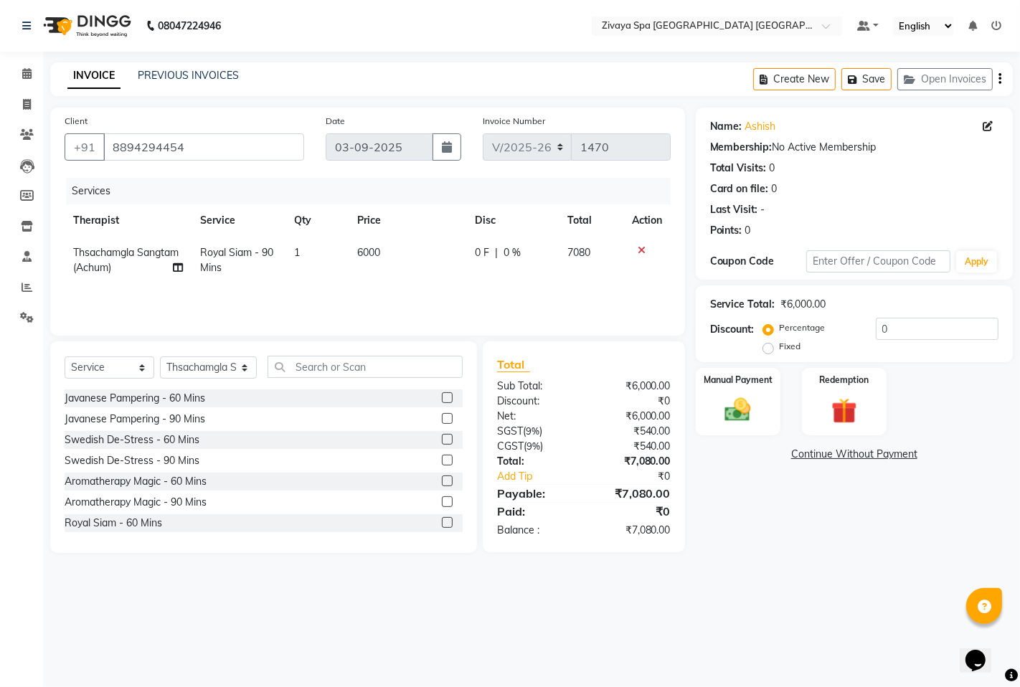
click at [780, 348] on label "Fixed" at bounding box center [791, 346] width 22 height 13
click at [772, 348] on input "Fixed" at bounding box center [771, 346] width 10 height 10
click at [742, 412] on img at bounding box center [738, 409] width 44 height 31
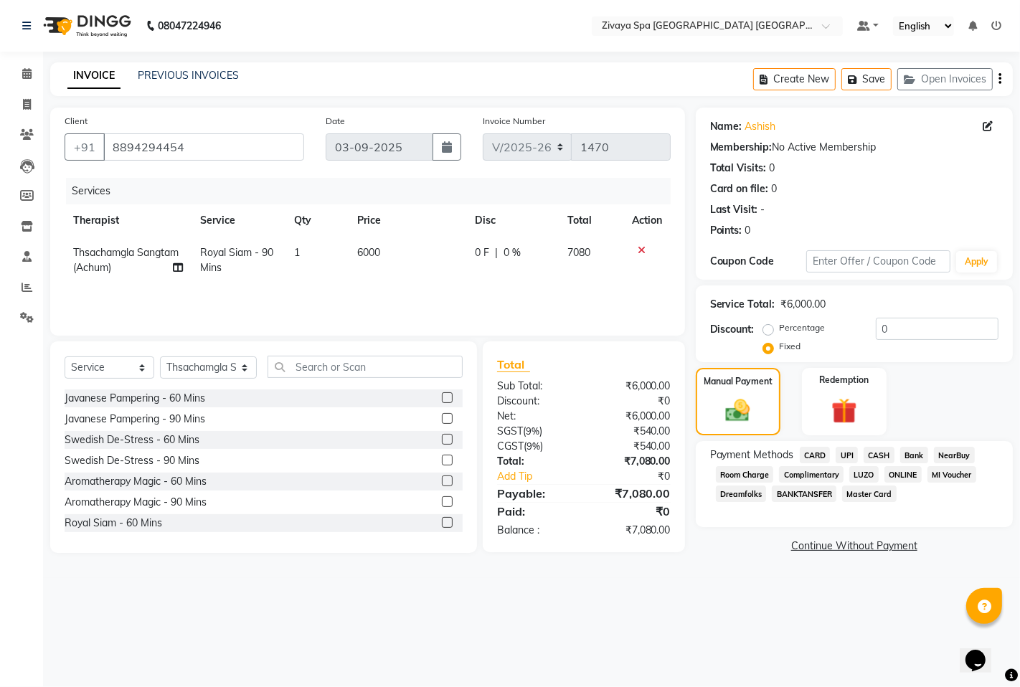
click at [881, 456] on span "CASH" at bounding box center [879, 455] width 31 height 16
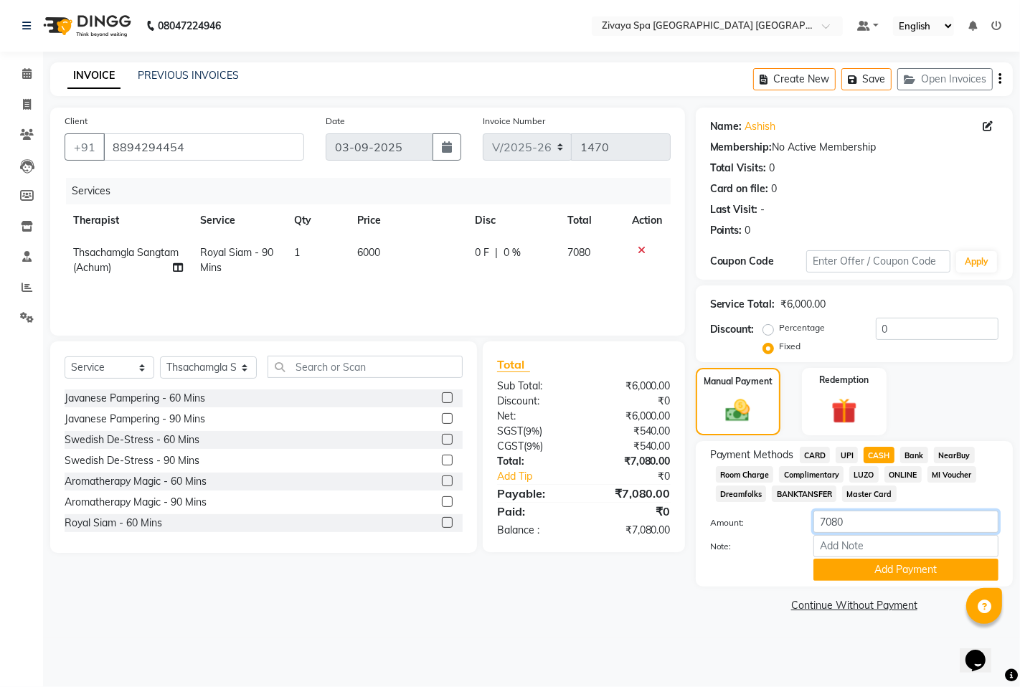
click at [851, 522] on input "7080" at bounding box center [905, 522] width 185 height 22
click at [864, 574] on button "Add Payment" at bounding box center [905, 570] width 185 height 22
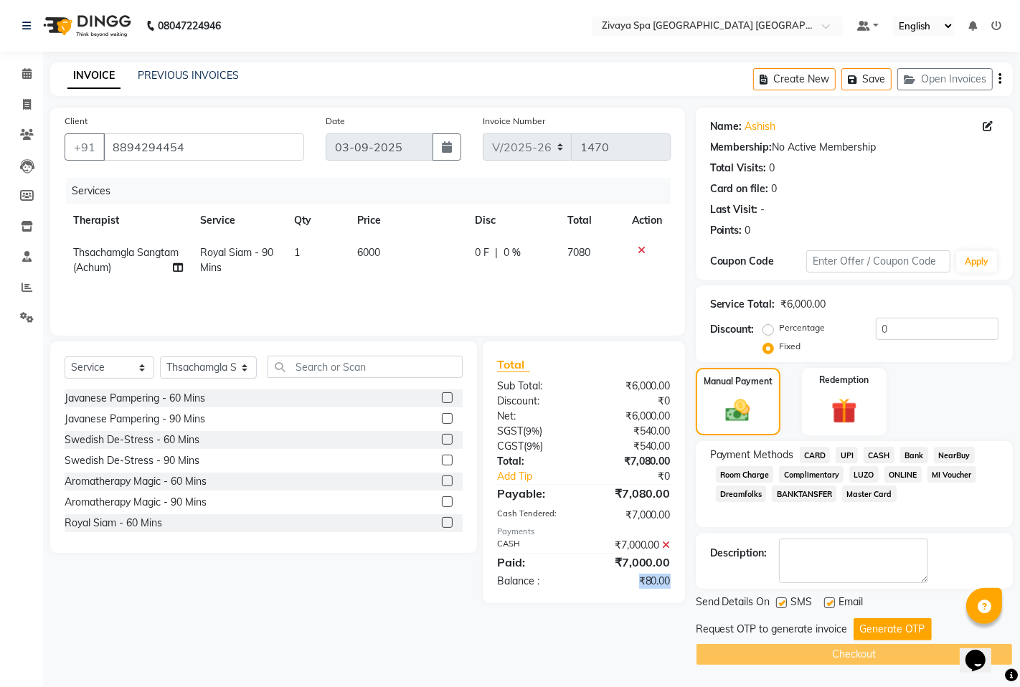
drag, startPoint x: 634, startPoint y: 576, endPoint x: 680, endPoint y: 582, distance: 46.3
click at [669, 588] on div "₹80.00" at bounding box center [633, 581] width 98 height 15
click at [898, 332] on input "0" at bounding box center [937, 329] width 123 height 22
copy div "₹80.00"
drag, startPoint x: 633, startPoint y: 579, endPoint x: 759, endPoint y: 498, distance: 149.0
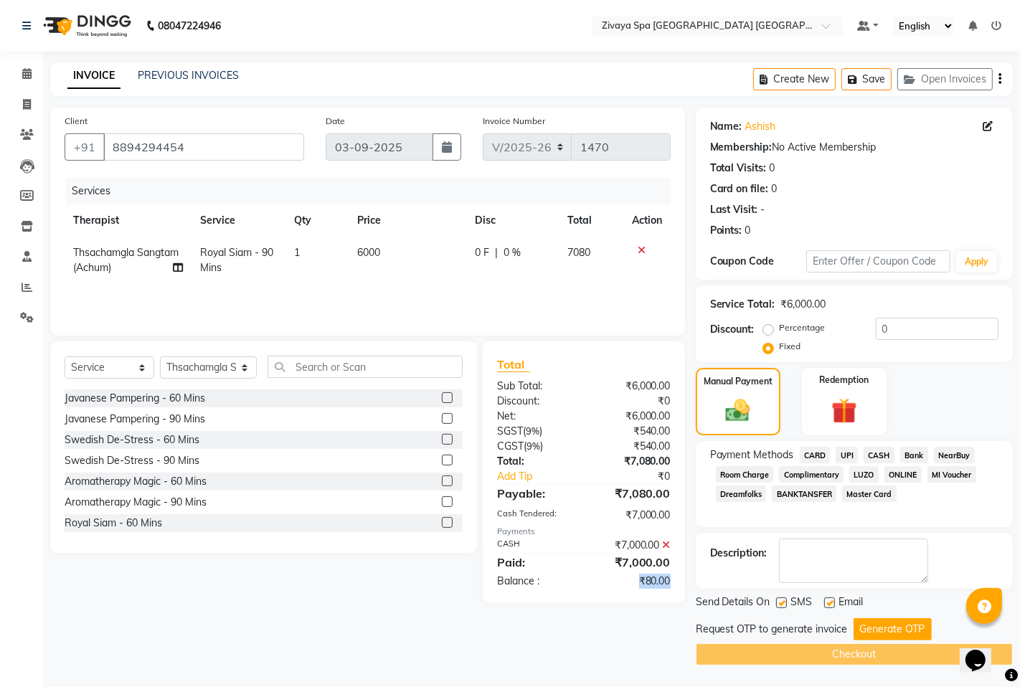
click at [674, 571] on div "Total Sub Total: ₹6,000.00 Discount: ₹0 Net: ₹6,000.00 SGST ( 9% ) ₹540.00 CGST…" at bounding box center [584, 472] width 202 height 262
click at [889, 325] on input "0" at bounding box center [937, 329] width 123 height 22
paste input "80.00"
click at [884, 328] on input "080.00" at bounding box center [937, 329] width 123 height 22
click at [907, 628] on button "Generate OTP" at bounding box center [892, 629] width 78 height 22
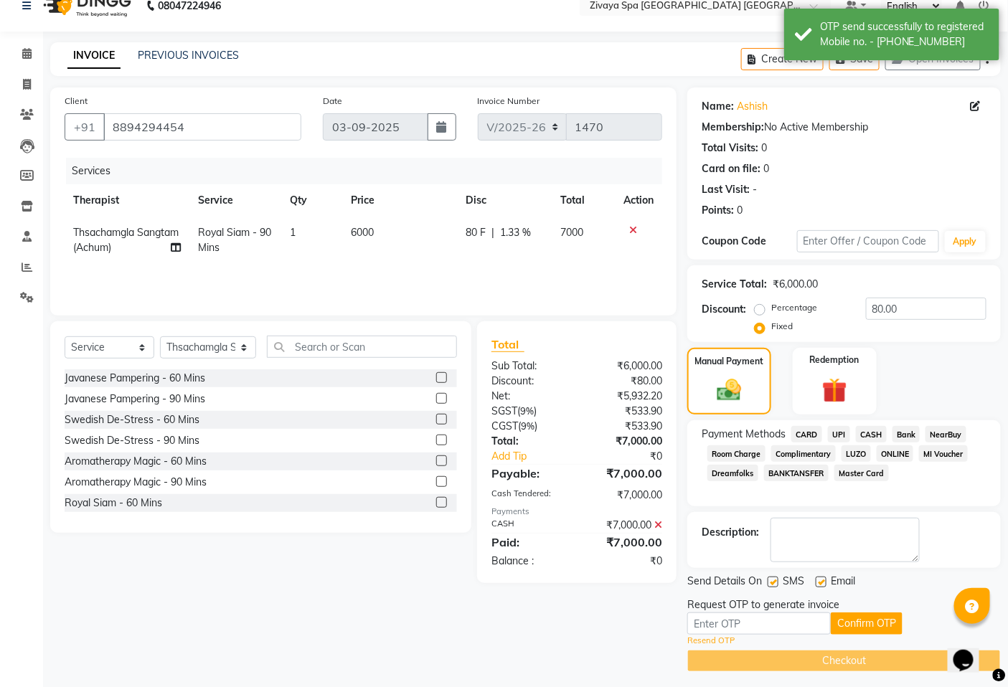
scroll to position [26, 0]
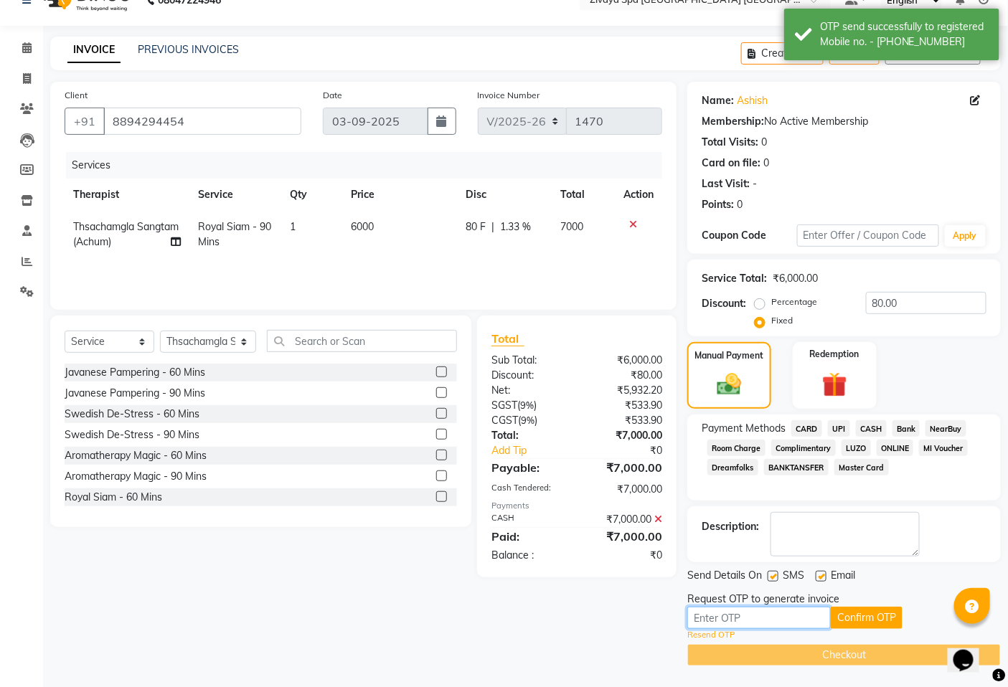
click at [716, 617] on input "text" at bounding box center [758, 618] width 143 height 22
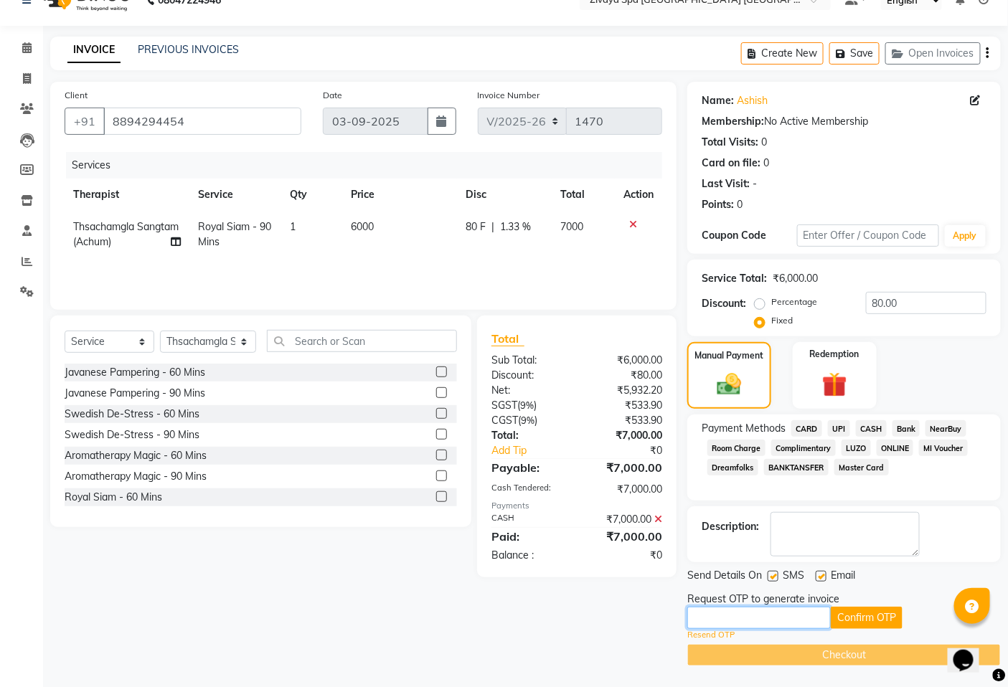
click at [792, 619] on input "text" at bounding box center [758, 618] width 143 height 22
click at [714, 637] on link "Resend OTP" at bounding box center [710, 635] width 47 height 12
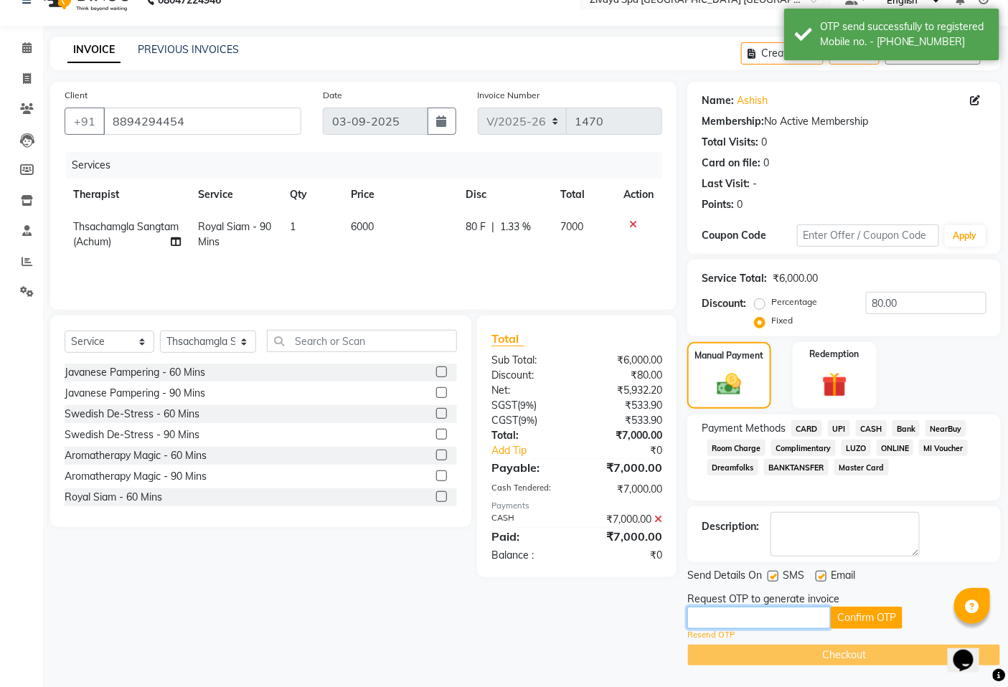
click at [742, 620] on input "text" at bounding box center [758, 618] width 143 height 22
click at [742, 615] on input "text" at bounding box center [758, 618] width 143 height 22
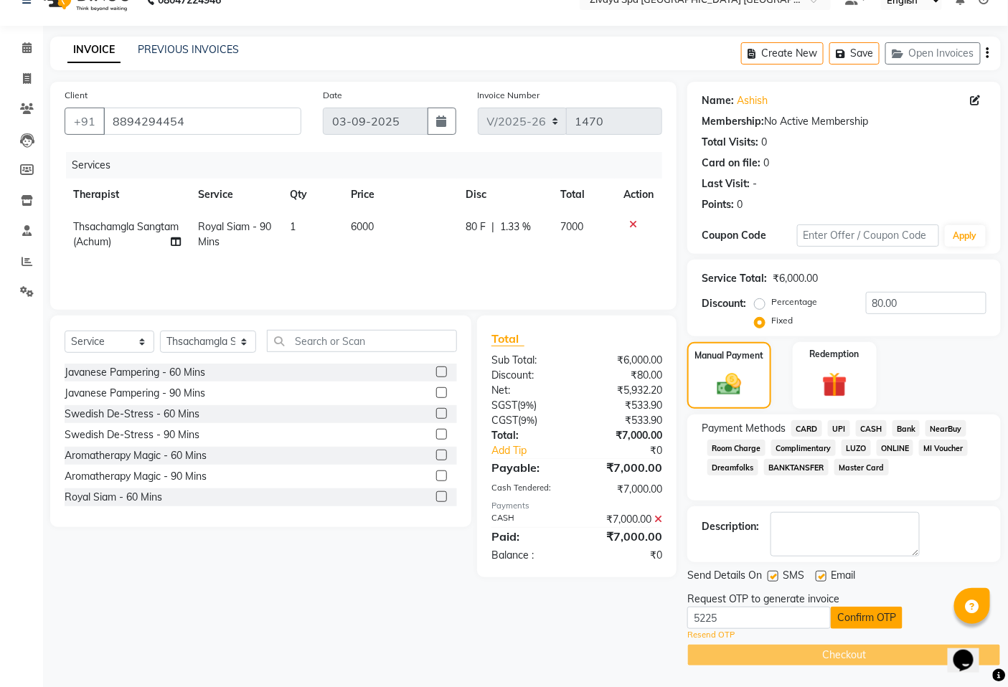
click at [850, 615] on button "Confirm OTP" at bounding box center [867, 618] width 72 height 22
click at [871, 617] on button "Confirm OTP" at bounding box center [867, 618] width 72 height 22
click at [850, 633] on div "Resend OTP" at bounding box center [843, 635] width 313 height 12
click at [856, 611] on button "Confirm OTP" at bounding box center [867, 618] width 72 height 22
click at [30, 41] on span at bounding box center [26, 48] width 25 height 16
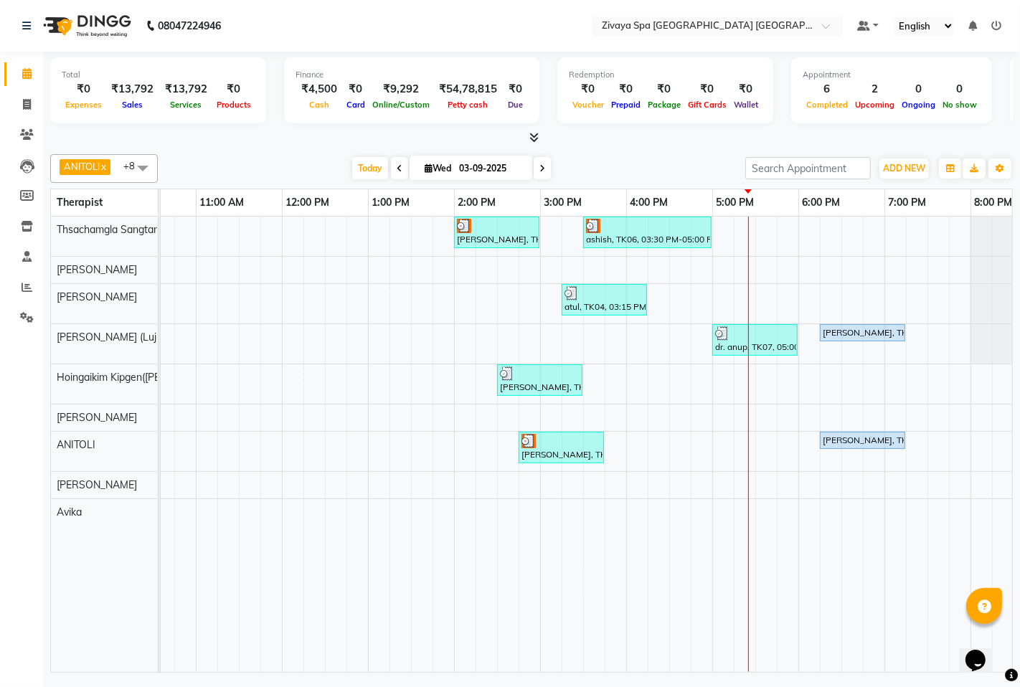
scroll to position [0, 326]
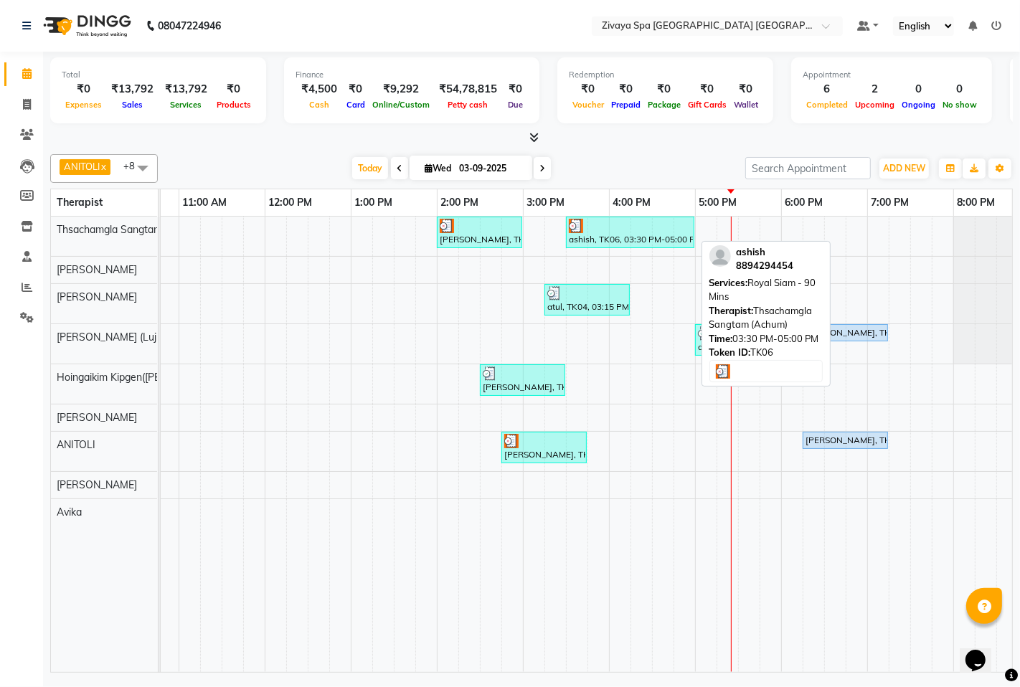
click at [627, 240] on div "ashish, TK06, 03:30 PM-05:00 PM, Royal Siam - 90 Mins" at bounding box center [630, 232] width 126 height 27
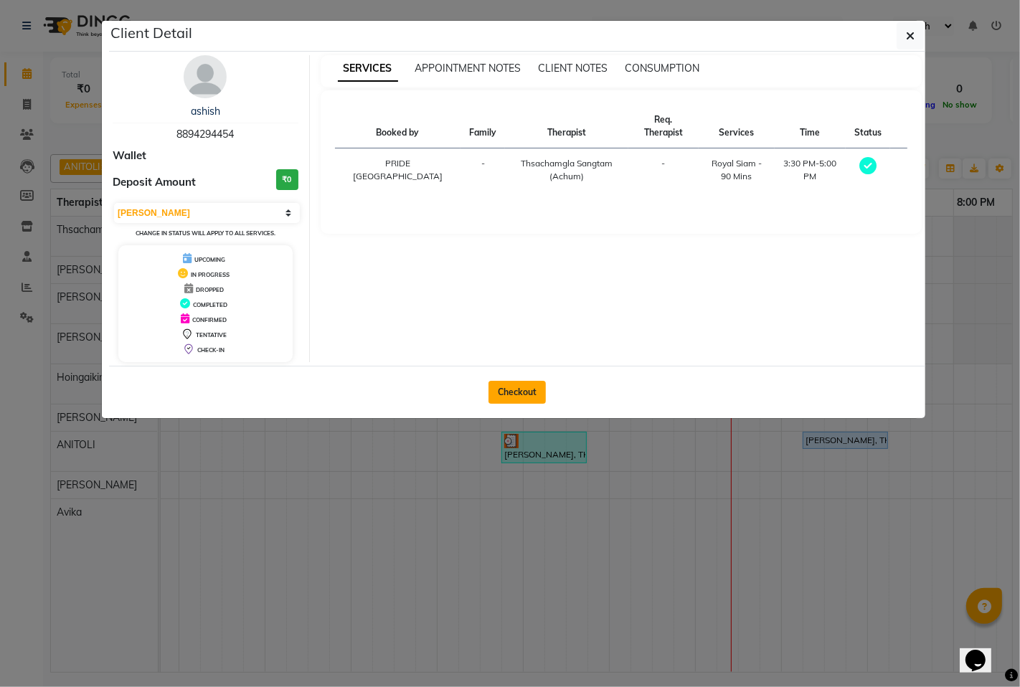
click at [521, 395] on button "Checkout" at bounding box center [516, 392] width 57 height 23
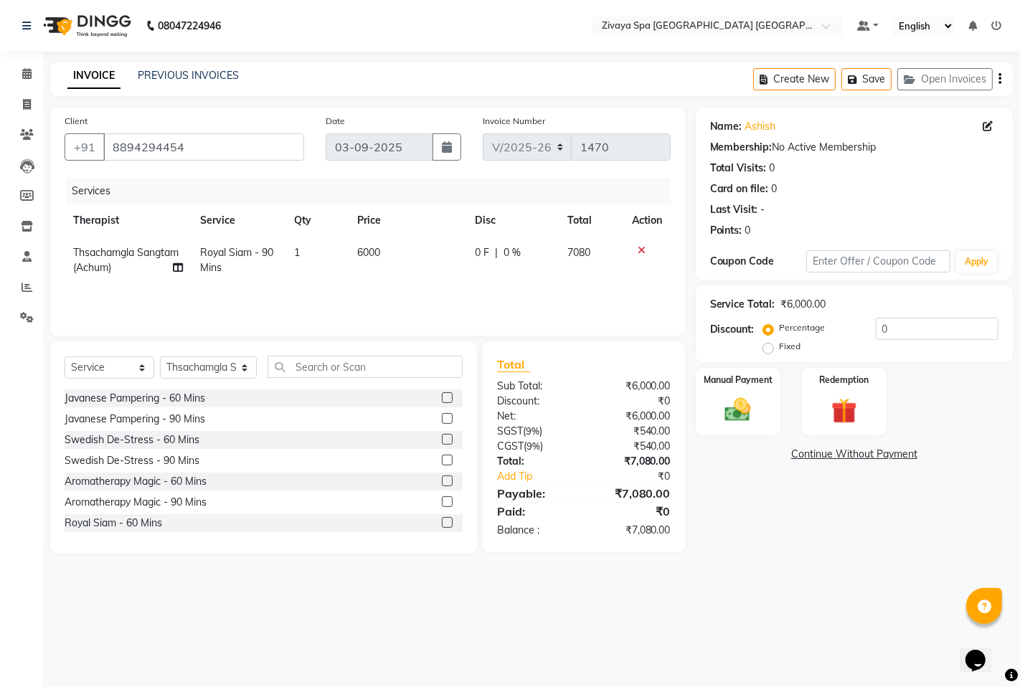
click at [780, 346] on label "Fixed" at bounding box center [791, 346] width 22 height 13
click at [770, 346] on input "Fixed" at bounding box center [771, 346] width 10 height 10
click at [732, 398] on img at bounding box center [738, 409] width 44 height 31
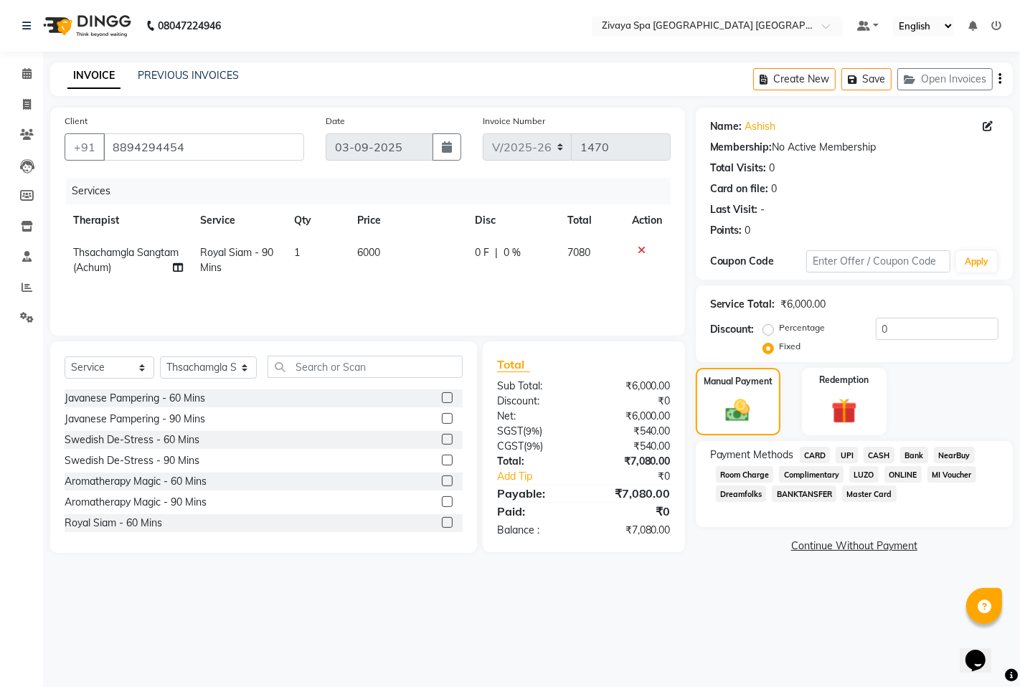
click at [874, 449] on span "CASH" at bounding box center [879, 455] width 31 height 16
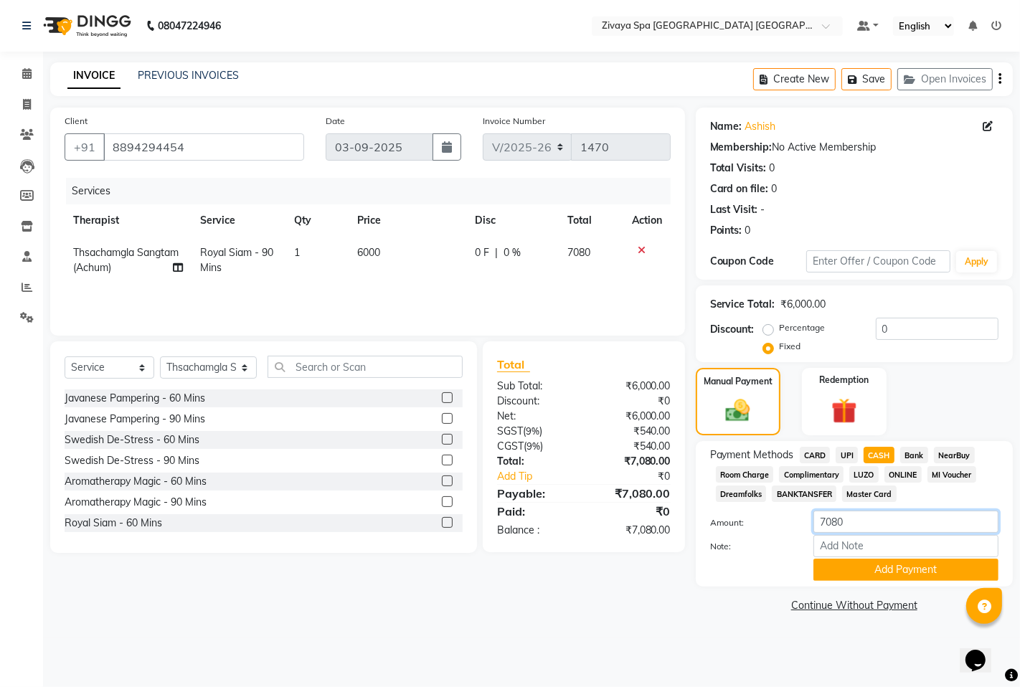
click at [849, 518] on input "7080" at bounding box center [905, 522] width 185 height 22
click at [874, 565] on button "Add Payment" at bounding box center [905, 570] width 185 height 22
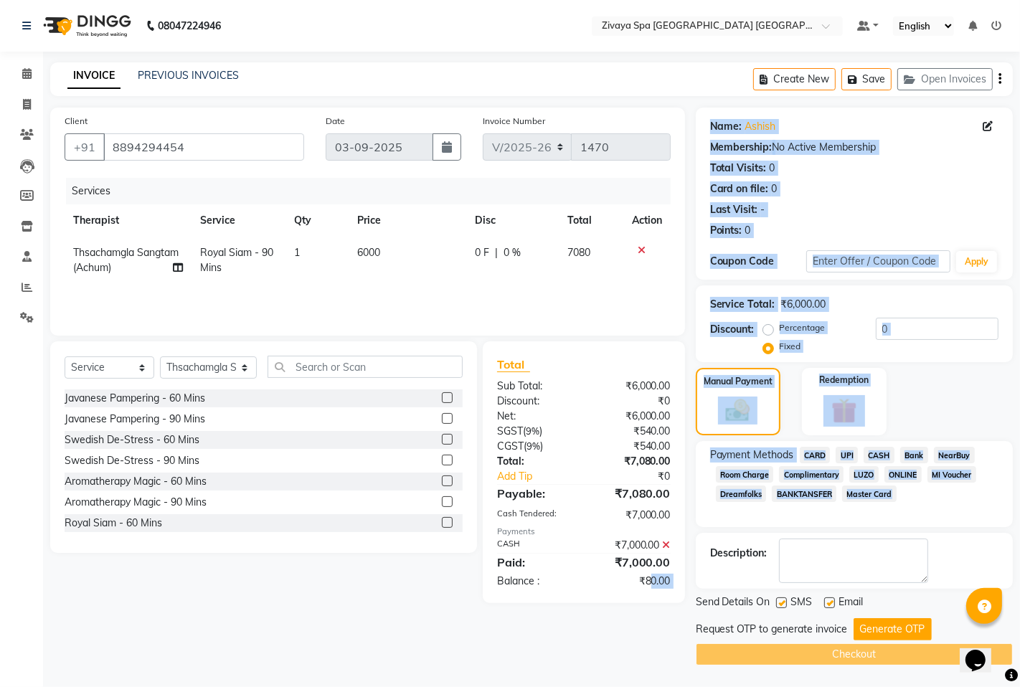
drag, startPoint x: 647, startPoint y: 574, endPoint x: 680, endPoint y: 585, distance: 34.7
click at [699, 586] on div "Client +91 8894294454 Date 03-09-2025 Invoice Number V/2025 V/2025-26 1470 Serv…" at bounding box center [531, 387] width 984 height 558
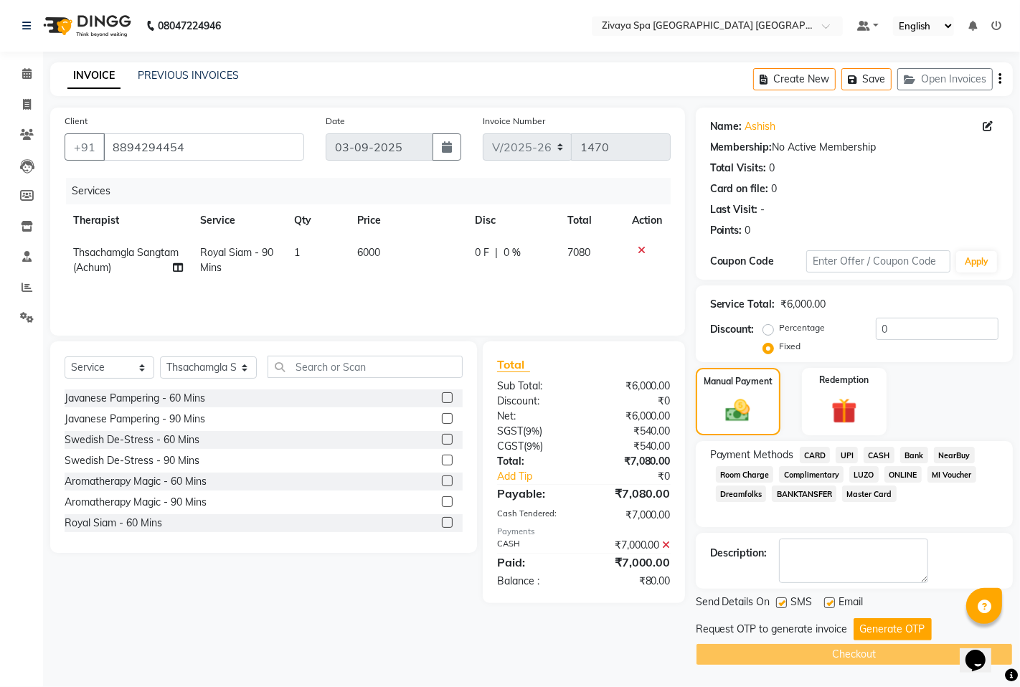
click at [628, 590] on div "Total Sub Total: ₹6,000.00 Discount: ₹0 Net: ₹6,000.00 SGST ( 9% ) ₹540.00 CGST…" at bounding box center [584, 472] width 202 height 262
drag, startPoint x: 669, startPoint y: 588, endPoint x: 620, endPoint y: 595, distance: 49.3
click at [620, 595] on div "Total Sub Total: ₹6,000.00 Discount: ₹0 Net: ₹6,000.00 SGST ( 9% ) ₹540.00 CGST…" at bounding box center [584, 472] width 202 height 262
drag, startPoint x: 636, startPoint y: 582, endPoint x: 685, endPoint y: 584, distance: 48.8
click at [685, 584] on div "Total Sub Total: ₹6,000.00 Discount: ₹0 Net: ₹6,000.00 SGST ( 9% ) ₹540.00 CGST…" at bounding box center [586, 472] width 219 height 262
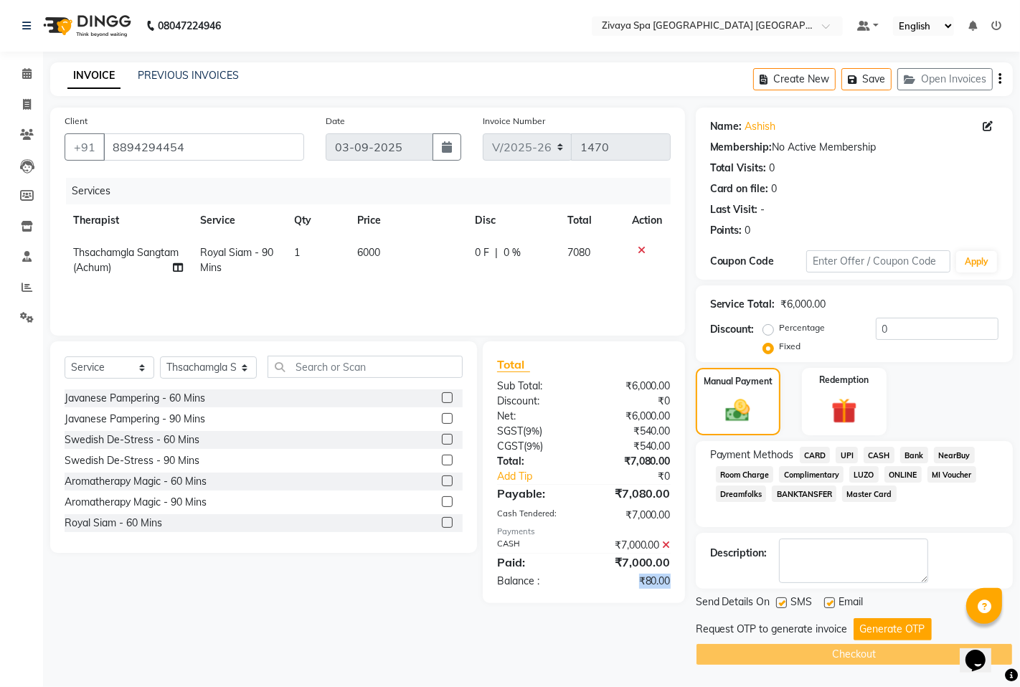
copy div "₹80.00"
click at [899, 334] on input "0" at bounding box center [937, 329] width 123 height 22
paste input "80.00"
click at [871, 624] on button "Generate OTP" at bounding box center [892, 629] width 78 height 22
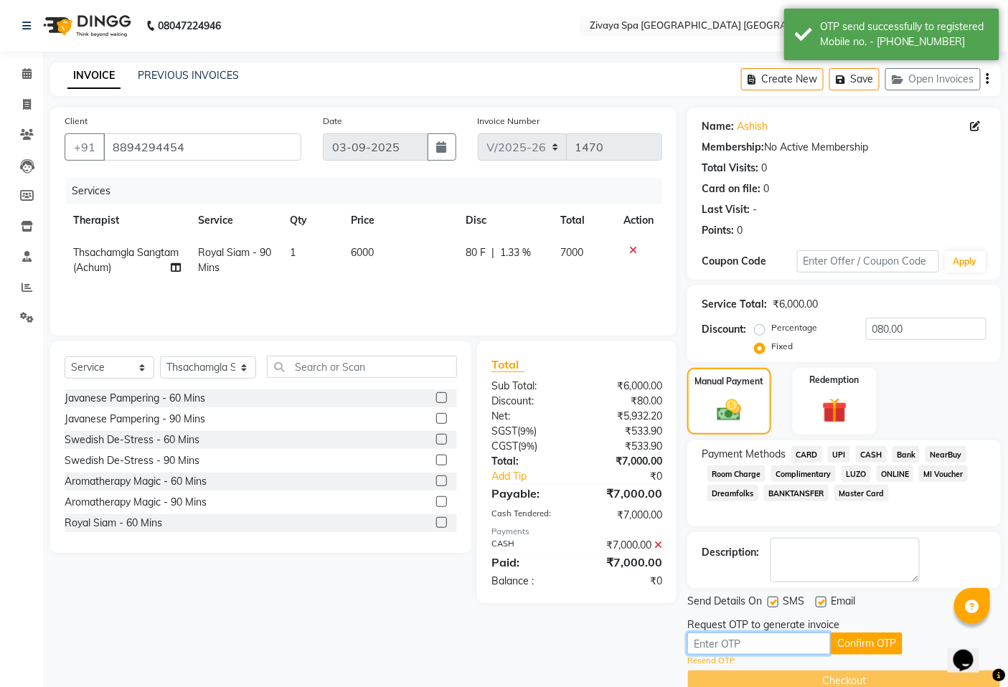
click at [785, 640] on input "text" at bounding box center [758, 644] width 143 height 22
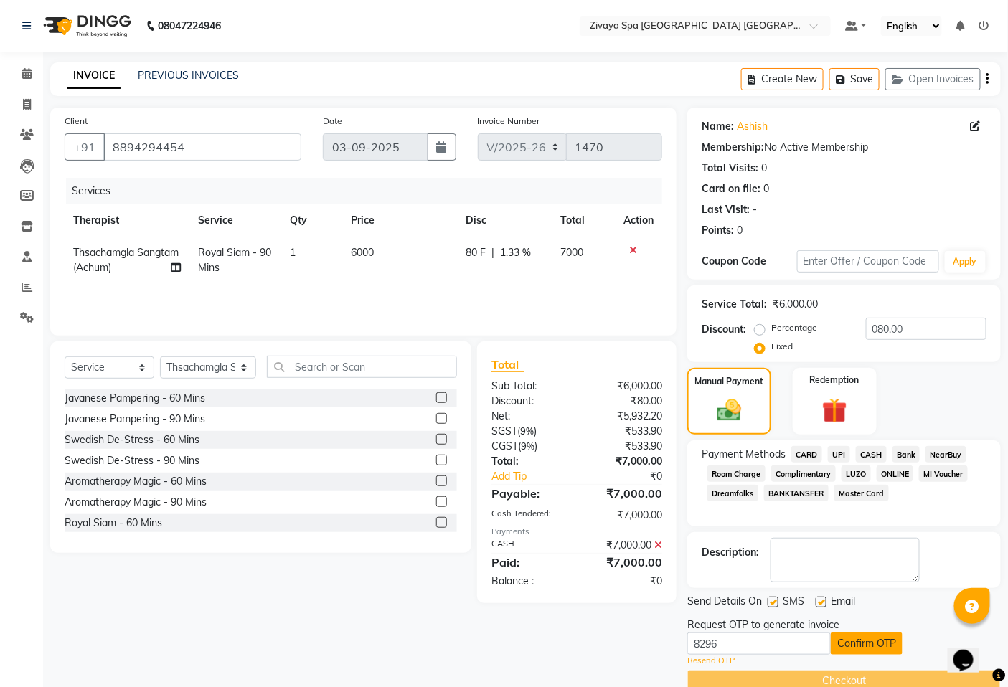
click at [872, 643] on button "Confirm OTP" at bounding box center [867, 644] width 72 height 22
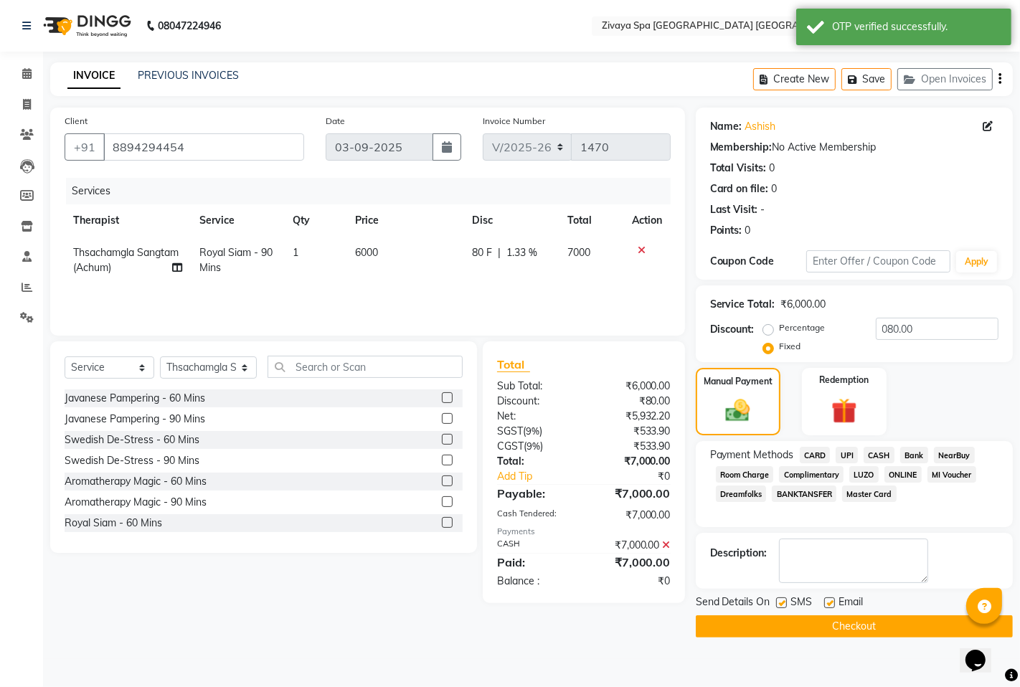
click at [848, 624] on button "Checkout" at bounding box center [854, 626] width 317 height 22
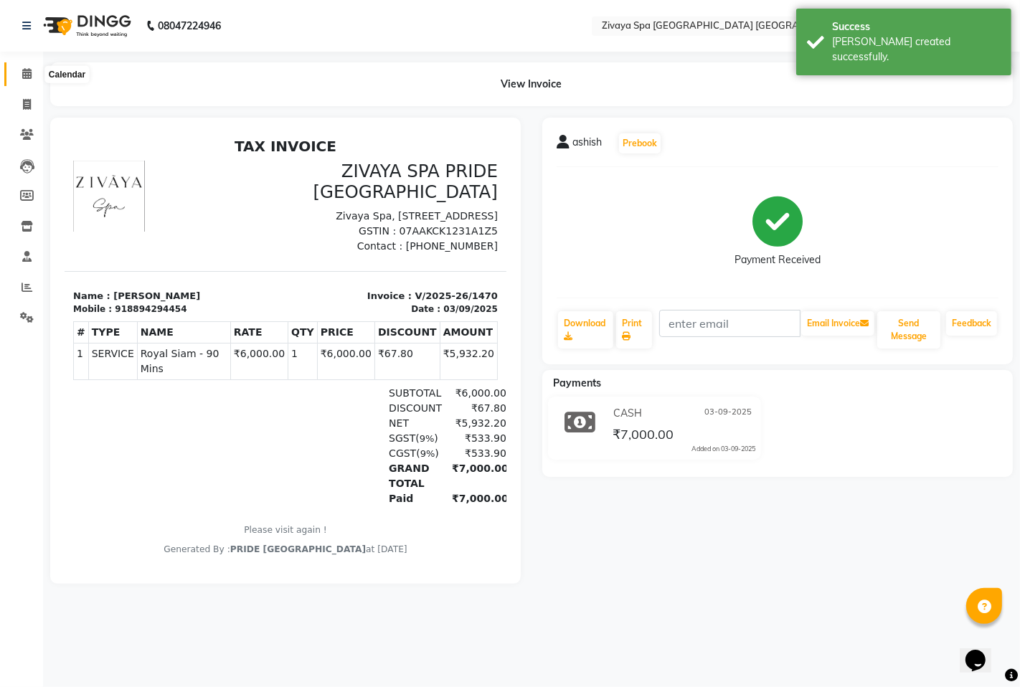
click at [23, 75] on icon at bounding box center [26, 73] width 9 height 11
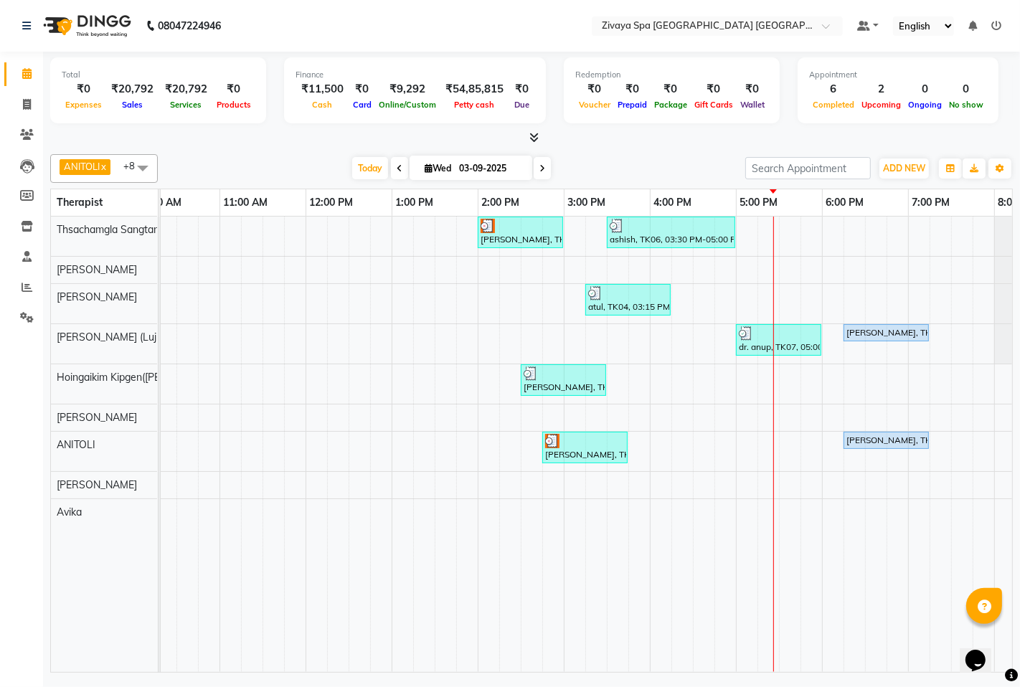
scroll to position [0, 323]
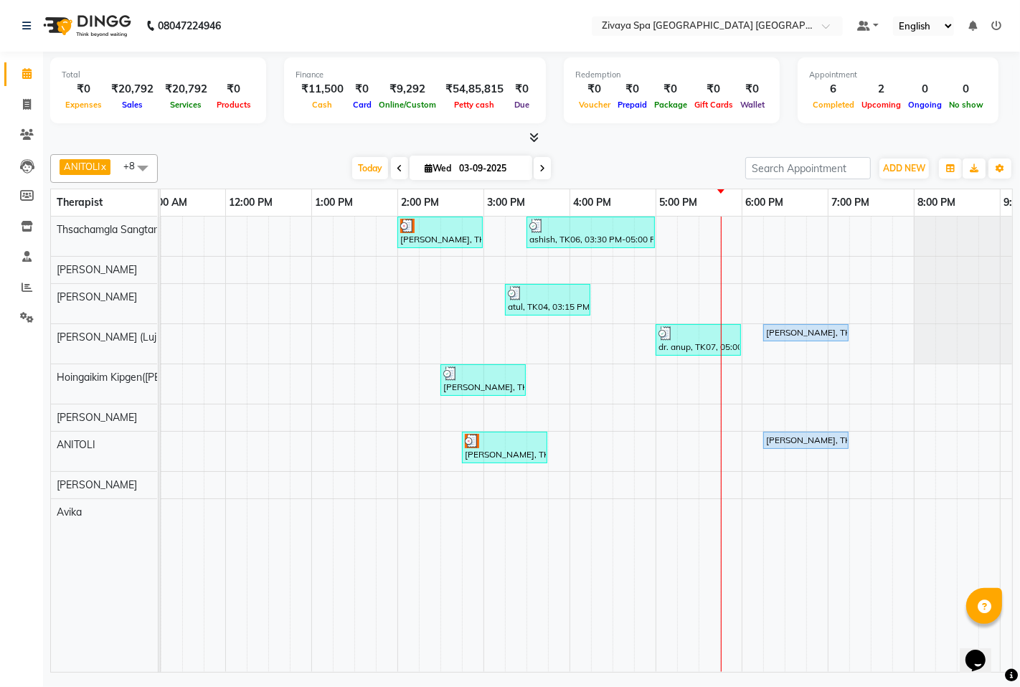
click at [729, 509] on div "john, TK02, 02:00 PM-03:00 PM, Fusion Therapy - 60 Mins ashish, TK06, 03:30 PM-…" at bounding box center [483, 444] width 1377 height 455
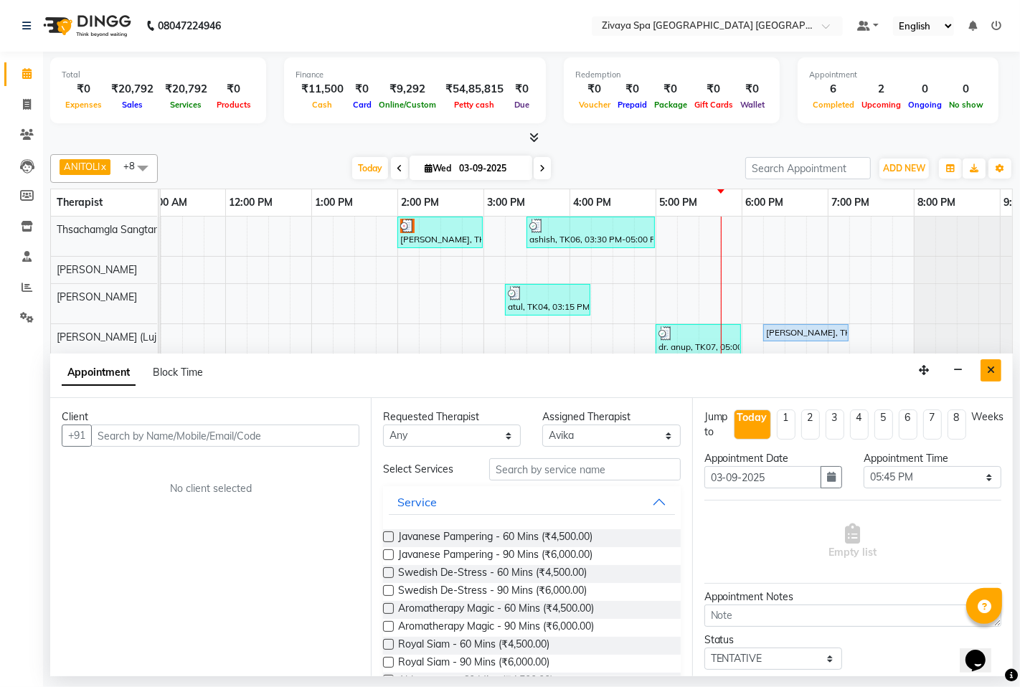
click at [995, 368] on button "Close" at bounding box center [990, 370] width 21 height 22
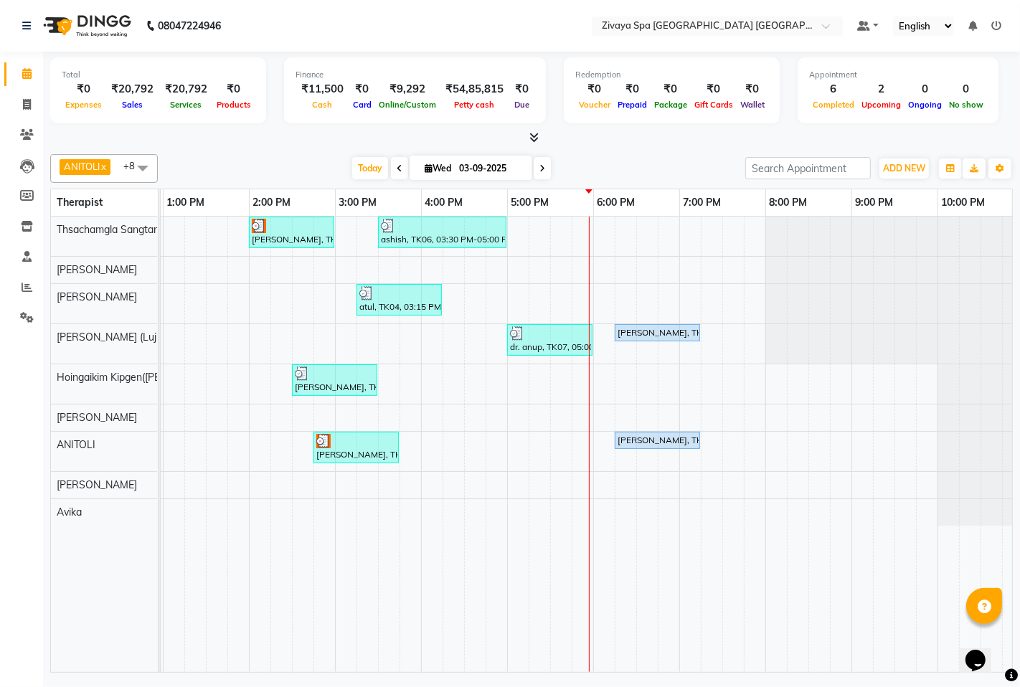
scroll to position [0, 526]
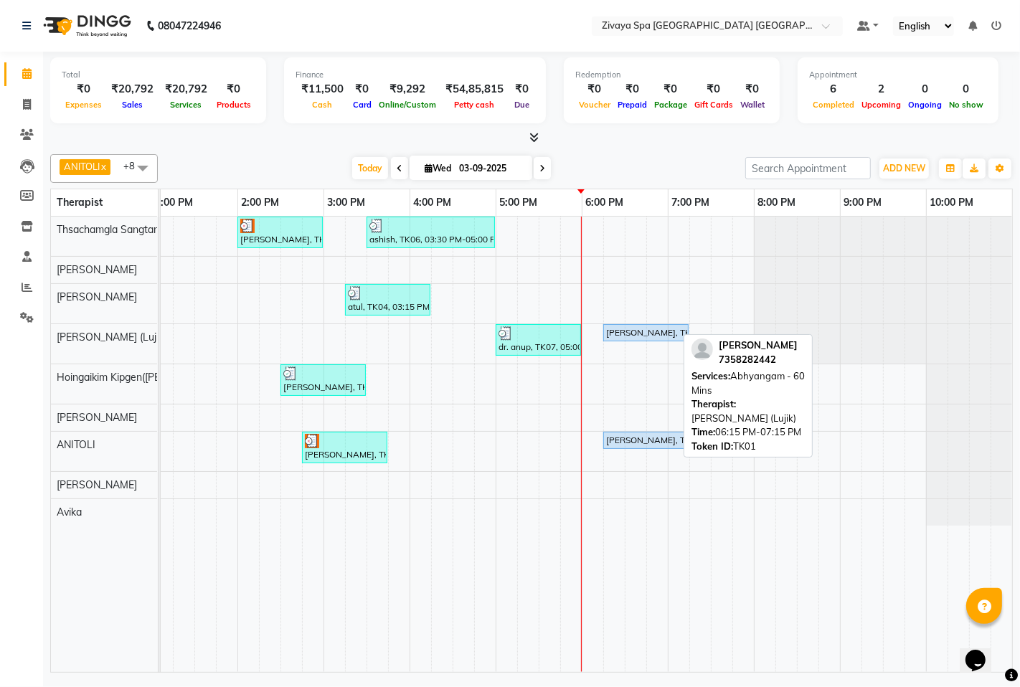
click at [640, 339] on link "Farhath Sultana, TK01, 06:15 PM-07:15 PM, Abhyangam - 60 Mins" at bounding box center [645, 332] width 85 height 17
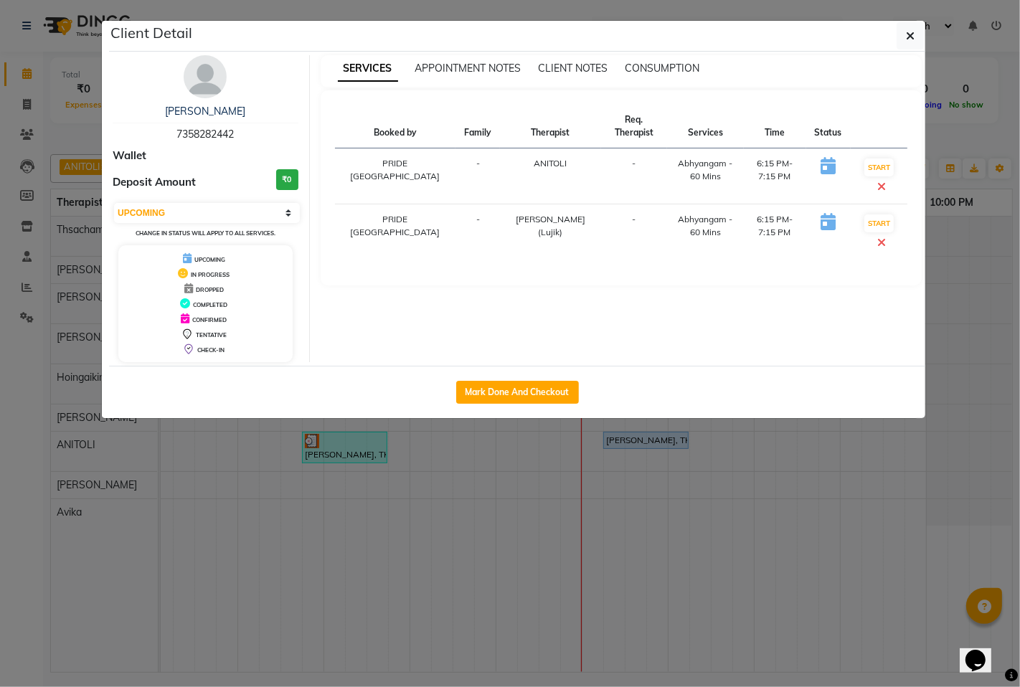
click at [786, 572] on ngb-modal-window "Client Detail Farhath Sultana 7358282442 Wallet Deposit Amount ₹0 Select IN SER…" at bounding box center [510, 343] width 1020 height 687
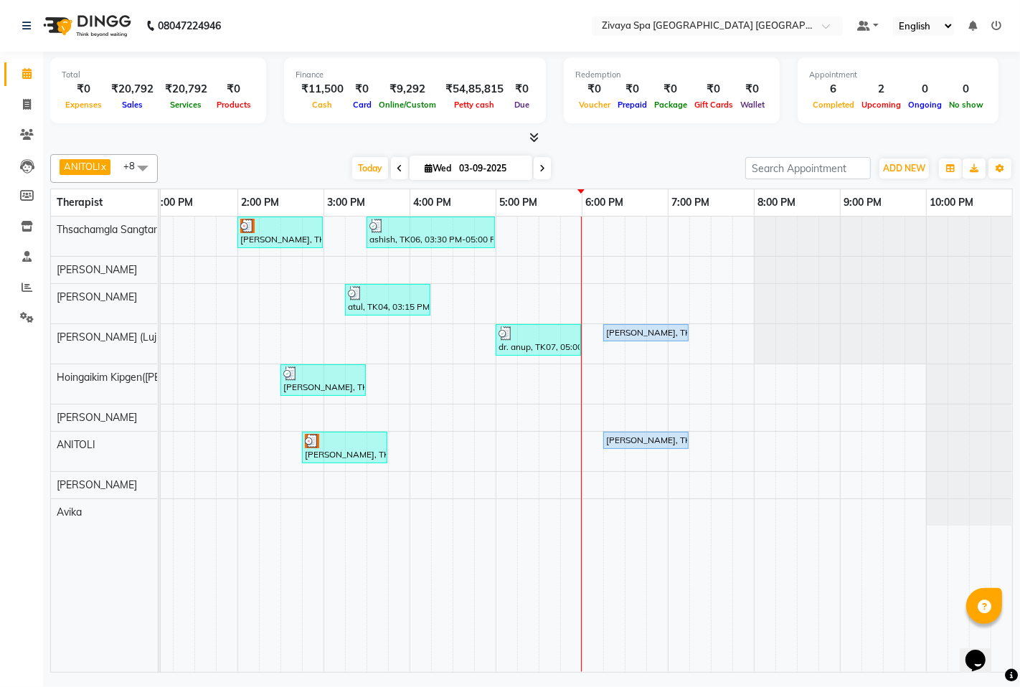
click at [995, 26] on icon at bounding box center [996, 26] width 10 height 10
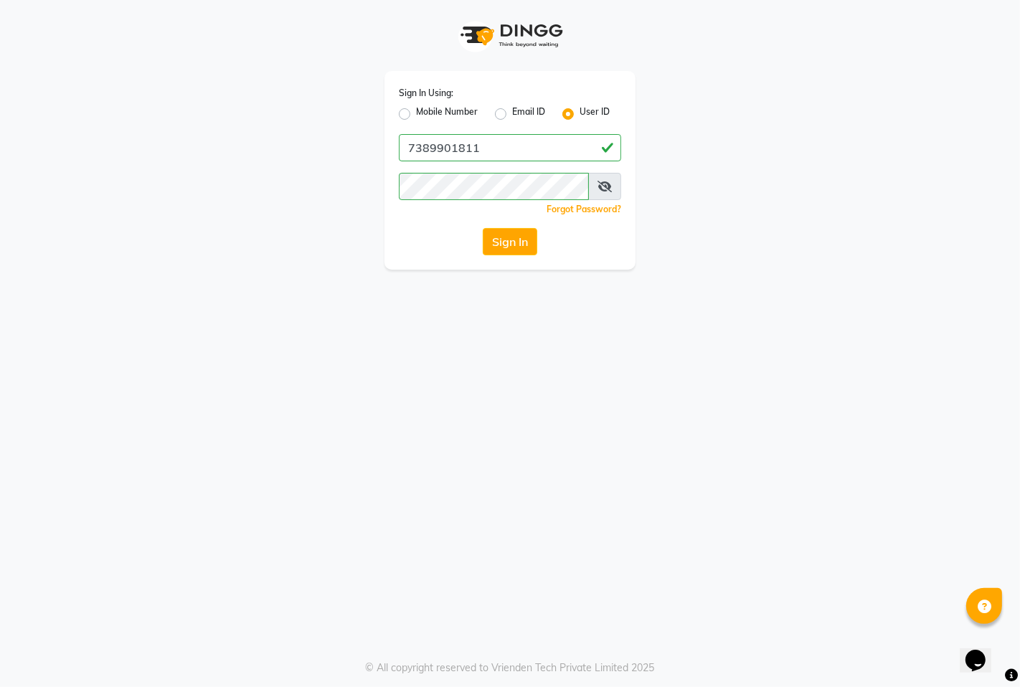
click at [417, 118] on label "Mobile Number" at bounding box center [447, 113] width 62 height 17
click at [417, 115] on input "Mobile Number" at bounding box center [420, 109] width 9 height 9
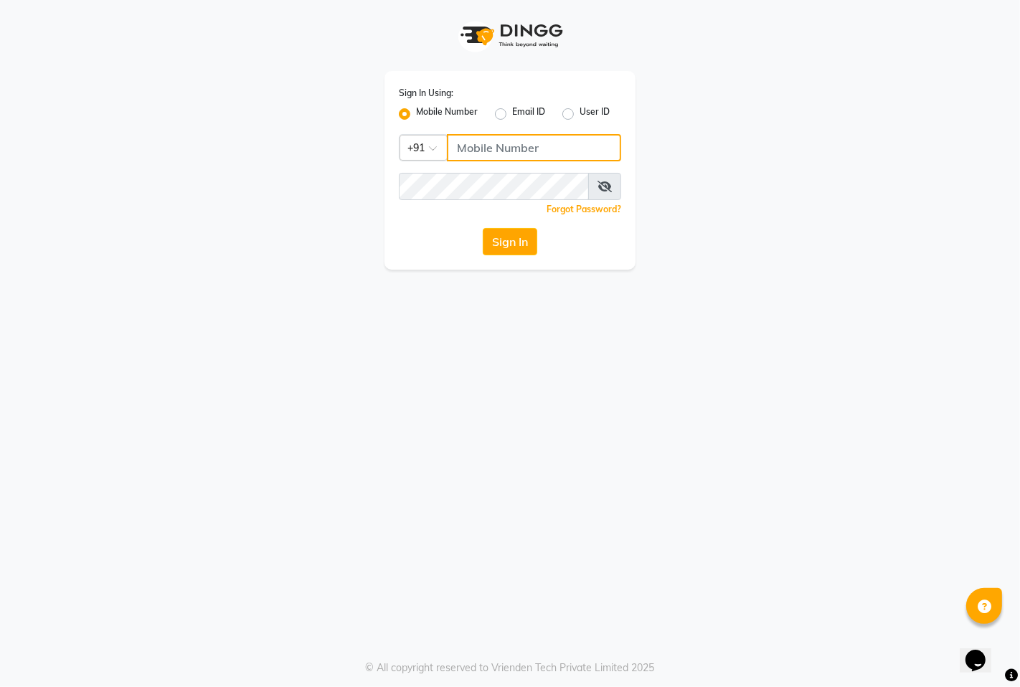
click at [467, 159] on input "Username" at bounding box center [534, 147] width 174 height 27
click at [525, 247] on button "Sign In" at bounding box center [510, 241] width 55 height 27
